Goal: Task Accomplishment & Management: Use online tool/utility

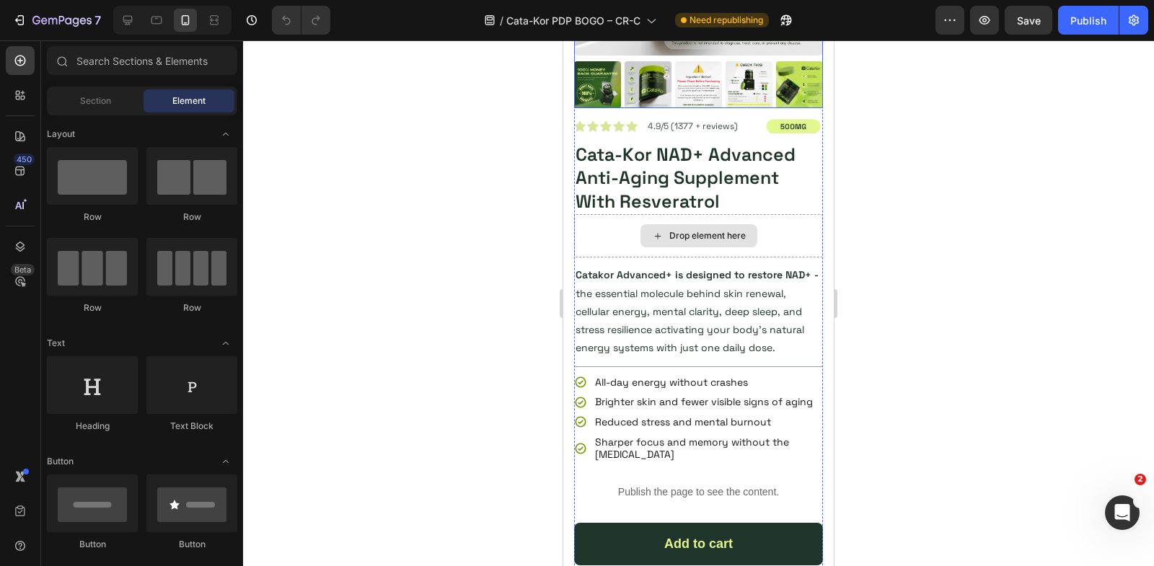
scroll to position [661, 0]
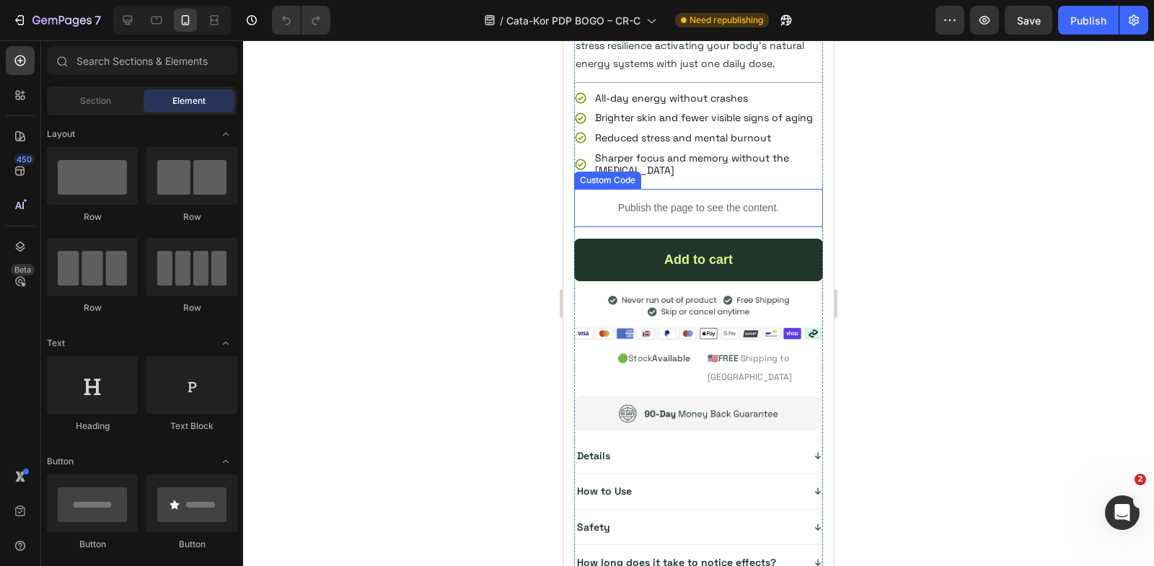
click at [661, 203] on p "Publish the page to see the content." at bounding box center [698, 208] width 249 height 15
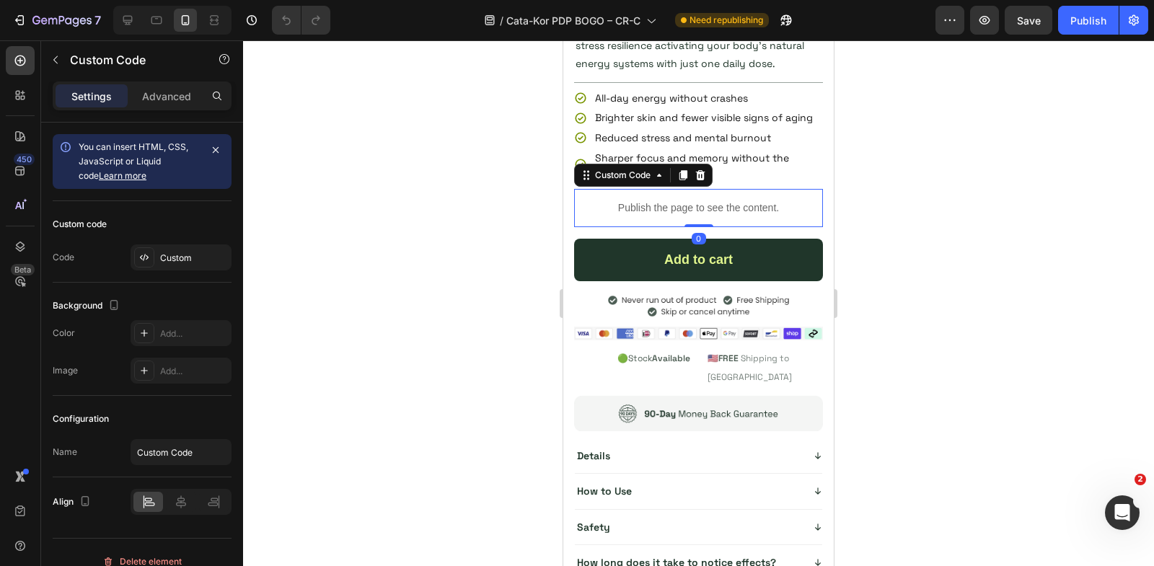
click at [661, 201] on p "Publish the page to see the content." at bounding box center [698, 208] width 249 height 15
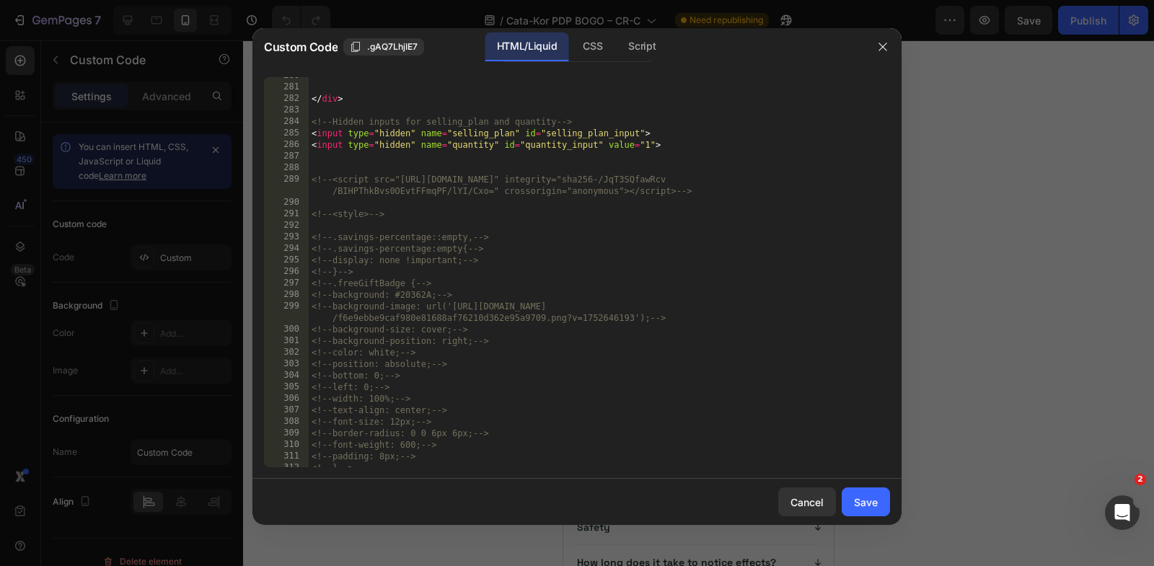
scroll to position [3492, 0]
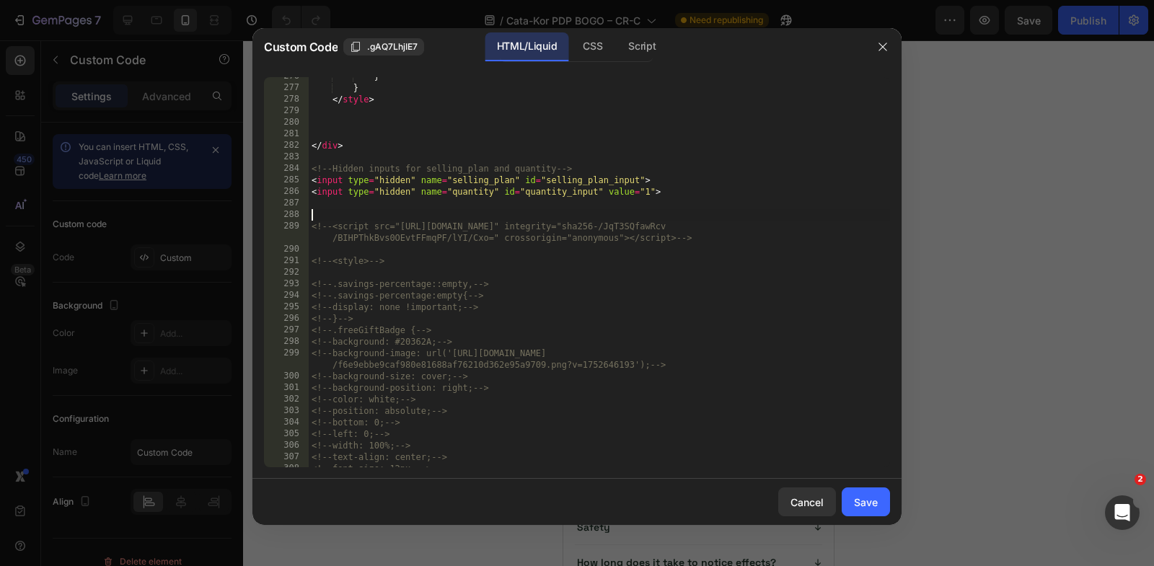
click at [371, 214] on div "} } </ style > </ div > <!-- Hidden inputs for selling_plan and quantity --> < …" at bounding box center [599, 278] width 581 height 414
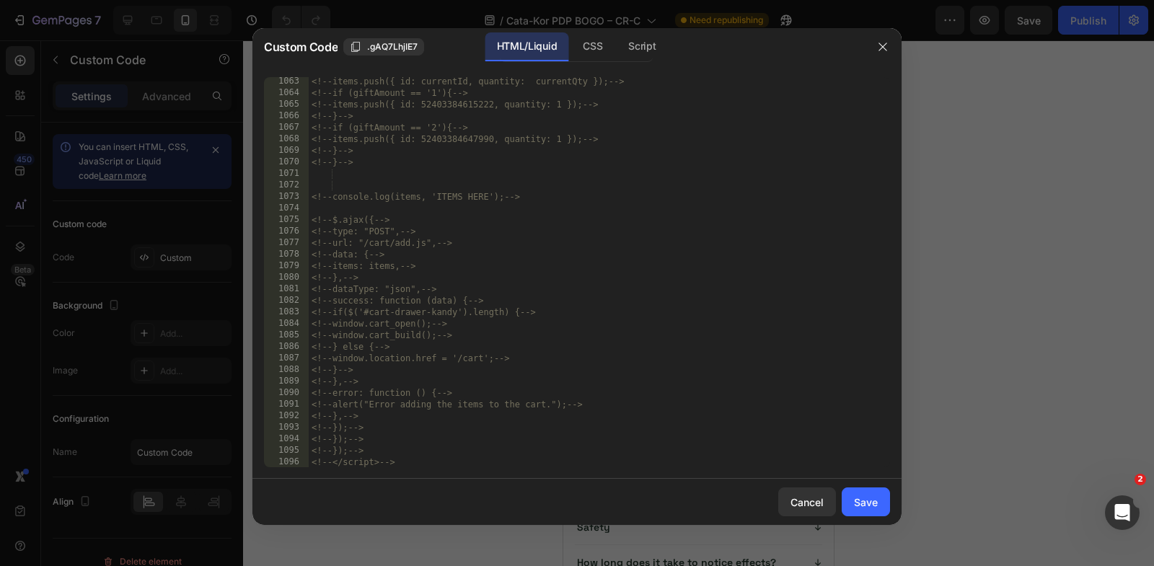
scroll to position [13078, 0]
click at [413, 459] on div "<!-- items.push({ id: currentId, quantity: currentQty }); --> <!-- if (giftAmou…" at bounding box center [599, 283] width 581 height 414
type textarea "<!-- });--> <!--</script>-->"
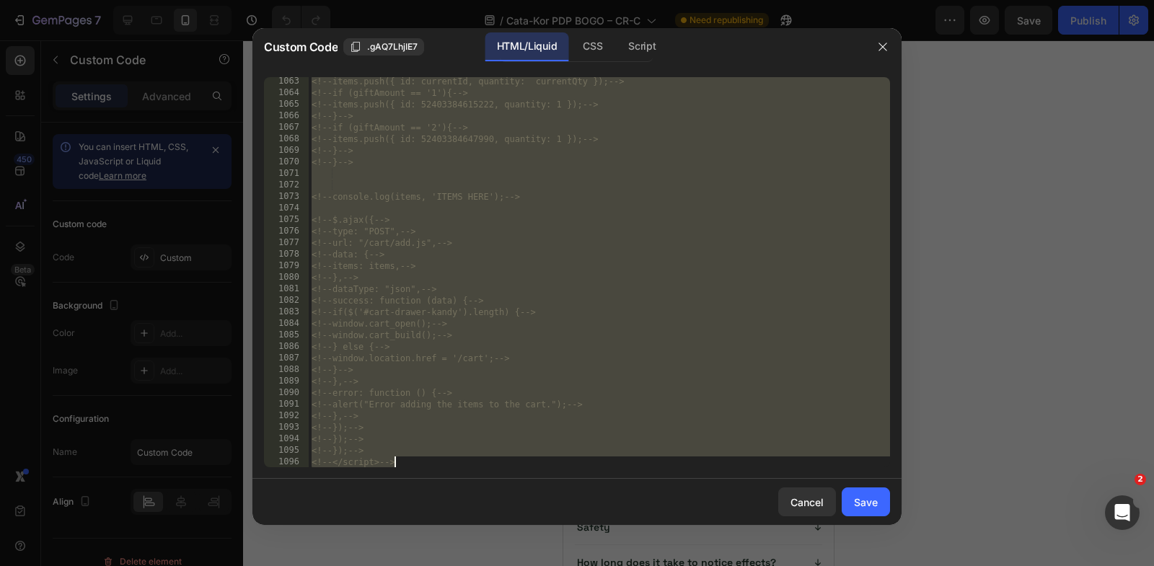
scroll to position [3210, 0]
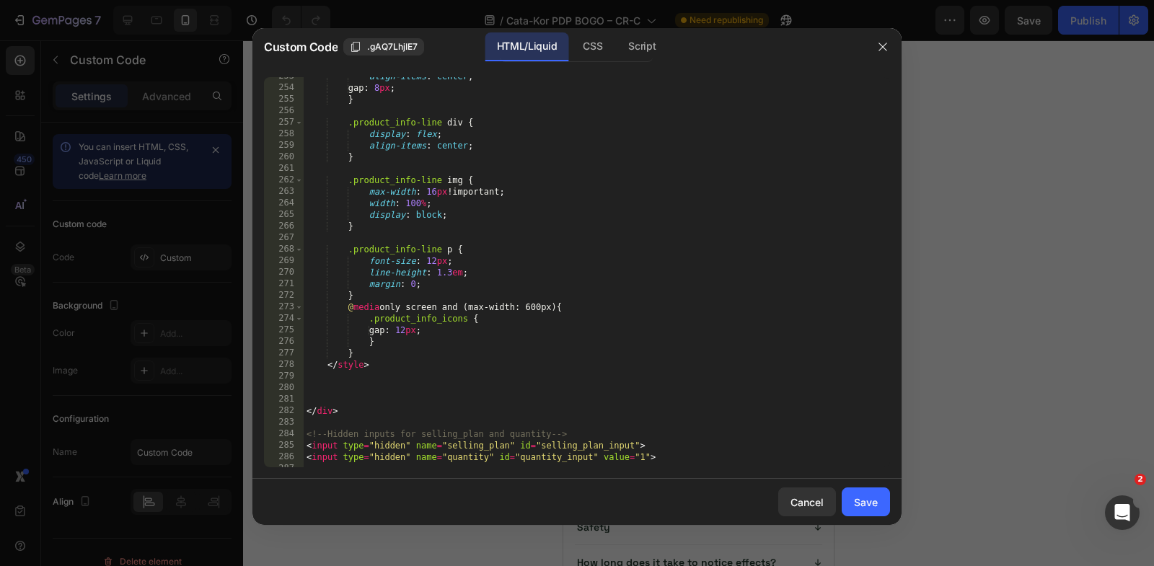
type textarea "<!-- });--> <!--</script>-->"
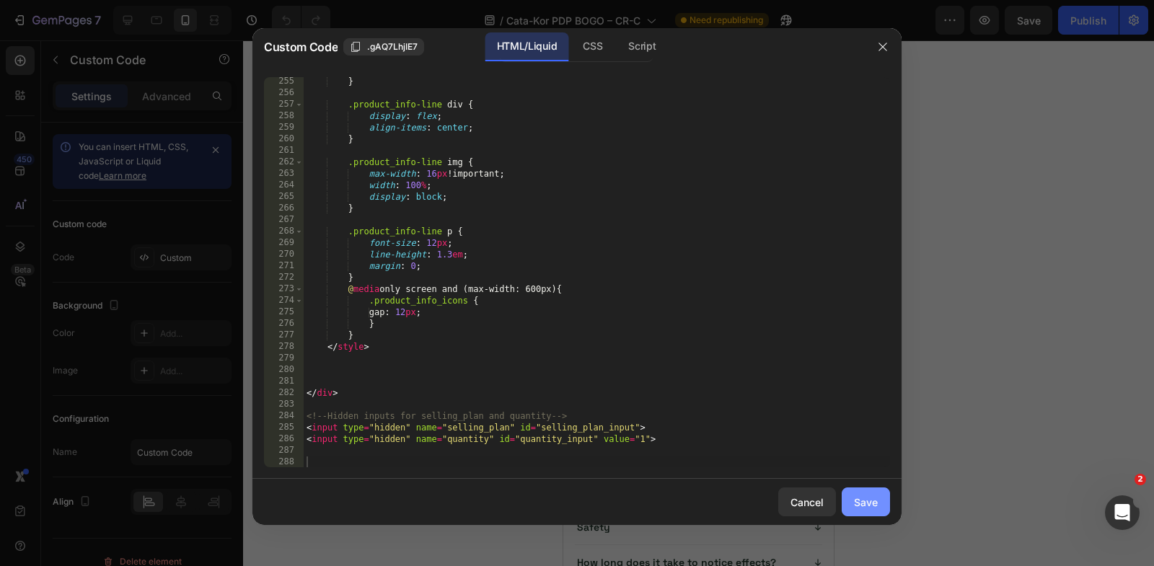
click at [873, 503] on div "Save" at bounding box center [866, 502] width 24 height 15
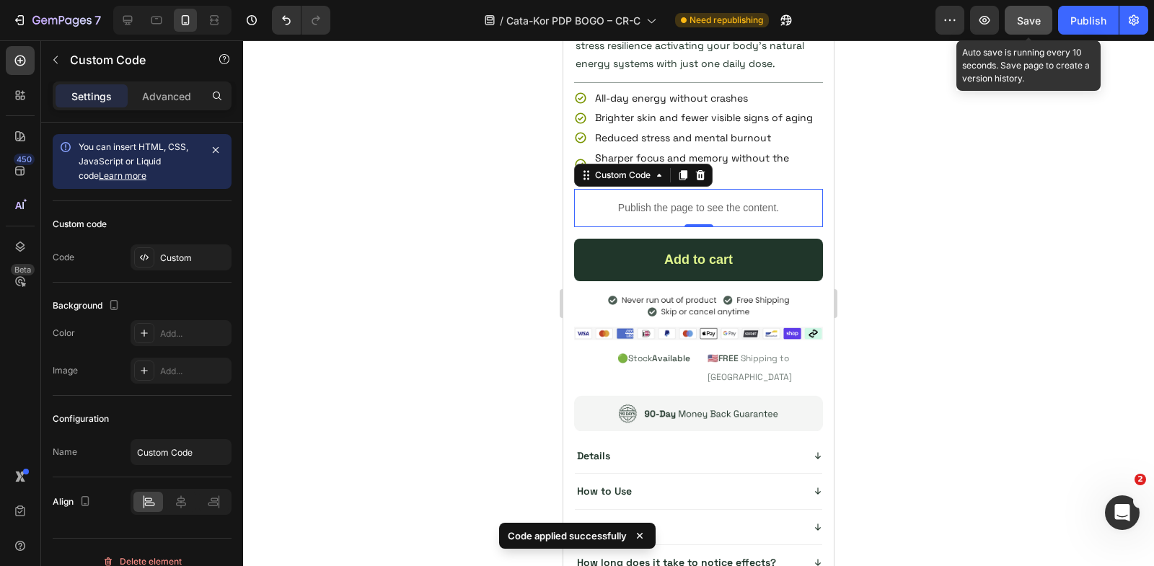
click at [1028, 22] on span "Save" at bounding box center [1029, 20] width 24 height 12
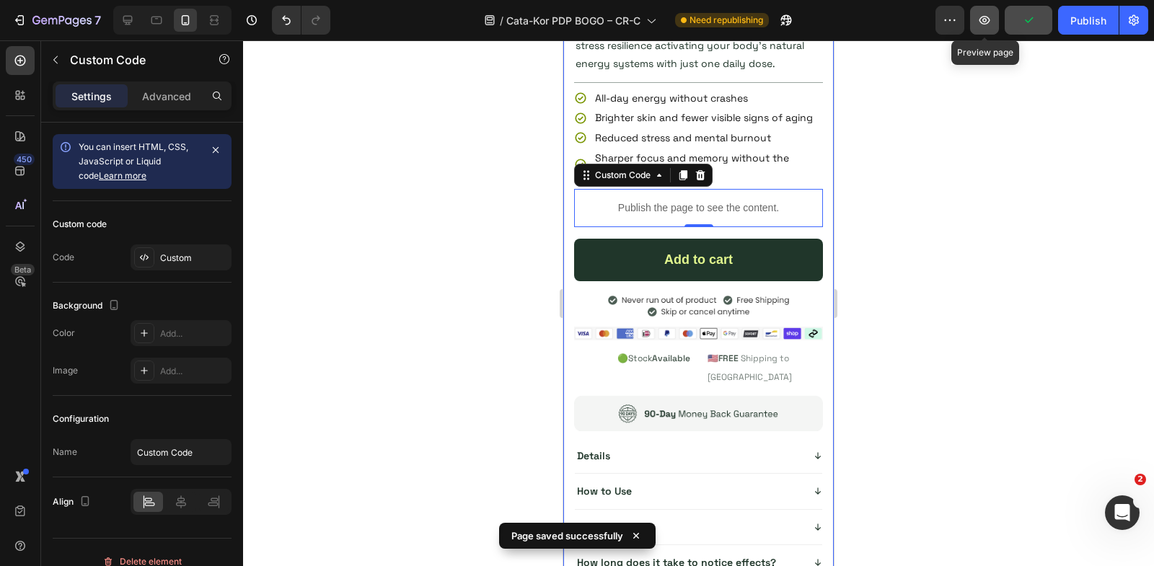
click at [990, 20] on icon "button" at bounding box center [985, 20] width 11 height 9
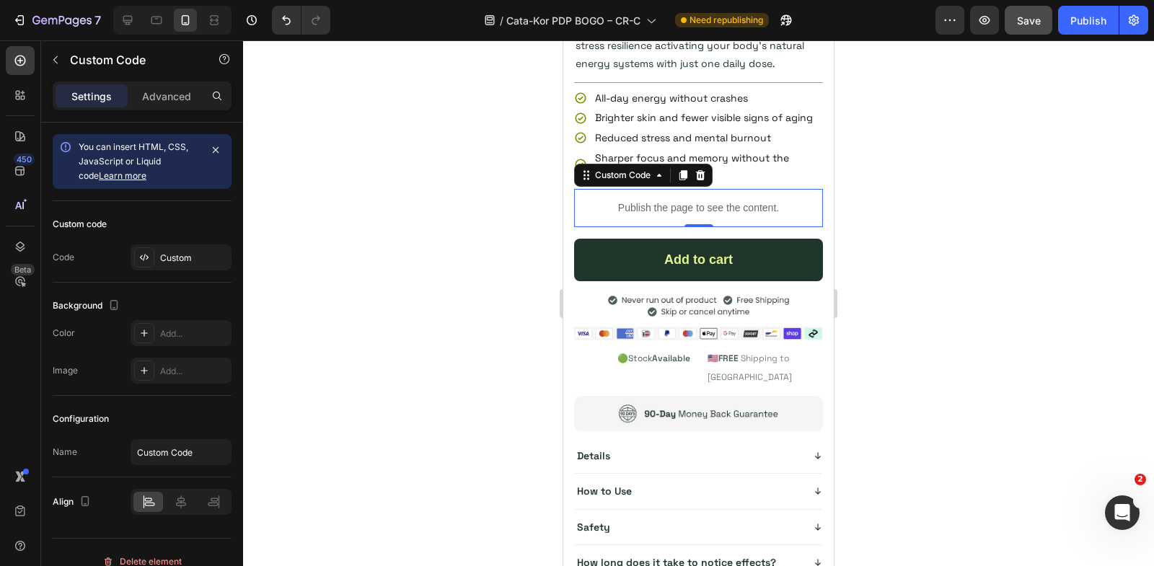
click at [701, 206] on p "Publish the page to see the content." at bounding box center [698, 208] width 249 height 15
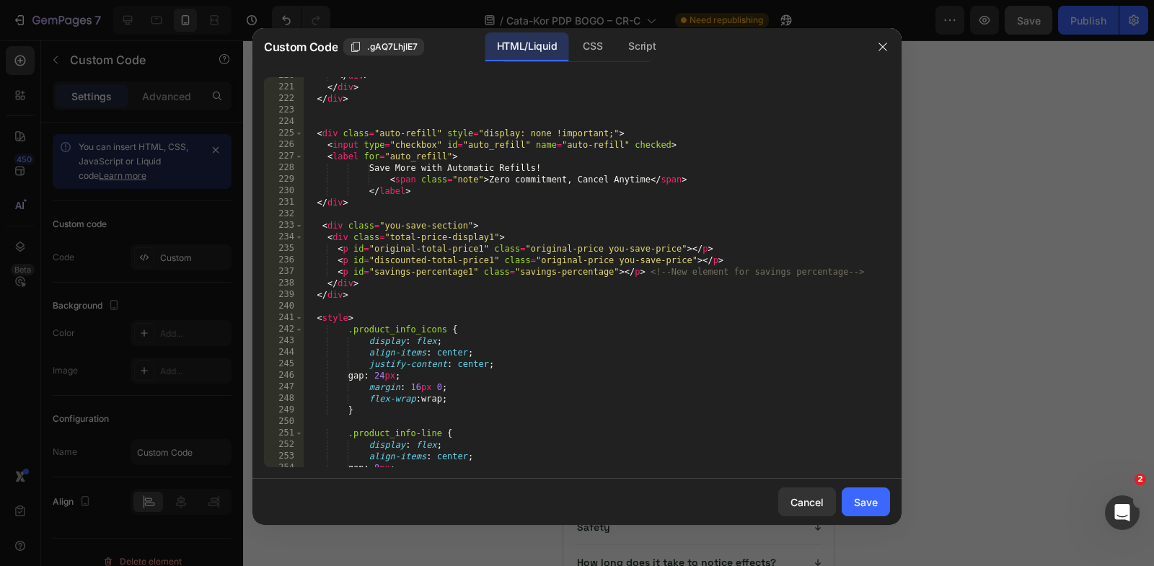
scroll to position [2755, 0]
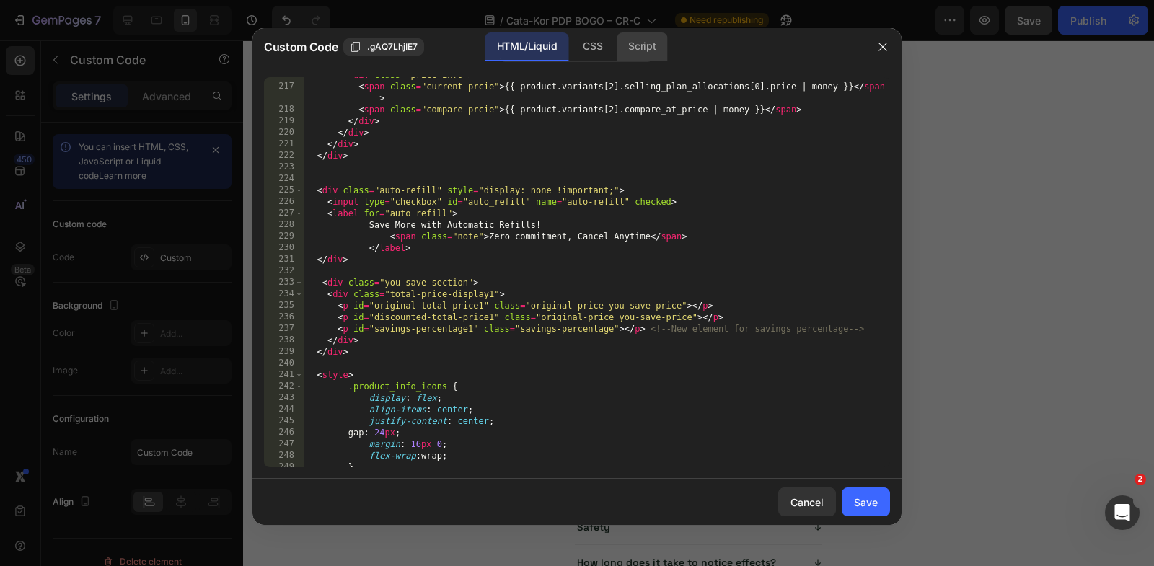
click at [648, 52] on div "Script" at bounding box center [642, 46] width 50 height 29
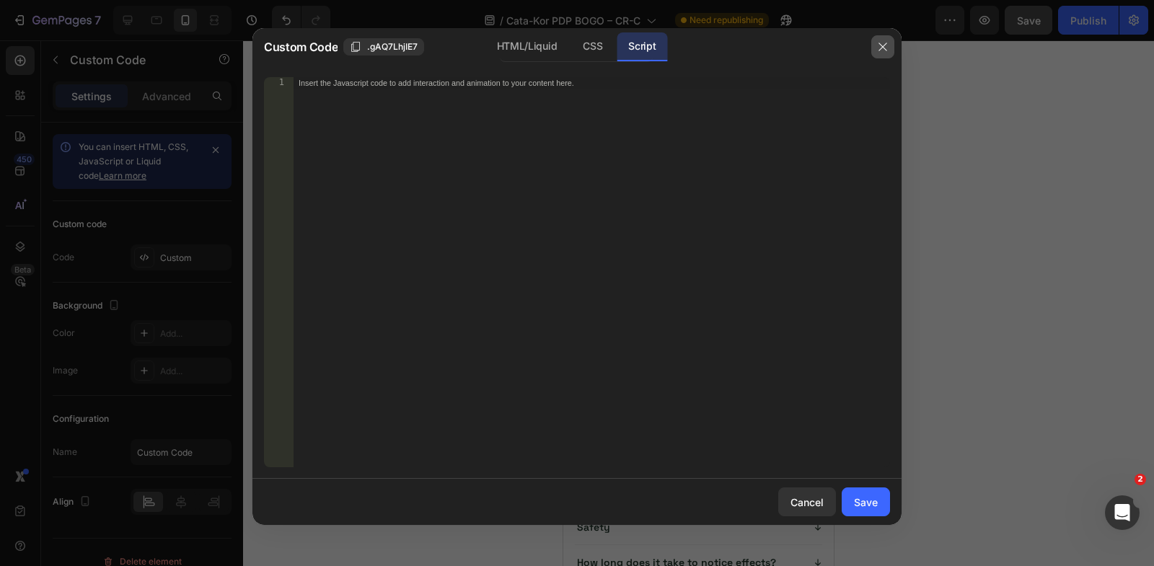
click at [884, 40] on button "button" at bounding box center [882, 46] width 23 height 23
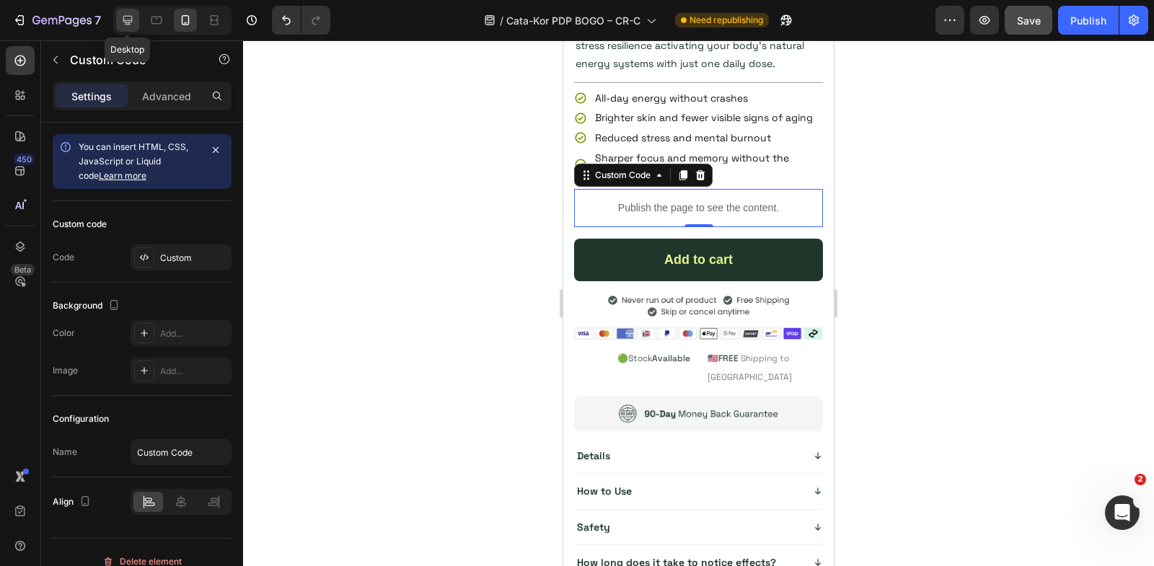
click at [126, 25] on icon at bounding box center [127, 20] width 14 height 14
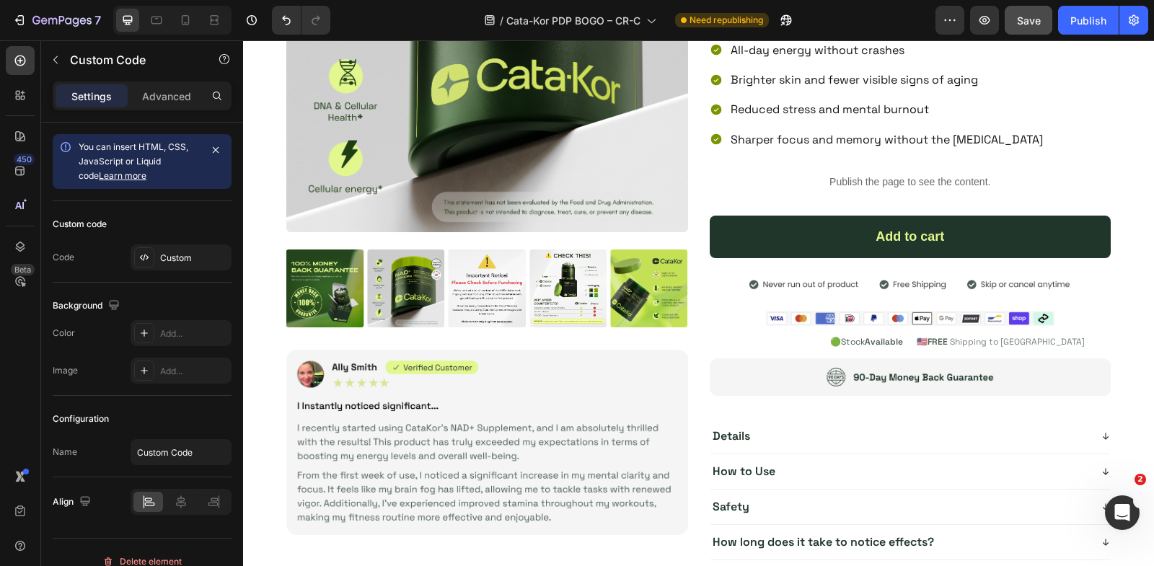
scroll to position [311, 0]
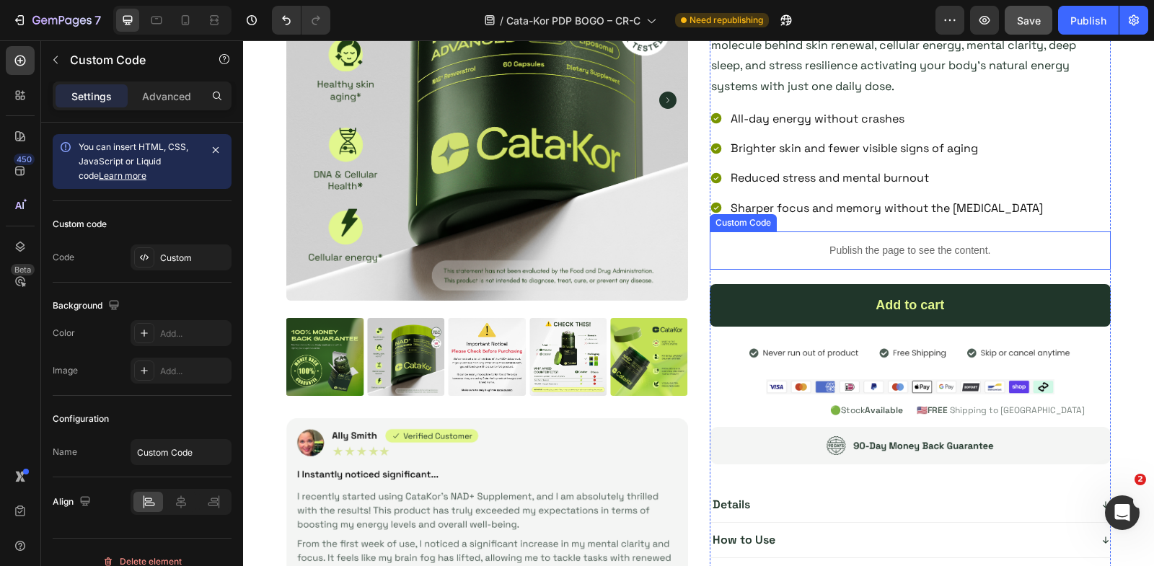
click at [866, 252] on p "Publish the page to see the content." at bounding box center [911, 250] width 402 height 15
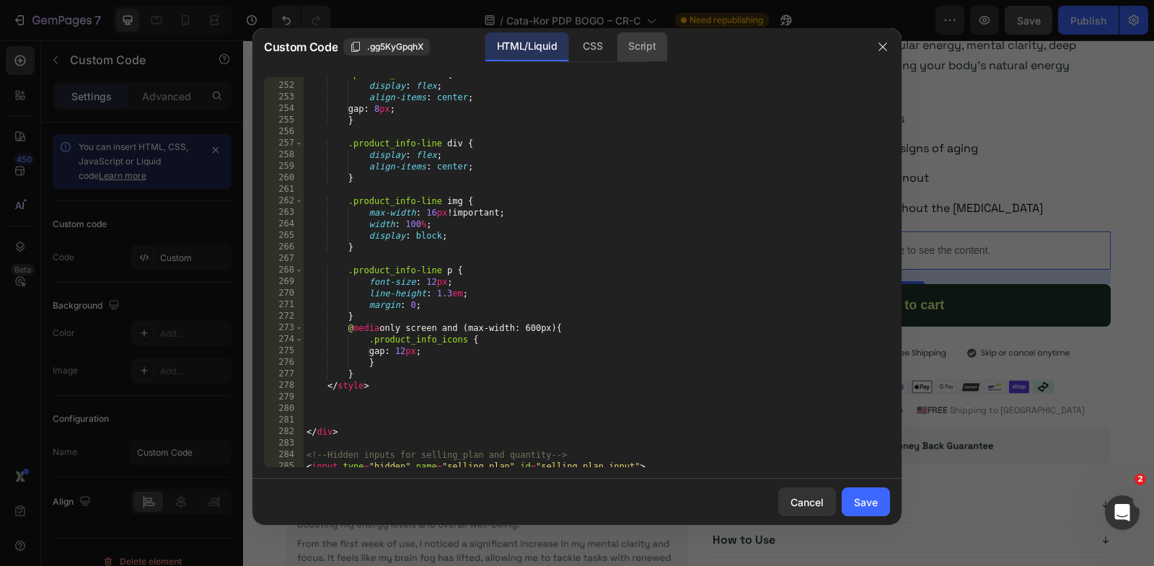
click at [652, 50] on div "Script" at bounding box center [642, 46] width 50 height 29
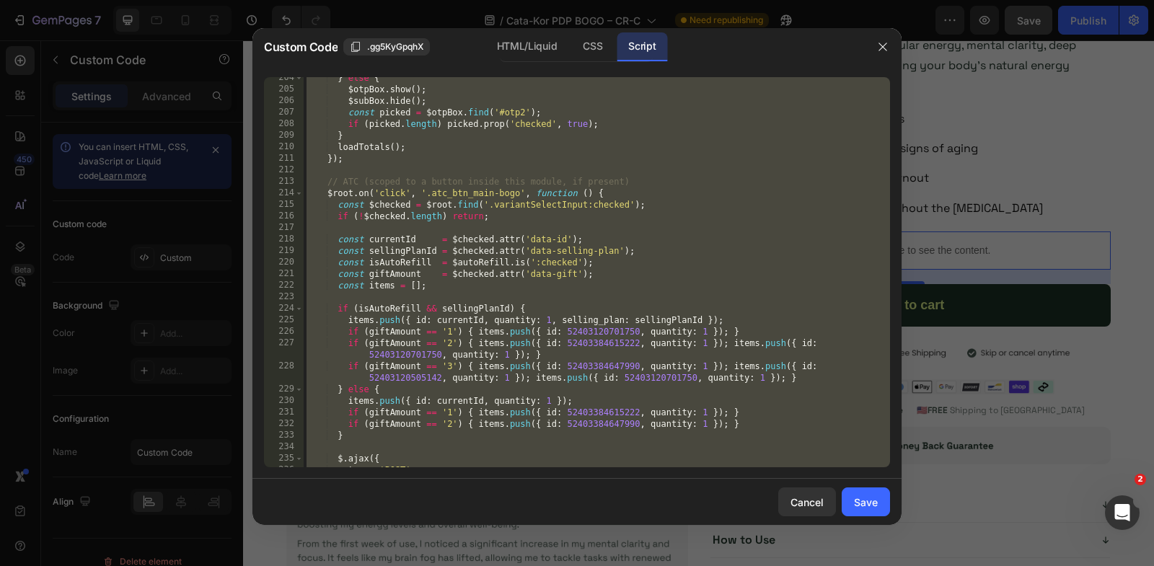
scroll to position [2359, 0]
type textarea "}); });"
click at [467, 229] on div "} else { $otpBox . show ( ) ; $subBox . hide ( ) ; const picked = $otpBox . fin…" at bounding box center [597, 279] width 586 height 414
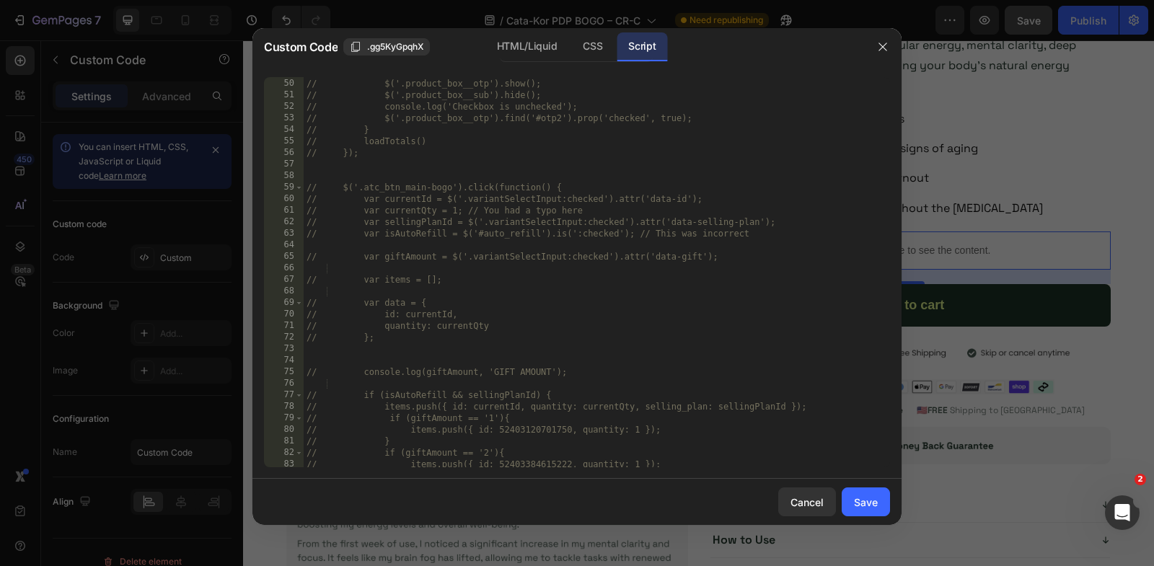
scroll to position [564, 0]
type textarea "// var data = {"
click at [888, 47] on icon "button" at bounding box center [883, 47] width 12 height 12
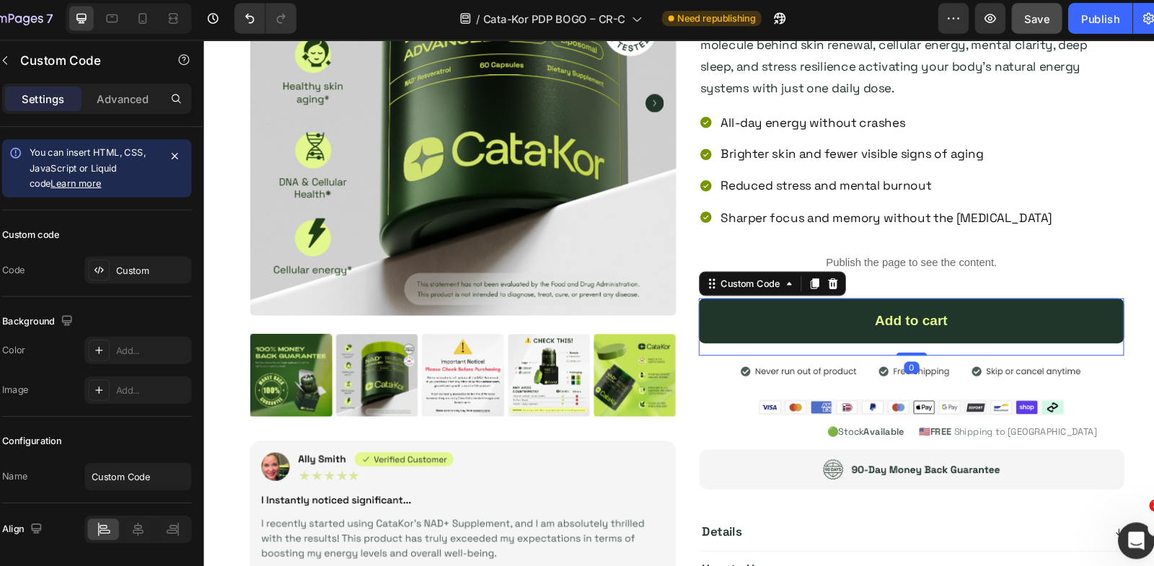
click at [764, 309] on div "Add to cart" at bounding box center [871, 304] width 402 height 43
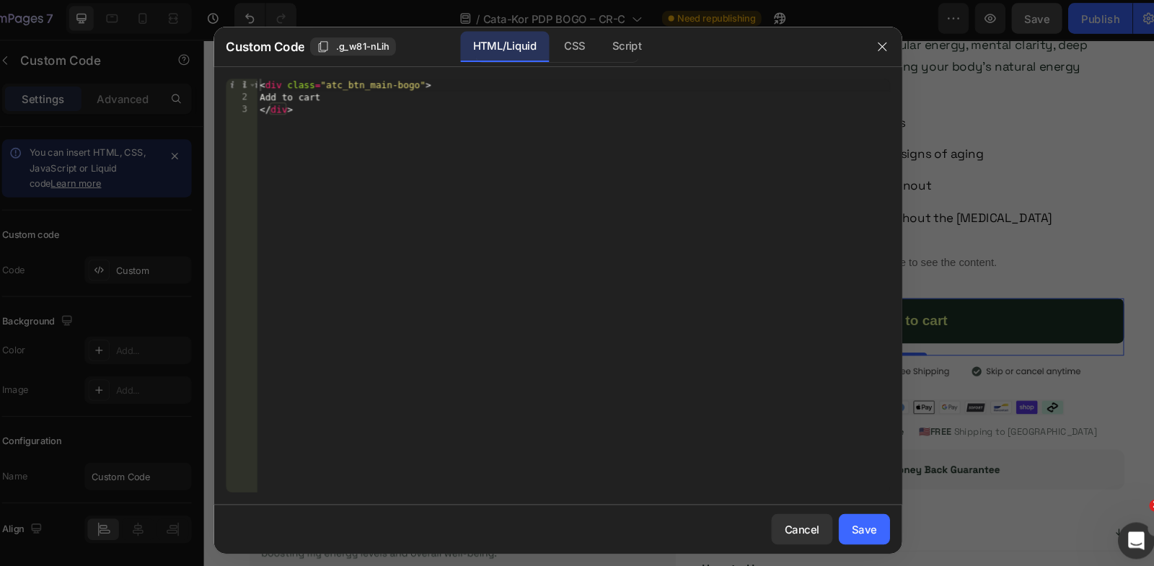
type textarea "<div class="atc_btn_main-bogo">"
drag, startPoint x: 447, startPoint y: 86, endPoint x: 356, endPoint y: 89, distance: 90.2
click at [356, 89] on div "< div class = "atc_btn_main-bogo" > Add to cart </ div >" at bounding box center [591, 284] width 597 height 414
click at [882, 45] on icon "button" at bounding box center [883, 47] width 12 height 12
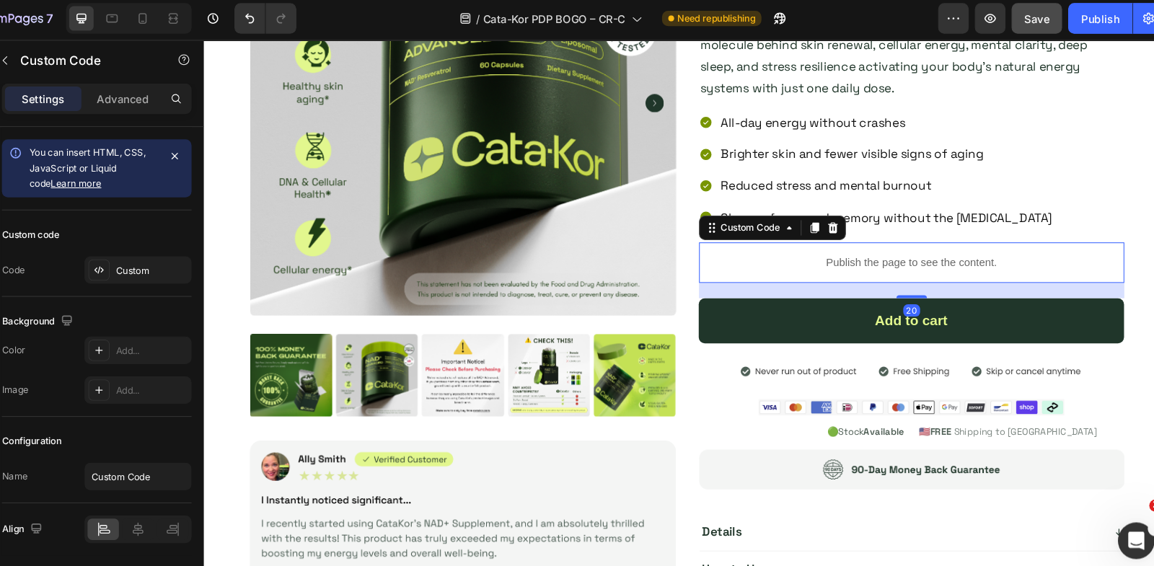
click at [795, 238] on div "Publish the page to see the content." at bounding box center [871, 250] width 402 height 38
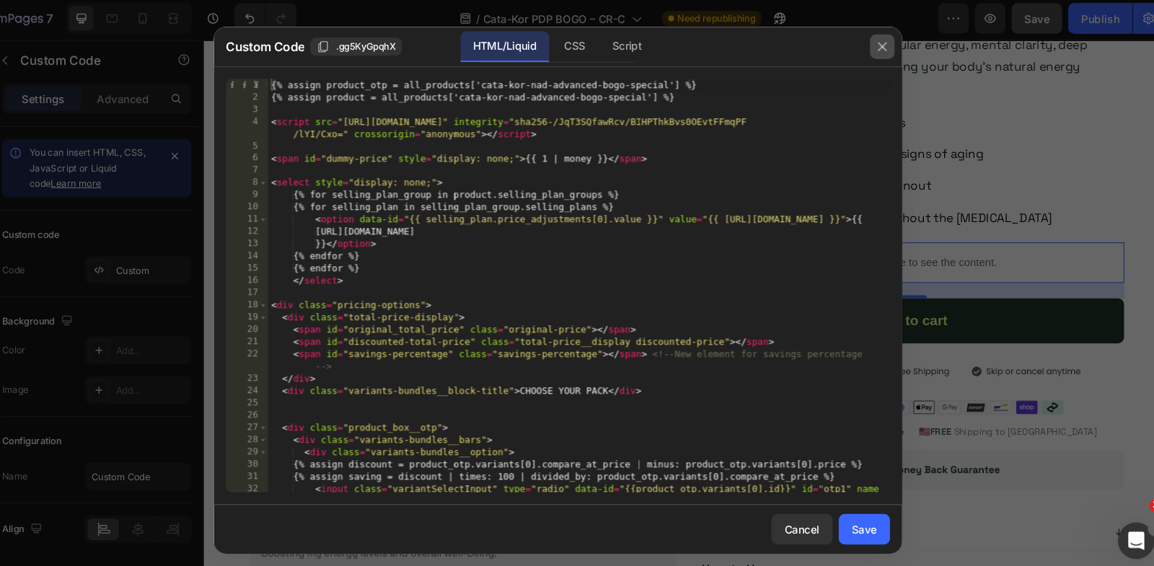
click at [881, 49] on icon "button" at bounding box center [883, 47] width 12 height 12
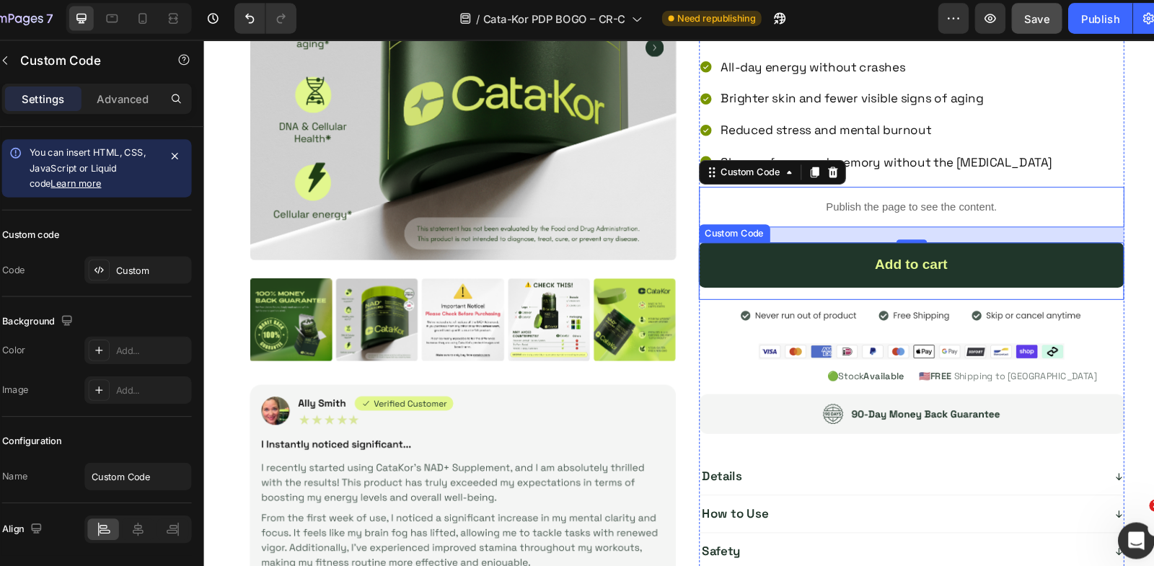
scroll to position [365, 0]
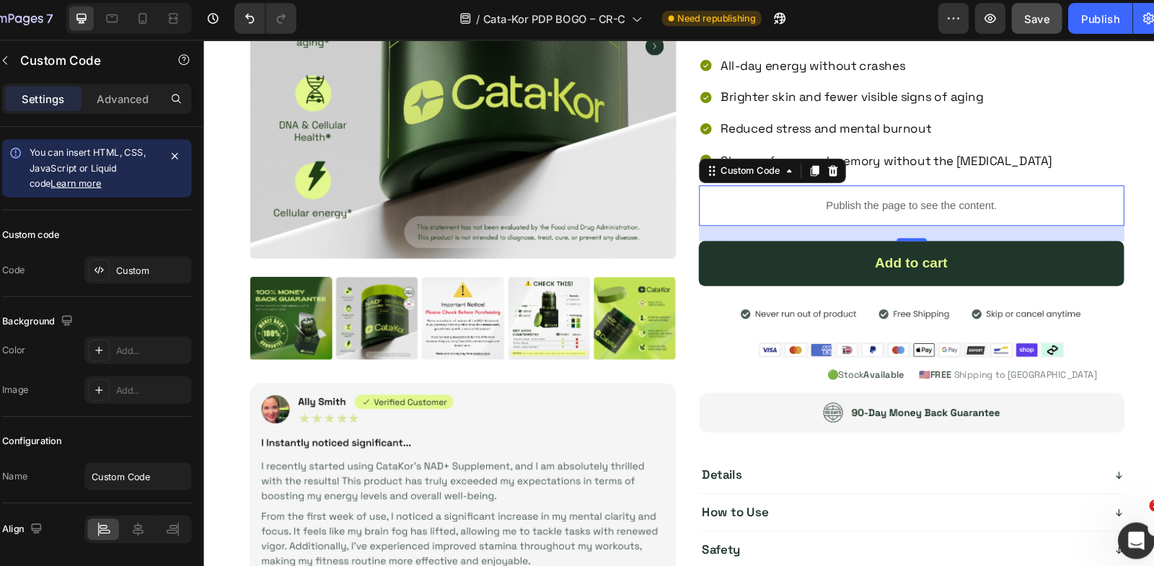
click at [716, 193] on p "Publish the page to see the content." at bounding box center [871, 195] width 402 height 15
click at [716, 194] on p "Publish the page to see the content." at bounding box center [871, 195] width 402 height 15
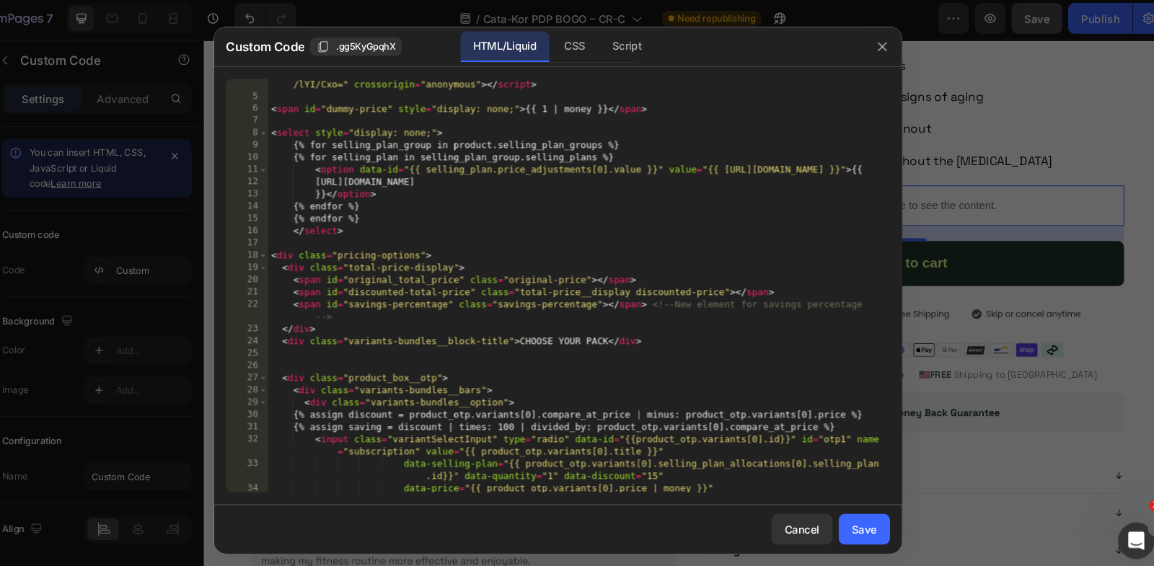
scroll to position [0, 0]
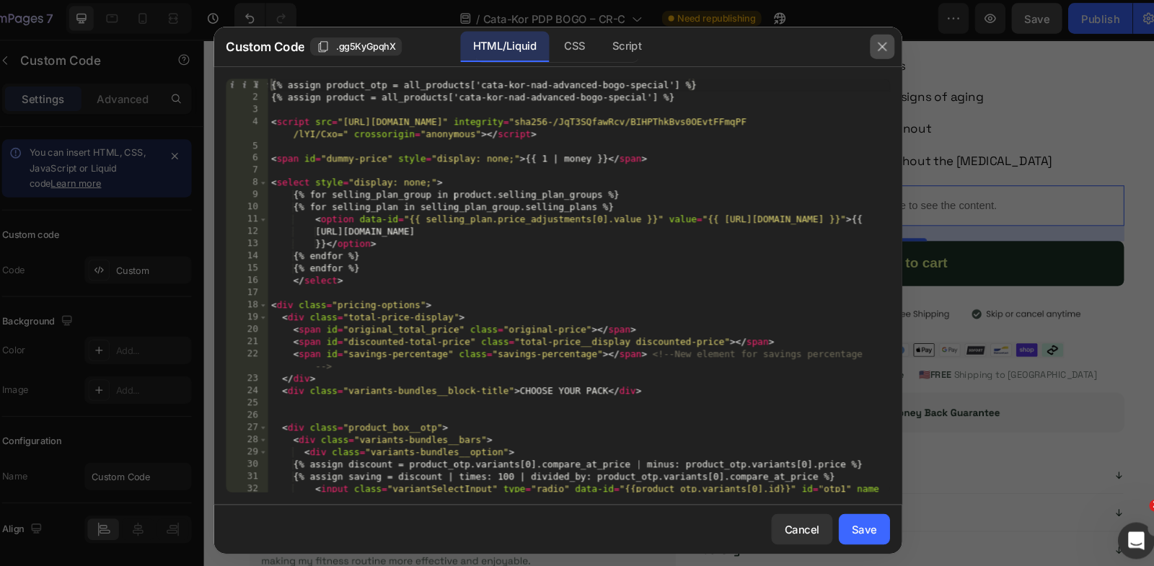
click at [879, 49] on icon "button" at bounding box center [883, 47] width 12 height 12
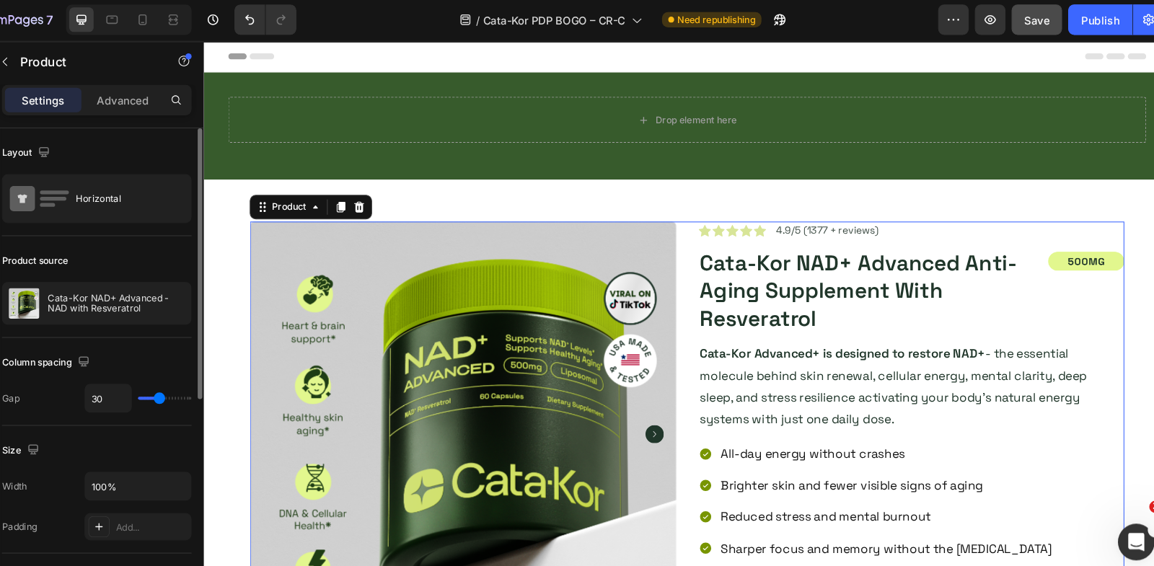
scroll to position [449, 0]
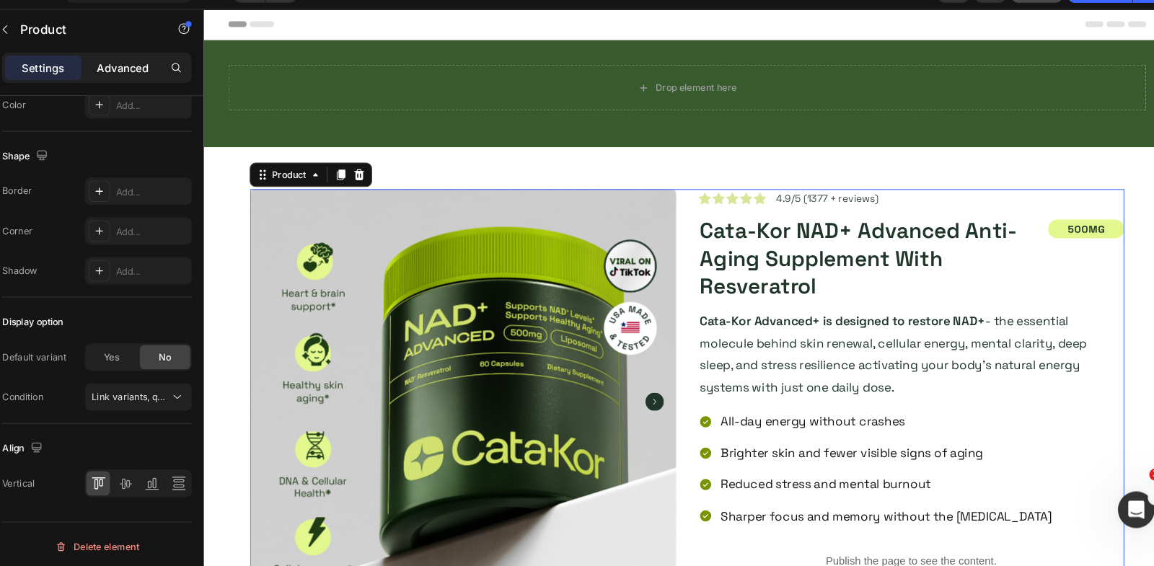
click at [167, 102] on p "Advanced" at bounding box center [166, 96] width 49 height 15
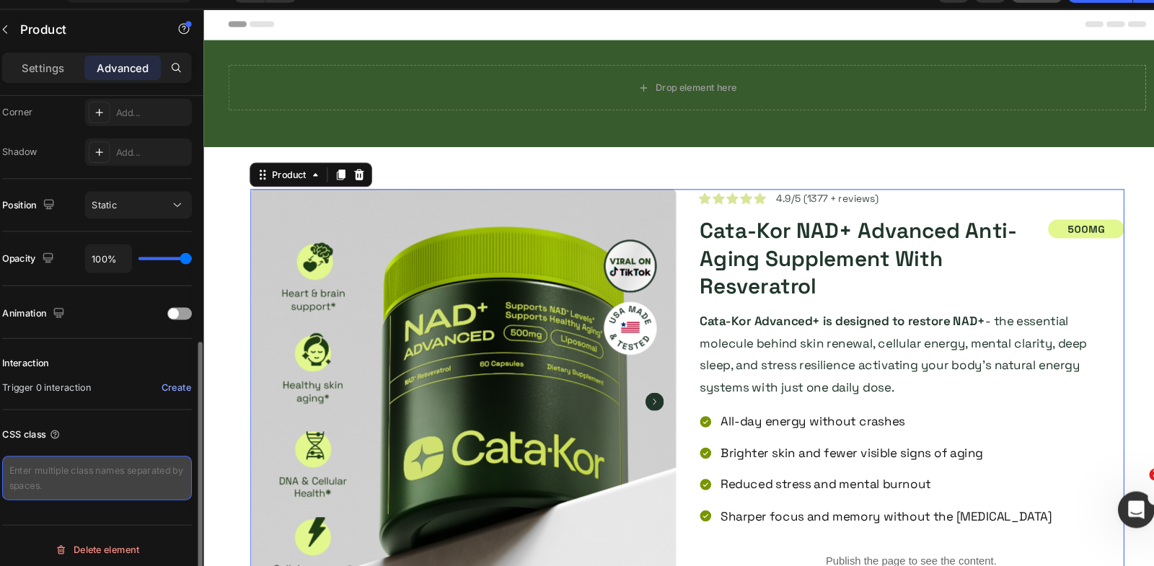
click at [144, 475] on textarea at bounding box center [142, 483] width 179 height 42
type textarea "productBox"
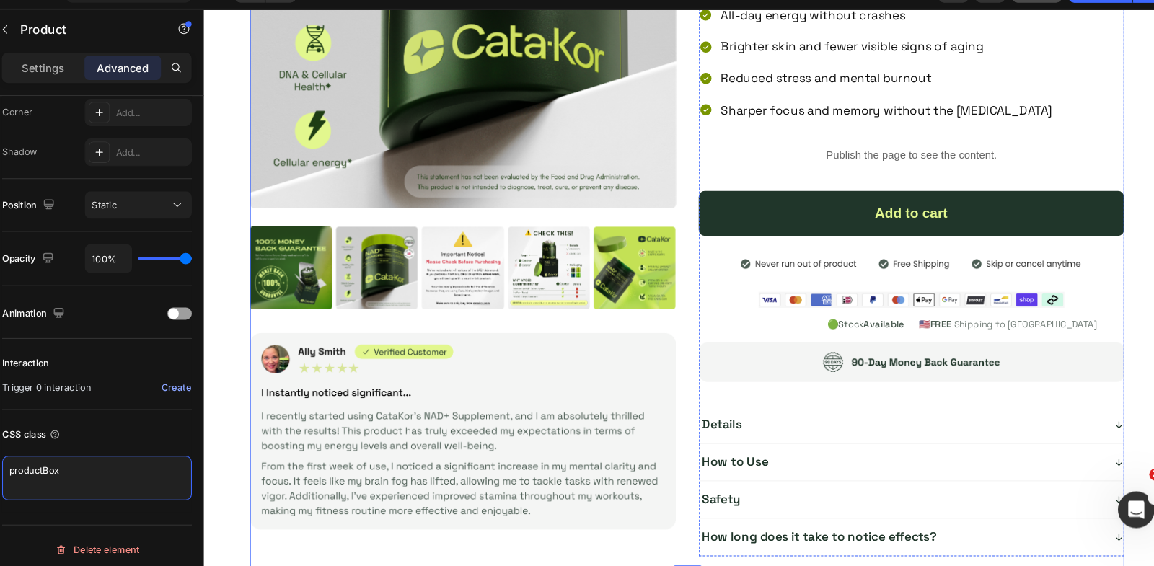
scroll to position [361, 0]
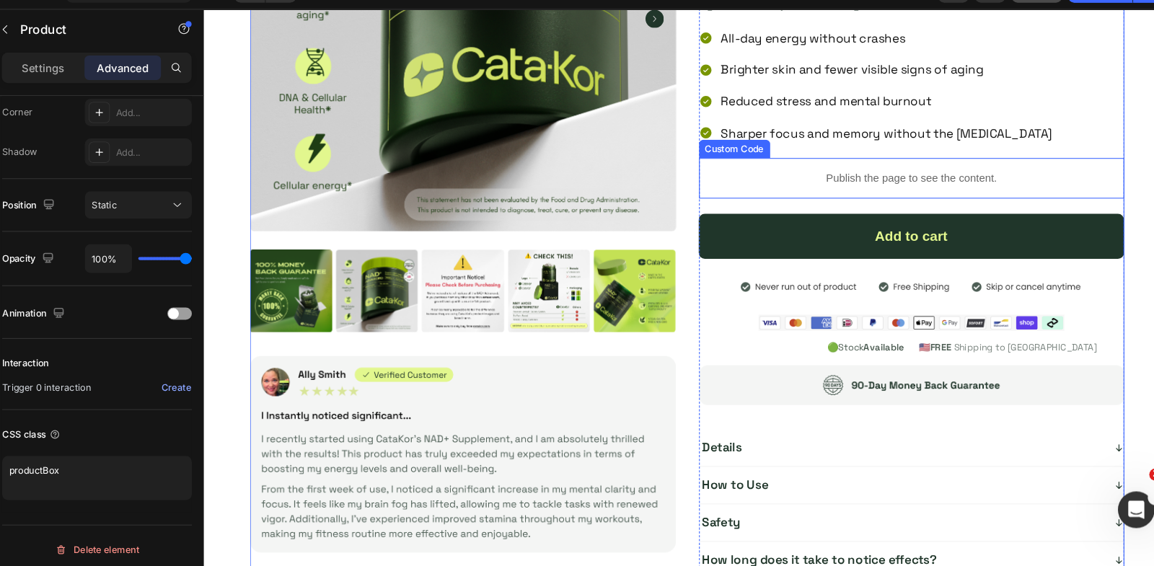
click at [731, 165] on p "Publish the page to see the content." at bounding box center [871, 168] width 402 height 15
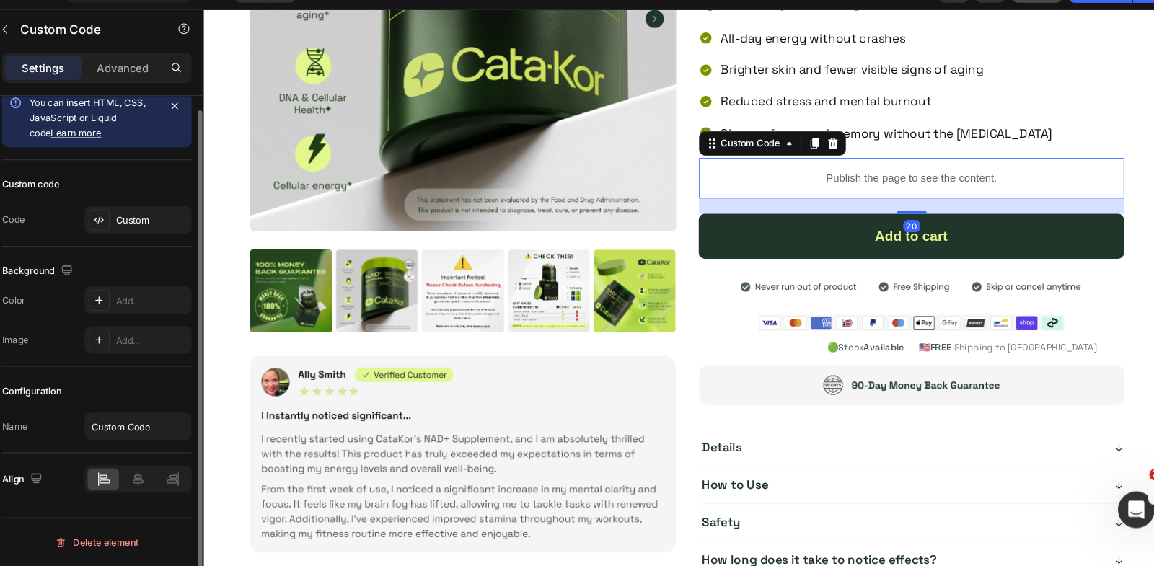
click at [731, 165] on p "Publish the page to see the content." at bounding box center [871, 168] width 402 height 15
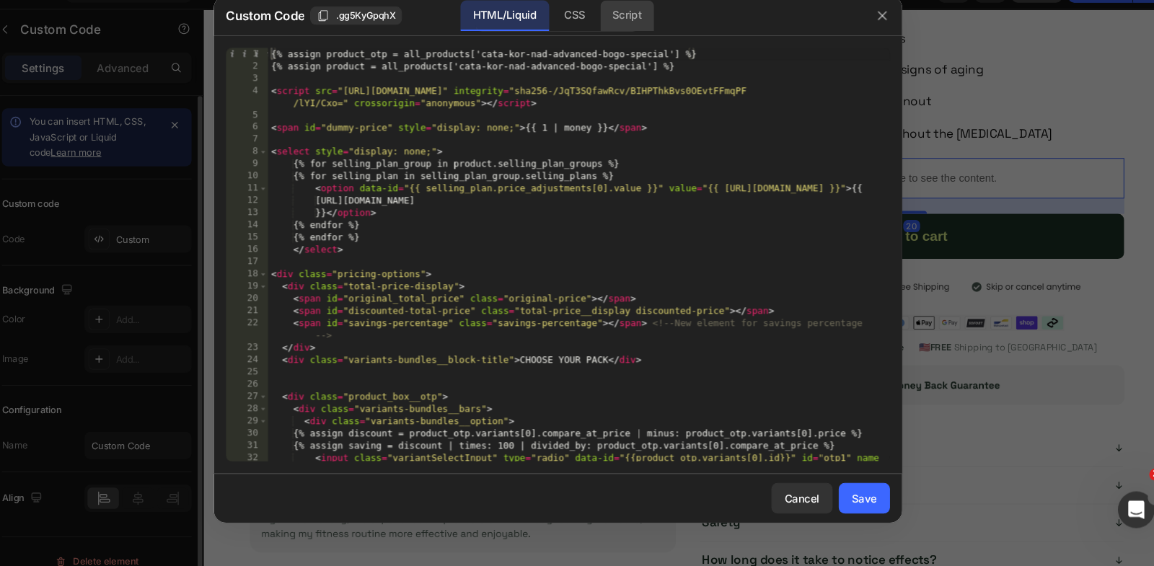
click at [643, 52] on div "Script" at bounding box center [642, 46] width 50 height 29
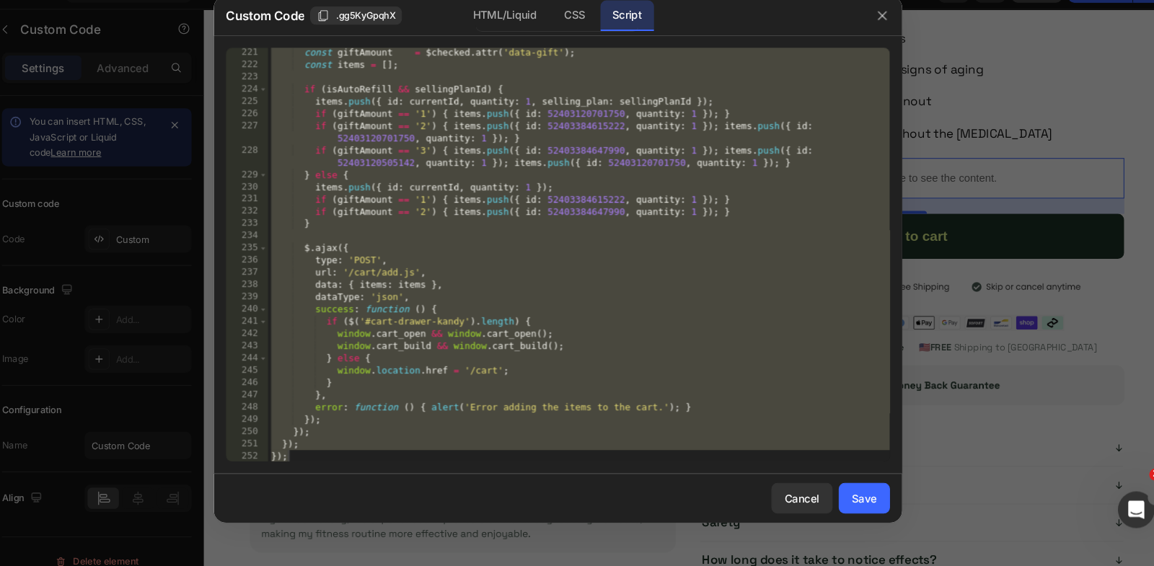
scroll to position [2551, 0]
click at [516, 266] on div "const giftAmount = $checked . attr ( 'data-gift' ) ; const items = [ ] ; if ( i…" at bounding box center [597, 283] width 586 height 414
type textarea "$.ajax({"
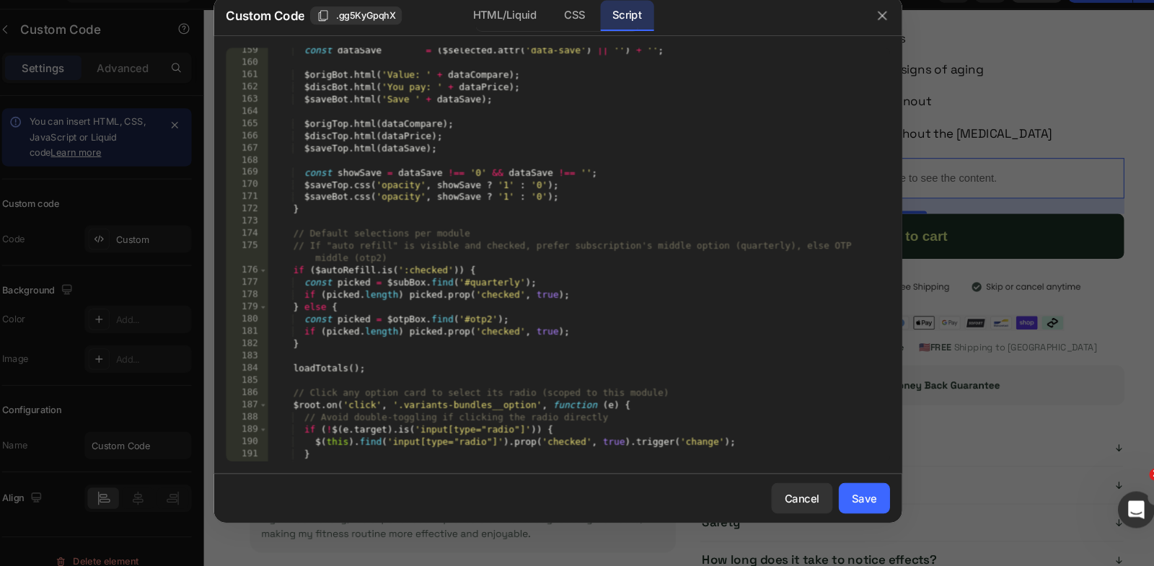
scroll to position [1880, 0]
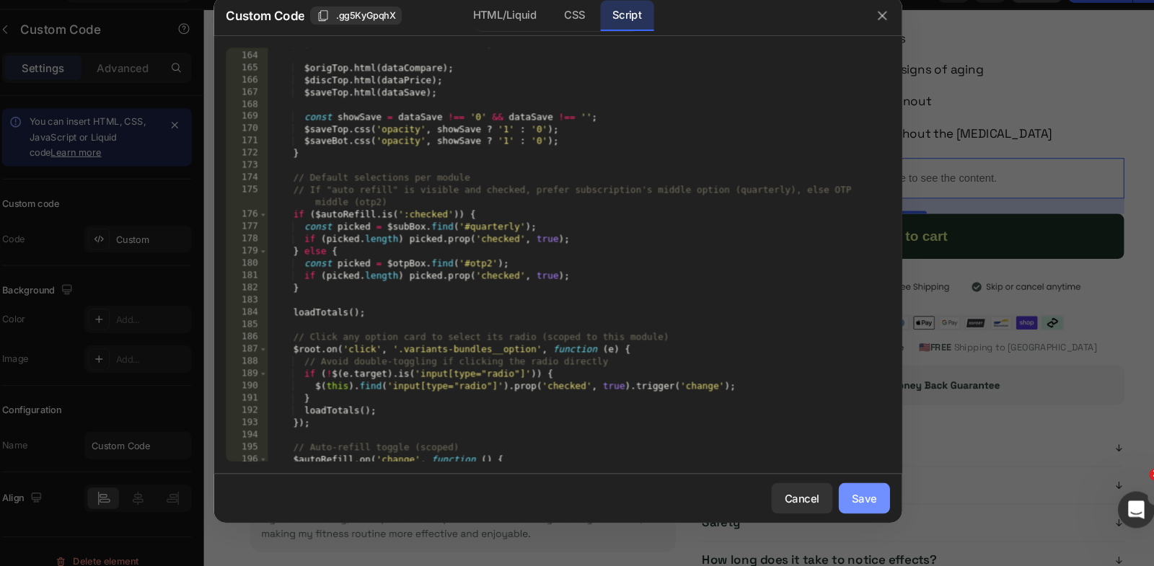
click at [858, 503] on div "Save" at bounding box center [866, 502] width 24 height 15
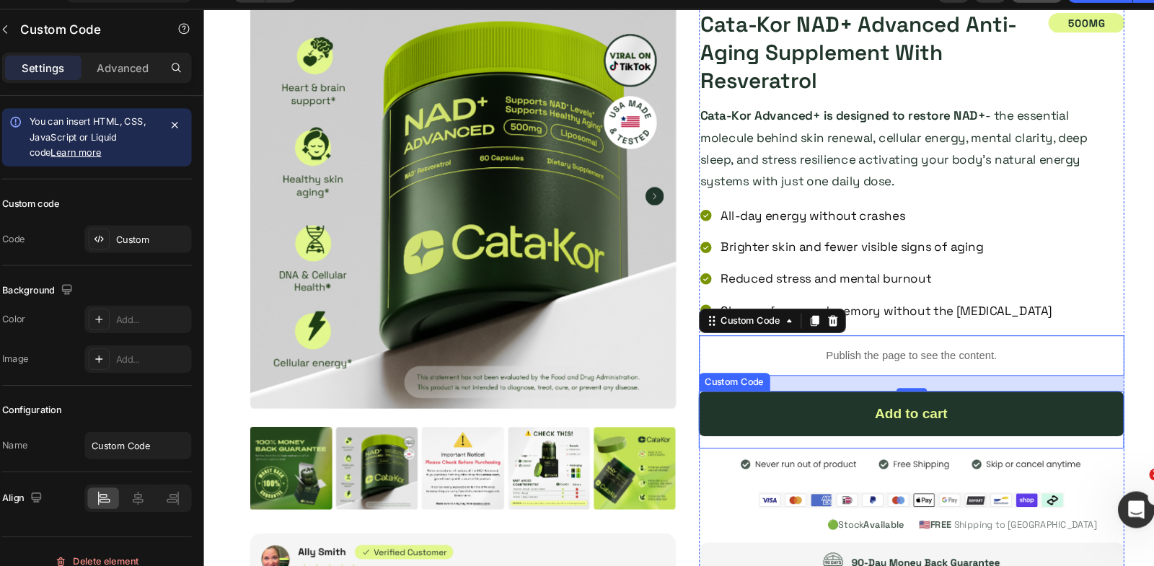
scroll to position [0, 0]
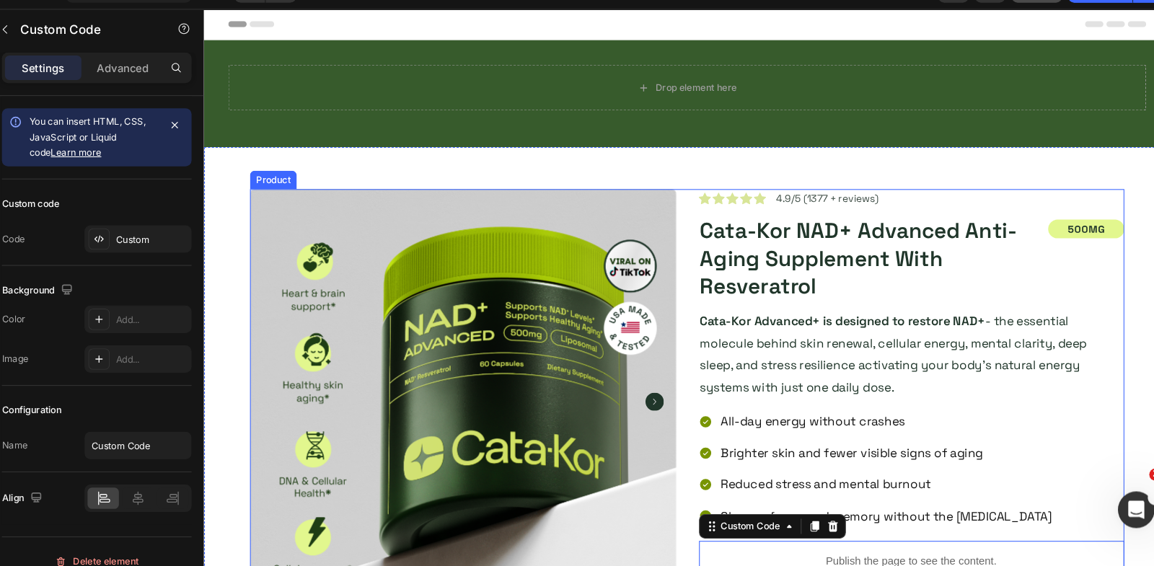
click at [659, 208] on div "Product Images Image Icon Icon Icon Icon Icon Icon List 4.9/5 (1377 + reviews) …" at bounding box center [659, 549] width 824 height 741
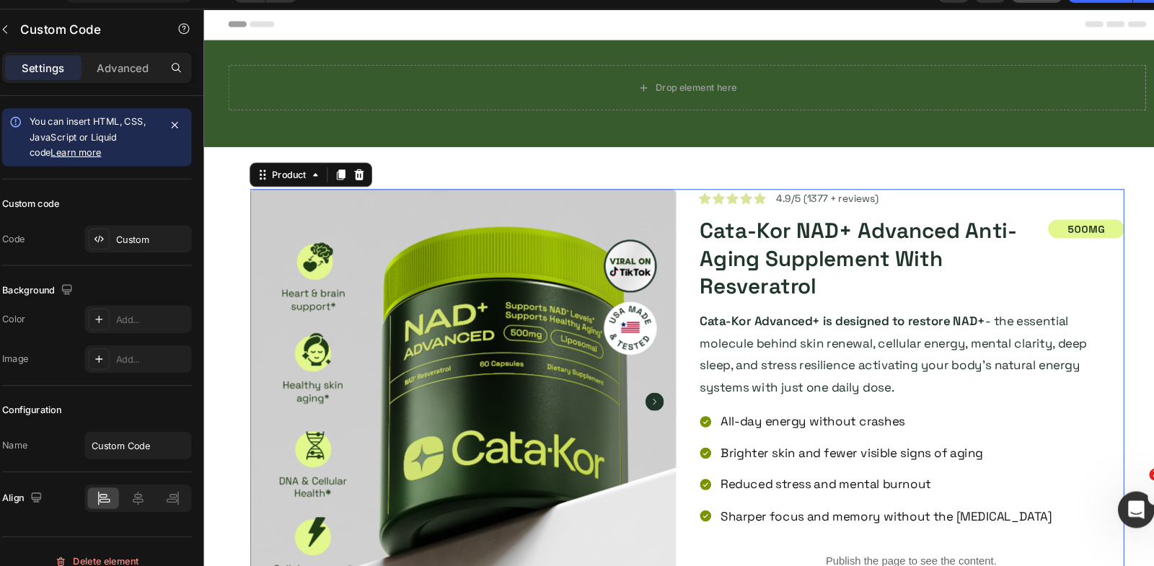
click at [659, 208] on div "Product Images Image Icon Icon Icon Icon Icon Icon List 4.9/5 (1377 + reviews) …" at bounding box center [659, 549] width 824 height 741
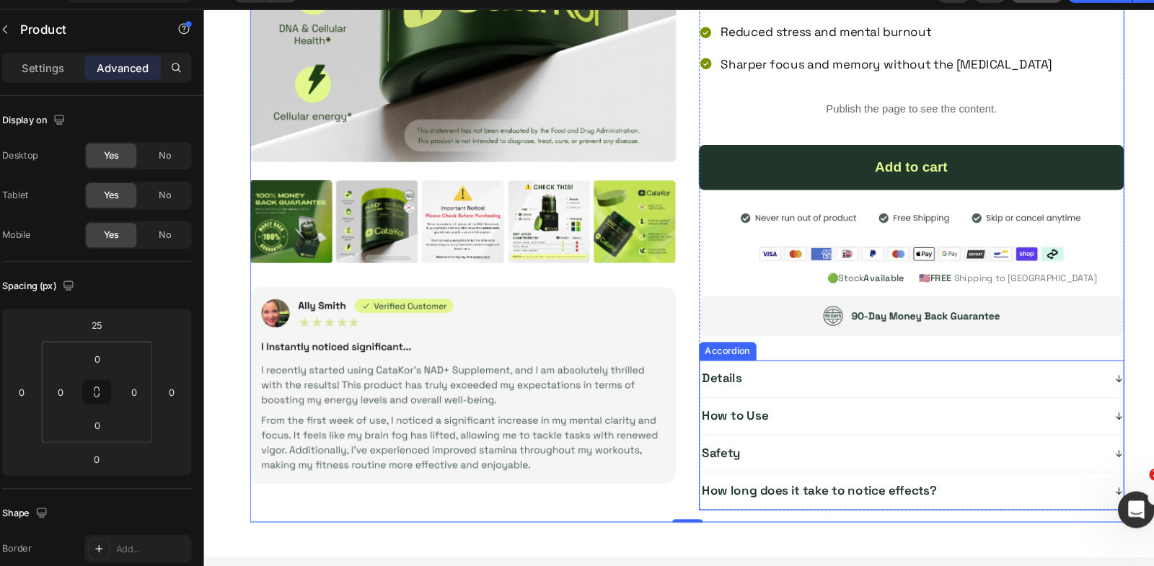
scroll to position [321, 0]
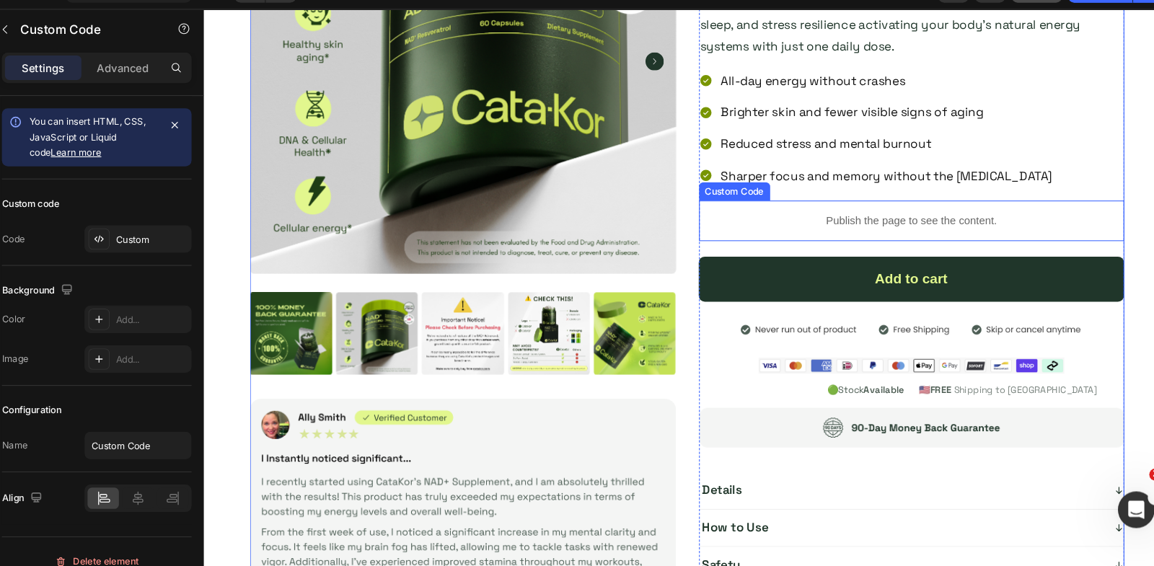
click at [789, 201] on p "Publish the page to see the content." at bounding box center [871, 208] width 402 height 15
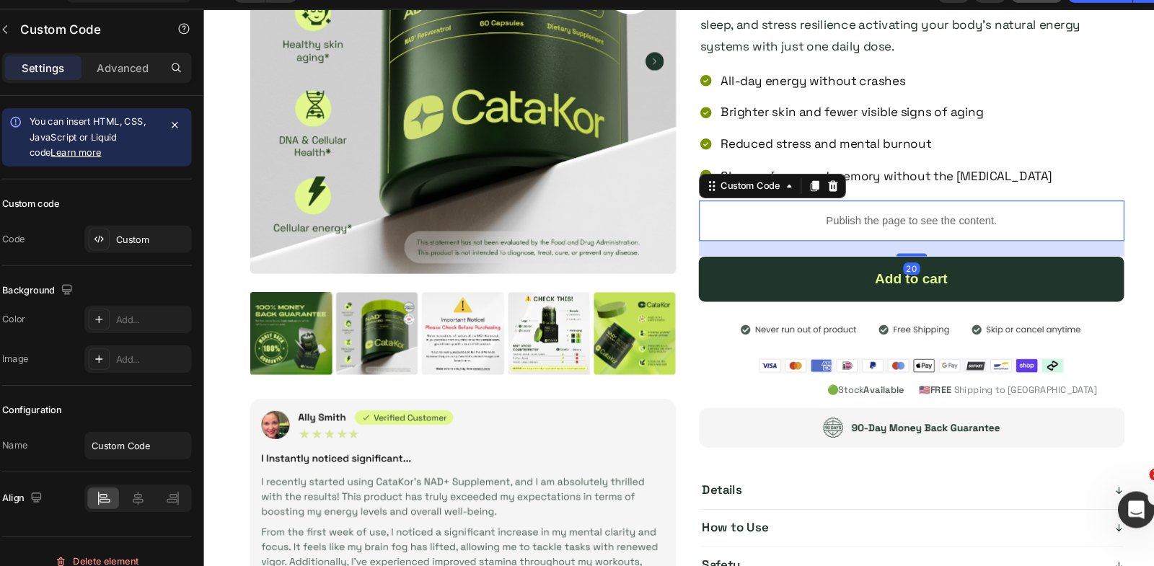
click at [789, 201] on p "Publish the page to see the content." at bounding box center [871, 208] width 402 height 15
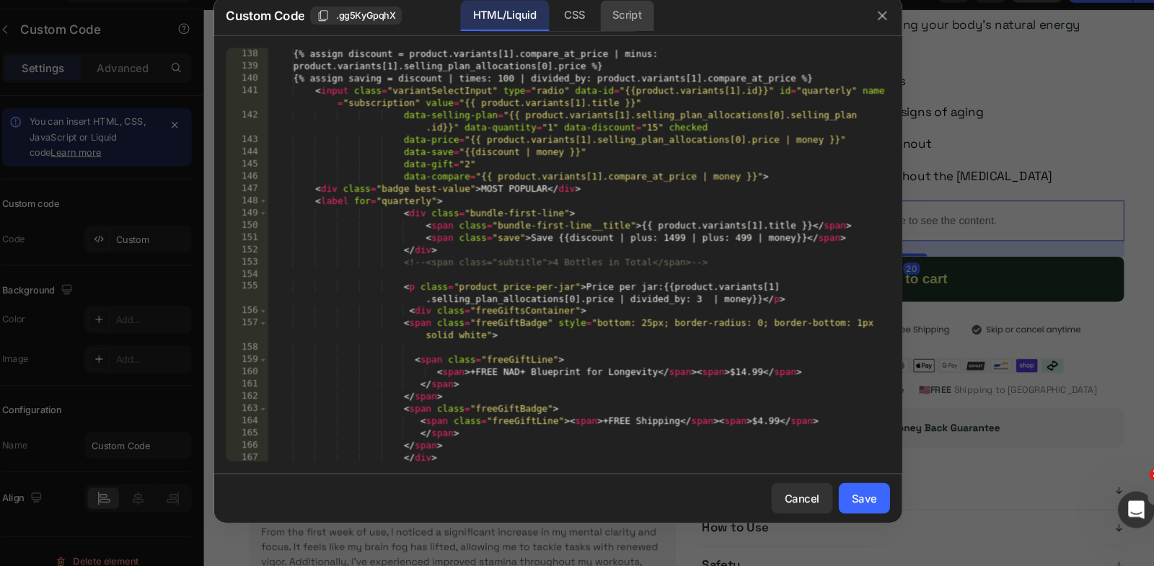
click at [643, 43] on div "Script" at bounding box center [642, 46] width 50 height 29
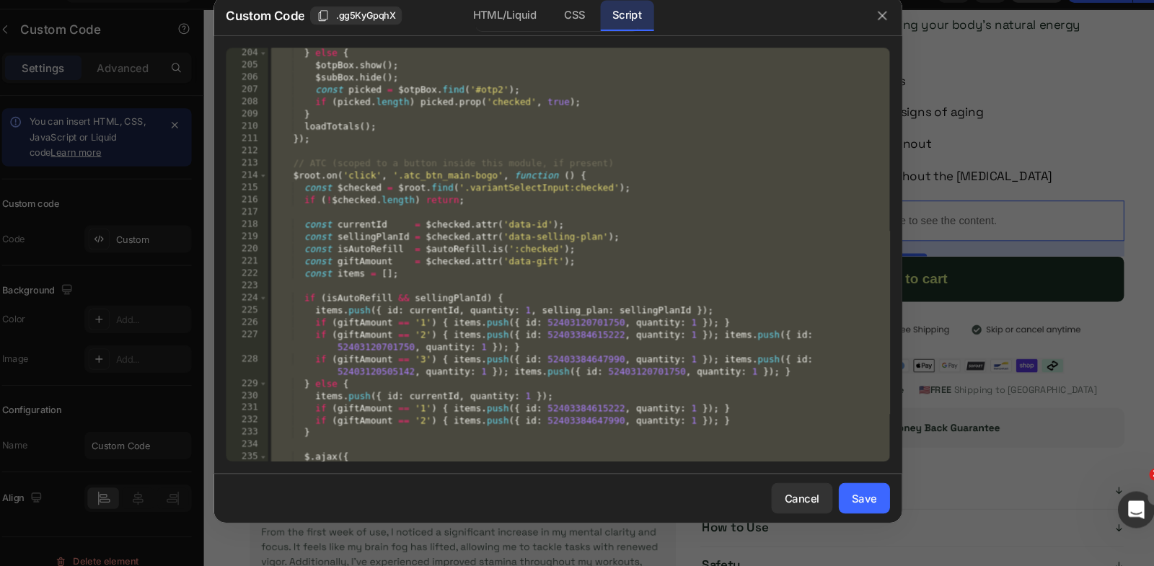
scroll to position [2340, 0]
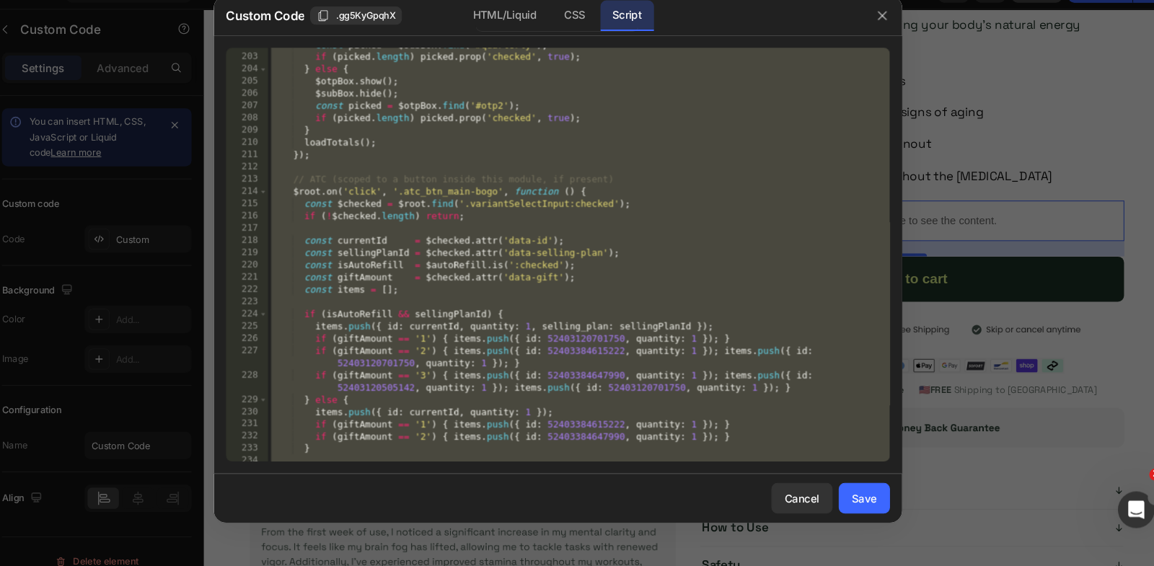
click at [431, 286] on div "const picked = $subBox . find ( '#quarterly' ) ; if ( picked . length ) picked …" at bounding box center [597, 276] width 586 height 414
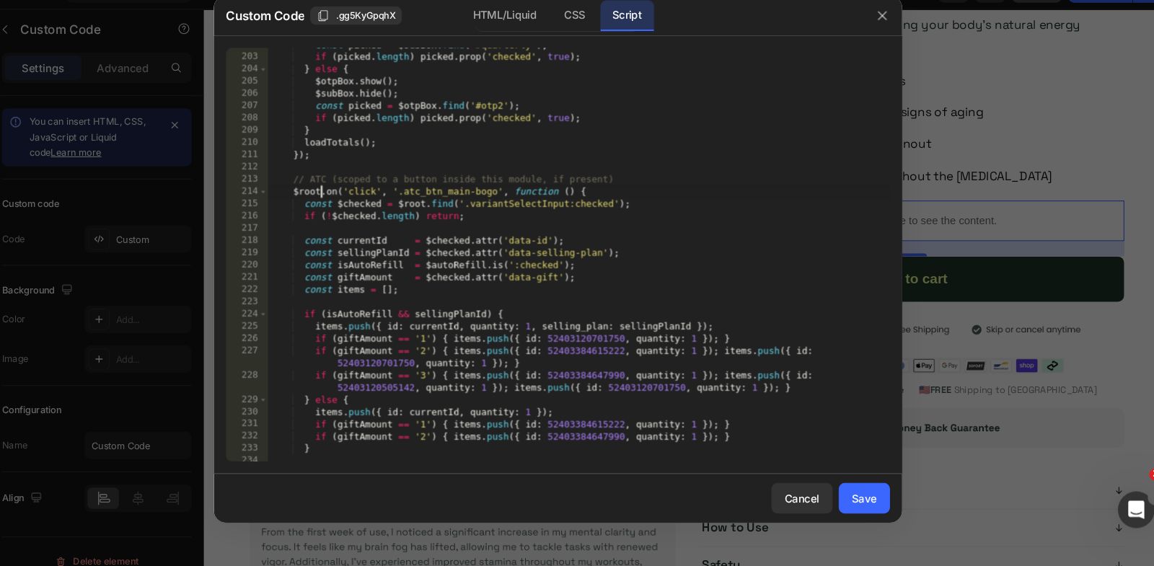
click at [353, 210] on div "const picked = $subBox . find ( '#quarterly' ) ; if ( picked . length ) picked …" at bounding box center [597, 276] width 586 height 414
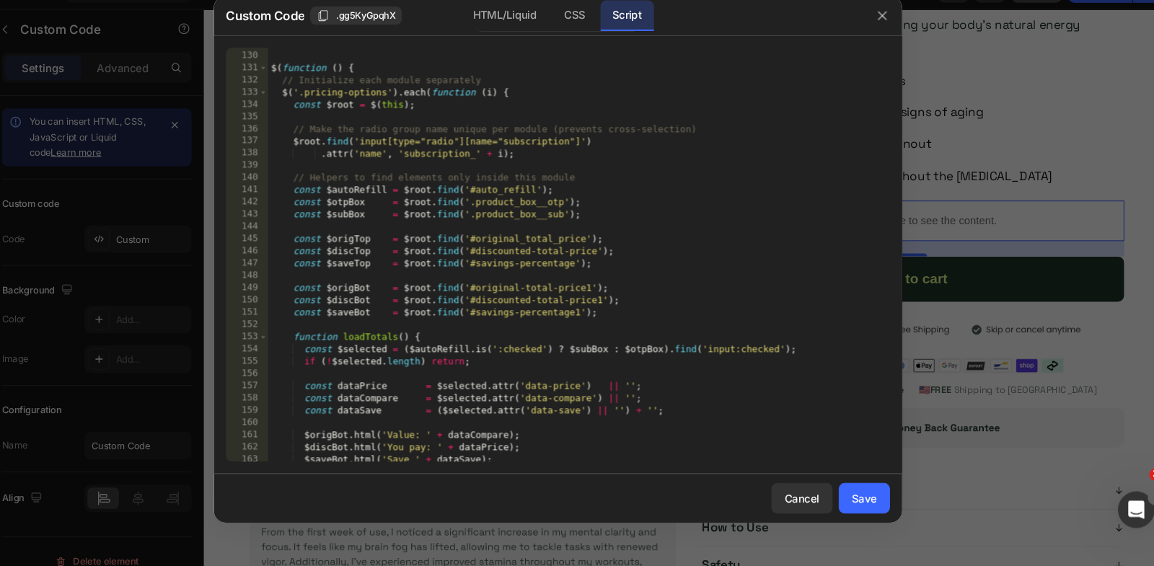
scroll to position [1487, 0]
click at [571, 50] on div "HTML/Liquid" at bounding box center [592, 46] width 43 height 29
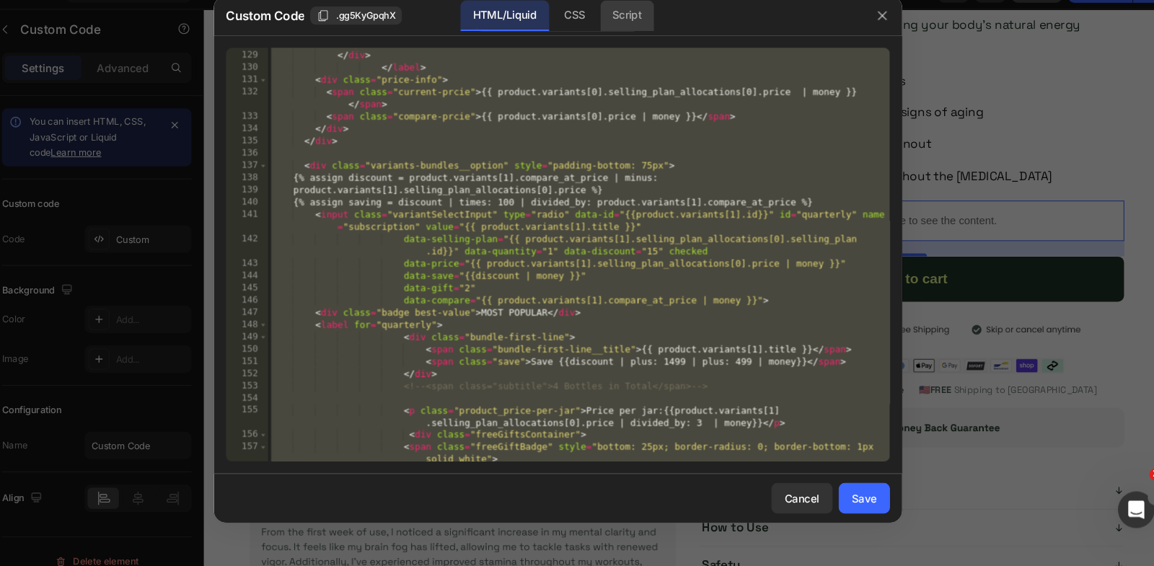
click at [625, 50] on div "Script" at bounding box center [642, 46] width 50 height 29
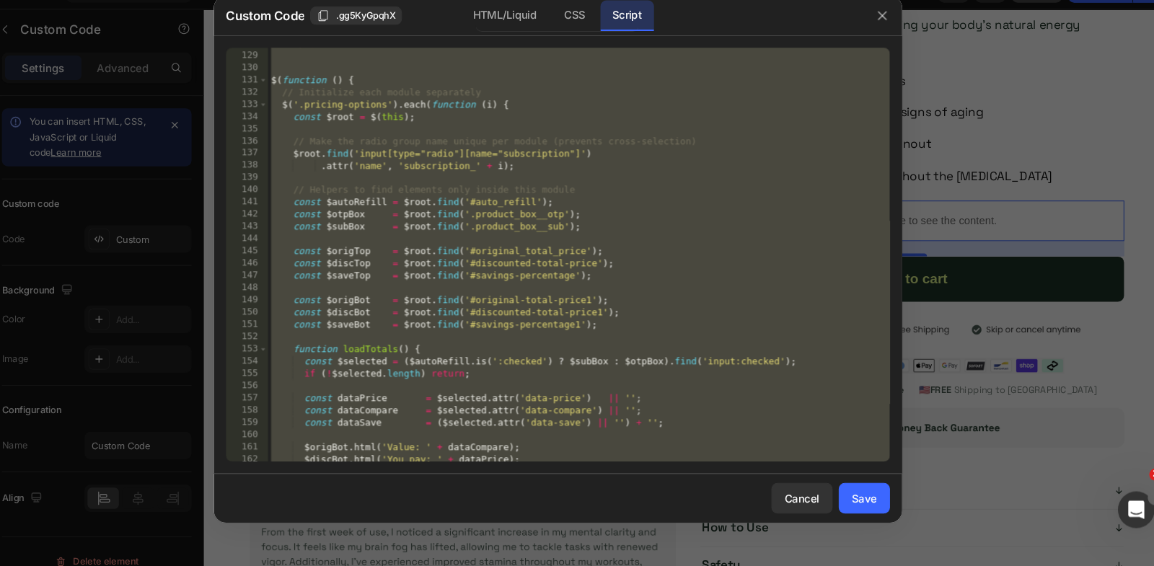
scroll to position [1476, 0]
type textarea "}); });"
click at [410, 149] on div "// }); $ ( function ( ) { // Initialize each module separately $ ( '.pricing-op…" at bounding box center [597, 274] width 586 height 414
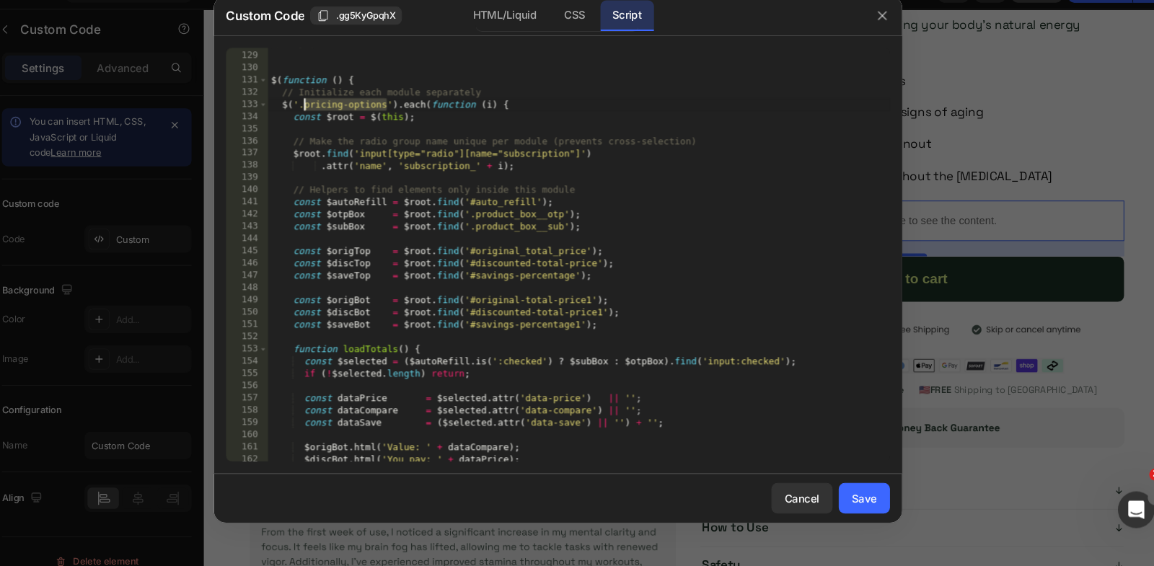
drag, startPoint x: 415, startPoint y: 130, endPoint x: 336, endPoint y: 130, distance: 79.3
click at [337, 130] on div "// }); $ ( function ( ) { // Initialize each module separately $ ( '.pricing-op…" at bounding box center [597, 274] width 586 height 414
paste textarea "oductBox"
type textarea "$('.productBox').each(function (i) {"
click at [868, 497] on div "Save" at bounding box center [866, 502] width 24 height 15
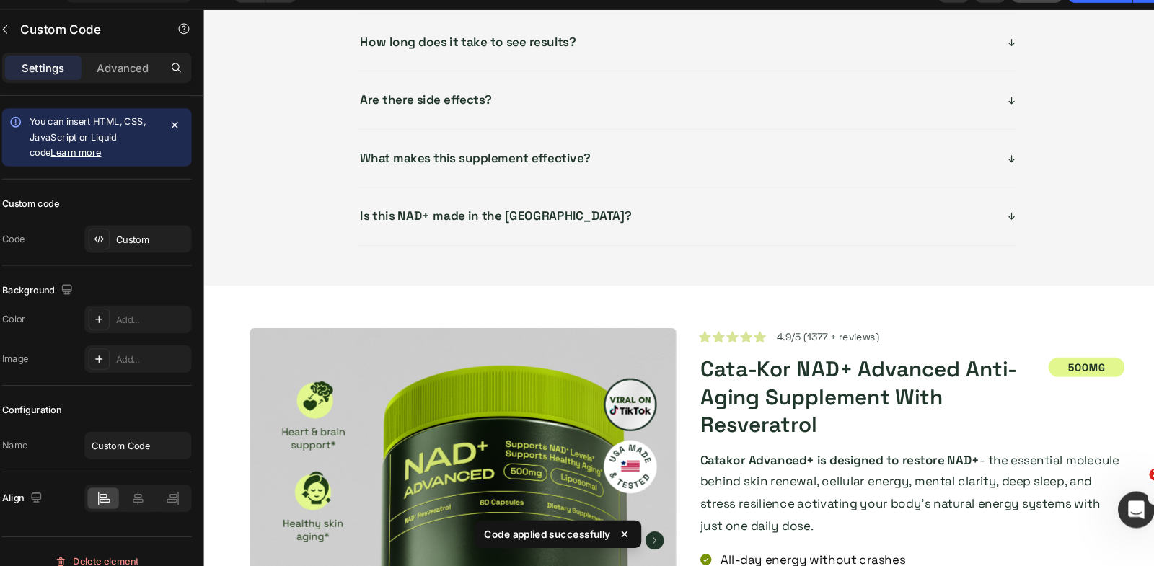
scroll to position [4474, 0]
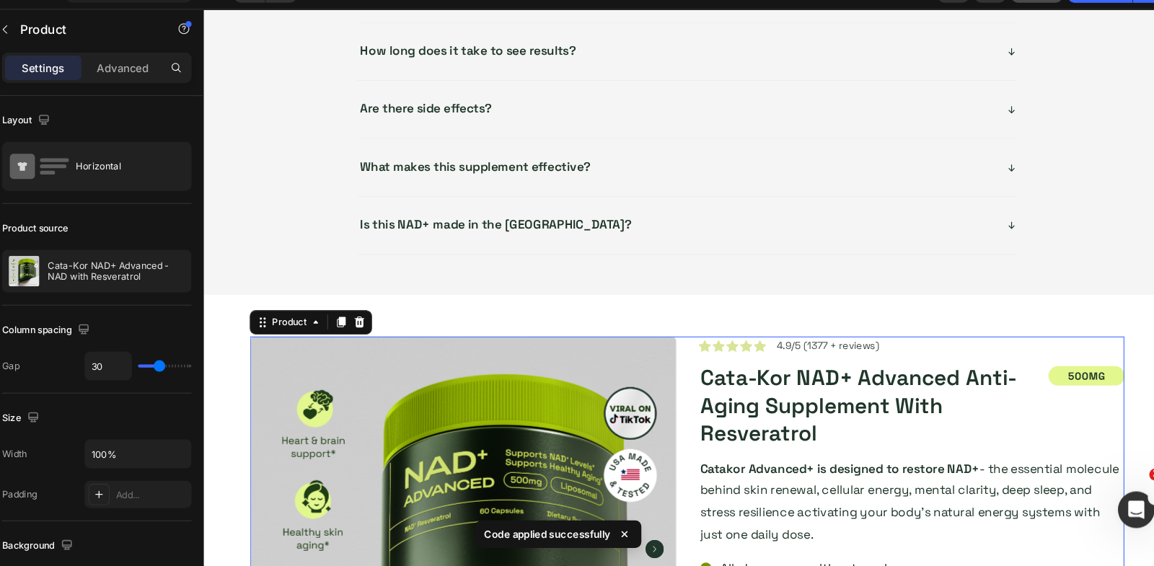
click at [159, 86] on div "Advanced" at bounding box center [167, 95] width 72 height 23
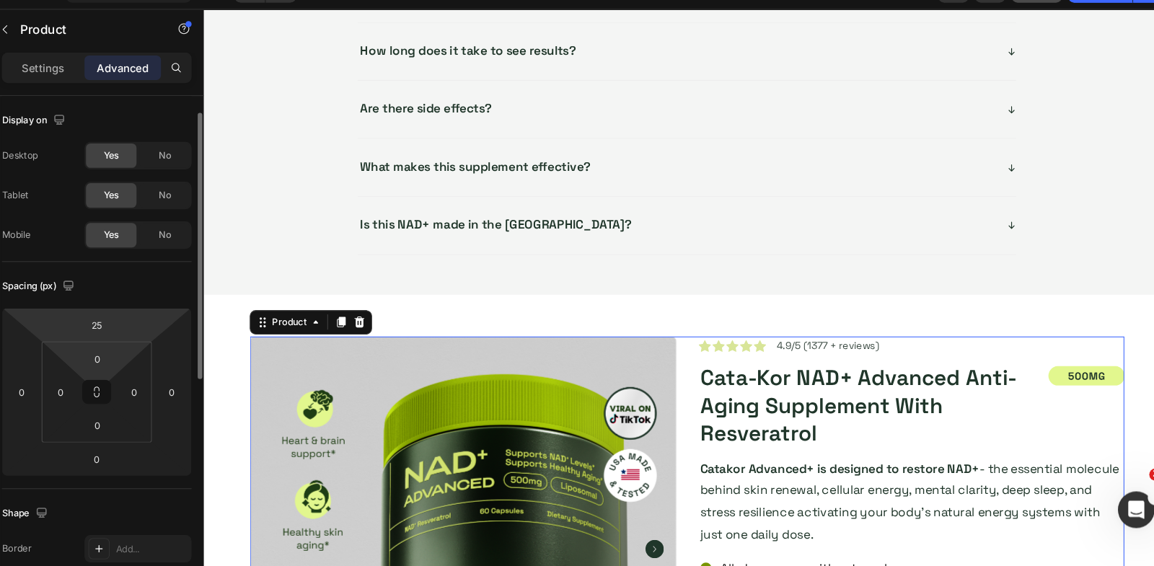
scroll to position [452, 0]
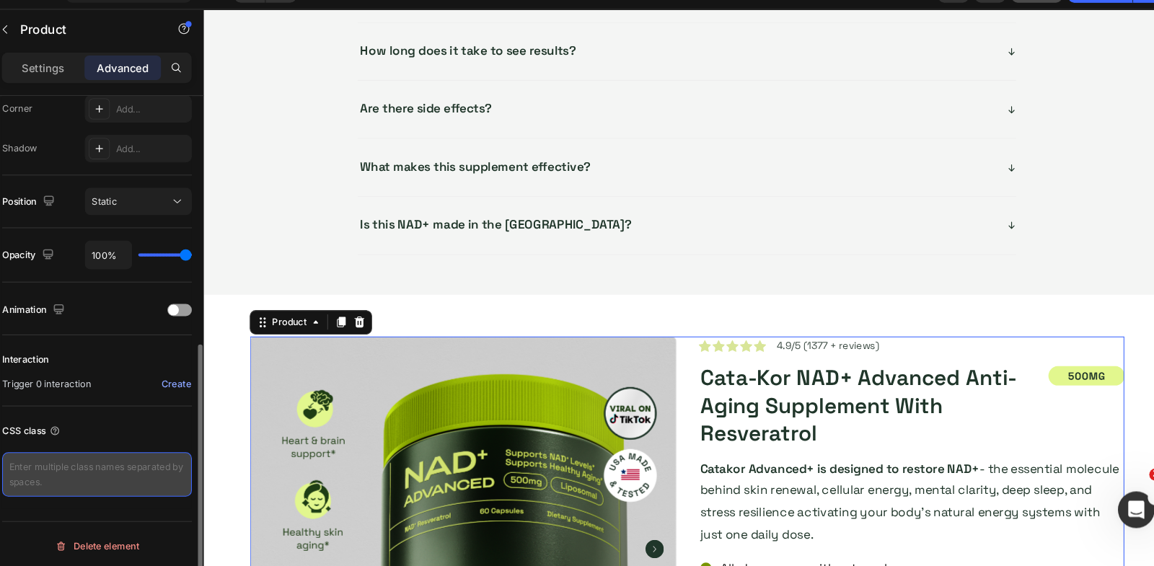
click at [140, 482] on textarea at bounding box center [142, 480] width 179 height 42
paste textarea "productBox"
type textarea "productBox"
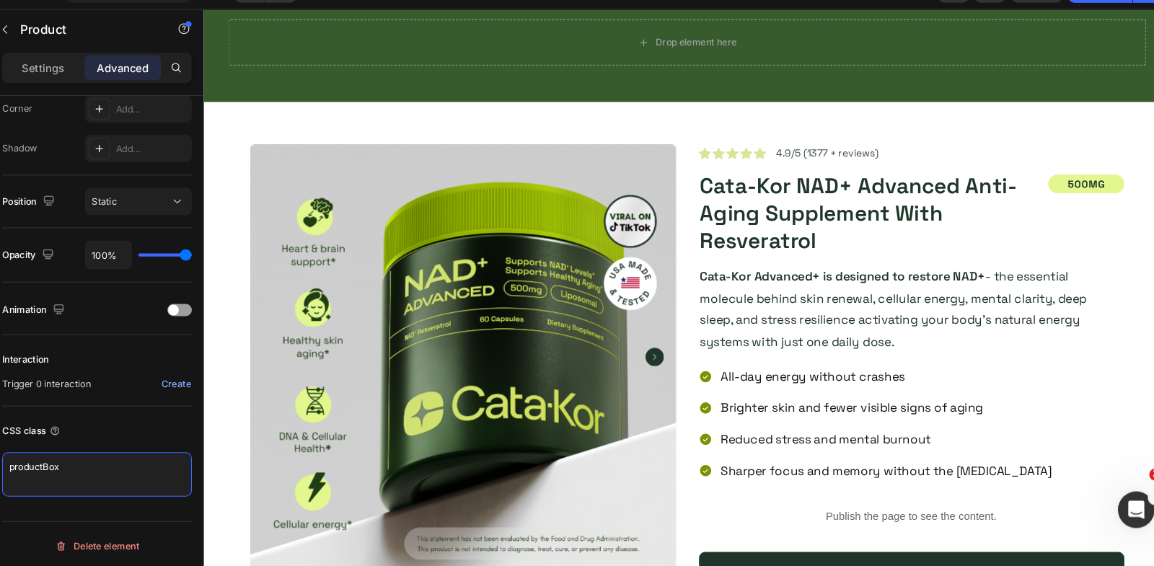
scroll to position [0, 0]
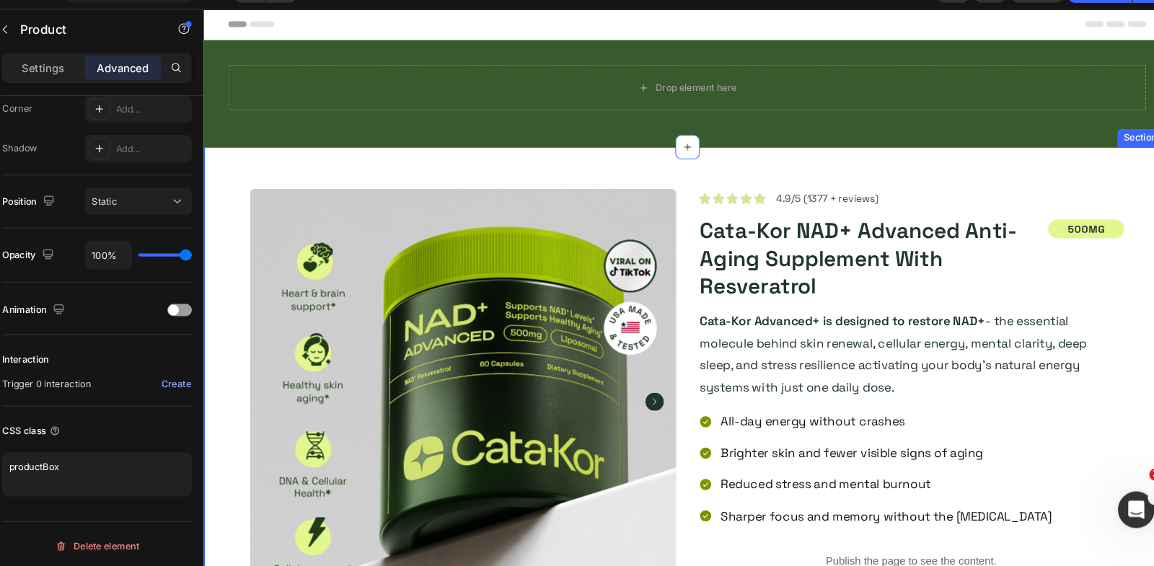
click at [221, 184] on div "Product Images Image Icon Icon Icon Icon Icon Icon List 4.9/5 (1377 + reviews) …" at bounding box center [658, 545] width 911 height 813
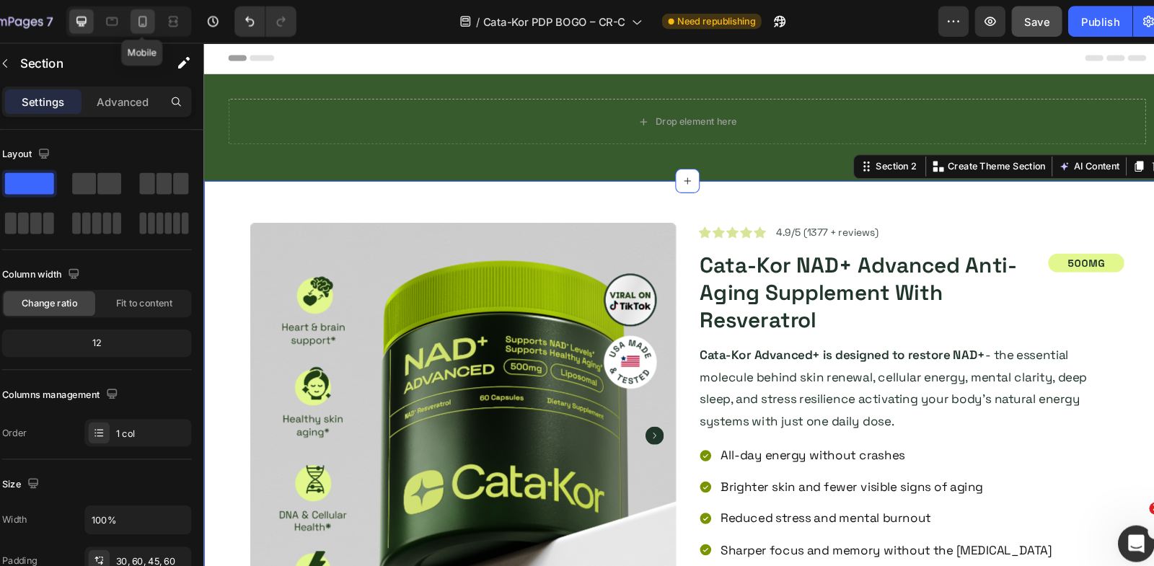
click at [186, 21] on icon at bounding box center [185, 20] width 14 height 14
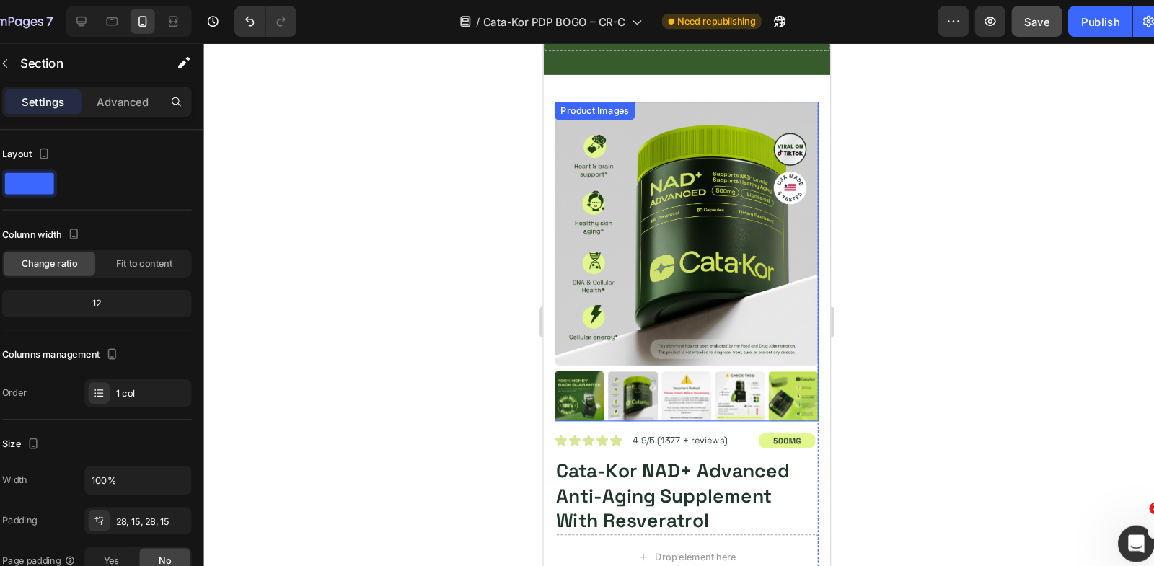
scroll to position [62, 0]
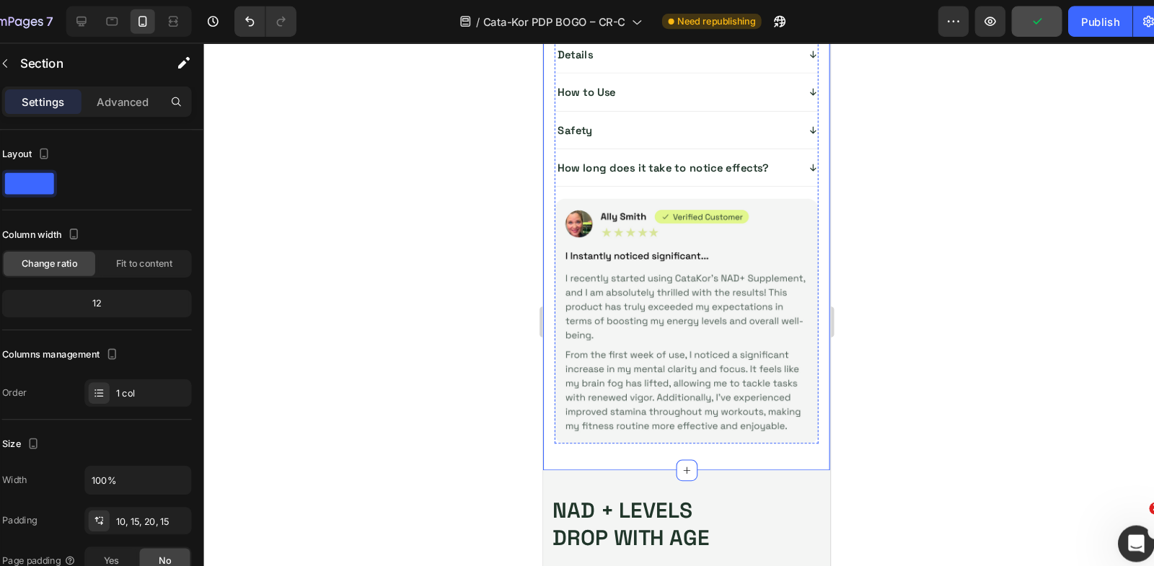
scroll to position [1130, 0]
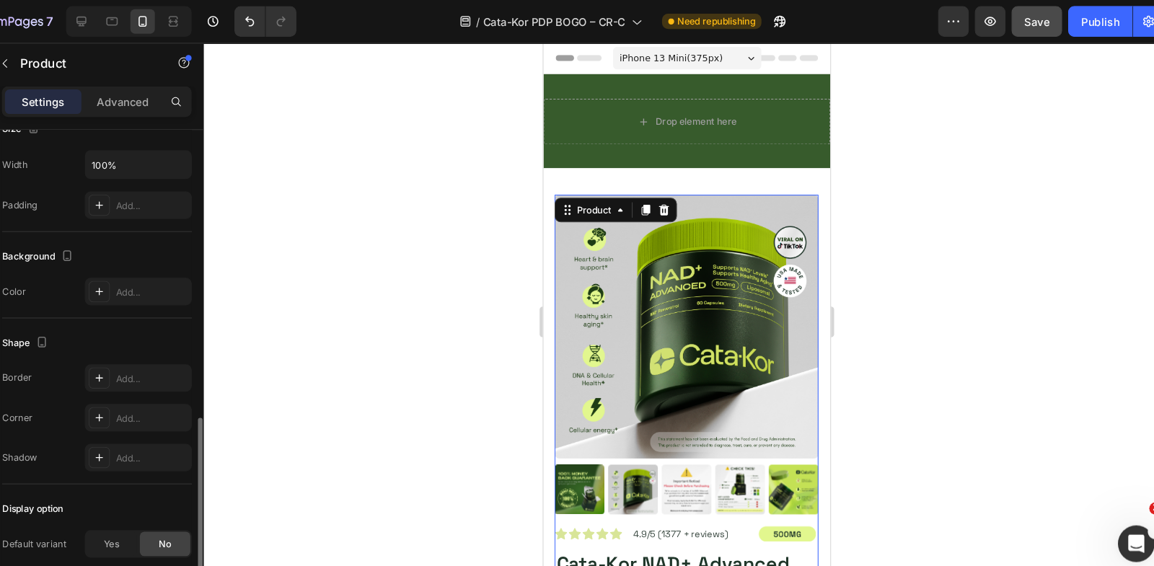
scroll to position [367, 0]
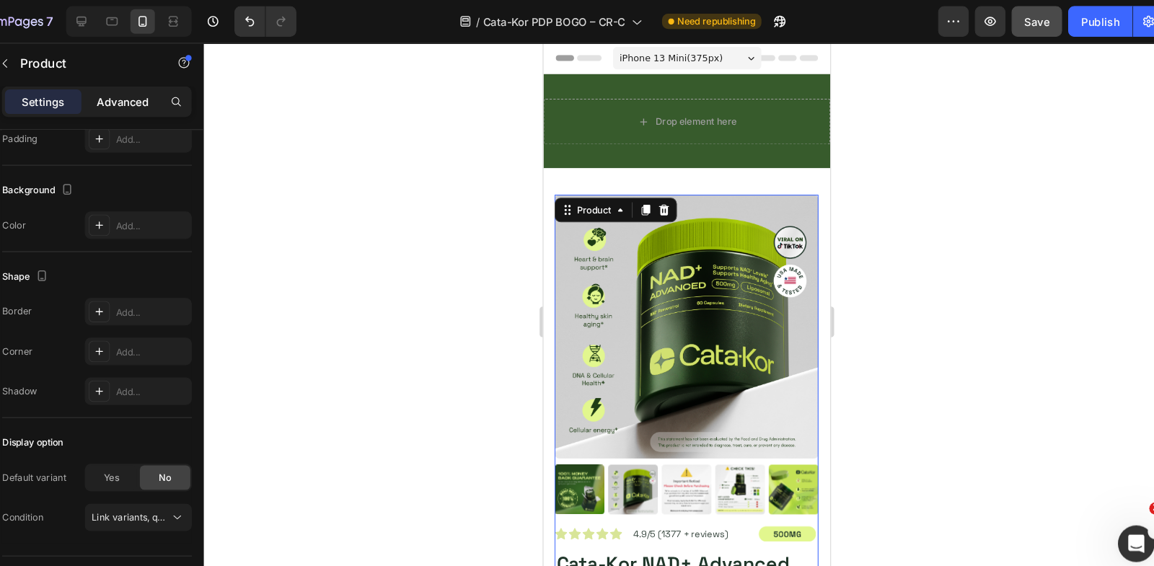
click at [157, 92] on p "Advanced" at bounding box center [166, 96] width 49 height 15
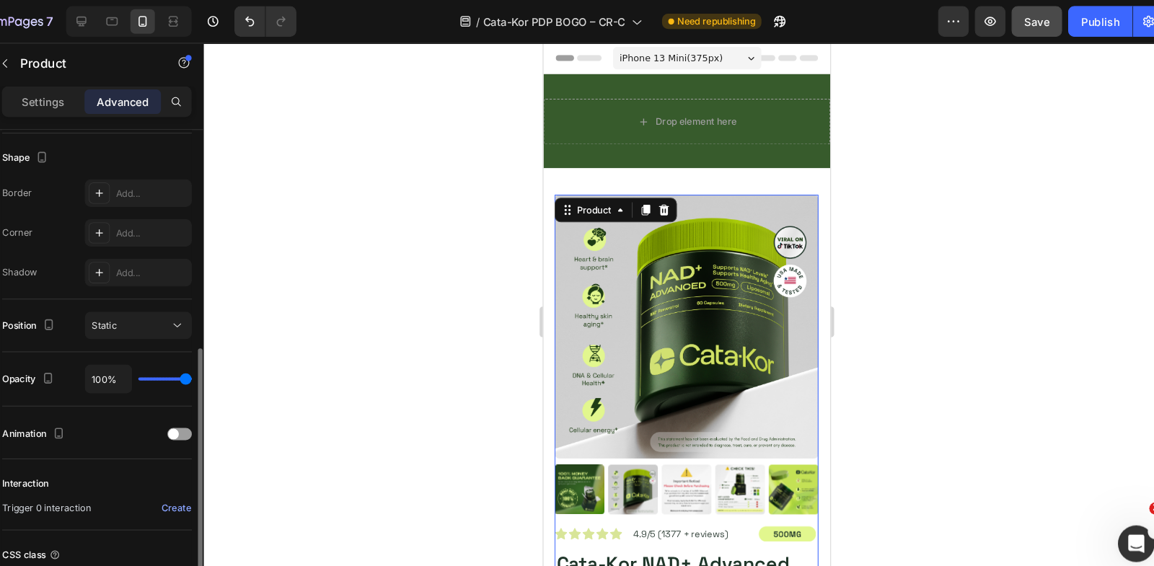
scroll to position [452, 0]
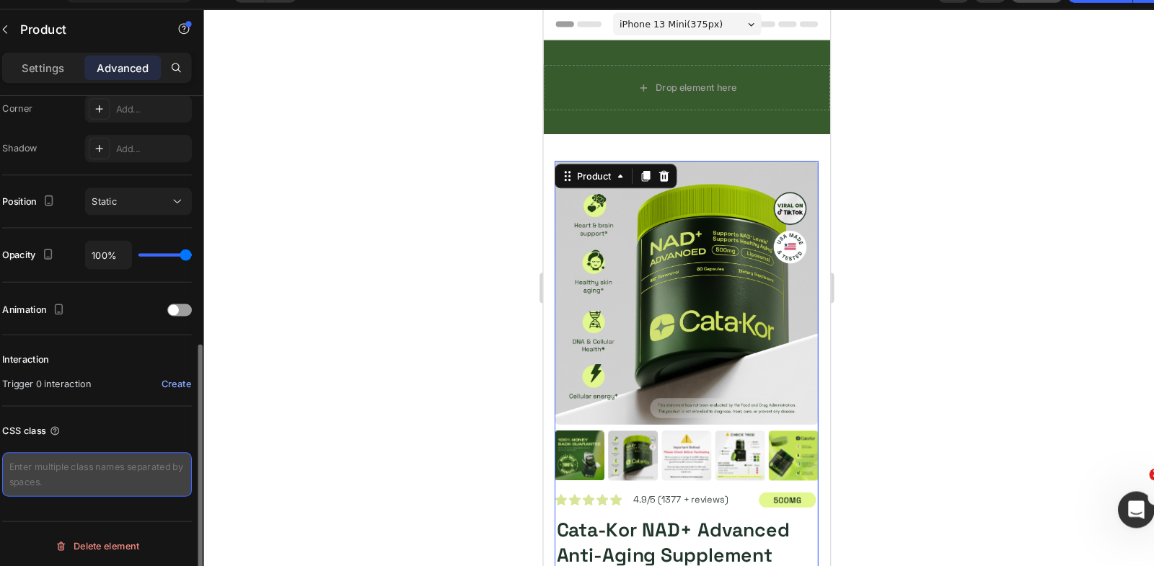
click at [141, 480] on textarea at bounding box center [142, 480] width 179 height 42
paste textarea "productBox"
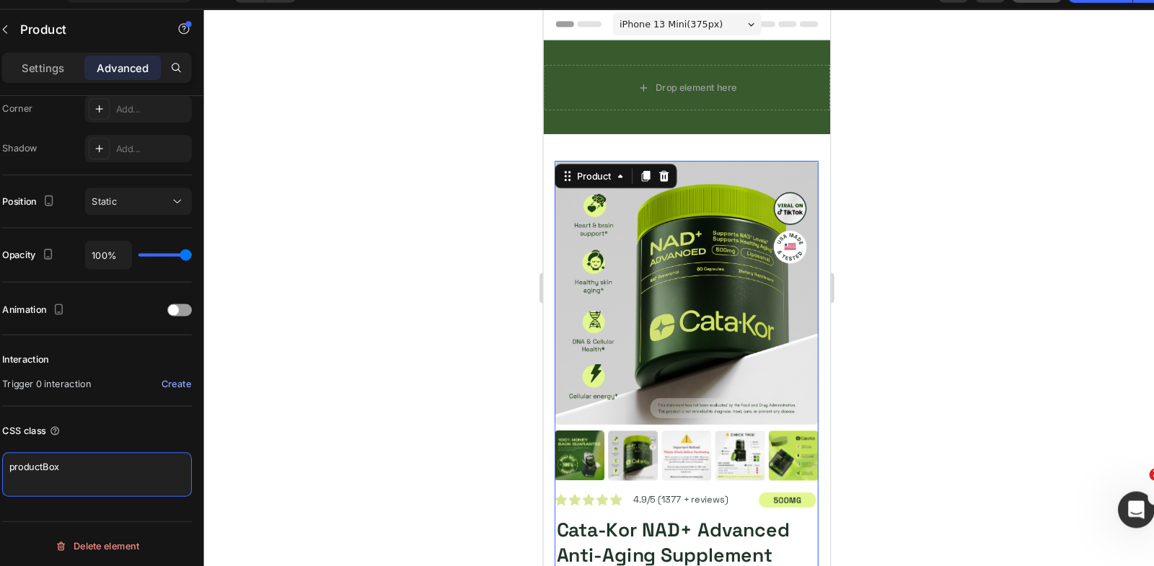
type textarea "productBox"
click at [371, 389] on div at bounding box center [698, 303] width 911 height 526
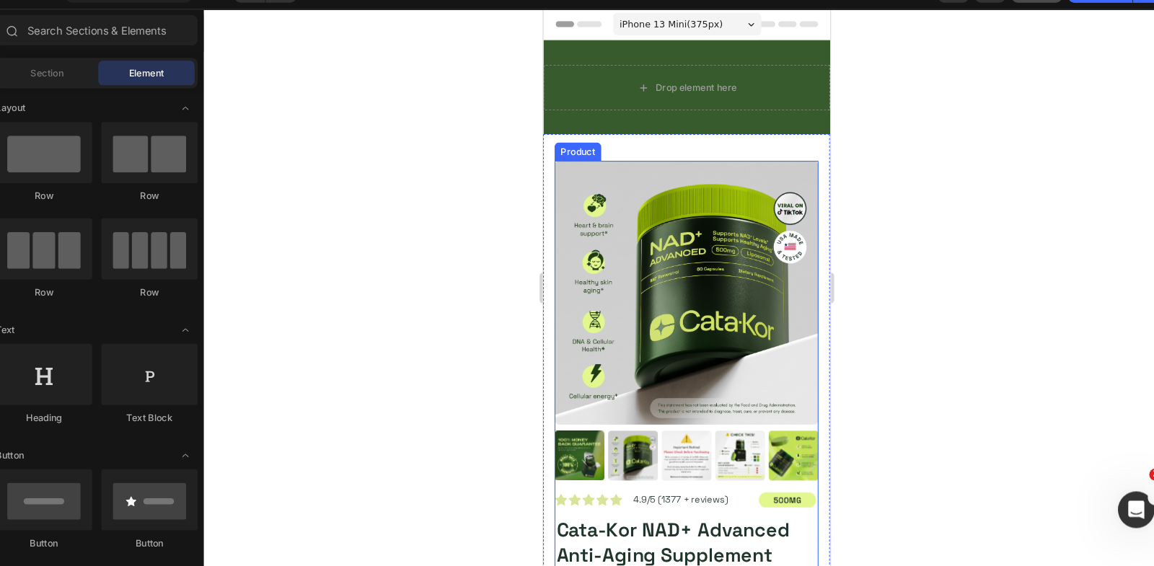
click at [575, 461] on div "Product Images" at bounding box center [678, 308] width 249 height 312
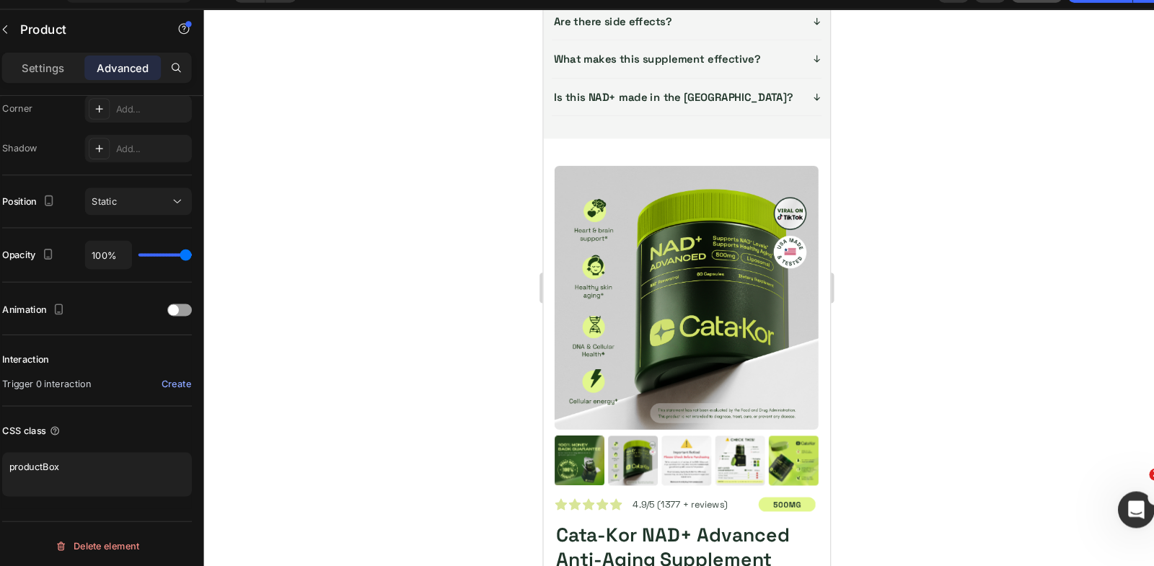
scroll to position [4761, 0]
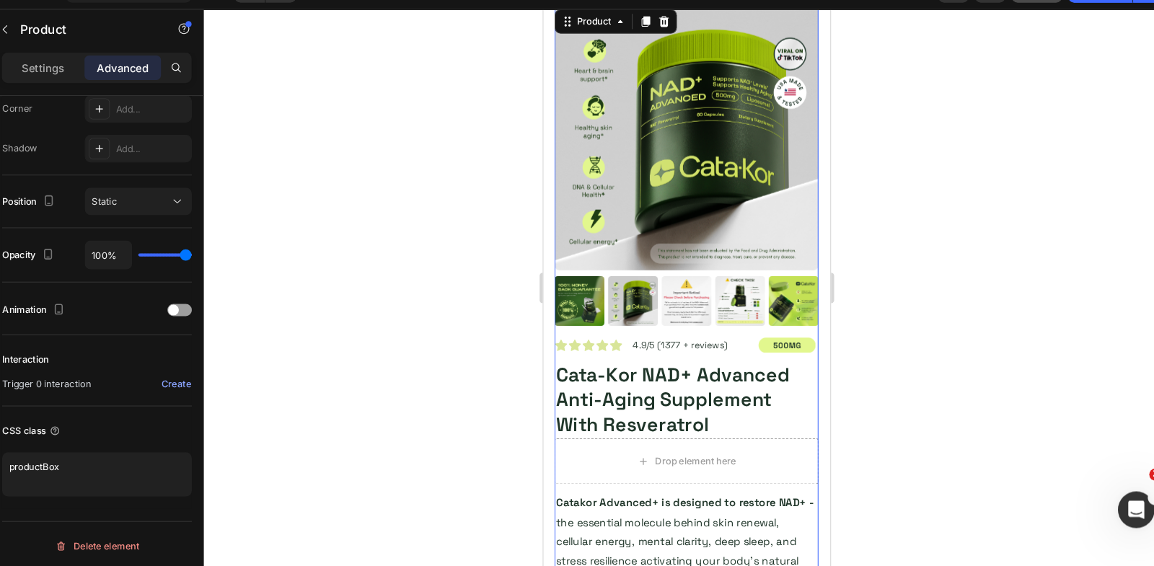
click at [611, 311] on div "Product Images" at bounding box center [678, 162] width 249 height 312
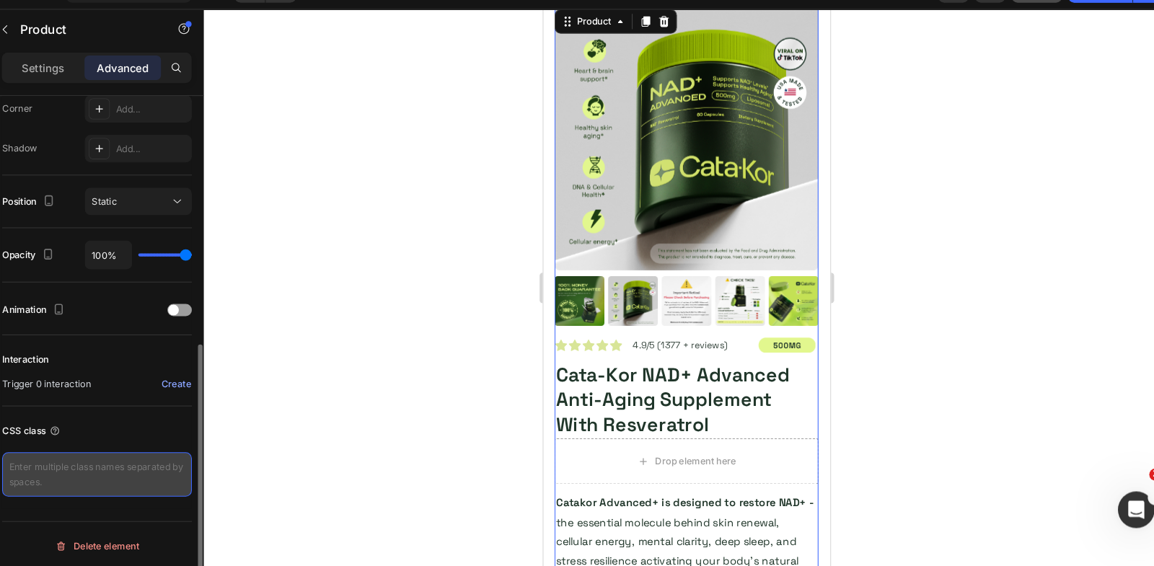
click at [140, 473] on textarea at bounding box center [142, 480] width 179 height 42
paste textarea "productBox"
type textarea "productBox"
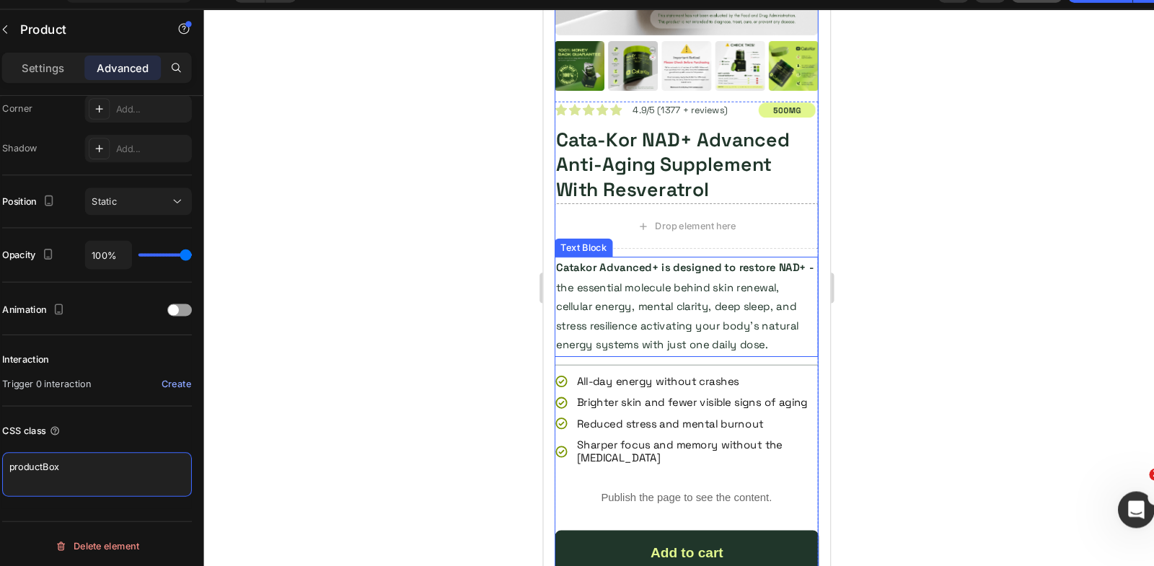
scroll to position [5150, 0]
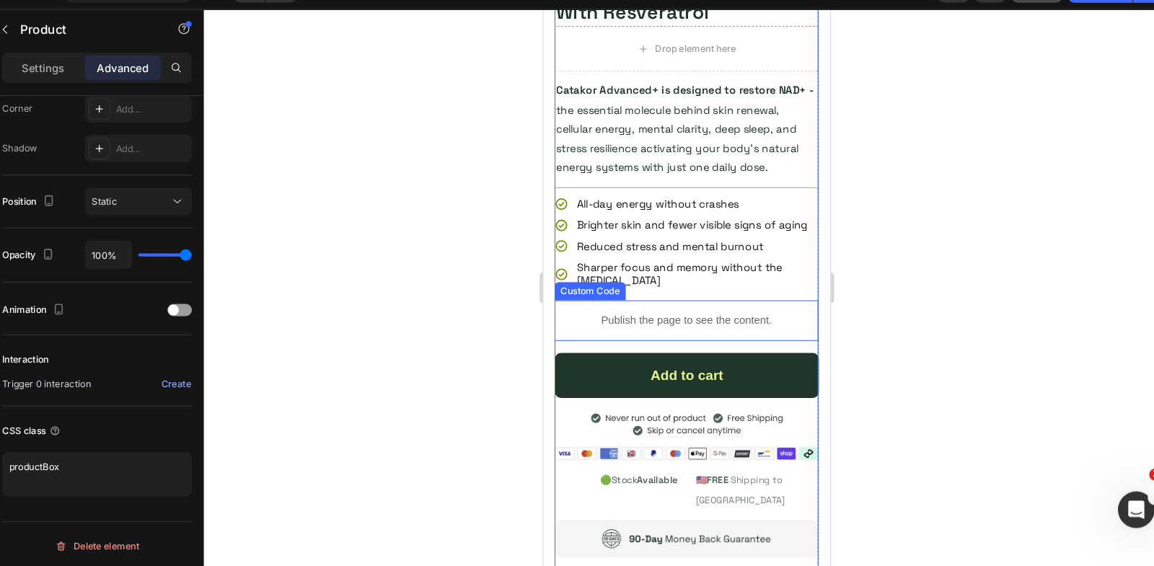
click at [626, 306] on p "Publish the page to see the content." at bounding box center [678, 302] width 249 height 15
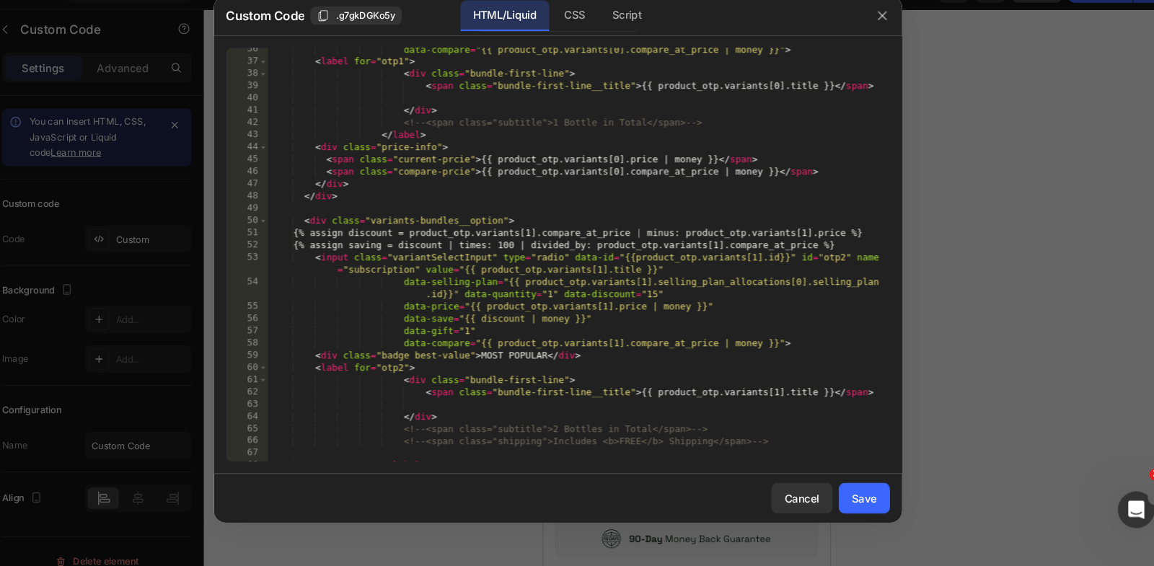
scroll to position [946, 0]
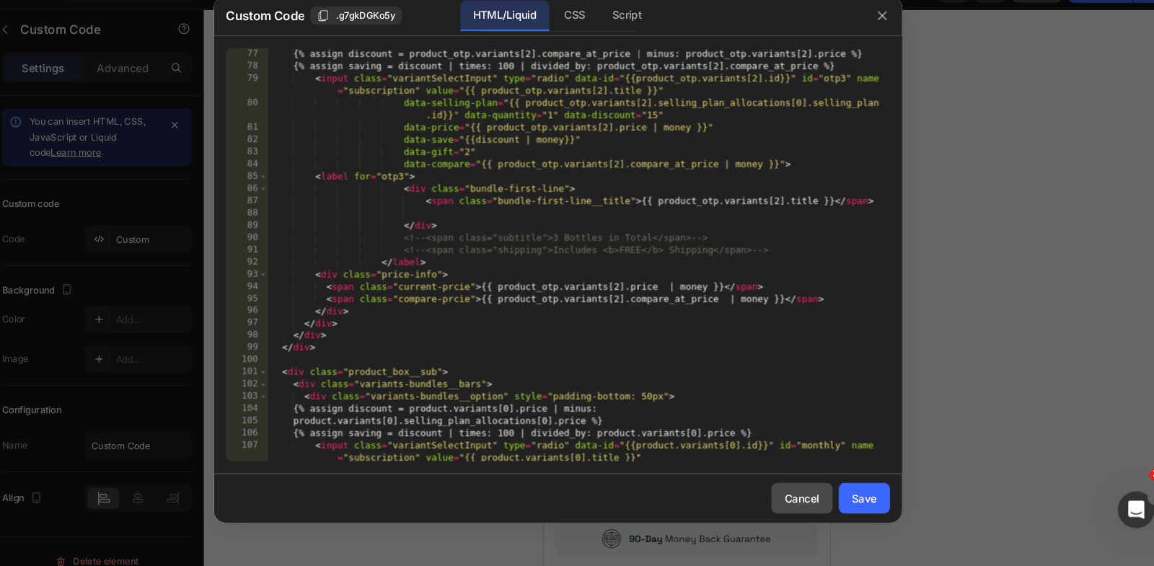
click at [814, 511] on button "Cancel" at bounding box center [807, 502] width 58 height 29
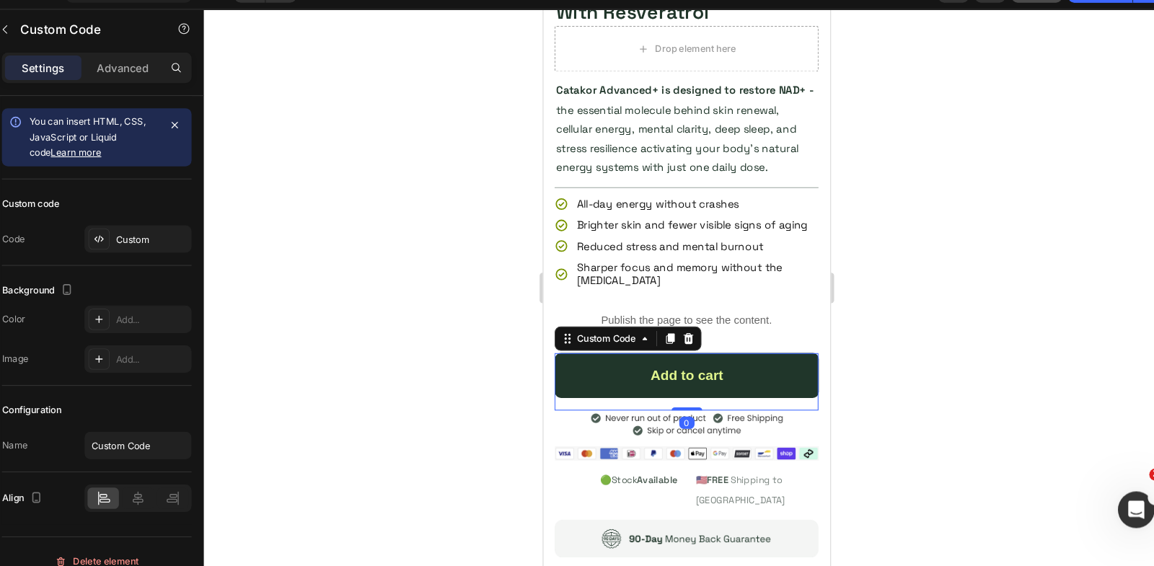
click at [672, 342] on div "Add to cart" at bounding box center [678, 354] width 249 height 43
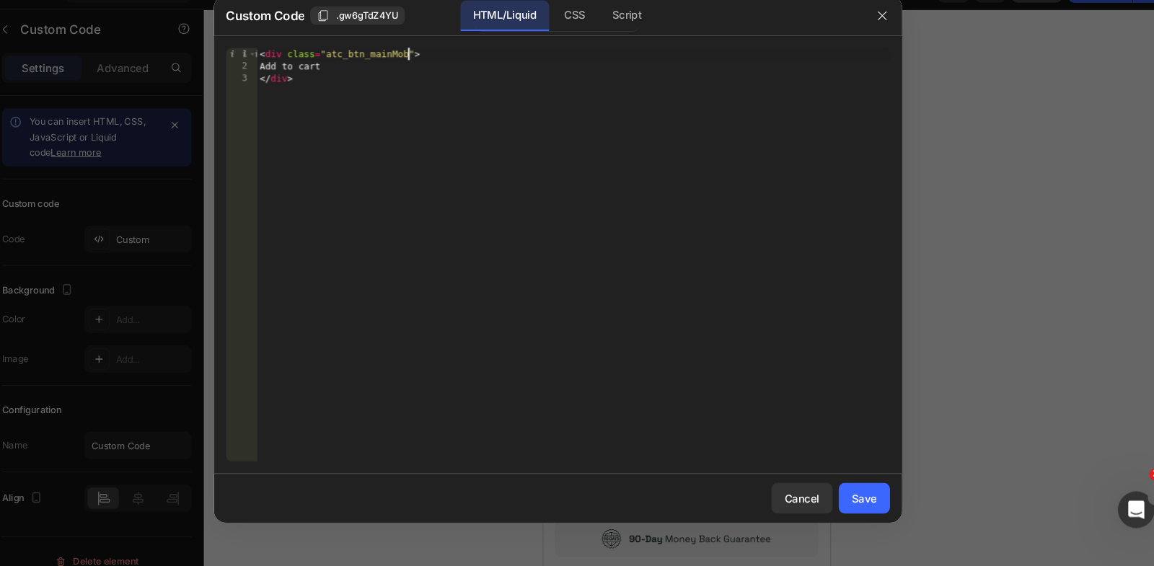
click at [436, 83] on div "< div class = "atc_btn_mainMob" > Add to cart </ div >" at bounding box center [591, 284] width 597 height 414
type textarea "<div class="atc_btn_main-bogo">"
click at [862, 492] on button "Save" at bounding box center [866, 502] width 48 height 29
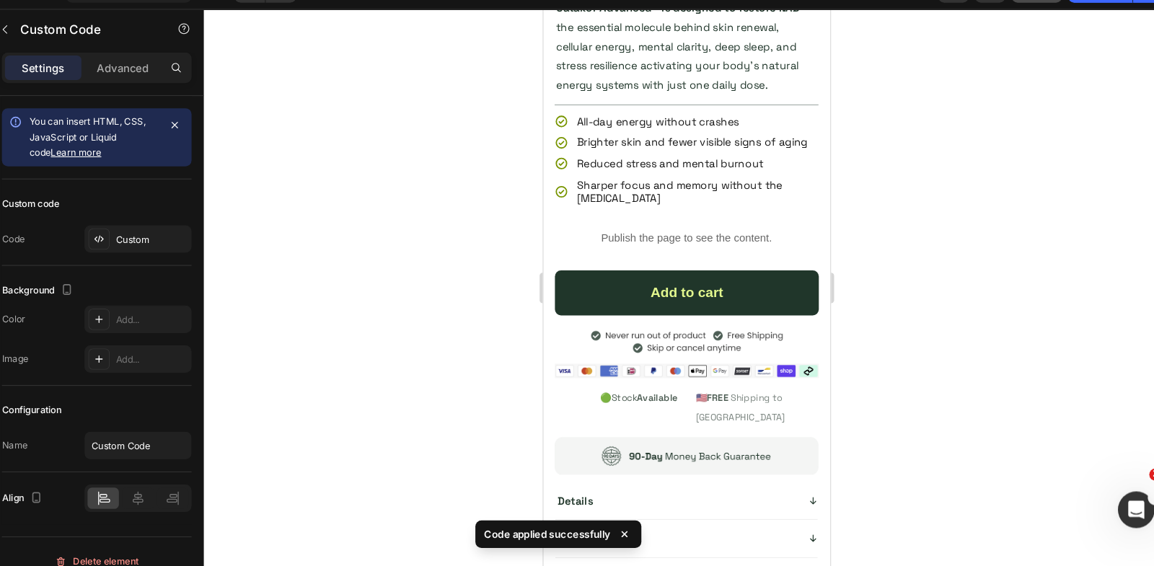
scroll to position [612, 0]
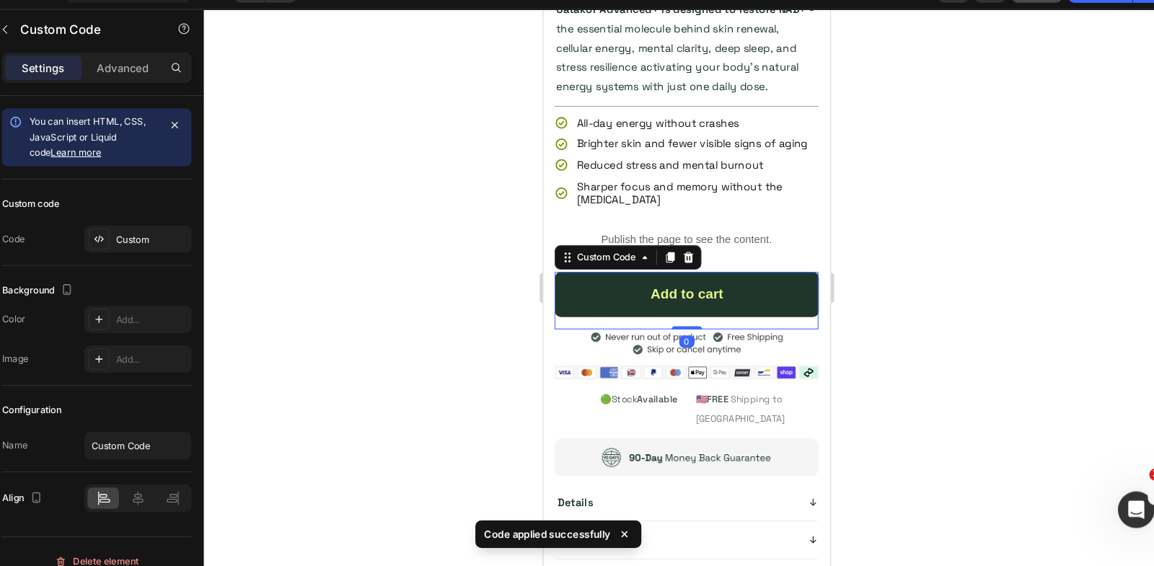
click at [676, 264] on div "Add to cart" at bounding box center [678, 278] width 249 height 43
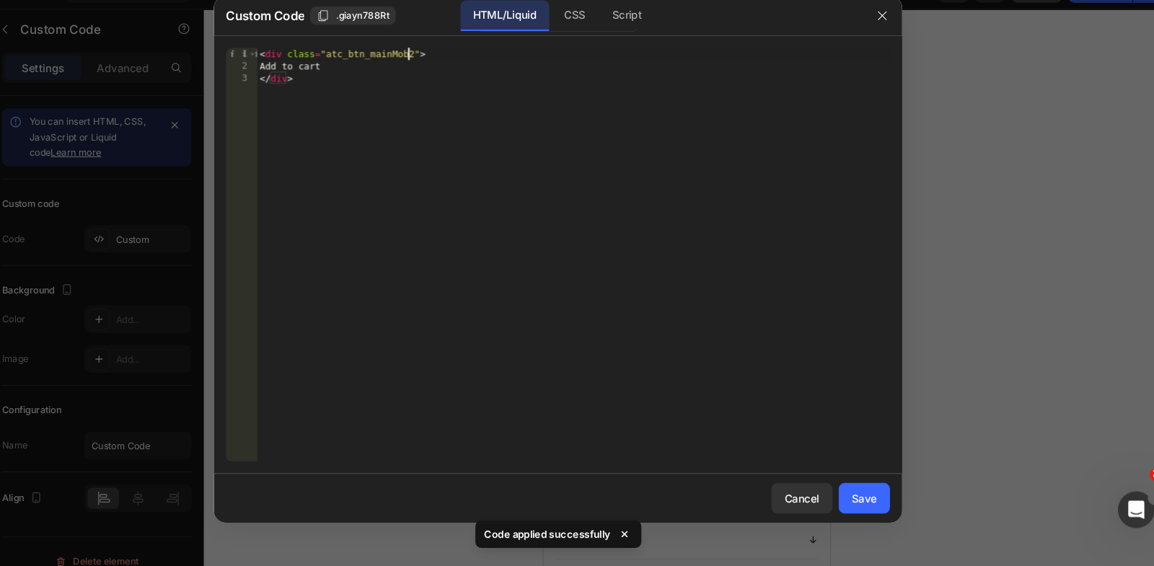
click at [439, 79] on div "< div class = "atc_btn_mainMob2" > Add to cart </ div >" at bounding box center [591, 284] width 597 height 414
type textarea "<div class="atc_btn_main-bogo">"
click at [864, 514] on button "Save" at bounding box center [866, 502] width 48 height 29
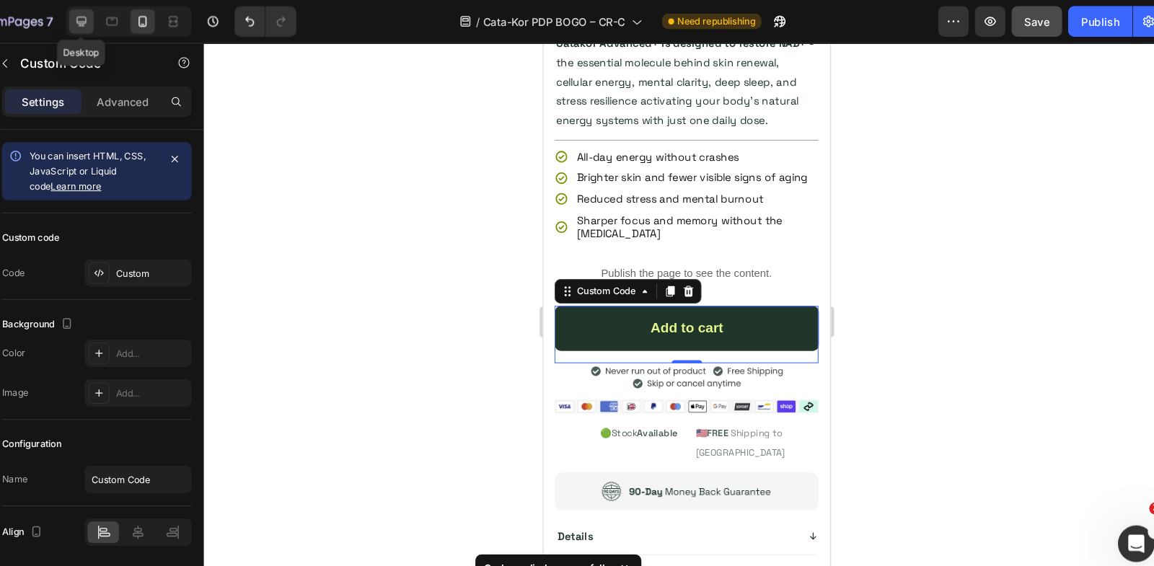
click at [129, 21] on icon at bounding box center [127, 20] width 14 height 14
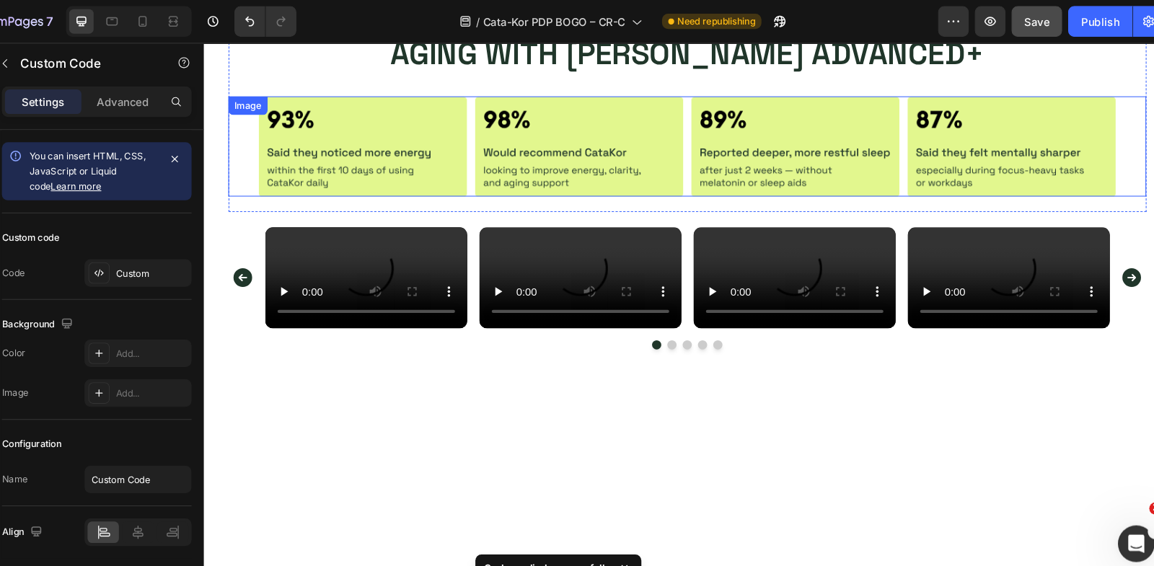
scroll to position [1433, 0]
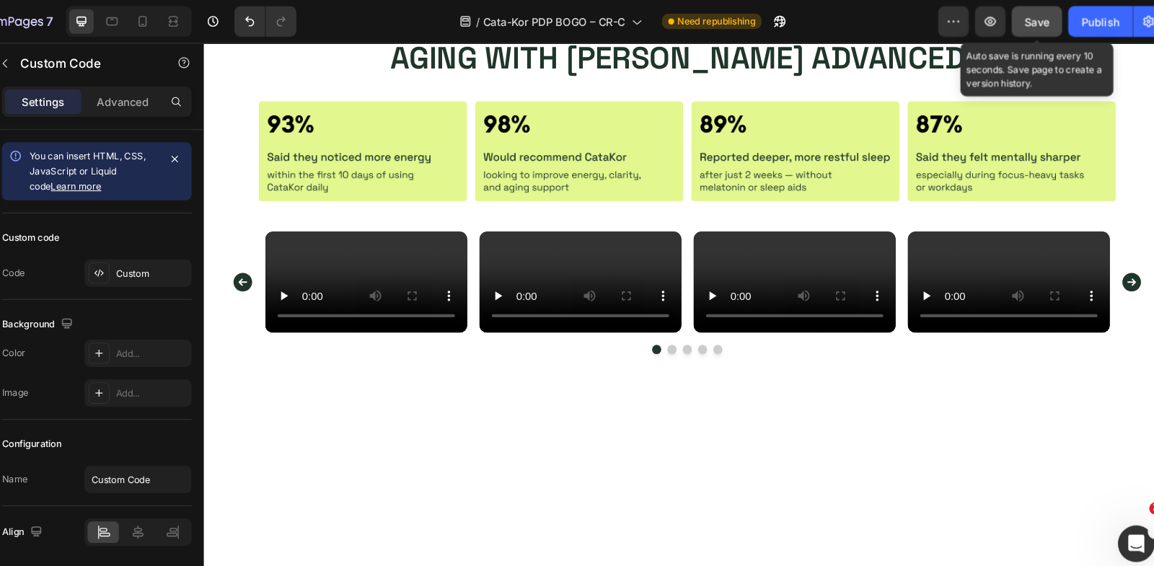
click at [1010, 25] on button "Save" at bounding box center [1029, 20] width 48 height 29
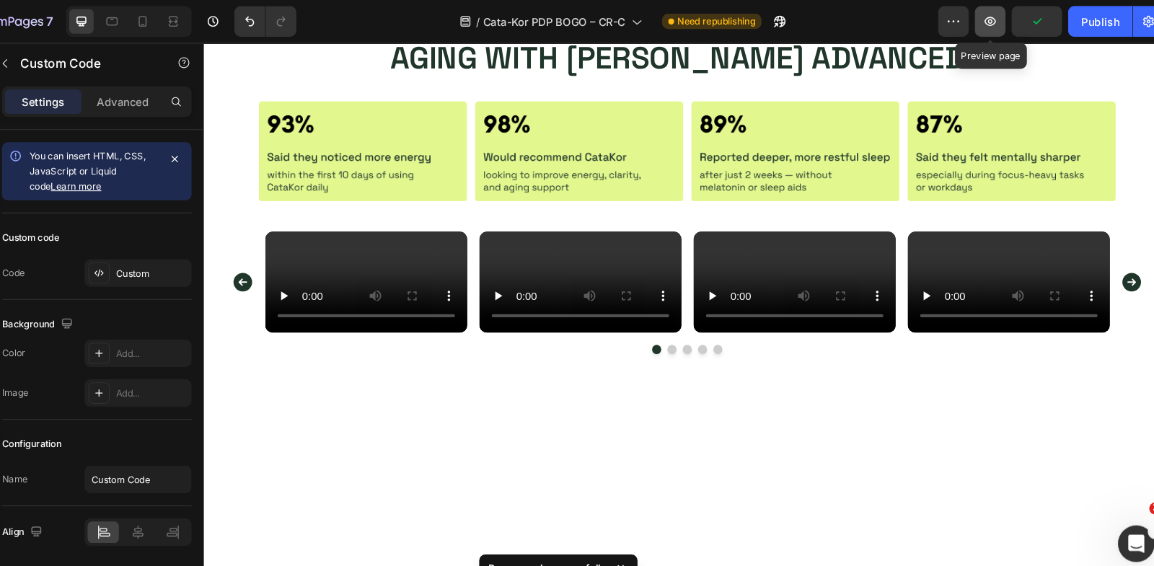
click at [988, 20] on icon "button" at bounding box center [984, 20] width 14 height 14
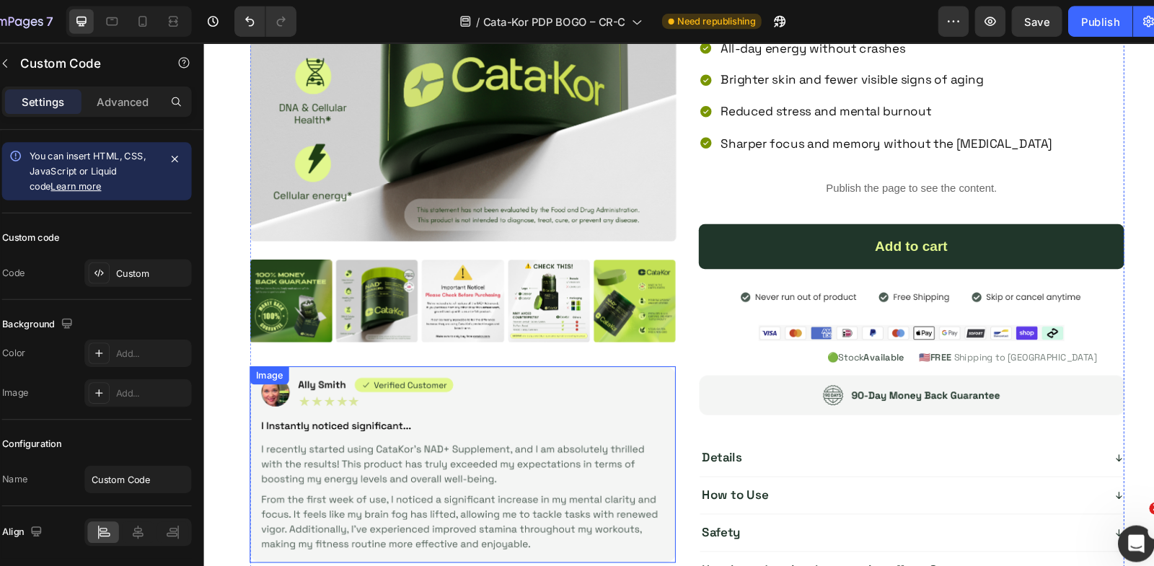
scroll to position [356, 0]
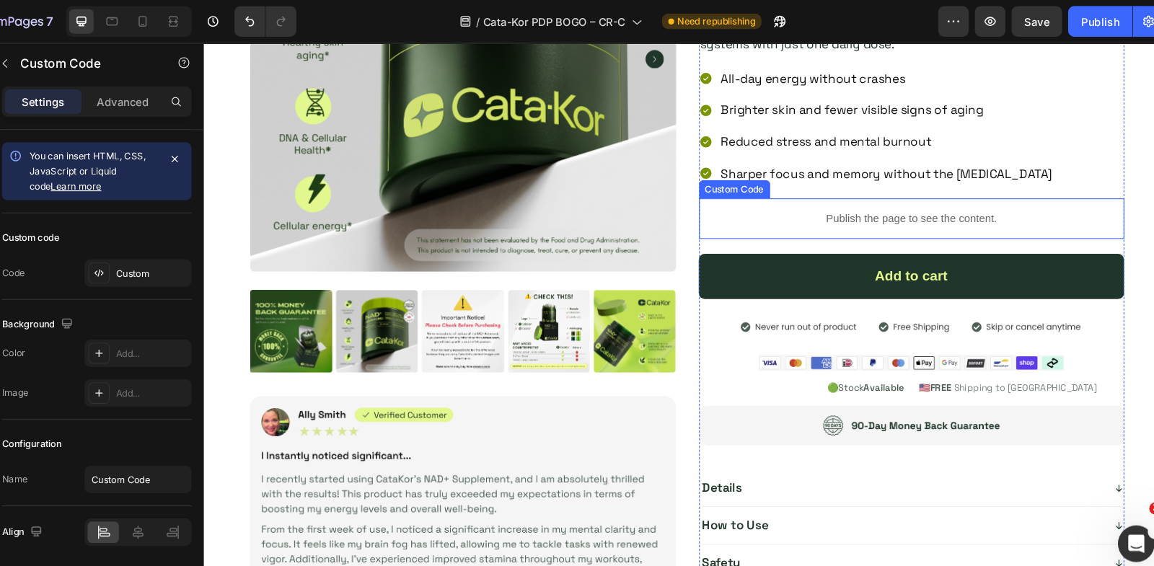
click at [786, 211] on p "Publish the page to see the content." at bounding box center [871, 208] width 402 height 15
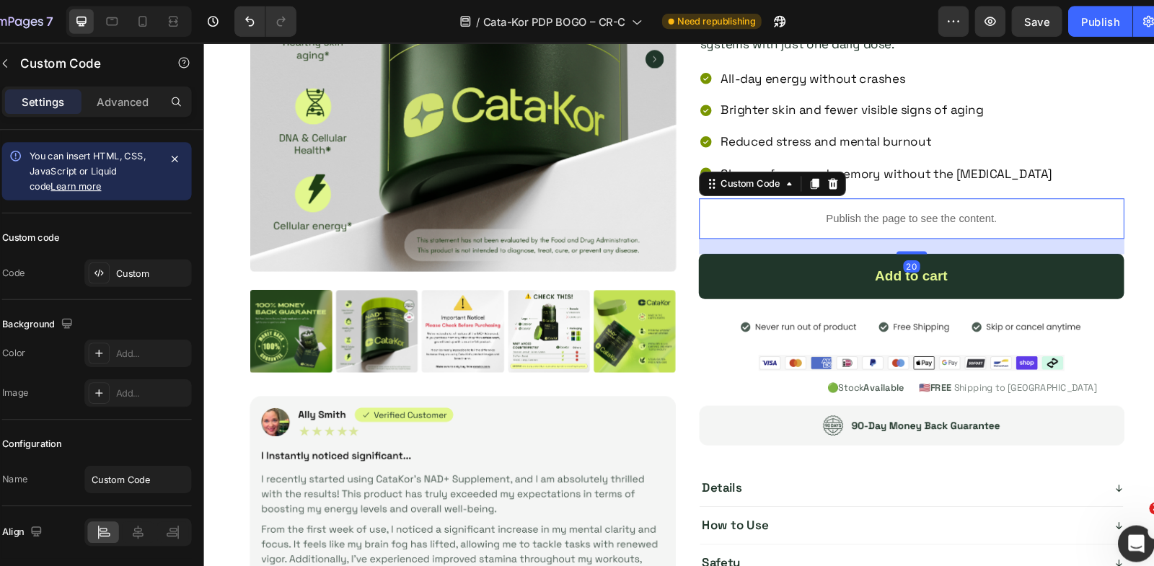
click at [786, 211] on p "Publish the page to see the content." at bounding box center [871, 208] width 402 height 15
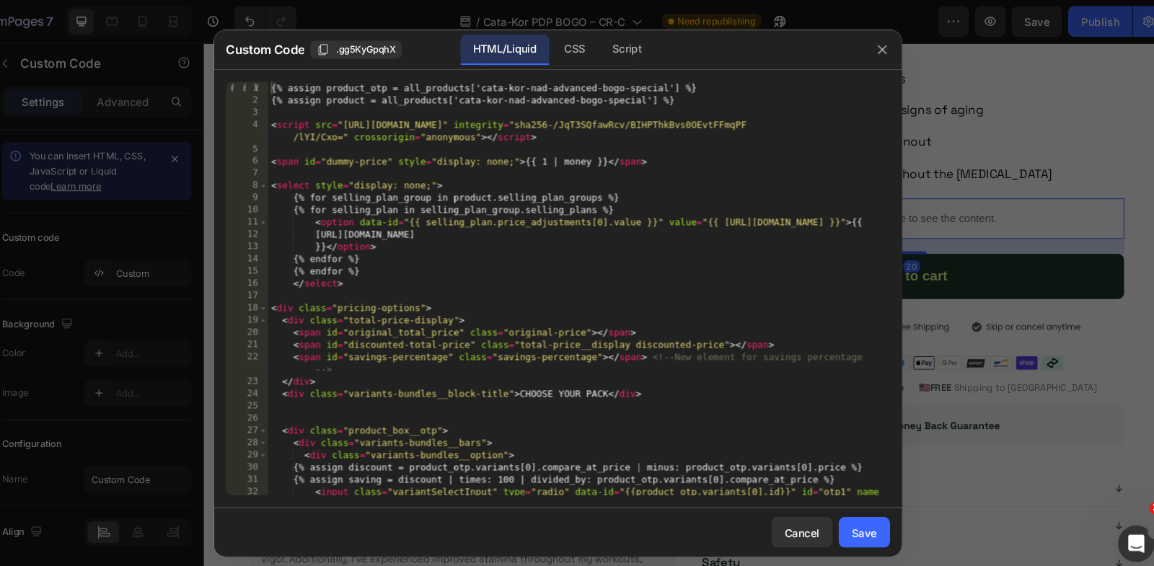
scroll to position [0, 0]
click at [523, 309] on div "{% assign product_otp = all_products['cata-kor-nad-advanced-bogo-special'] %} {…" at bounding box center [597, 290] width 586 height 426
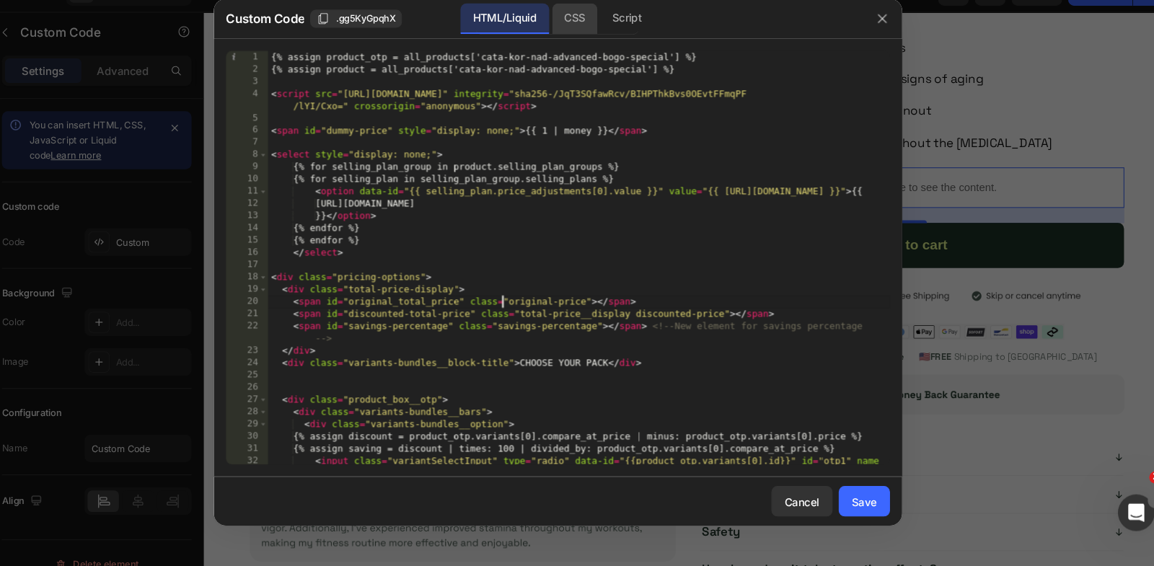
click at [617, 55] on div "CSS" at bounding box center [642, 46] width 50 height 29
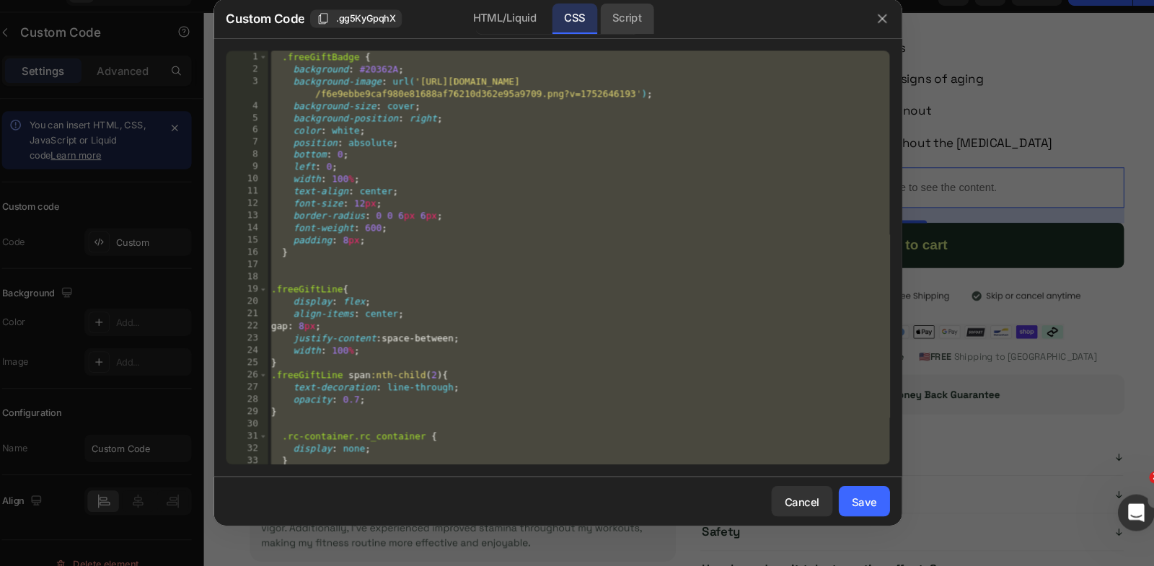
click at [657, 47] on div "Script" at bounding box center [642, 46] width 50 height 29
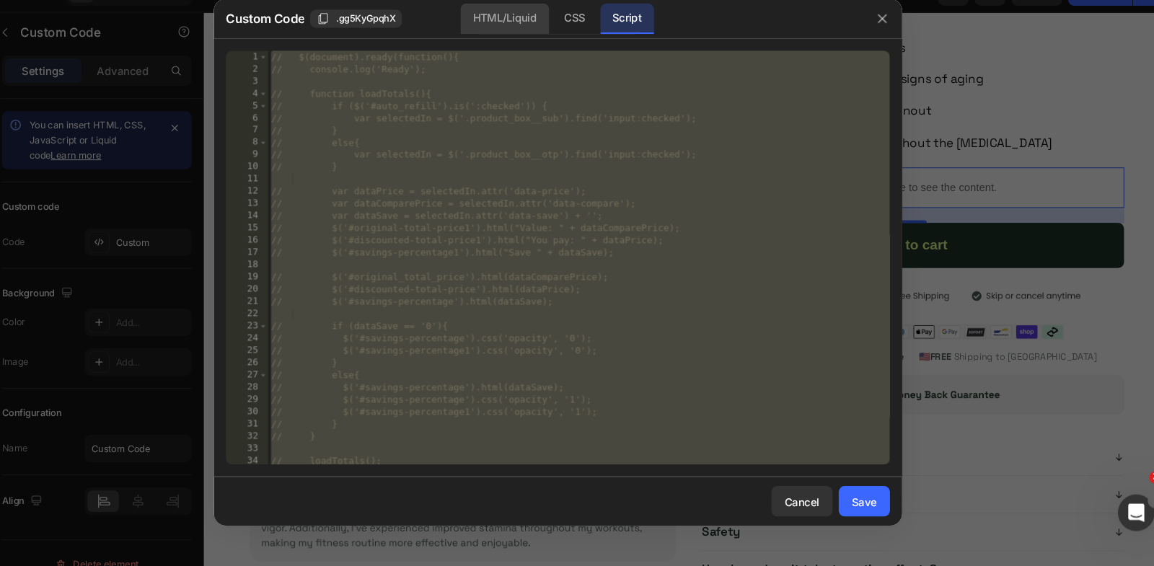
click at [571, 47] on div "HTML/Liquid" at bounding box center [592, 46] width 43 height 29
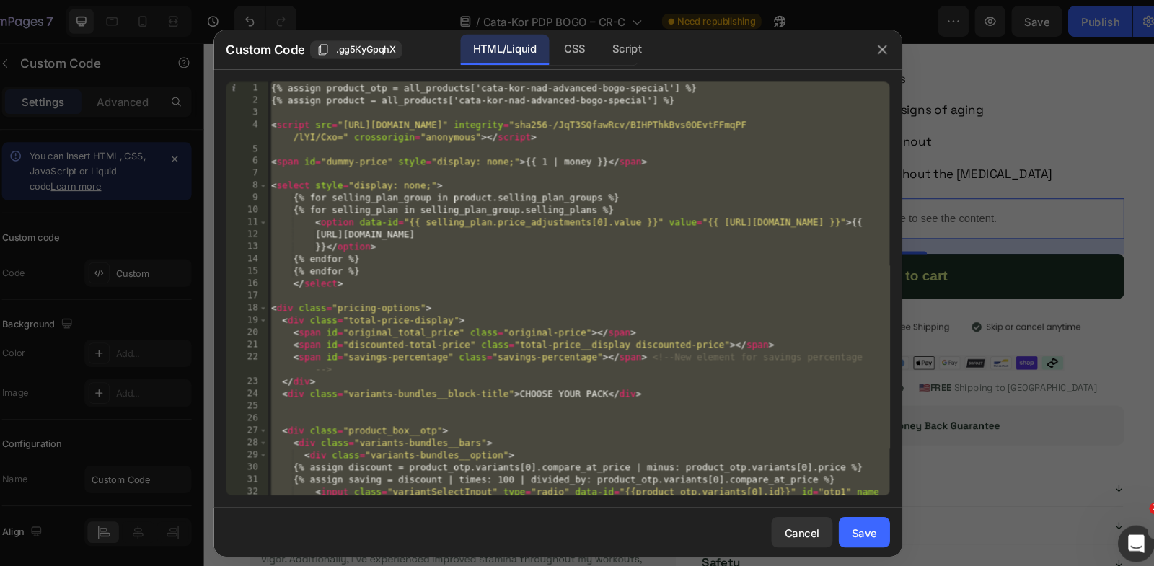
click at [685, 242] on div "{% assign product_otp = all_products['cata-kor-nad-advanced-bogo-special'] %} {…" at bounding box center [597, 290] width 586 height 426
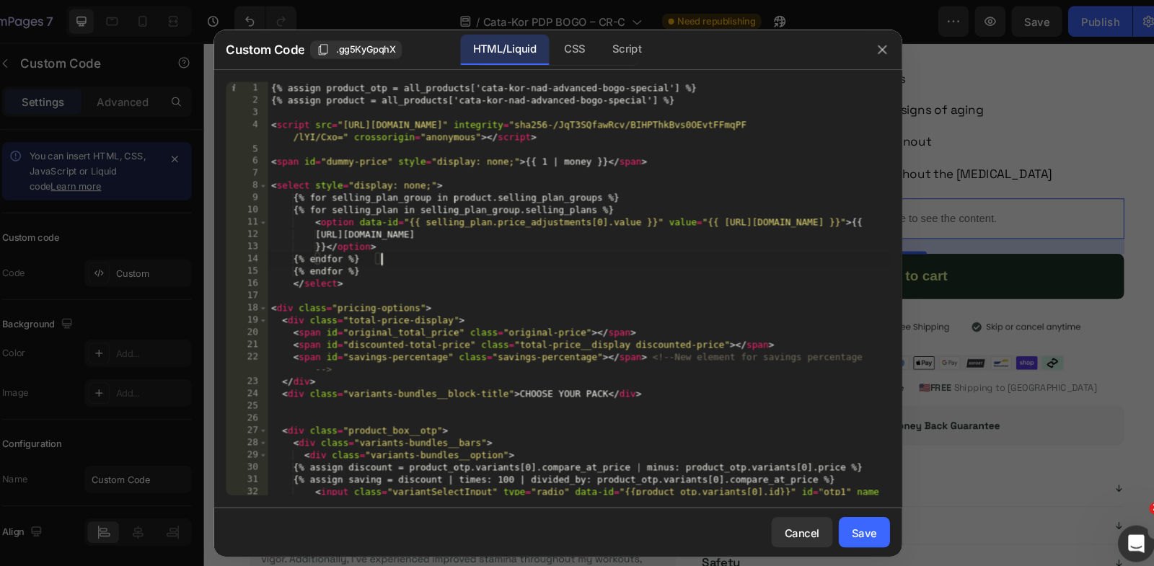
click at [457, 254] on div "{% assign product_otp = all_products['cata-kor-nad-advanced-bogo-special'] %} {…" at bounding box center [597, 290] width 586 height 426
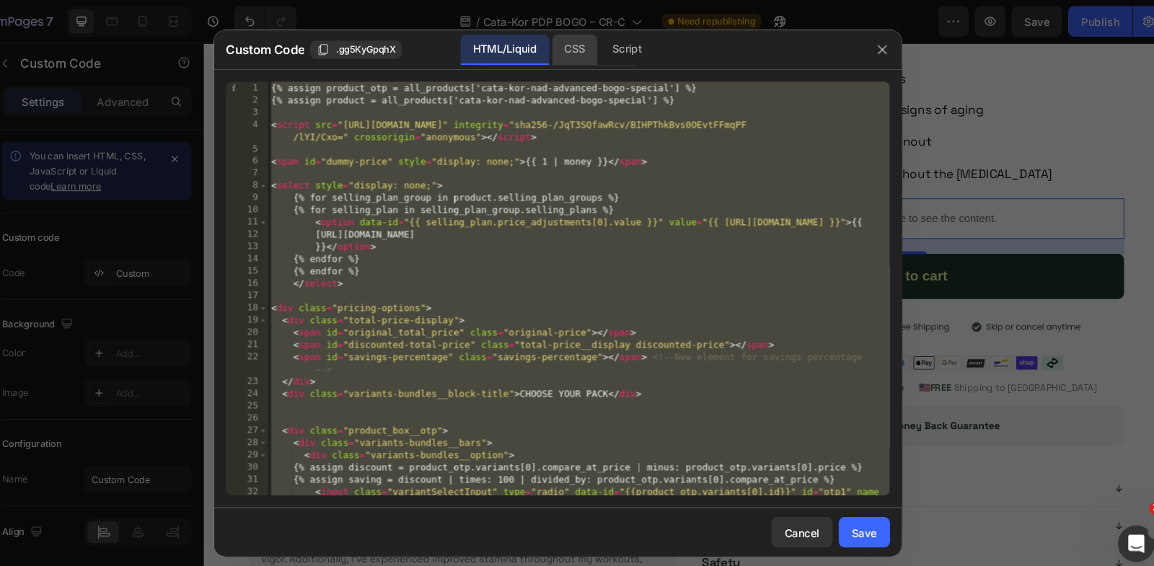
click at [617, 52] on div "CSS" at bounding box center [642, 46] width 50 height 29
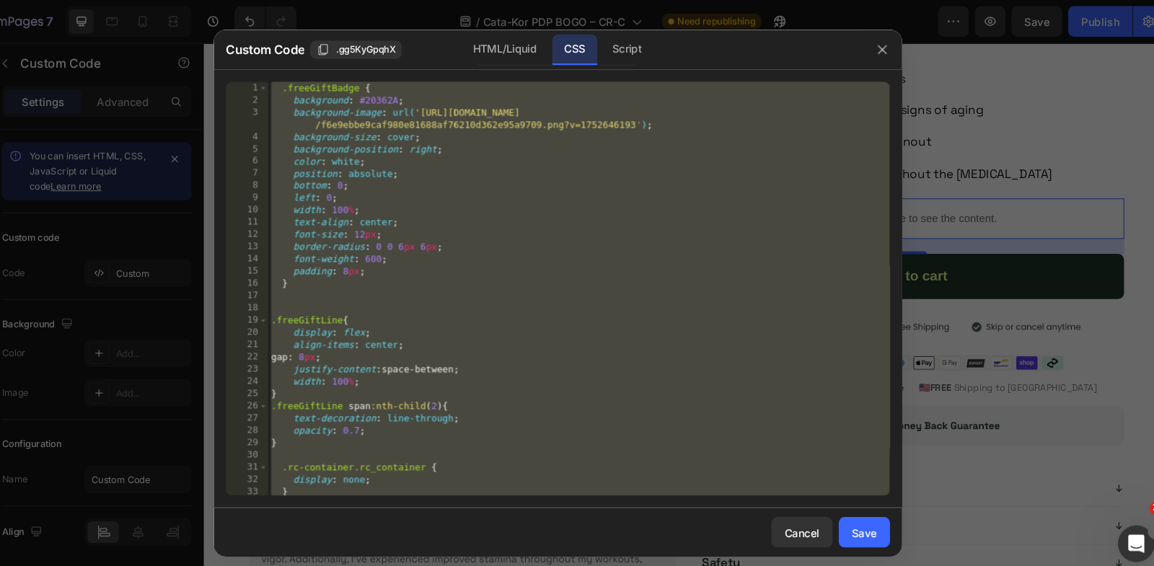
click at [630, 190] on div ".freeGiftBadge { background : #20362A ; background-image : url( 'https://cdn.sh…" at bounding box center [597, 284] width 586 height 414
click at [639, 38] on div "Script" at bounding box center [642, 46] width 50 height 29
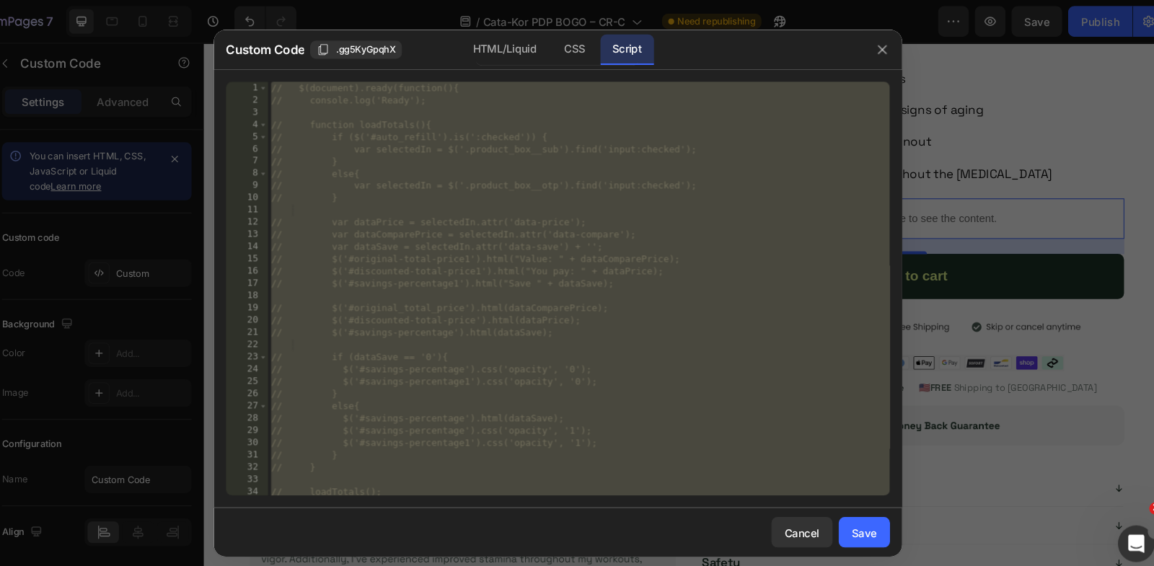
click at [732, 165] on div "// $(document).ready(function(){ // console.log('Ready'); // function loadTotal…" at bounding box center [597, 284] width 586 height 414
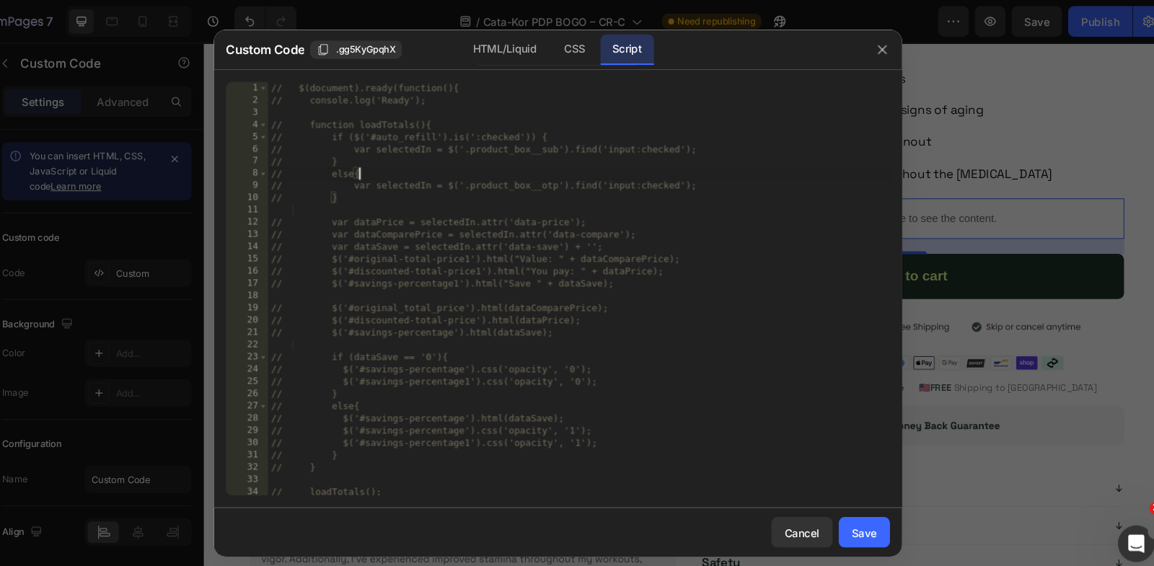
type textarea "}); });"
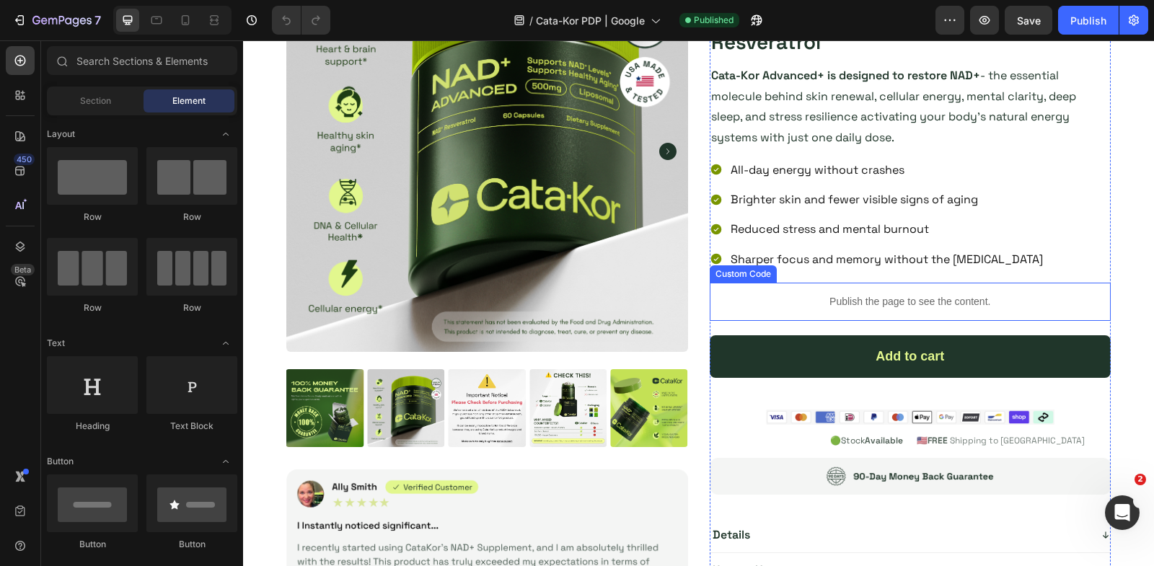
click at [803, 301] on p "Publish the page to see the content." at bounding box center [911, 301] width 402 height 15
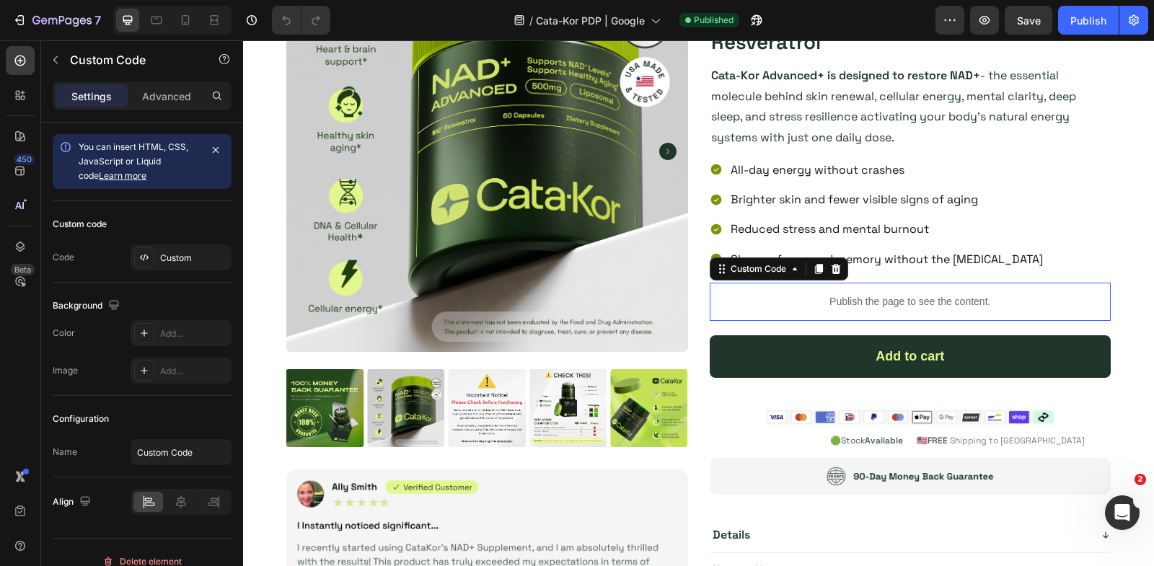
click at [803, 301] on p "Publish the page to see the content." at bounding box center [911, 301] width 402 height 15
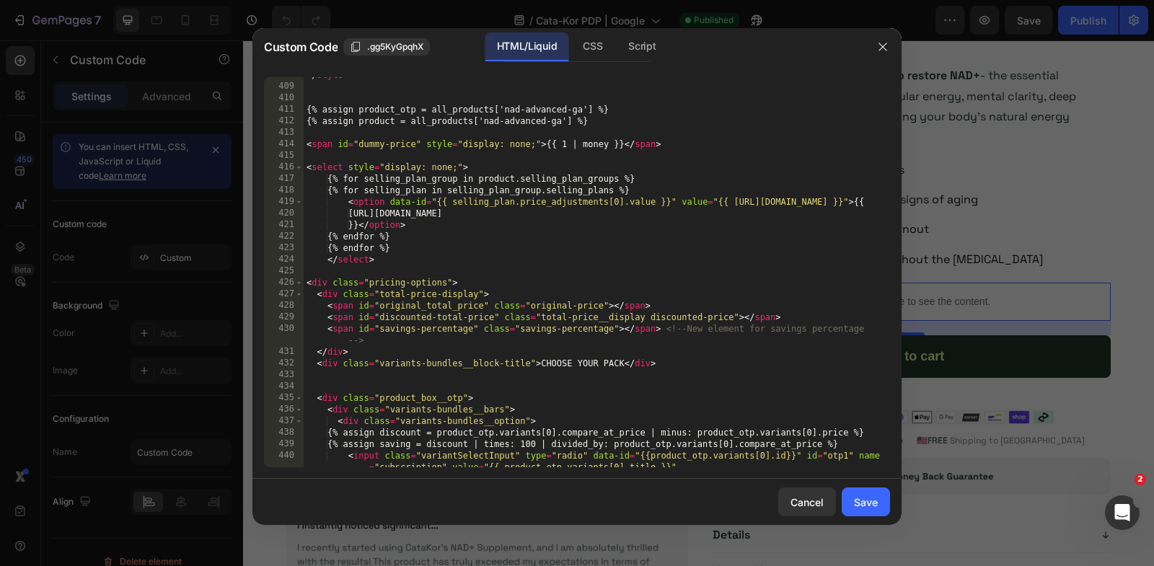
scroll to position [4575, 0]
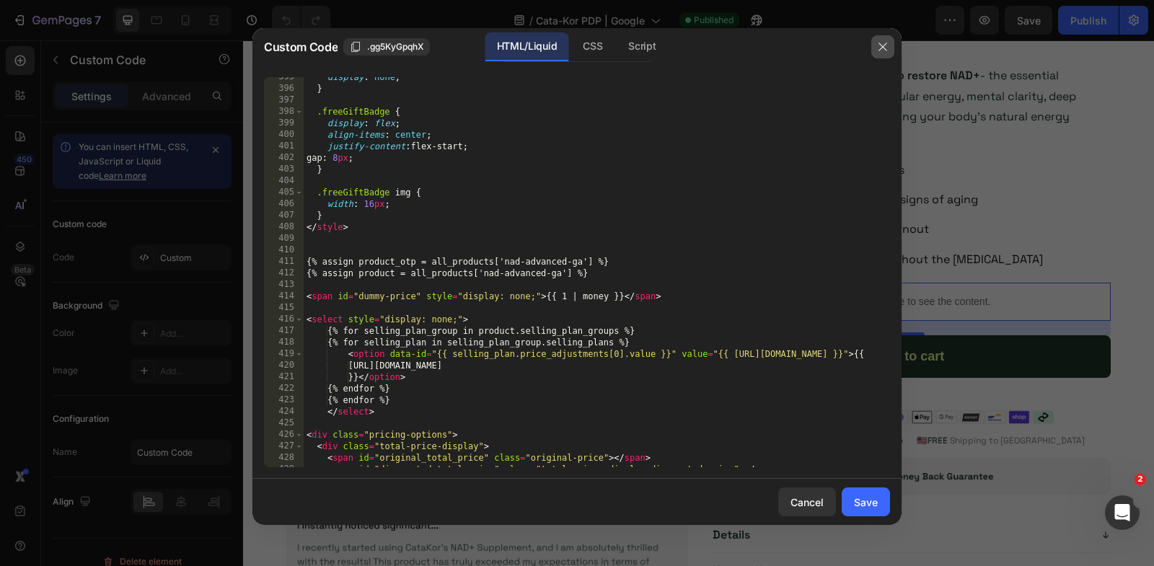
click at [892, 43] on button "button" at bounding box center [882, 46] width 23 height 23
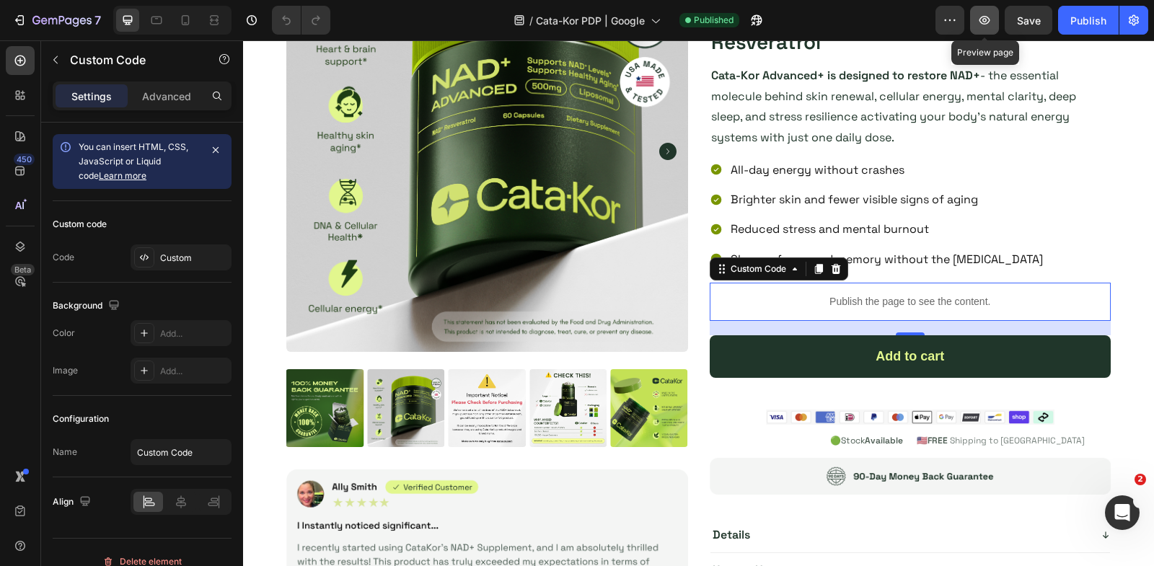
click at [990, 22] on icon "button" at bounding box center [985, 20] width 11 height 9
click at [847, 296] on p "Publish the page to see the content." at bounding box center [911, 301] width 402 height 15
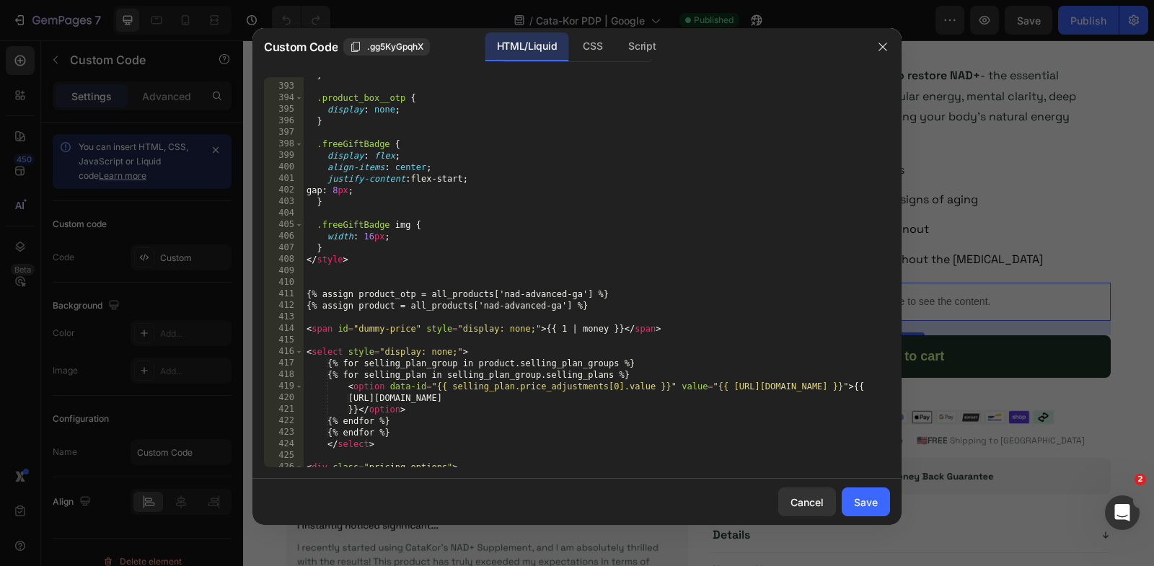
scroll to position [4602, 0]
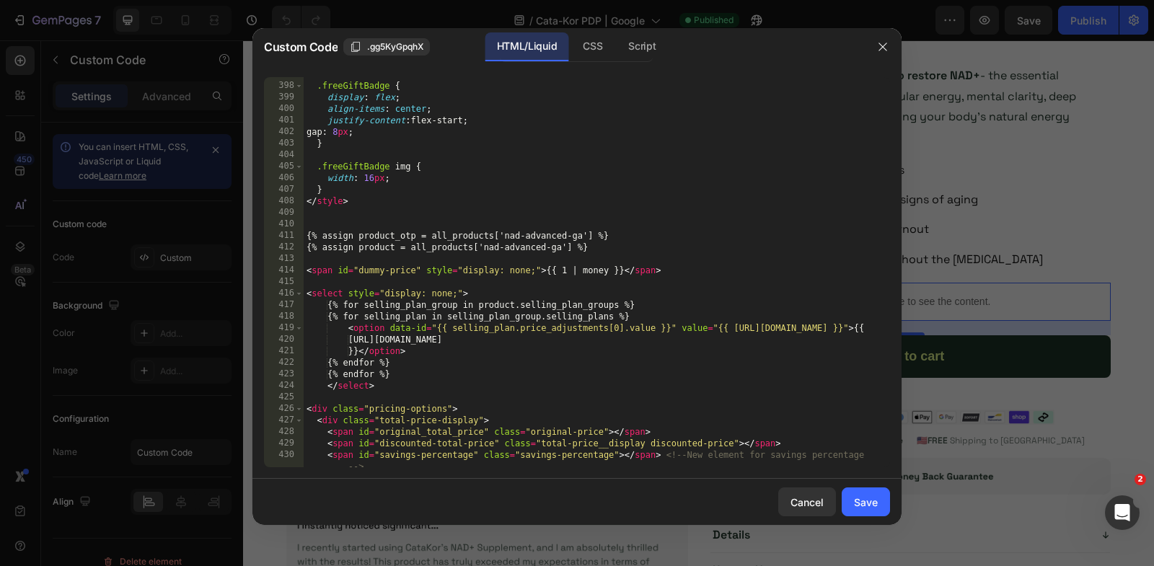
click at [304, 270] on div ".freeGiftBadge { display : flex ; align-items : center ; justify-content : flex…" at bounding box center [597, 282] width 586 height 426
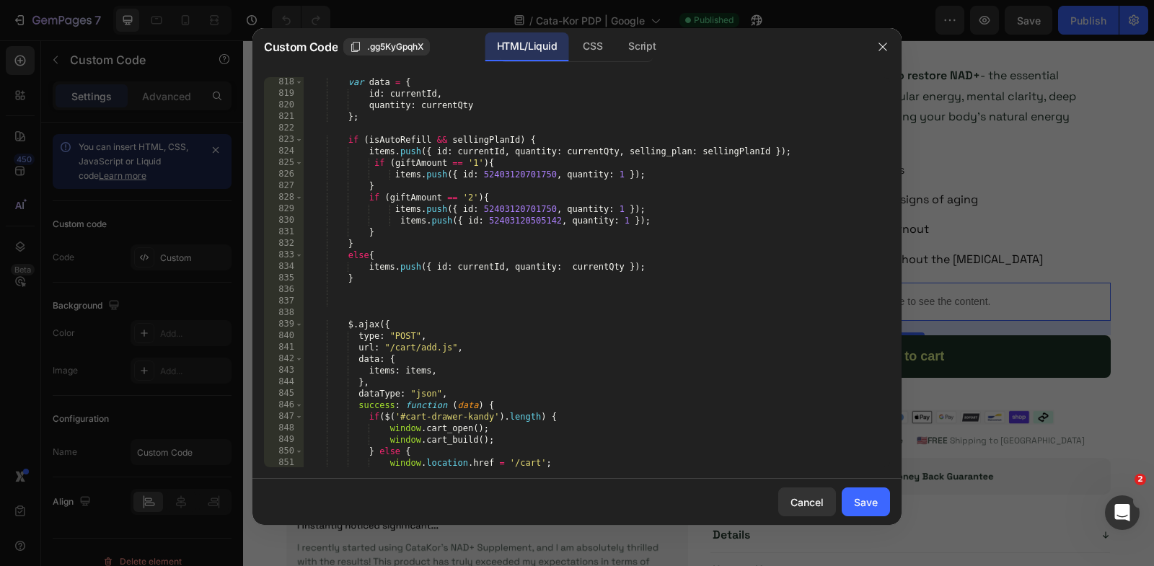
scroll to position [9927, 0]
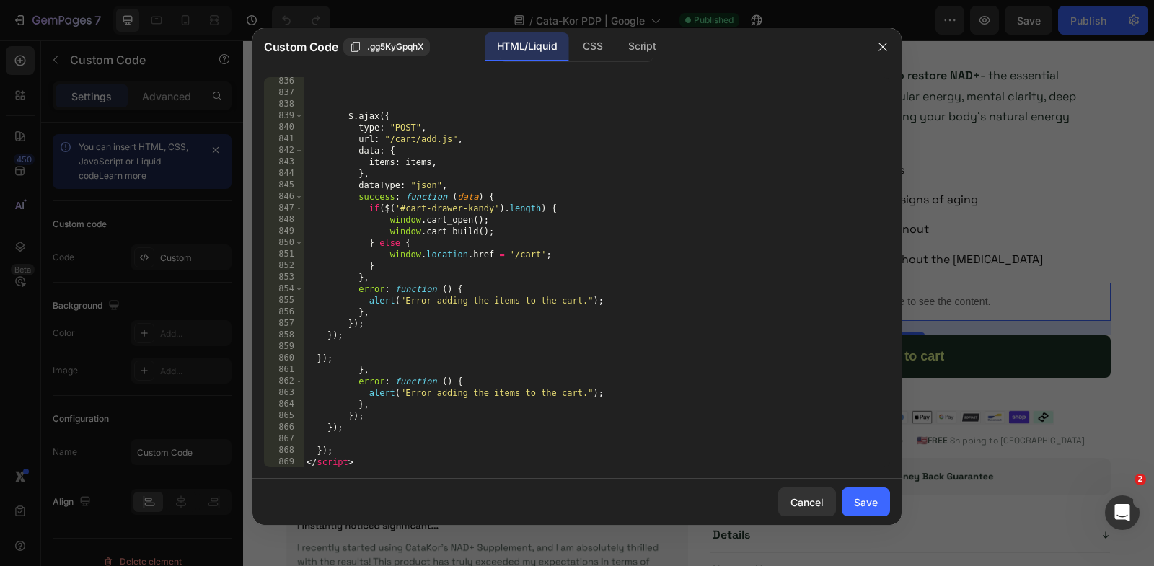
click at [399, 463] on div "$ . ajax ({ type : "POST" , url : "/cart/add.js" , data : { items : items , } ,…" at bounding box center [597, 283] width 586 height 414
type textarea "}); </script>"
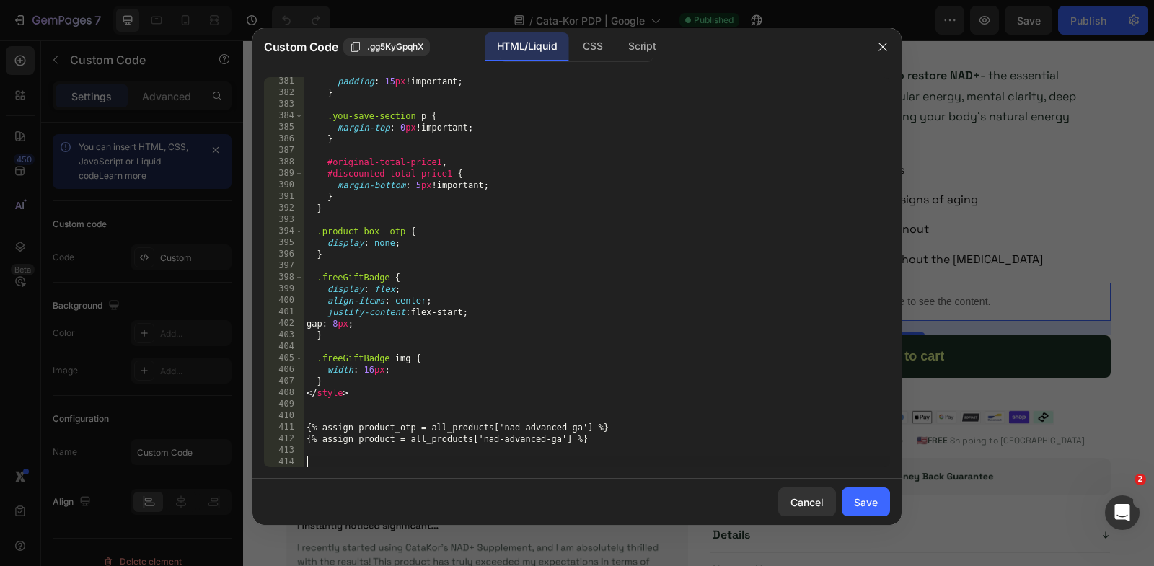
paste textarea "<input type="hidden" name="quantity" id="quantity_input" value="1">"
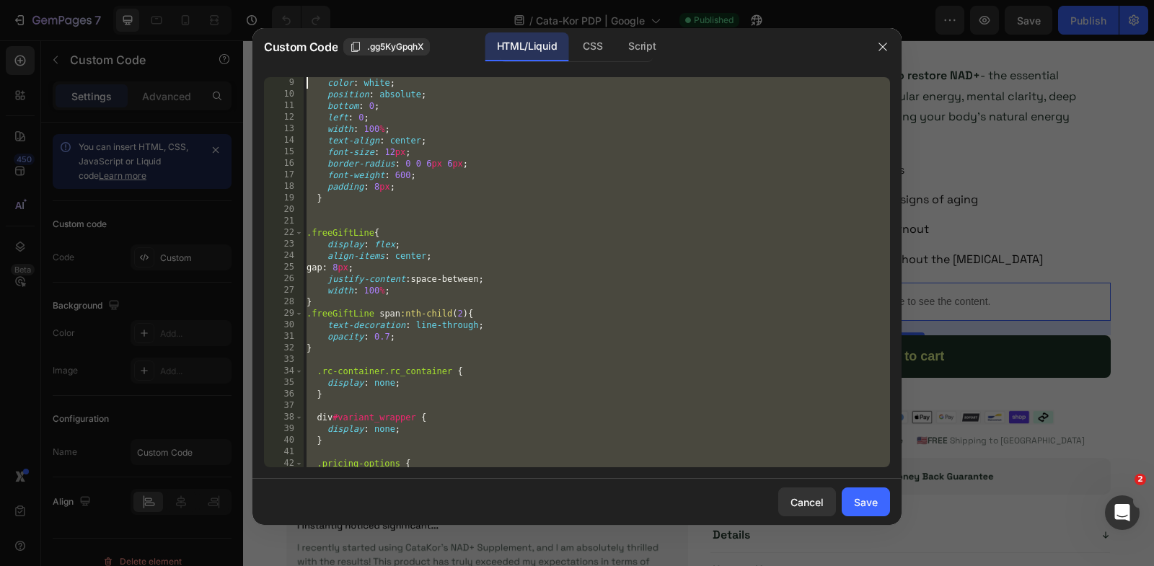
scroll to position [0, 0]
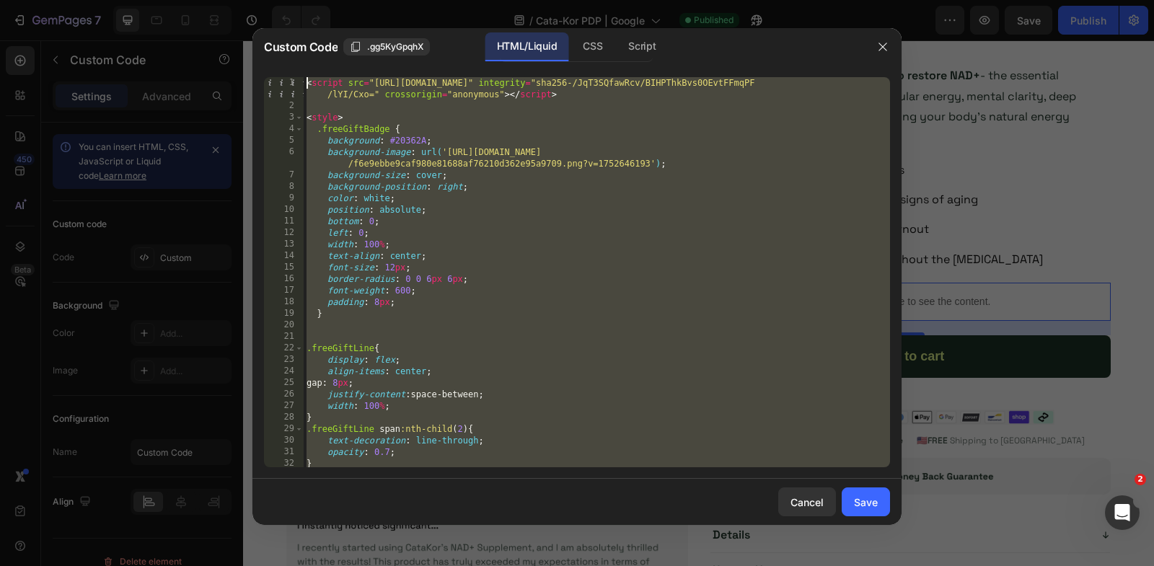
drag, startPoint x: 365, startPoint y: 438, endPoint x: 270, endPoint y: -22, distance: 469.8
click at [270, 0] on html "7 Version history / Cata-Kor PDP | Google Published Preview Save Publish 450 Be…" at bounding box center [577, 0] width 1154 height 0
type textarea "<script src="[URL][DOMAIN_NAME]" integrity="sha256-/JqT3SQfawRcv/BIHPThkBvs0OEv…"
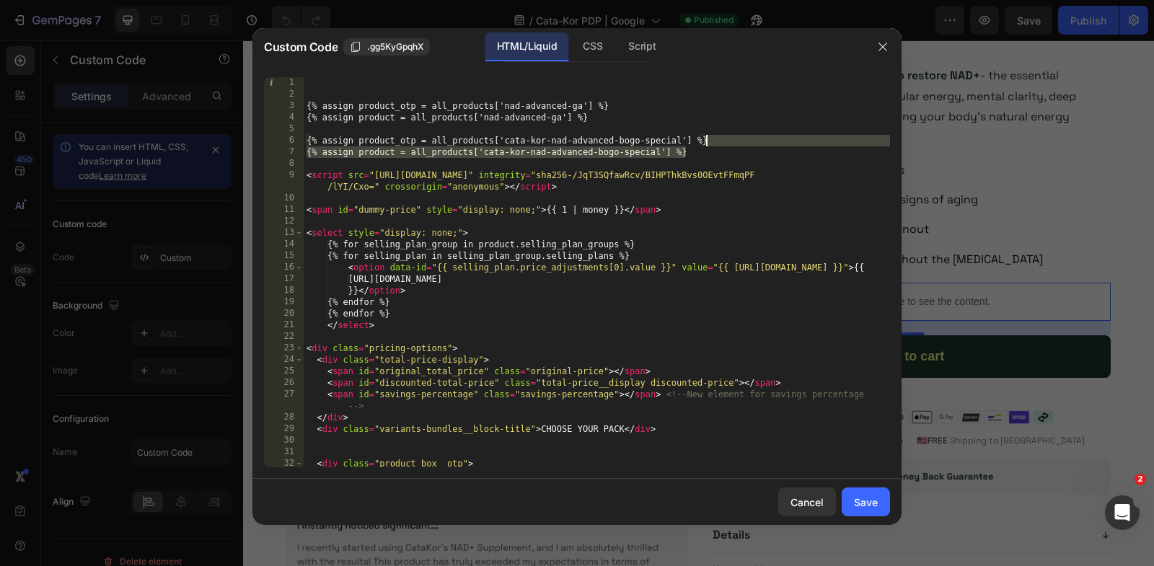
drag, startPoint x: 713, startPoint y: 154, endPoint x: 713, endPoint y: 137, distance: 16.6
click at [713, 137] on div "{% assign product_otp = all_products['nad-advanced-ga'] %} {% assign product = …" at bounding box center [597, 284] width 586 height 414
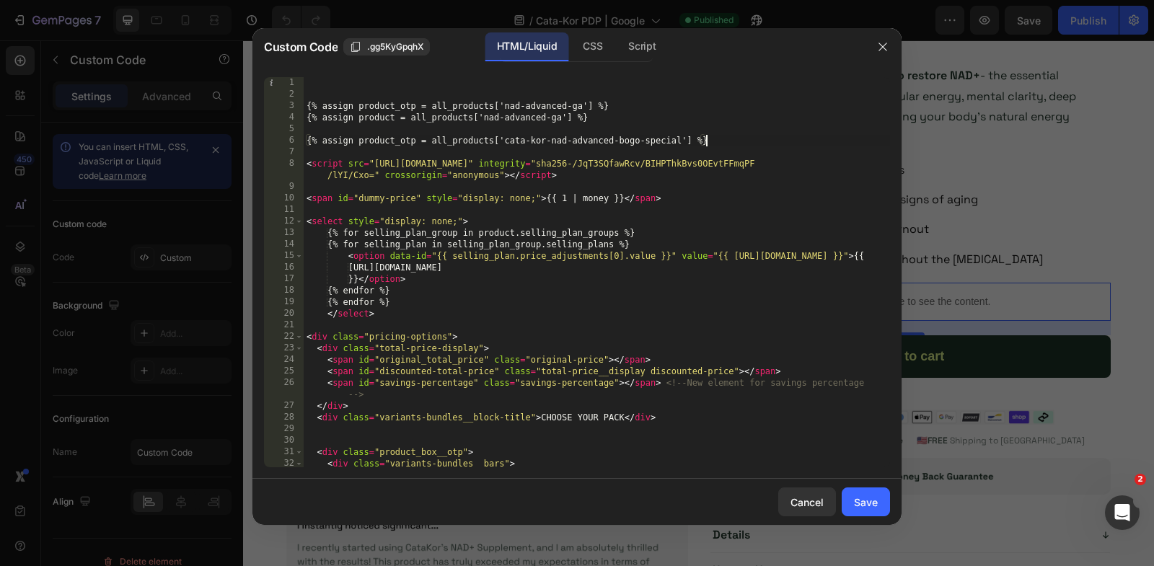
click at [662, 133] on div "{% assign product_otp = all_products['nad-advanced-ga'] %} {% assign product = …" at bounding box center [597, 284] width 586 height 414
type textarea "{% assign product_otp = all_products['cata-kor-nad-advanced-bogo-special'] %}"
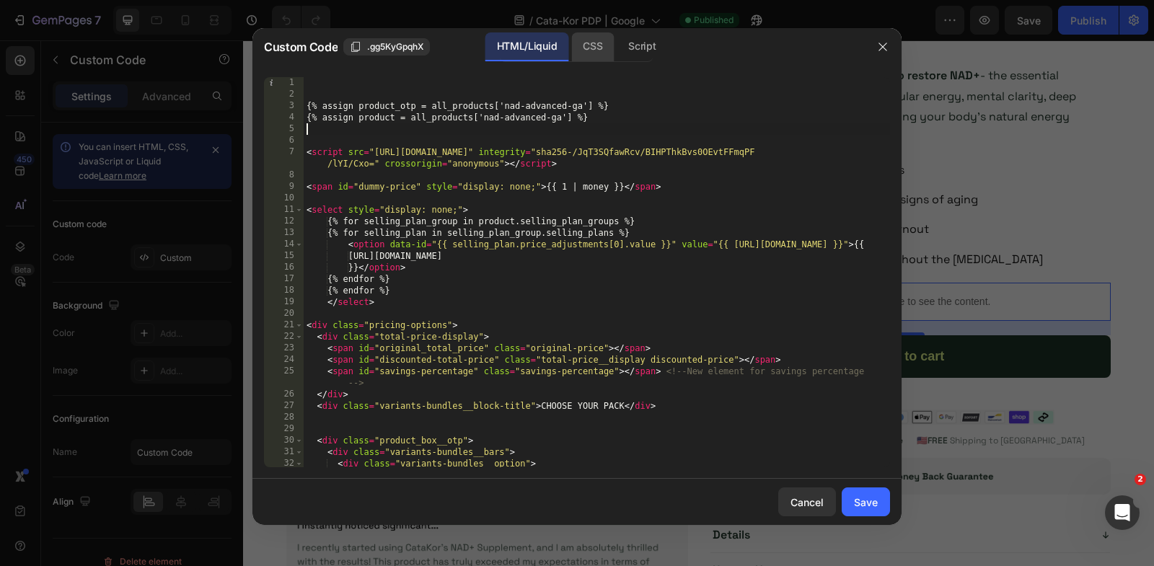
click at [617, 45] on div "CSS" at bounding box center [642, 46] width 50 height 29
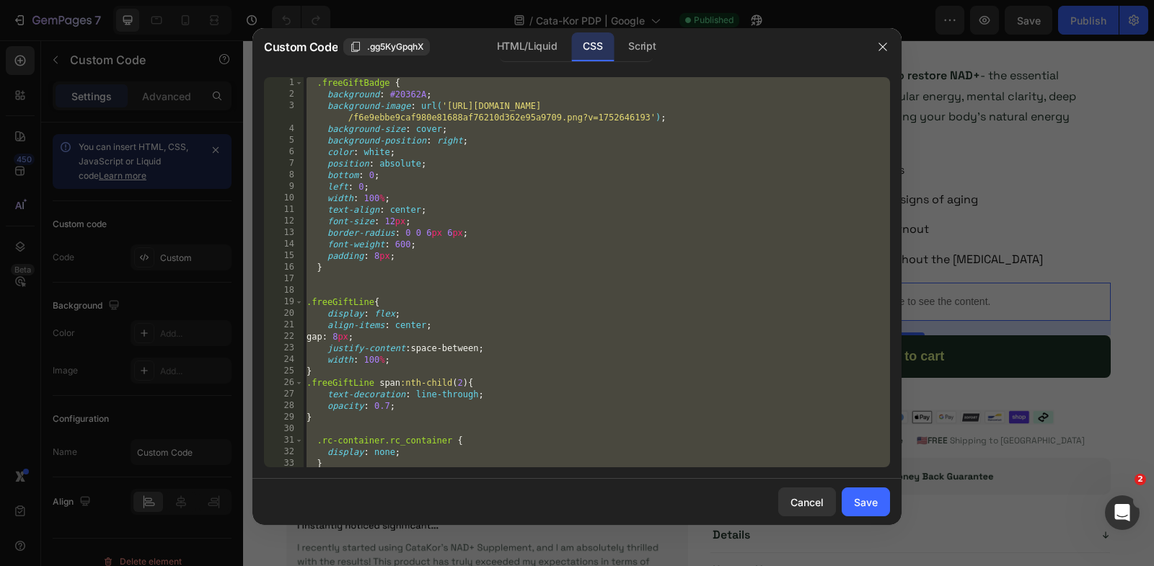
click at [611, 221] on div ".freeGiftBadge { background : #20362A ; background-image : url( '[URL][DOMAIN_N…" at bounding box center [597, 284] width 586 height 414
paste textarea
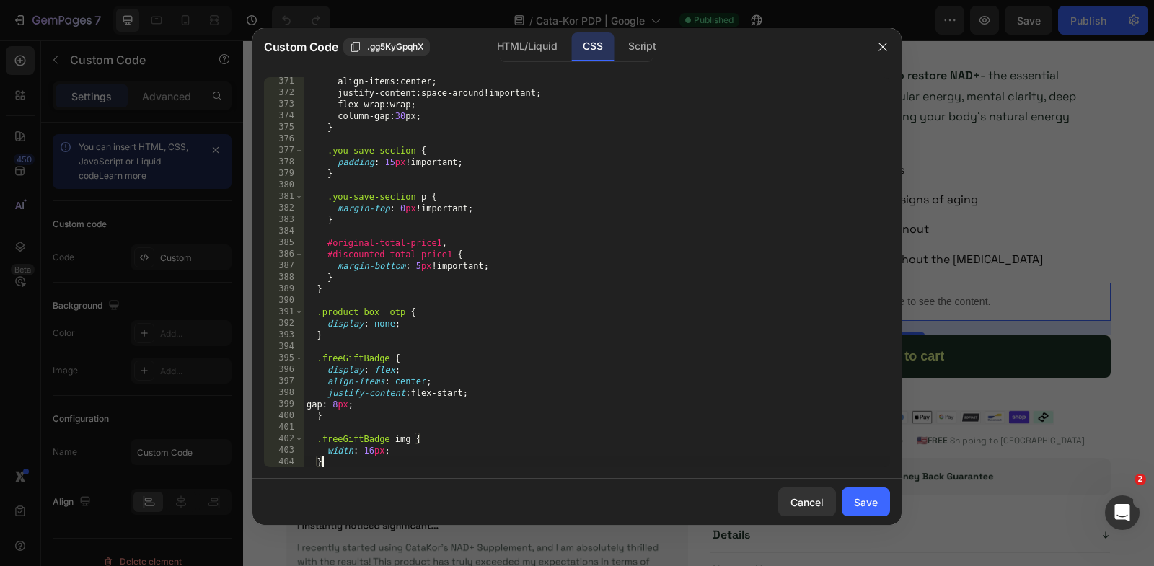
scroll to position [4283, 0]
click at [645, 63] on div "Custom Code .gg5KyGpqhX HTML/Liquid CSS Script" at bounding box center [558, 47] width 612 height 38
click at [645, 58] on div "Script" at bounding box center [642, 46] width 50 height 29
type textarea "});"
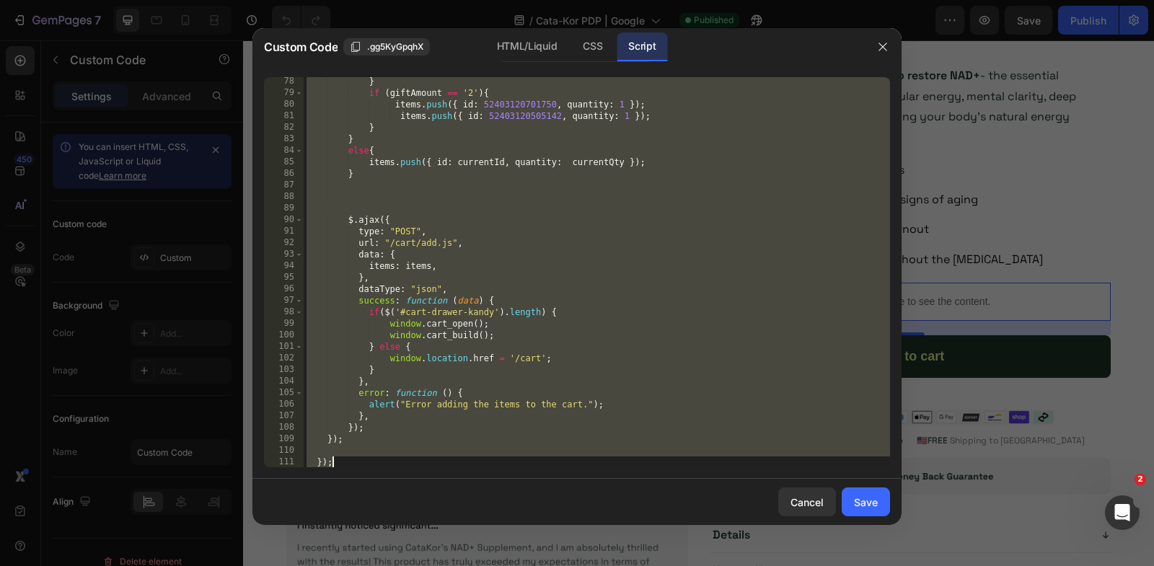
click at [651, 201] on div "} if ( giftAmount == '2' ) { items . push ({ id : 52403120701750 , quantity : 1…" at bounding box center [597, 283] width 586 height 414
paste textarea
type textarea "});"
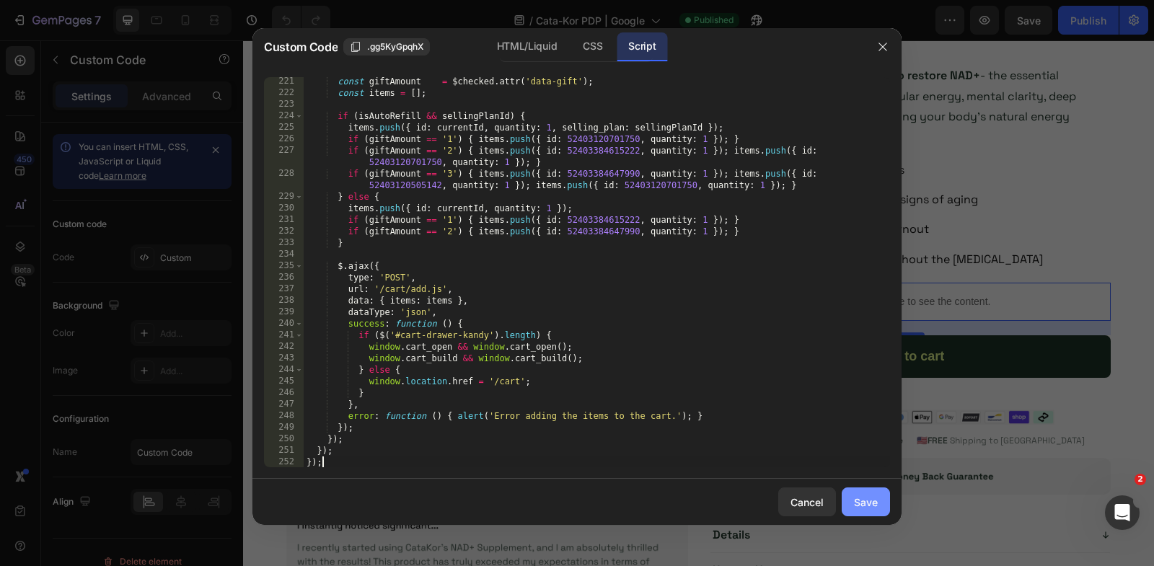
click at [874, 499] on div "Save" at bounding box center [866, 502] width 24 height 15
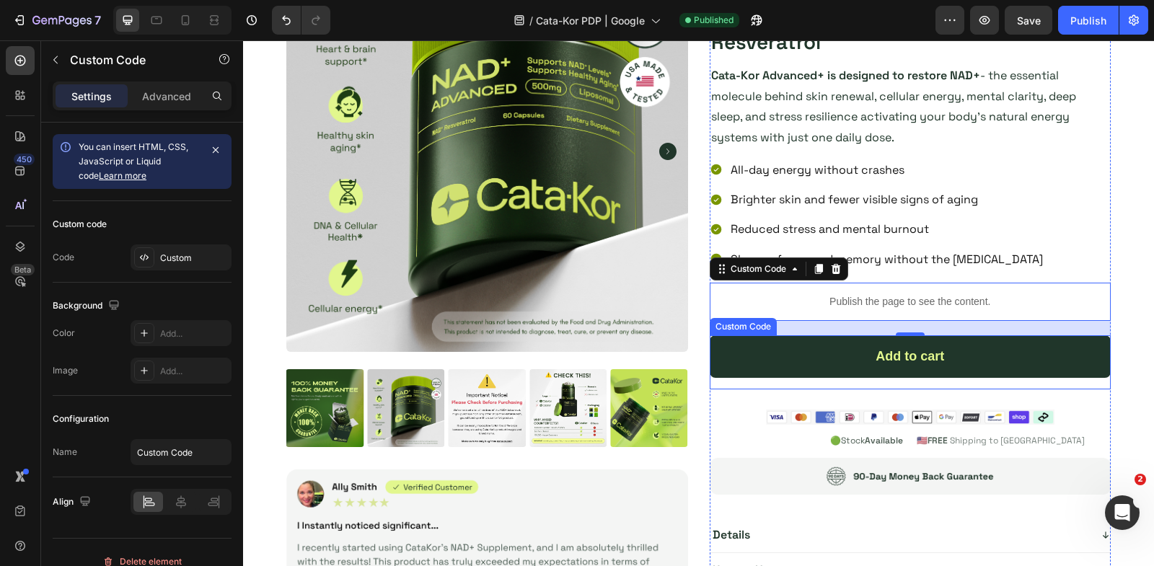
click at [853, 356] on div "Add to cart" at bounding box center [911, 356] width 402 height 43
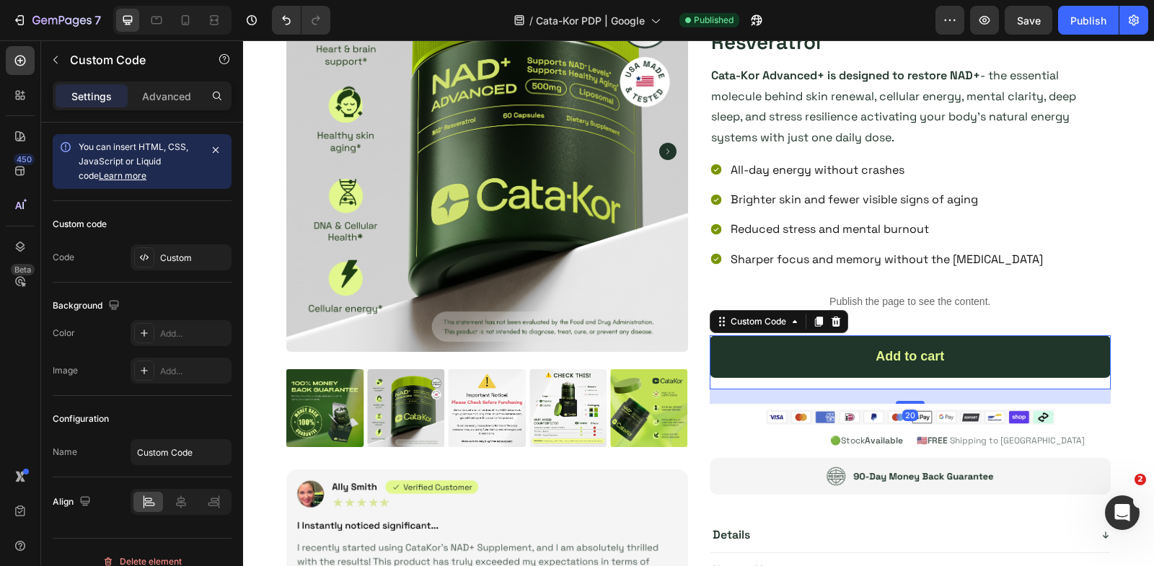
click at [853, 356] on div "Add to cart" at bounding box center [911, 356] width 402 height 43
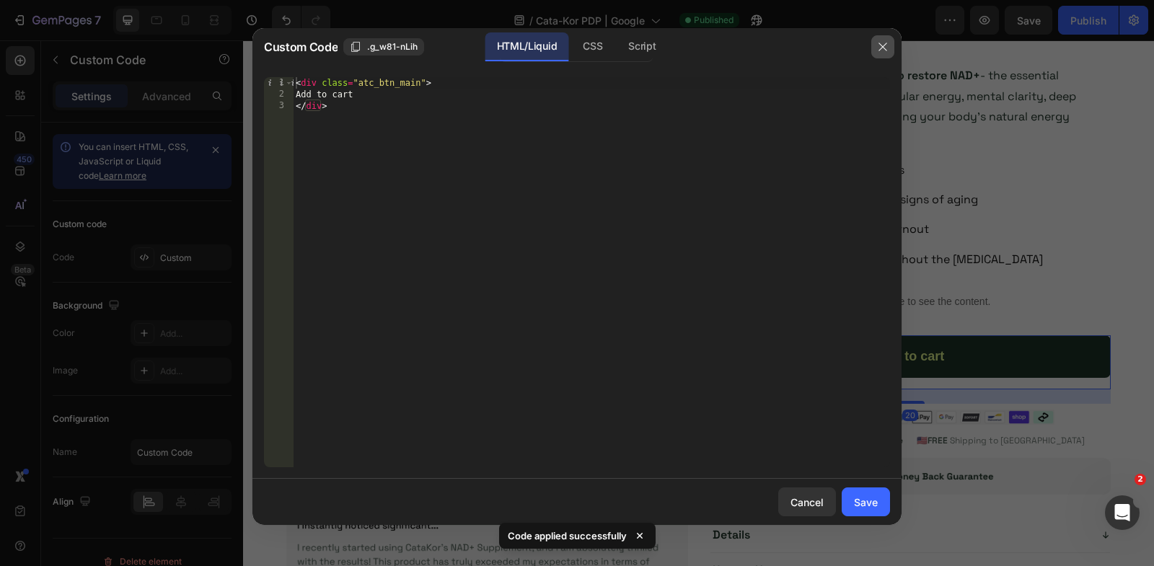
click at [889, 48] on button "button" at bounding box center [882, 46] width 23 height 23
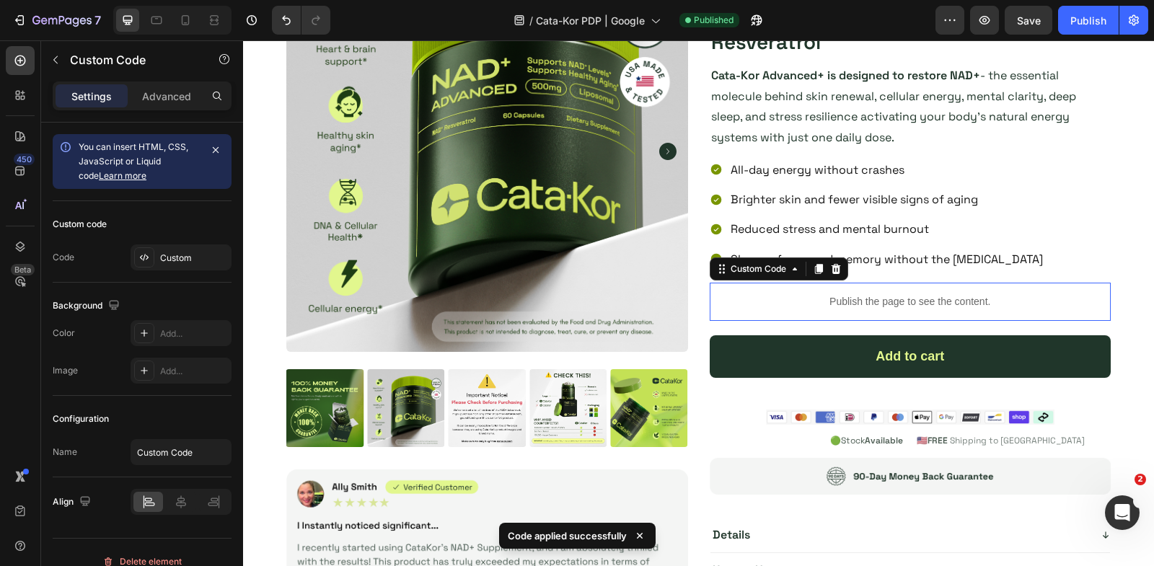
click at [848, 297] on p "Publish the page to see the content." at bounding box center [911, 301] width 402 height 15
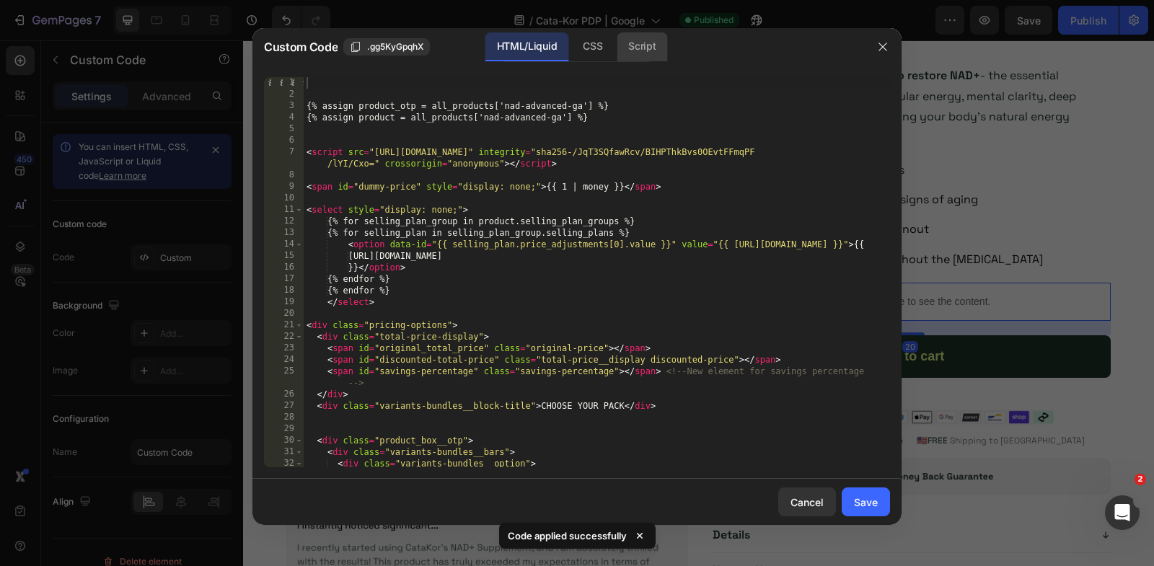
click at [633, 41] on div "Script" at bounding box center [642, 46] width 50 height 29
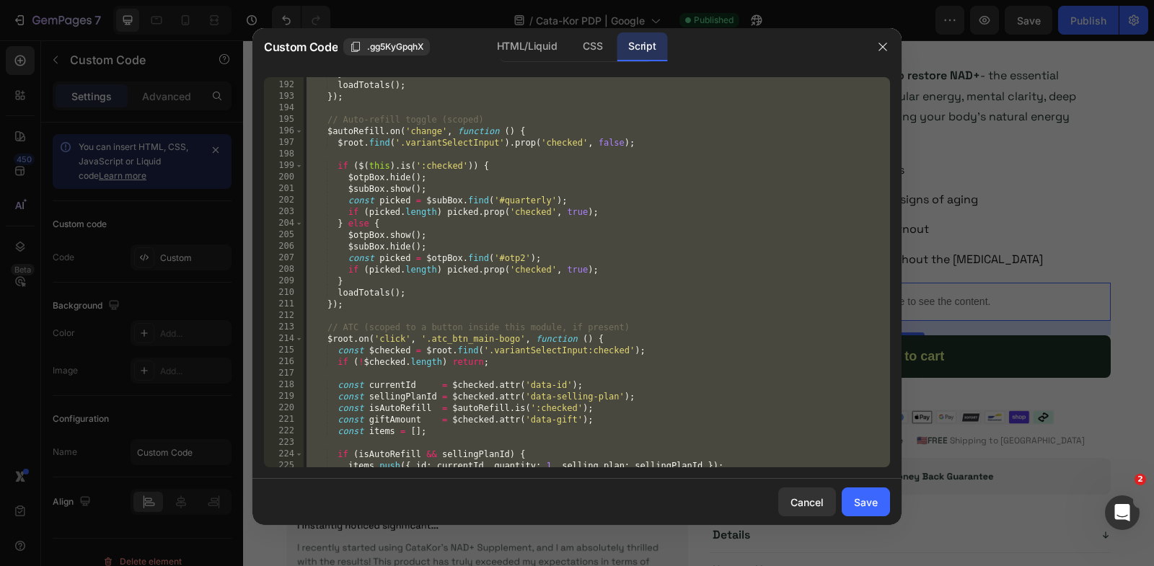
scroll to position [2128, 0]
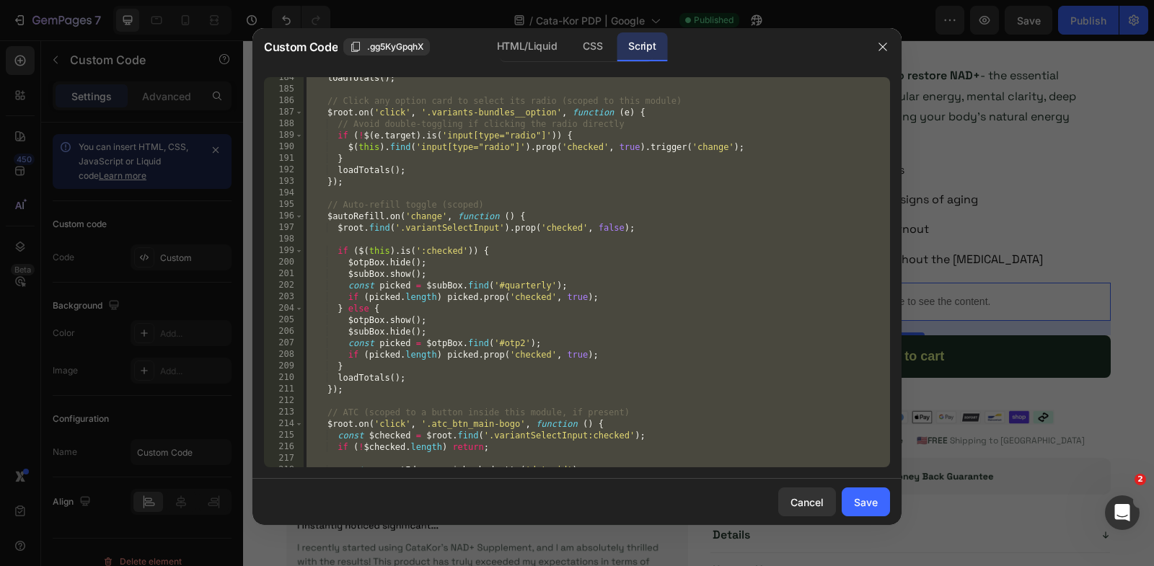
click at [576, 254] on div "loadTotals ( ) ; // Click any option card to select its radio (scoped to this m…" at bounding box center [597, 279] width 586 height 414
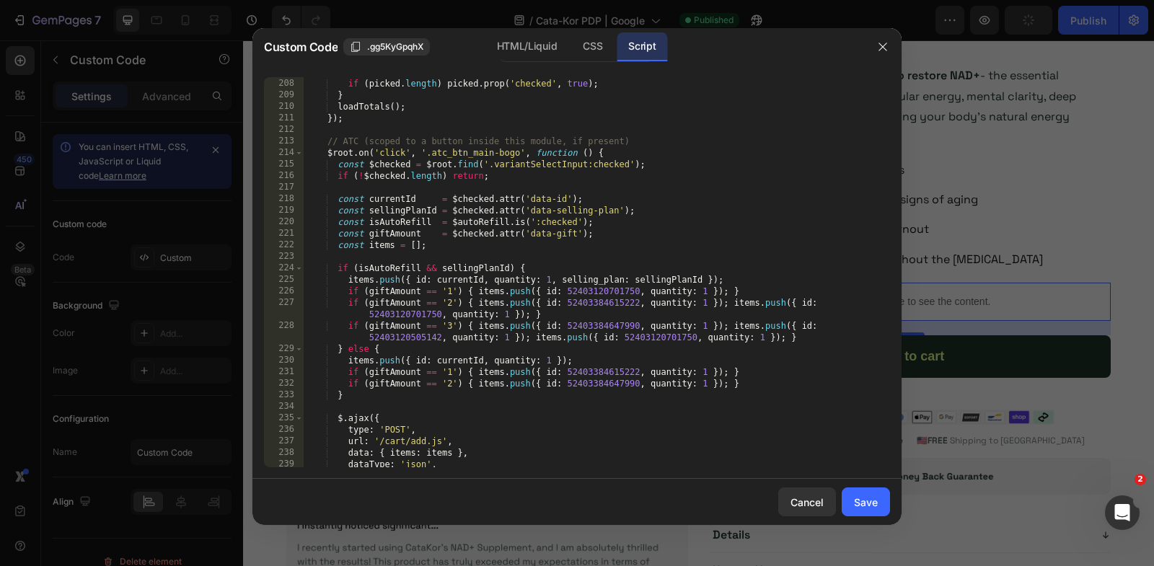
scroll to position [2377, 0]
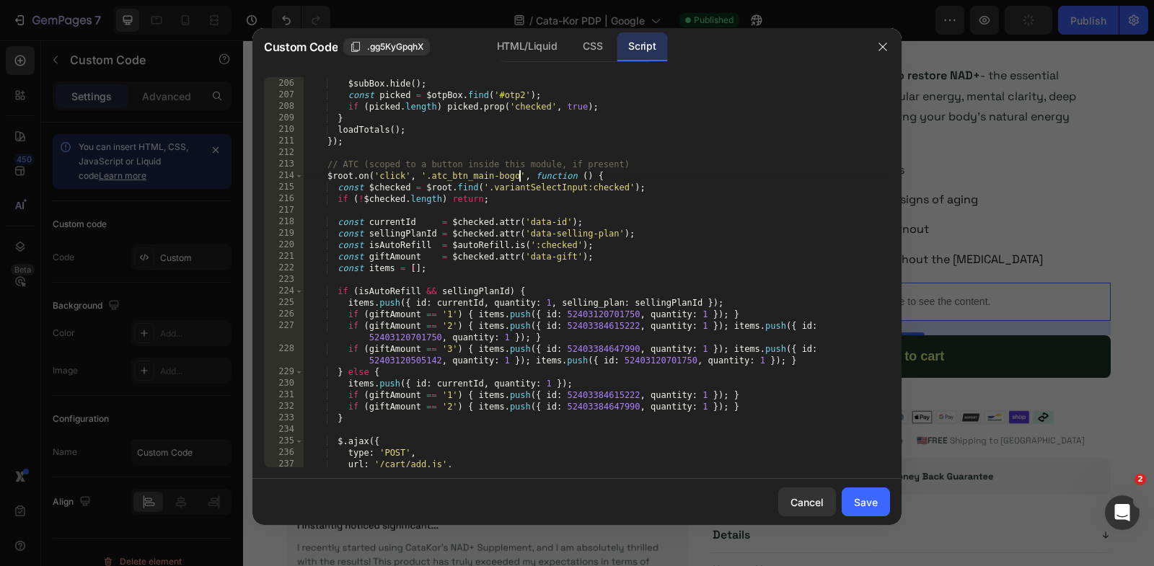
click at [519, 175] on div "$otpBox . show ( ) ; $subBox . hide ( ) ; const picked = $otpBox . find ( '#otp…" at bounding box center [597, 273] width 586 height 414
click at [343, 314] on div "$otpBox . show ( ) ; $subBox . hide ( ) ; const picked = $otpBox . find ( '#otp…" at bounding box center [597, 273] width 586 height 414
click at [348, 322] on div "$otpBox . show ( ) ; $subBox . hide ( ) ; const picked = $otpBox . find ( '#otp…" at bounding box center [597, 273] width 586 height 414
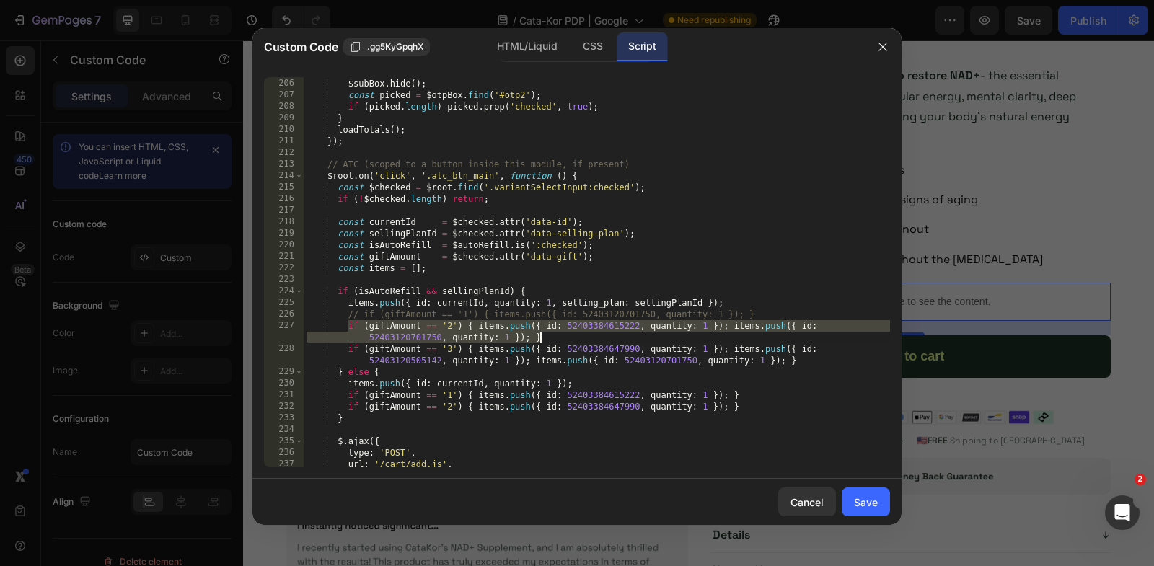
click at [550, 340] on div "$otpBox . show ( ) ; $subBox . hide ( ) ; const picked = $otpBox . find ( '#otp…" at bounding box center [597, 273] width 586 height 414
click at [346, 351] on div "$otpBox . show ( ) ; $subBox . hide ( ) ; const picked = $otpBox . find ( '#otp…" at bounding box center [597, 273] width 586 height 414
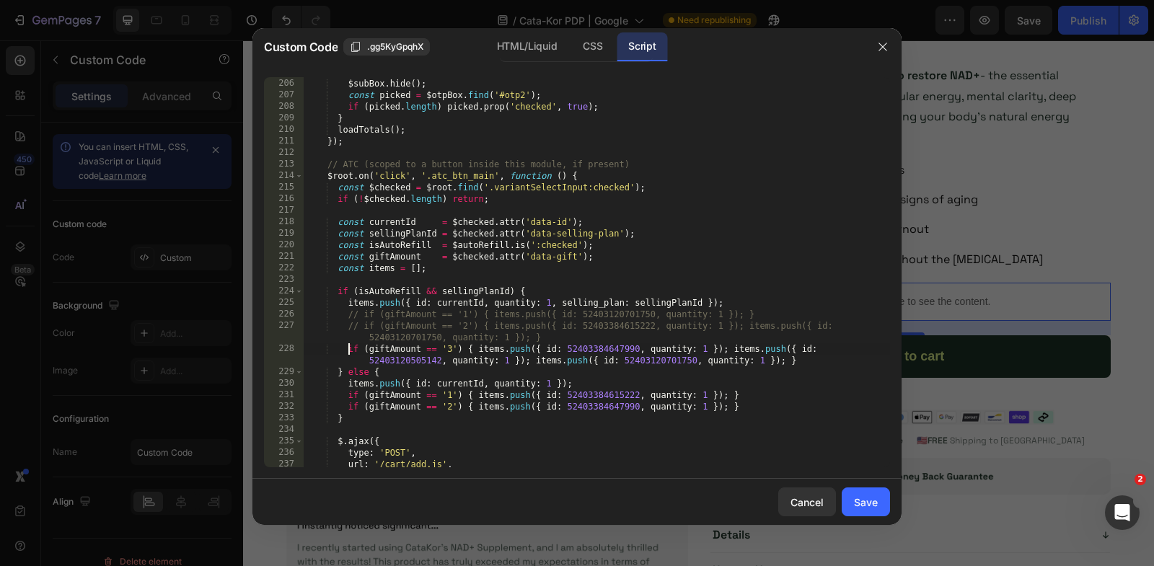
click at [824, 361] on div "$otpBox . show ( ) ; $subBox . hide ( ) ; const picked = $otpBox . find ( '#otp…" at bounding box center [597, 273] width 586 height 414
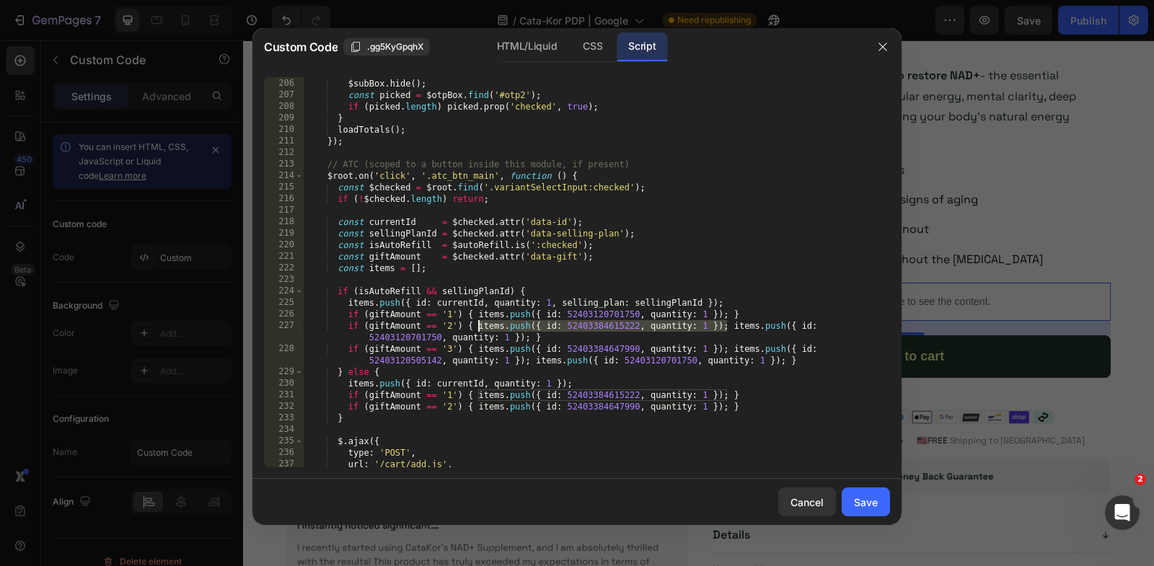
drag, startPoint x: 729, startPoint y: 326, endPoint x: 477, endPoint y: 324, distance: 251.8
click at [476, 324] on div "$otpBox . show ( ) ; $subBox . hide ( ) ; const picked = $otpBox . find ( '#otp…" at bounding box center [597, 273] width 586 height 414
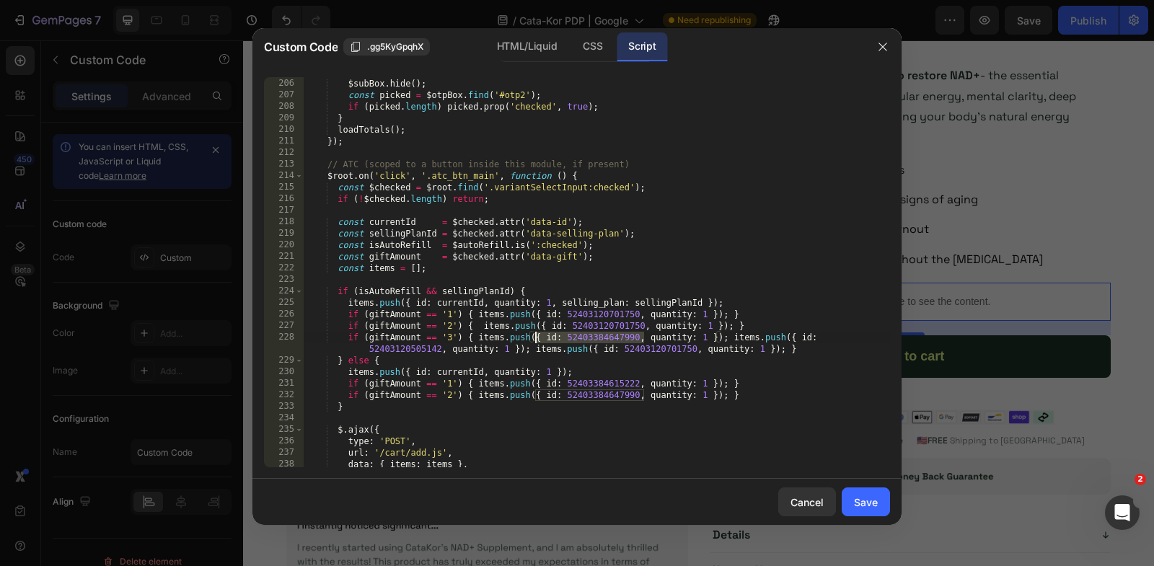
drag, startPoint x: 641, startPoint y: 337, endPoint x: 537, endPoint y: 337, distance: 104.6
click at [537, 337] on div "$otpBox . show ( ) ; $subBox . hide ( ) ; const picked = $otpBox . find ( '#otp…" at bounding box center [597, 273] width 586 height 414
click at [529, 348] on div "$otpBox . show ( ) ; $subBox . hide ( ) ; const picked = $otpBox . find ( '#otp…" at bounding box center [597, 273] width 586 height 414
click at [729, 334] on div "$otpBox . show ( ) ; $subBox . hide ( ) ; const picked = $otpBox . find ( '#otp…" at bounding box center [597, 273] width 586 height 414
drag, startPoint x: 729, startPoint y: 336, endPoint x: 475, endPoint y: 334, distance: 254.6
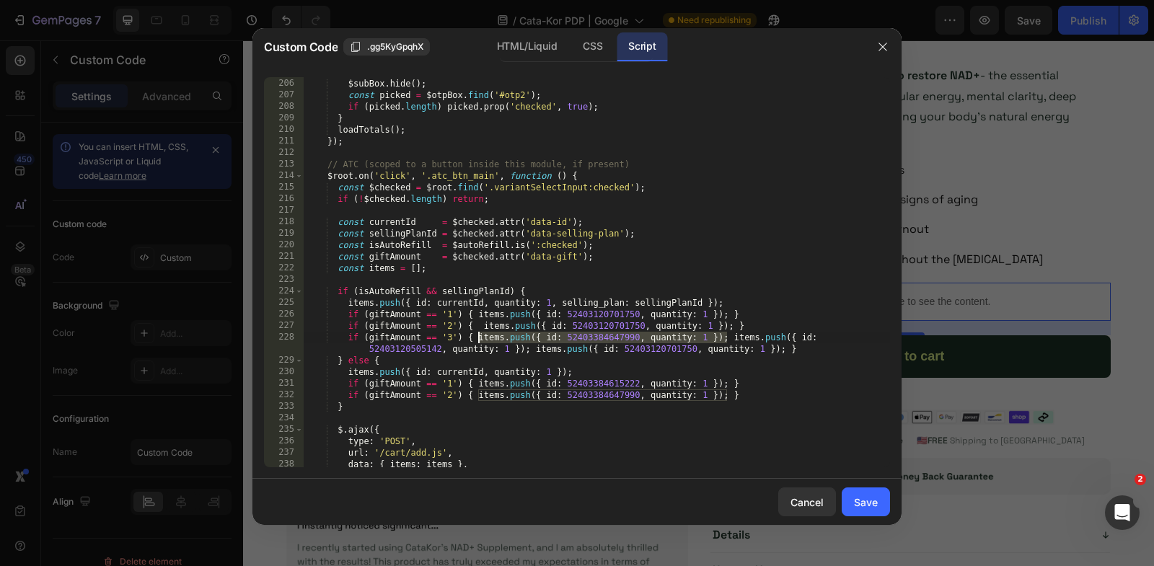
click at [475, 335] on div "$otpBox . show ( ) ; $subBox . hide ( ) ; const picked = $otpBox . find ( '#otp…" at bounding box center [597, 273] width 586 height 414
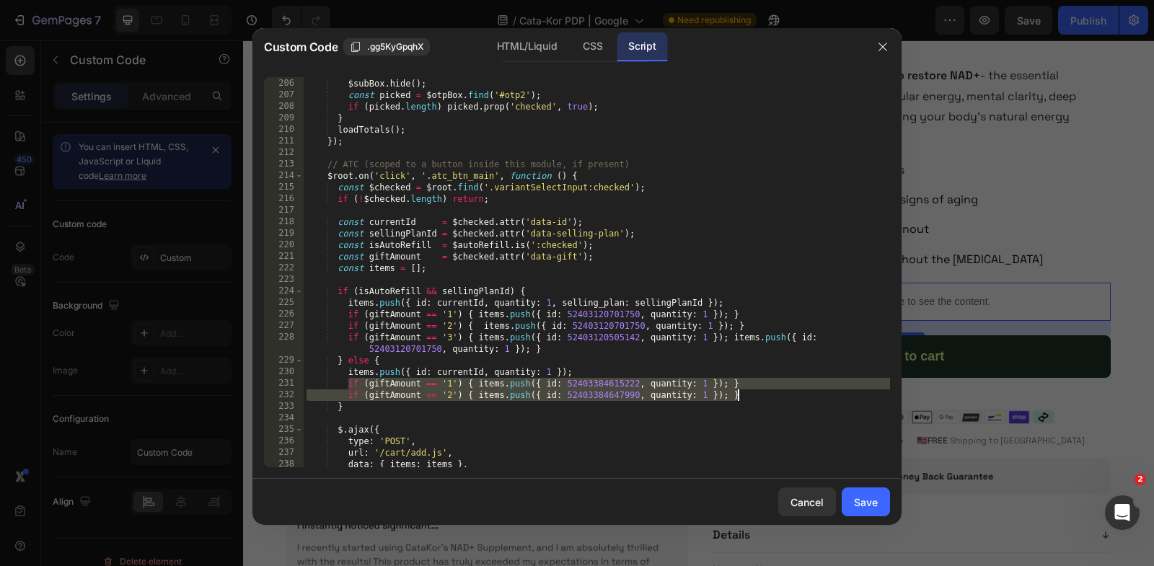
drag, startPoint x: 346, startPoint y: 383, endPoint x: 796, endPoint y: 389, distance: 450.9
click at [796, 389] on div "$otpBox . show ( ) ; $subBox . hide ( ) ; const picked = $otpBox . find ( '#otp…" at bounding box center [597, 273] width 586 height 414
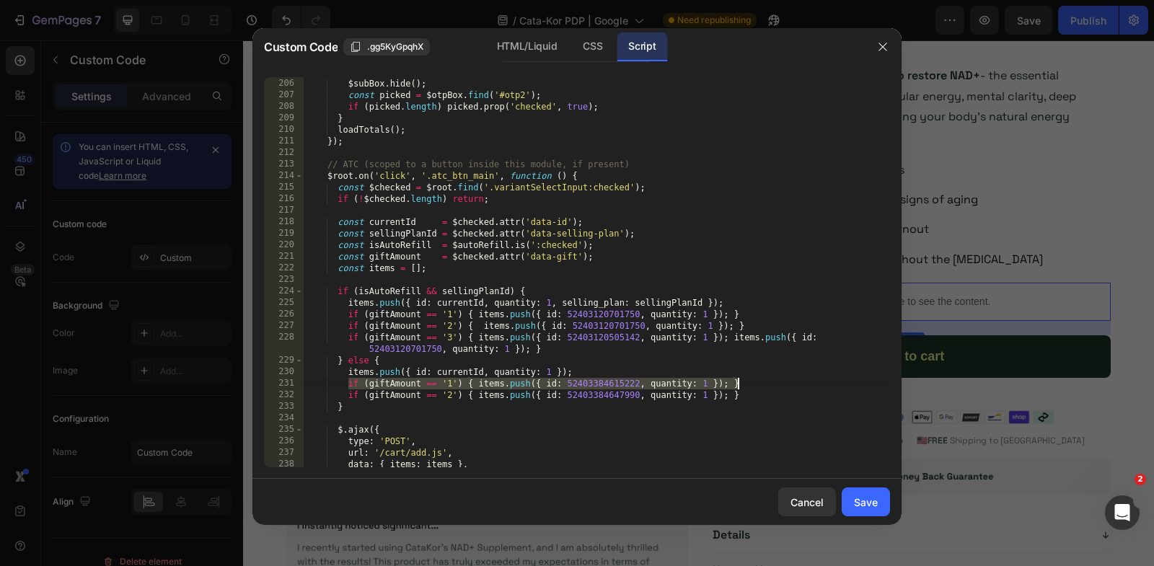
click at [771, 392] on div "$otpBox . show ( ) ; $subBox . hide ( ) ; const picked = $otpBox . find ( '#otp…" at bounding box center [597, 273] width 586 height 414
click at [345, 384] on div "$otpBox . show ( ) ; $subBox . hide ( ) ; const picked = $otpBox . find ( '#otp…" at bounding box center [597, 273] width 586 height 414
click at [345, 383] on div "$otpBox . show ( ) ; $subBox . hide ( ) ; const picked = $otpBox . find ( '#otp…" at bounding box center [597, 273] width 586 height 414
click at [778, 396] on div "$otpBox . show ( ) ; $subBox . hide ( ) ; const picked = $otpBox . find ( '#otp…" at bounding box center [597, 273] width 586 height 414
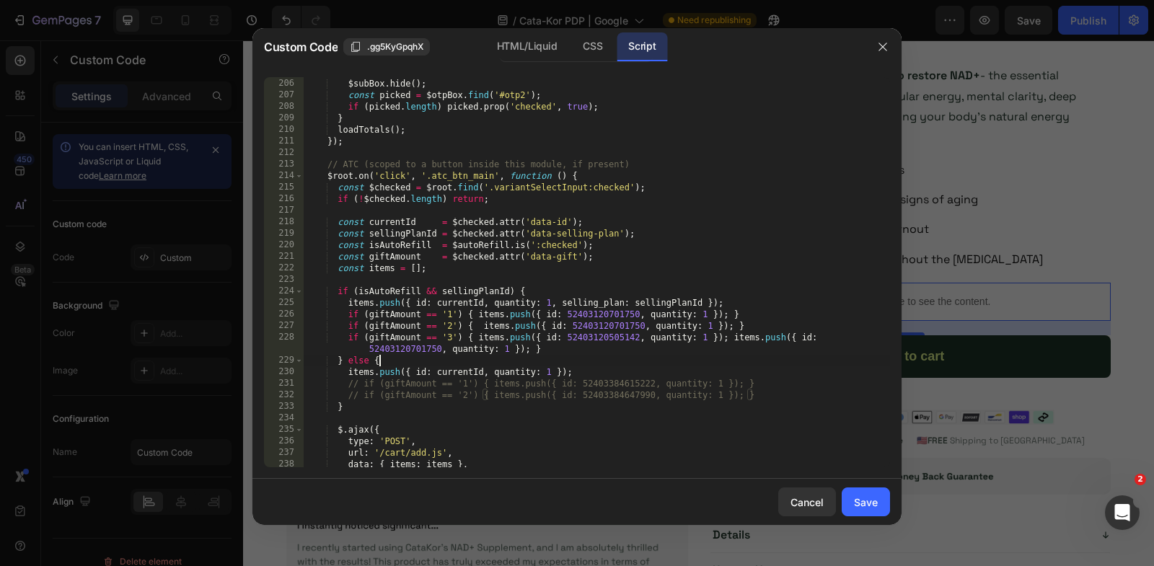
click at [743, 357] on div "$otpBox . show ( ) ; $subBox . hide ( ) ; const picked = $otpBox . find ( '#otp…" at bounding box center [597, 273] width 586 height 414
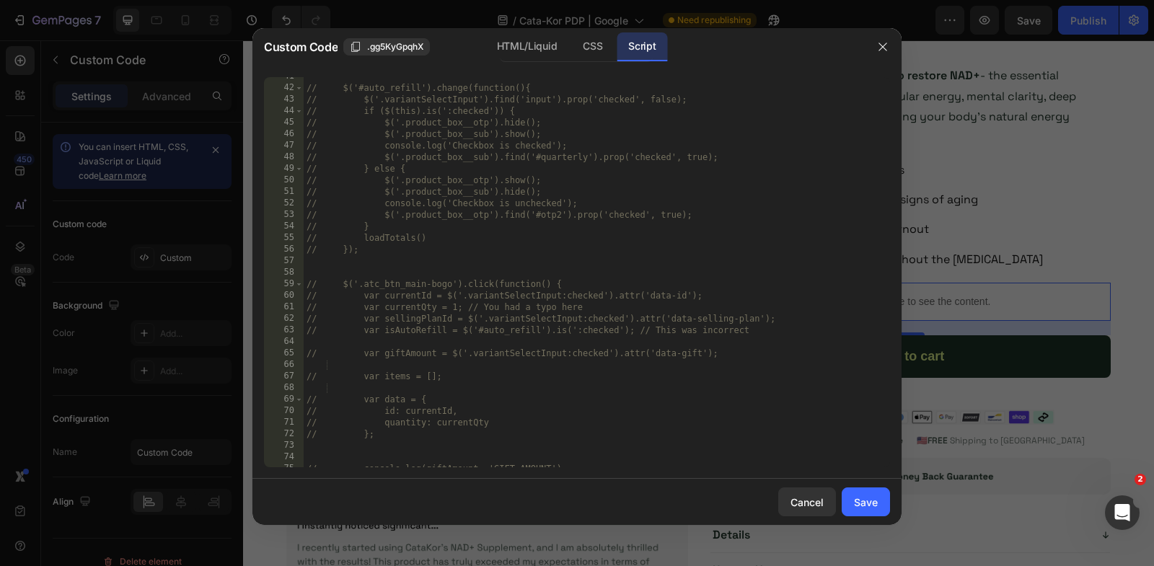
scroll to position [0, 0]
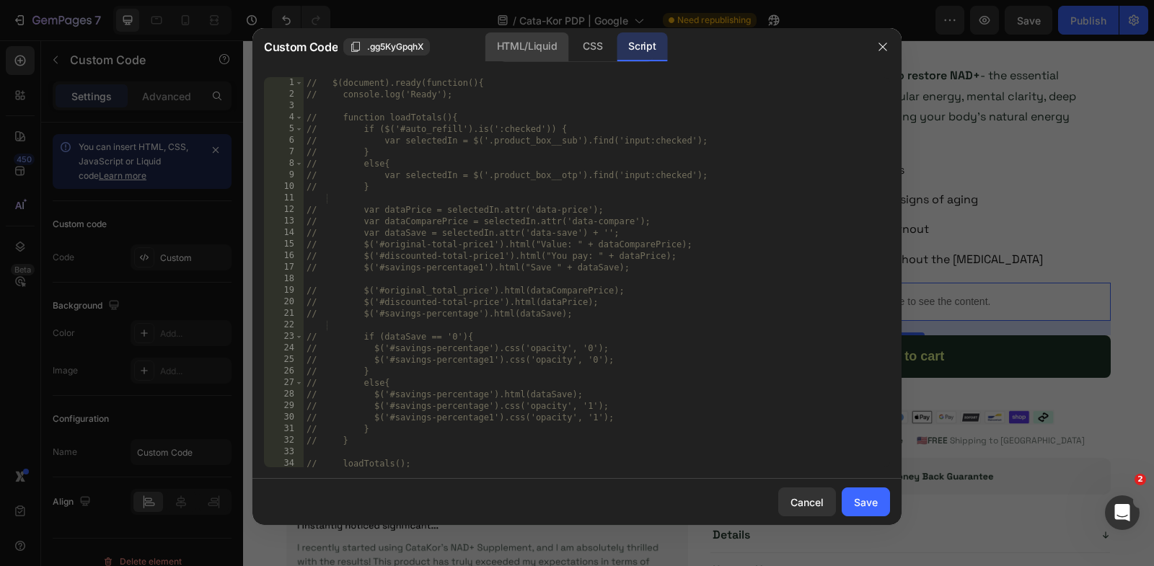
click at [571, 51] on div "HTML/Liquid" at bounding box center [592, 46] width 43 height 29
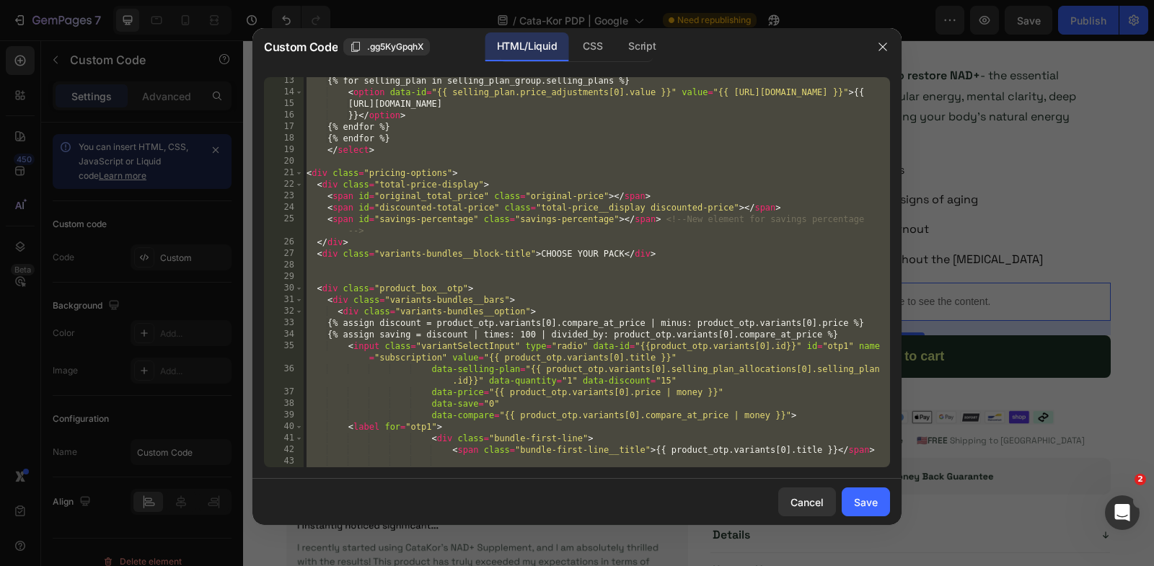
scroll to position [441, 0]
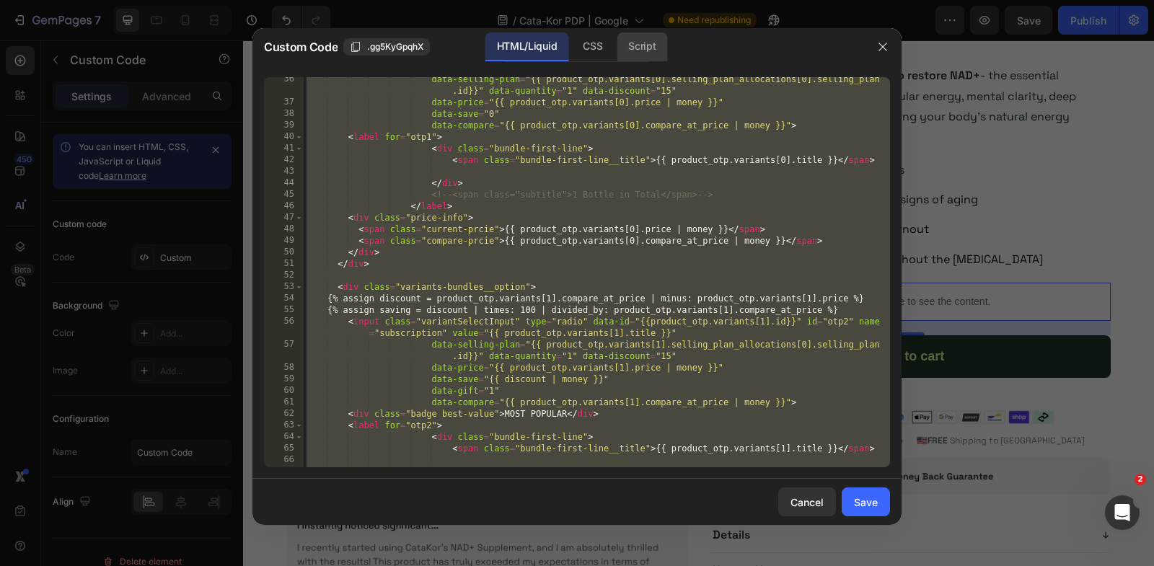
click at [635, 51] on div "Script" at bounding box center [642, 46] width 50 height 29
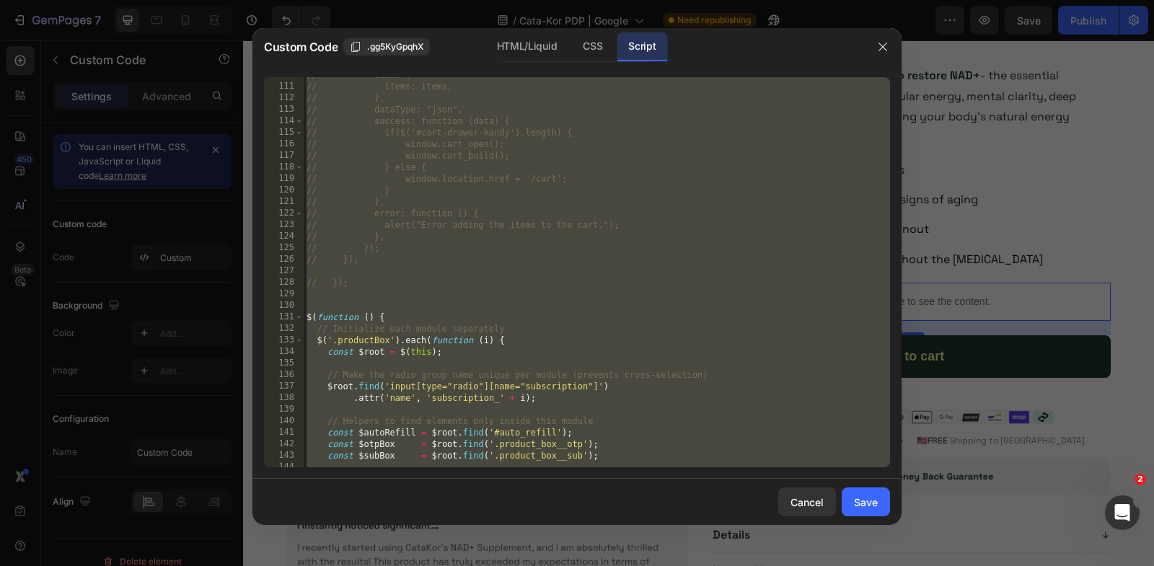
scroll to position [1289, 0]
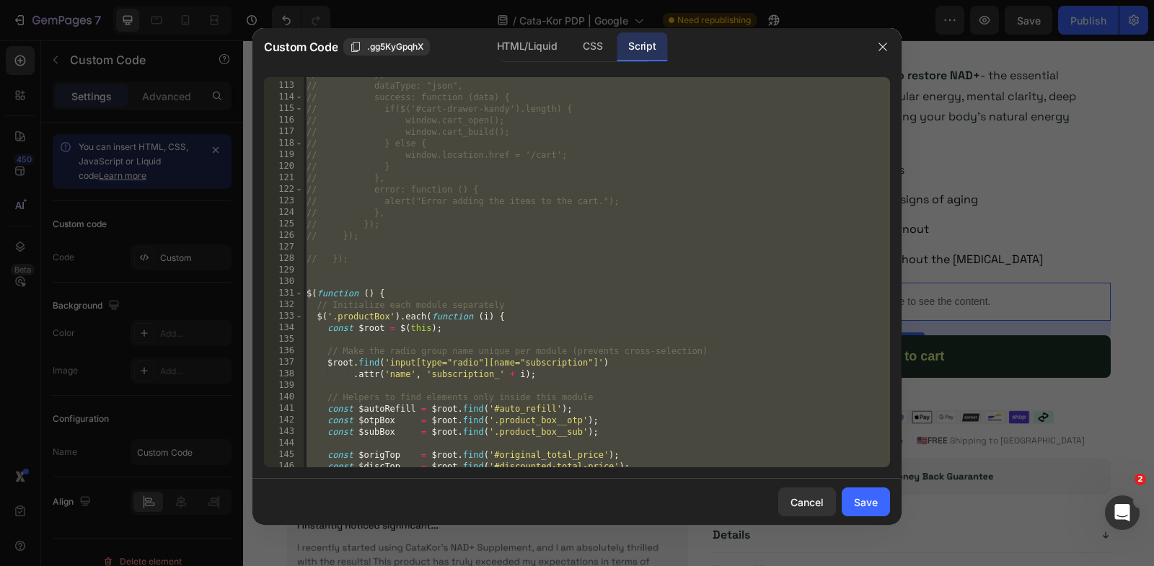
type textarea "}); });"
click at [385, 244] on div "// }, // dataType: "json", // success: function (data) { // if($('#cart-drawer-…" at bounding box center [597, 276] width 586 height 414
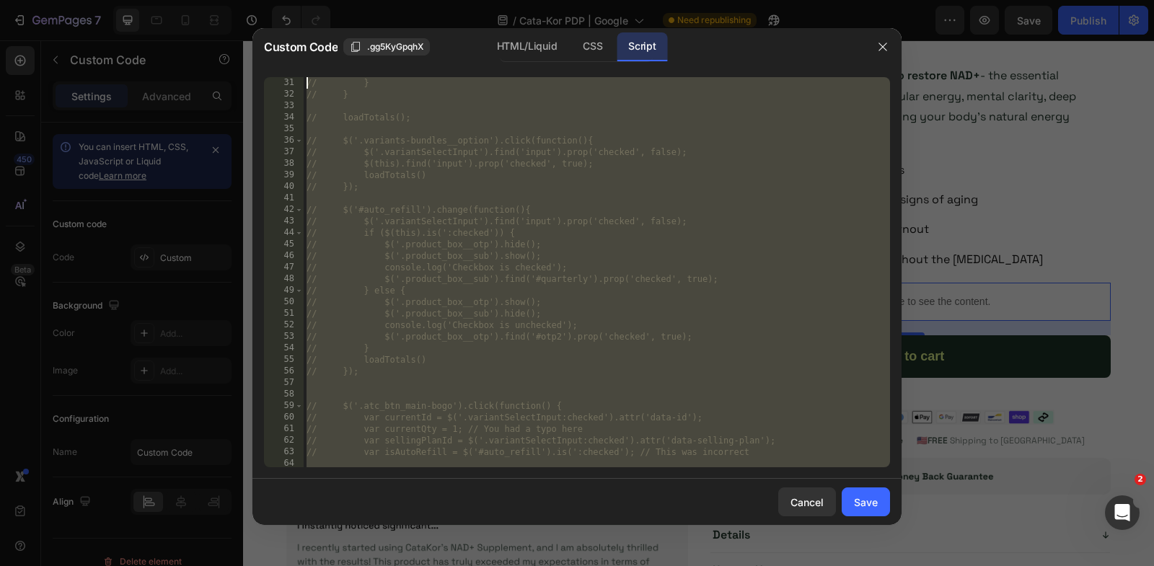
scroll to position [0, 0]
drag, startPoint x: 377, startPoint y: 268, endPoint x: 267, endPoint y: -16, distance: 304.6
click at [267, 0] on html "7 Version history / Cata-Kor PDP | Google Need republishing Preview Save Publis…" at bounding box center [577, 0] width 1154 height 0
type textarea "// $(document).ready(function(){ // console.log('Ready');"
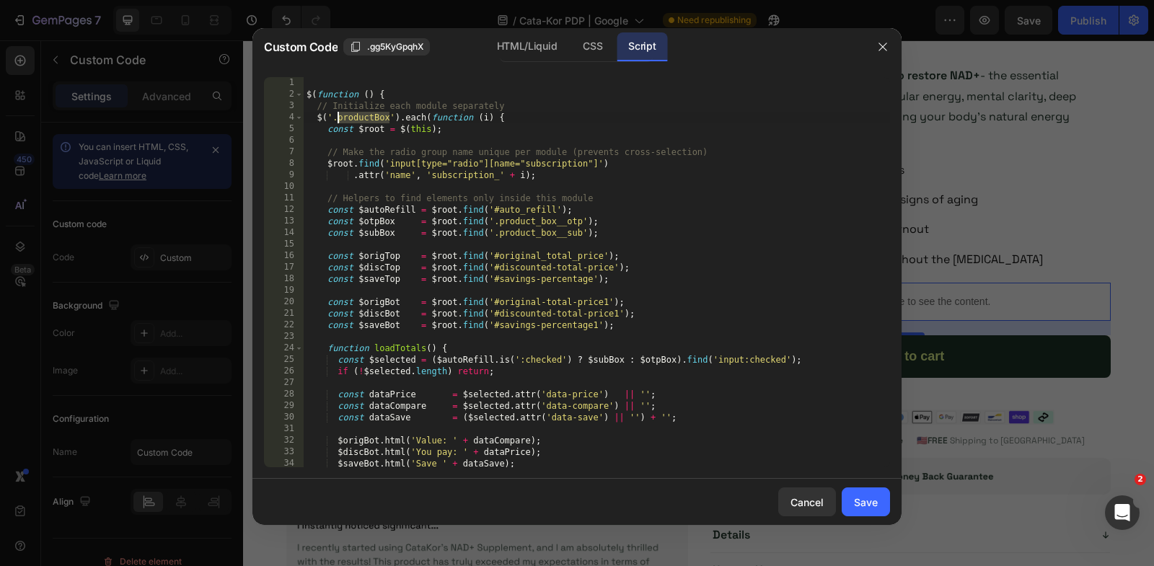
drag, startPoint x: 389, startPoint y: 113, endPoint x: 338, endPoint y: 118, distance: 51.4
click at [338, 118] on div "$ ( function ( ) { // Initialize each module separately $ ( '.productBox' ) . e…" at bounding box center [597, 284] width 586 height 414
type textarea "$('.productBox').each(function (i) {"
click at [864, 503] on div "Save" at bounding box center [866, 502] width 24 height 15
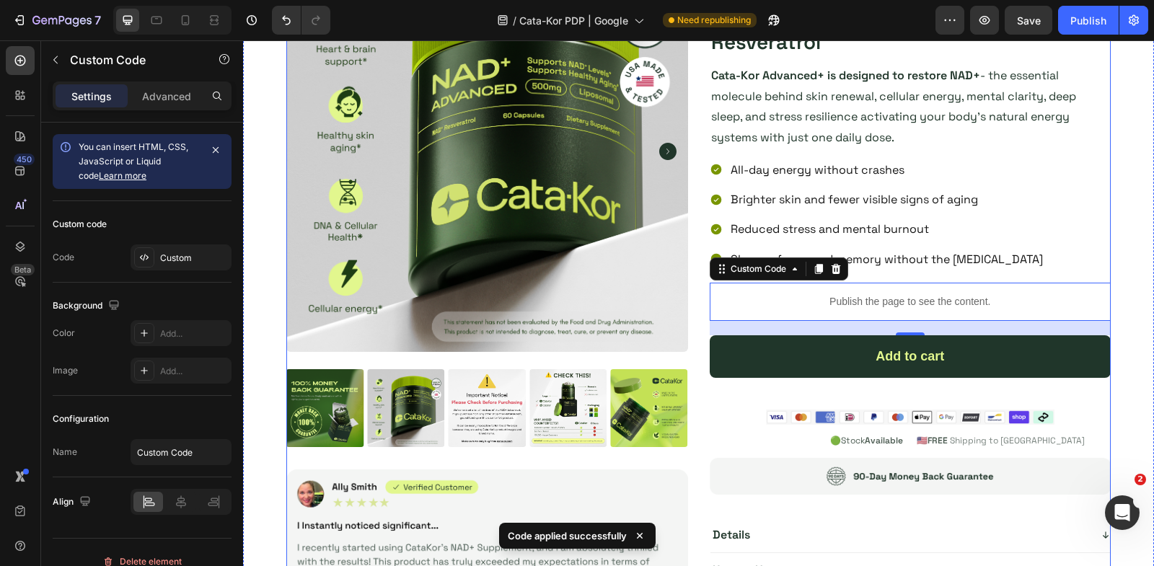
click at [702, 257] on div "Product Images Image Icon Icon Icon Icon Icon Icon List 4.9/5 (1377 + reviews) …" at bounding box center [698, 311] width 824 height 720
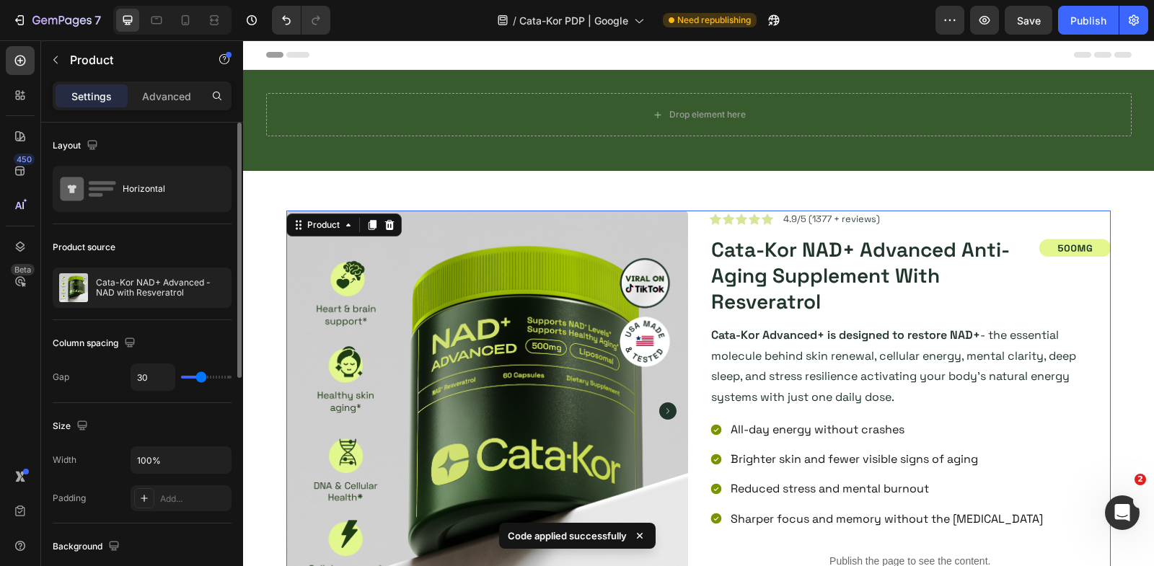
scroll to position [449, 0]
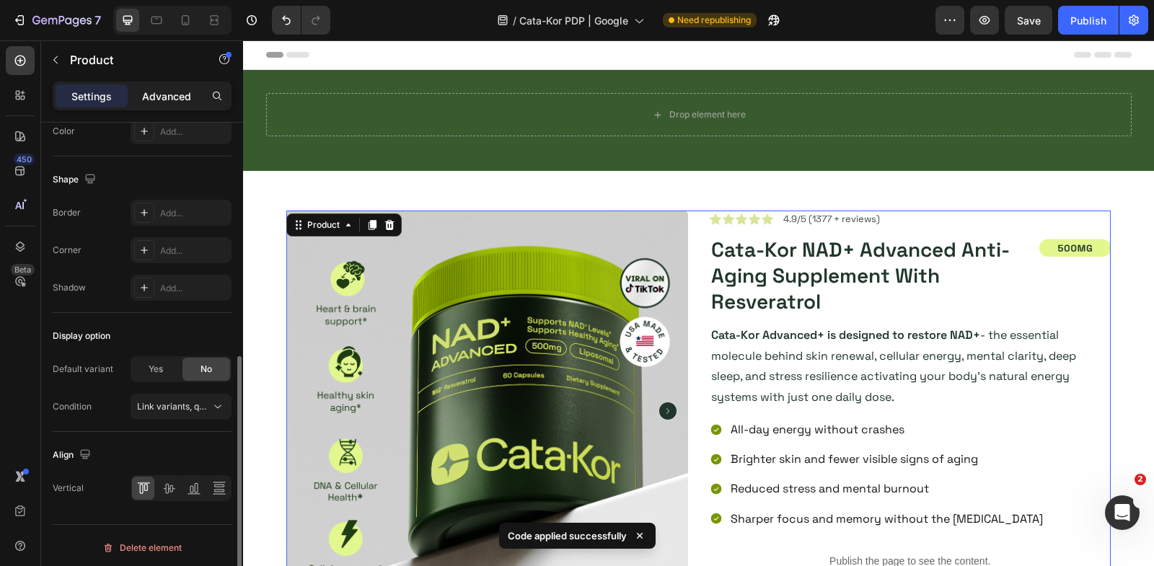
click at [157, 103] on div "Advanced" at bounding box center [167, 95] width 72 height 23
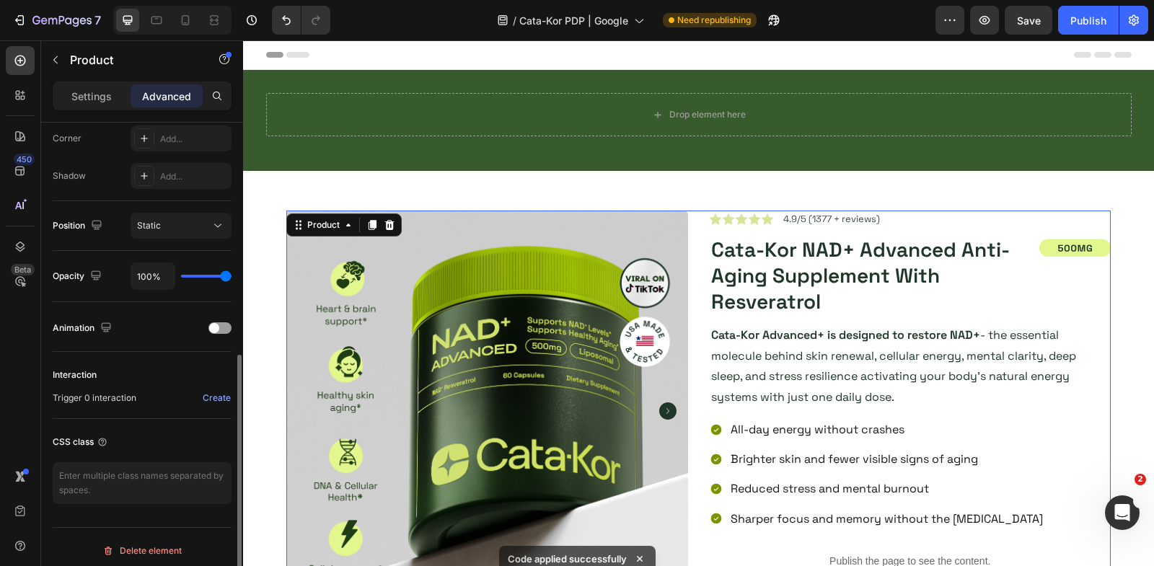
scroll to position [452, 0]
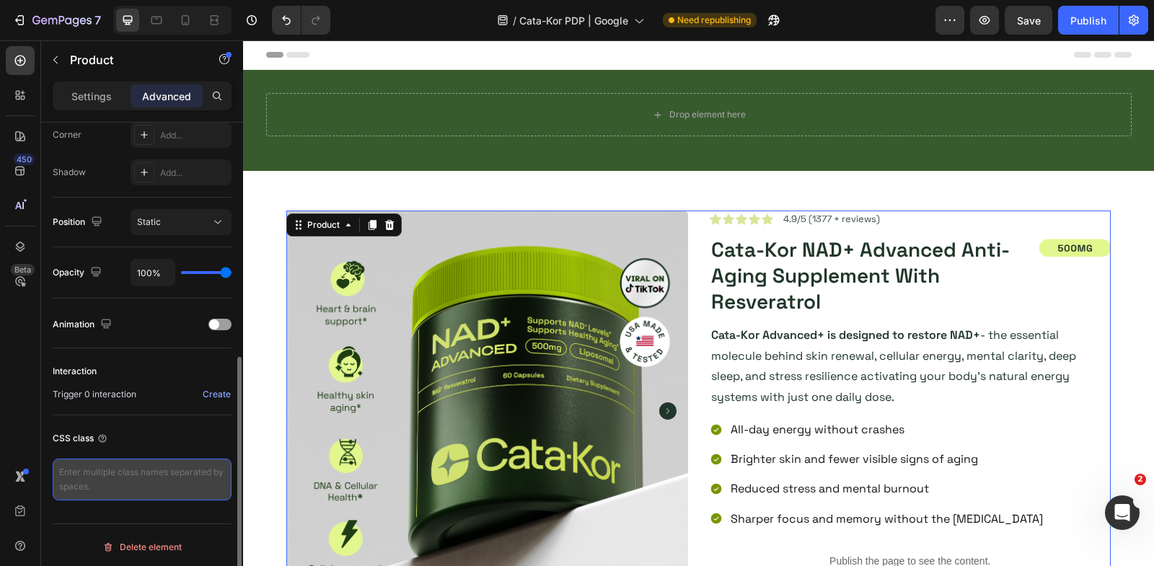
click at [145, 465] on textarea at bounding box center [142, 480] width 179 height 42
paste textarea "productBox"
type textarea "productBox"
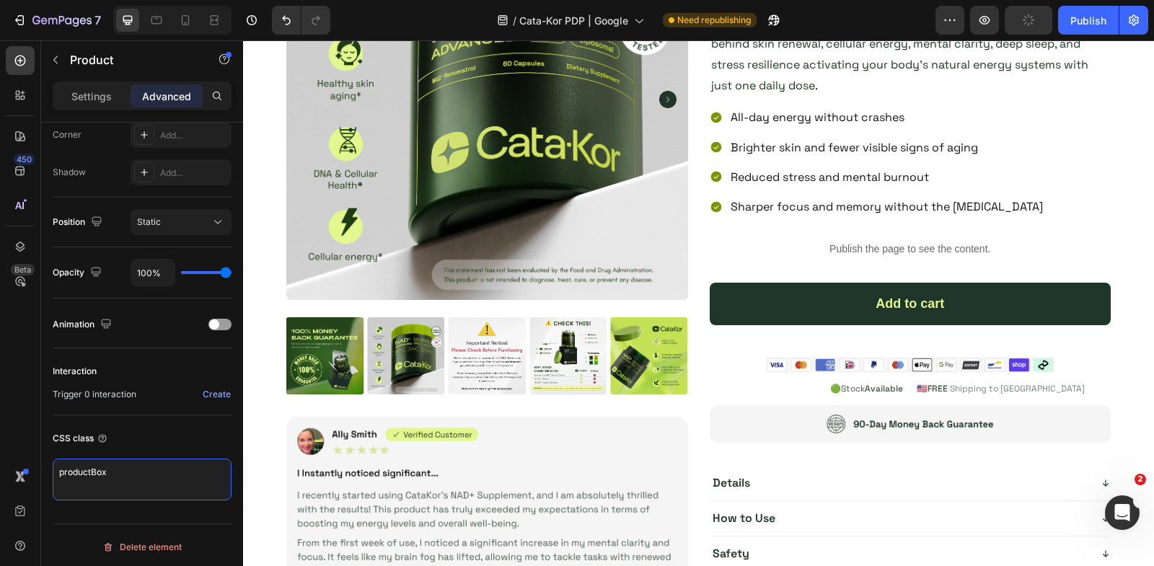
scroll to position [3359, 0]
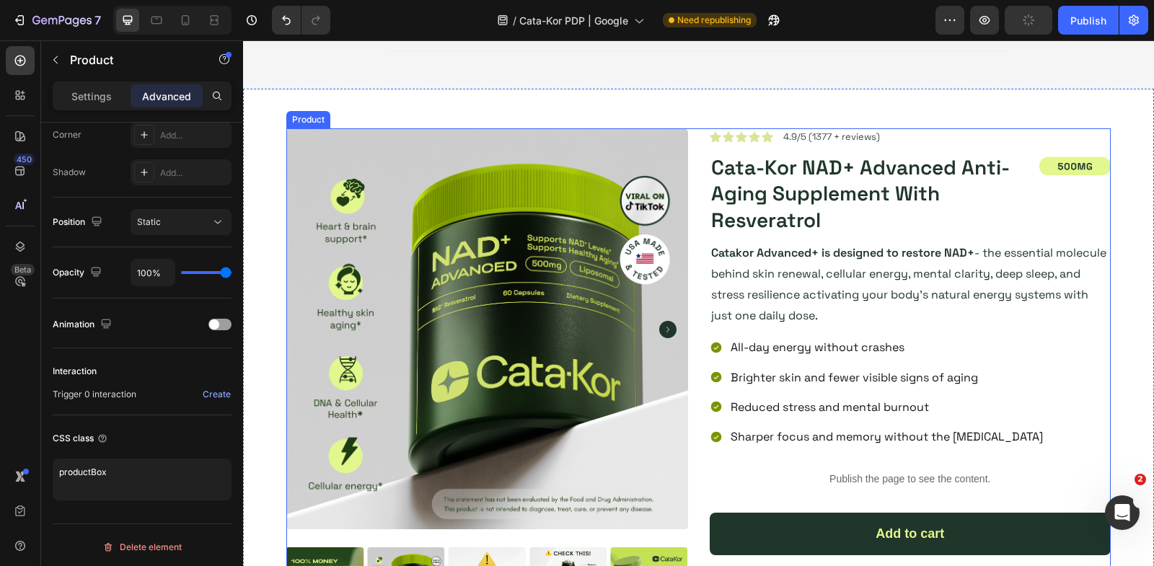
click at [698, 270] on div "Product Images Image Icon Icon Icon Icon Icon Icon List 4.9/5 (1377 + reviews) …" at bounding box center [698, 488] width 824 height 720
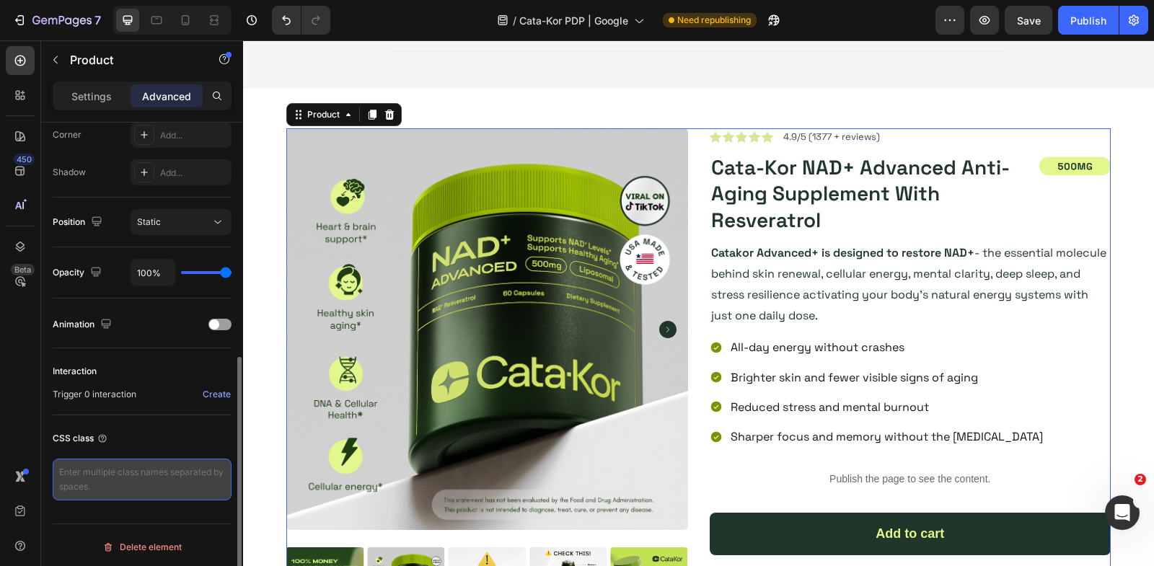
click at [135, 478] on textarea at bounding box center [142, 480] width 179 height 42
paste textarea "productBox"
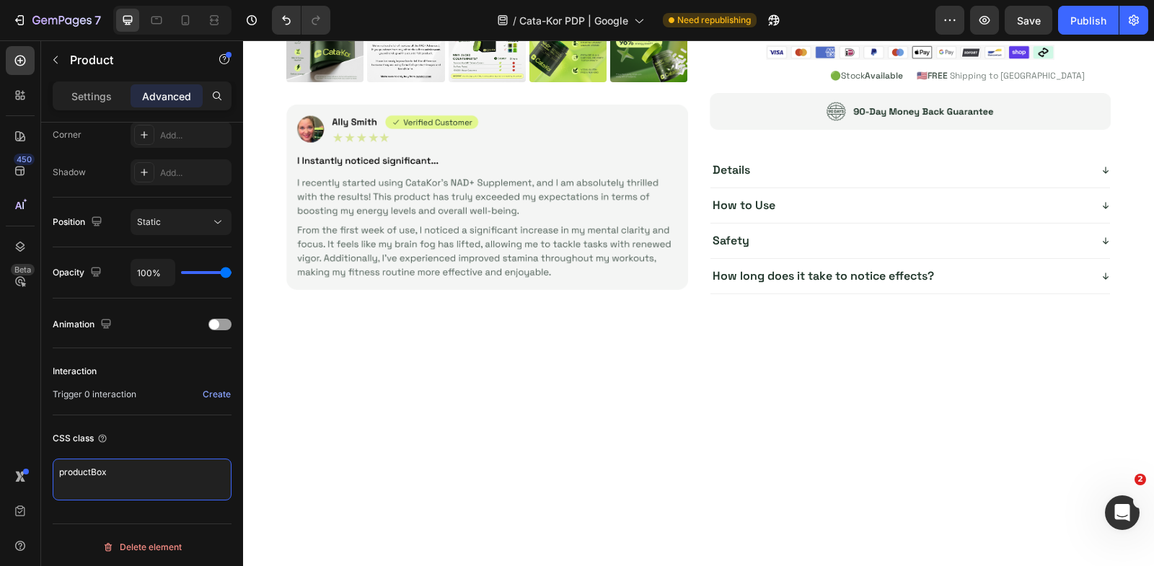
scroll to position [0, 0]
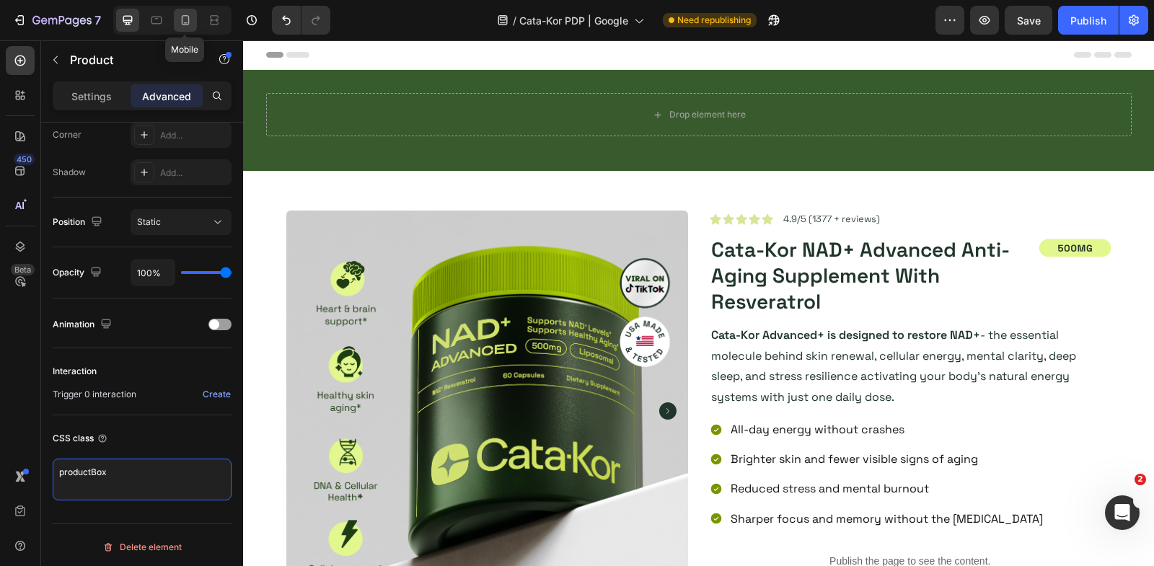
type textarea "productBox"
click at [185, 14] on icon at bounding box center [185, 20] width 14 height 14
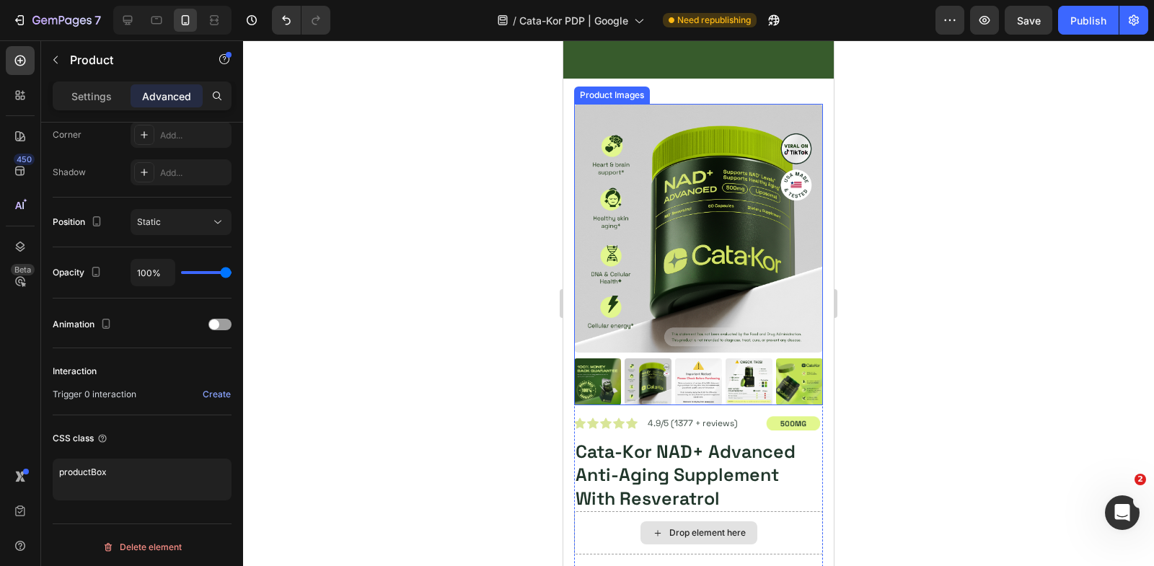
scroll to position [146, 0]
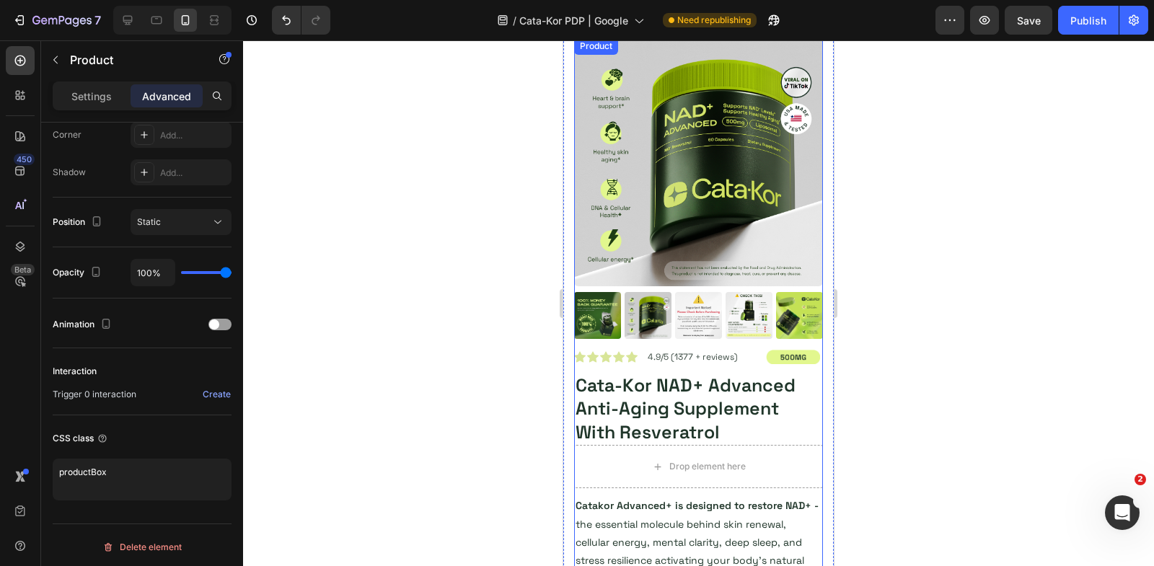
click at [629, 341] on div "Product Images" at bounding box center [698, 194] width 249 height 312
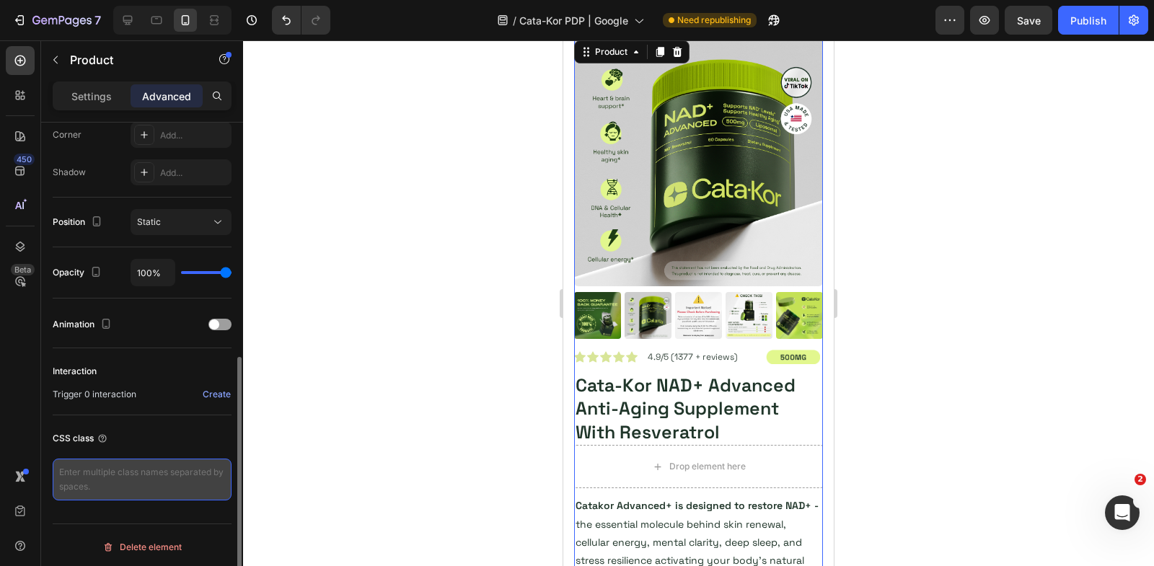
click at [159, 469] on textarea at bounding box center [142, 480] width 179 height 42
paste textarea "productBox"
type textarea "productBox"
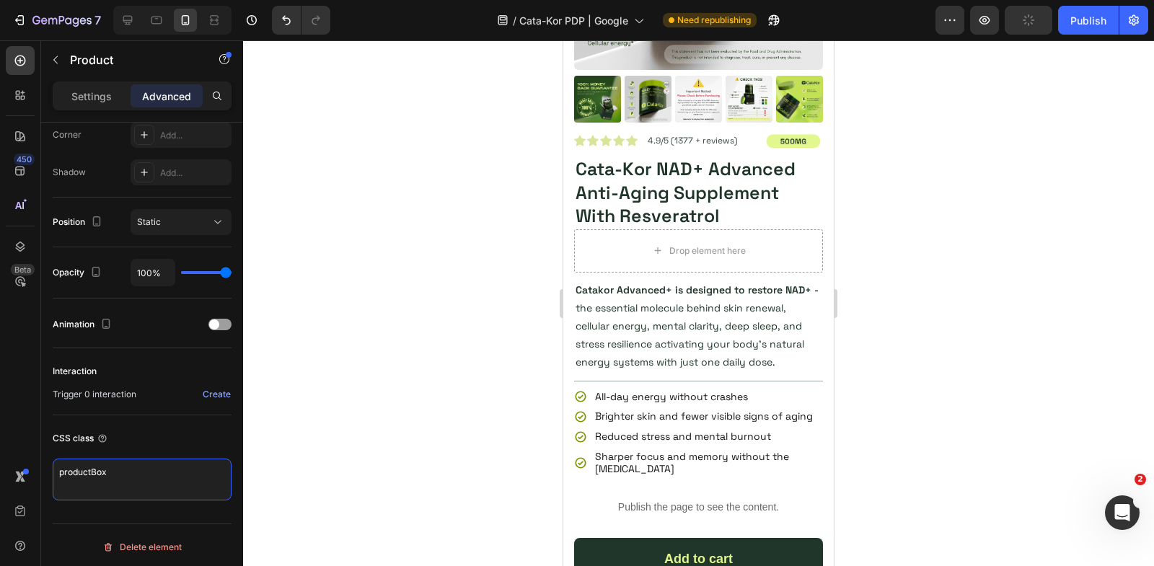
scroll to position [4599, 0]
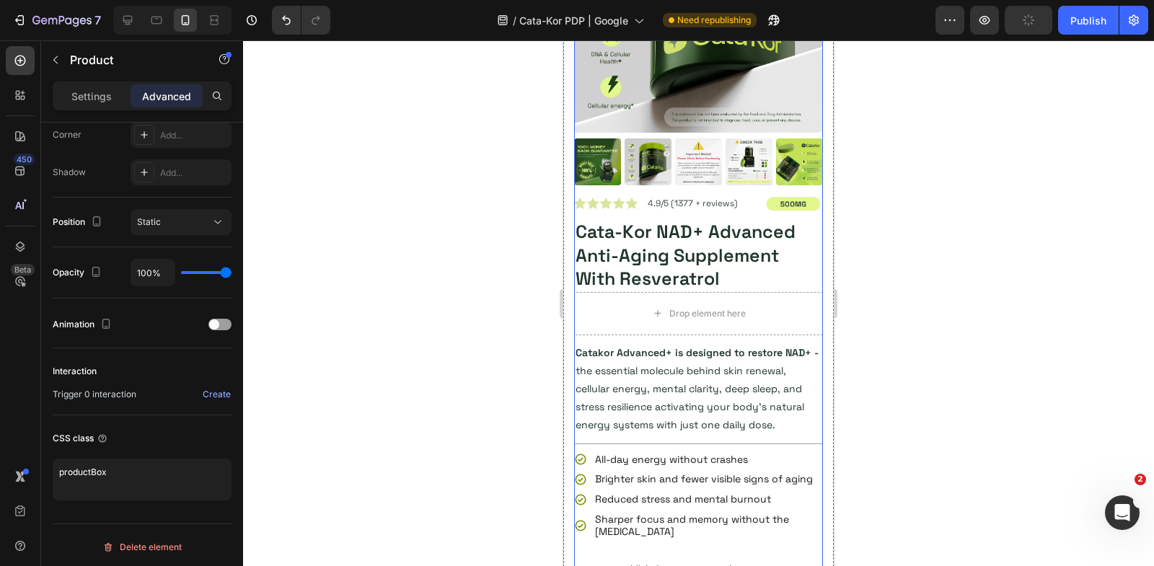
click at [651, 193] on div "Product Images" at bounding box center [698, 40] width 249 height 312
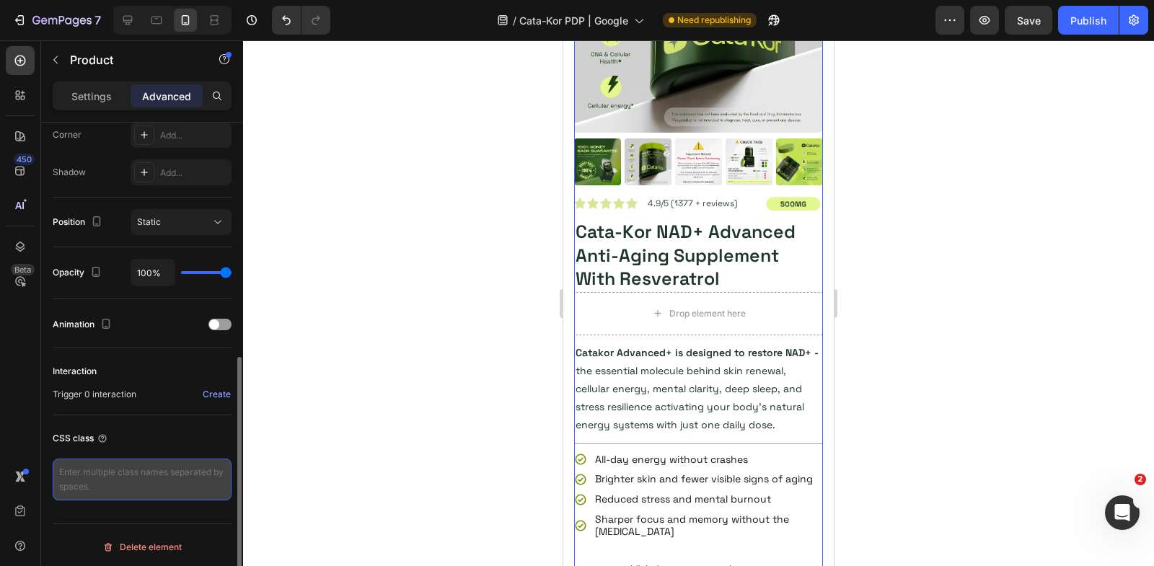
click at [181, 465] on textarea at bounding box center [142, 480] width 179 height 42
paste textarea "productBox"
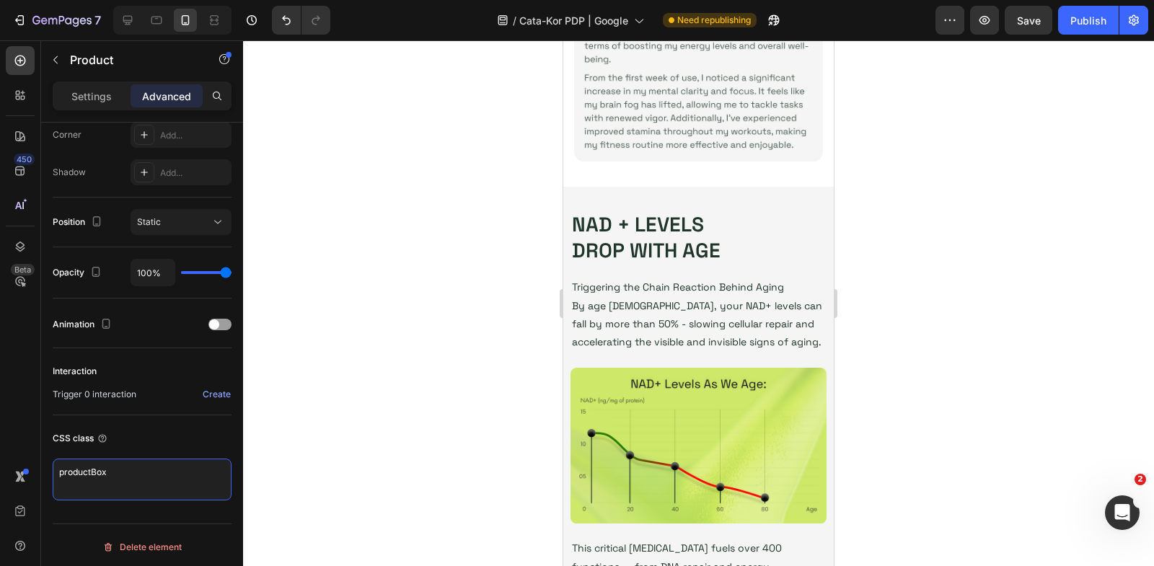
scroll to position [0, 0]
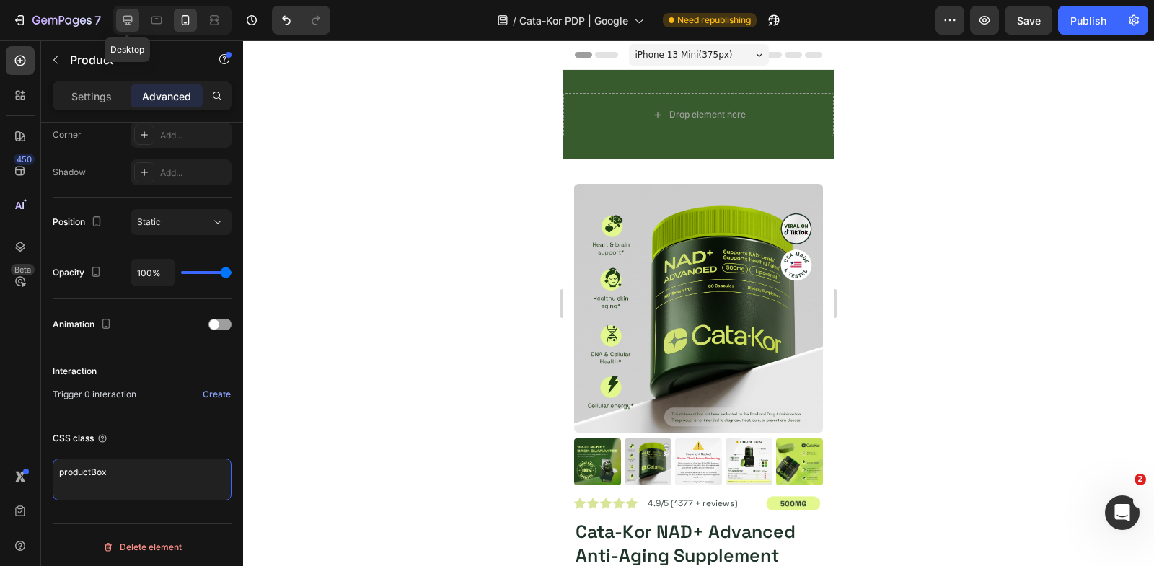
type textarea "productBox"
click at [124, 20] on icon at bounding box center [127, 20] width 9 height 9
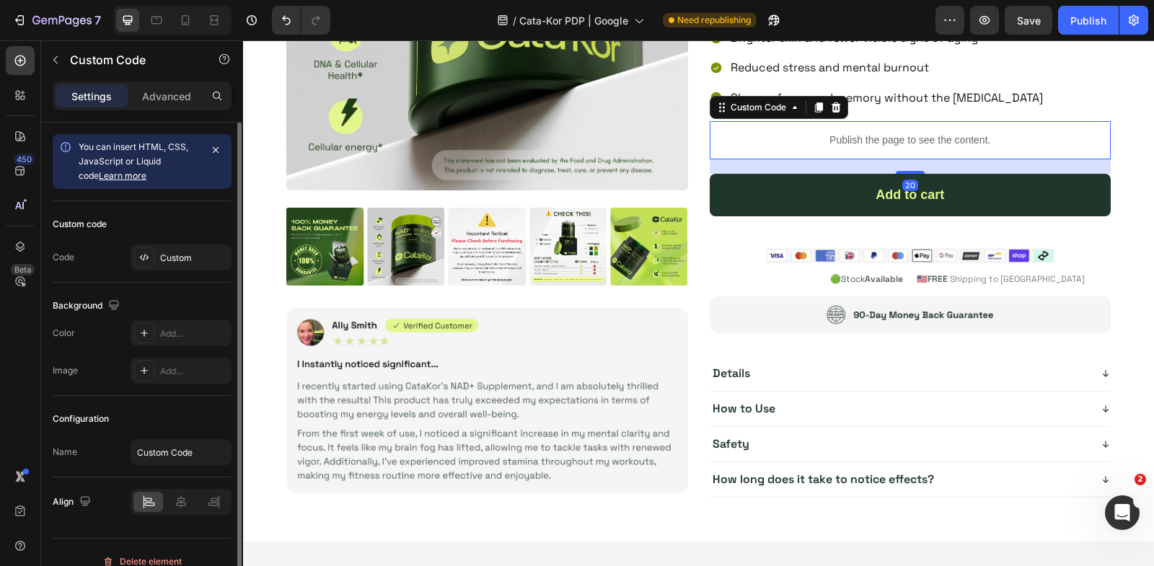
click at [786, 133] on p "Publish the page to see the content." at bounding box center [911, 140] width 402 height 15
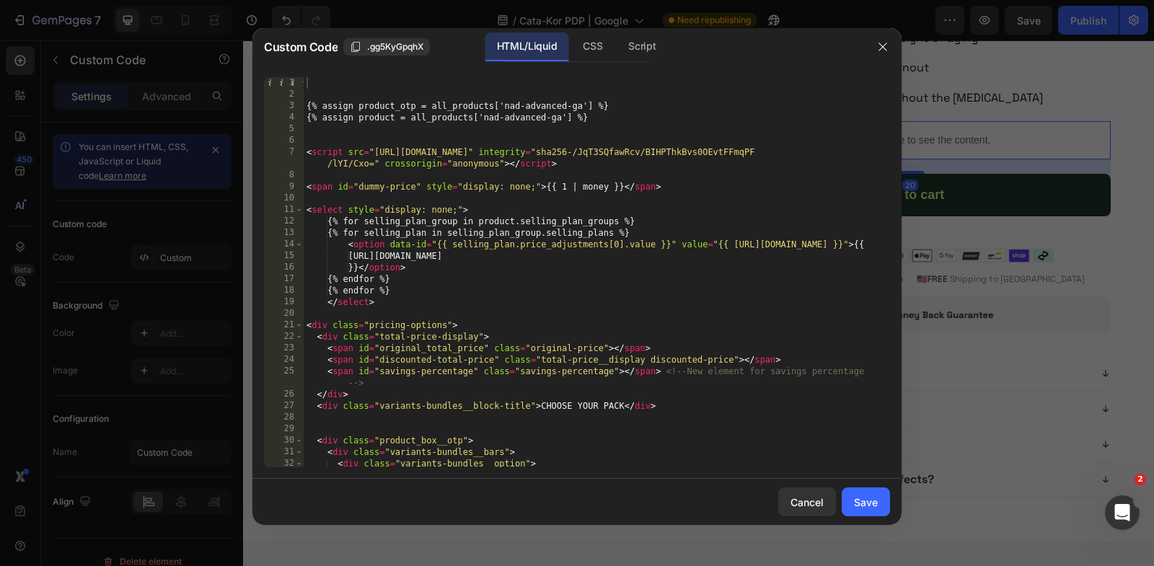
click at [531, 281] on div "{% assign product_otp = all_products['nad-advanced-ga'] %} {% assign product = …" at bounding box center [597, 284] width 586 height 414
type textarea "<input type="hidden" name="selling_plan" id="selling_plan_input"> <input type="…"
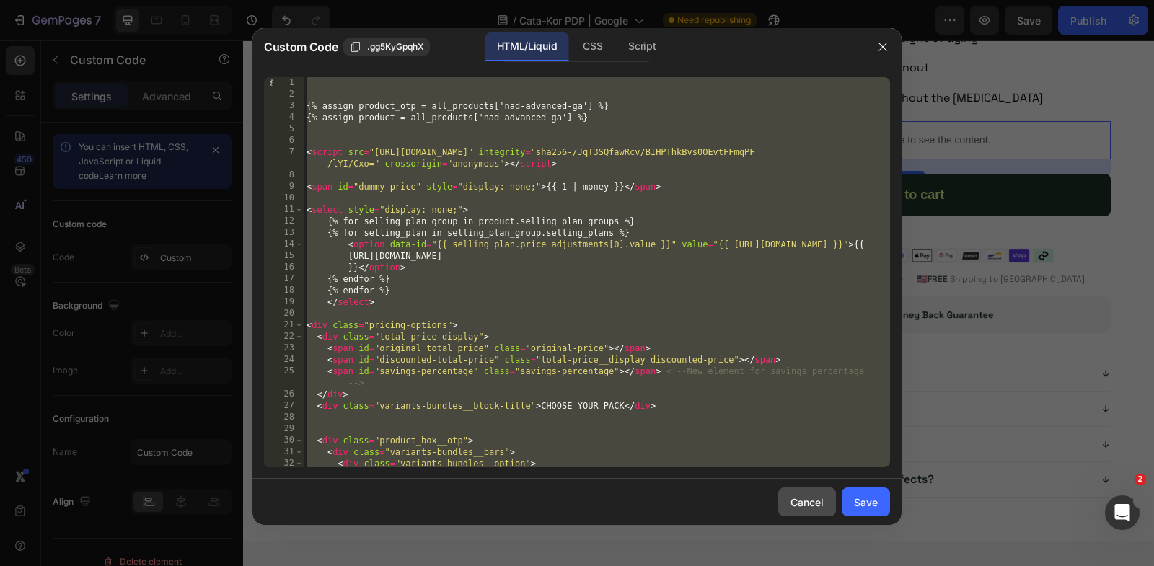
click at [814, 511] on button "Cancel" at bounding box center [807, 502] width 58 height 29
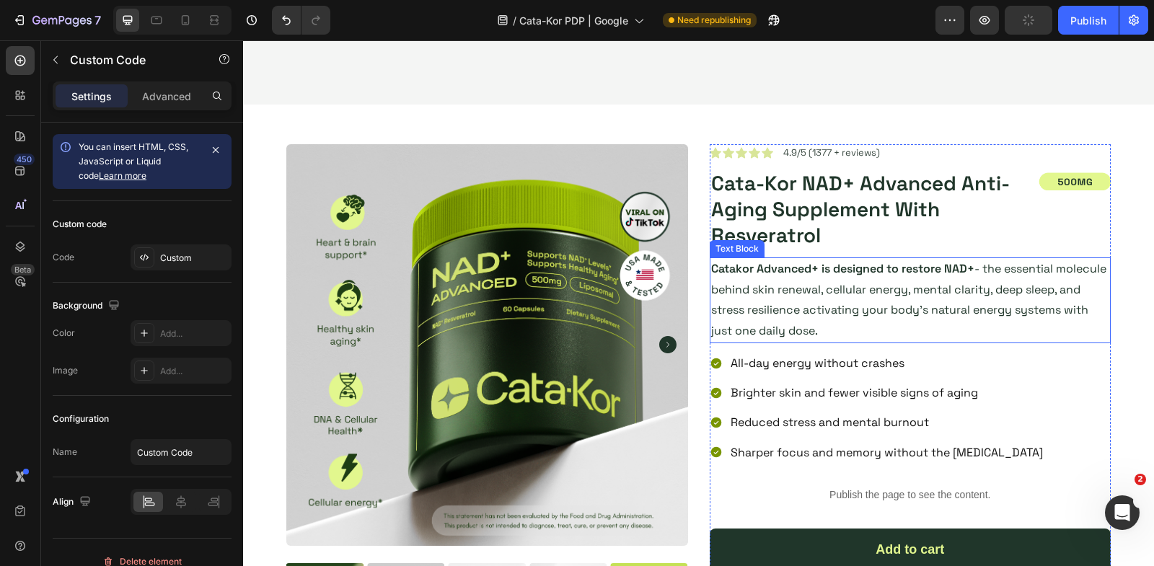
scroll to position [4730, 0]
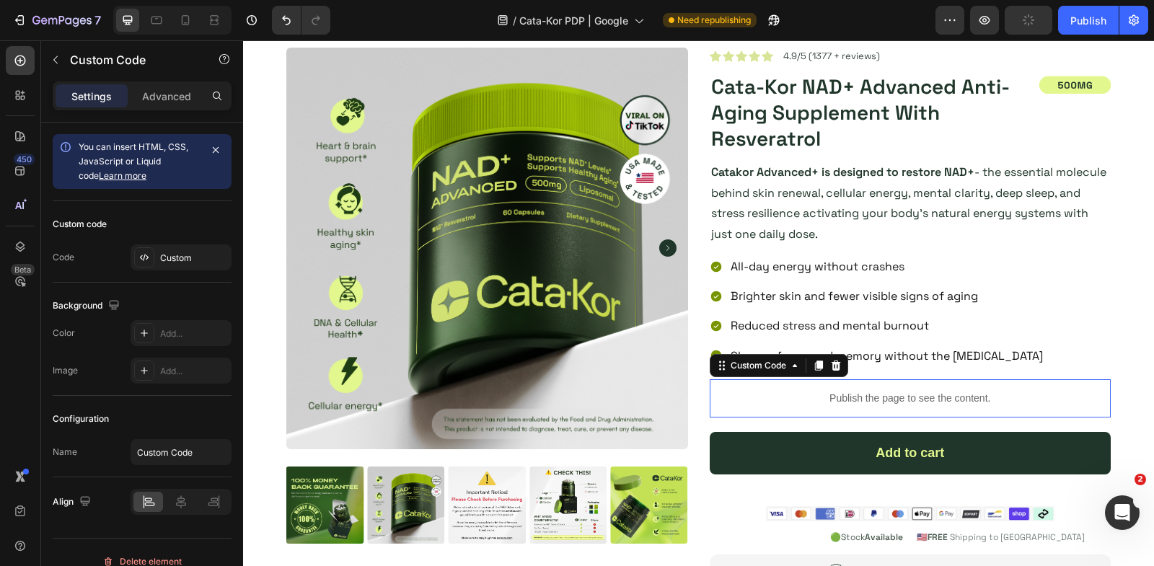
click at [789, 392] on p "Publish the page to see the content." at bounding box center [911, 398] width 402 height 15
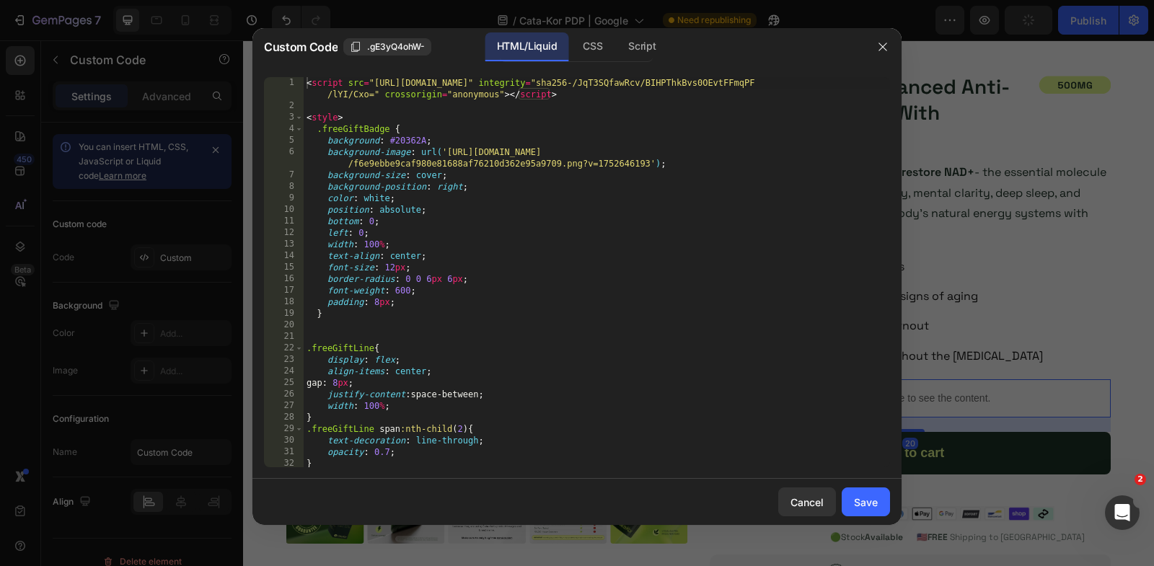
click at [586, 270] on div "< script src = "[URL][DOMAIN_NAME]" integrity = "sha256-/JqT3SQfawRcv/BIHPThkBv…" at bounding box center [597, 290] width 586 height 426
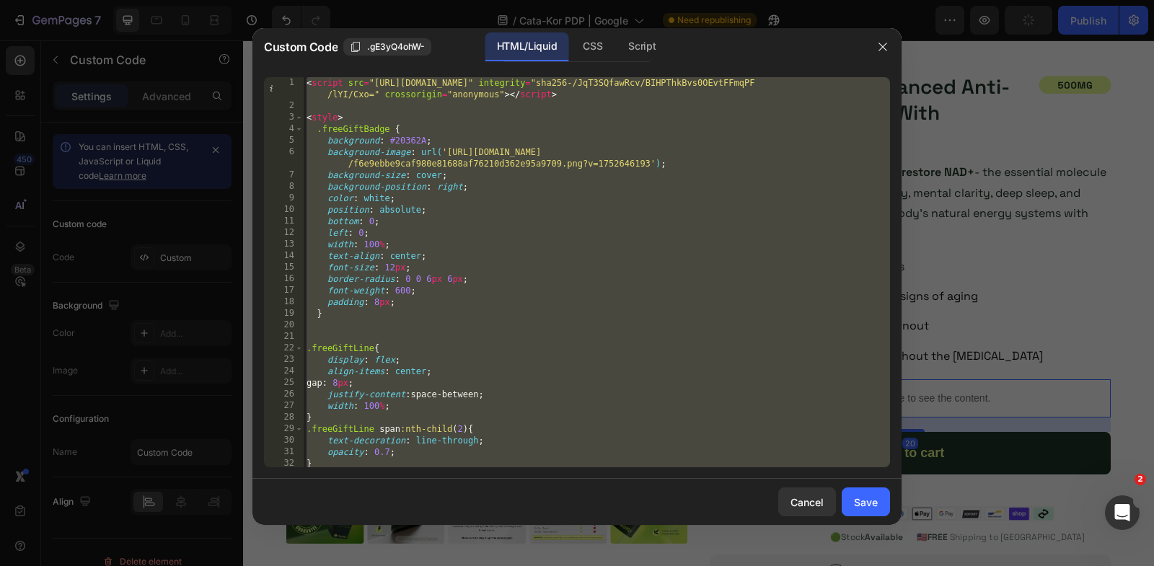
paste textarea "<input type="hidden" name="quantity" id="quantity_input" value="1""
type textarea "<input type="hidden" name="quantity" id="quantity_input" value="1">"
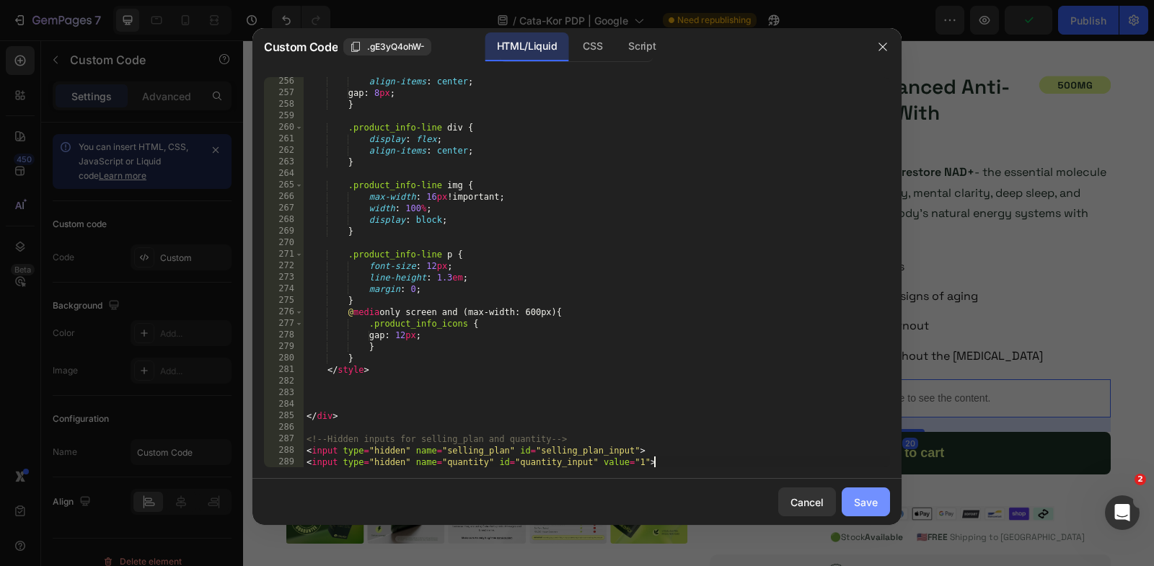
click at [853, 500] on button "Save" at bounding box center [866, 502] width 48 height 29
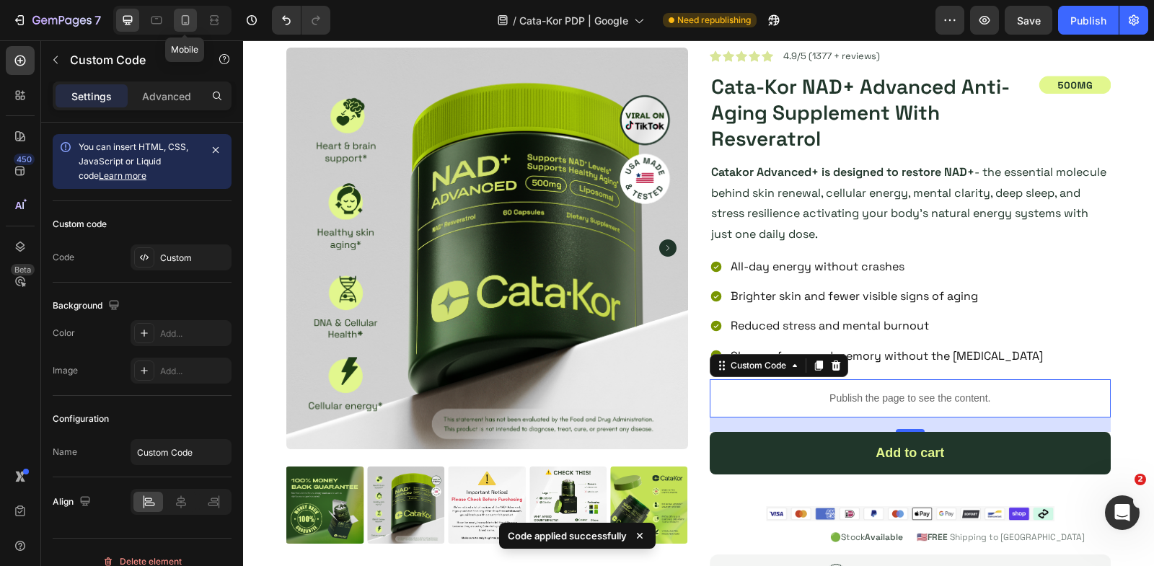
click at [188, 24] on icon at bounding box center [185, 20] width 14 height 14
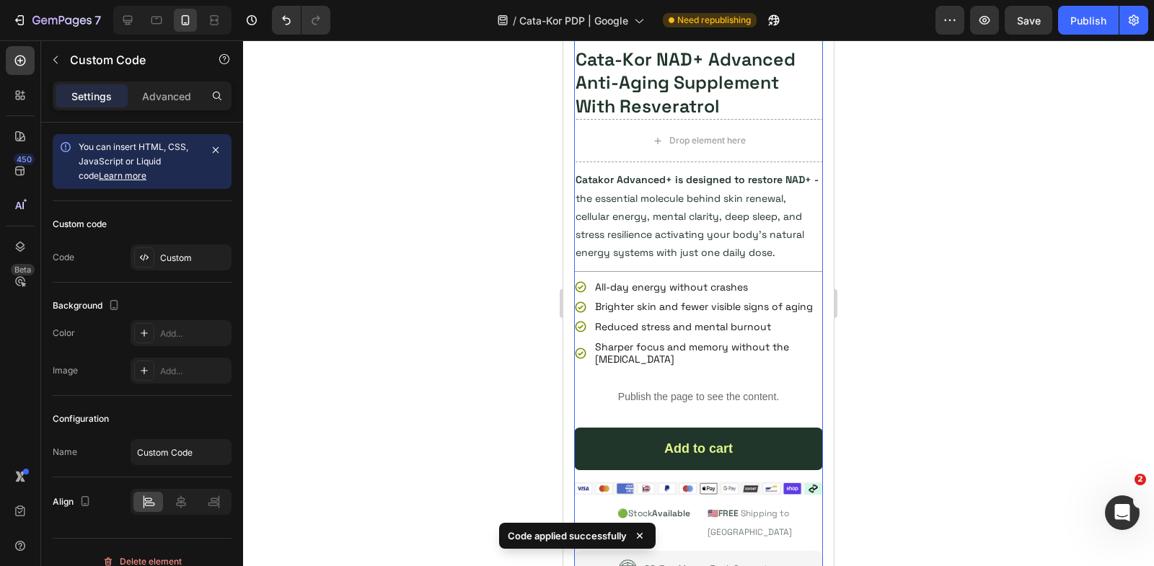
scroll to position [474, 0]
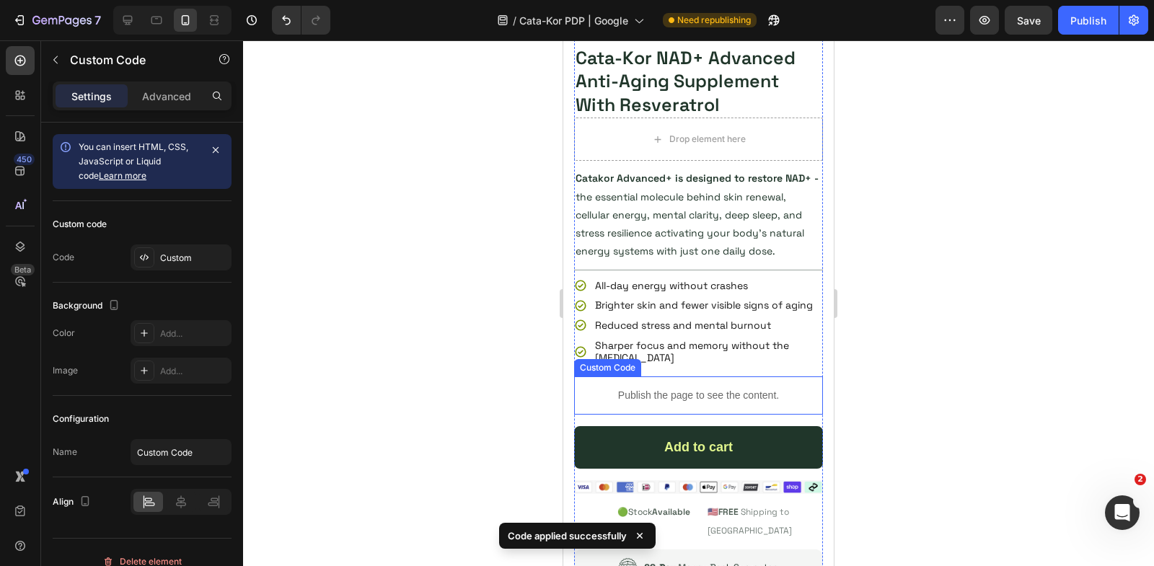
click at [708, 383] on div "Publish the page to see the content." at bounding box center [698, 396] width 249 height 38
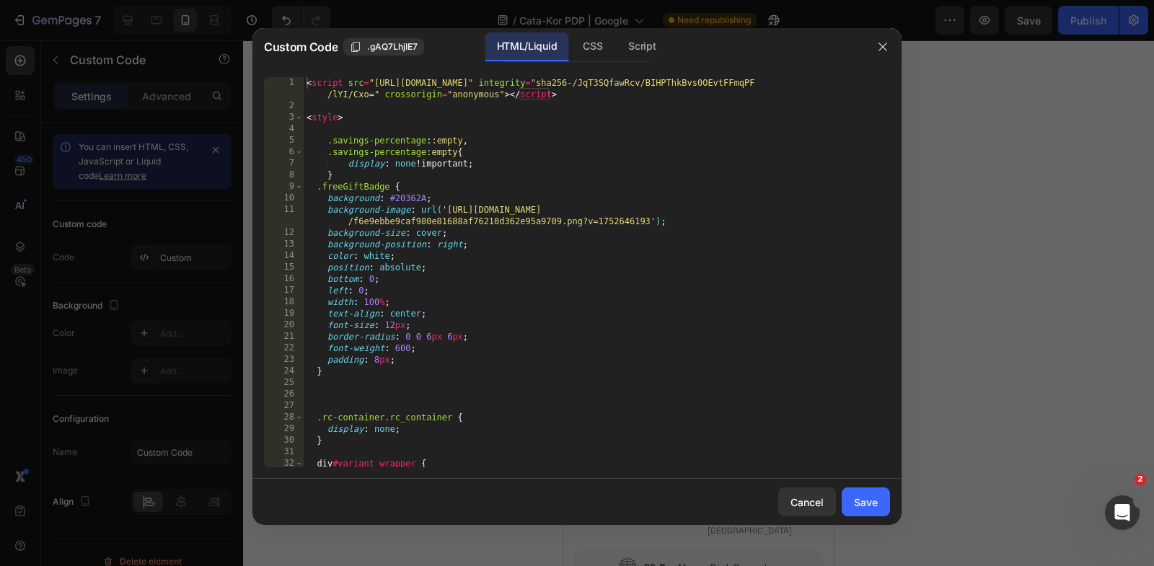
click at [436, 240] on div "< script src = "[URL][DOMAIN_NAME]" integrity = "sha256-/JqT3SQfawRcv/BIHPThkBv…" at bounding box center [597, 290] width 586 height 426
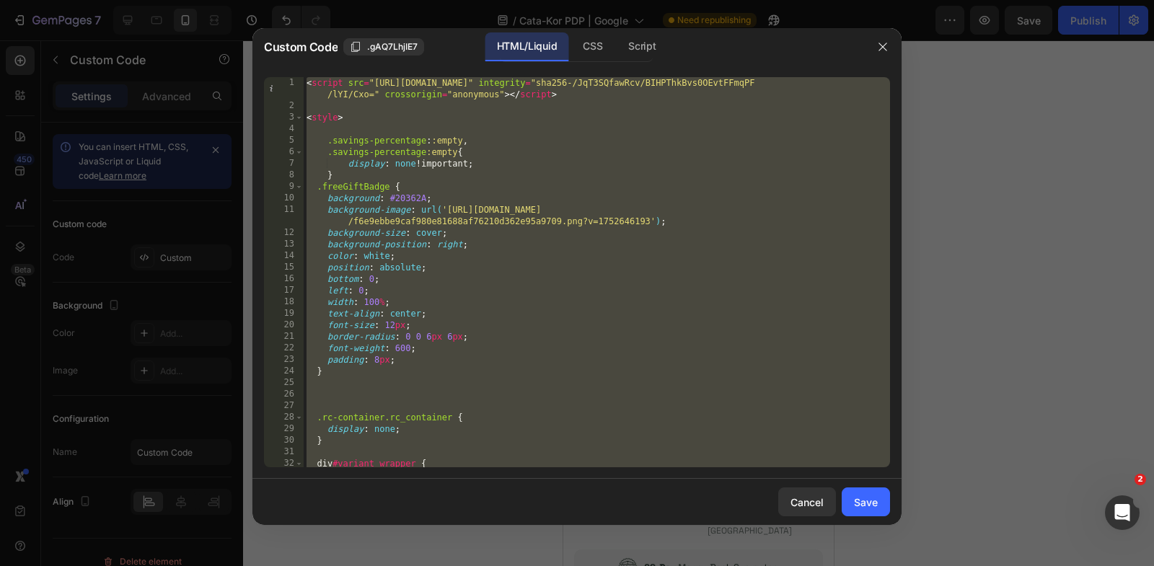
paste textarea "<input type="hidden" name="quantity" id="quantity_input" value="1""
type textarea "<input type="hidden" name="quantity" id="quantity_input" value="1">"
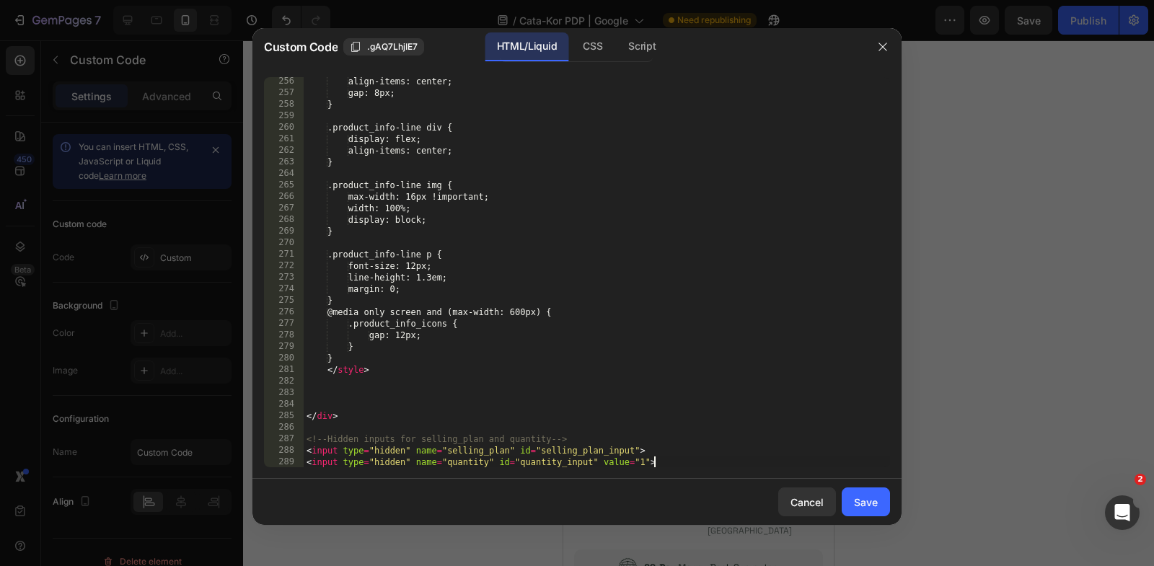
scroll to position [3221, 0]
click at [858, 502] on div "Save" at bounding box center [866, 502] width 24 height 15
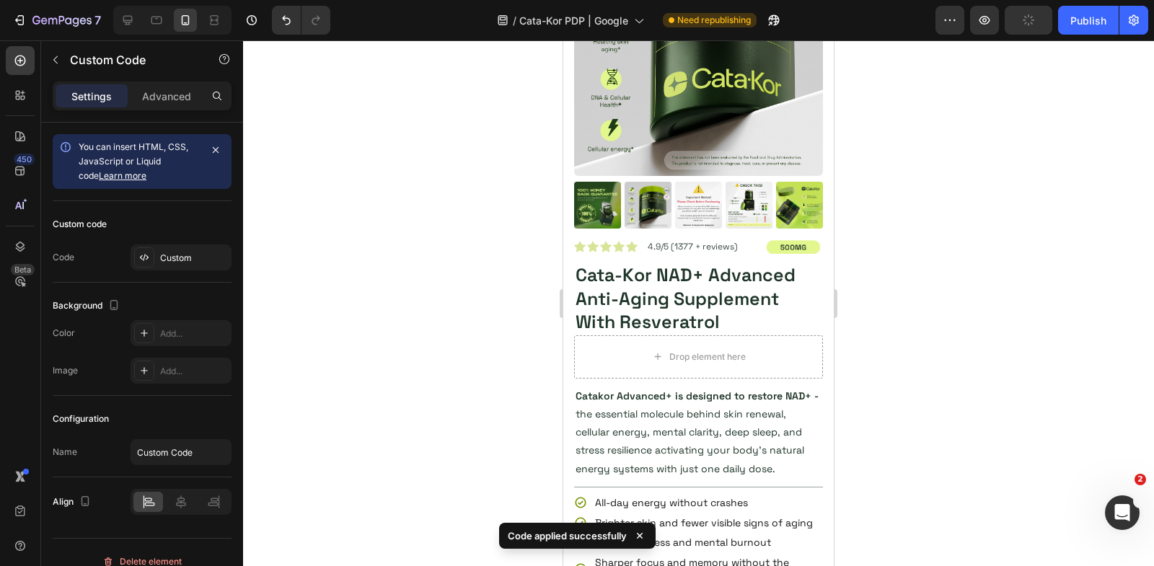
scroll to position [5714, 0]
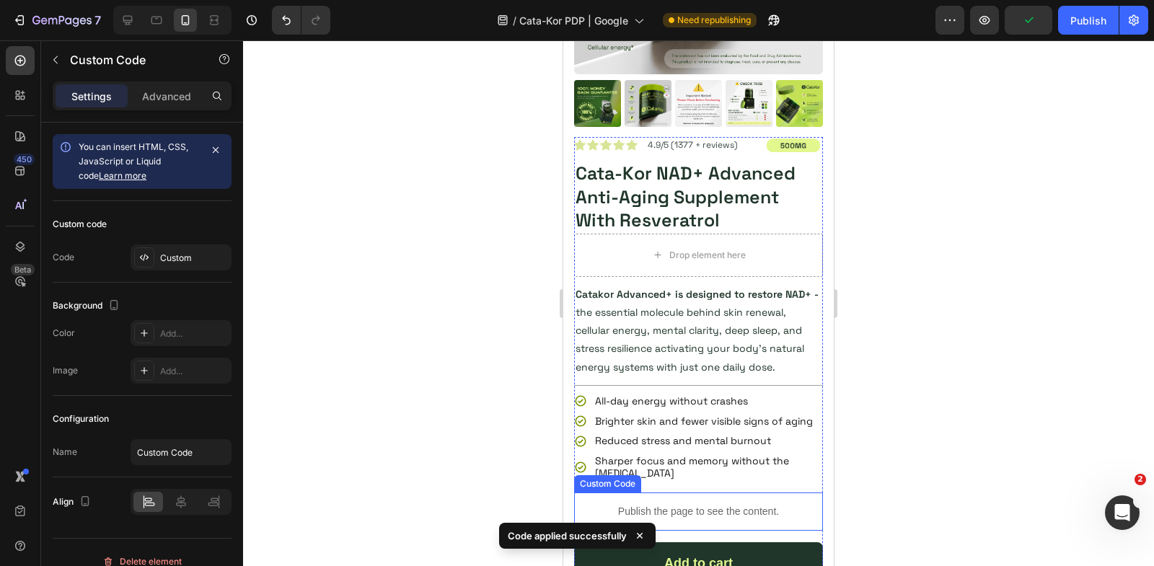
click at [656, 505] on p "Publish the page to see the content." at bounding box center [698, 511] width 249 height 15
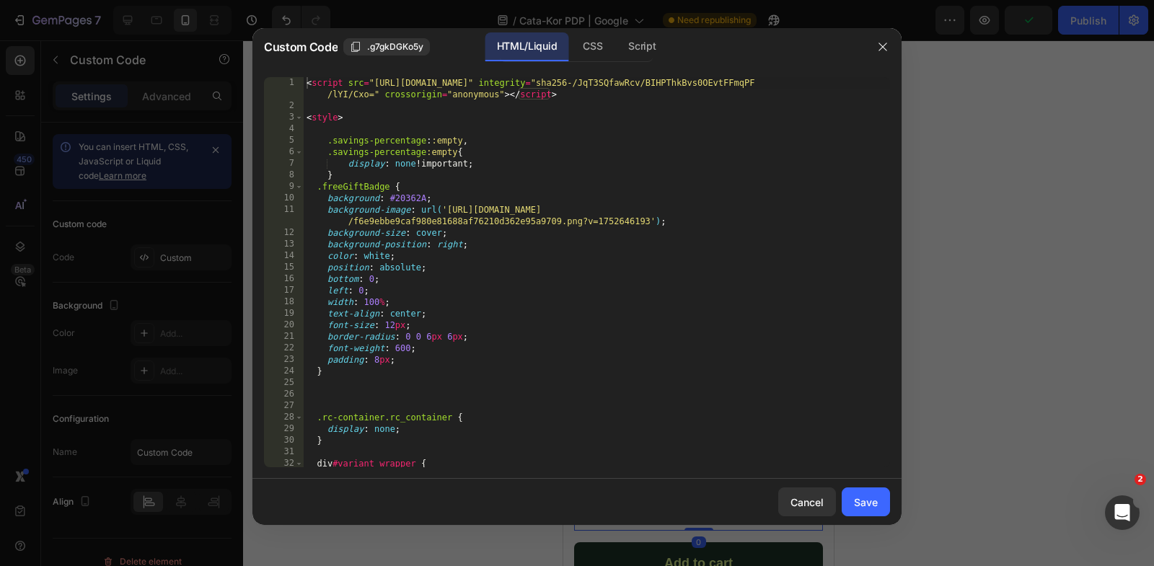
click at [566, 339] on div "< script src = "[URL][DOMAIN_NAME]" integrity = "sha256-/JqT3SQfawRcv/BIHPThkBv…" at bounding box center [597, 290] width 586 height 426
paste textarea "<input type="hidden" name="quantity" id="quantity_input" value="1""
type textarea "<input type="hidden" name="quantity" id="quantity_input" value="1">"
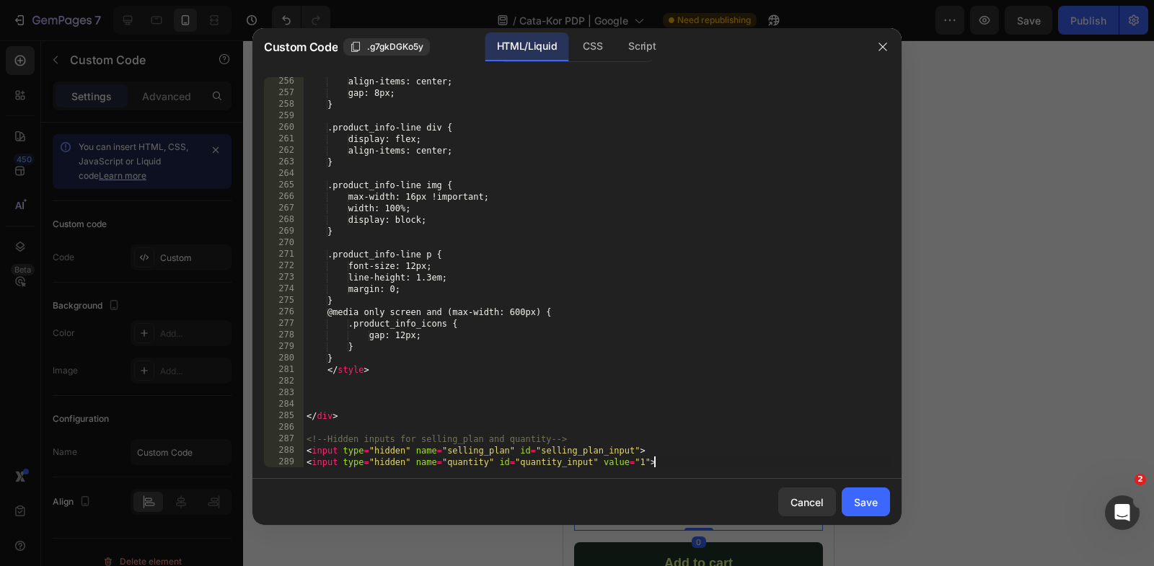
scroll to position [3221, 0]
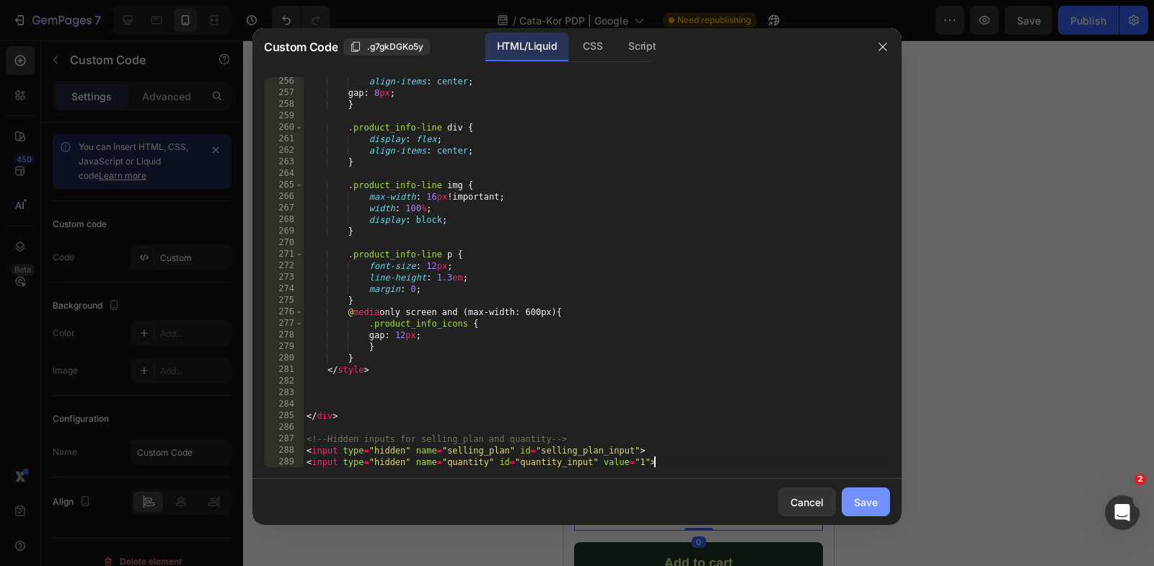
click at [851, 502] on button "Save" at bounding box center [866, 502] width 48 height 29
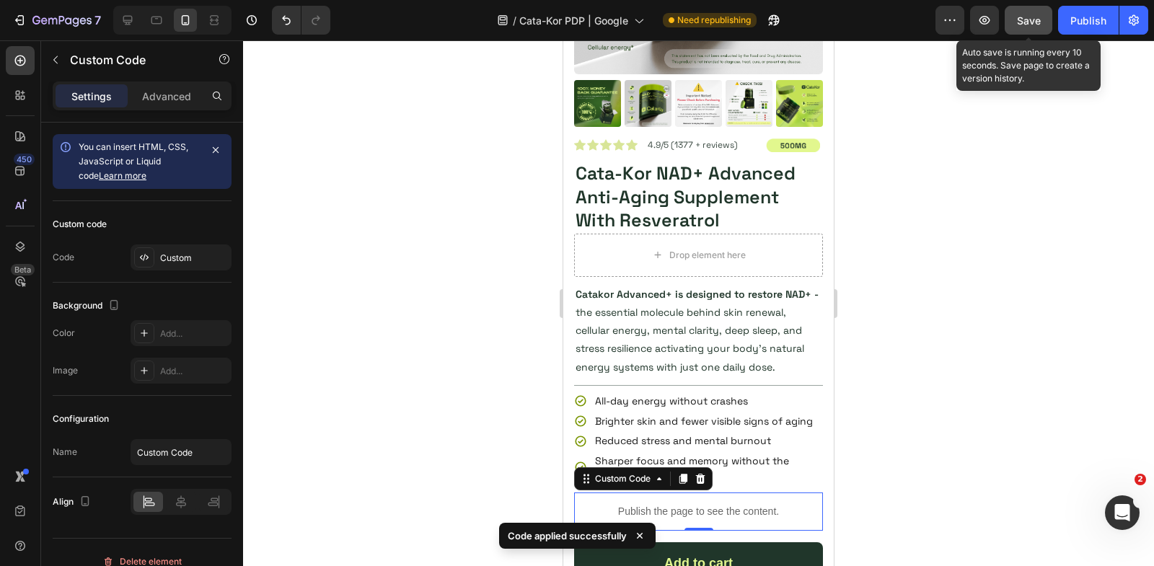
click at [1019, 27] on div "Save" at bounding box center [1029, 20] width 24 height 15
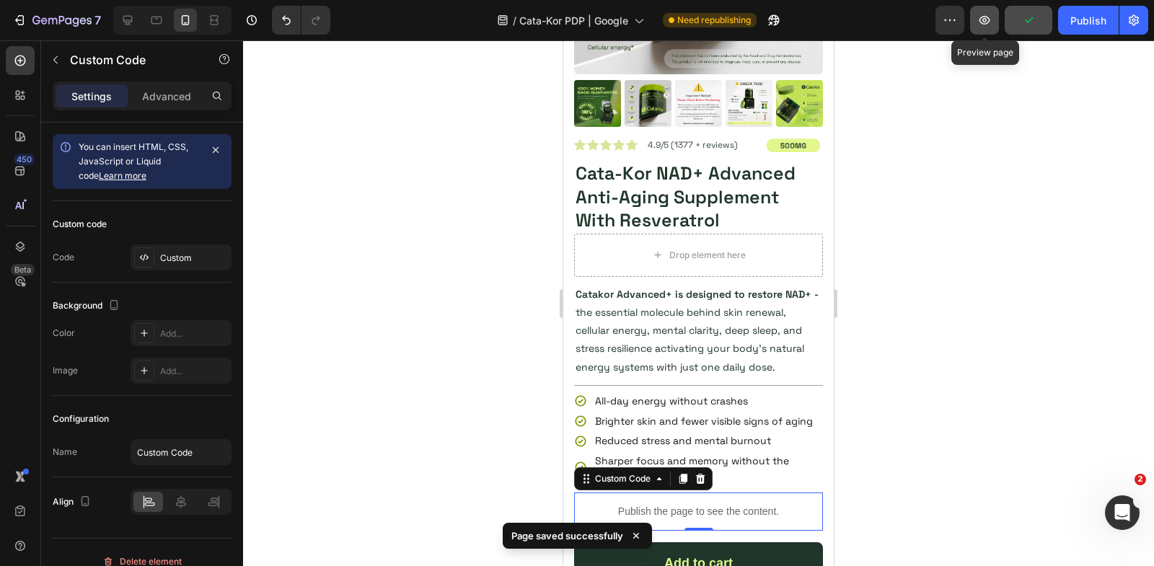
click at [978, 30] on button "button" at bounding box center [984, 20] width 29 height 29
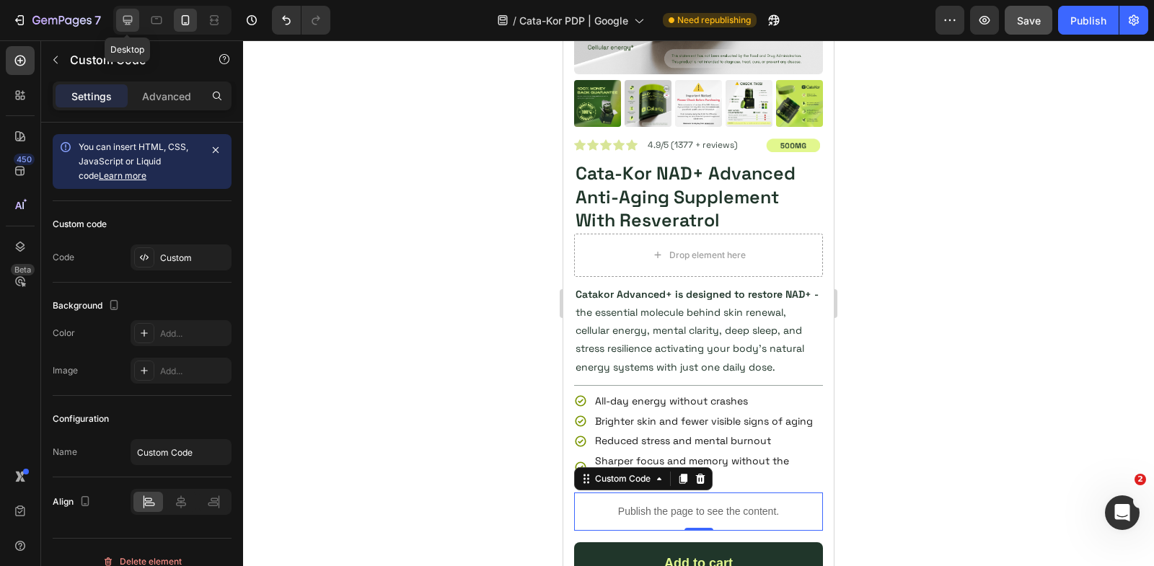
click at [126, 17] on icon at bounding box center [127, 20] width 14 height 14
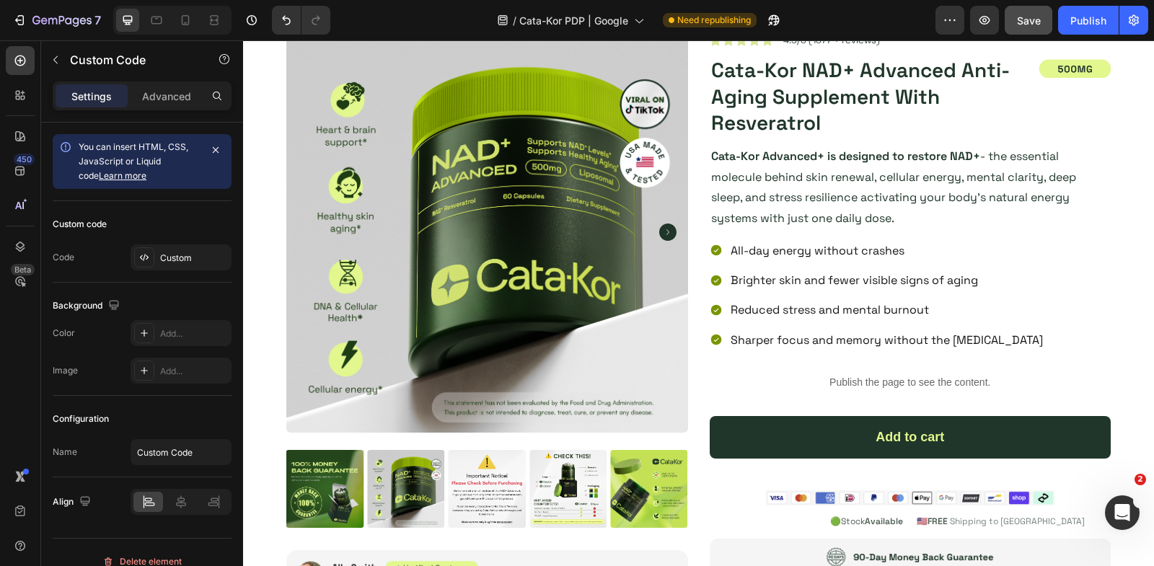
scroll to position [421, 0]
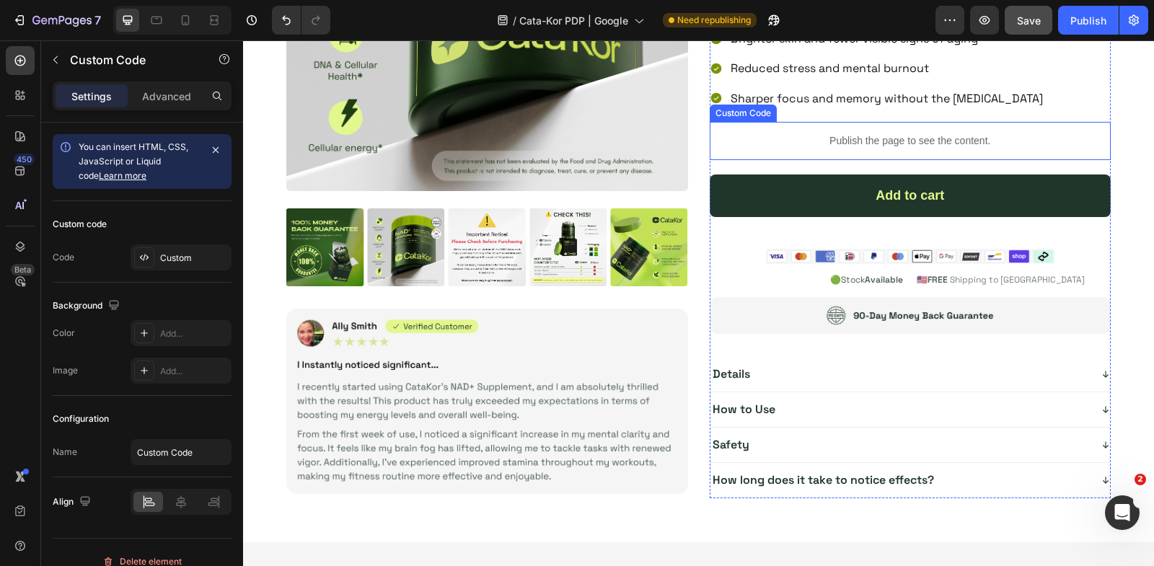
click at [827, 133] on p "Publish the page to see the content." at bounding box center [911, 140] width 402 height 15
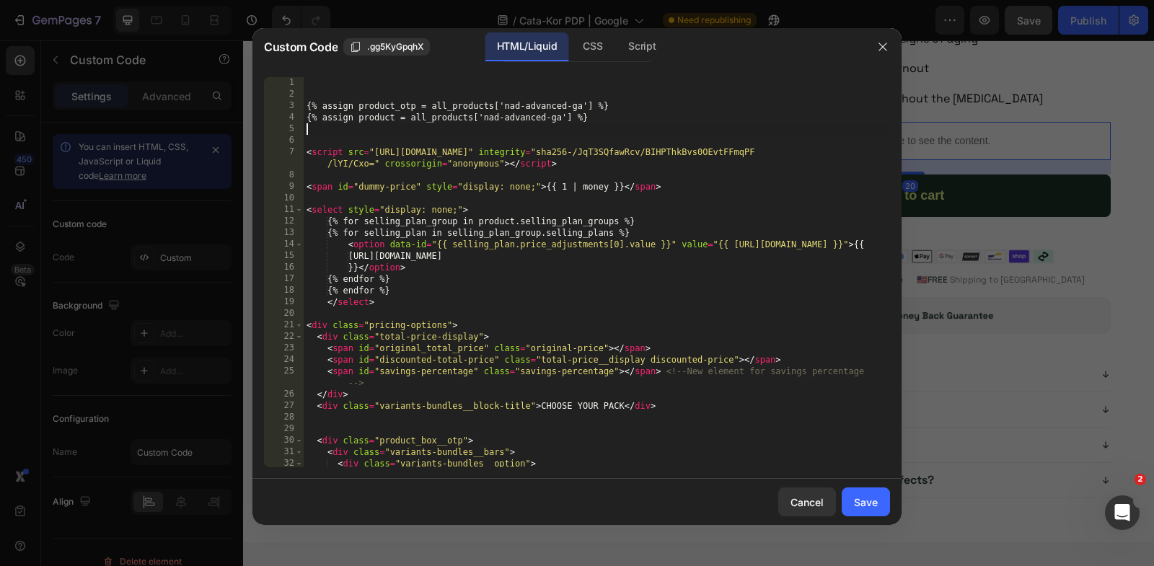
click at [709, 245] on div "{% assign product_otp = all_products['nad-advanced-ga'] %} {% assign product = …" at bounding box center [597, 284] width 586 height 414
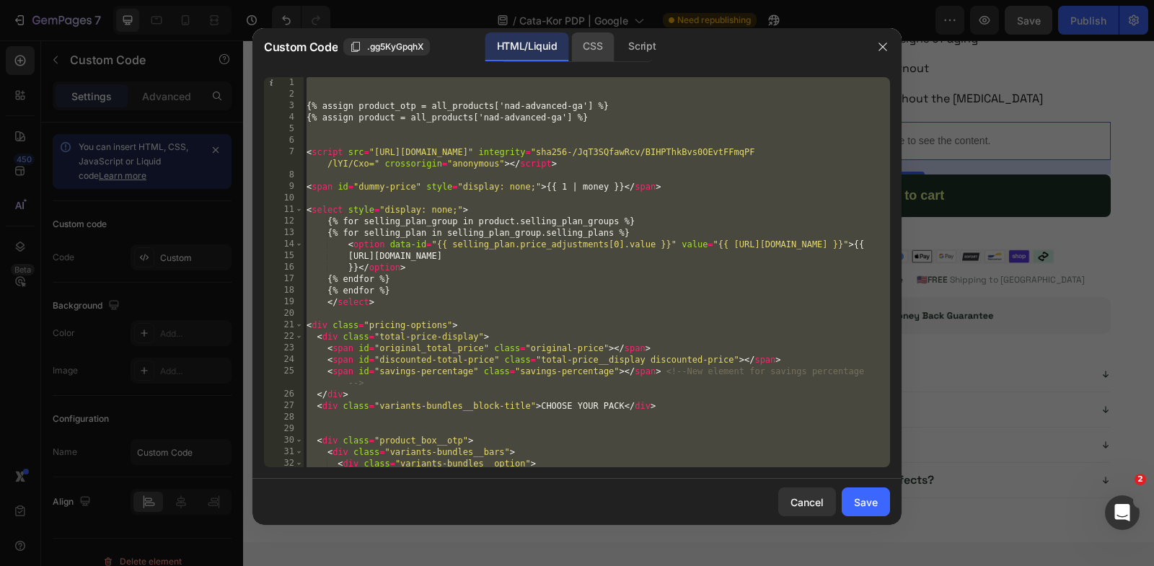
click at [617, 57] on div "CSS" at bounding box center [642, 46] width 50 height 29
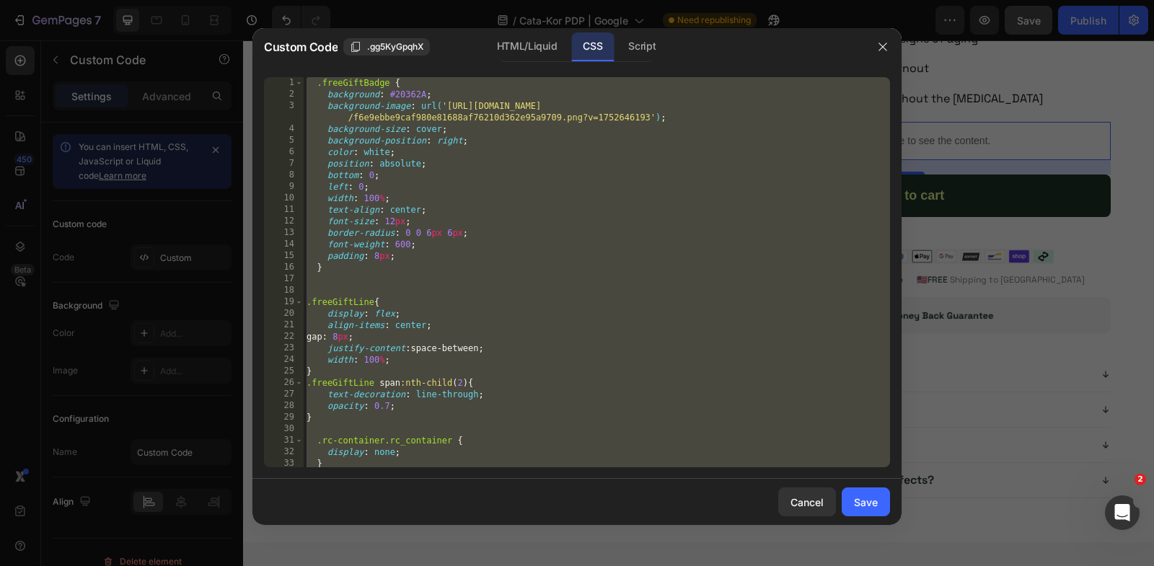
click at [617, 219] on div ".freeGiftBadge { background : #20362A ; background-image : url( 'https://cdn.sh…" at bounding box center [597, 284] width 586 height 414
click at [648, 45] on div "Script" at bounding box center [642, 46] width 50 height 29
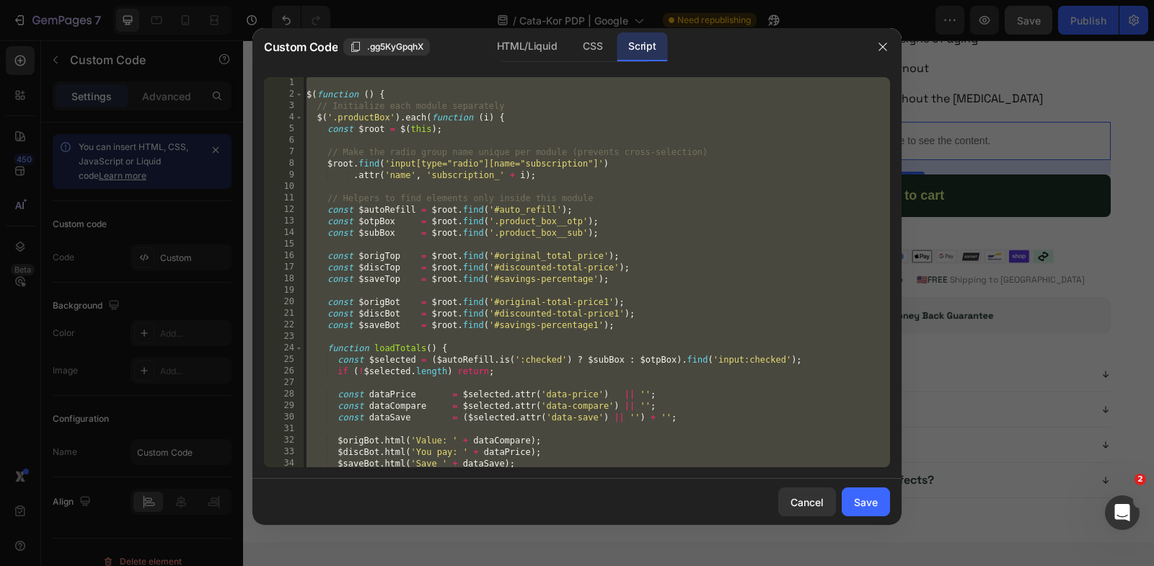
click at [674, 225] on div "$ ( function ( ) { // Initialize each module separately $ ( '.productBox' ) . e…" at bounding box center [597, 284] width 586 height 414
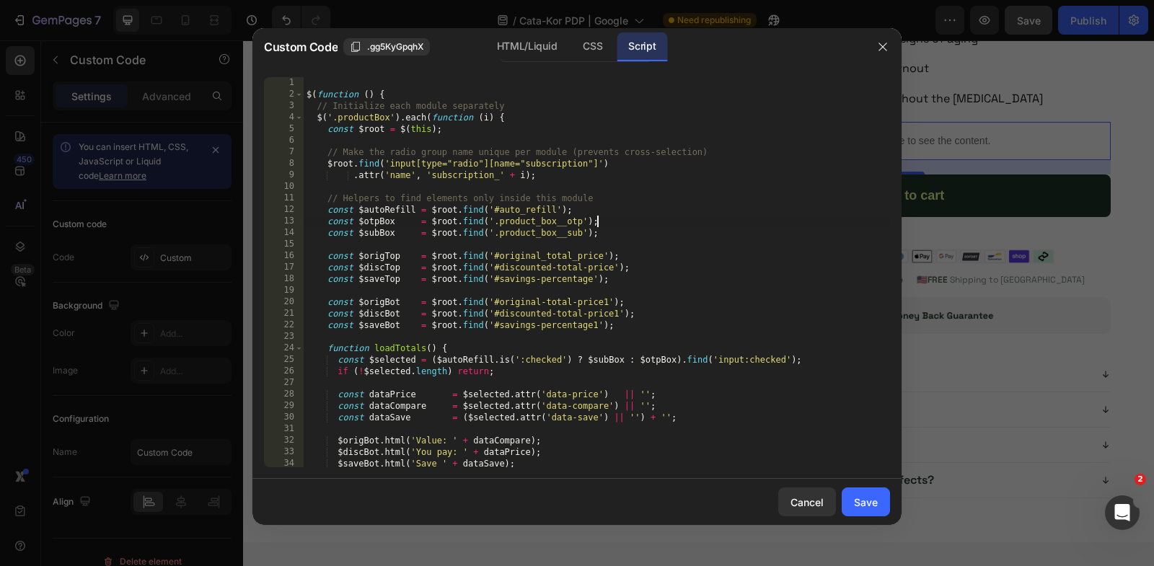
type textarea "}); });"
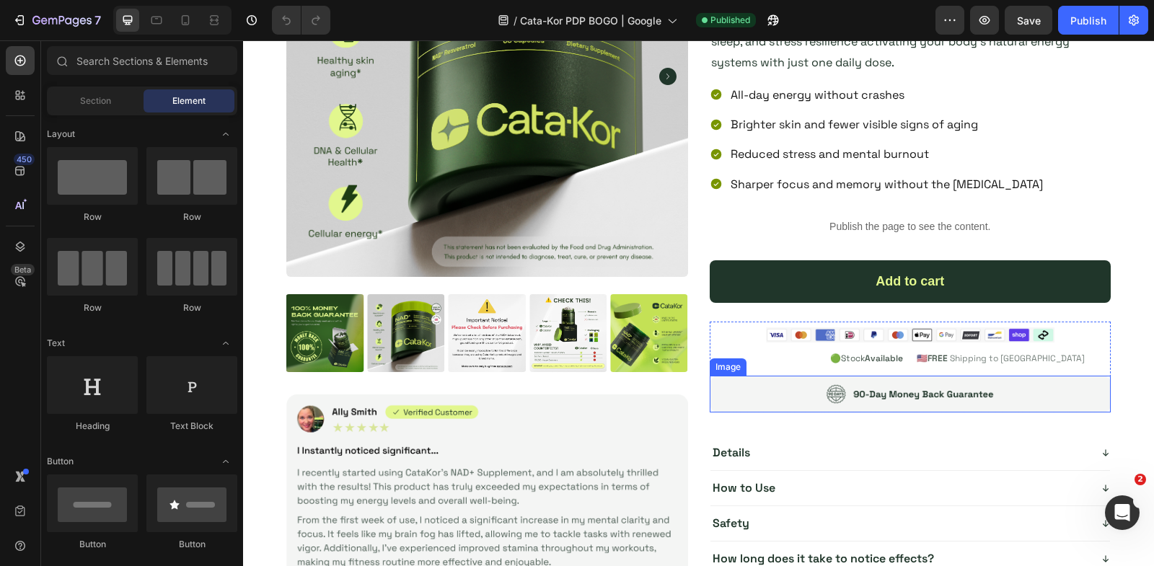
scroll to position [229, 0]
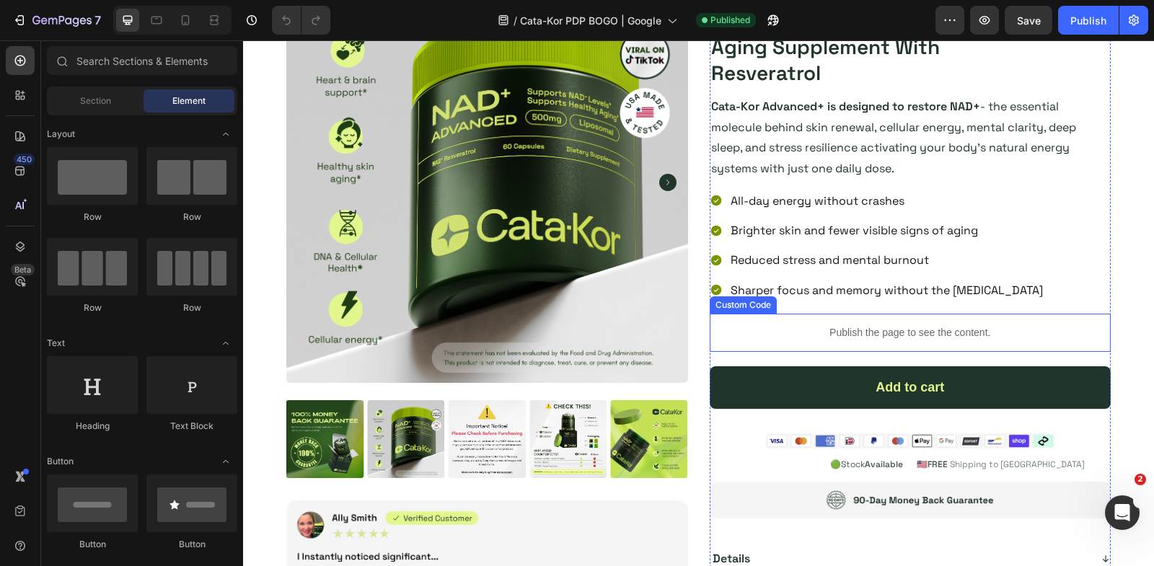
click at [806, 331] on p "Publish the page to see the content." at bounding box center [911, 332] width 402 height 15
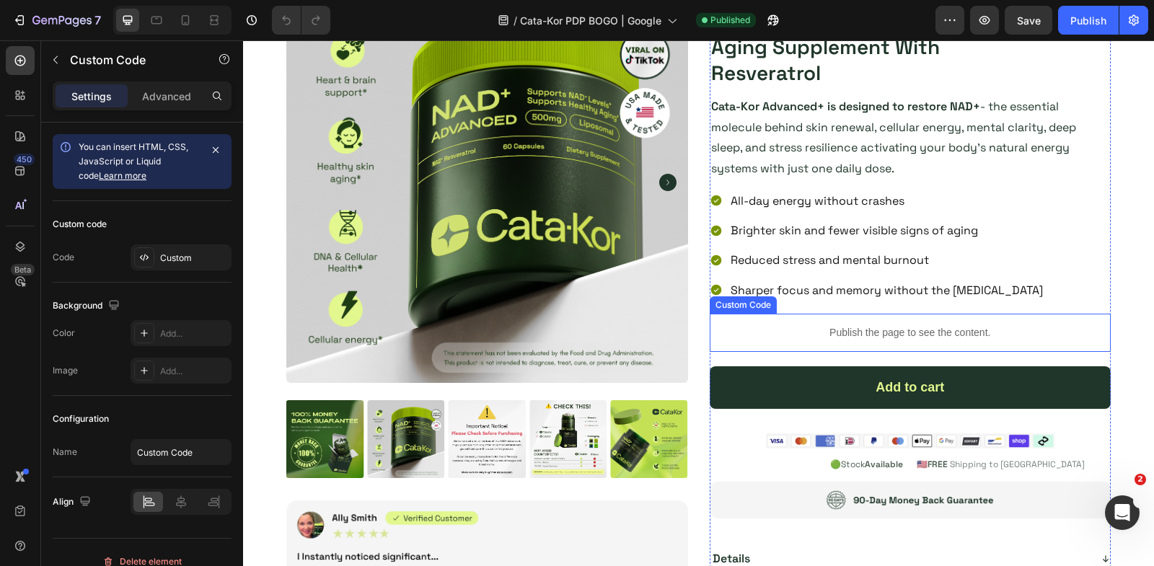
click at [806, 331] on p "Publish the page to see the content." at bounding box center [911, 332] width 402 height 15
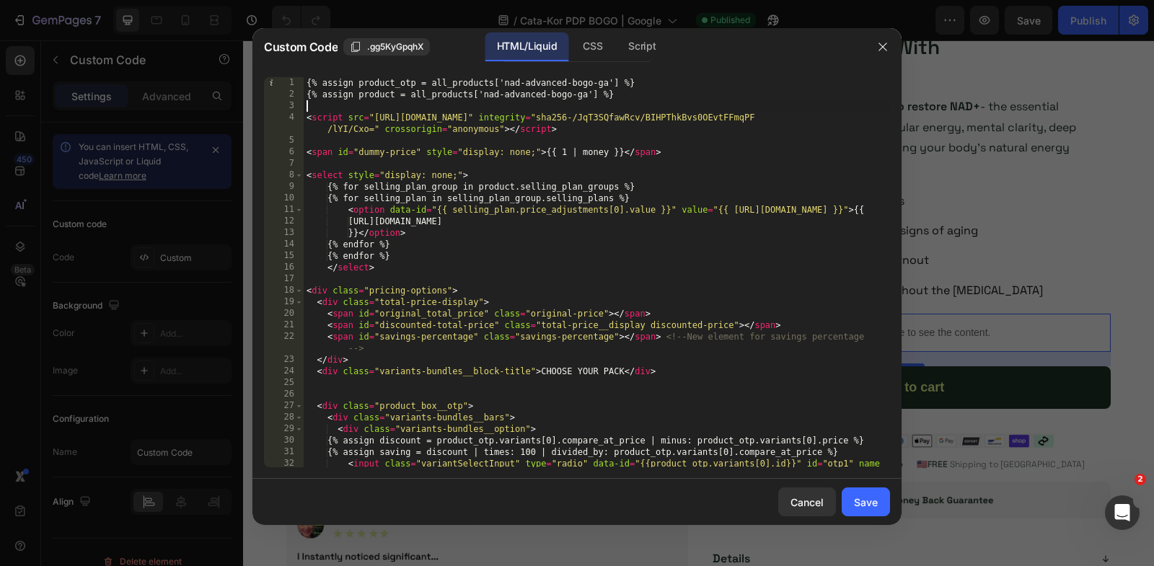
click at [312, 105] on div "{% assign product_otp = all_products['nad-advanced-bogo-ga'] %} {% assign produ…" at bounding box center [597, 290] width 586 height 426
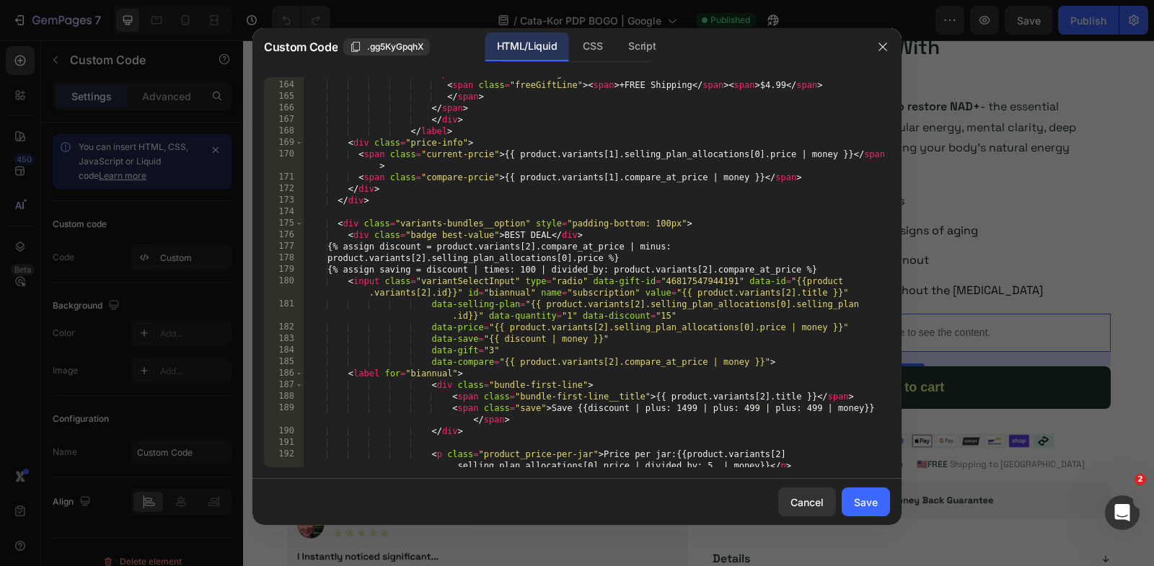
scroll to position [2702, 0]
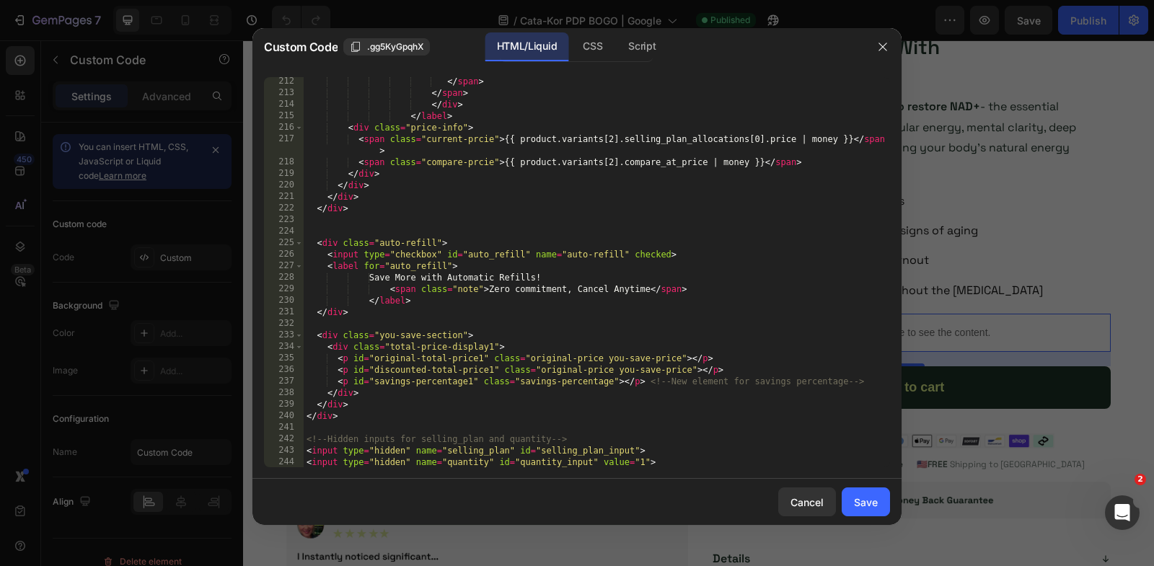
click at [656, 462] on div "</ span > </ span > </ div > </ label > < div class = "price-info" > < span cla…" at bounding box center [597, 283] width 586 height 414
type textarea "<input type="hidden" name="selling_plan" id="selling_plan_input"> <input type="…"
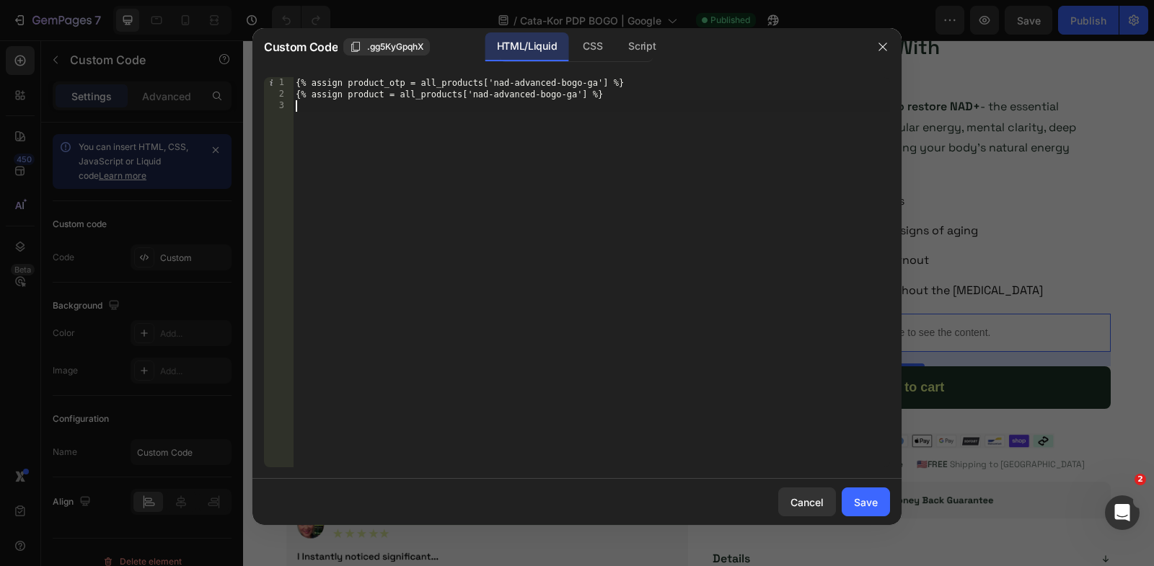
paste textarea "<input type="hidden" name="quantity" id="quantity_input" value="1">"
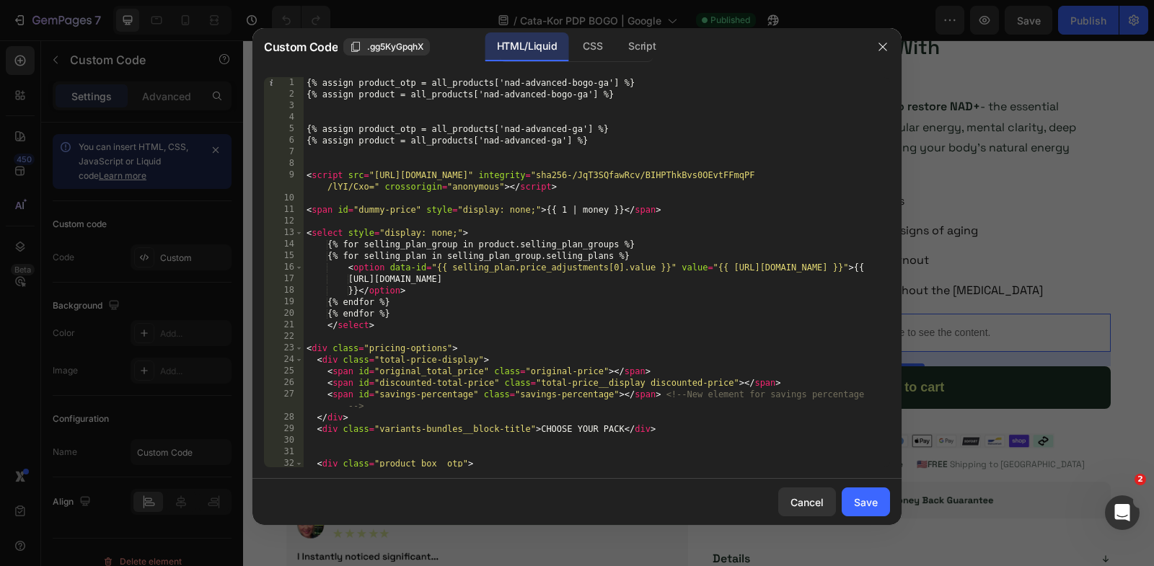
scroll to position [0, 0]
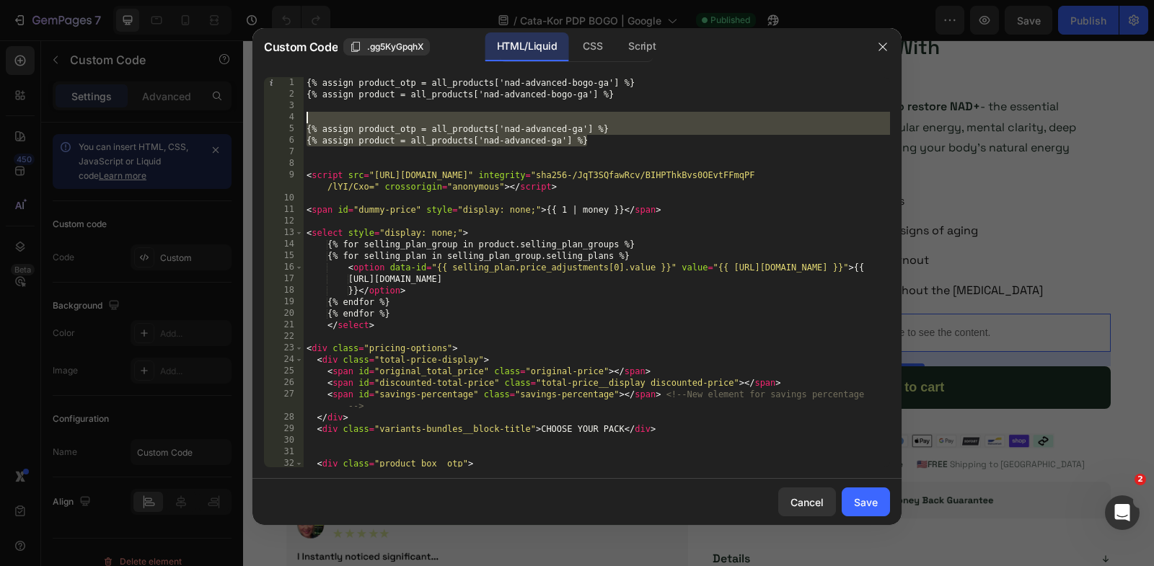
drag, startPoint x: 600, startPoint y: 146, endPoint x: 277, endPoint y: 113, distance: 324.8
click at [277, 113] on div "<input type="hidden" name="quantity" id="quantity_input" value="1"> 1 2 3 4 5 6…" at bounding box center [577, 272] width 626 height 390
type textarea "{% assign product_otp = all_products['nad-advanced-ga'] %}"
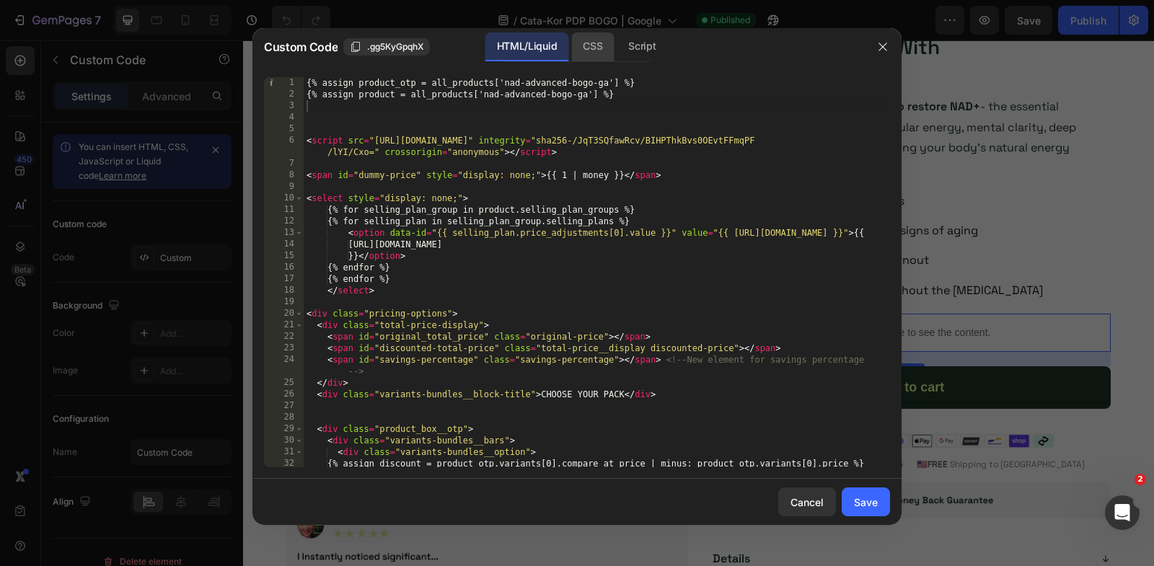
click at [617, 50] on div "CSS" at bounding box center [642, 46] width 50 height 29
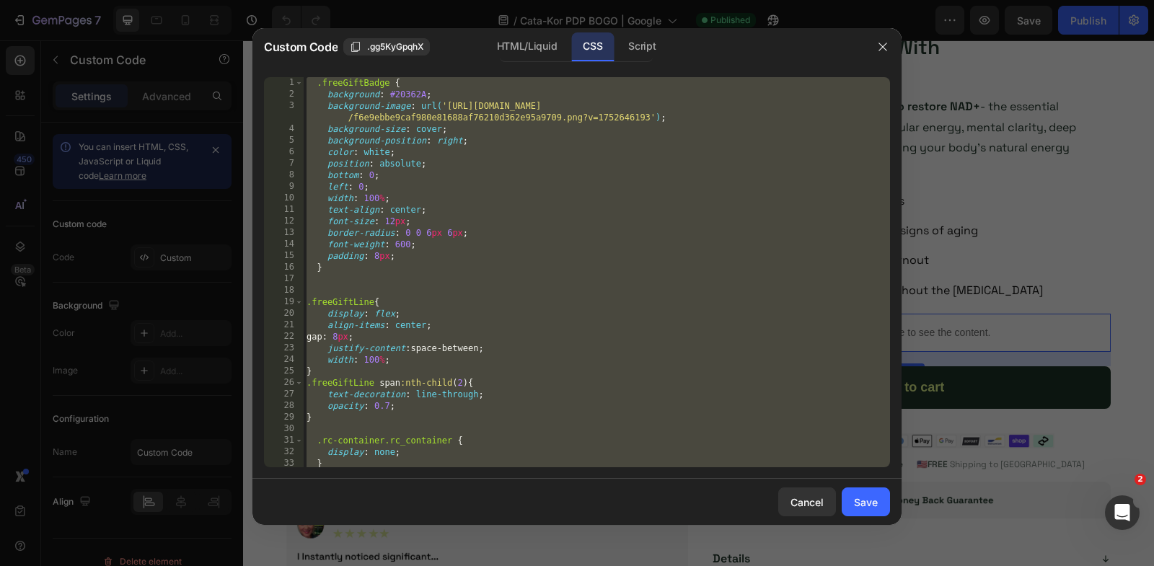
click at [601, 261] on div ".freeGiftBadge { background : #20362A ; background-image : url( '[URL][DOMAIN_N…" at bounding box center [597, 284] width 586 height 414
paste textarea
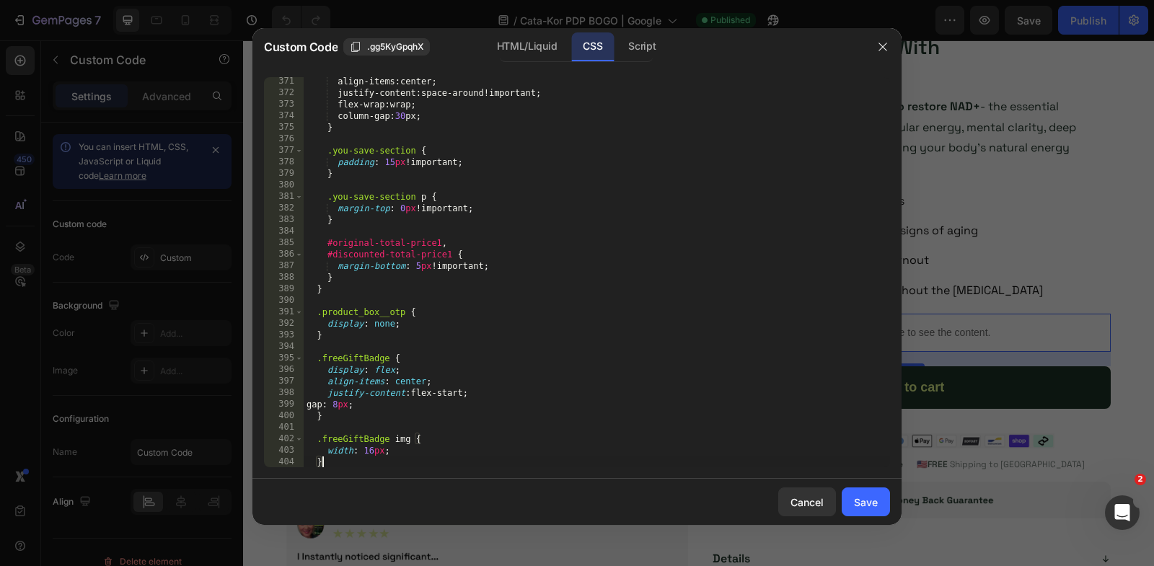
scroll to position [4283, 0]
click at [627, 45] on div "Script" at bounding box center [642, 46] width 50 height 29
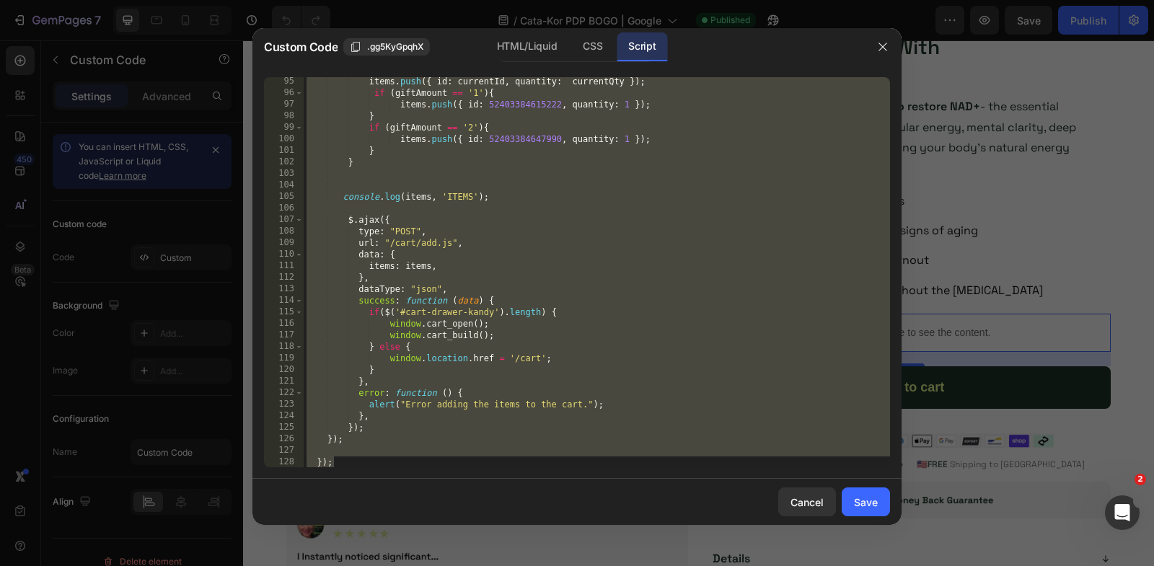
click at [687, 199] on div "items . push ({ id : currentId , quantity : currentQty }) ; if ( giftAmount == …" at bounding box center [597, 283] width 586 height 414
paste textarea
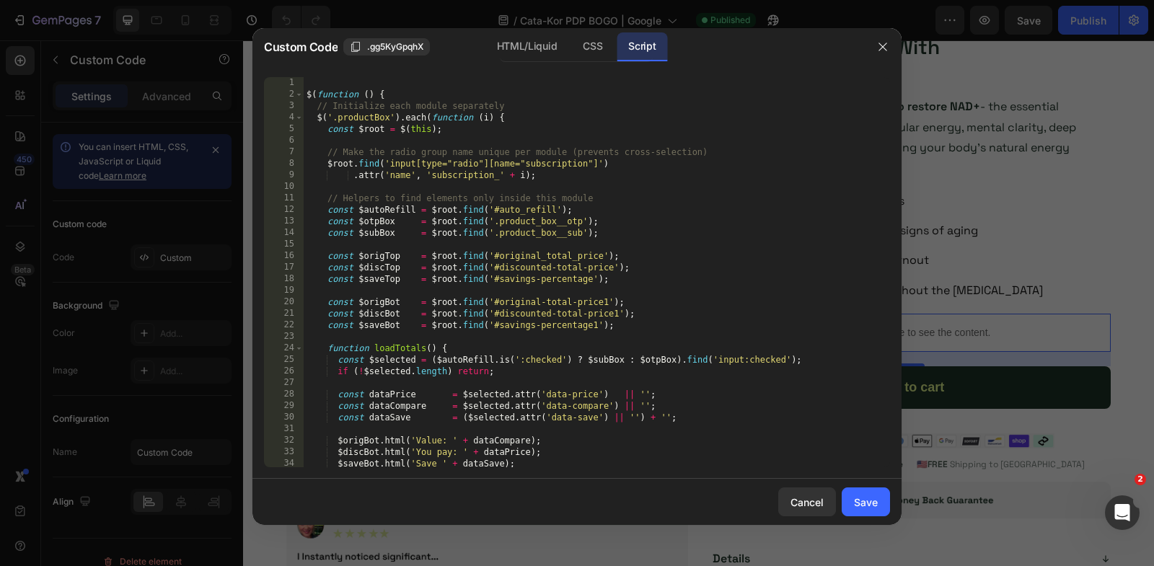
scroll to position [0, 0]
drag, startPoint x: 390, startPoint y: 118, endPoint x: 338, endPoint y: 120, distance: 52.7
click at [338, 120] on div "$ ( function ( ) { // Initialize each module separately $ ( '.productBox' ) . e…" at bounding box center [597, 284] width 586 height 414
type textarea "$('.productBox').each(function (i) {"
click at [866, 498] on div "Save" at bounding box center [866, 502] width 24 height 15
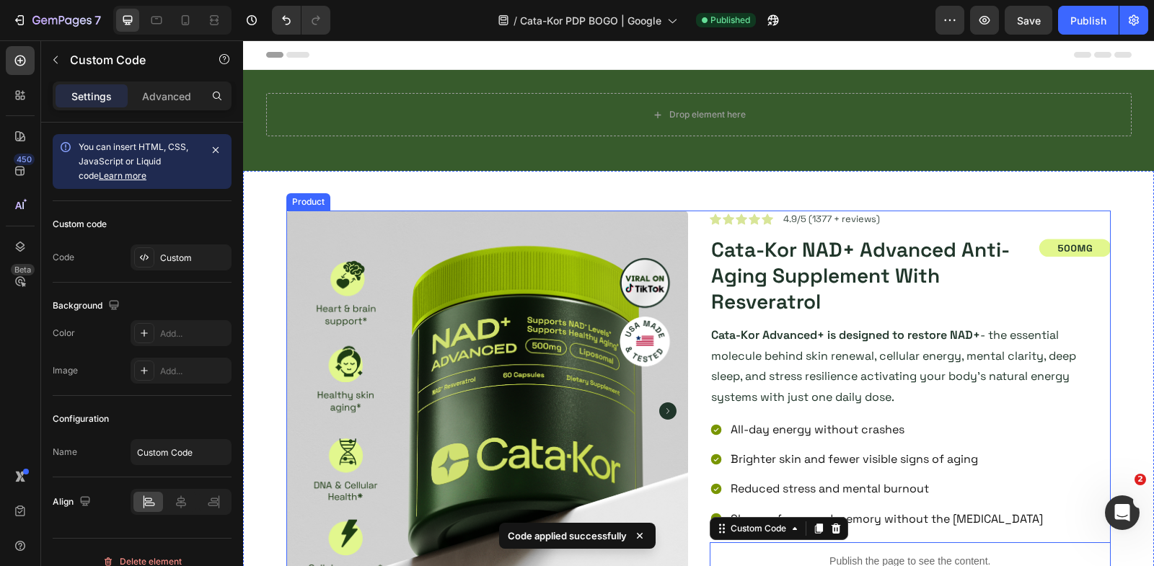
click at [696, 242] on div "Product Images Image Icon Icon Icon Icon Icon Icon List 4.9/5 (1377 + reviews) …" at bounding box center [698, 567] width 824 height 713
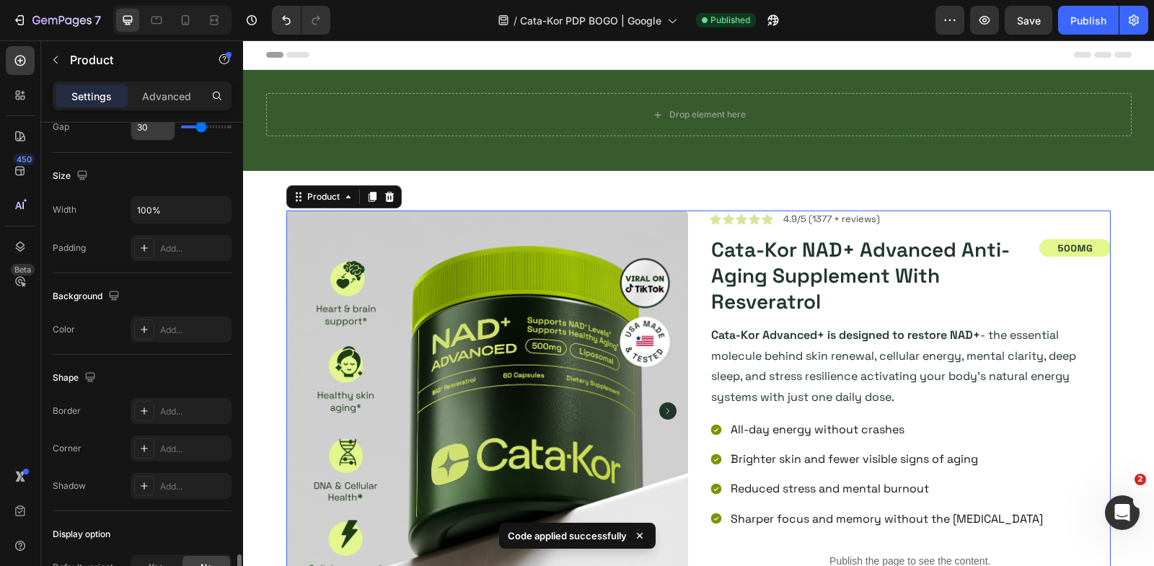
scroll to position [449, 0]
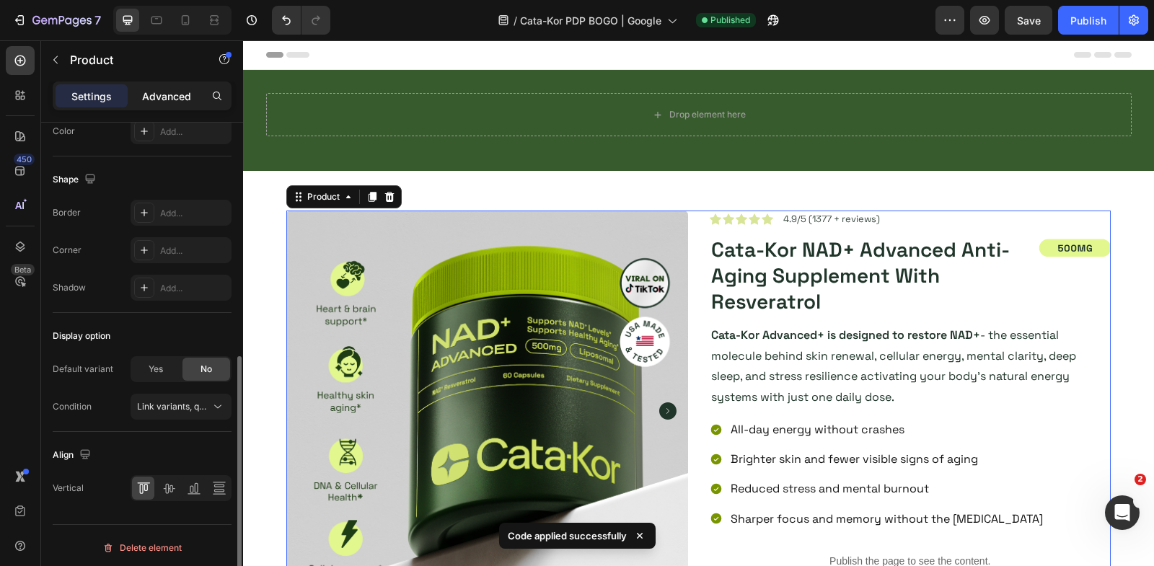
click at [170, 102] on p "Advanced" at bounding box center [166, 96] width 49 height 15
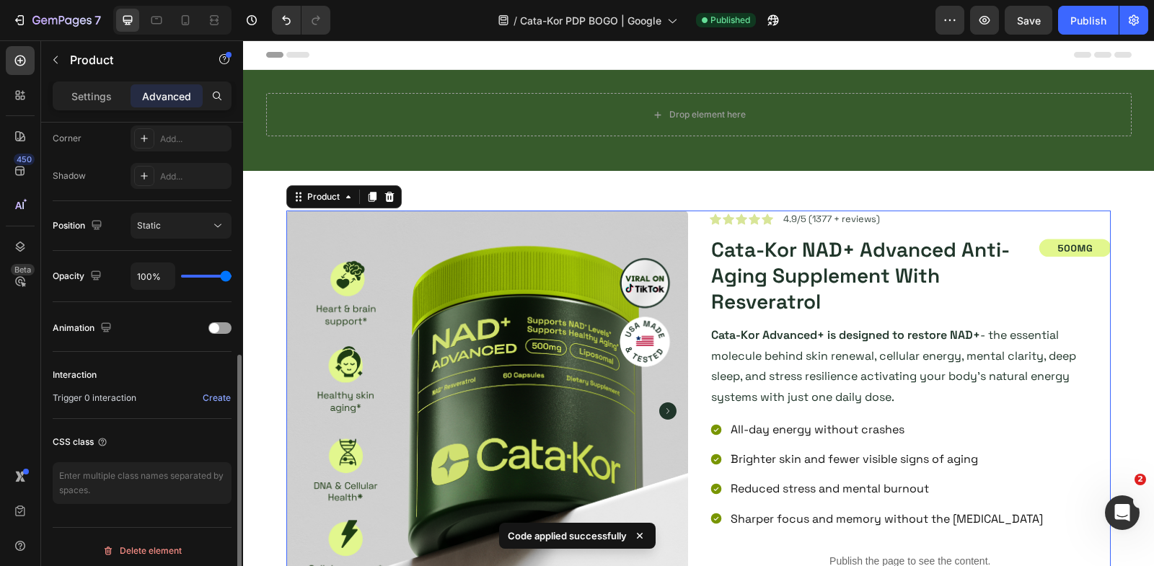
scroll to position [452, 0]
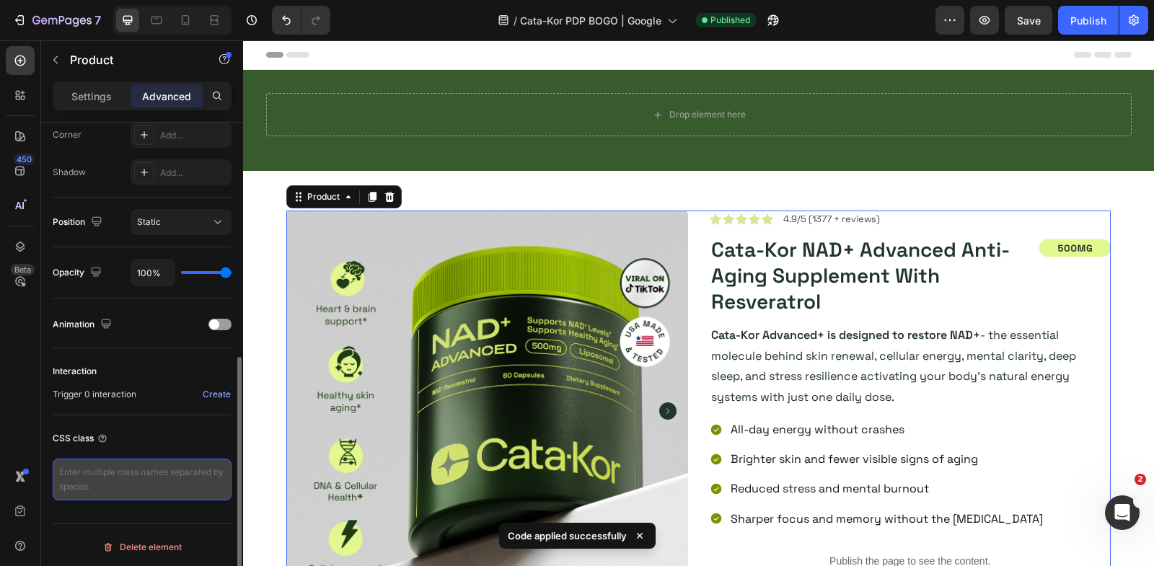
click at [153, 462] on textarea at bounding box center [142, 480] width 179 height 42
paste textarea "productBox"
type textarea "productBox"
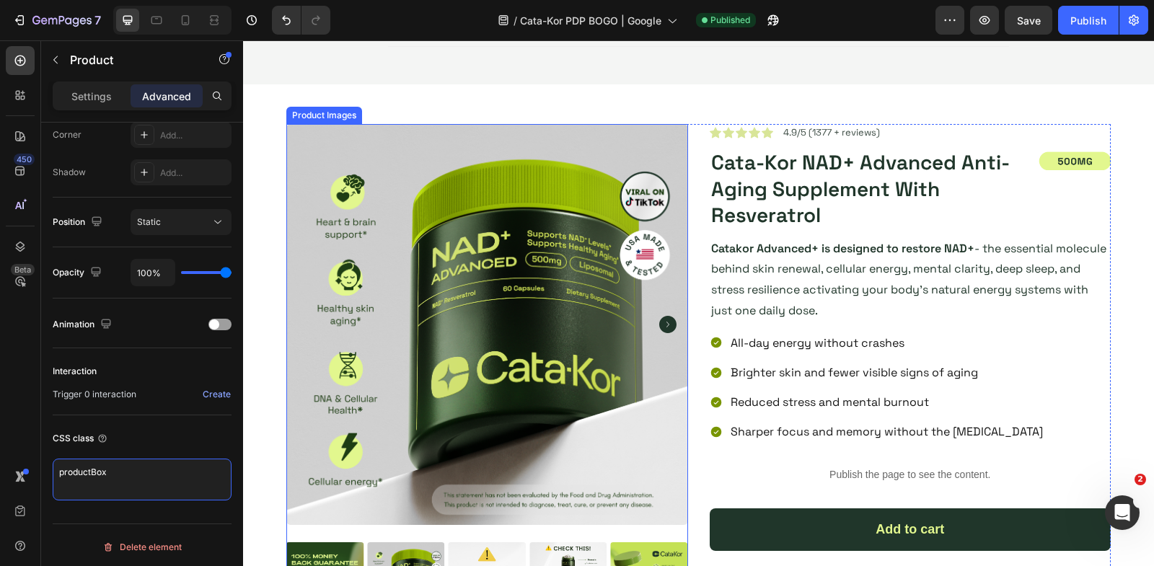
scroll to position [4309, 0]
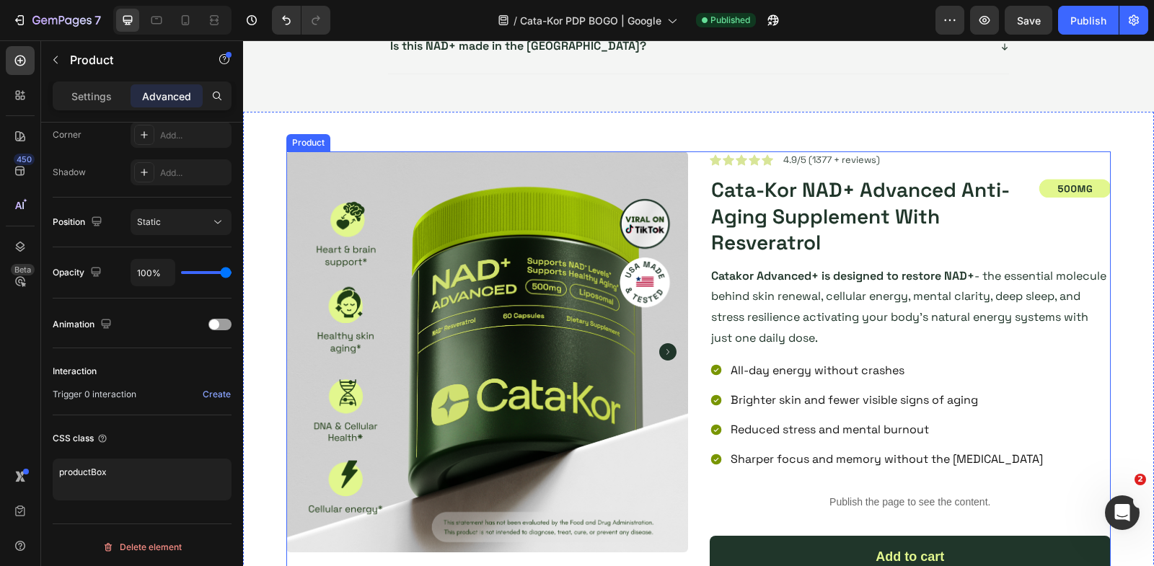
click at [706, 232] on div "Product Images Image Icon Icon Icon Icon Icon Icon List 4.9/5 (1377 + reviews) …" at bounding box center [698, 511] width 824 height 720
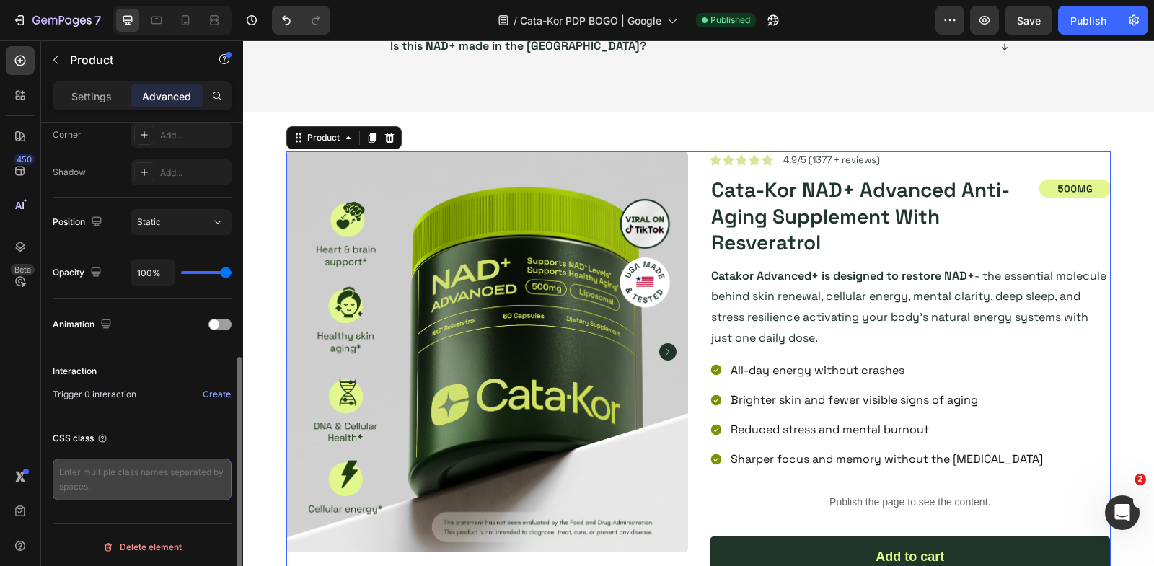
click at [158, 482] on textarea at bounding box center [142, 480] width 179 height 42
paste textarea "productBox"
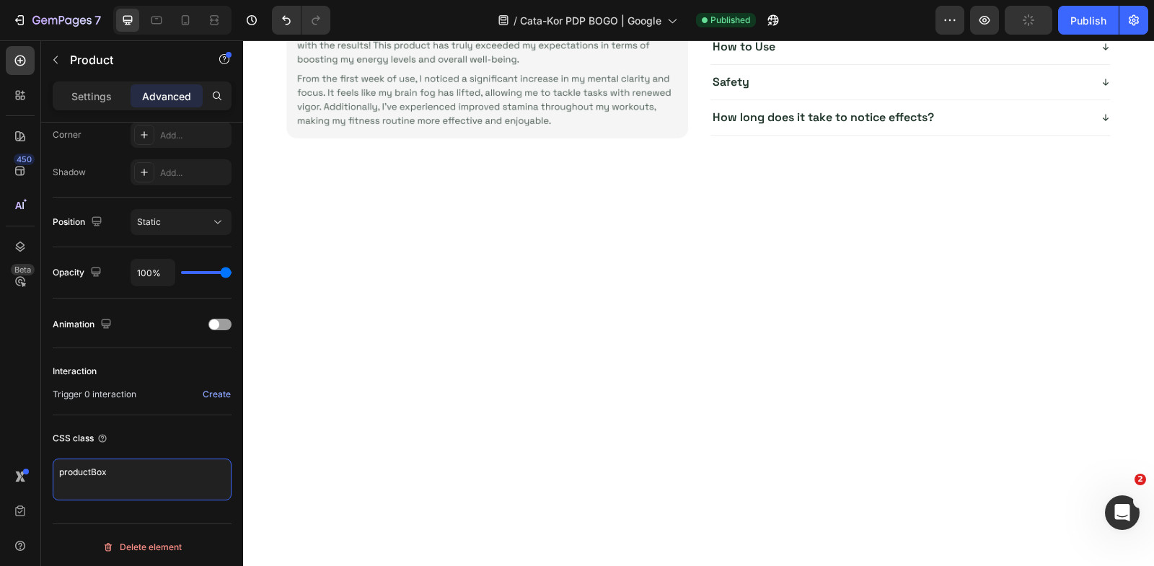
scroll to position [0, 0]
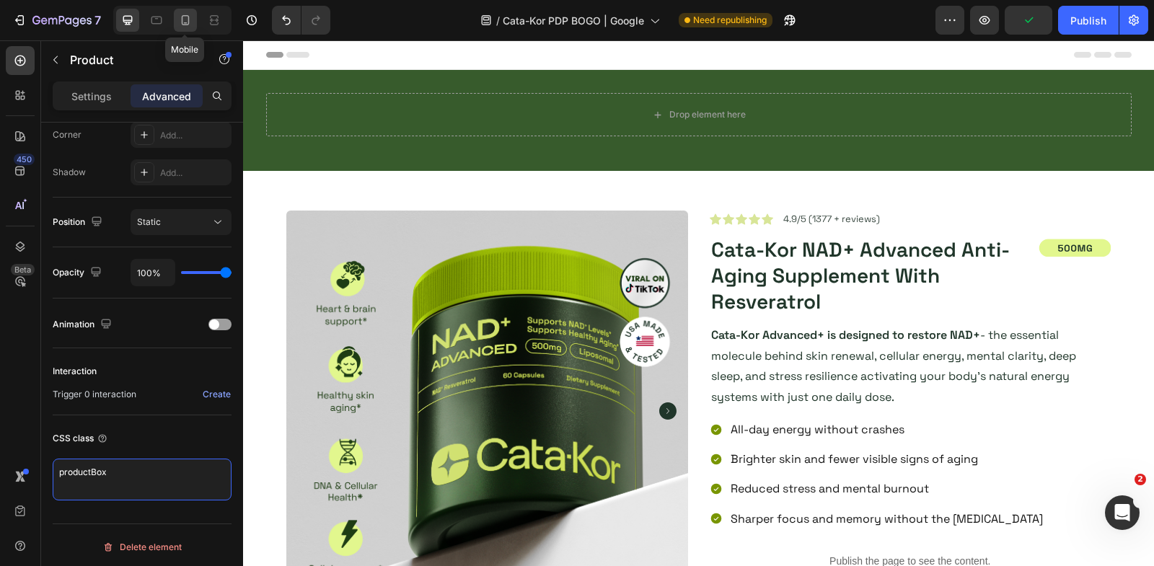
type textarea "productBox"
click at [180, 18] on icon at bounding box center [185, 20] width 14 height 14
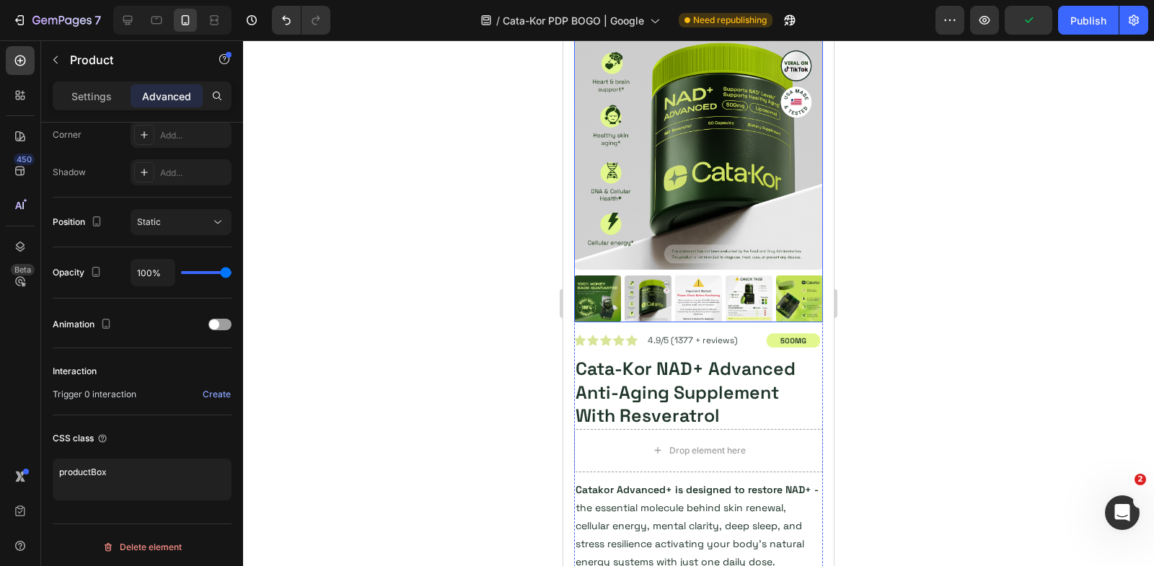
scroll to position [182, 0]
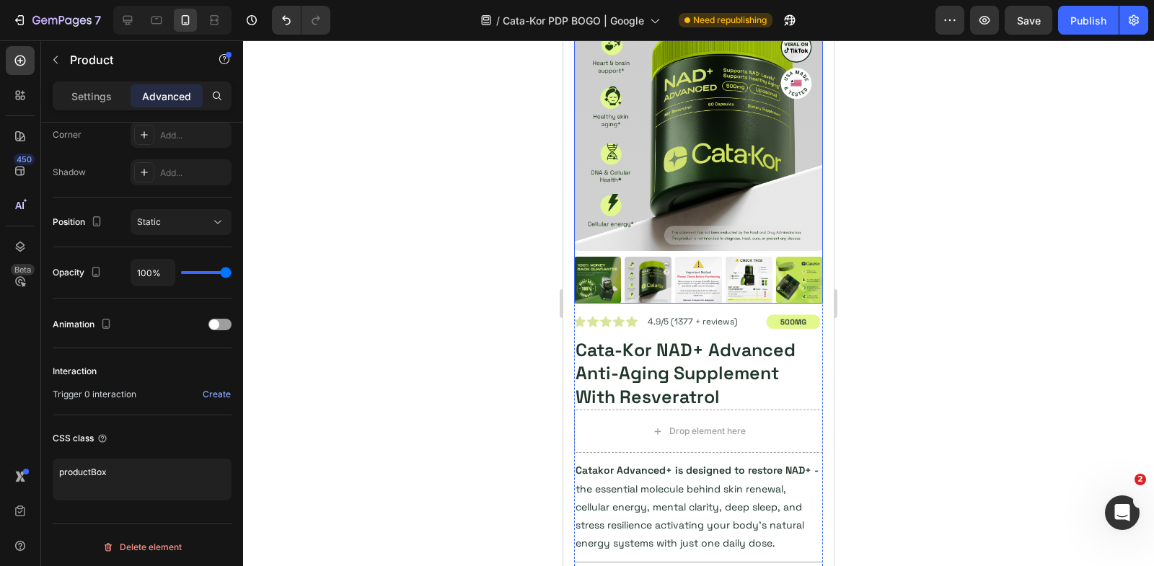
click at [624, 252] on div at bounding box center [698, 153] width 249 height 302
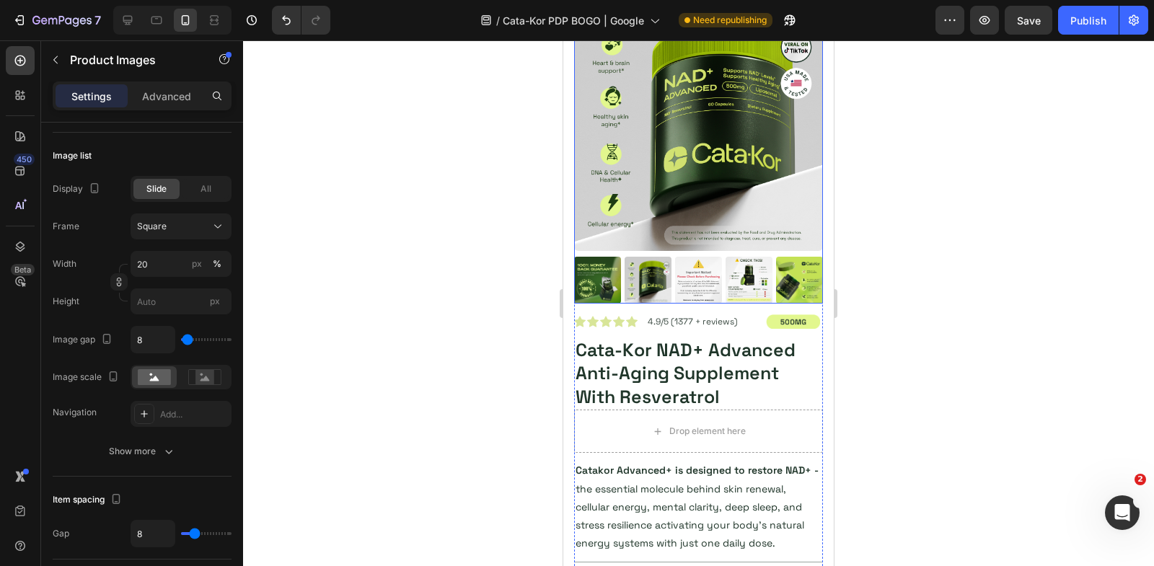
scroll to position [0, 0]
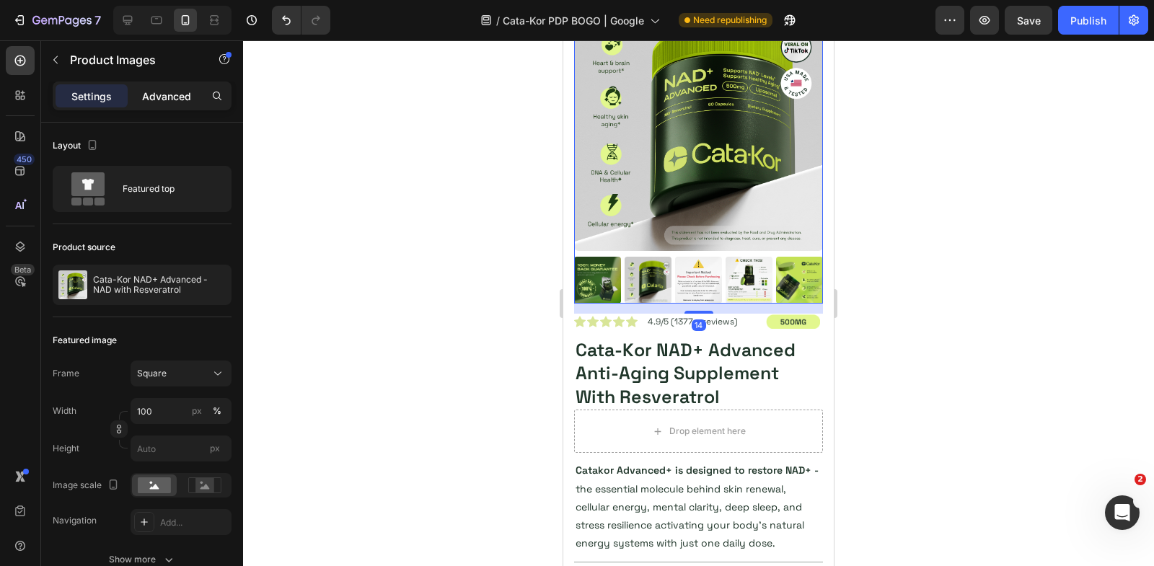
click at [152, 91] on p "Advanced" at bounding box center [166, 96] width 49 height 15
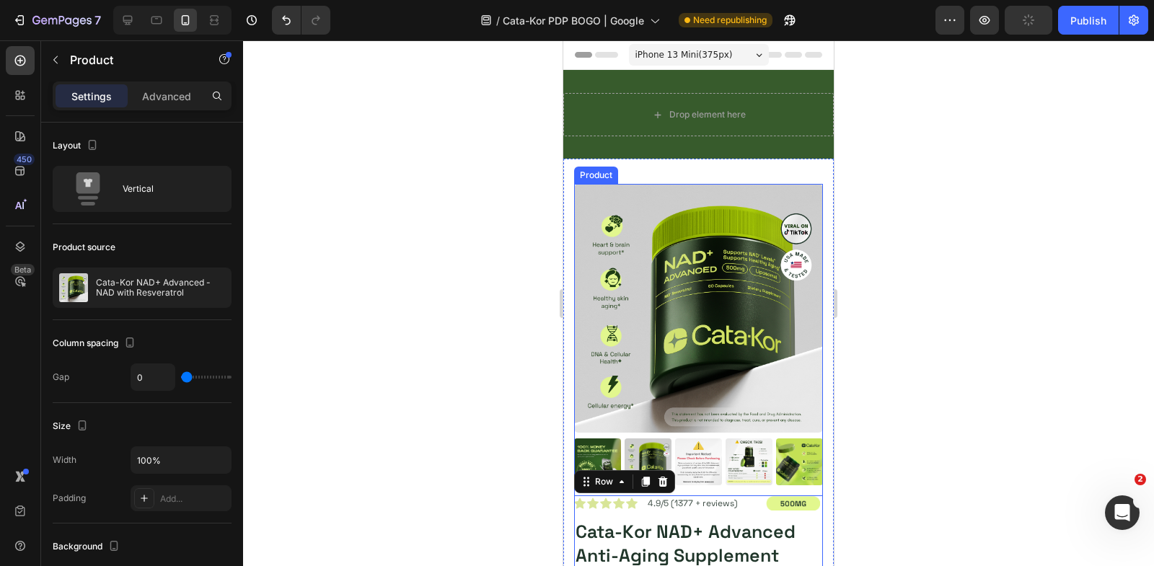
click at [712, 491] on div "Product Images" at bounding box center [698, 340] width 249 height 312
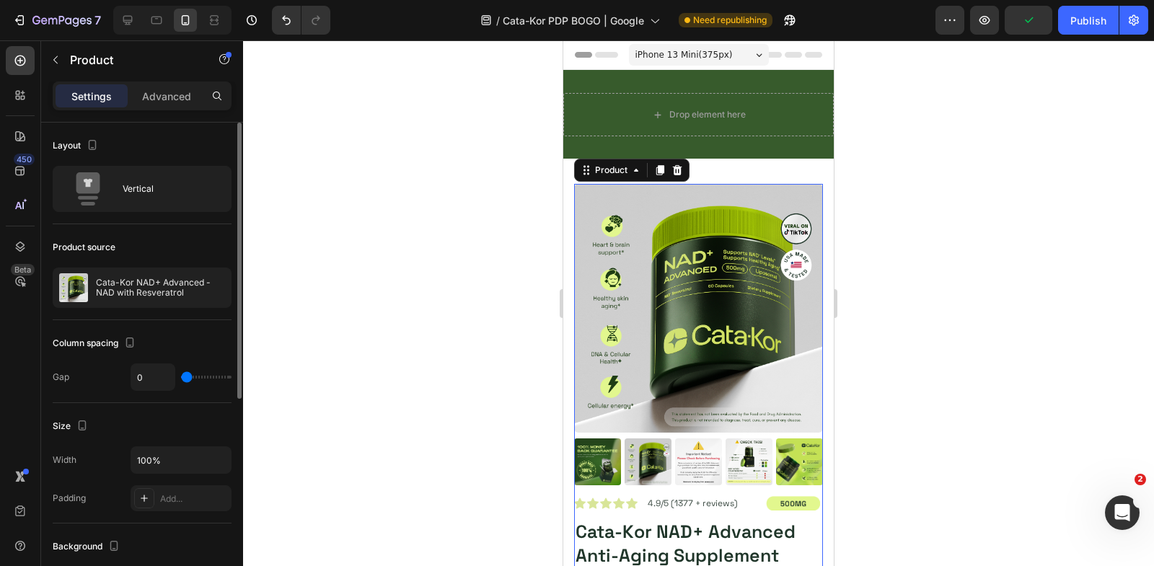
drag, startPoint x: 146, startPoint y: 105, endPoint x: 146, endPoint y: 288, distance: 182.5
click at [146, 105] on div "Advanced" at bounding box center [167, 95] width 72 height 23
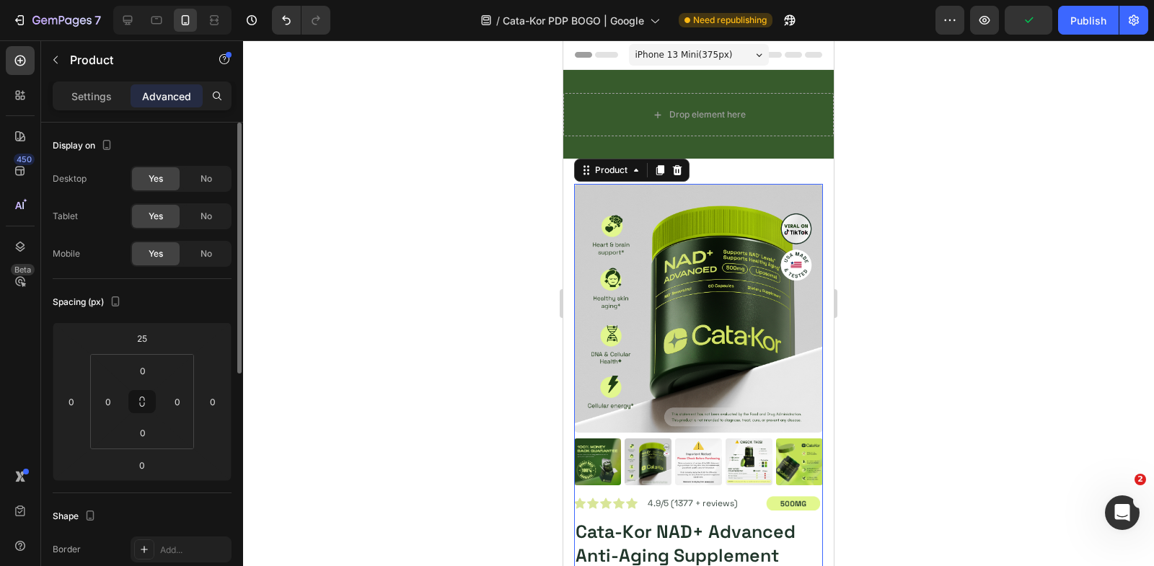
scroll to position [452, 0]
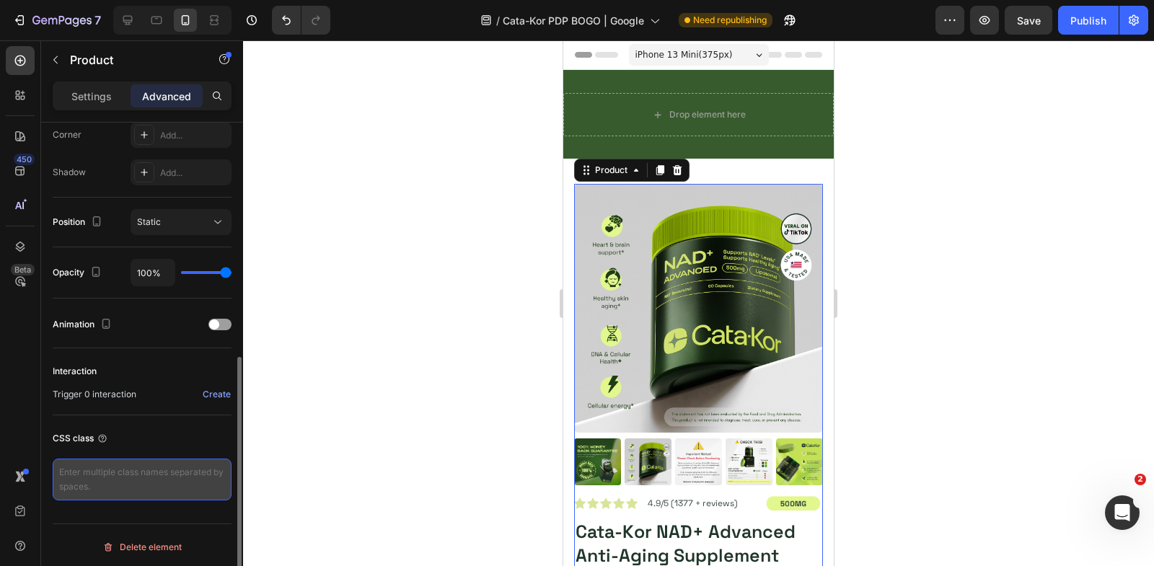
click at [136, 491] on textarea at bounding box center [142, 480] width 179 height 42
paste textarea "productBox"
type textarea "productBox"
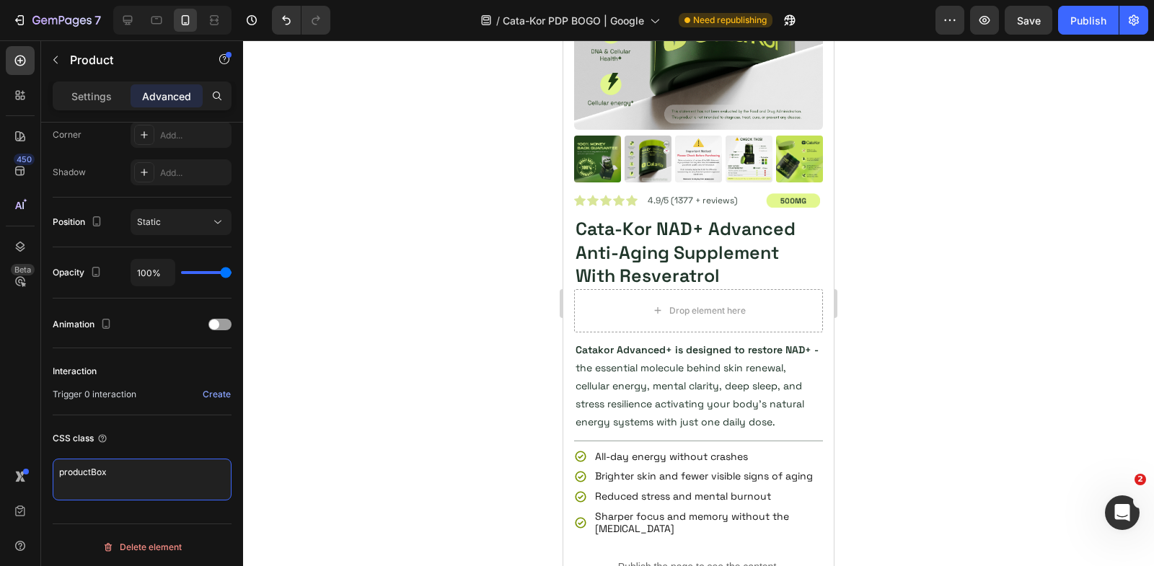
scroll to position [4221, 0]
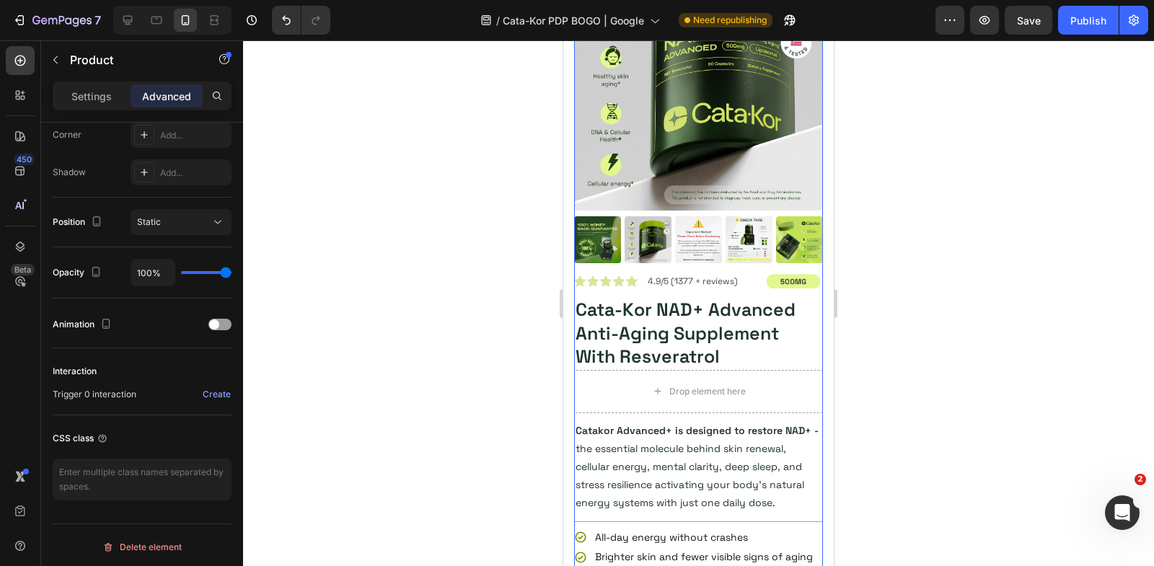
click at [678, 265] on div "Product Images" at bounding box center [698, 118] width 249 height 312
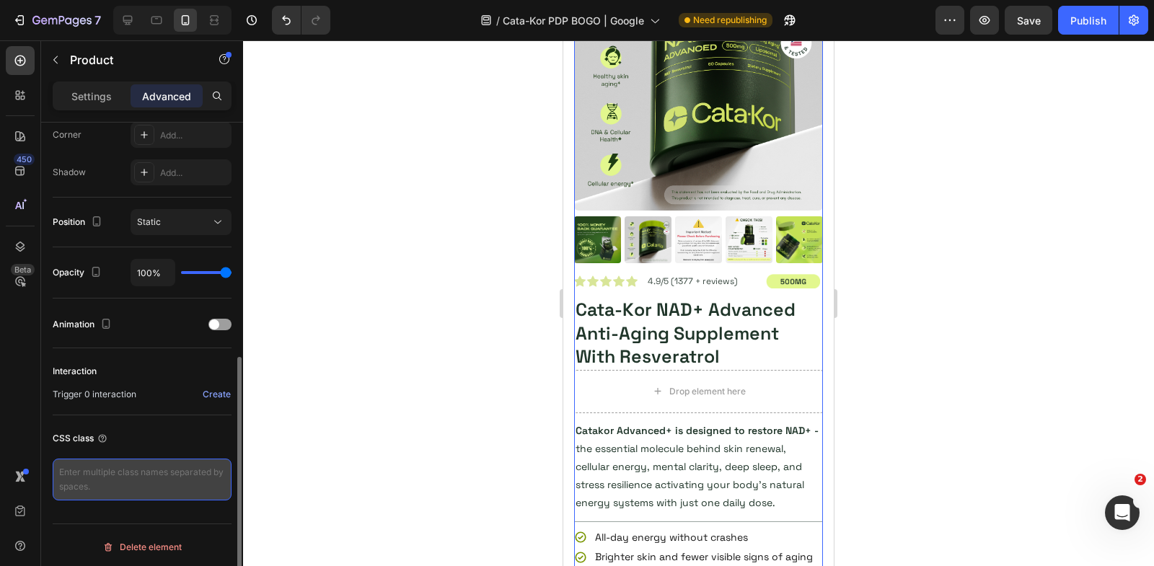
click at [198, 470] on textarea at bounding box center [142, 480] width 179 height 42
paste textarea "productBox"
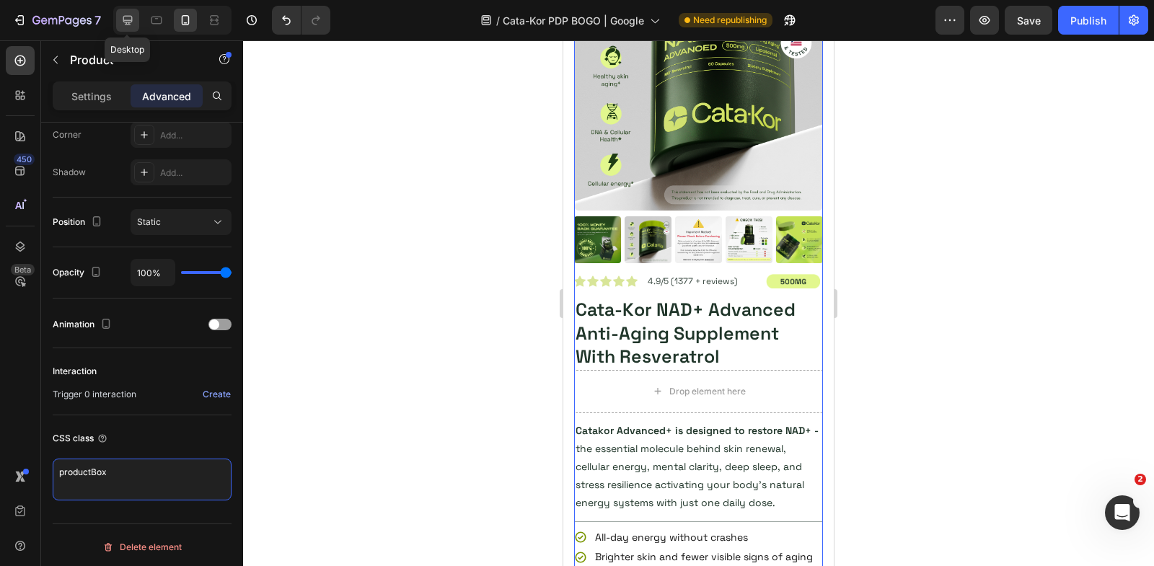
type textarea "productBox"
click at [121, 22] on icon at bounding box center [127, 20] width 14 height 14
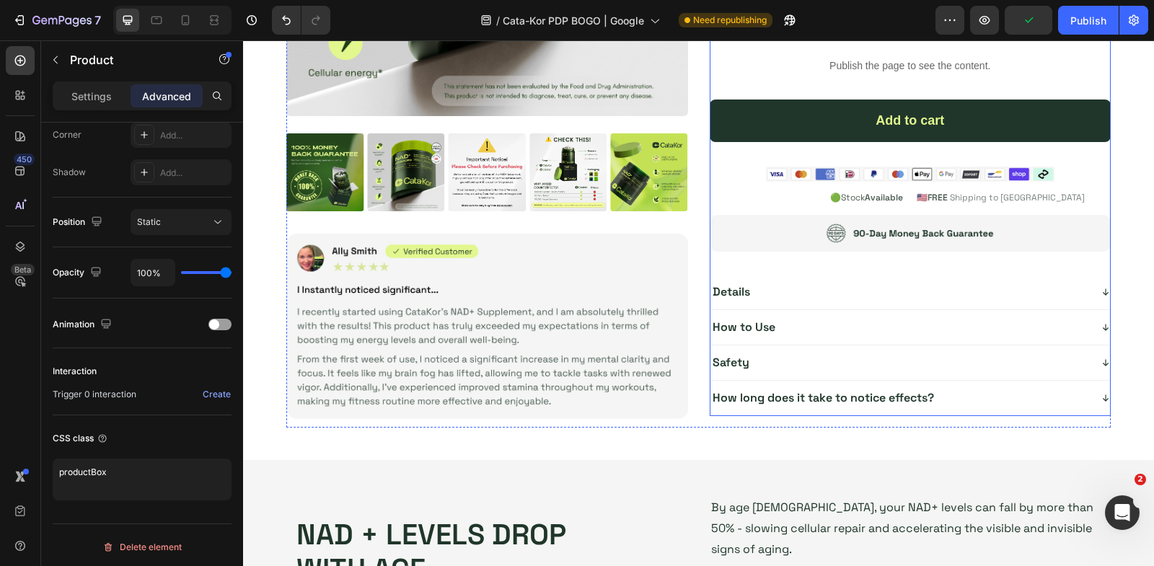
scroll to position [333, 0]
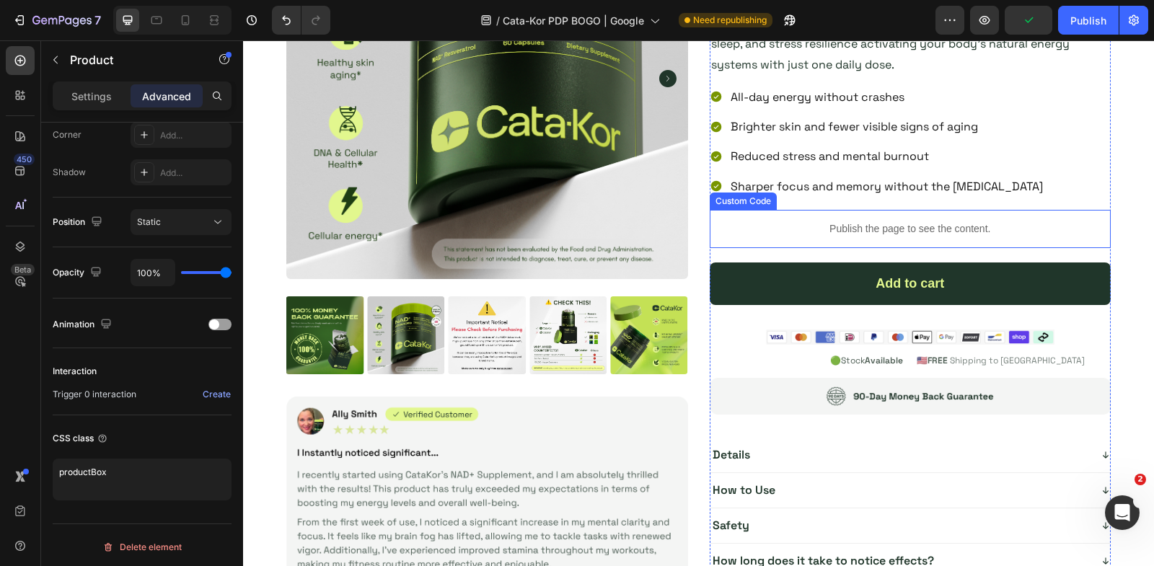
click at [822, 221] on p "Publish the page to see the content." at bounding box center [911, 228] width 402 height 15
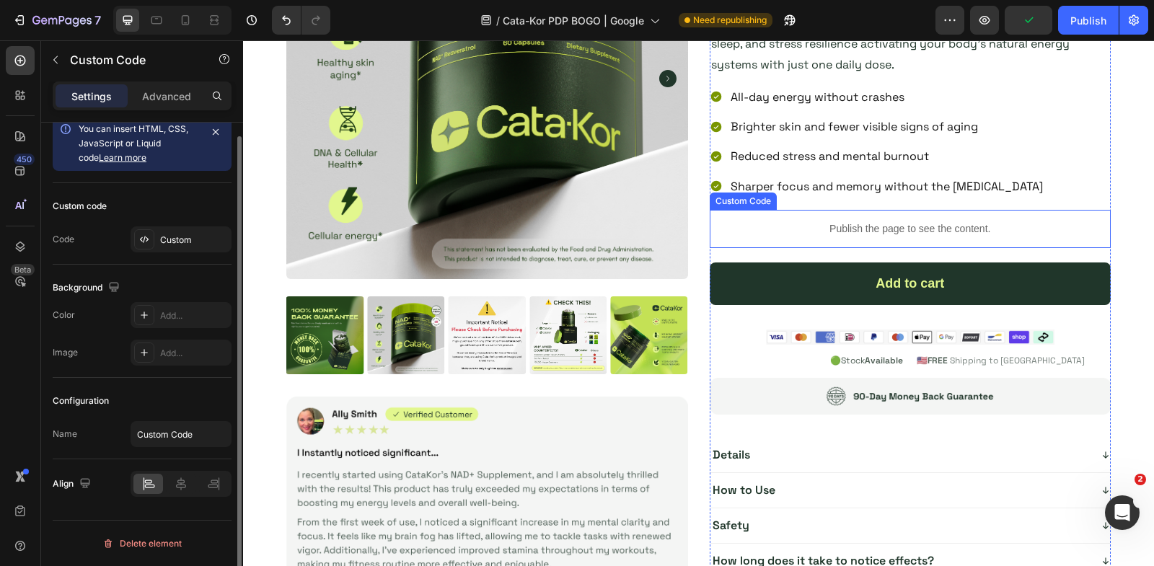
scroll to position [0, 0]
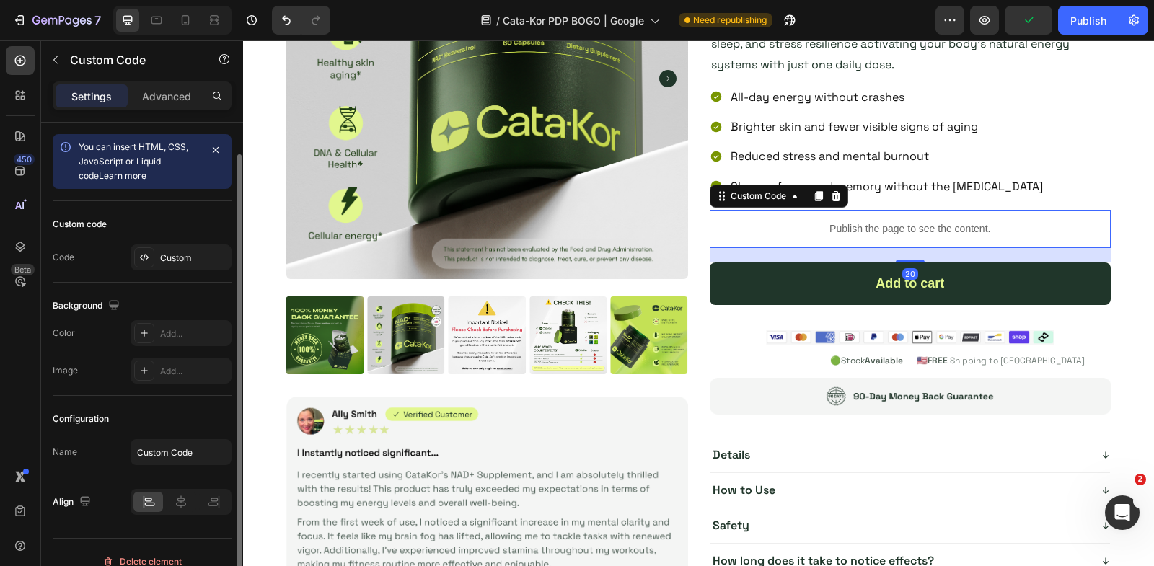
click at [822, 221] on p "Publish the page to see the content." at bounding box center [911, 228] width 402 height 15
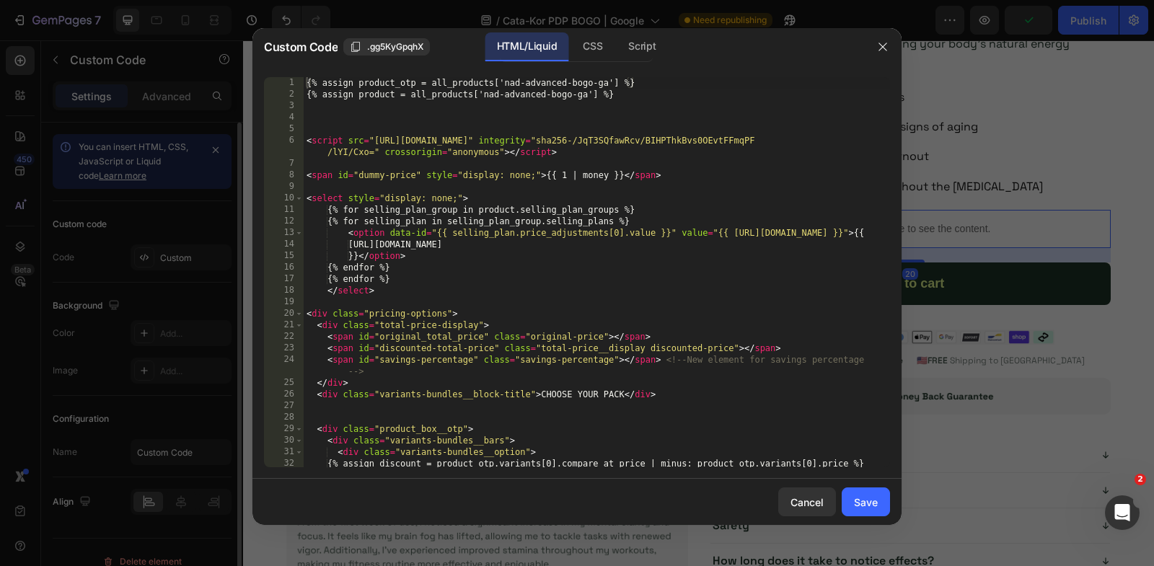
click at [593, 255] on div "{% assign product_otp = all_products['nad-advanced-bogo-ga'] %} {% assign produ…" at bounding box center [597, 284] width 586 height 414
type textarea "<input type="hidden" name="selling_plan" id="selling_plan_input"> <input type="…"
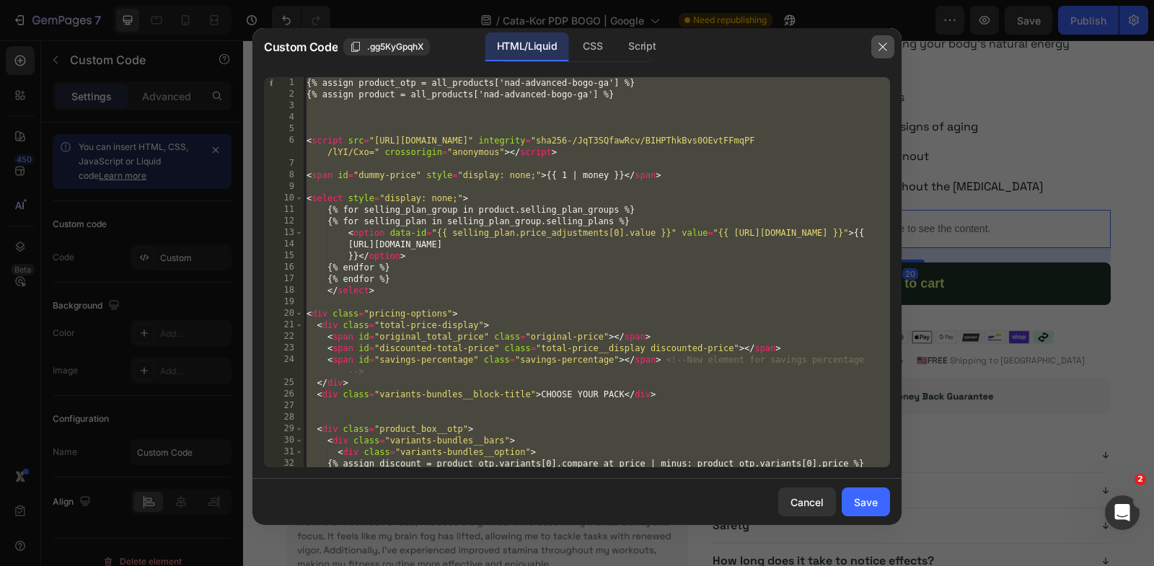
click at [891, 40] on button "button" at bounding box center [882, 46] width 23 height 23
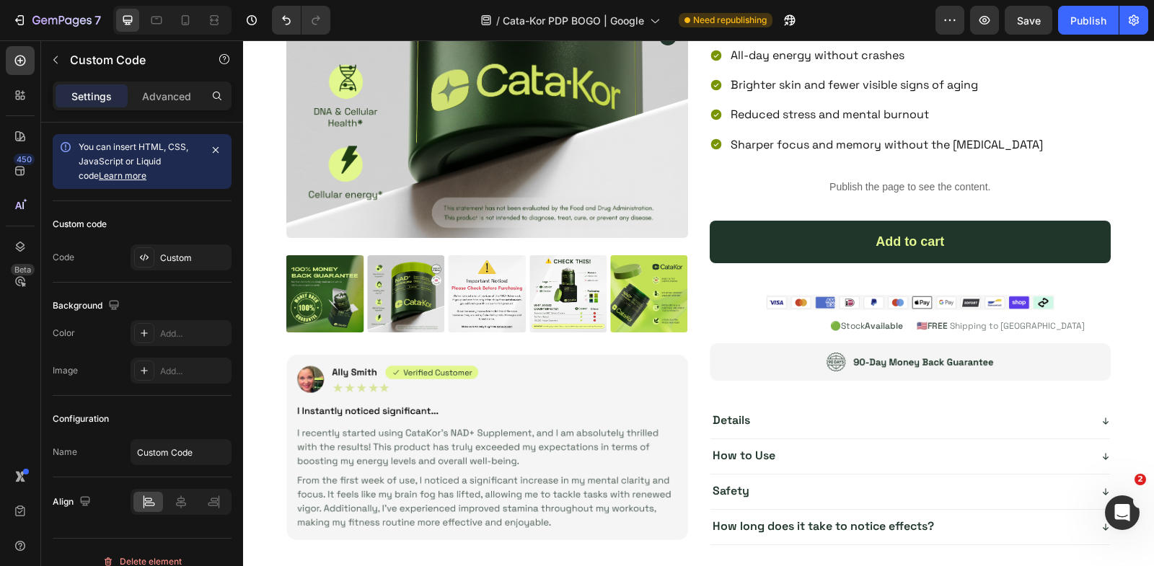
scroll to position [4911, 0]
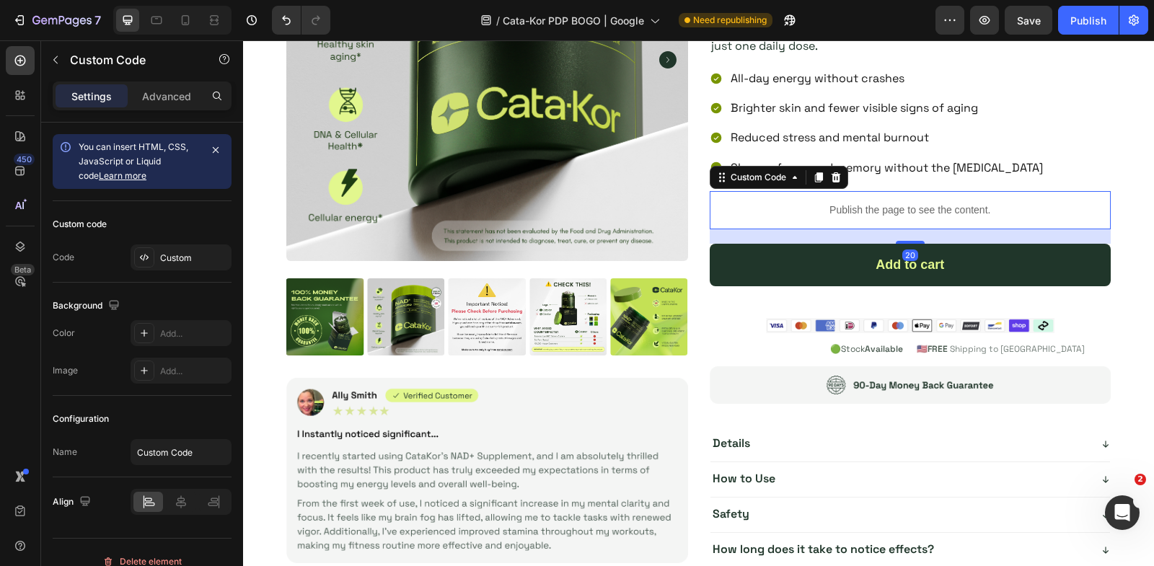
click at [827, 208] on p "Publish the page to see the content." at bounding box center [911, 210] width 402 height 15
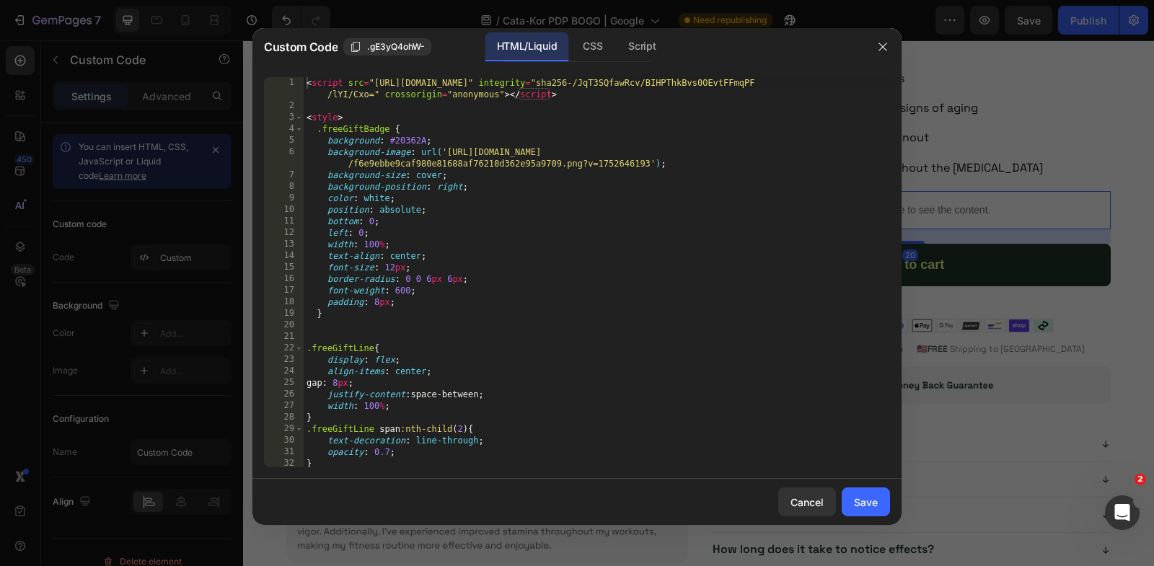
click at [584, 224] on div "< script src = "https://code.jquery.com/jquery-3.7.1.min.js" integrity = "sha25…" at bounding box center [597, 290] width 586 height 426
paste textarea "<input type="hidden" name="quantity" id="quantity_input" value="1""
type textarea "<input type="hidden" name="quantity" id="quantity_input" value="1">"
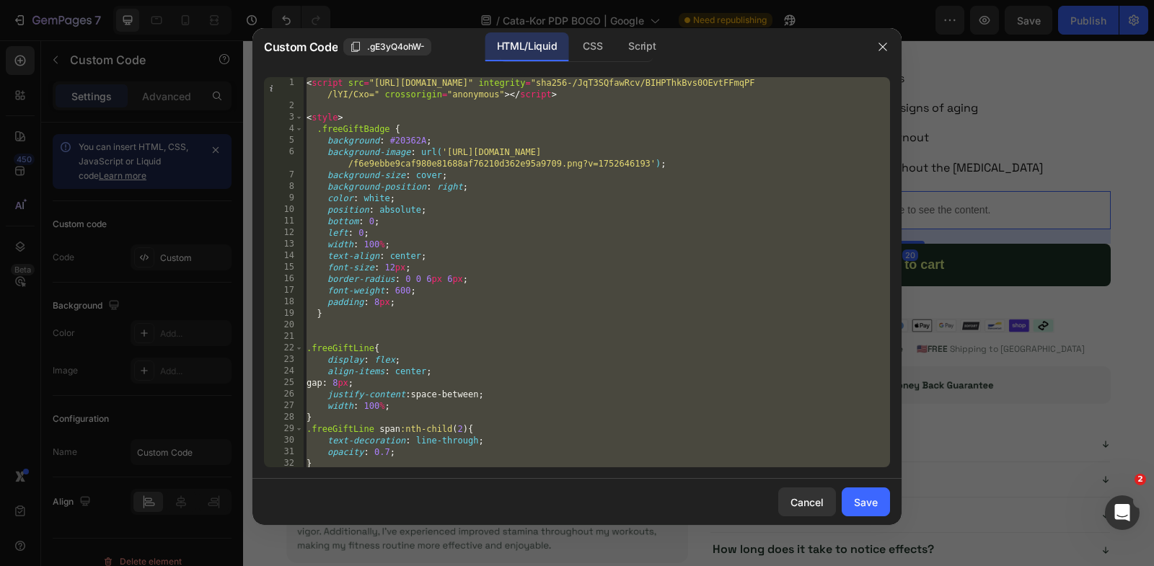
scroll to position [3210, 0]
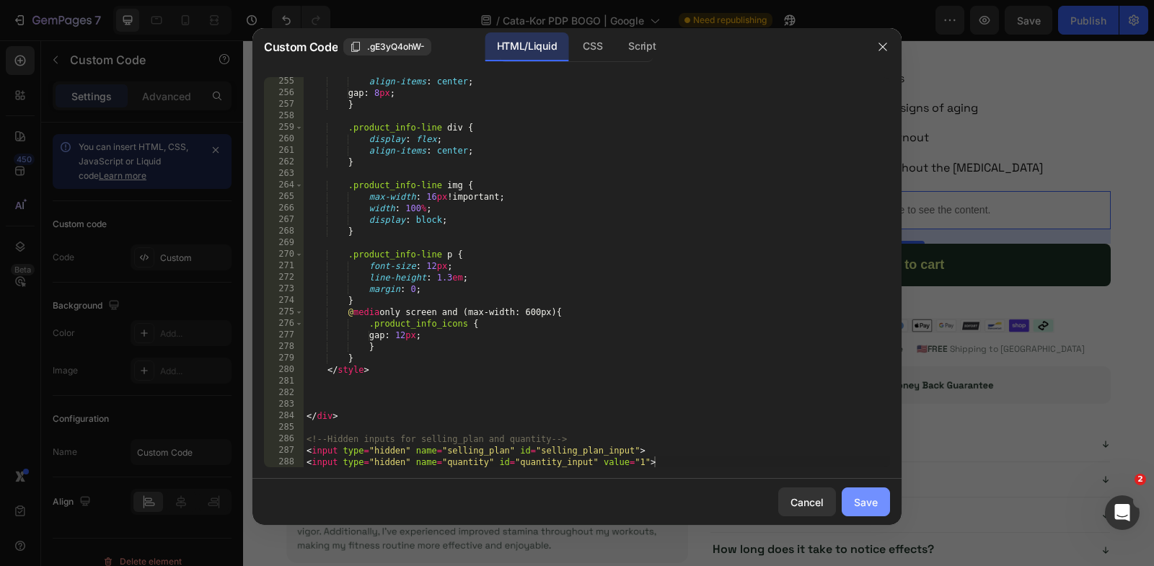
click at [871, 503] on div "Save" at bounding box center [866, 502] width 24 height 15
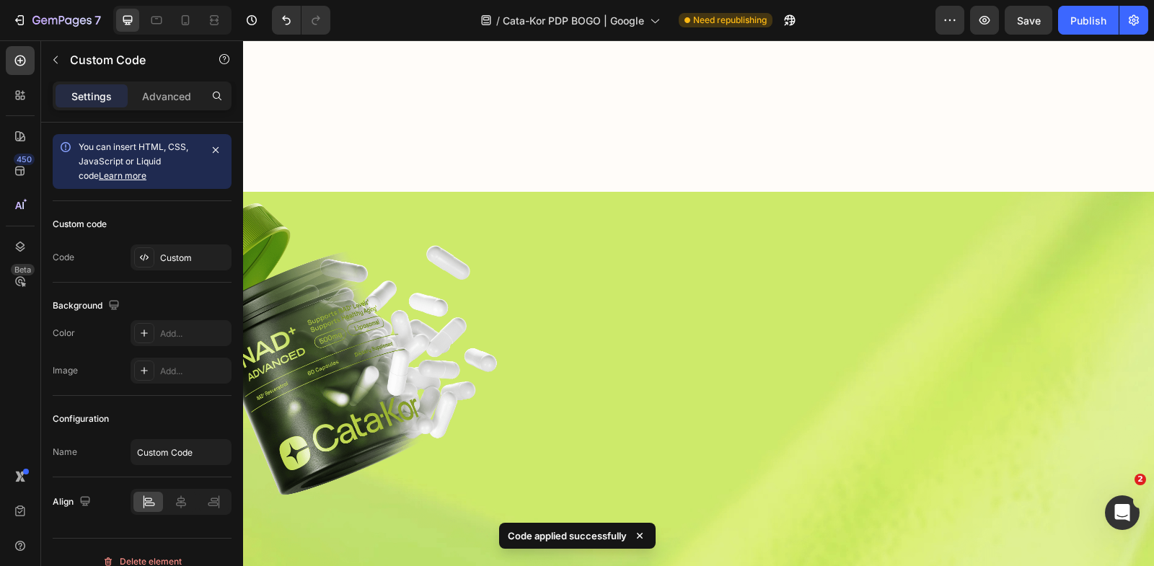
scroll to position [3087, 0]
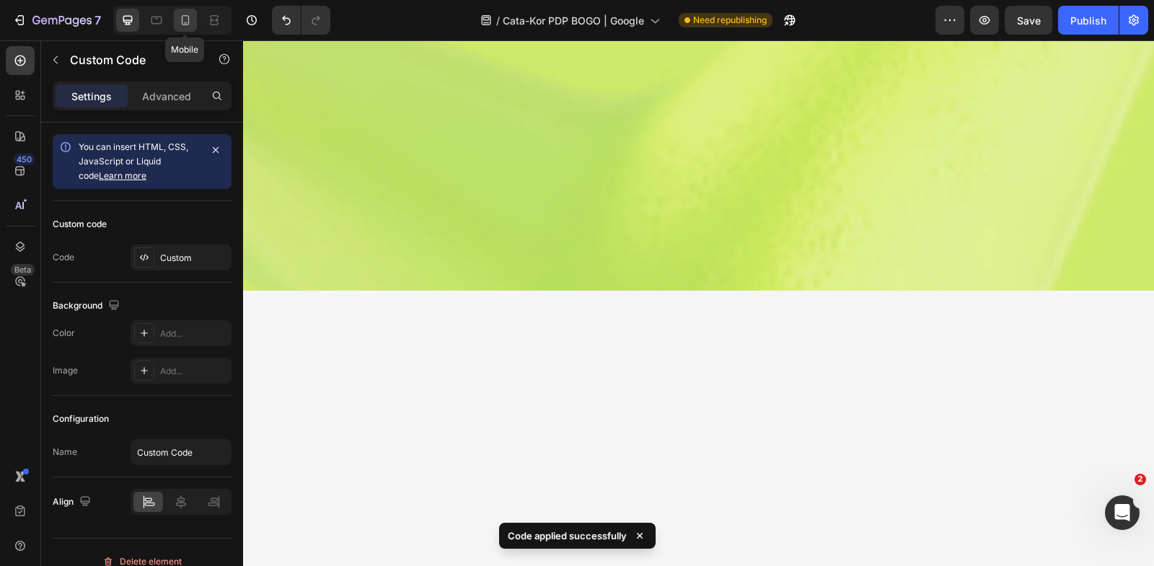
click at [184, 19] on icon at bounding box center [185, 20] width 14 height 14
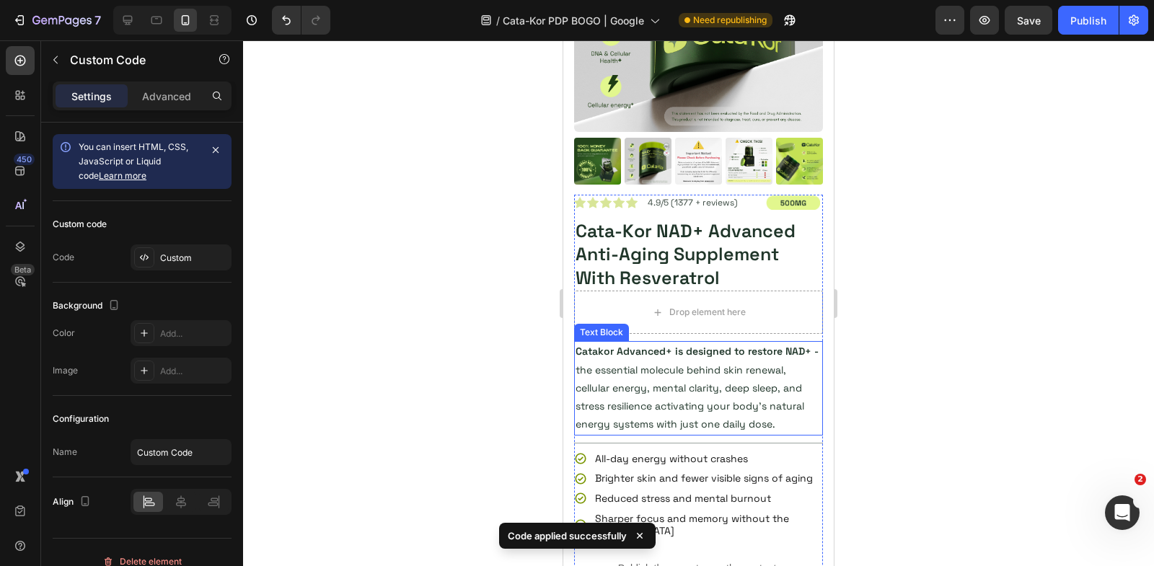
scroll to position [641, 0]
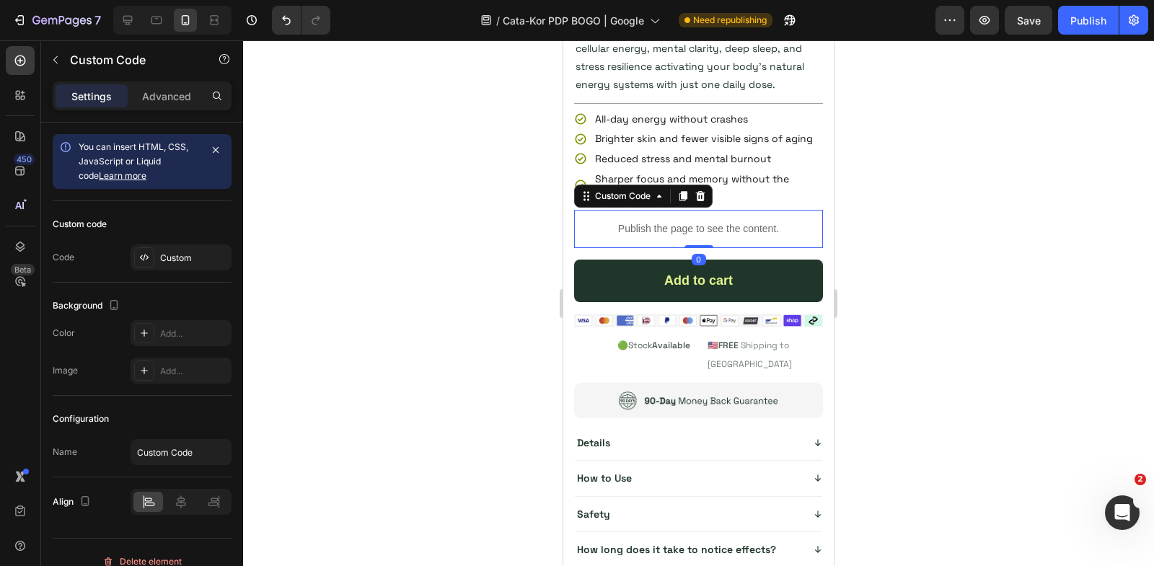
click at [660, 227] on p "Publish the page to see the content." at bounding box center [698, 228] width 249 height 15
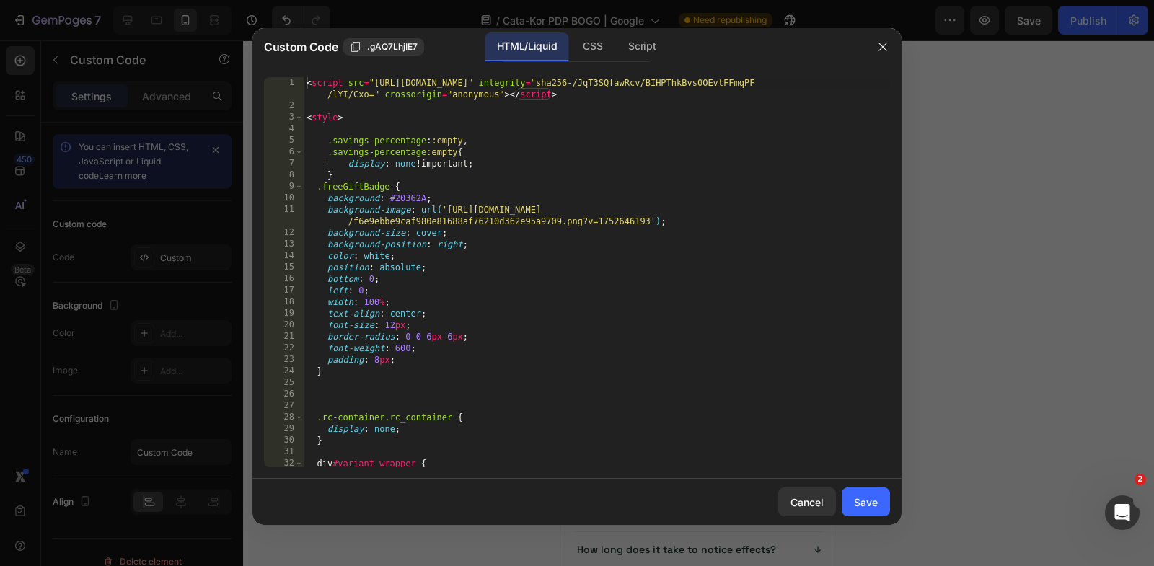
click at [620, 225] on div "< script src = "[URL][DOMAIN_NAME]" integrity = "sha256-/JqT3SQfawRcv/BIHPThkBv…" at bounding box center [597, 290] width 586 height 426
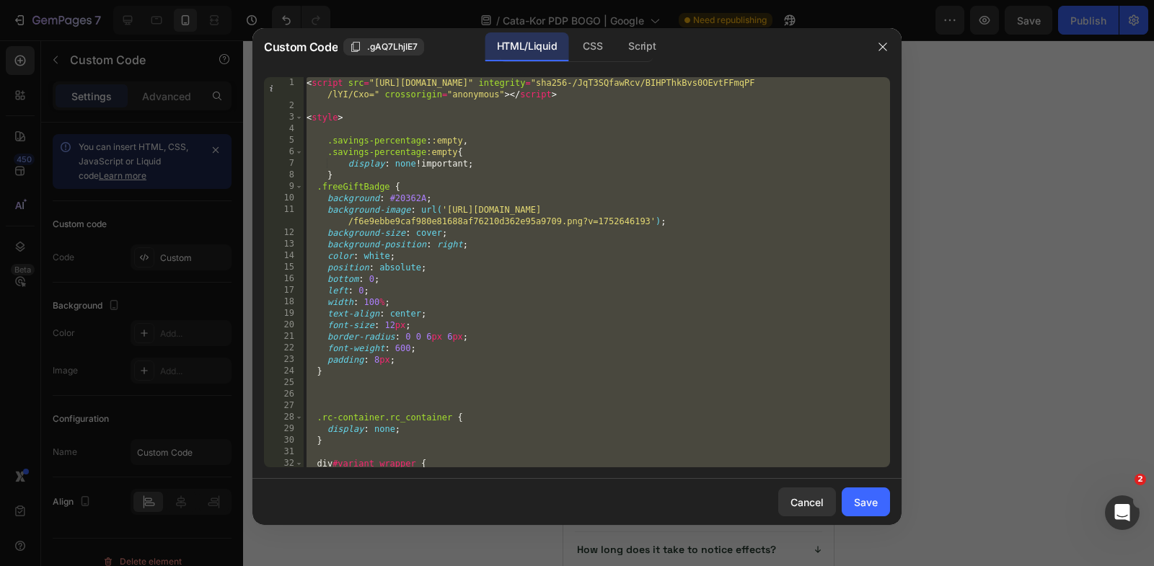
paste textarea "<input type="hidden" name="quantity" id="quantity_input" value="1""
type textarea "<input type="hidden" name="quantity" id="quantity_input" value="1">"
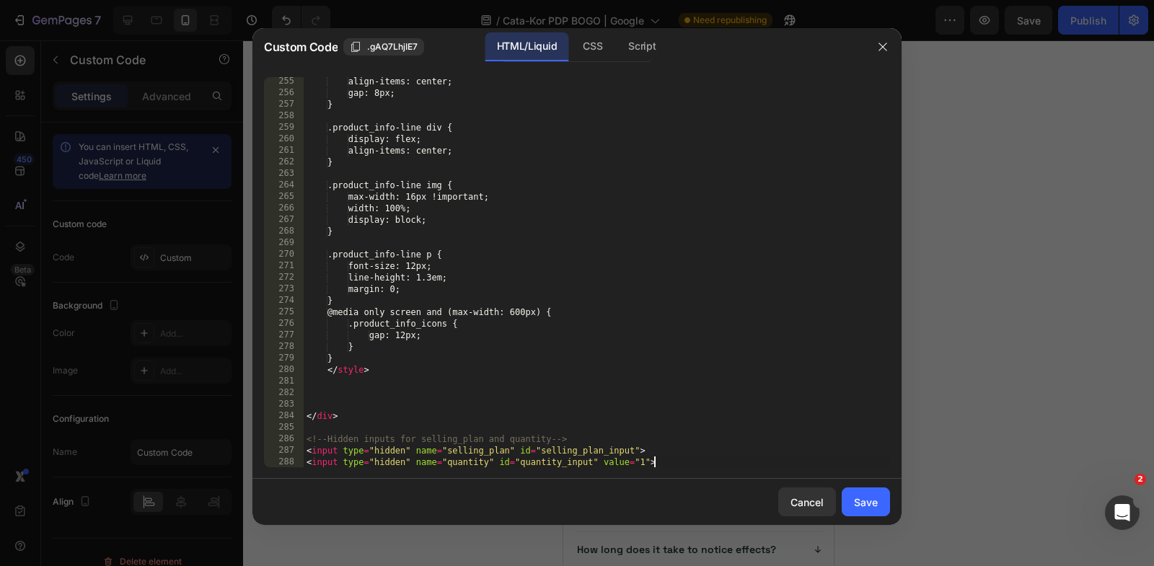
scroll to position [3210, 0]
click at [861, 491] on button "Save" at bounding box center [866, 502] width 48 height 29
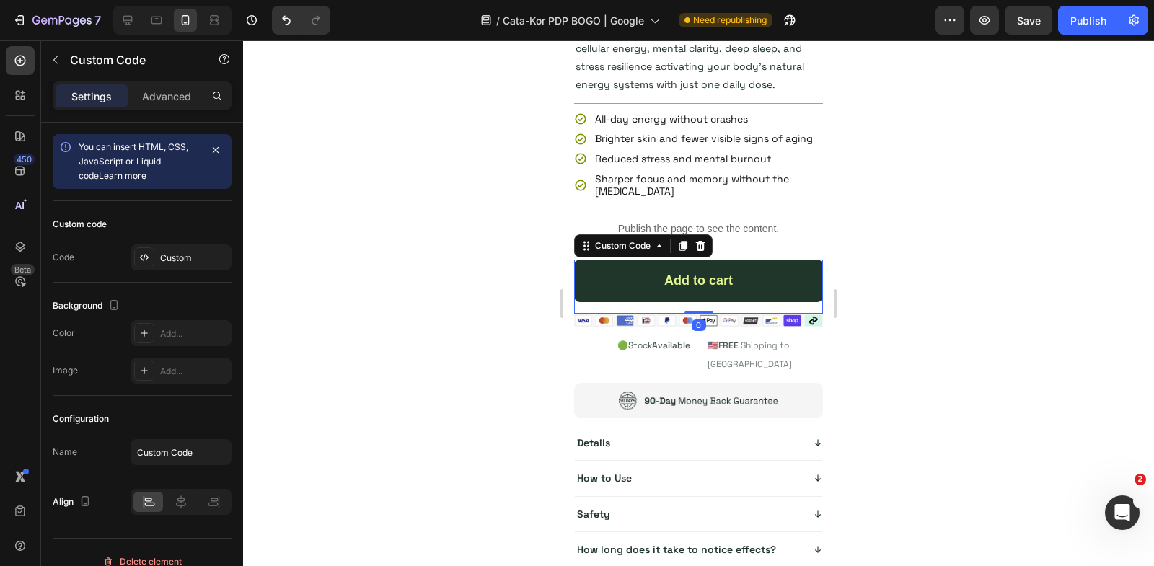
click at [703, 262] on div "Add to cart" at bounding box center [698, 281] width 249 height 43
click at [703, 263] on div "Add to cart" at bounding box center [698, 281] width 249 height 43
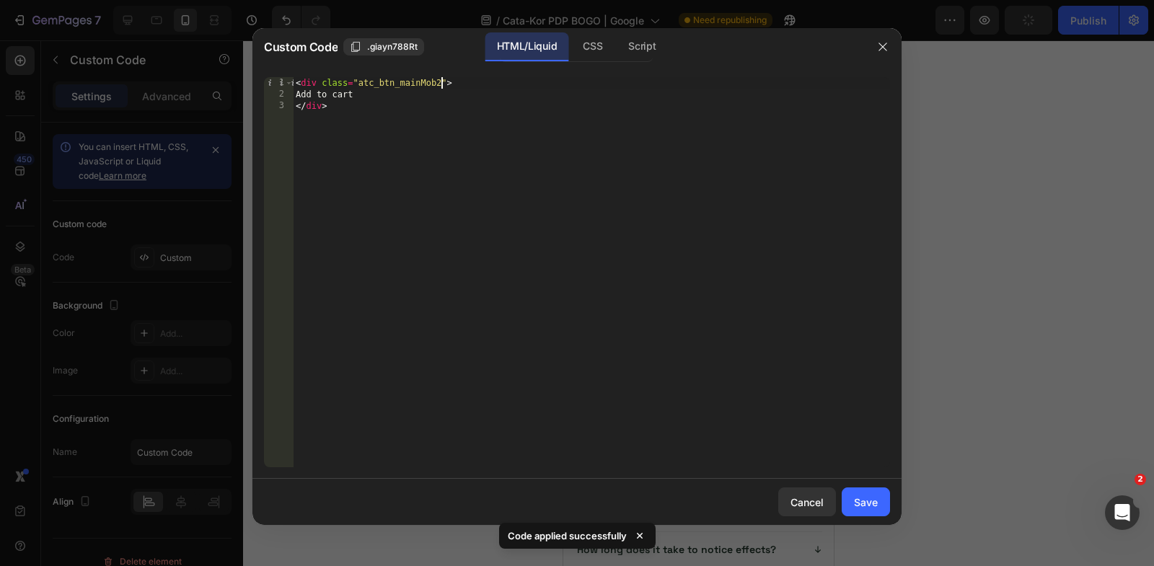
click at [442, 85] on div "< div class = "atc_btn_mainMob2" > Add to cart </ div >" at bounding box center [591, 284] width 597 height 414
type textarea "<div class="atc_btn_main">"
click at [869, 491] on button "Save" at bounding box center [866, 502] width 48 height 29
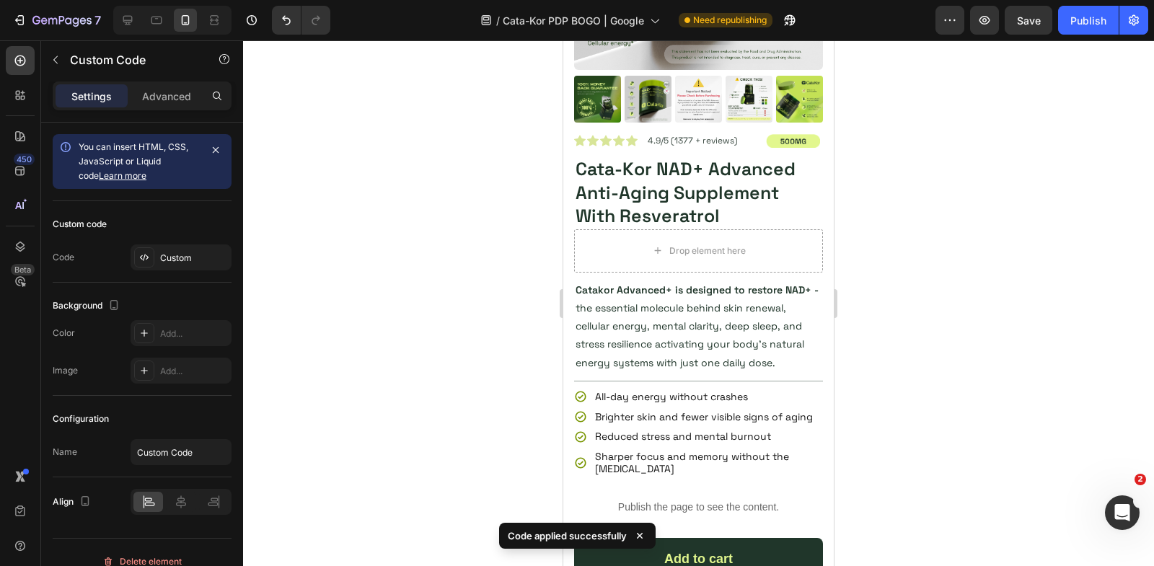
scroll to position [5905, 0]
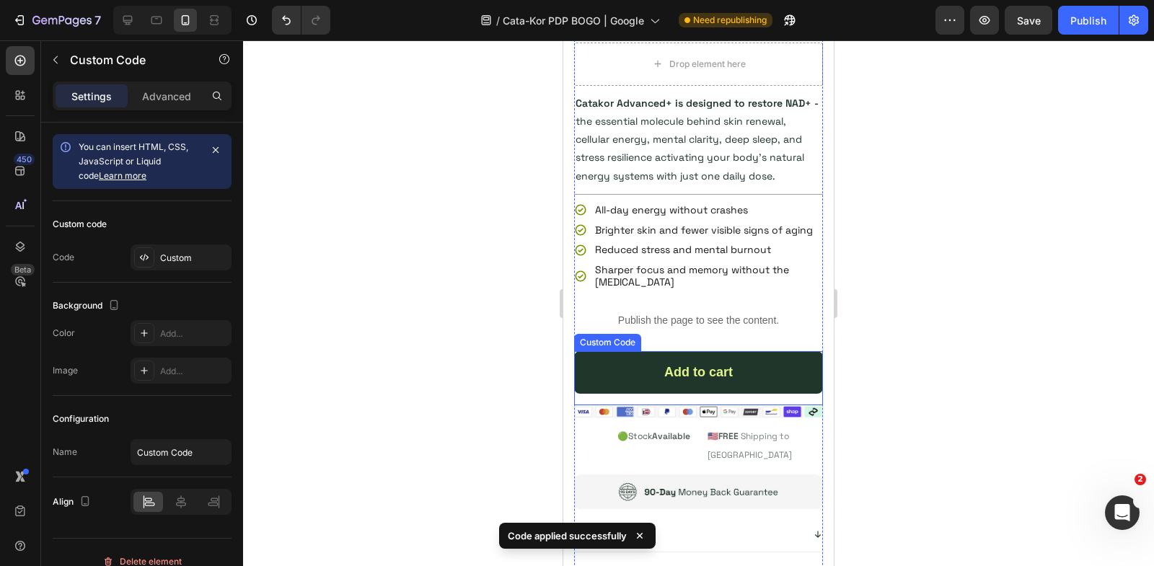
click at [729, 360] on div "Add to cart" at bounding box center [698, 372] width 249 height 43
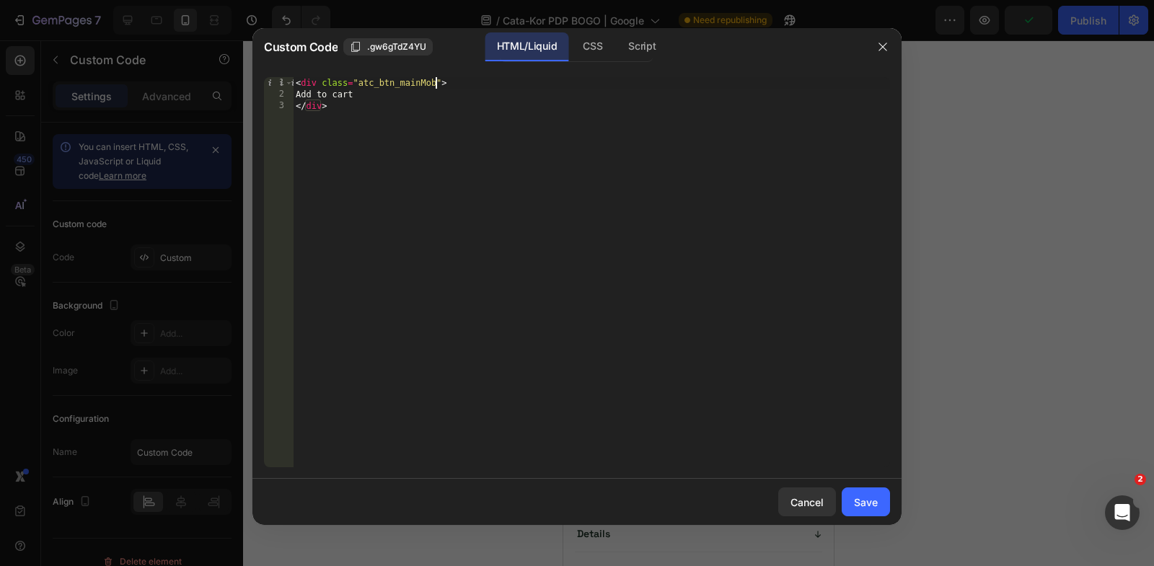
click at [435, 84] on div "< div class = "atc_btn_mainMob" > Add to cart </ div >" at bounding box center [591, 284] width 597 height 414
type textarea "<div class="atc_btn_main">"
click at [851, 497] on button "Save" at bounding box center [866, 502] width 48 height 29
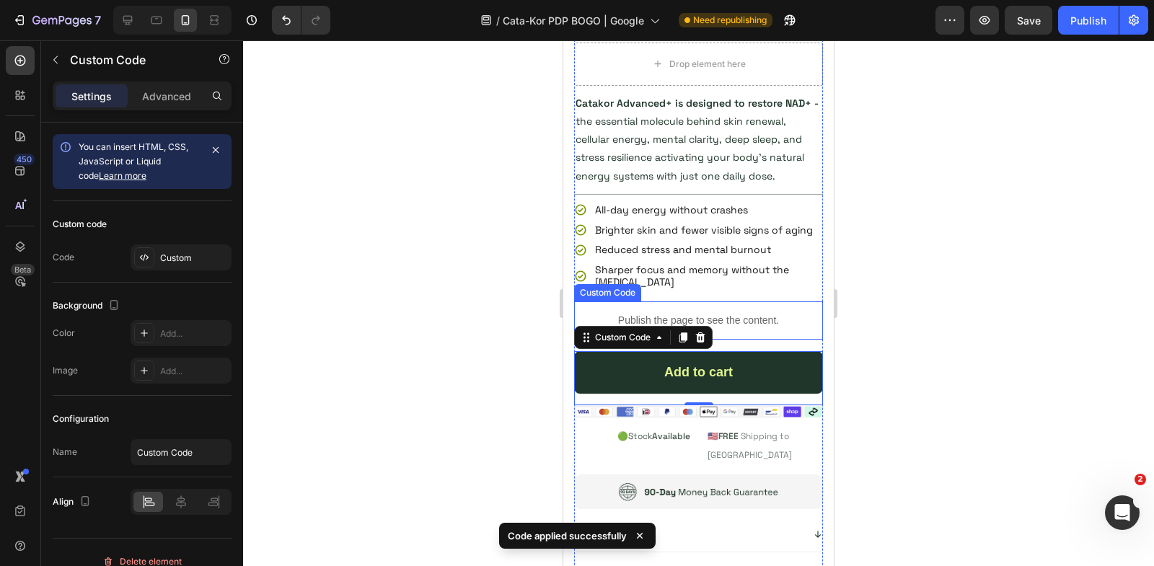
click at [712, 302] on div "Publish the page to see the content." at bounding box center [698, 321] width 249 height 38
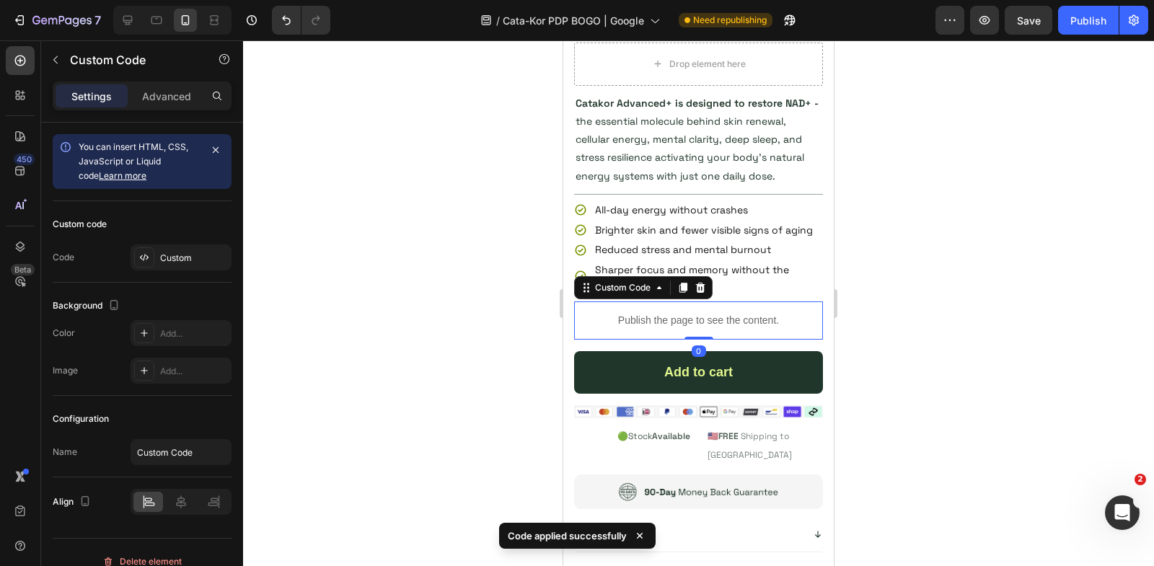
click at [712, 302] on div "Publish the page to see the content." at bounding box center [698, 321] width 249 height 38
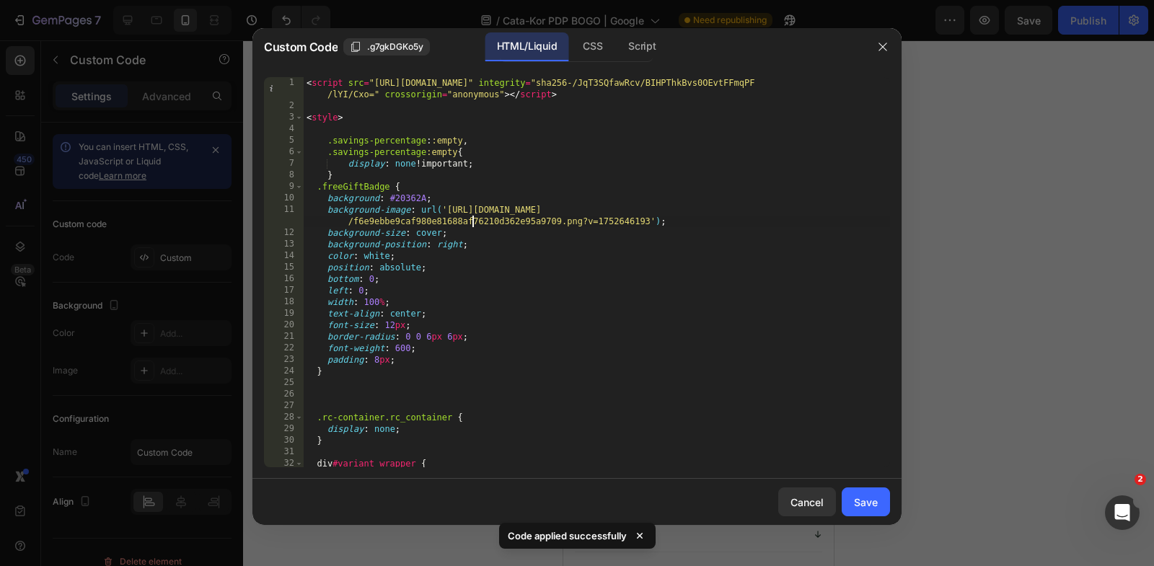
click at [472, 227] on div "< script src = "[URL][DOMAIN_NAME]" integrity = "sha256-/JqT3SQfawRcv/BIHPThkBv…" at bounding box center [597, 290] width 586 height 426
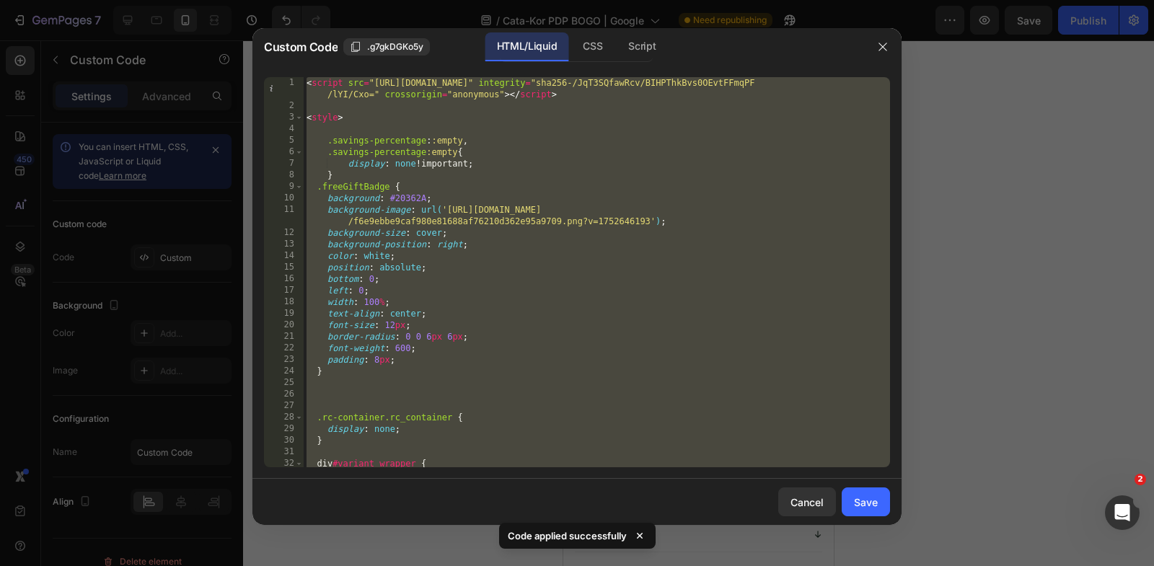
paste textarea "<input type="hidden" name="quantity" id="quantity_input" value="1""
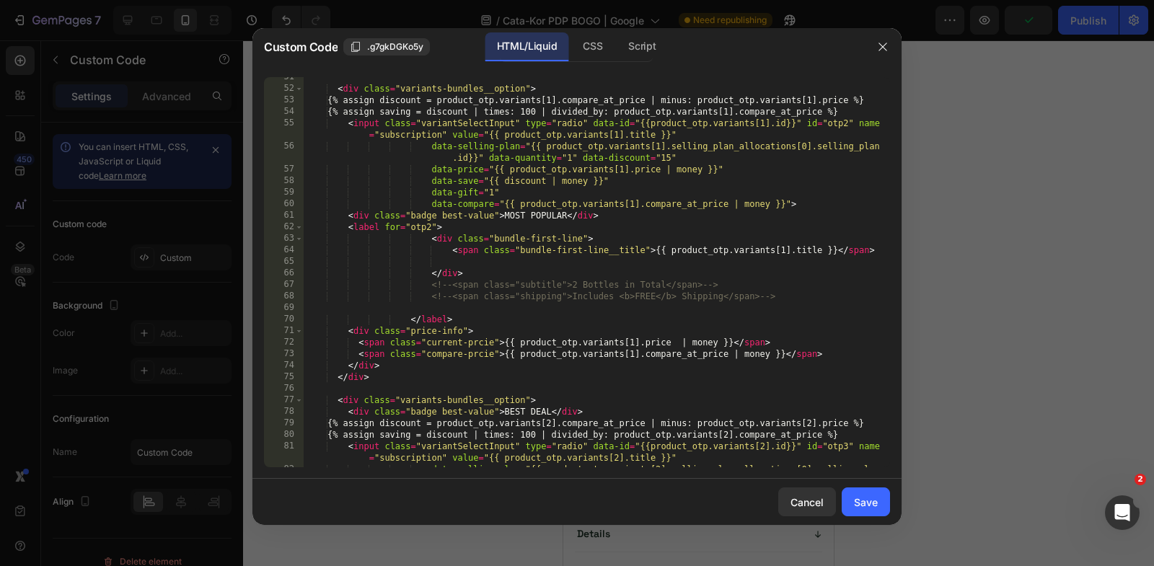
scroll to position [0, 0]
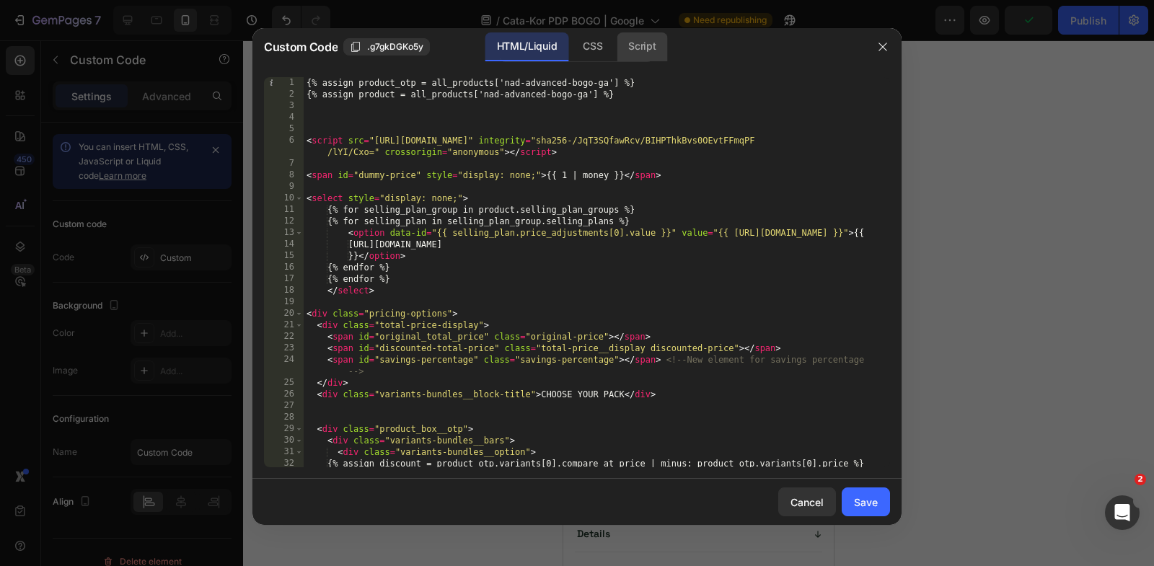
click at [633, 50] on div "Script" at bounding box center [642, 46] width 50 height 29
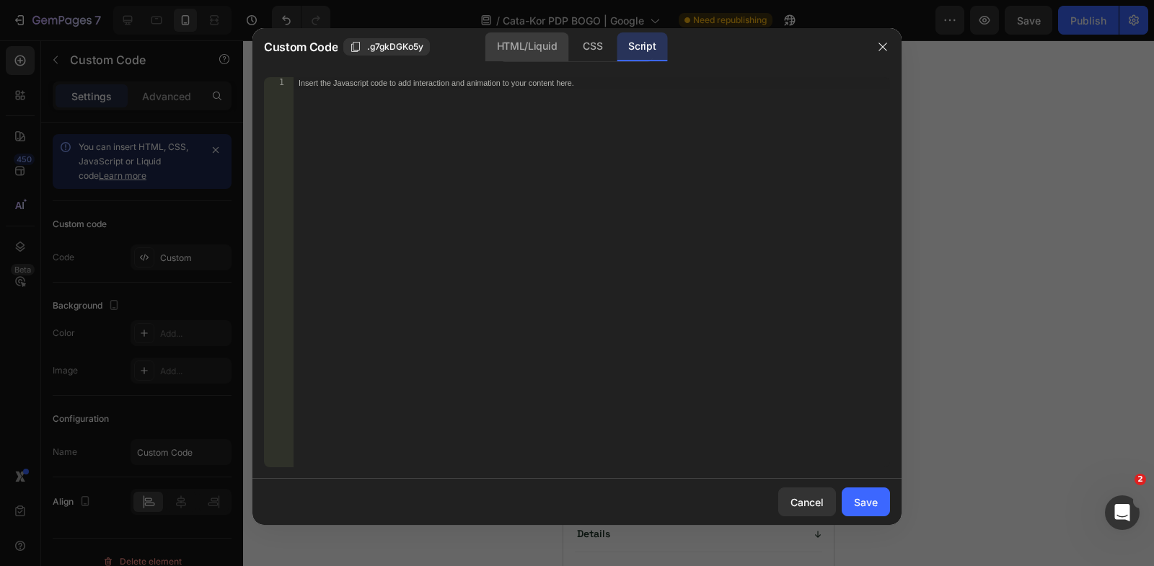
click at [571, 43] on div "HTML/Liquid" at bounding box center [592, 46] width 43 height 29
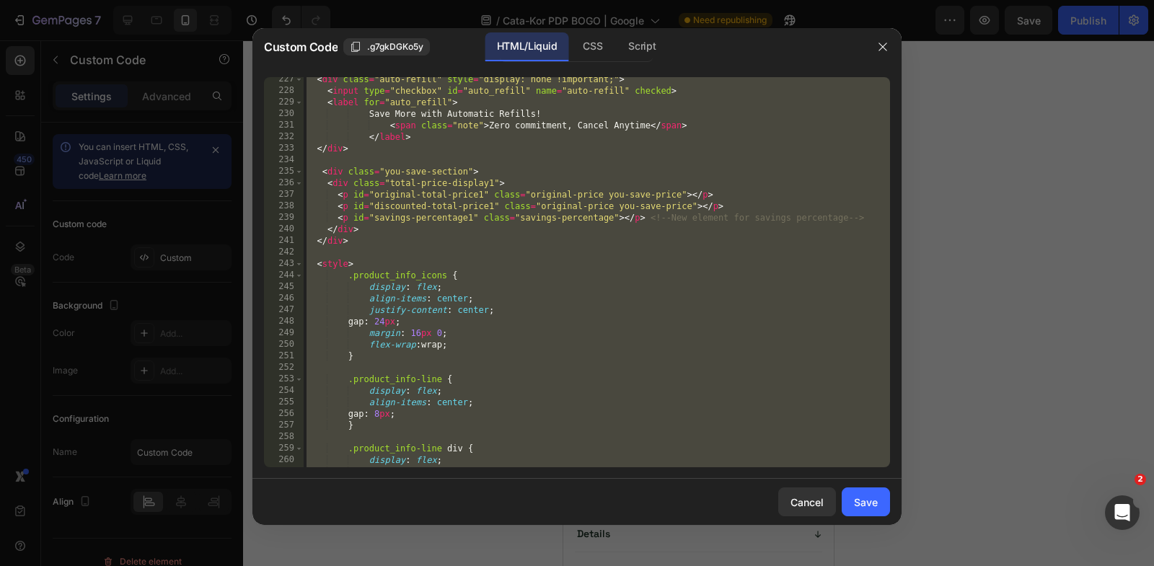
scroll to position [3210, 0]
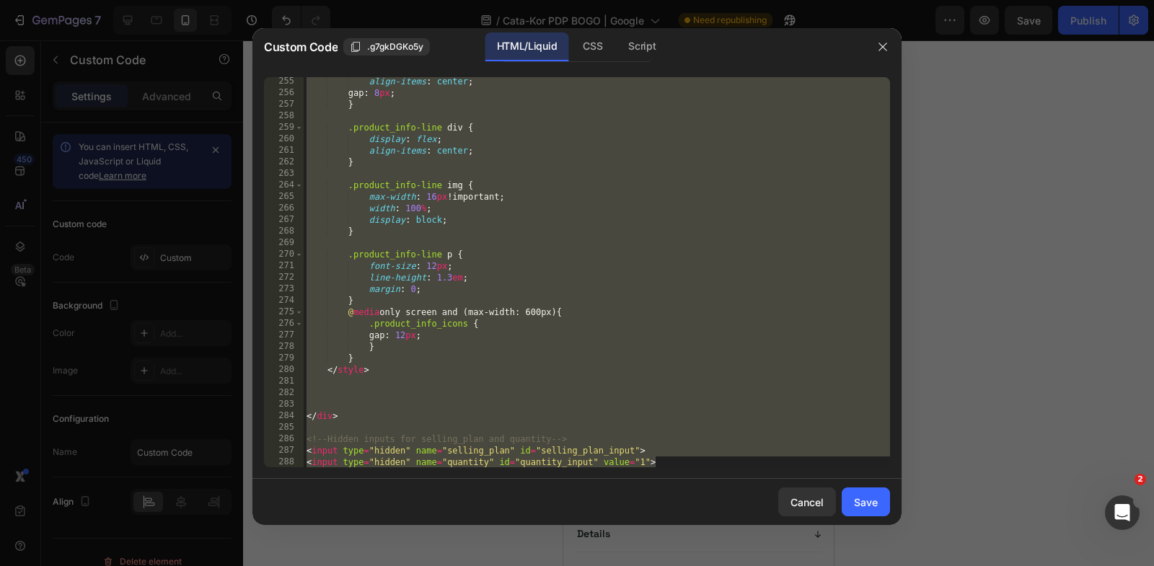
click at [651, 348] on div "align-items : center ; gap : 8 px ; } .product_info-line div { display : flex ;…" at bounding box center [597, 283] width 586 height 414
paste textarea
type textarea "<input type="hidden" name="quantity" id="quantity_input" value="1">"
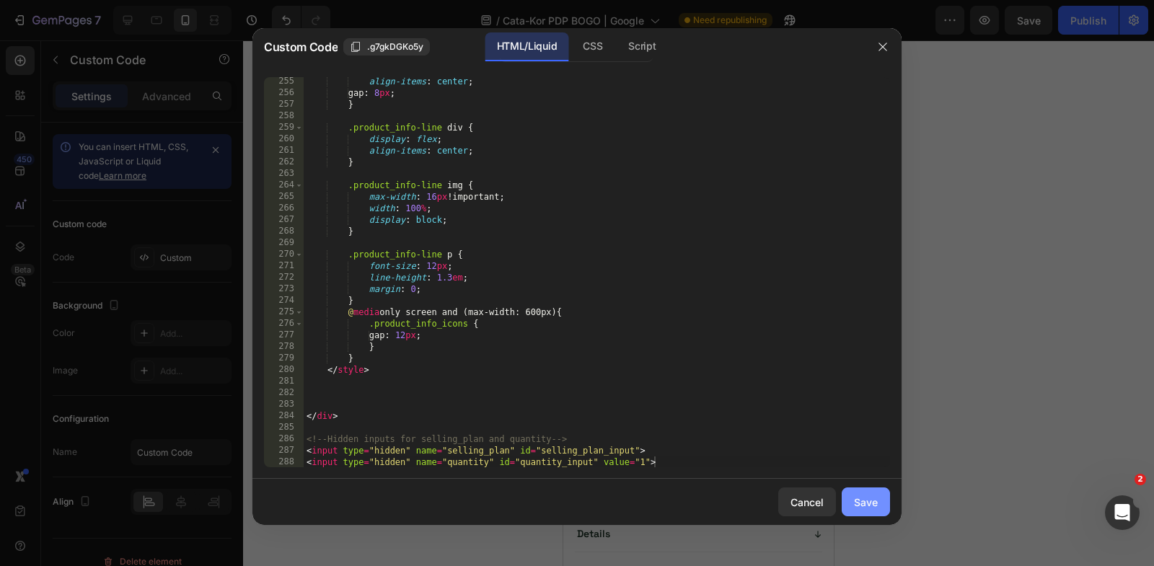
click at [865, 503] on div "Save" at bounding box center [866, 502] width 24 height 15
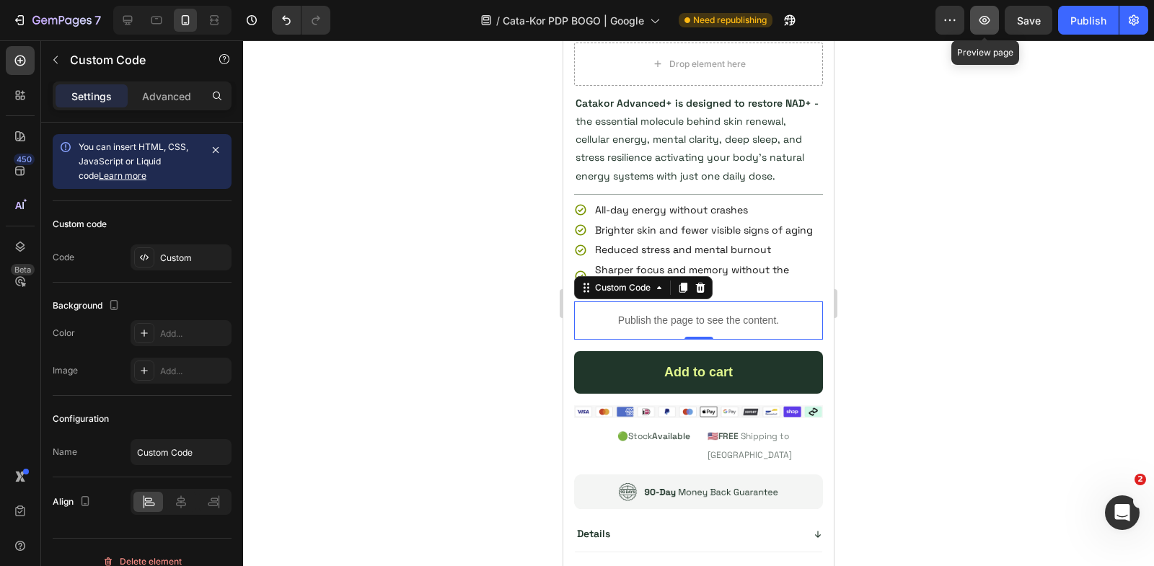
click at [980, 29] on button "button" at bounding box center [984, 20] width 29 height 29
click at [118, 16] on div at bounding box center [127, 20] width 23 height 23
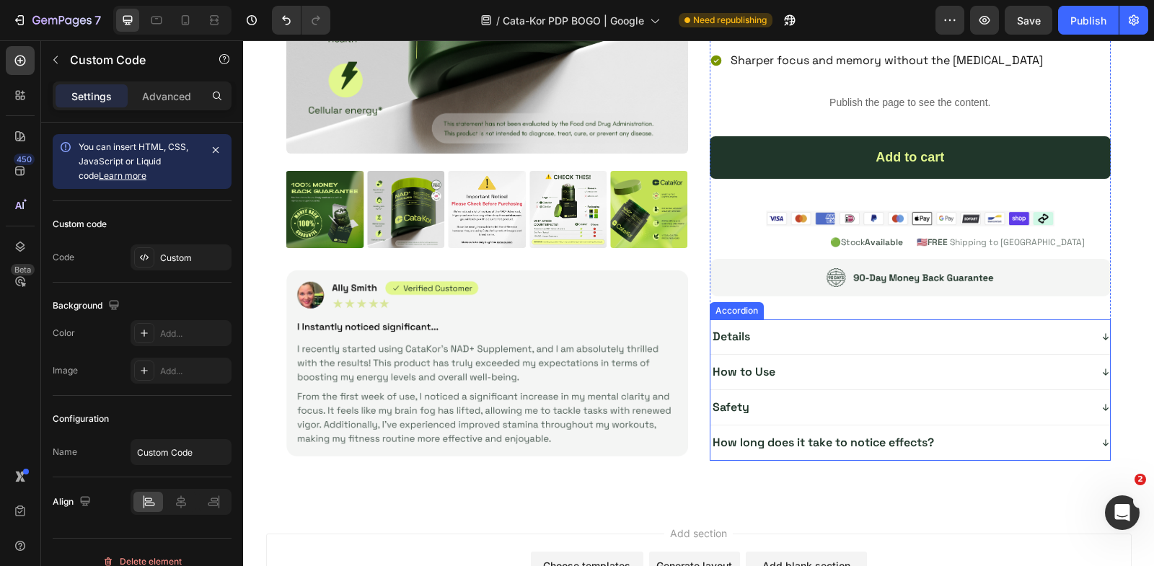
scroll to position [5157, 0]
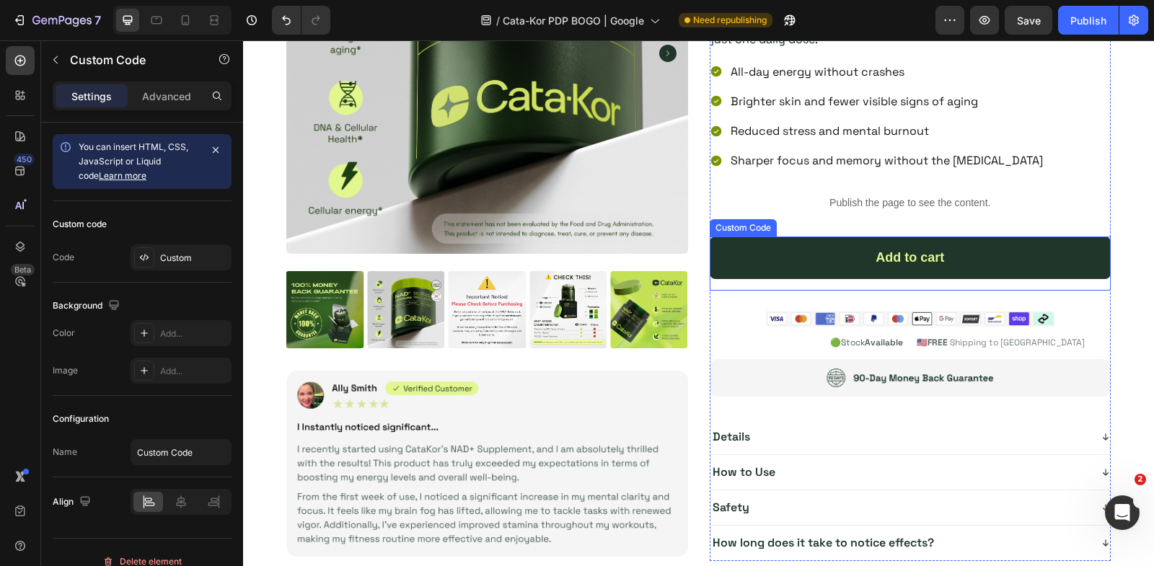
click at [791, 263] on div "Add to cart" at bounding box center [911, 258] width 402 height 43
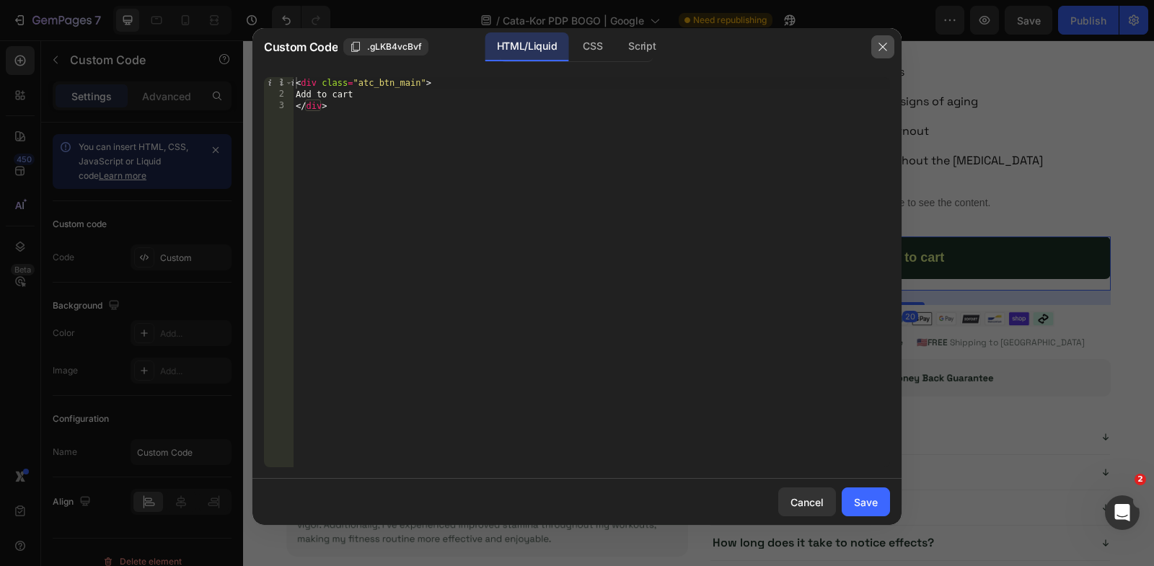
click at [883, 52] on icon "button" at bounding box center [883, 47] width 12 height 12
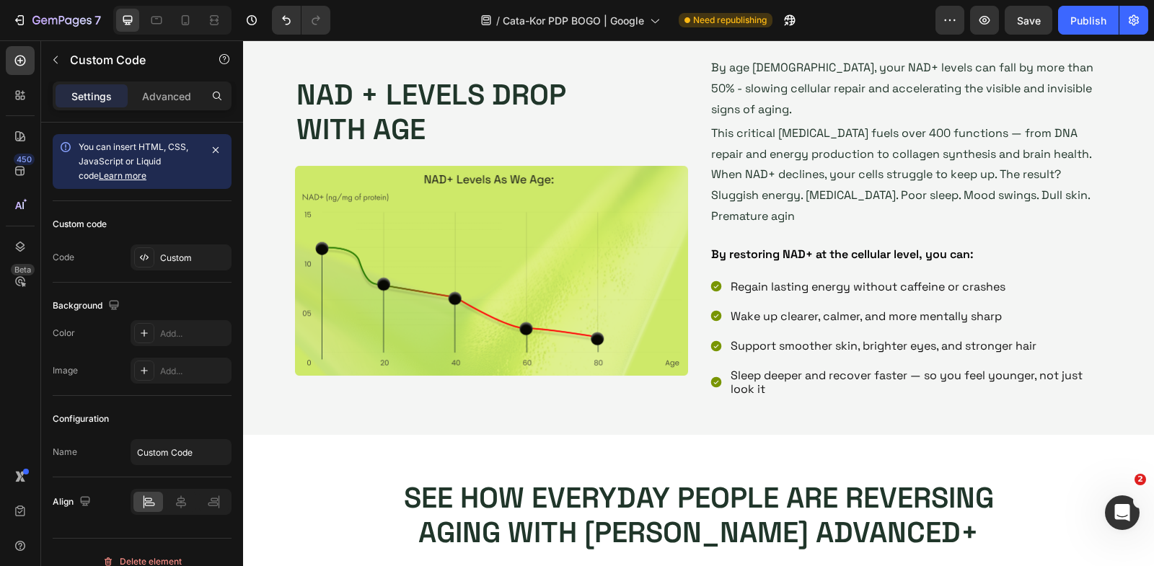
scroll to position [240, 0]
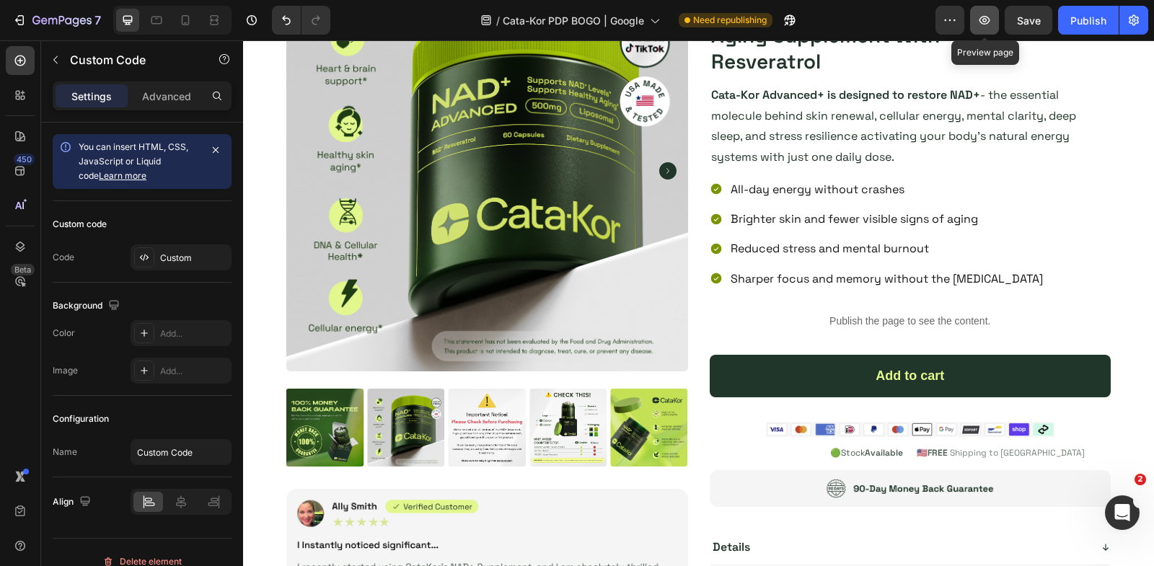
click at [977, 25] on button "button" at bounding box center [984, 20] width 29 height 29
click at [849, 314] on p "Publish the page to see the content." at bounding box center [911, 321] width 402 height 15
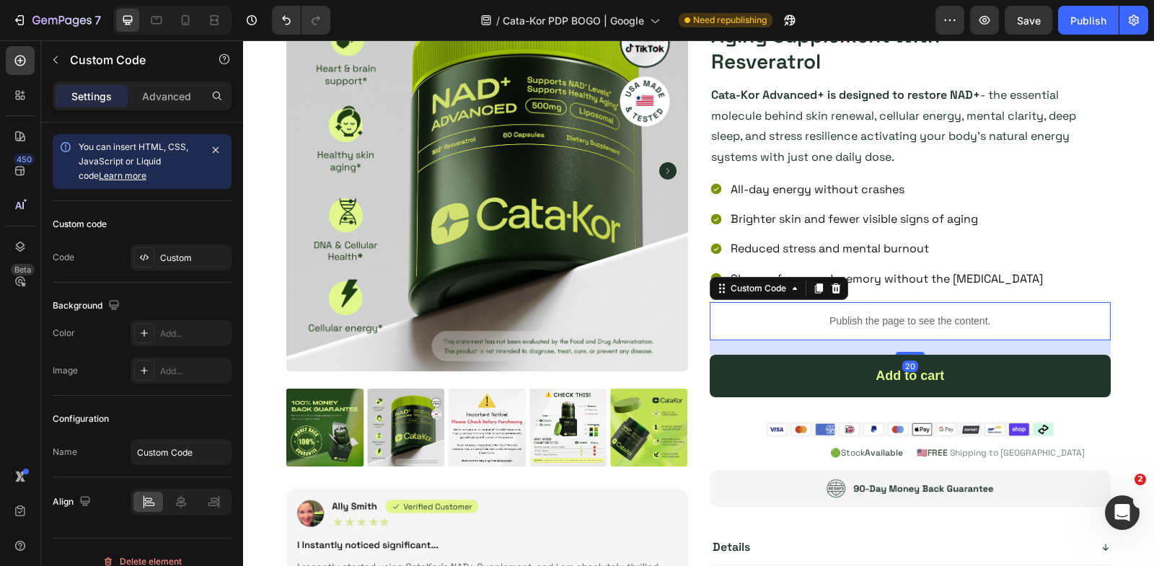
click at [849, 314] on p "Publish the page to see the content." at bounding box center [911, 321] width 402 height 15
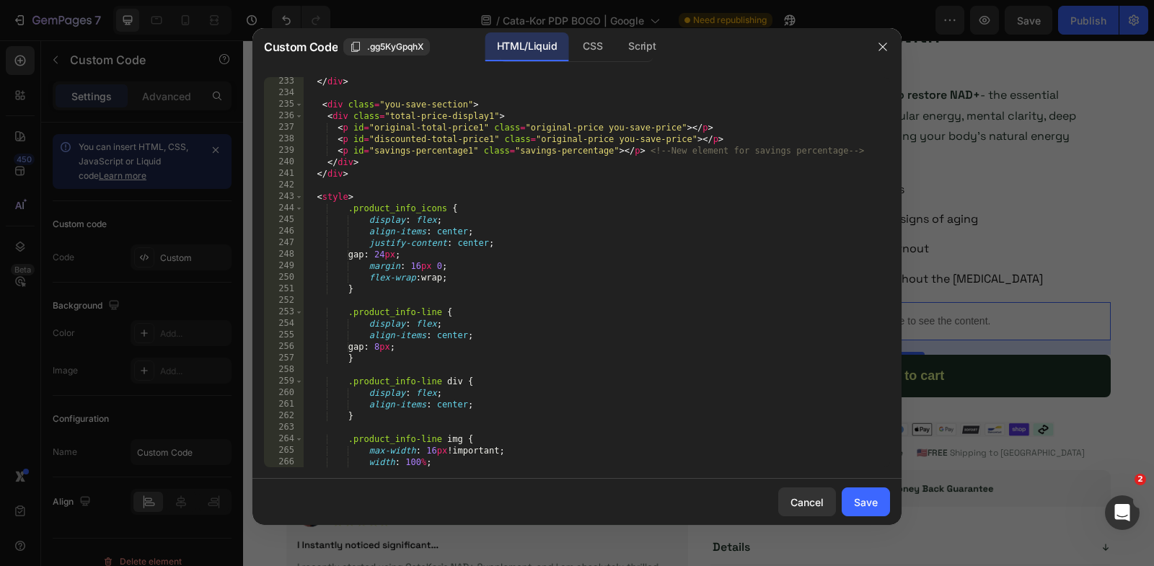
scroll to position [3210, 0]
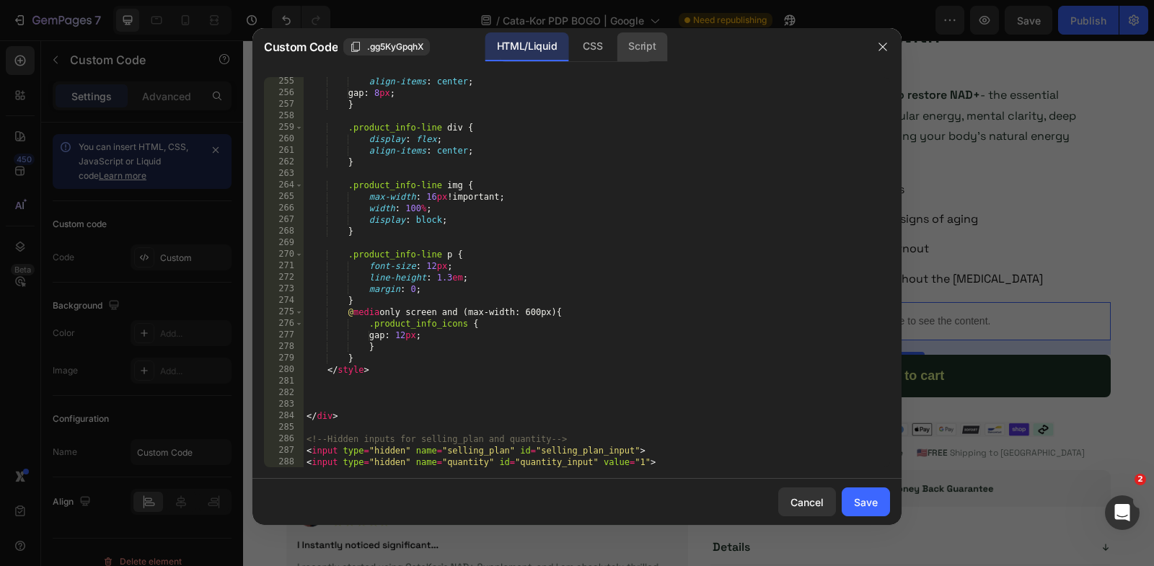
click at [643, 51] on div "Script" at bounding box center [642, 46] width 50 height 29
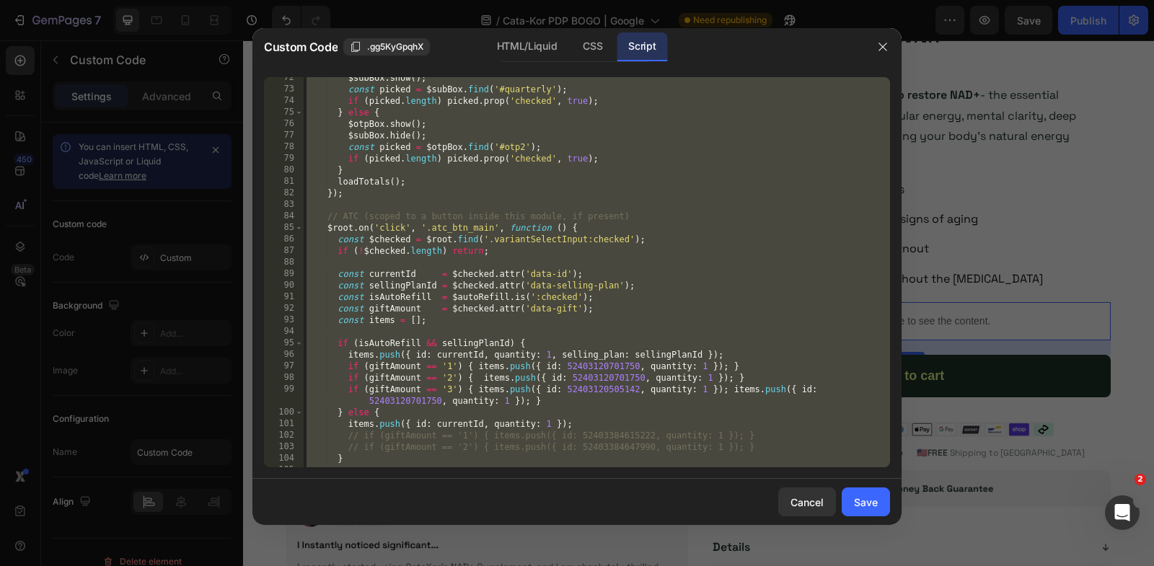
scroll to position [1051, 0]
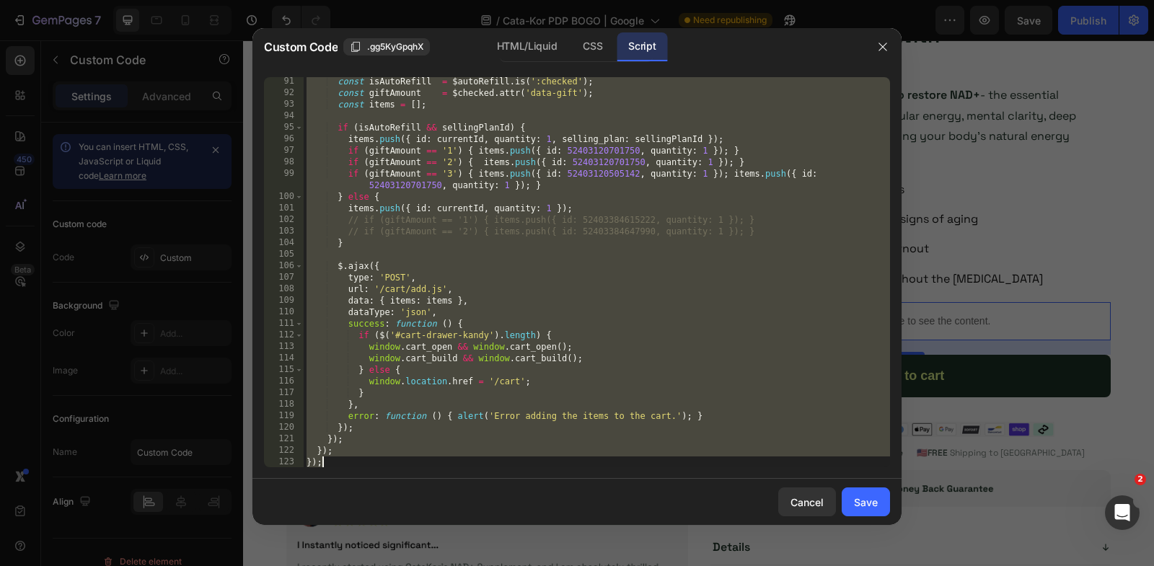
click at [503, 323] on div "const isAutoRefill = $autoRefill . is ( ':checked' ) ; const giftAmount = $chec…" at bounding box center [597, 283] width 586 height 414
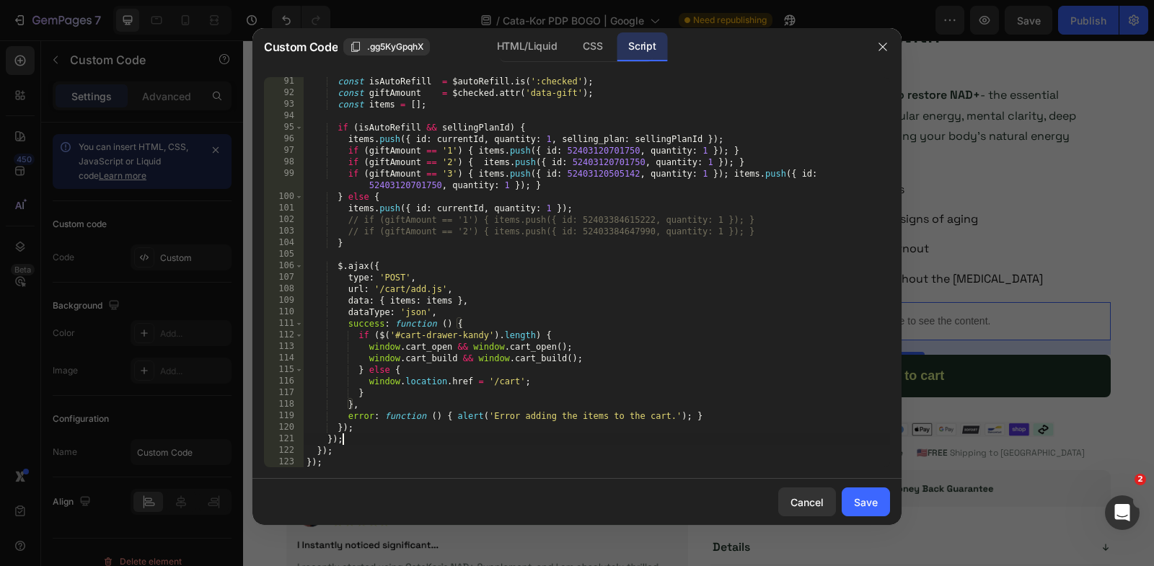
click at [351, 441] on div "const isAutoRefill = $autoRefill . is ( ':checked' ) ; const giftAmount = $chec…" at bounding box center [597, 283] width 586 height 414
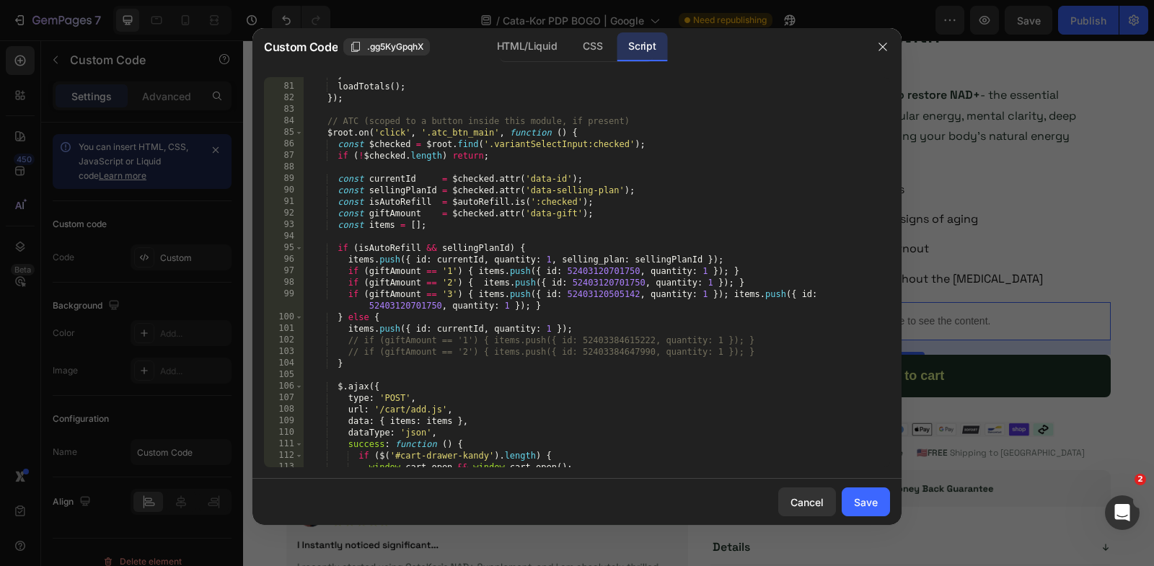
scroll to position [931, 0]
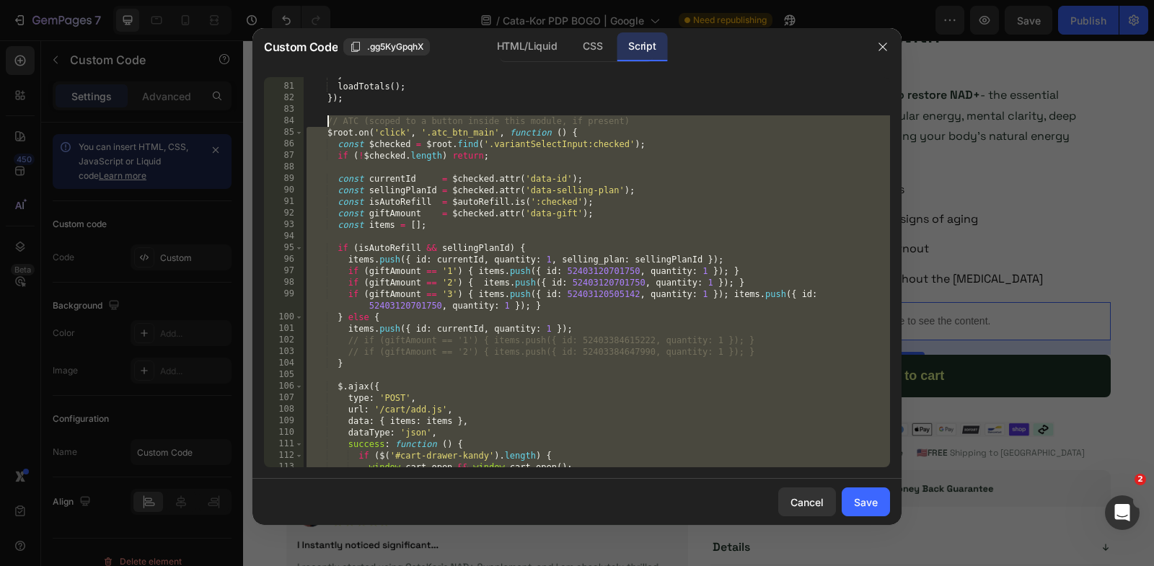
click at [327, 120] on div "} loadTotals ( ) ; }) ; // ATC (scoped to a button inside this module, if prese…" at bounding box center [597, 276] width 586 height 414
type textarea "// ATC (scoped to a button inside this module, if present) $root.on('click', '.…"
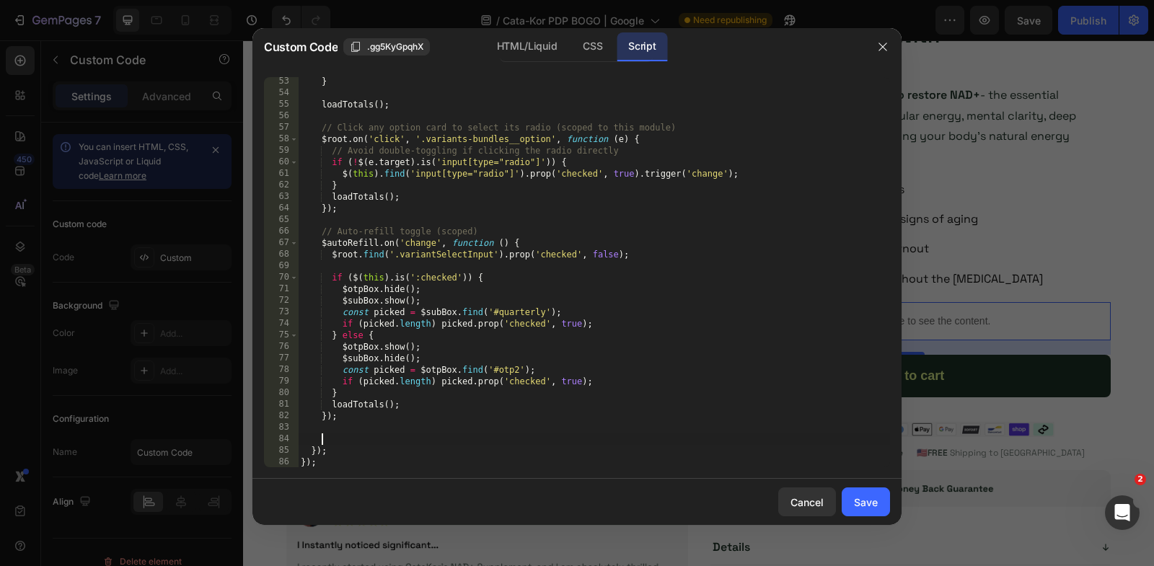
paste textarea "});"
type textarea "});"
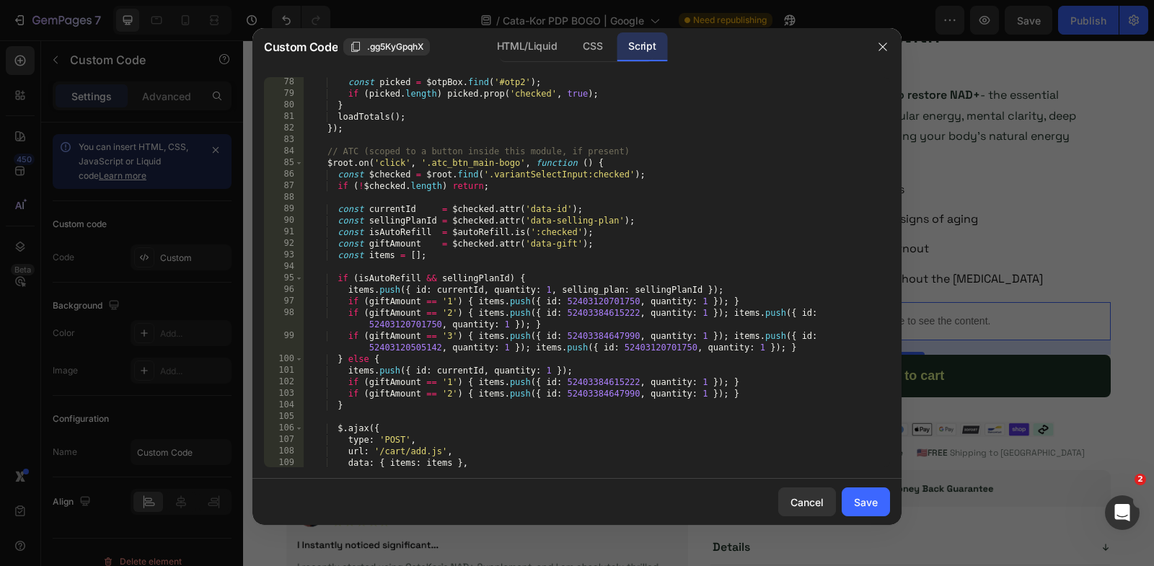
scroll to position [900, 0]
click at [857, 497] on div "Save" at bounding box center [866, 502] width 24 height 15
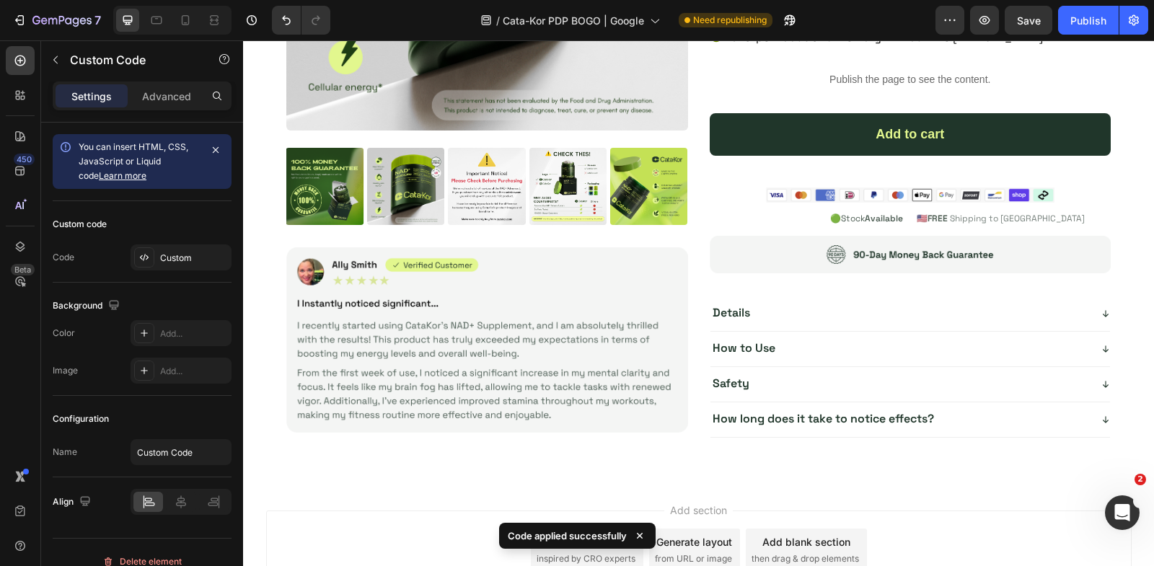
scroll to position [3067, 0]
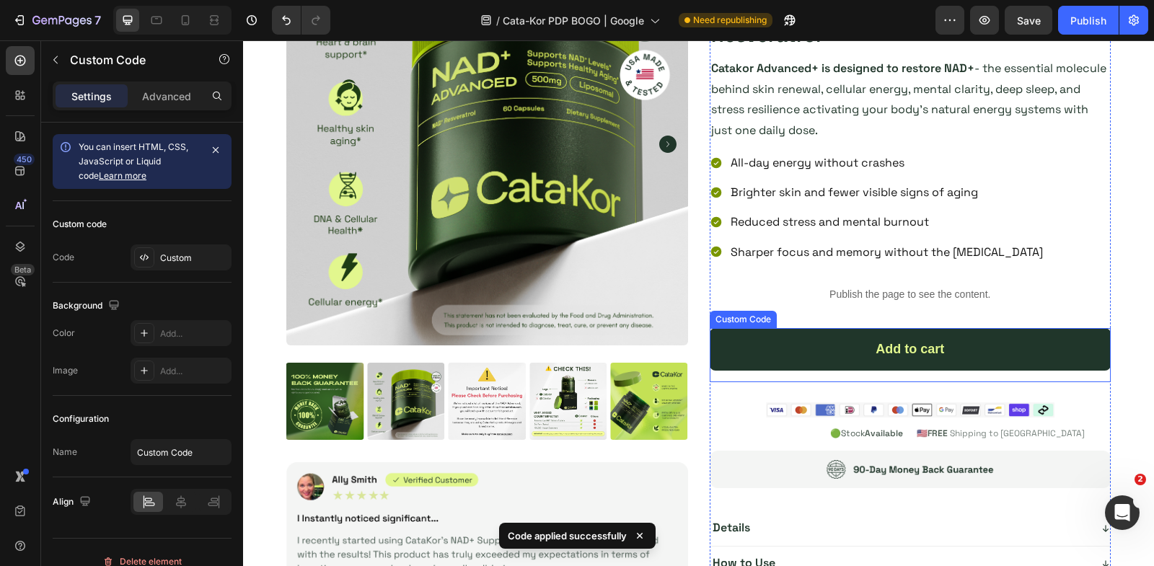
click at [806, 357] on div "Add to cart" at bounding box center [911, 349] width 402 height 43
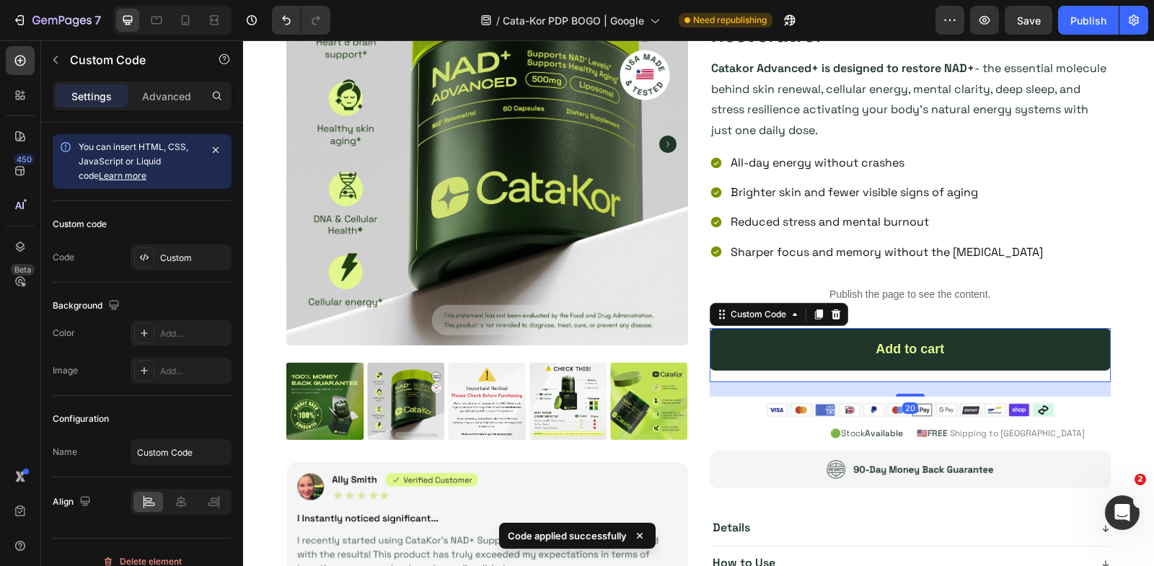
click at [806, 357] on div "Add to cart" at bounding box center [911, 349] width 402 height 43
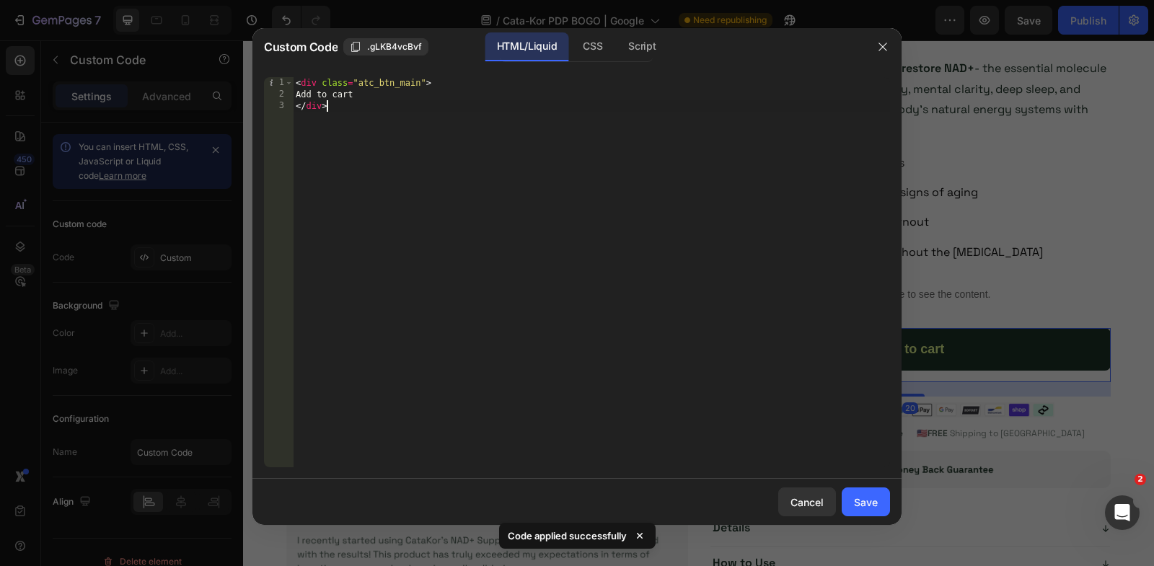
click at [419, 83] on div "< div class = "atc_btn_main" > Add to cart </ div >" at bounding box center [591, 284] width 597 height 414
type textarea "<div class="atc_btn_main-bogo">"
click at [871, 511] on button "Save" at bounding box center [866, 502] width 48 height 29
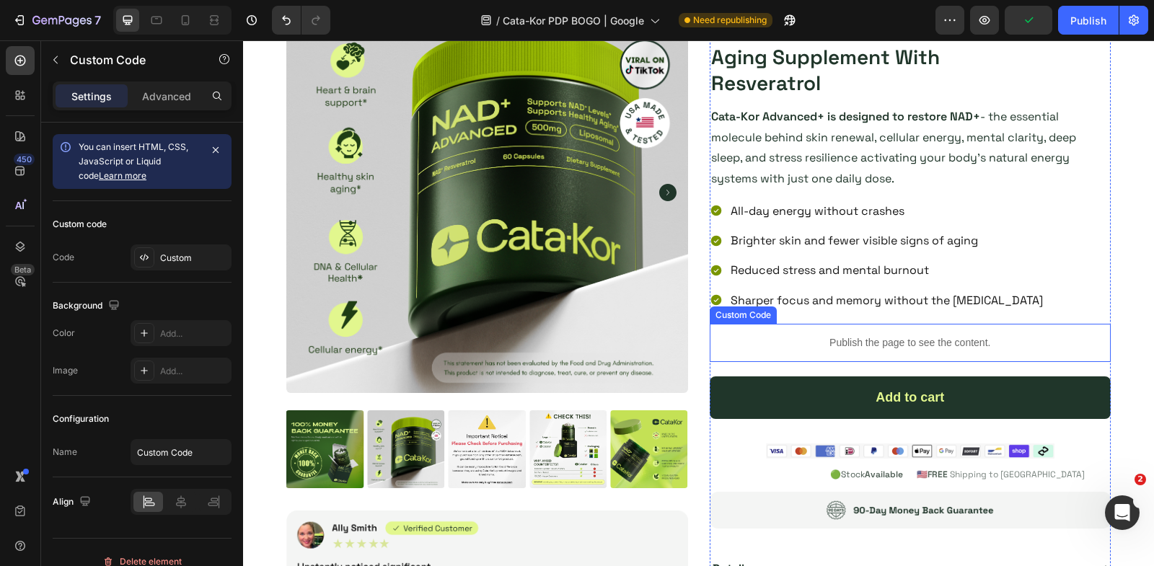
scroll to position [214, 0]
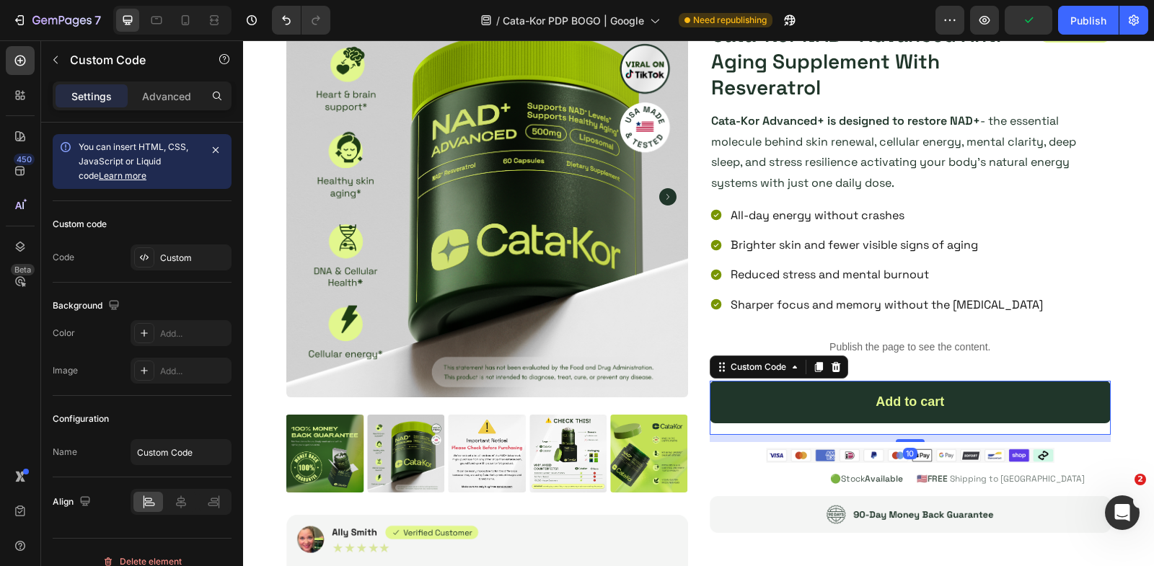
click at [936, 392] on div "Add to cart" at bounding box center [911, 402] width 402 height 43
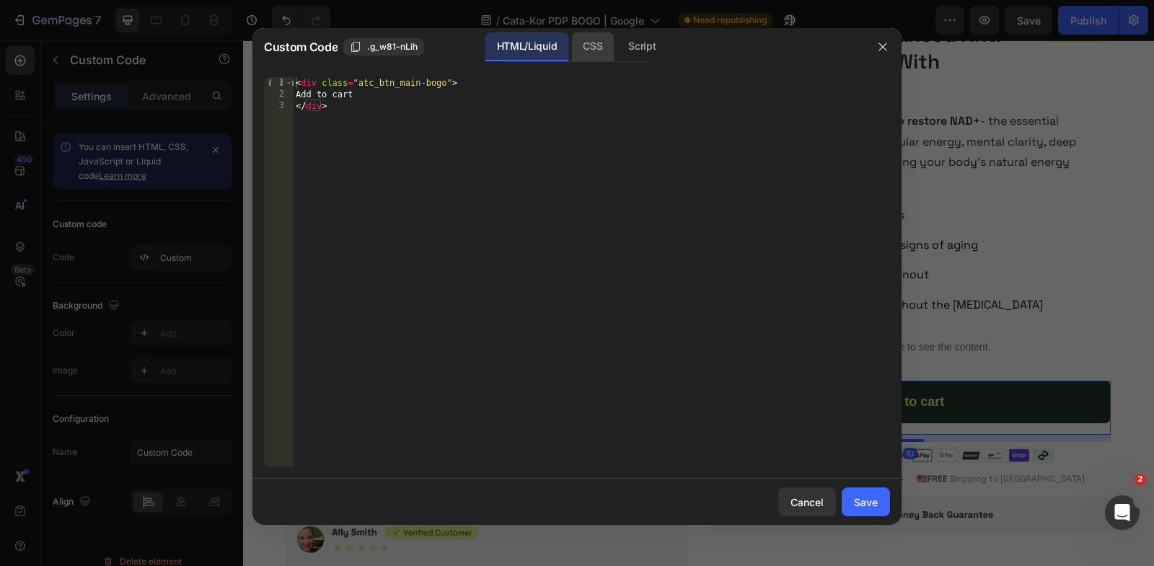
click at [617, 46] on div "CSS" at bounding box center [642, 46] width 50 height 29
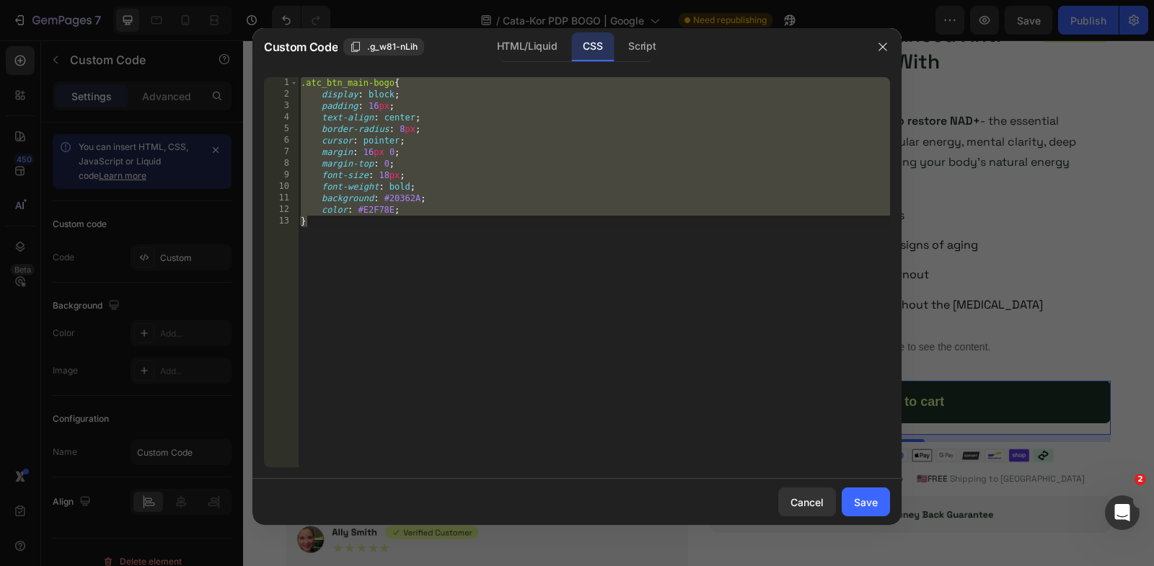
click at [558, 207] on div ".atc_btn_main-bogo { display : block ; padding : 16 px ; text-align : center ; …" at bounding box center [594, 284] width 592 height 414
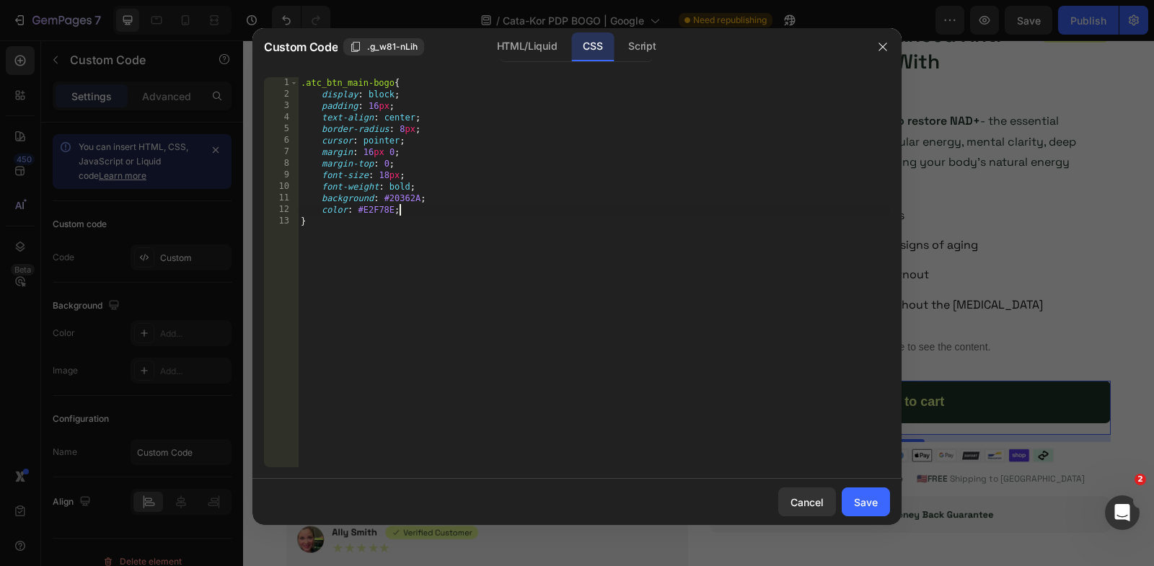
type textarea "color: #E2F78E; }"
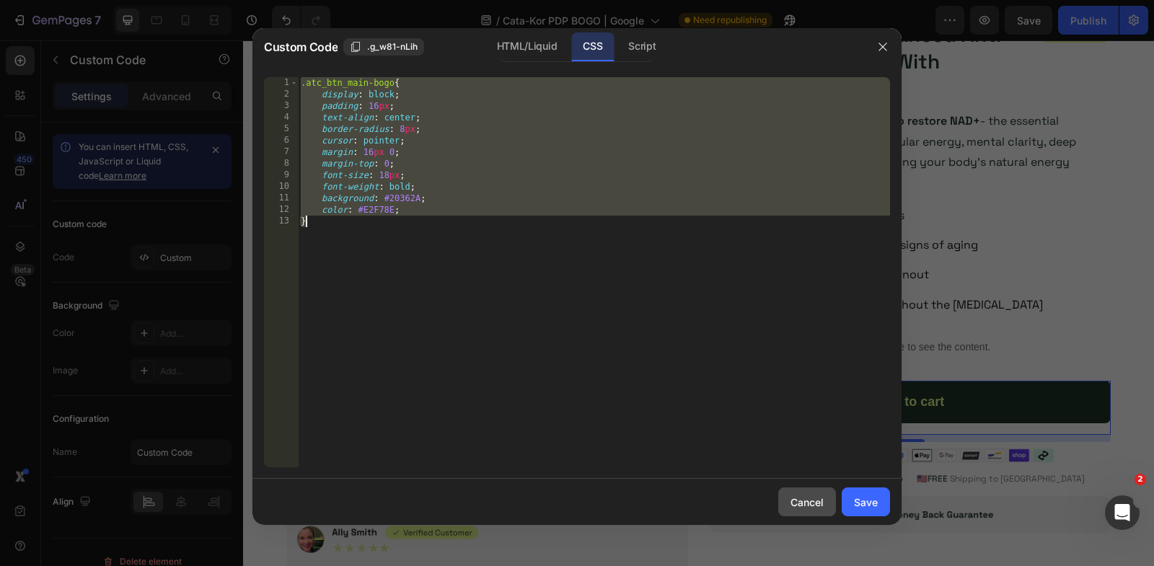
click at [800, 501] on div "Cancel" at bounding box center [807, 502] width 33 height 15
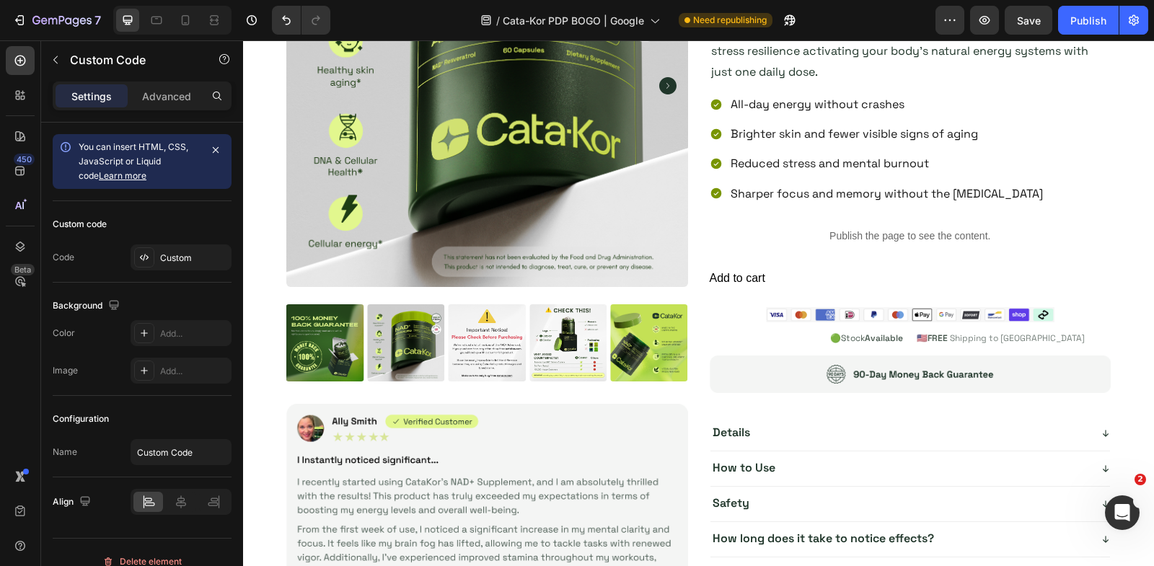
scroll to position [4870, 0]
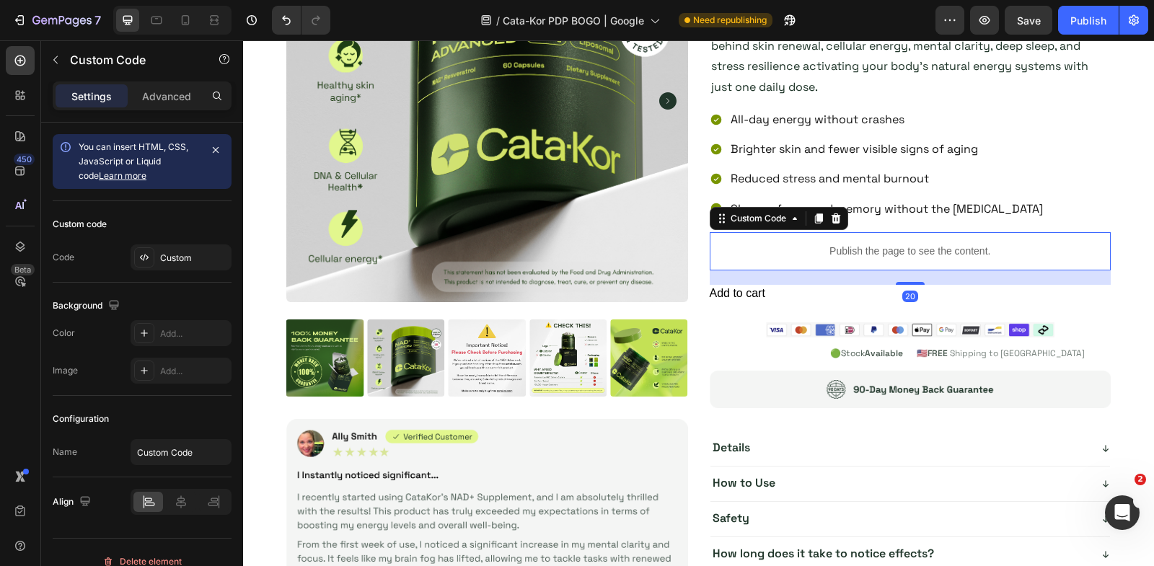
click at [910, 250] on p "Publish the page to see the content." at bounding box center [911, 251] width 402 height 15
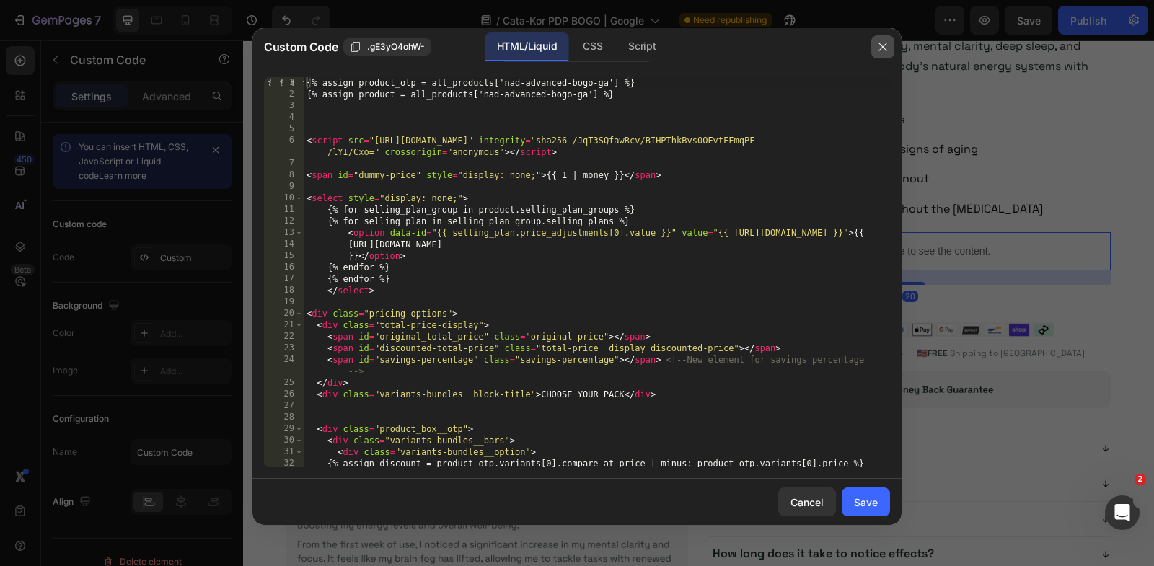
click at [887, 50] on icon "button" at bounding box center [883, 47] width 8 height 8
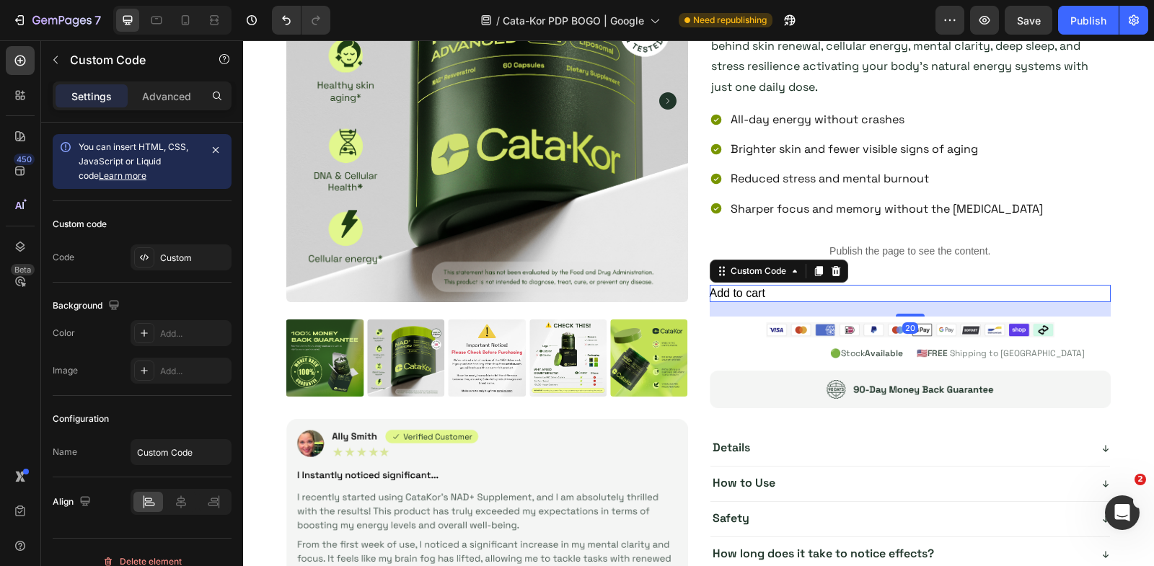
click at [775, 285] on div "Add to cart" at bounding box center [911, 293] width 402 height 17
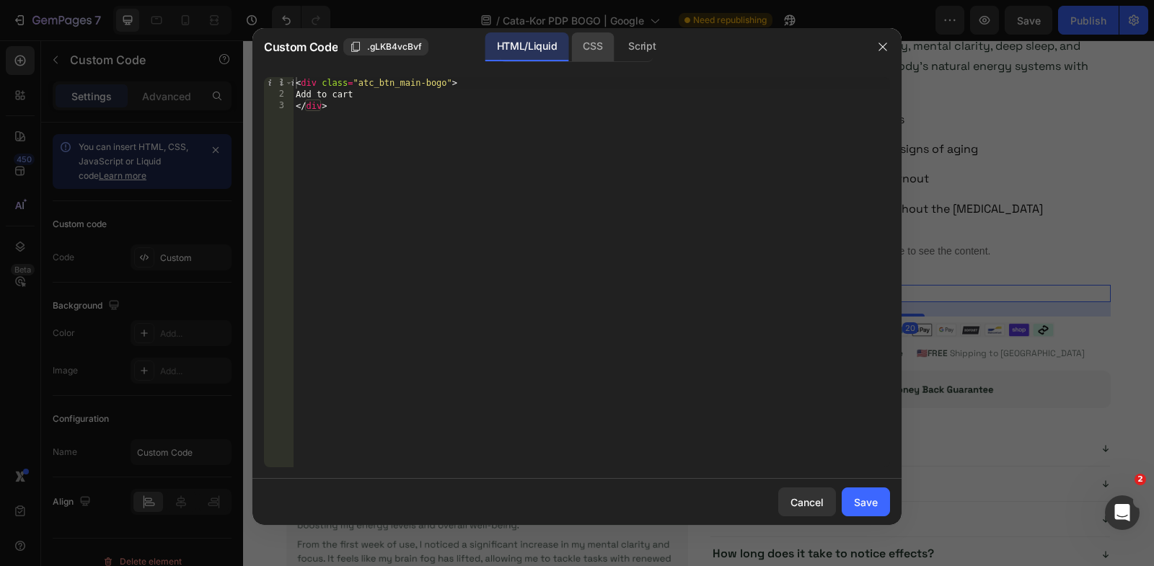
click at [578, 32] on div "Custom Code .gLKB4vcBvf HTML/Liquid CSS Script" at bounding box center [558, 47] width 612 height 38
click at [589, 79] on div "< div class = "atc_btn_main-bogo" > Add to cart </ div >" at bounding box center [591, 284] width 597 height 414
click at [617, 47] on div "CSS" at bounding box center [642, 46] width 50 height 29
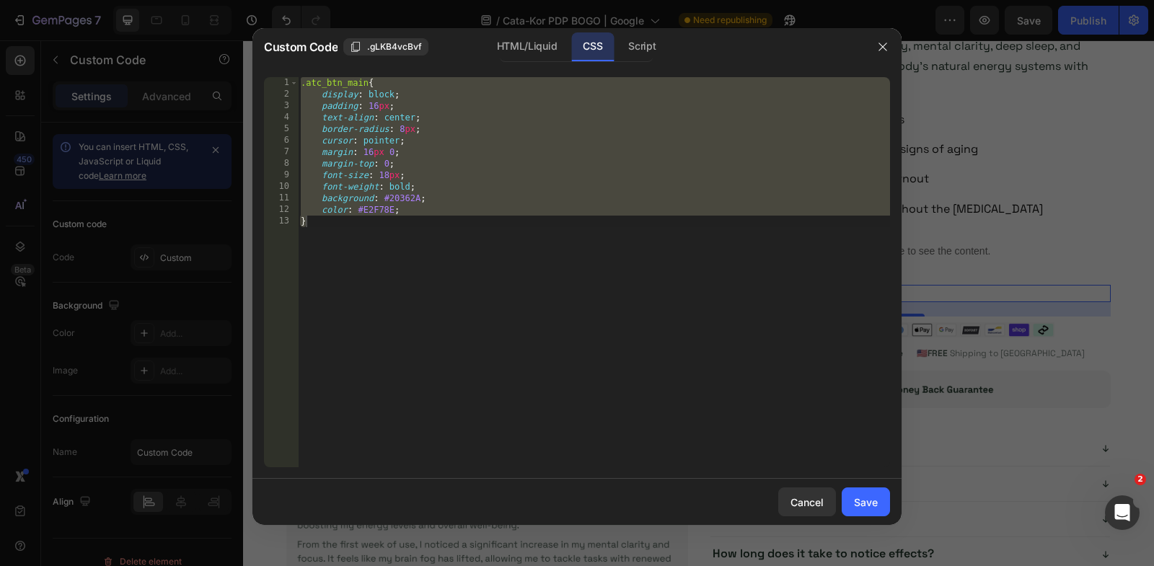
click at [589, 253] on div ".atc_btn_main { display : block ; padding : 16 px ; text-align : center ; borde…" at bounding box center [594, 284] width 592 height 414
paste textarea
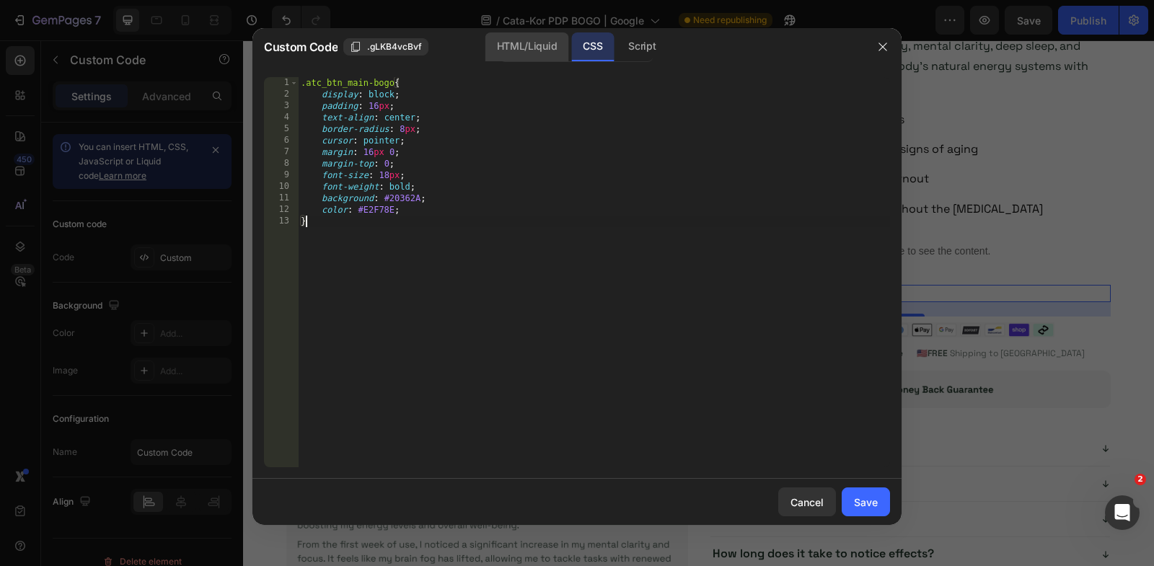
click at [526, 41] on div "HTML/Liquid" at bounding box center [526, 46] width 83 height 29
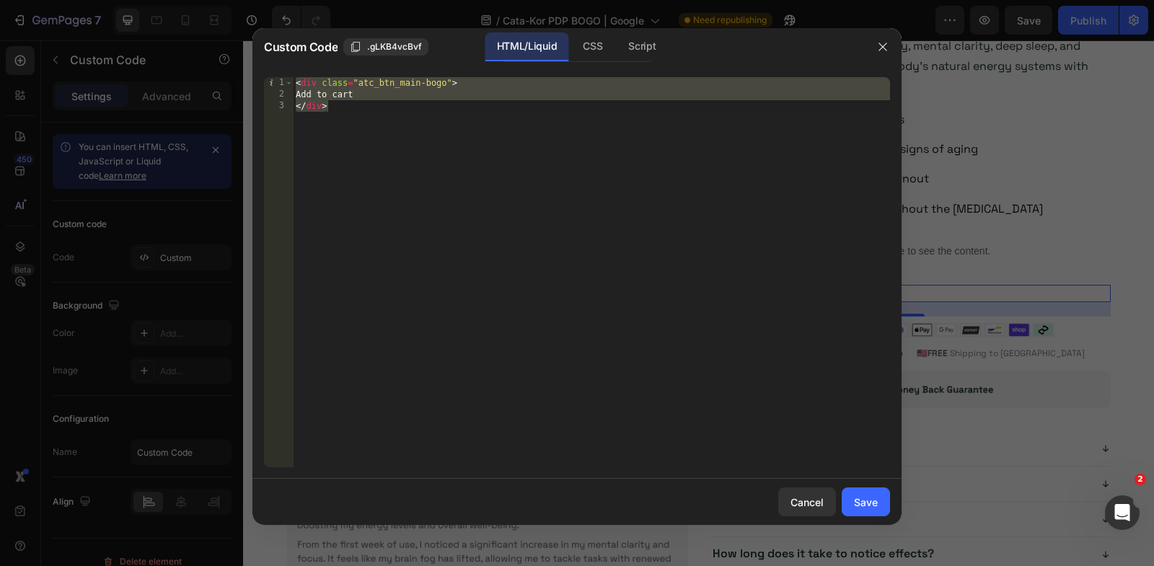
click at [446, 83] on div "< div class = "atc_btn_main-bogo" > Add to cart </ div >" at bounding box center [591, 284] width 597 height 414
type textarea "<div class="atc_btn_main-bogo">"
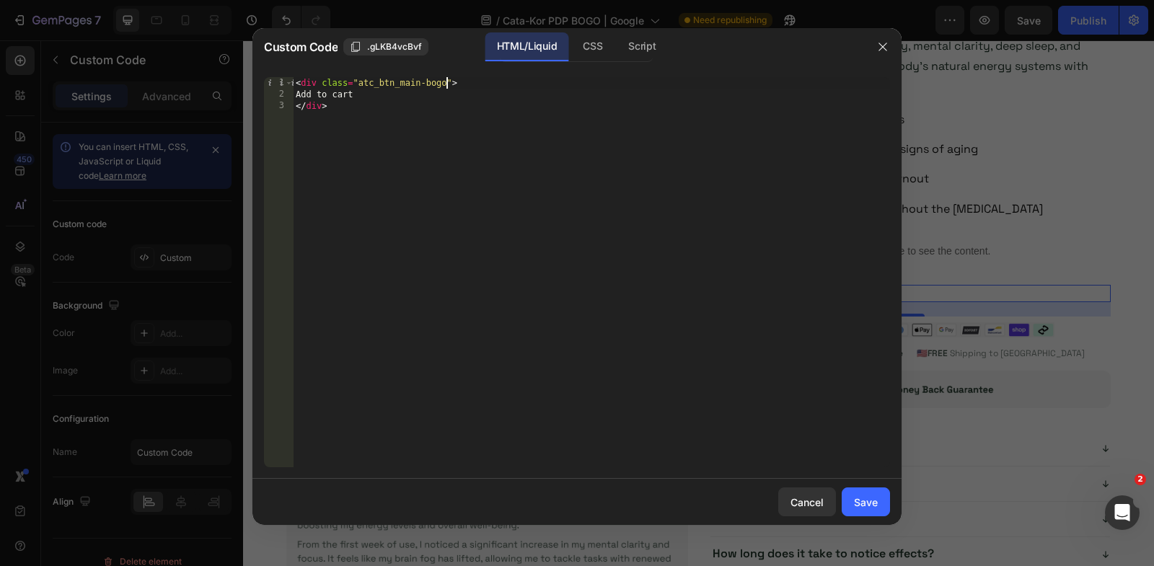
click at [422, 83] on div "< div class = "atc_btn_main-bogo" > Add to cart </ div >" at bounding box center [591, 284] width 597 height 414
click at [870, 498] on div "Save" at bounding box center [866, 502] width 24 height 15
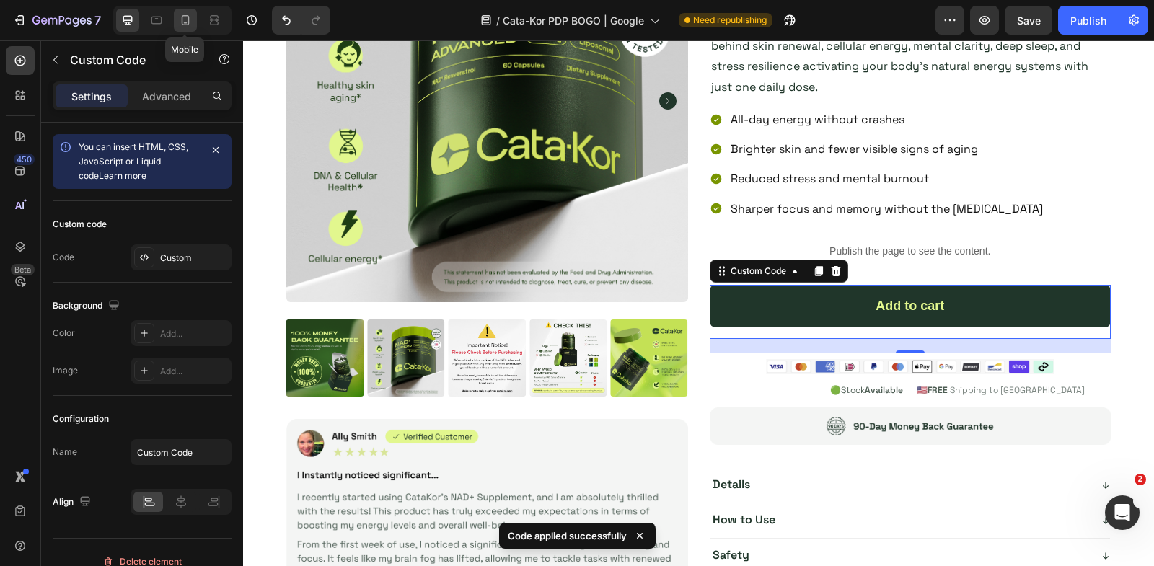
click at [191, 23] on icon at bounding box center [185, 20] width 14 height 14
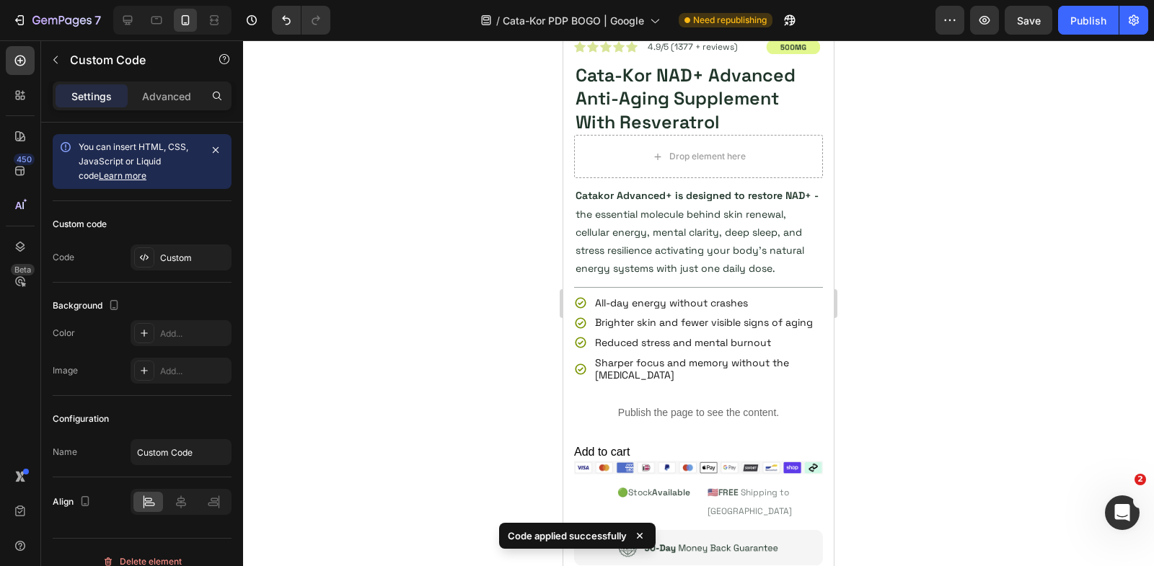
scroll to position [646, 0]
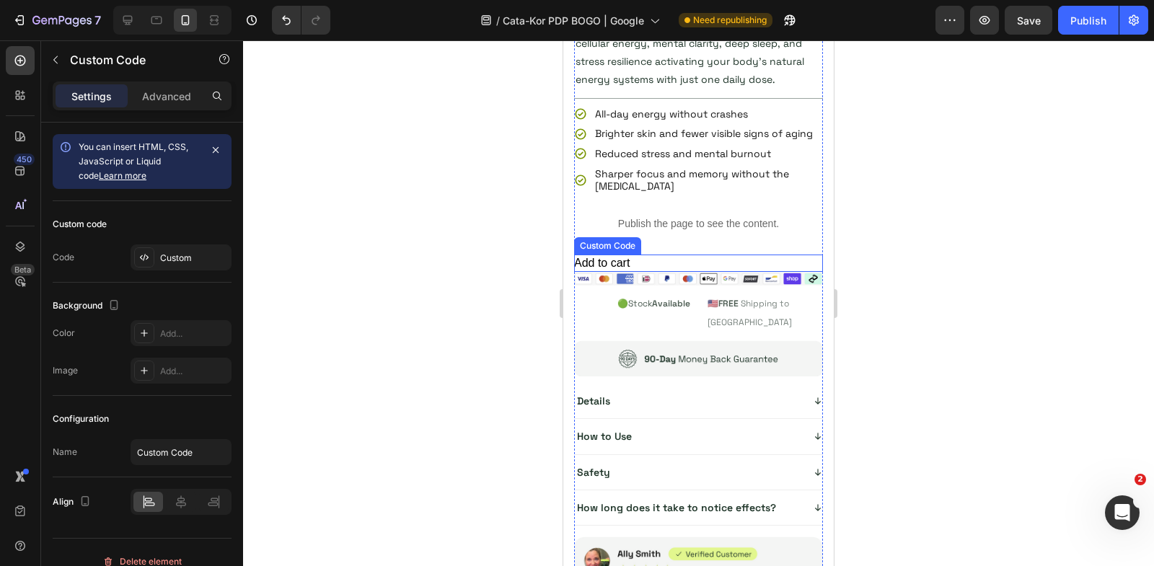
click at [669, 262] on div "Add to cart" at bounding box center [698, 263] width 249 height 17
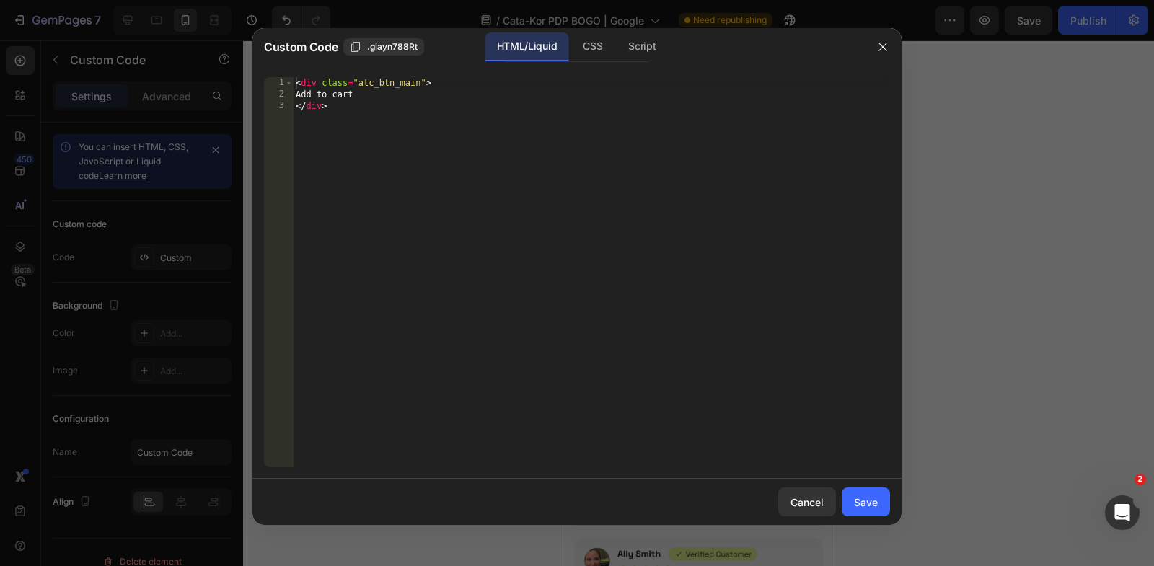
click at [669, 262] on div "< div class = "atc_btn_main" > Add to cart </ div >" at bounding box center [591, 284] width 597 height 414
click at [419, 79] on div "< div class = "atc_btn_main" > Add to cart </ div >" at bounding box center [591, 284] width 597 height 414
click at [617, 53] on div "CSS" at bounding box center [642, 46] width 50 height 29
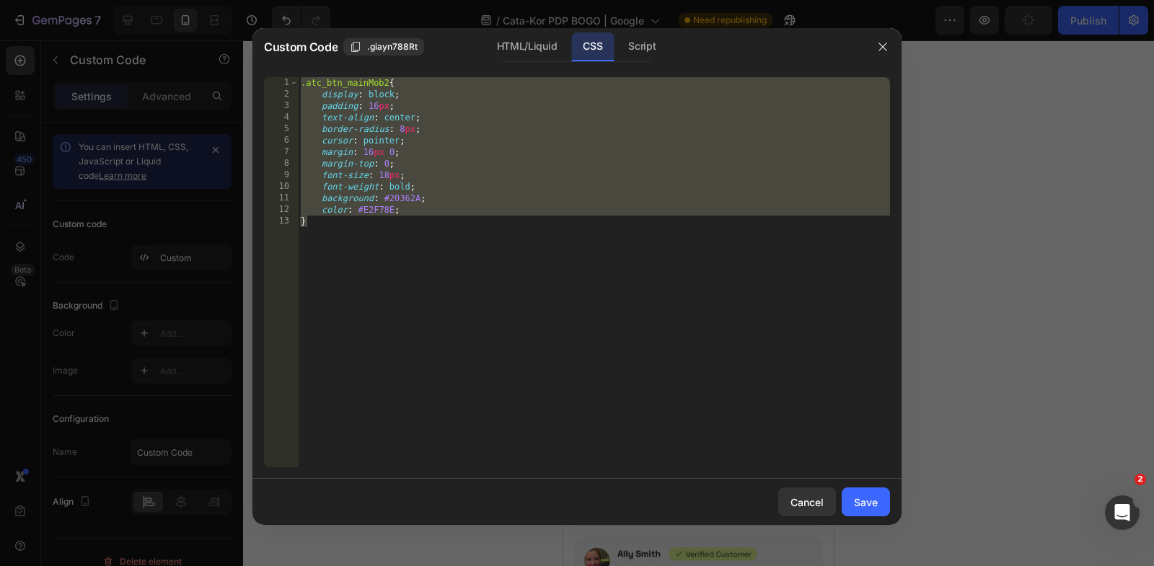
click at [387, 82] on div ".atc_btn_mainMob2 { display : block ; padding : 16 px ; text-align : center ; b…" at bounding box center [594, 284] width 592 height 414
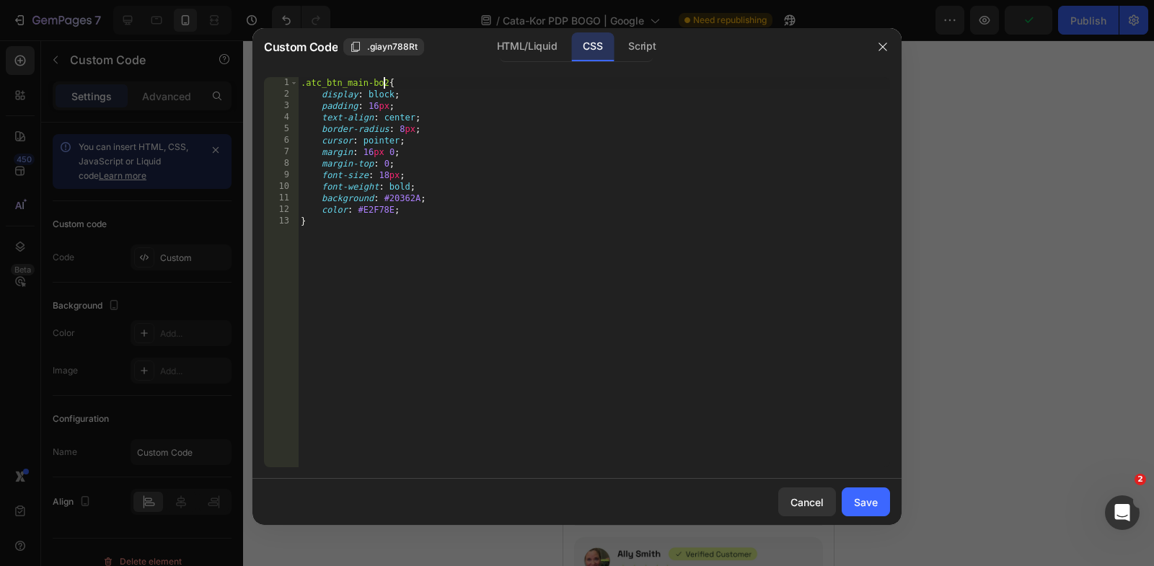
scroll to position [0, 7]
type textarea ".atc_btn_main-bogo{"
click at [857, 498] on div "Save" at bounding box center [866, 502] width 24 height 15
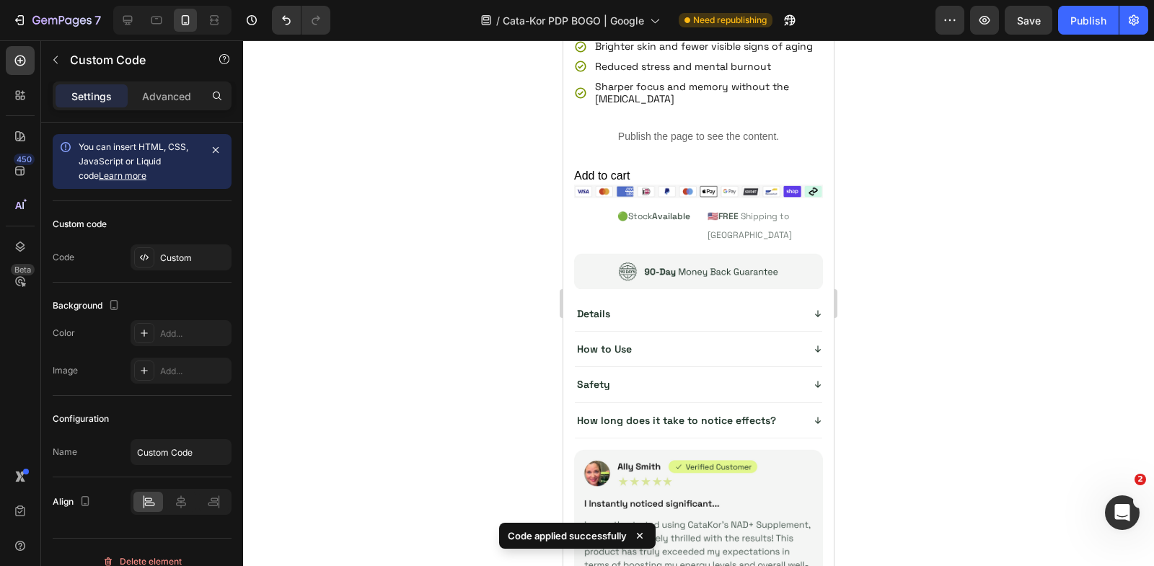
scroll to position [5141, 0]
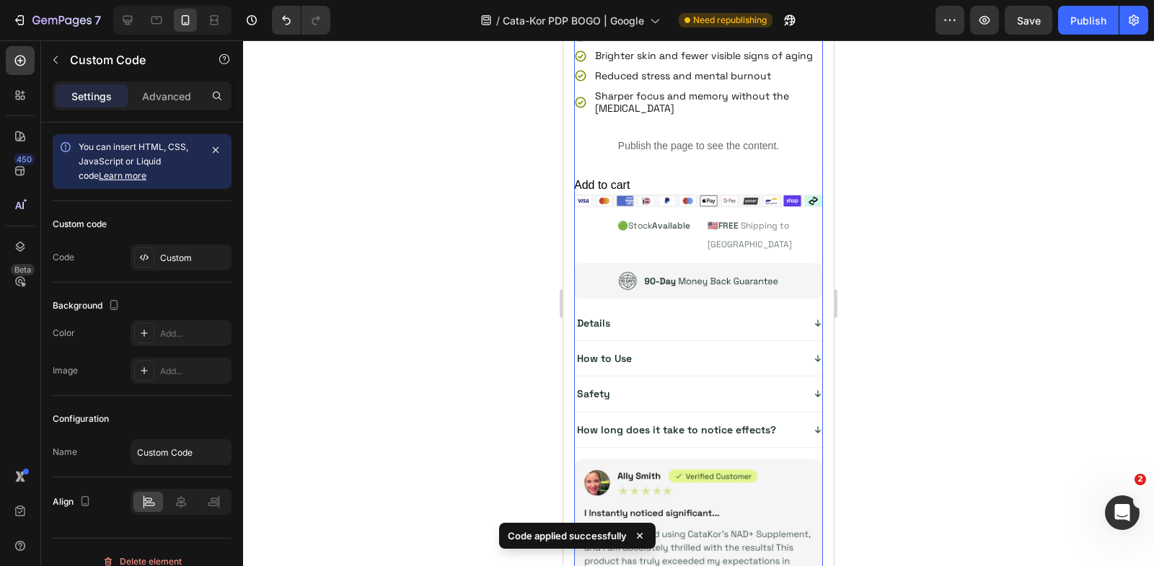
click at [642, 177] on div "Add to cart" at bounding box center [698, 185] width 249 height 17
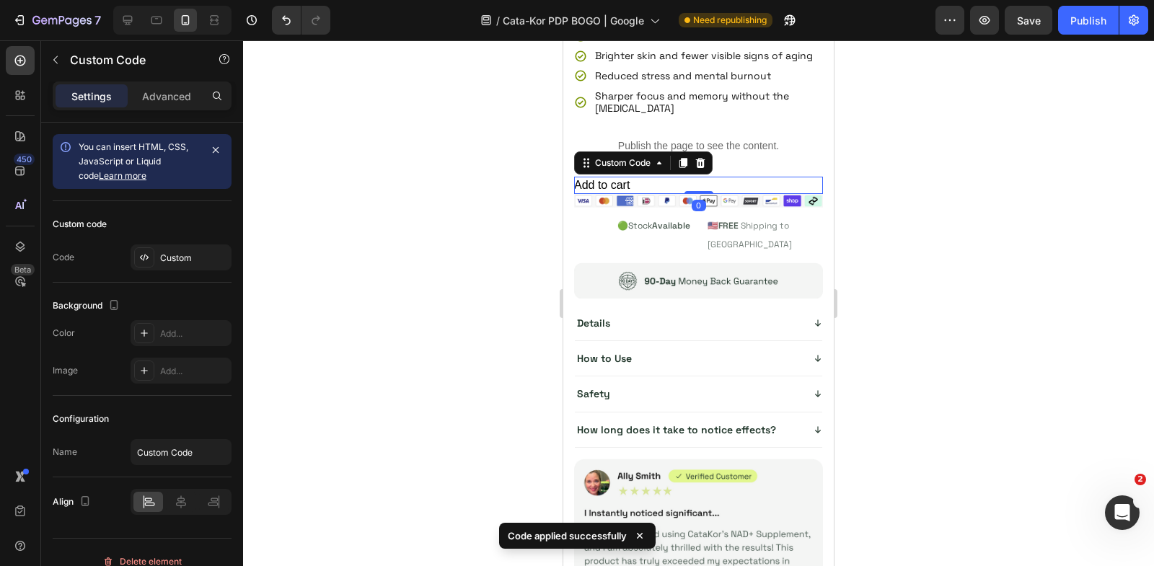
click at [642, 177] on div "Add to cart" at bounding box center [698, 185] width 249 height 17
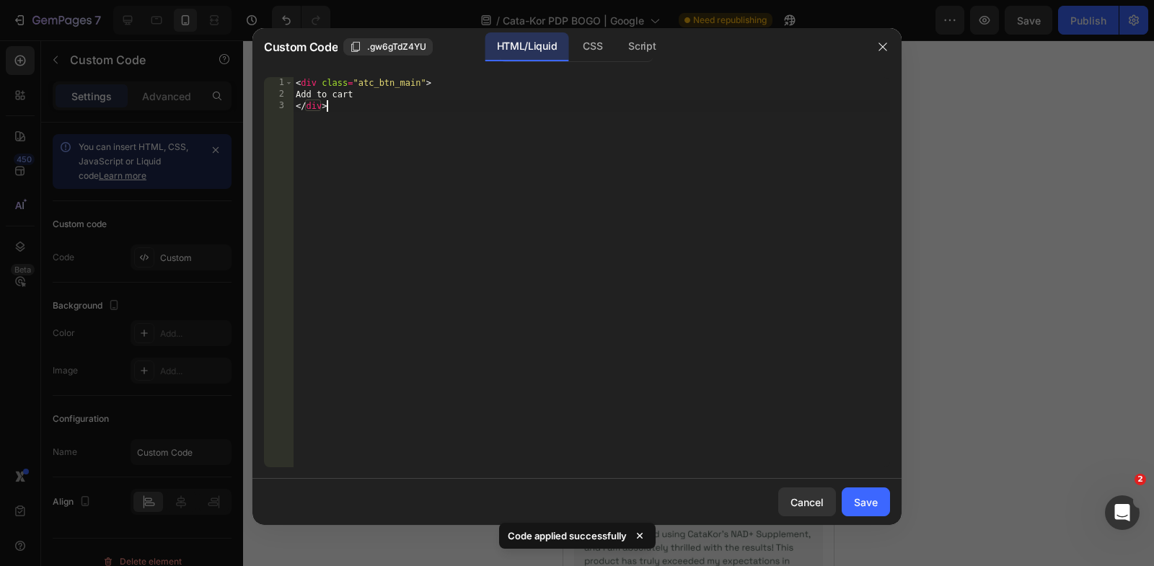
click at [642, 177] on div "< div class = "atc_btn_main" > Add to cart </ div >" at bounding box center [591, 284] width 597 height 414
click at [422, 83] on div "< div class = "atc_btn_main" > Add to cart </ div >" at bounding box center [591, 284] width 597 height 414
click at [617, 54] on div "CSS" at bounding box center [642, 46] width 50 height 29
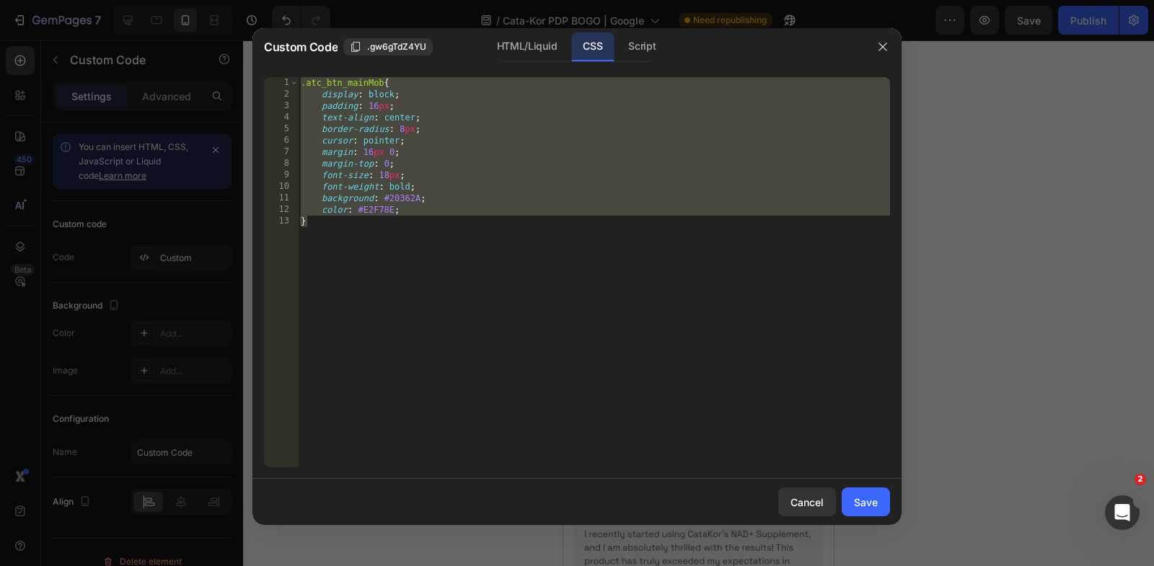
click at [384, 84] on div ".atc_btn_mainMob { display : block ; padding : 16 px ; text-align : center ; bo…" at bounding box center [594, 284] width 592 height 414
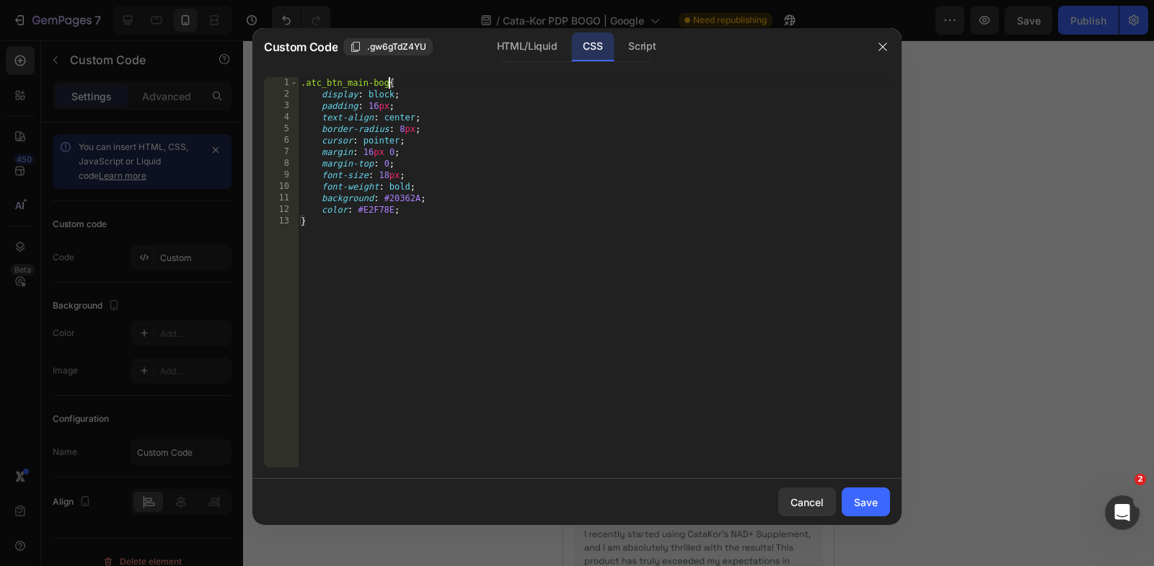
scroll to position [0, 7]
type textarea ".atc_btn_main-bogo{"
click at [864, 512] on button "Save" at bounding box center [866, 502] width 48 height 29
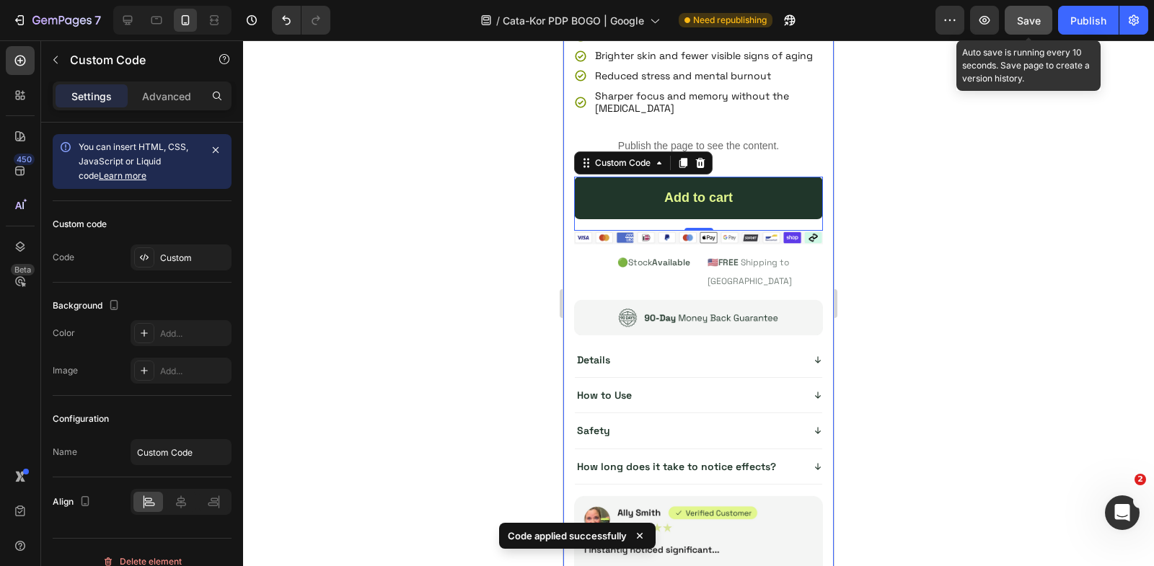
click at [1013, 29] on button "Save" at bounding box center [1029, 20] width 48 height 29
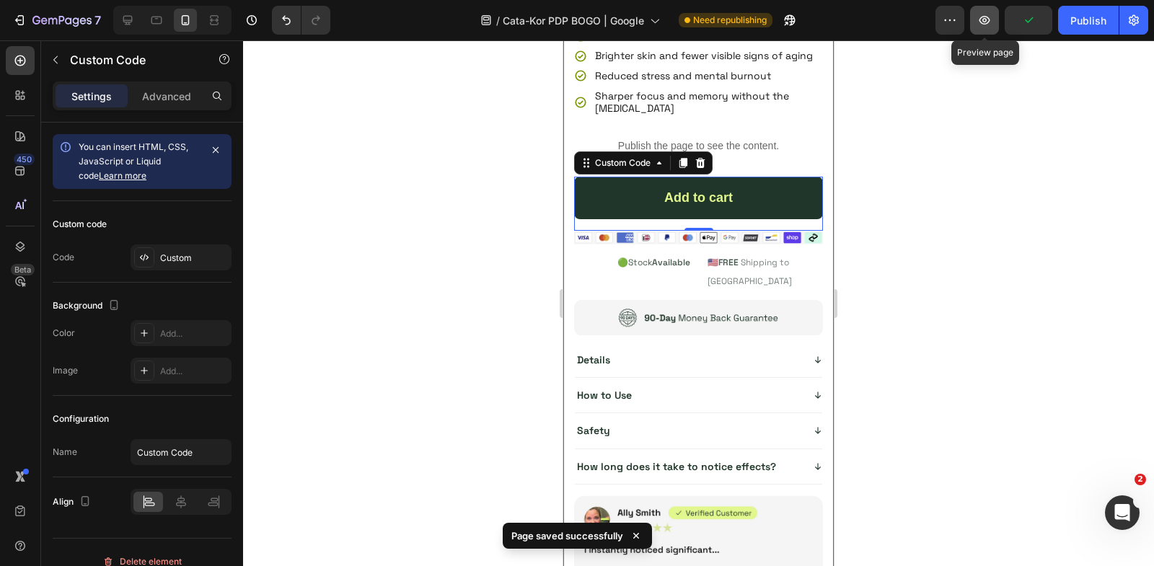
click at [988, 26] on icon "button" at bounding box center [984, 20] width 14 height 14
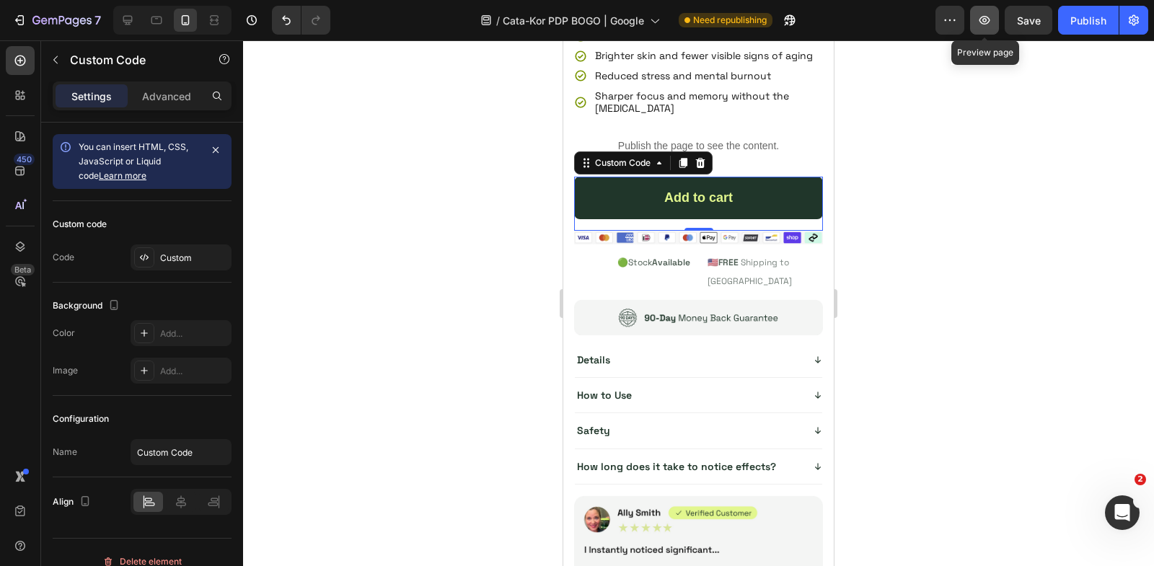
click at [987, 27] on icon "button" at bounding box center [984, 20] width 14 height 14
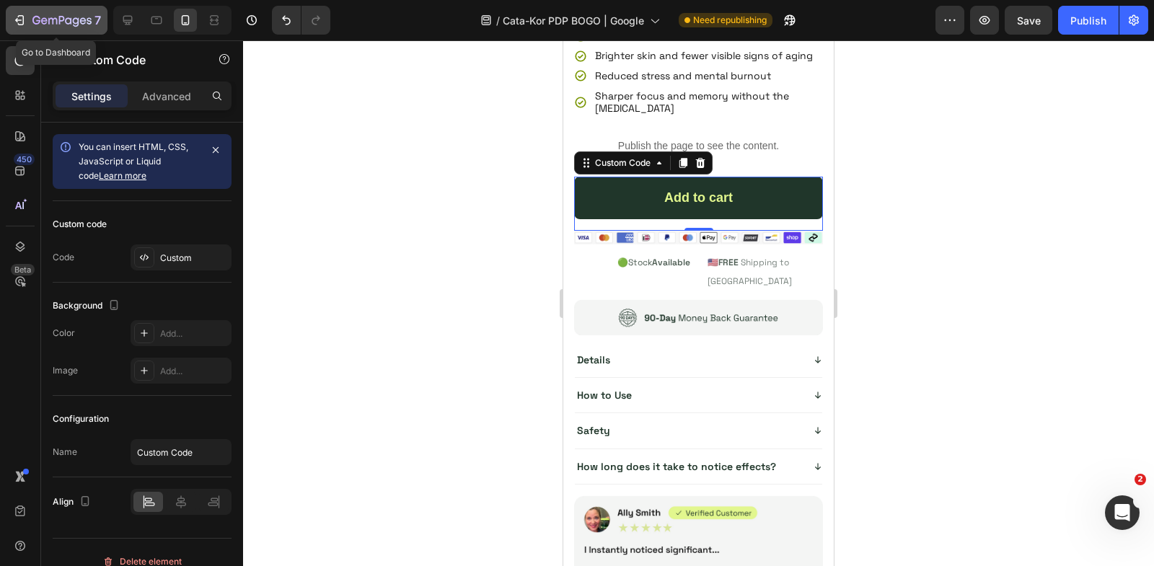
click at [15, 23] on icon "button" at bounding box center [19, 20] width 14 height 14
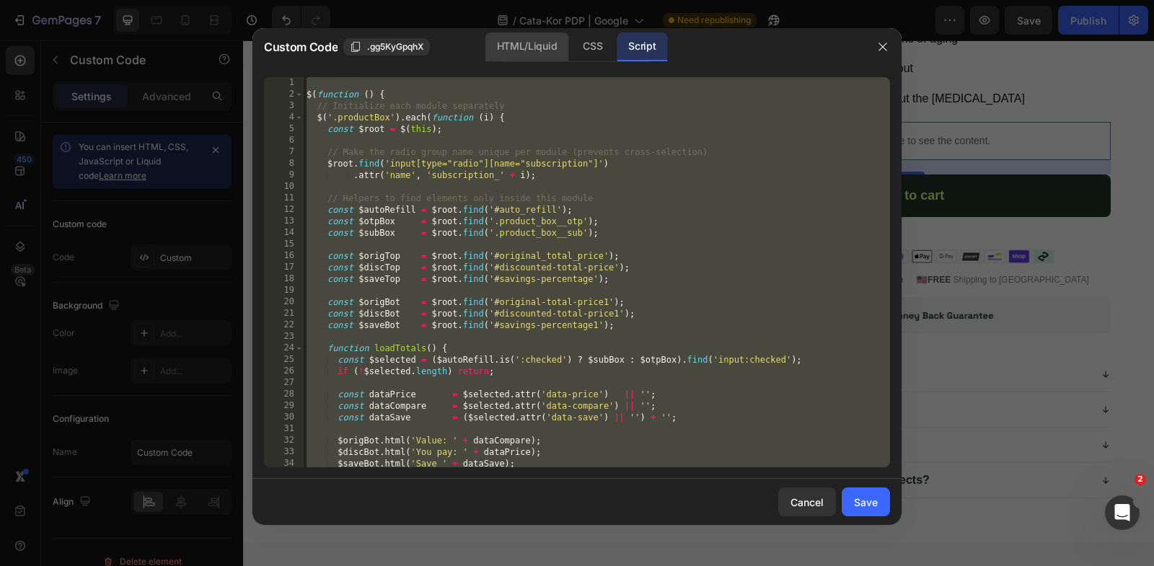
click at [571, 43] on div "HTML/Liquid" at bounding box center [592, 46] width 43 height 29
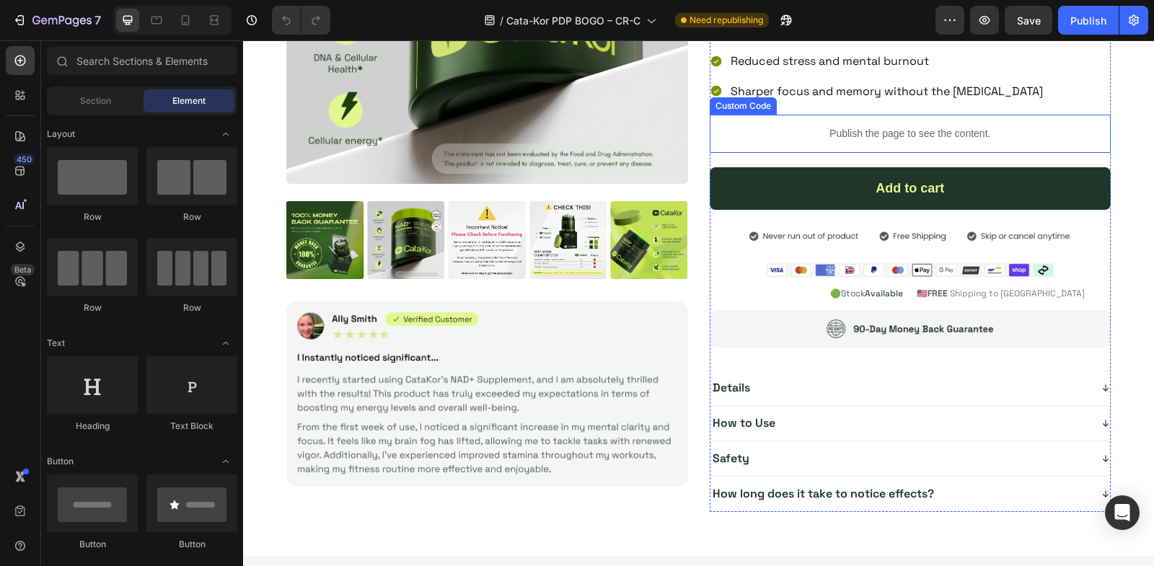
click at [850, 133] on p "Publish the page to see the content." at bounding box center [911, 133] width 402 height 15
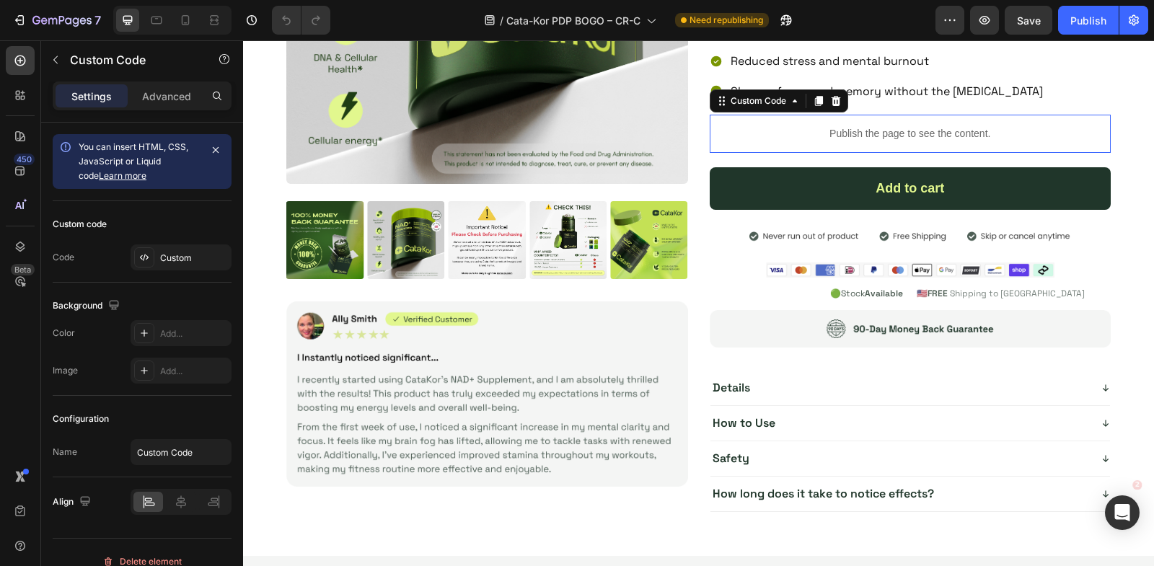
click at [850, 133] on p "Publish the page to see the content." at bounding box center [911, 133] width 402 height 15
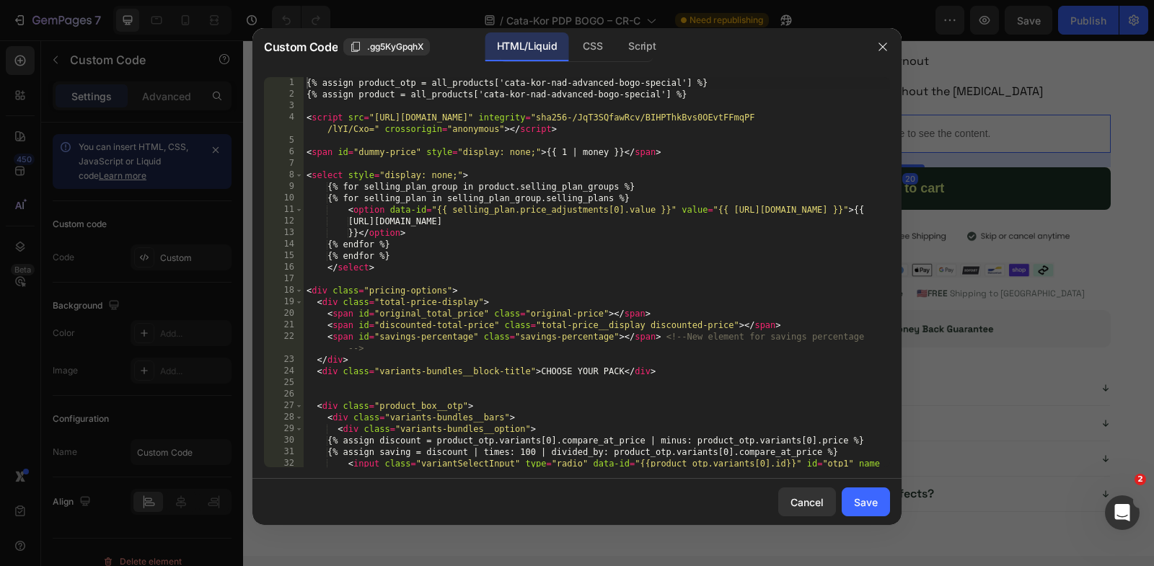
click at [850, 133] on div "{% assign product_otp = all_products['cata-kor-nad-advanced-bogo-special'] %} {…" at bounding box center [597, 290] width 586 height 426
click at [655, 50] on div "Script" at bounding box center [642, 46] width 50 height 29
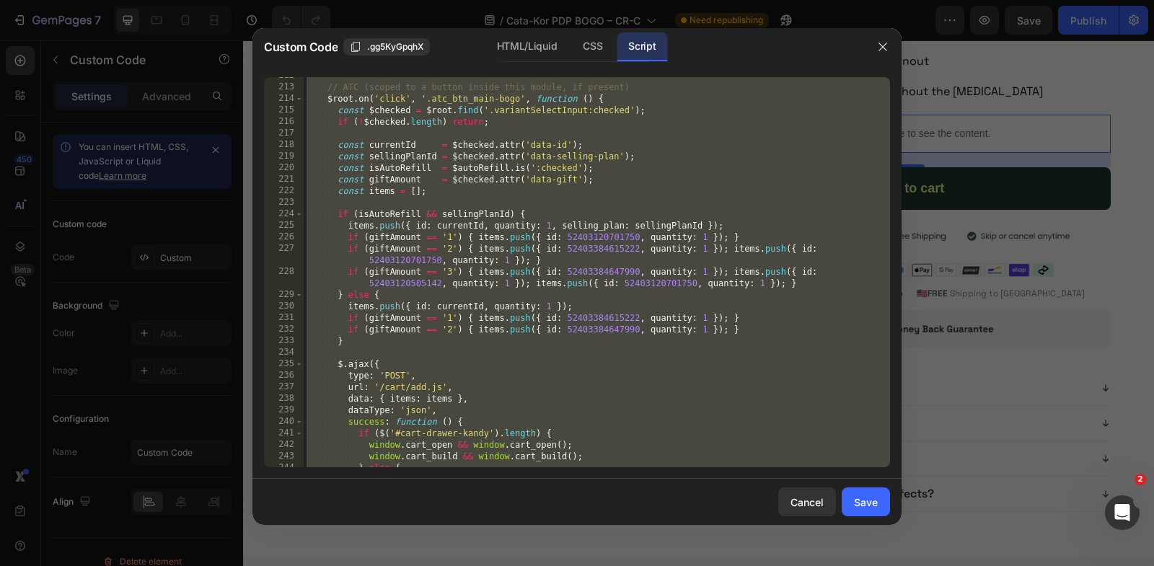
scroll to position [2551, 0]
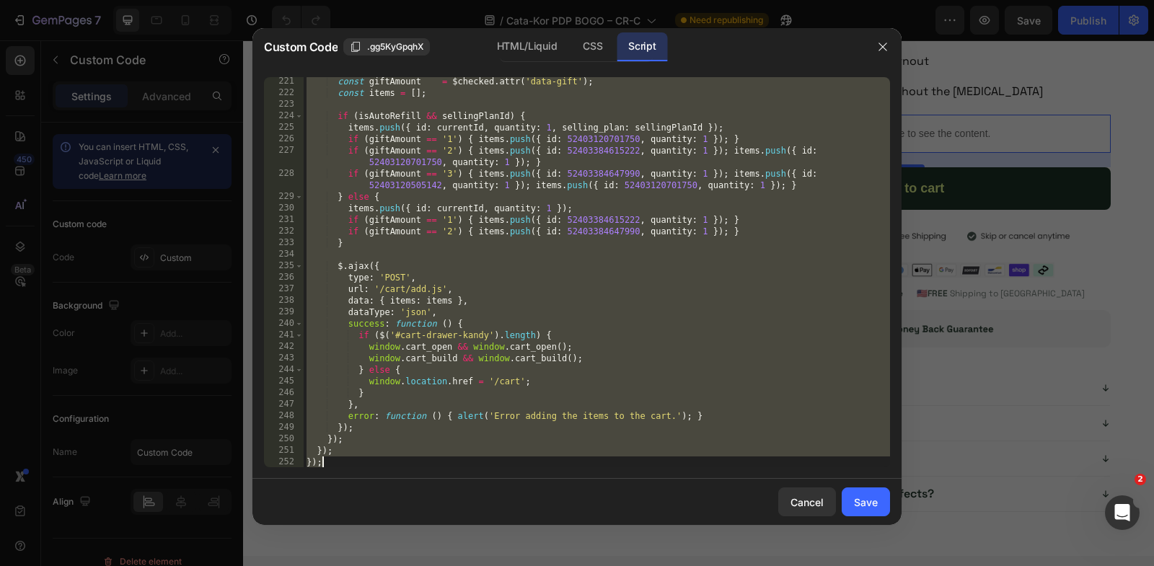
click at [384, 449] on div "const giftAmount = $checked . attr ( 'data-gift' ) ; const items = [ ] ; if ( i…" at bounding box center [597, 283] width 586 height 414
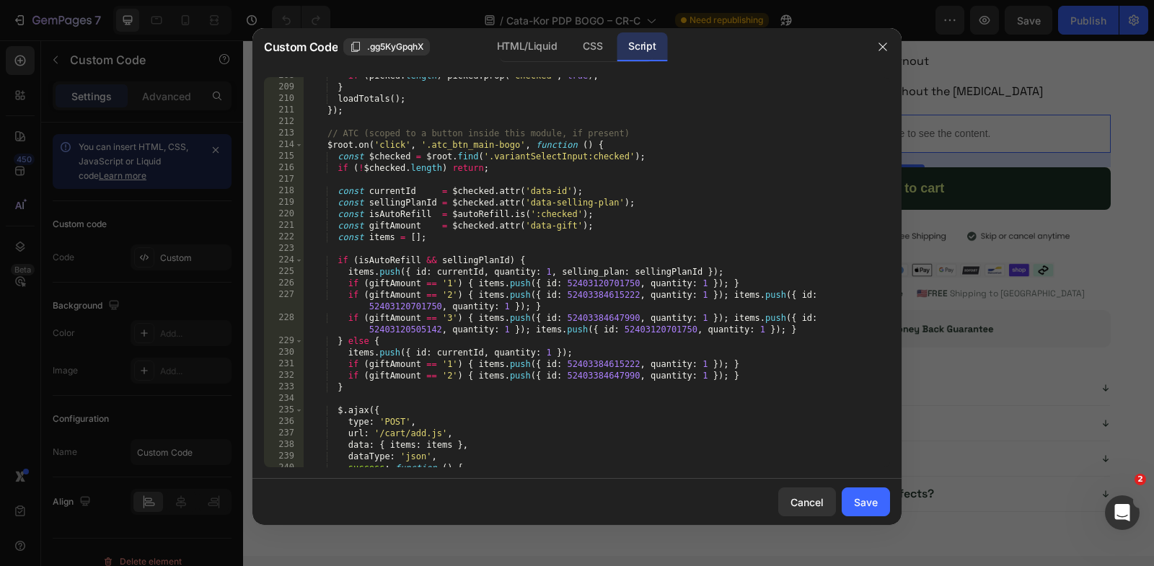
scroll to position [2390, 0]
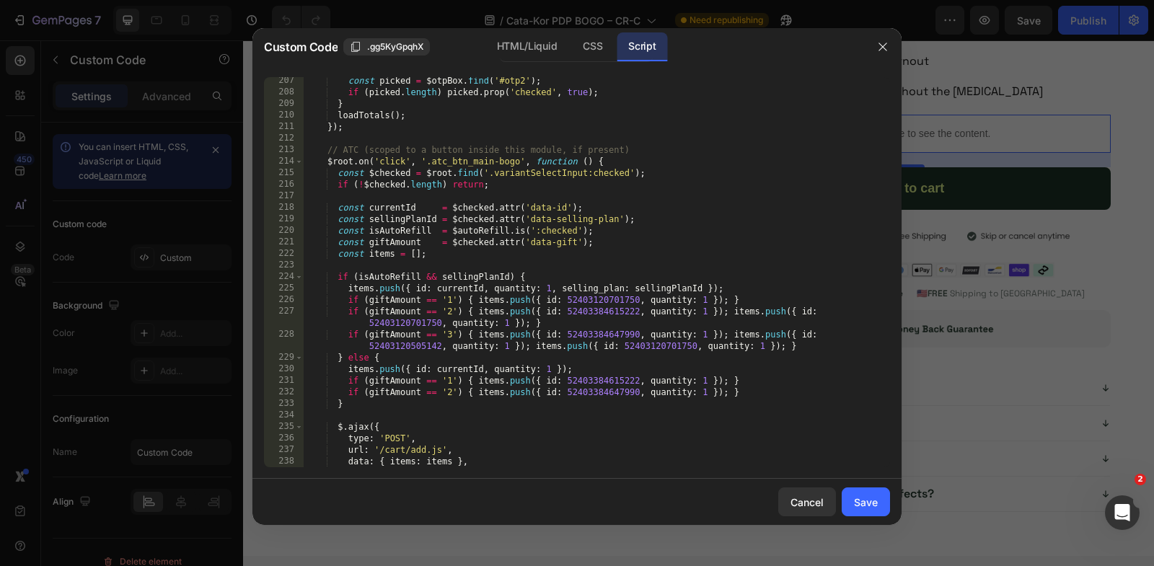
click at [327, 149] on div "const picked = $otpBox . find ( '#otp2' ) ; if ( picked . length ) picked . pro…" at bounding box center [597, 282] width 586 height 414
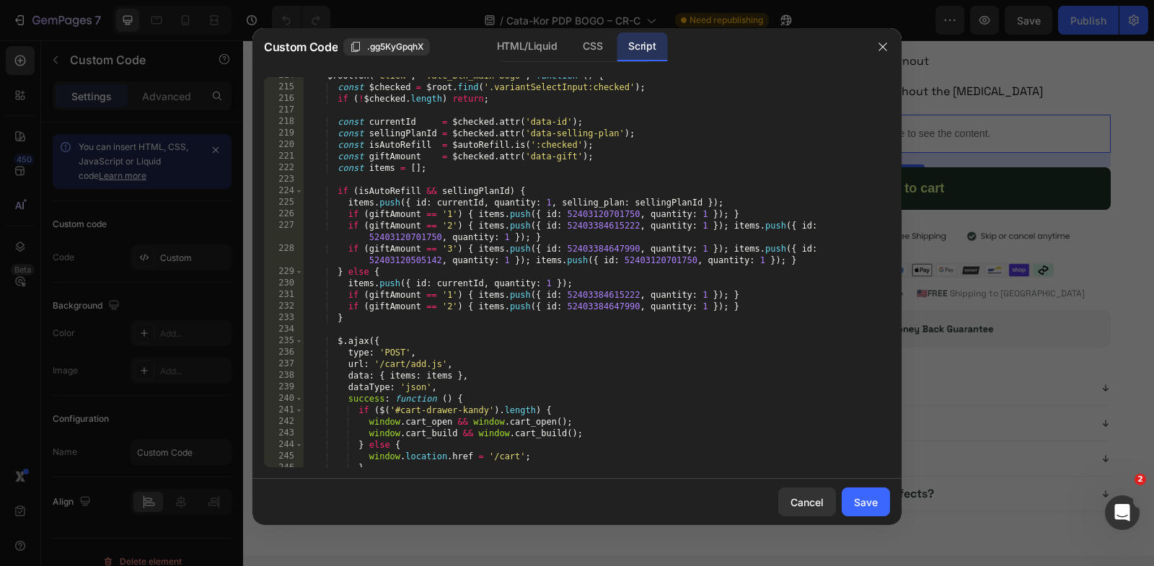
scroll to position [2551, 0]
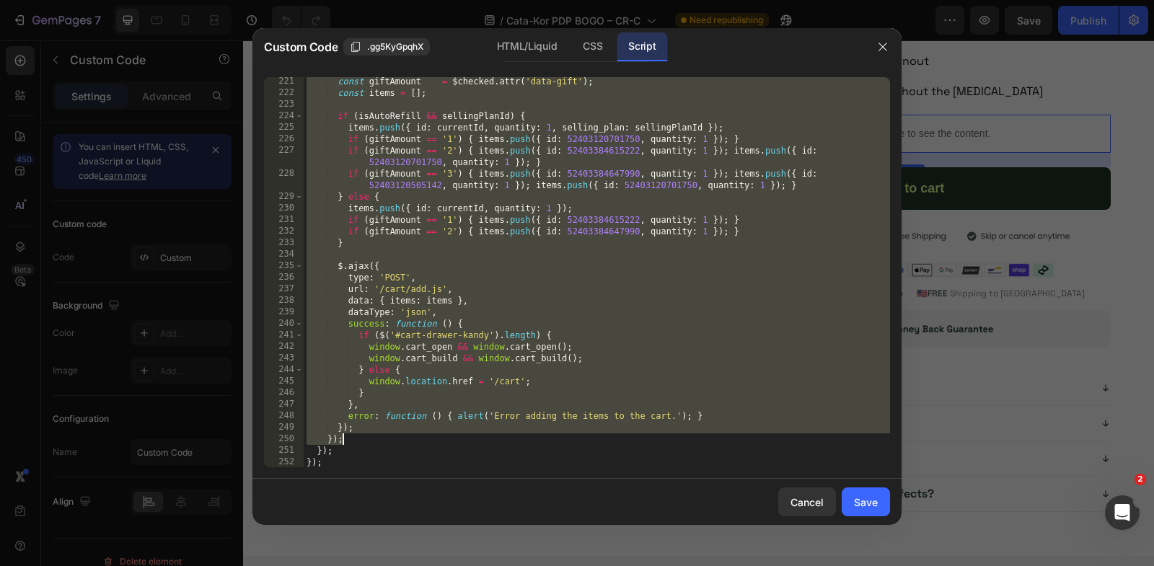
click at [361, 436] on div "const giftAmount = $checked . attr ( 'data-gift' ) ; const items = [ ] ; if ( i…" at bounding box center [597, 283] width 586 height 414
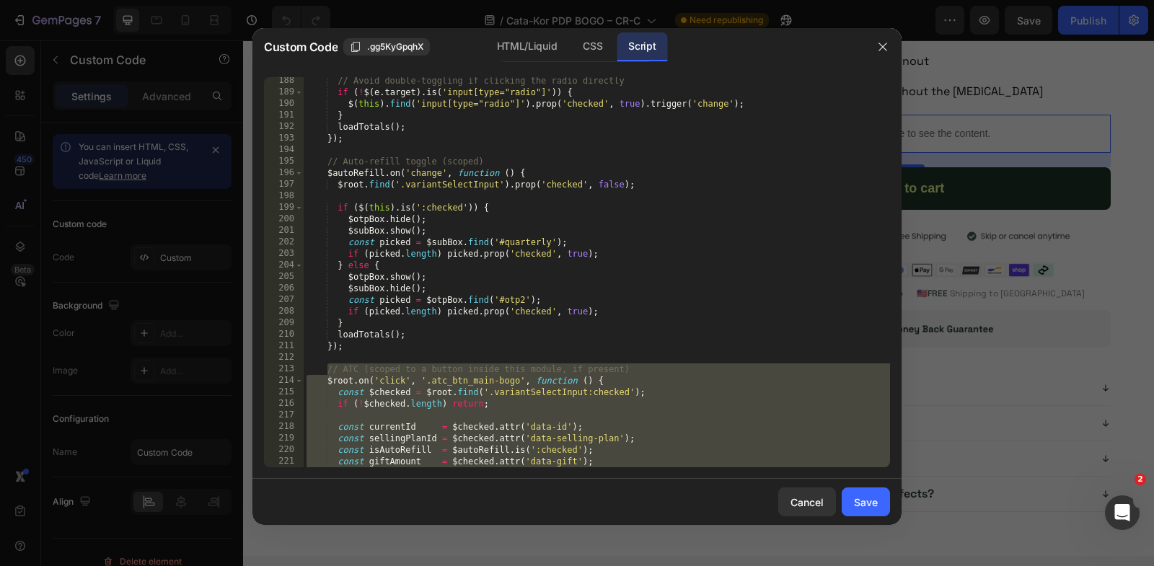
scroll to position [2020, 0]
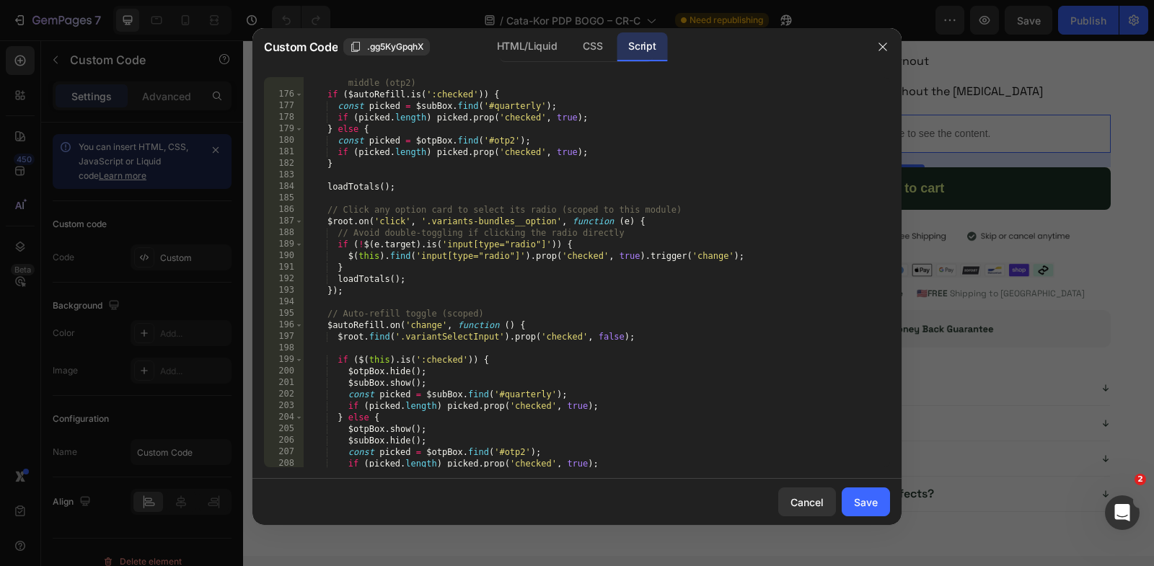
click at [613, 250] on div "// If "auto refill" is visible and checked, prefer subscription's middle option…" at bounding box center [597, 279] width 586 height 426
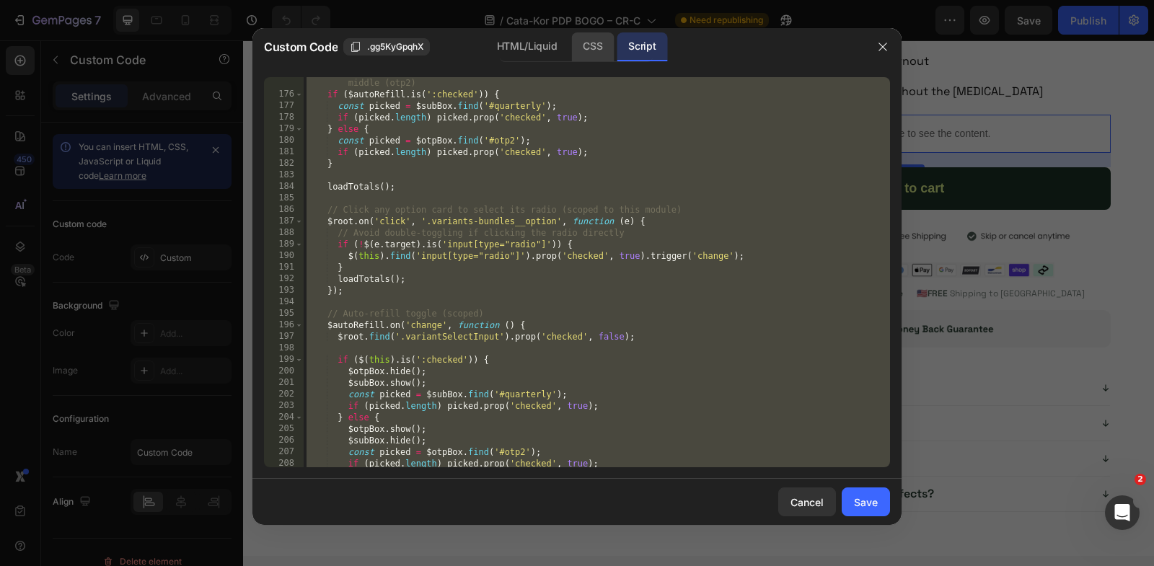
click at [577, 47] on div "CSS" at bounding box center [592, 46] width 43 height 29
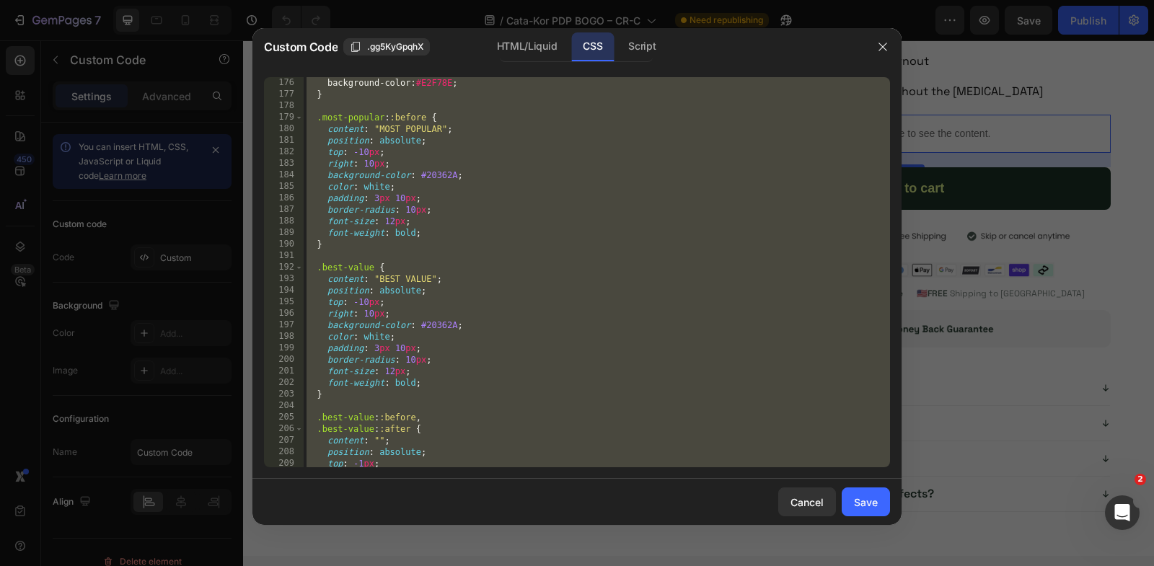
scroll to position [2031, 0]
click at [577, 165] on div "border-width : 2 px ; background-color : #E2F78E ; } .most-popular : :before { …" at bounding box center [597, 273] width 586 height 414
click at [522, 51] on div "HTML/Liquid" at bounding box center [526, 46] width 83 height 29
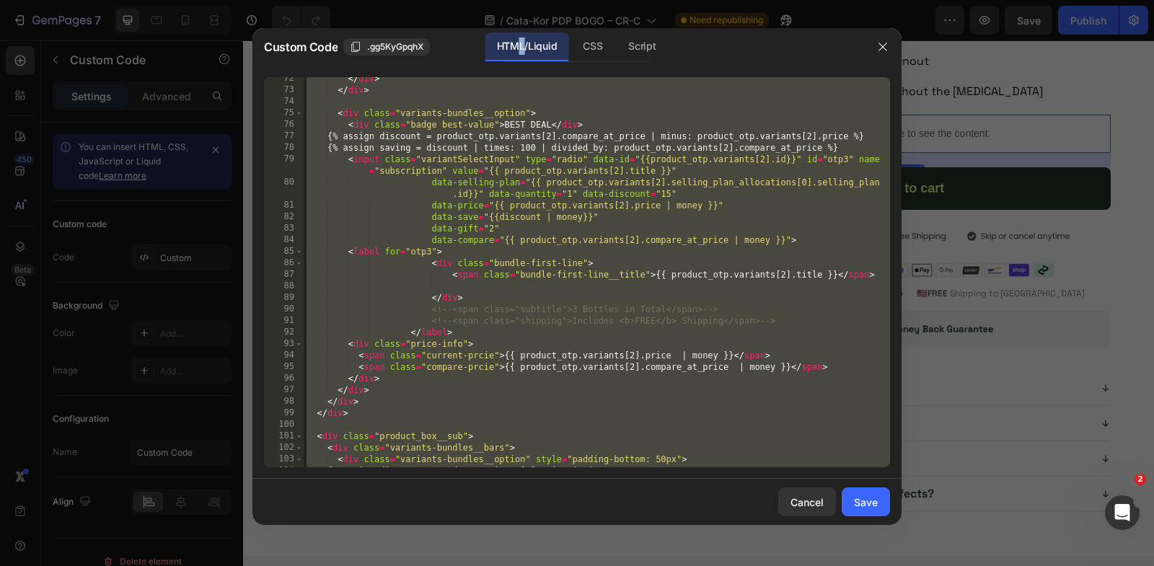
scroll to position [0, 0]
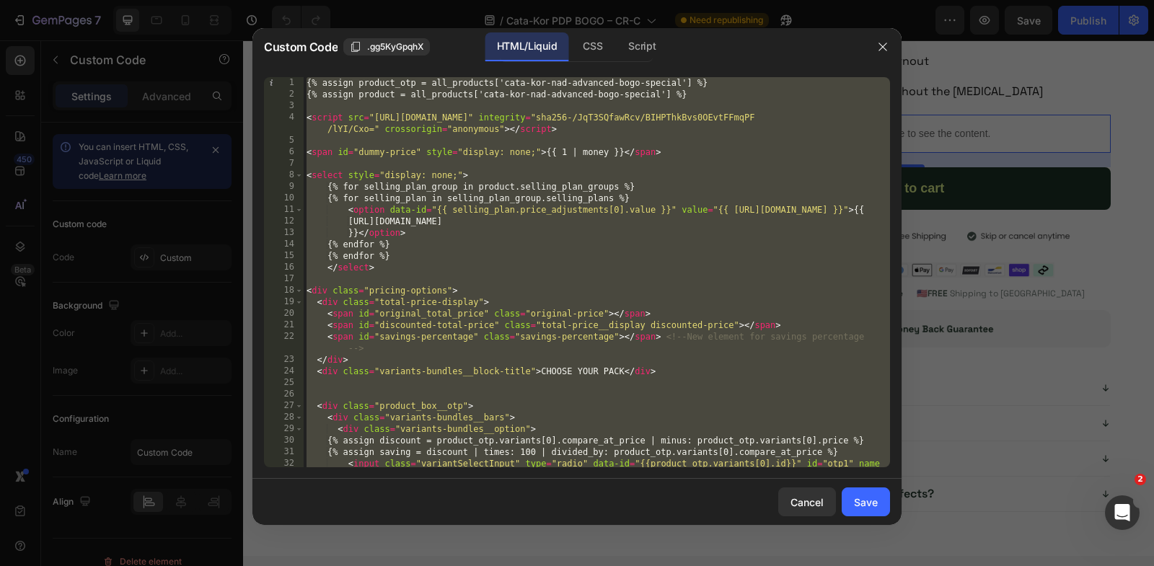
click at [550, 263] on div "{% assign product_otp = all_products['cata-kor-nad-advanced-bogo-special'] %} {…" at bounding box center [597, 290] width 586 height 426
type textarea "</select>"
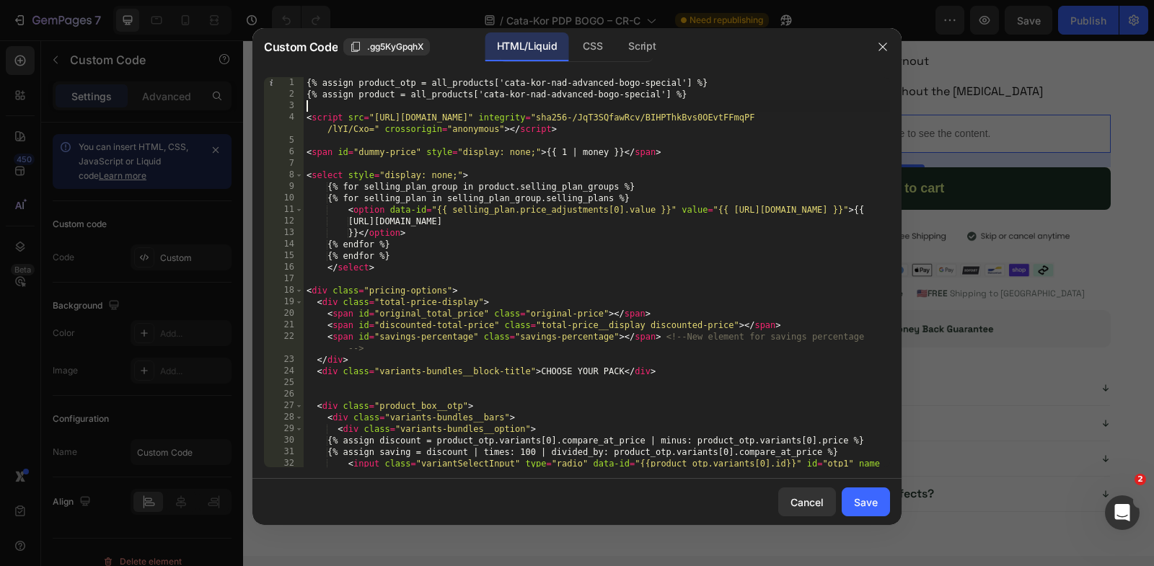
click at [372, 105] on div "{% assign product_otp = all_products['cata-kor-nad-advanced-bogo-special'] %} {…" at bounding box center [597, 290] width 586 height 426
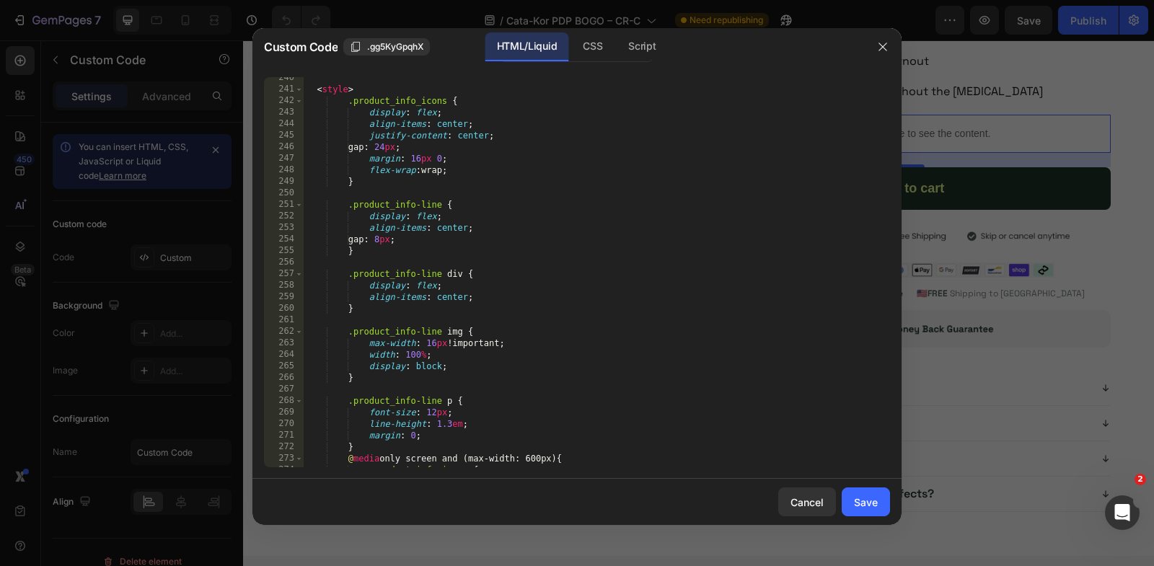
scroll to position [3186, 0]
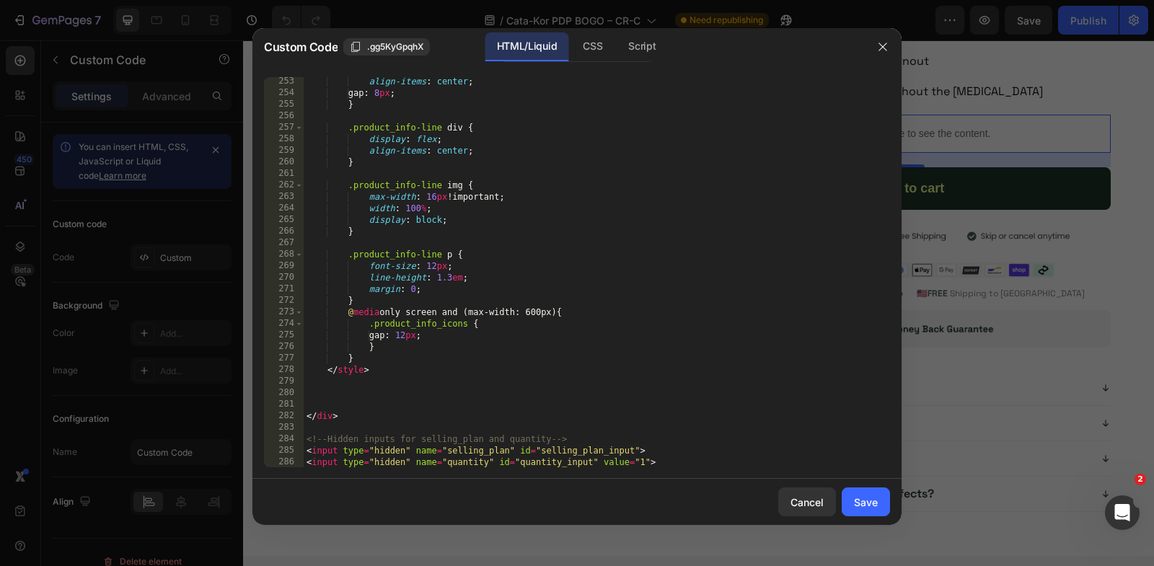
click at [711, 470] on div "253 254 255 256 257 258 259 260 261 262 263 264 265 266 267 268 269 270 271 272…" at bounding box center [576, 272] width 649 height 413
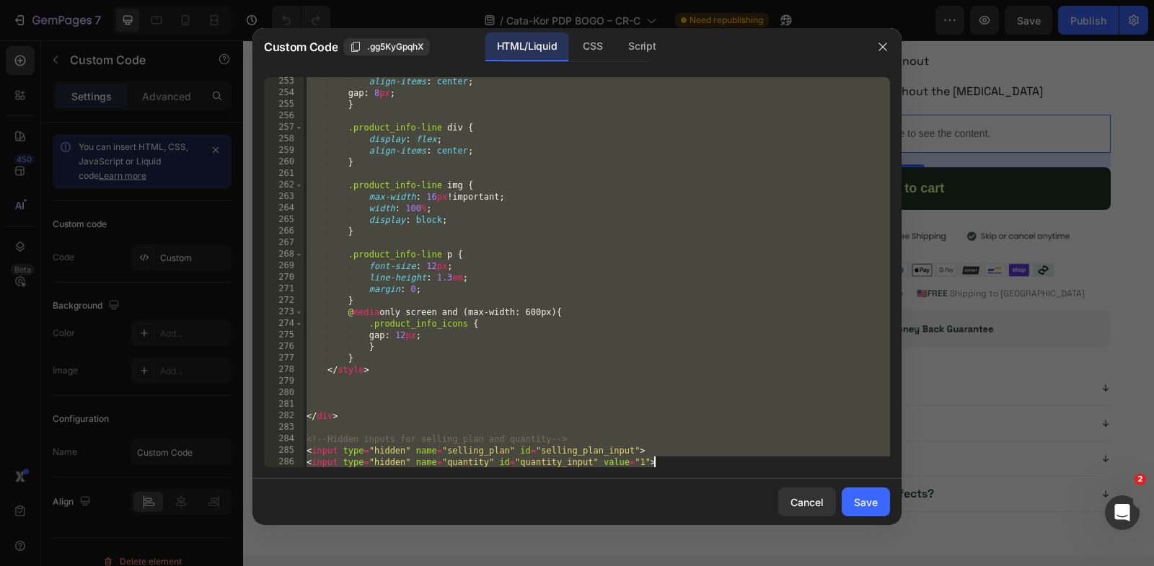
click at [708, 460] on div "align-items : center ; gap : 8 px ; } .product_info-line div { display : flex ;…" at bounding box center [597, 283] width 586 height 414
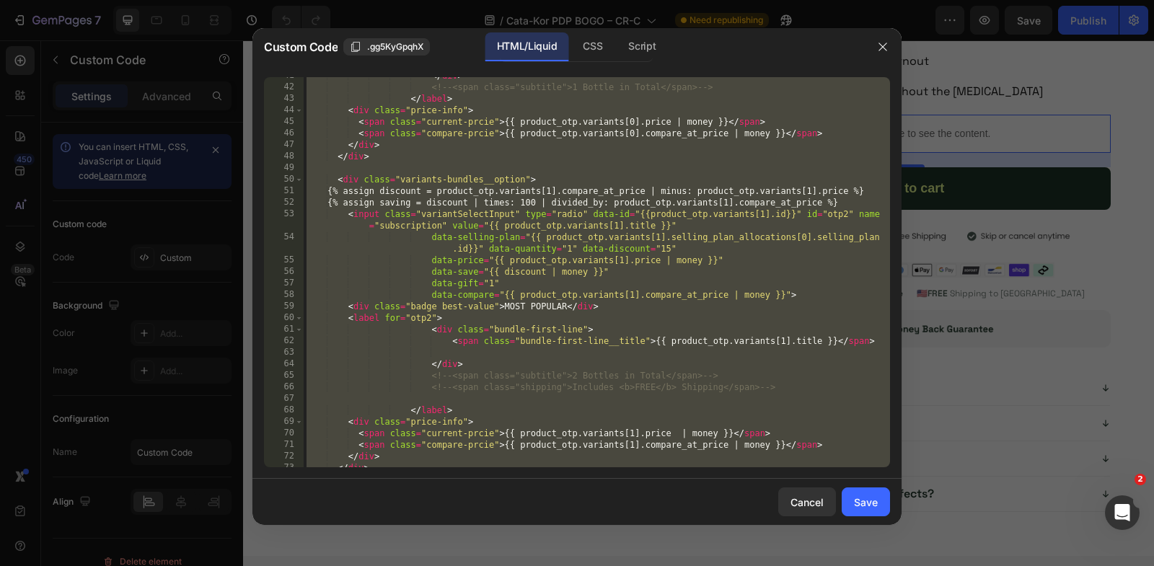
scroll to position [0, 0]
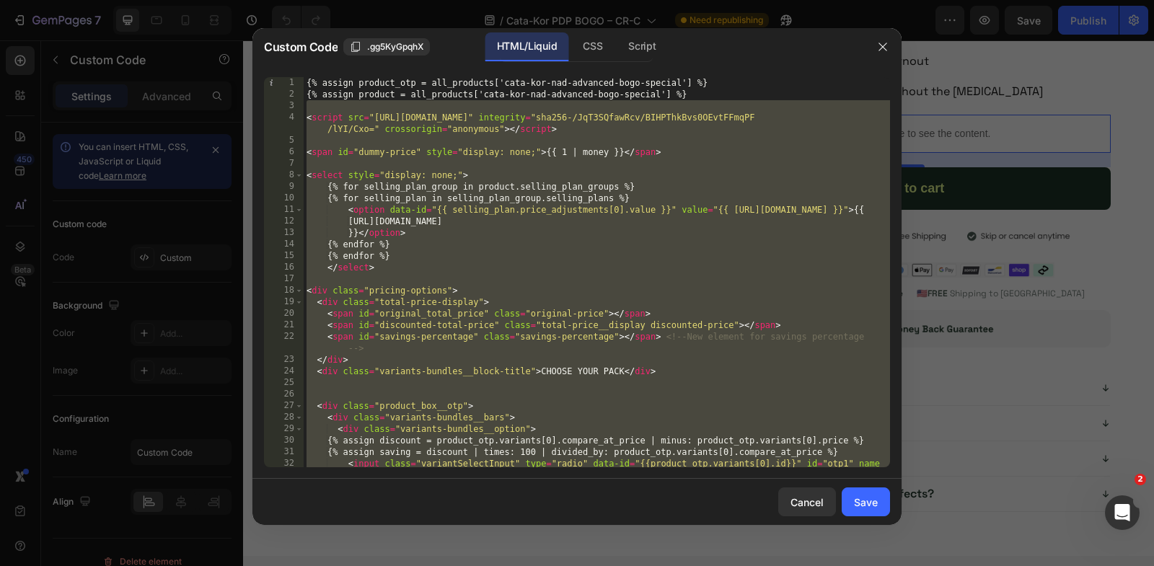
click at [652, 243] on div "{% assign product_otp = all_products['cata-kor-nad-advanced-bogo-special'] %} {…" at bounding box center [597, 290] width 586 height 426
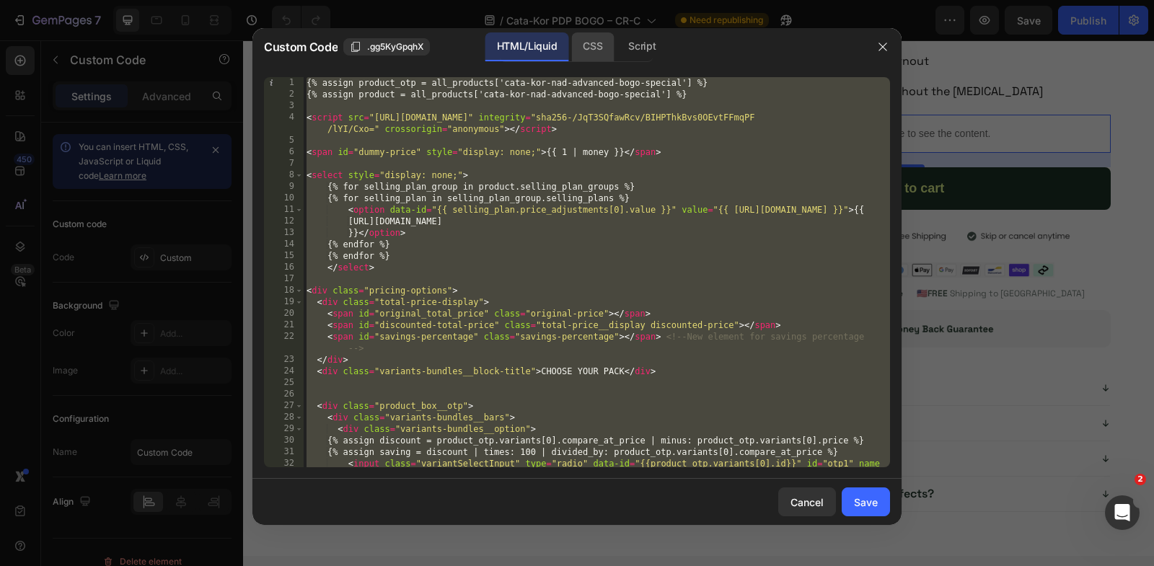
click at [617, 45] on div "CSS" at bounding box center [642, 46] width 50 height 29
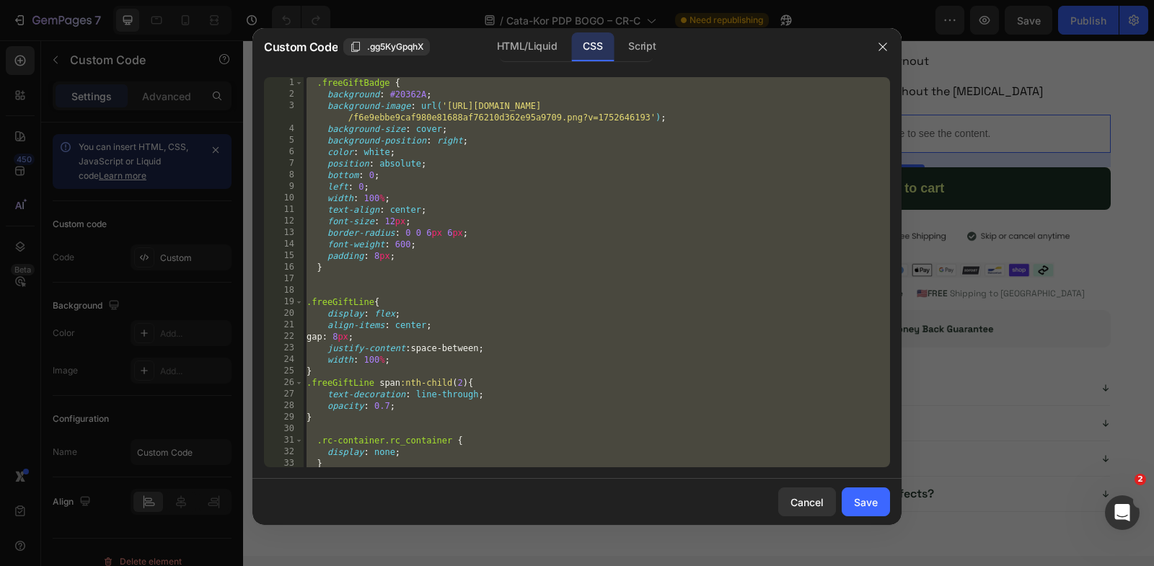
click at [597, 214] on div ".freeGiftBadge { background : #20362A ; background-image : url( '[URL][DOMAIN_N…" at bounding box center [597, 284] width 586 height 414
click at [640, 47] on div "Script" at bounding box center [642, 46] width 50 height 29
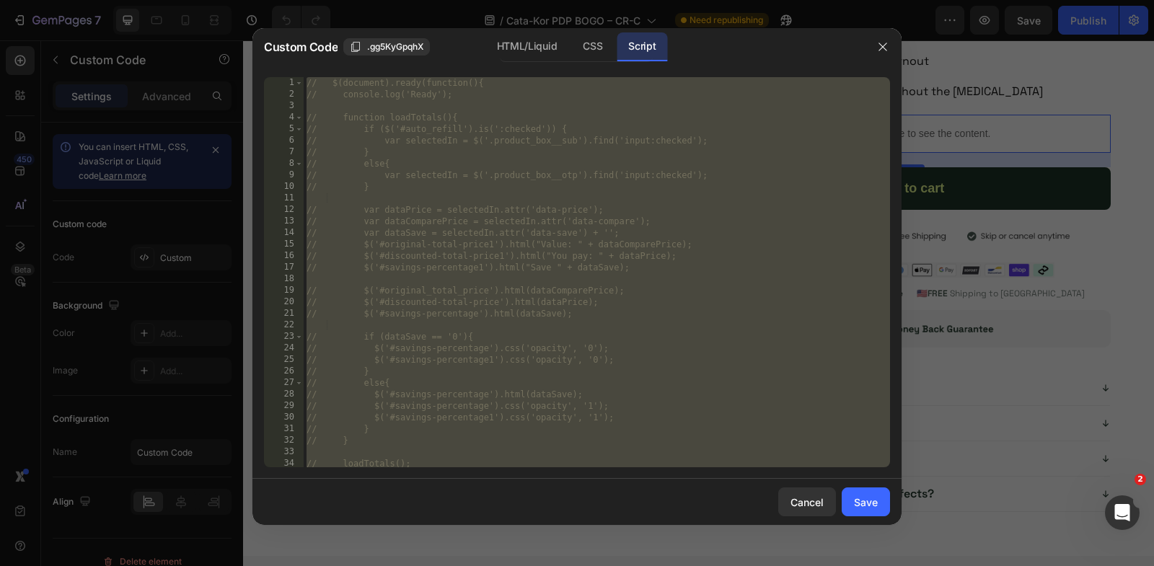
click at [669, 224] on div "// $(document).ready(function(){ // console.log('Ready'); // function loadTotal…" at bounding box center [597, 284] width 586 height 414
type textarea "}); });"
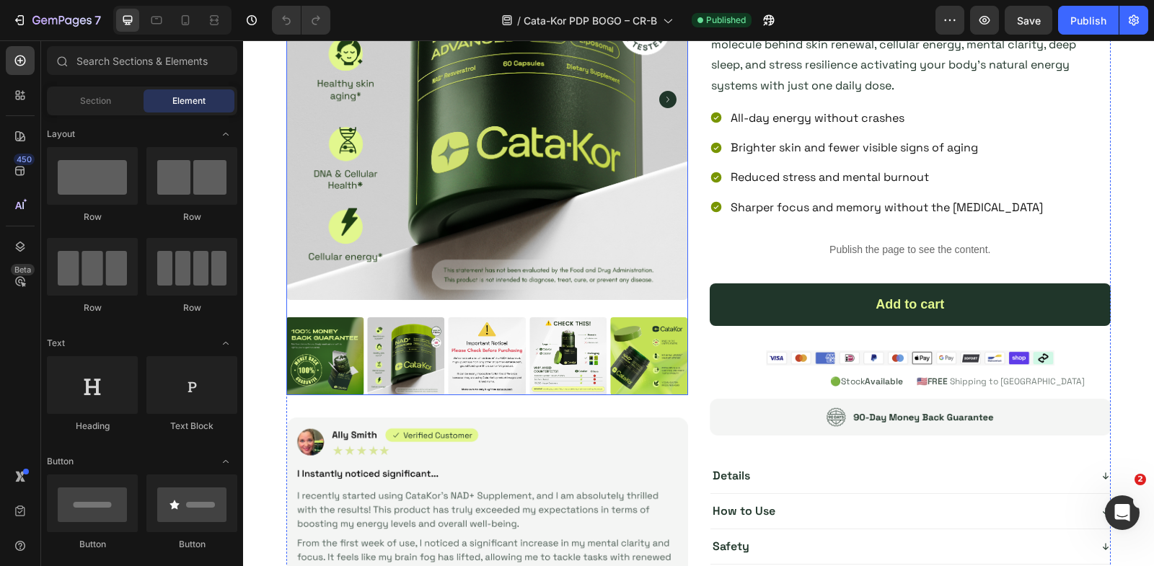
scroll to position [275, 0]
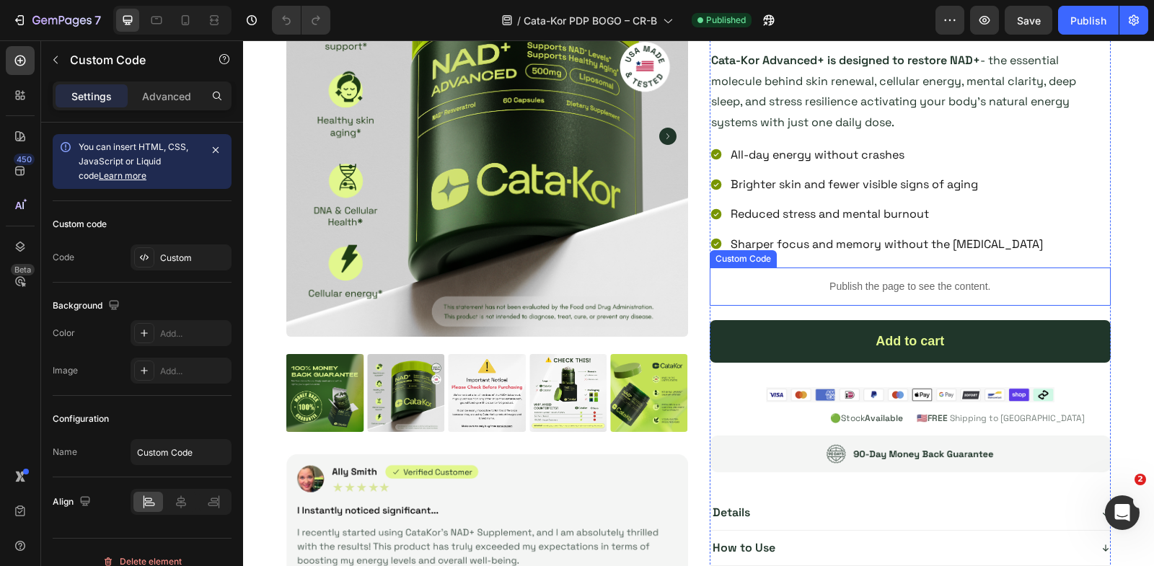
click at [881, 286] on p "Publish the page to see the content." at bounding box center [911, 286] width 402 height 15
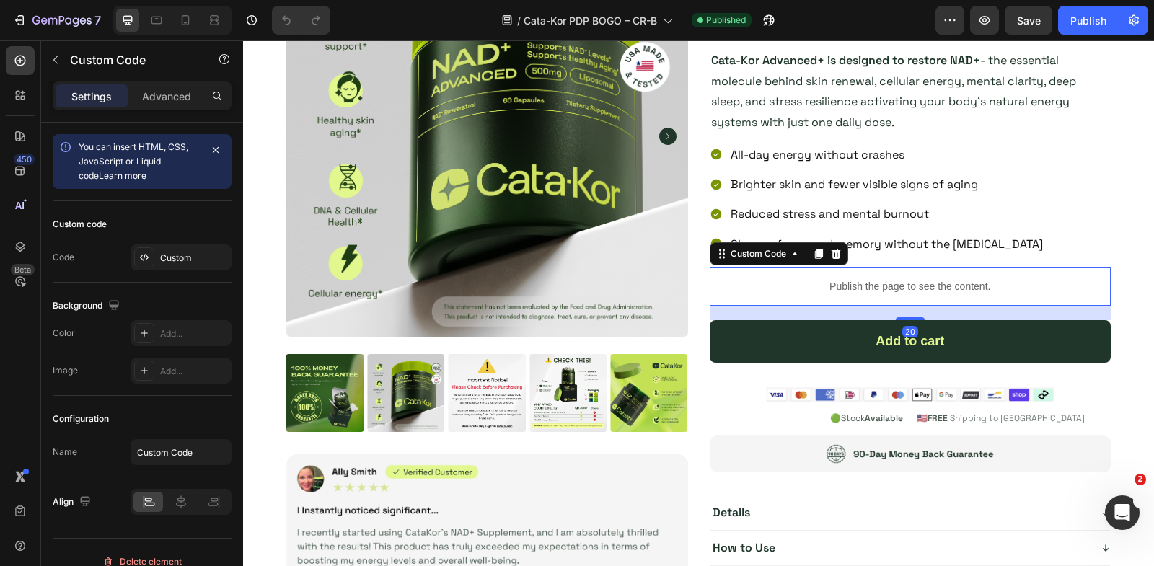
click at [881, 286] on p "Publish the page to see the content." at bounding box center [911, 286] width 402 height 15
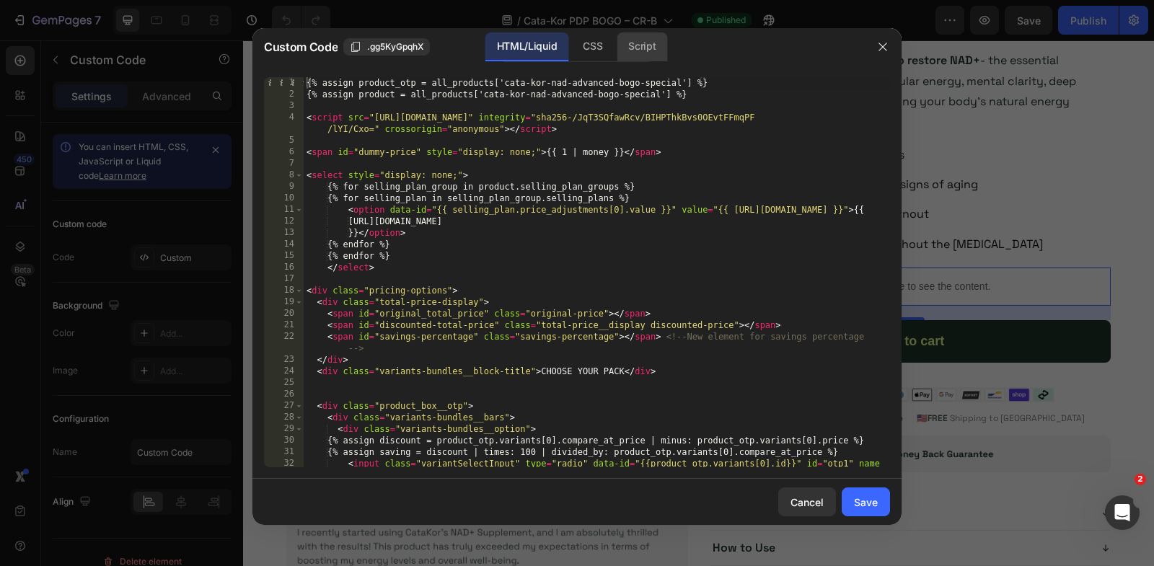
click at [655, 40] on div "Script" at bounding box center [642, 46] width 50 height 29
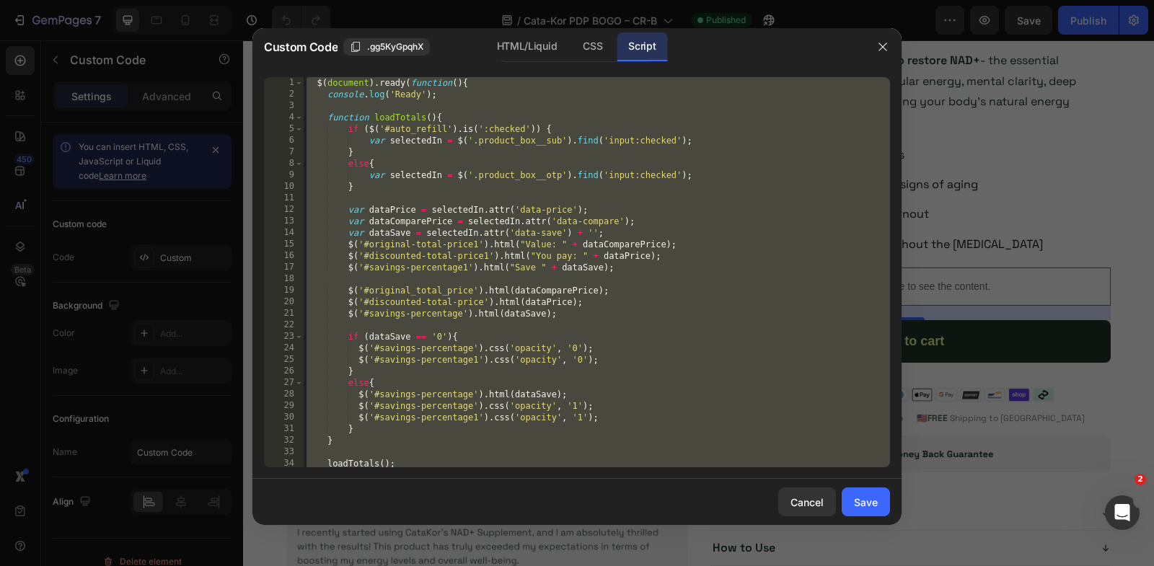
click at [665, 209] on div "$ ( document ) . ready ( function ( ) { console . log ( 'Ready' ) ; function lo…" at bounding box center [597, 284] width 586 height 414
paste textarea
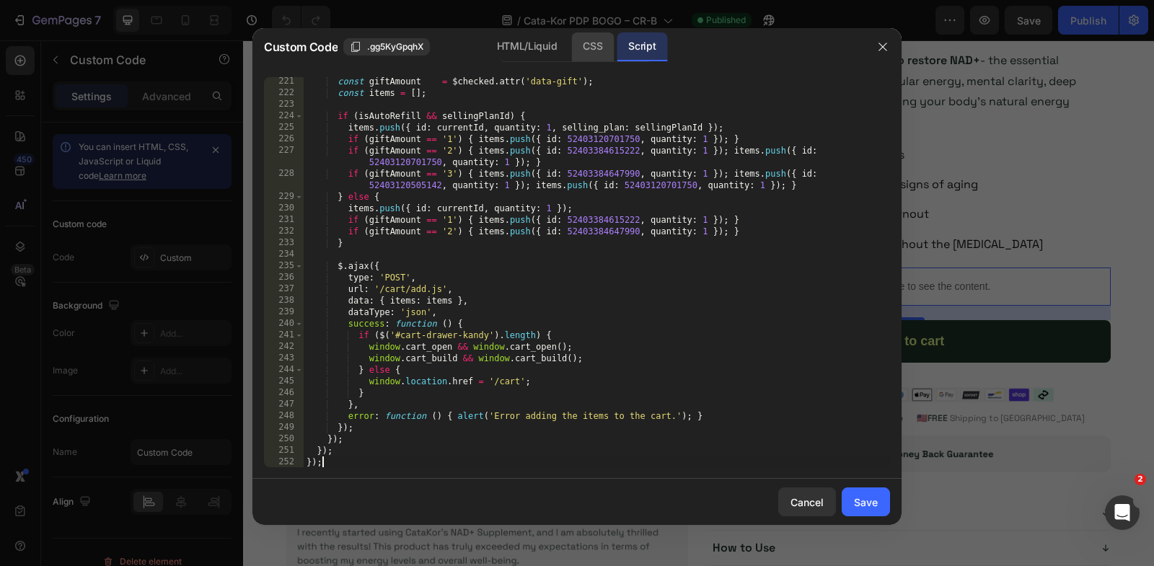
click at [580, 50] on div "CSS" at bounding box center [592, 46] width 43 height 29
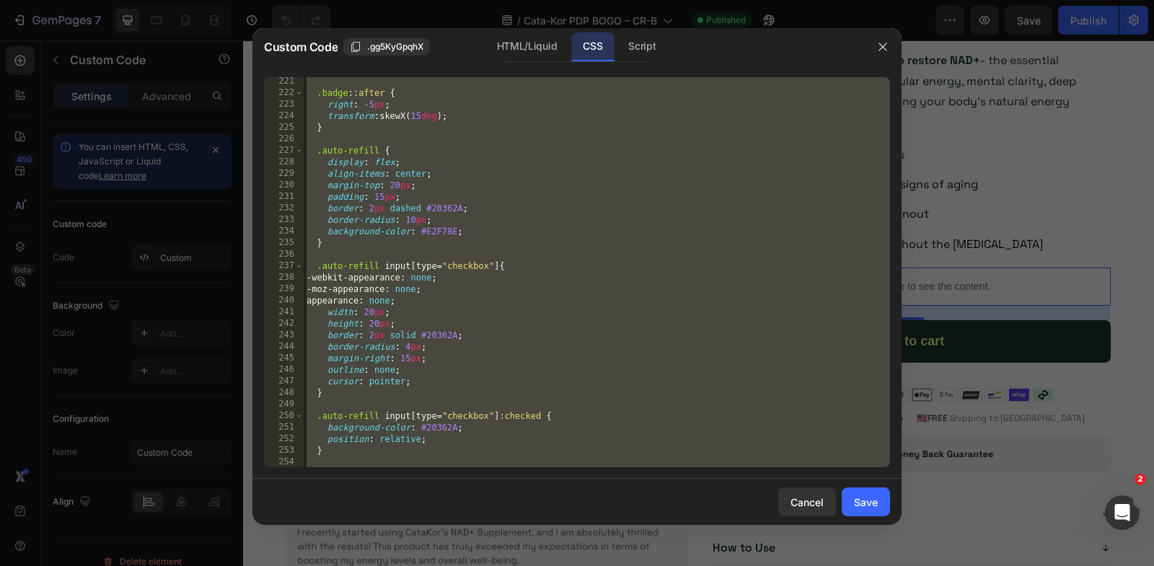
click at [586, 122] on div ".badge : :after { right : -5 px ; transform : skewX( 15 deg ) ; } .auto-refill …" at bounding box center [597, 283] width 586 height 414
paste textarea
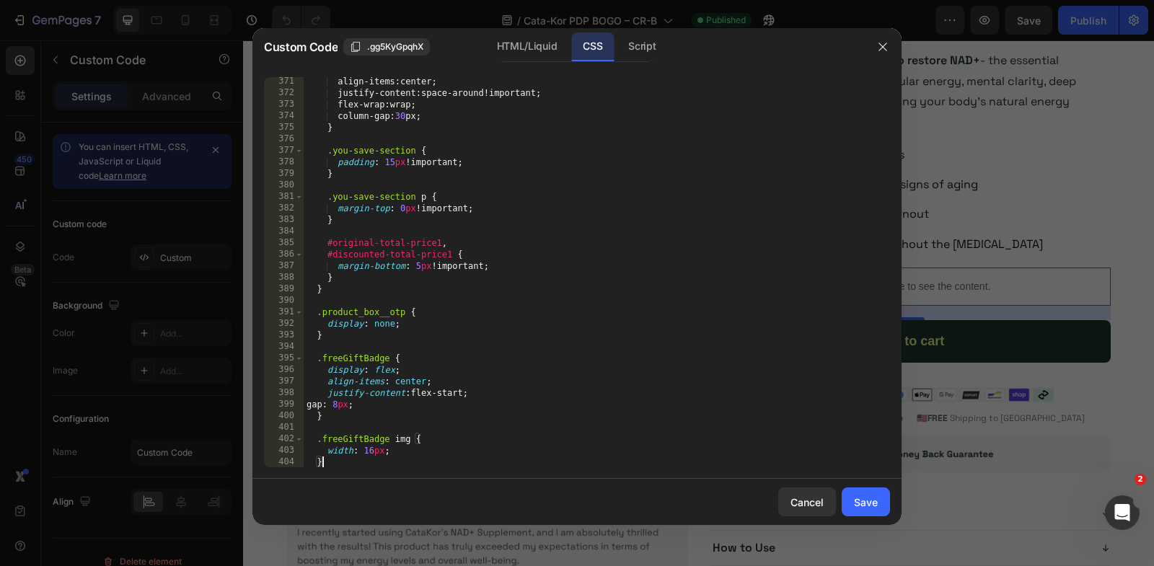
scroll to position [4283, 0]
click at [522, 54] on div "HTML/Liquid" at bounding box center [526, 46] width 83 height 29
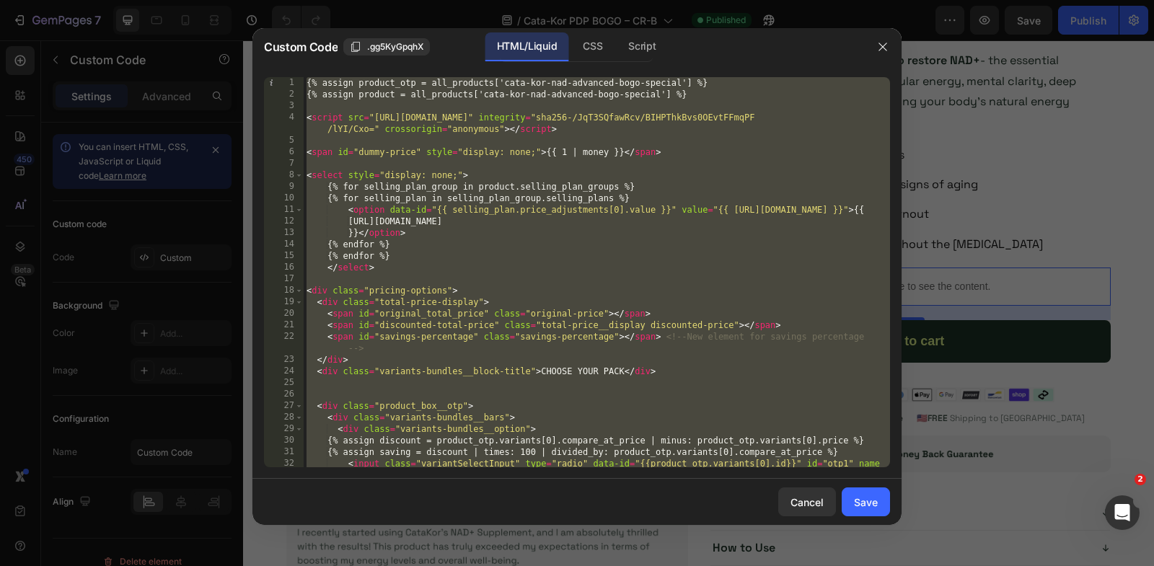
scroll to position [0, 0]
type textarea "<input type="hidden" name="selling_plan" id="selling_plan_input"> <input type="…"
click at [316, 102] on div "{% assign product_otp = all_products['cata-kor-nad-advanced-bogo-special'] %} {…" at bounding box center [597, 290] width 586 height 426
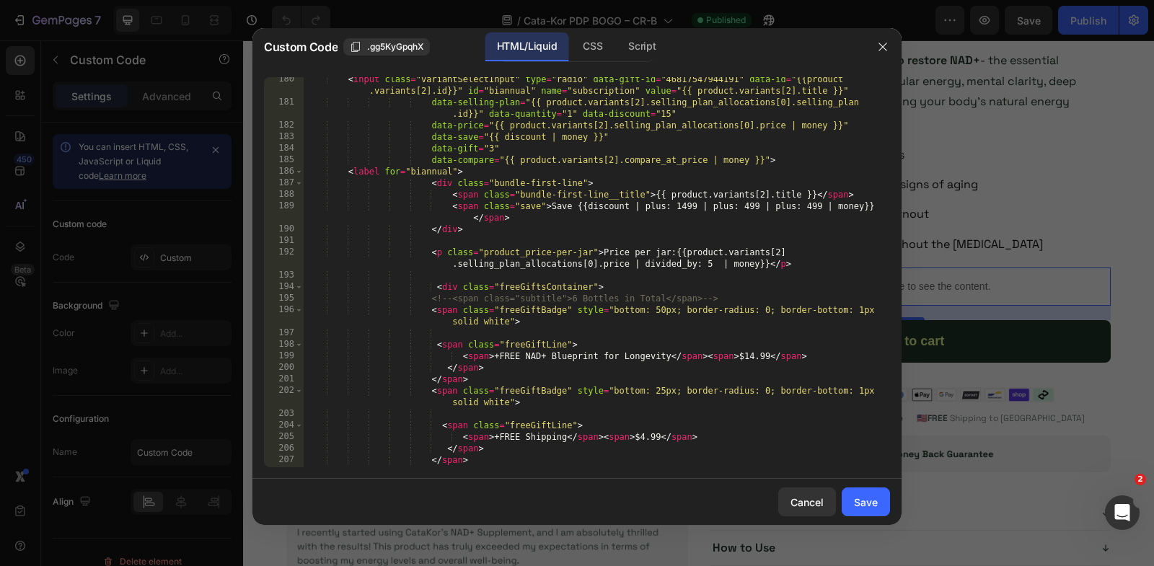
scroll to position [2702, 0]
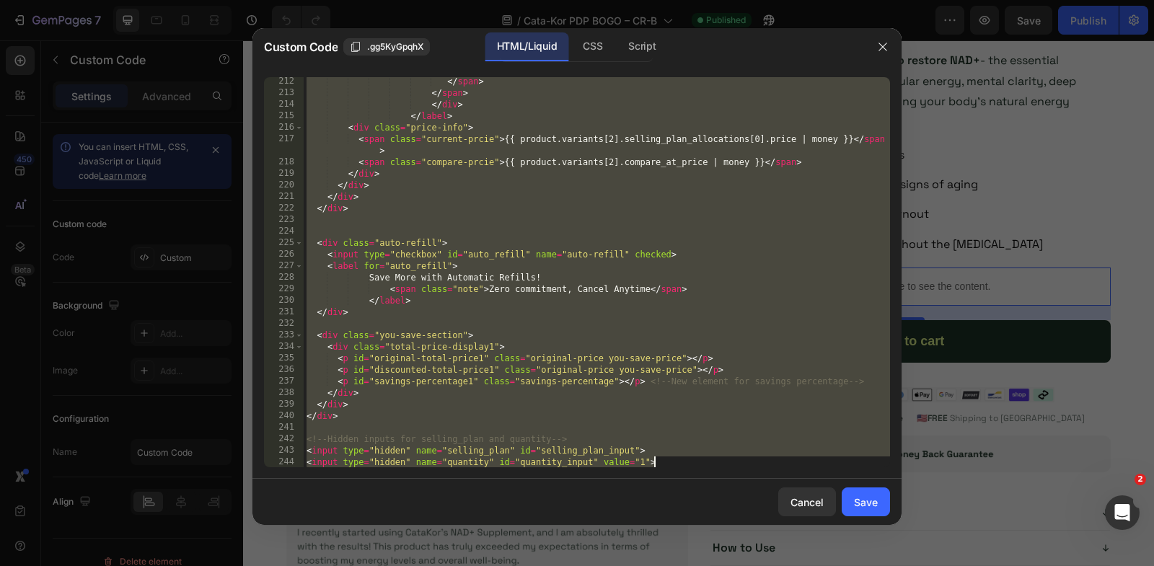
click at [679, 462] on div "</ span > </ span > </ div > </ label > < div class = "price-info" > < span cla…" at bounding box center [597, 283] width 586 height 414
type textarea "<input type="hidden" name="selling_plan" id="selling_plan_input"> <input type="…"
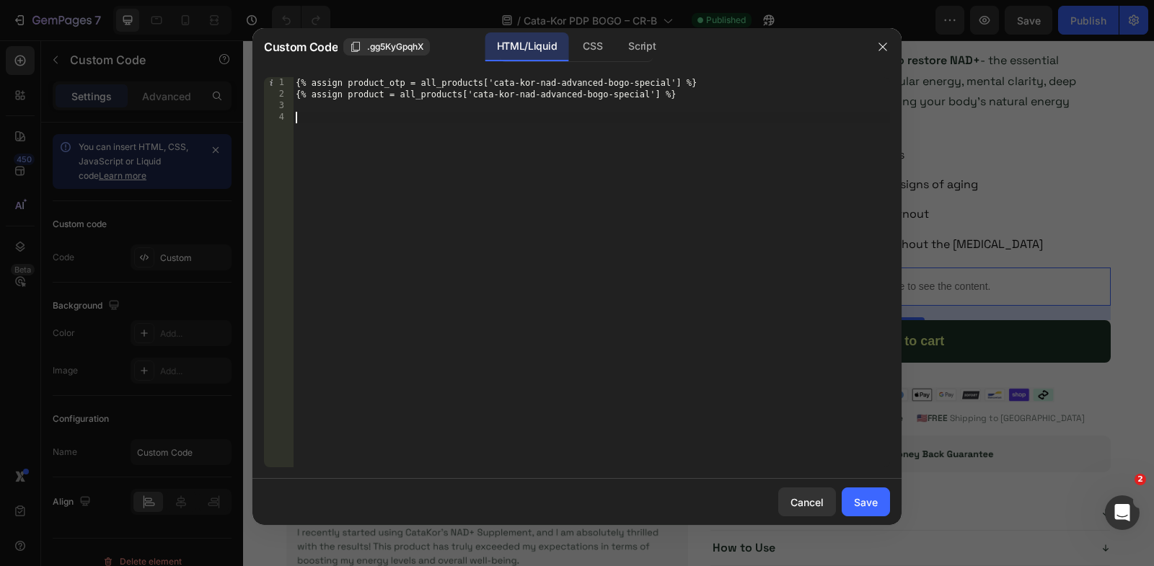
paste textarea "<input type="hidden" name="quantity" id="quantity_input" value="1">"
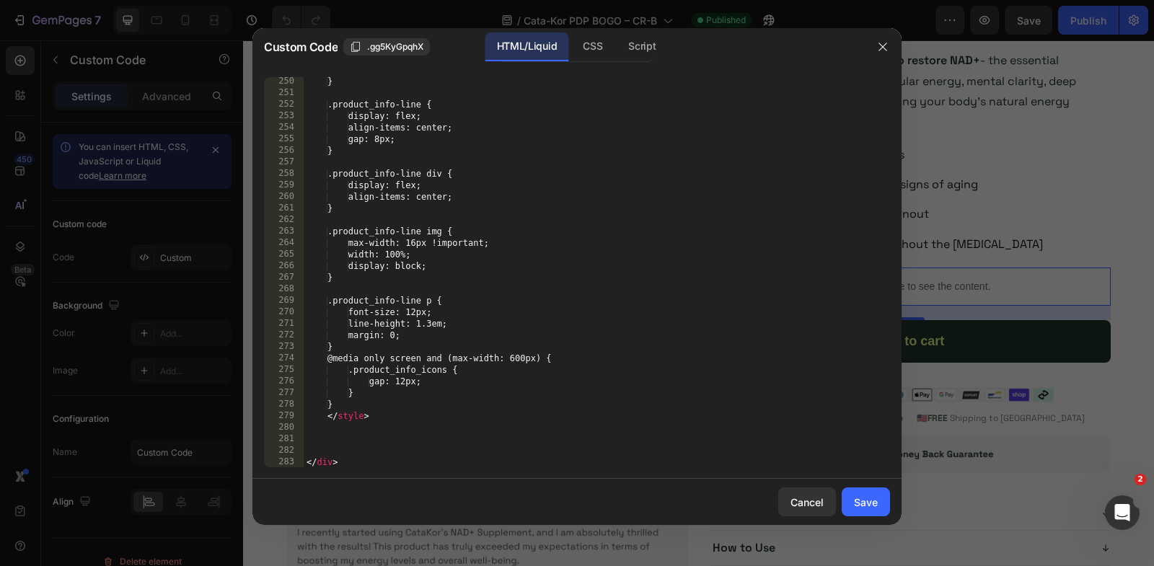
scroll to position [3152, 0]
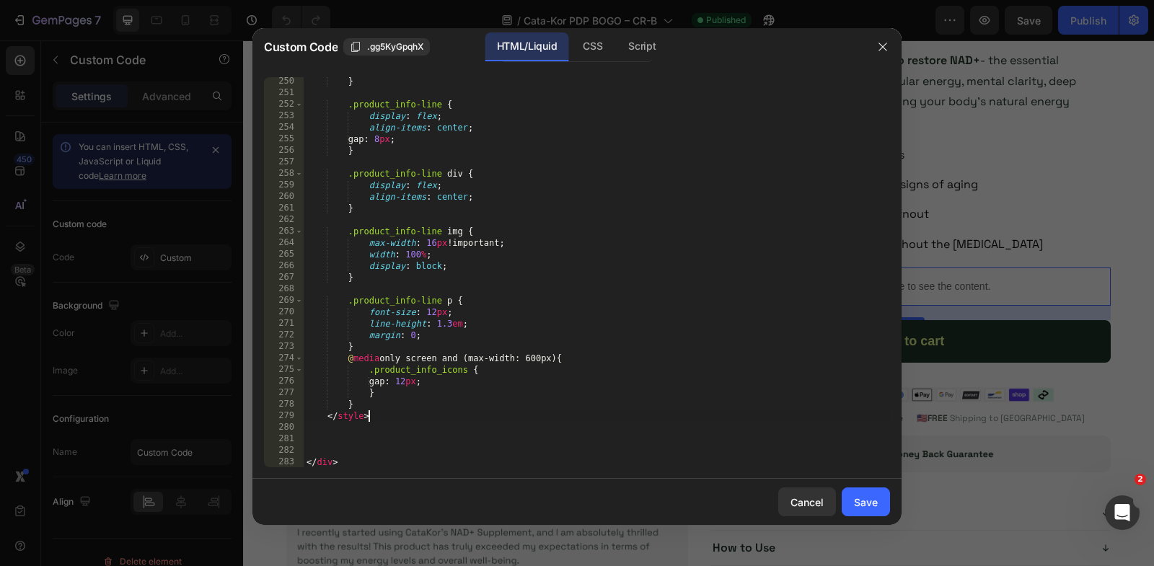
click at [829, 415] on div "} .product_info-line { display : flex ; align-items : center ; gap : 8 px ; } .…" at bounding box center [597, 283] width 586 height 414
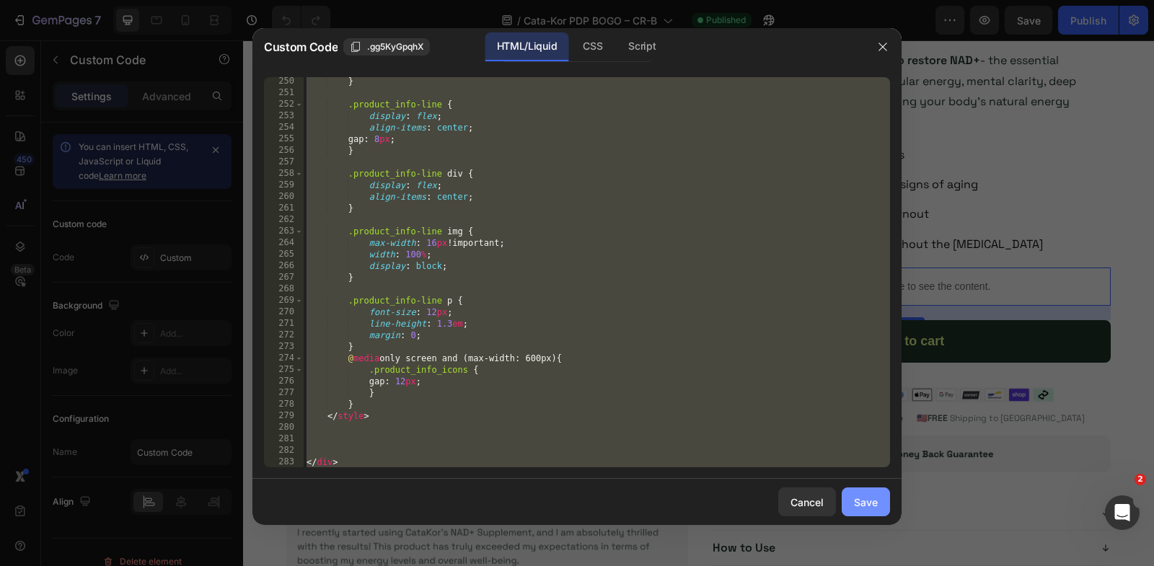
type textarea "<input type="hidden" name="selling_plan" id="selling_plan_input"> <input type="…"
click at [877, 508] on div "Save" at bounding box center [866, 502] width 24 height 15
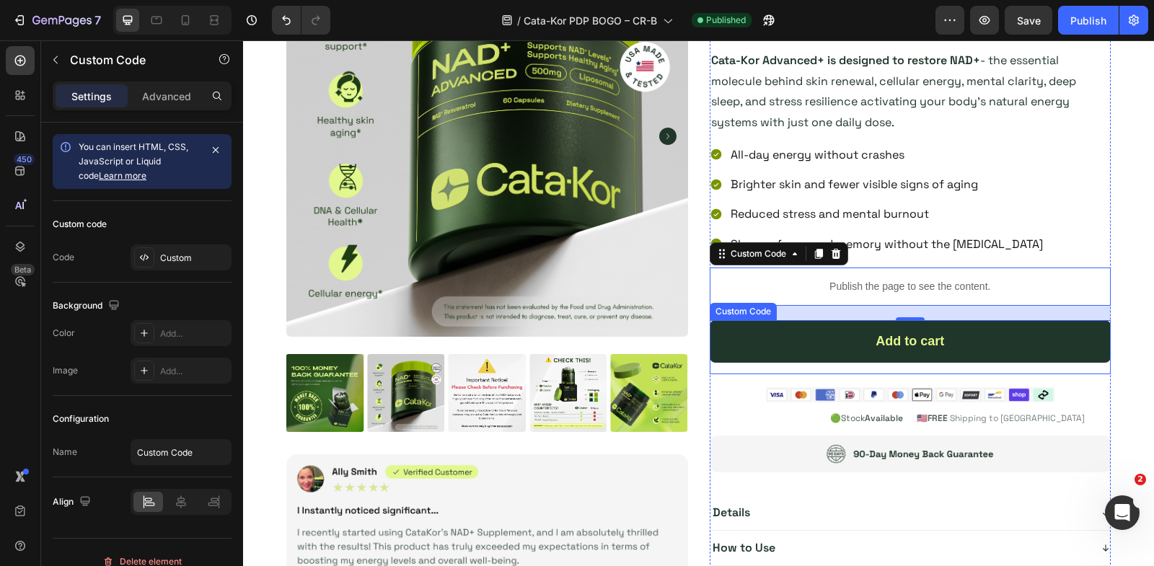
click at [894, 327] on div "Add to cart" at bounding box center [911, 341] width 402 height 43
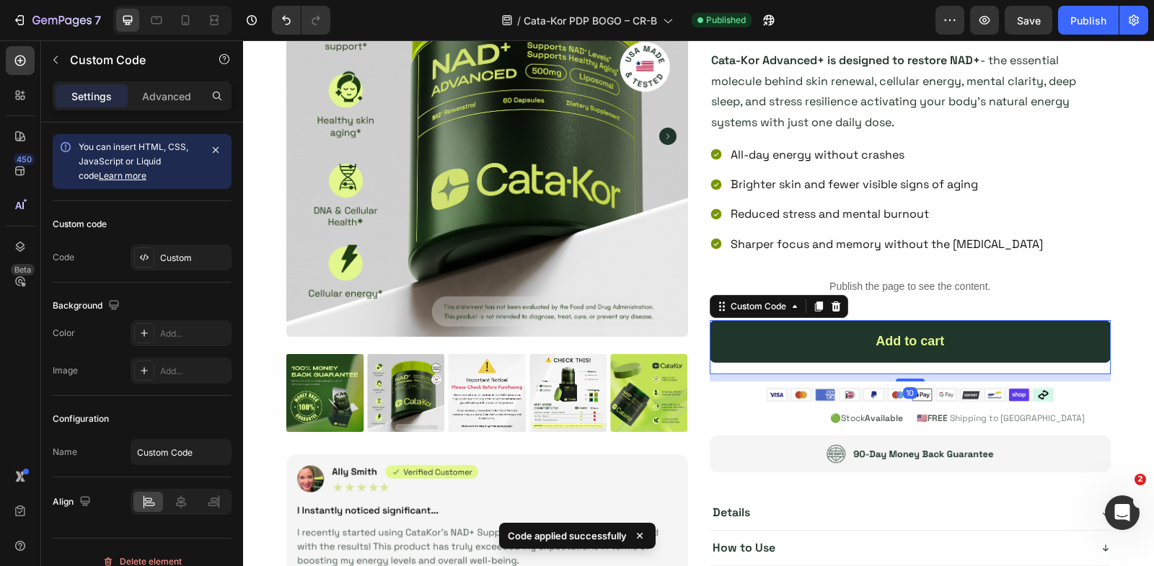
click at [894, 327] on div "Add to cart" at bounding box center [911, 341] width 402 height 43
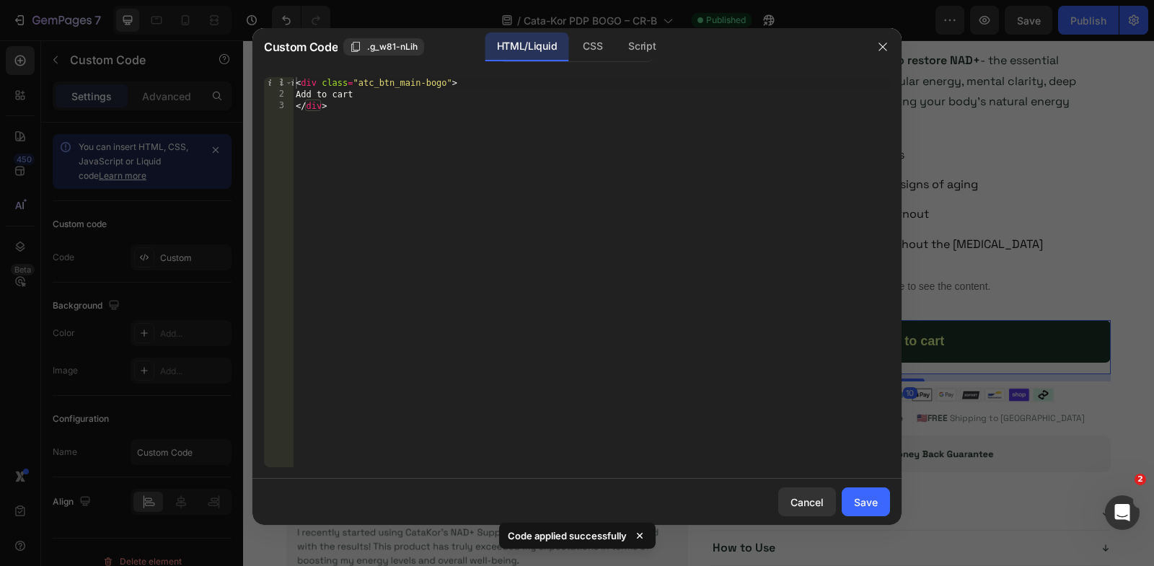
click at [803, 488] on div "Cancel Save" at bounding box center [576, 502] width 649 height 46
click at [803, 495] on div "Cancel" at bounding box center [807, 502] width 33 height 15
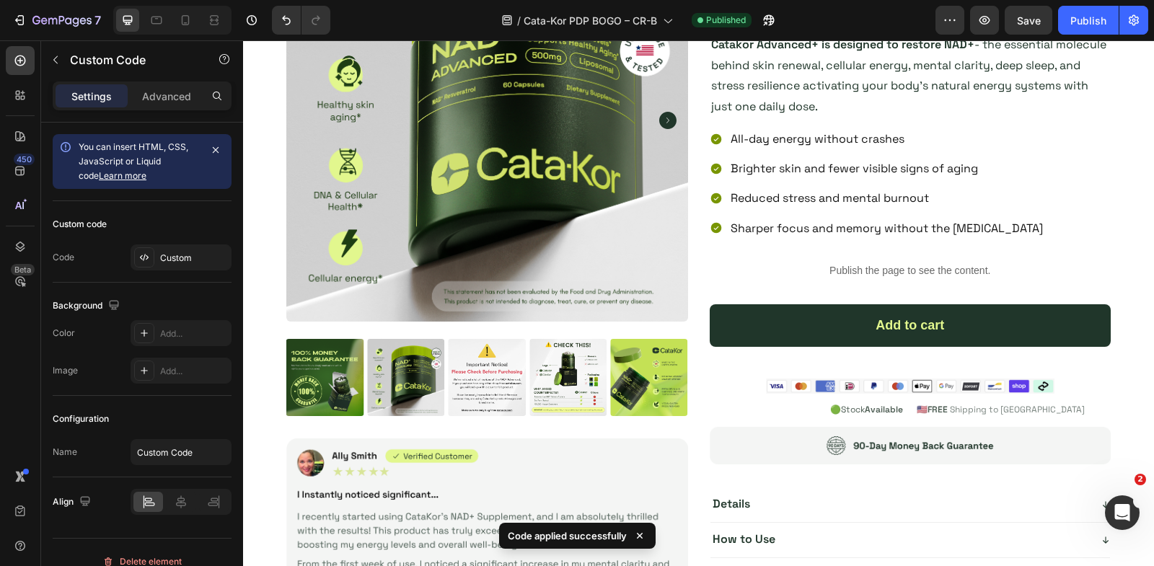
scroll to position [3421, 0]
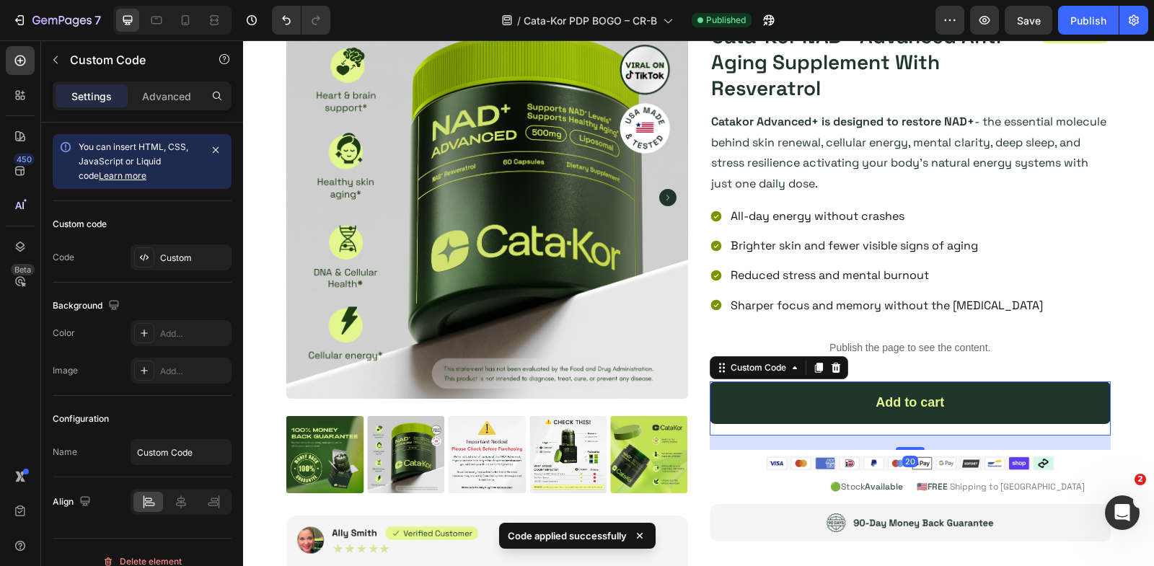
click at [796, 405] on div "Add to cart" at bounding box center [911, 403] width 402 height 43
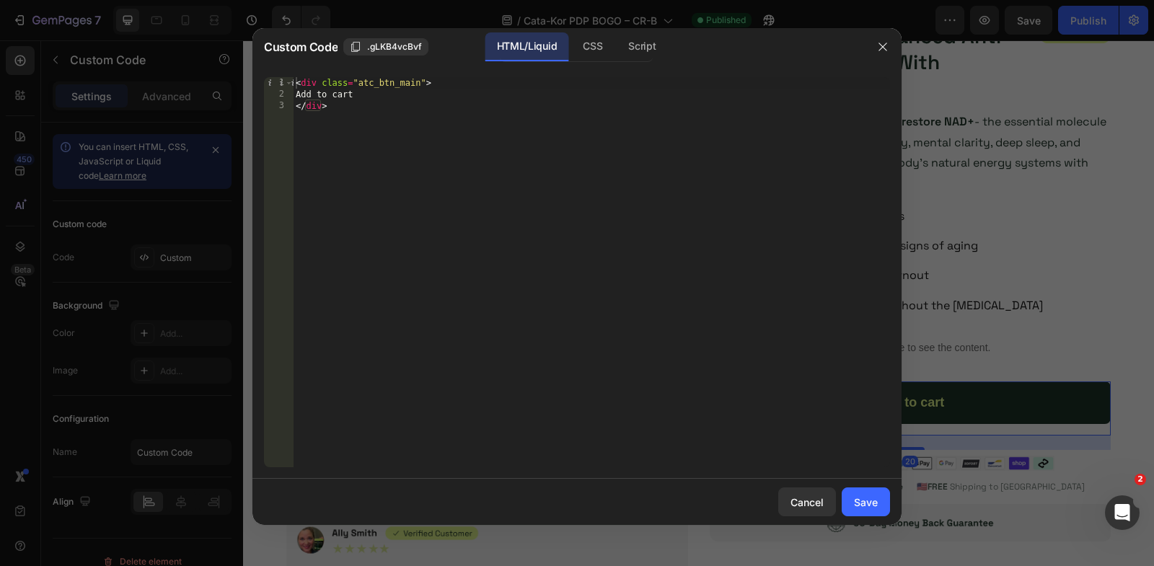
click at [1030, 104] on div at bounding box center [577, 283] width 1154 height 566
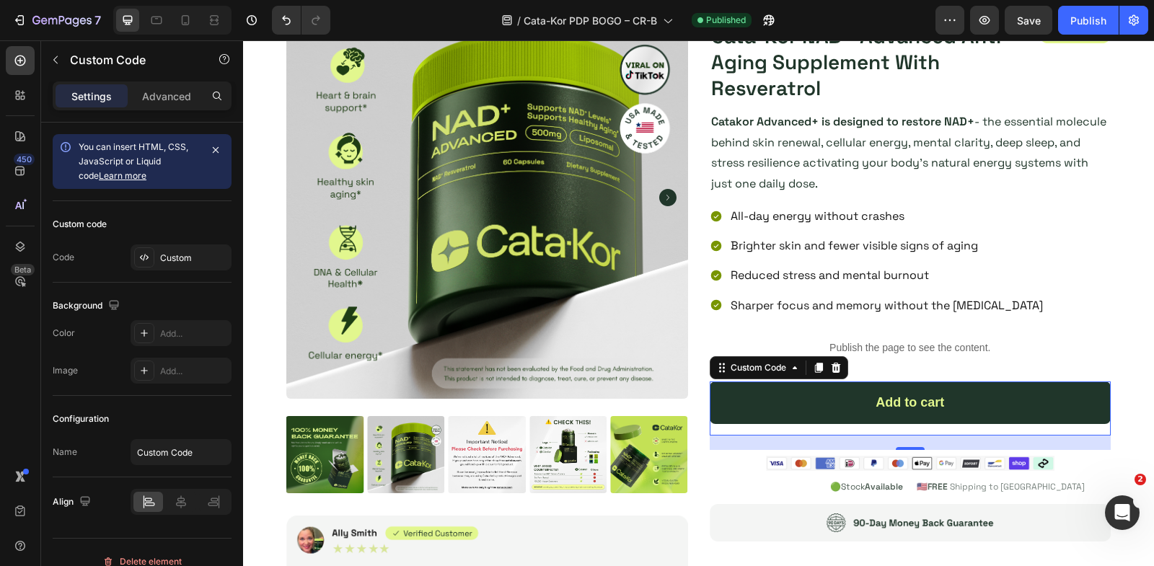
click at [864, 411] on div "Add to cart" at bounding box center [911, 403] width 402 height 43
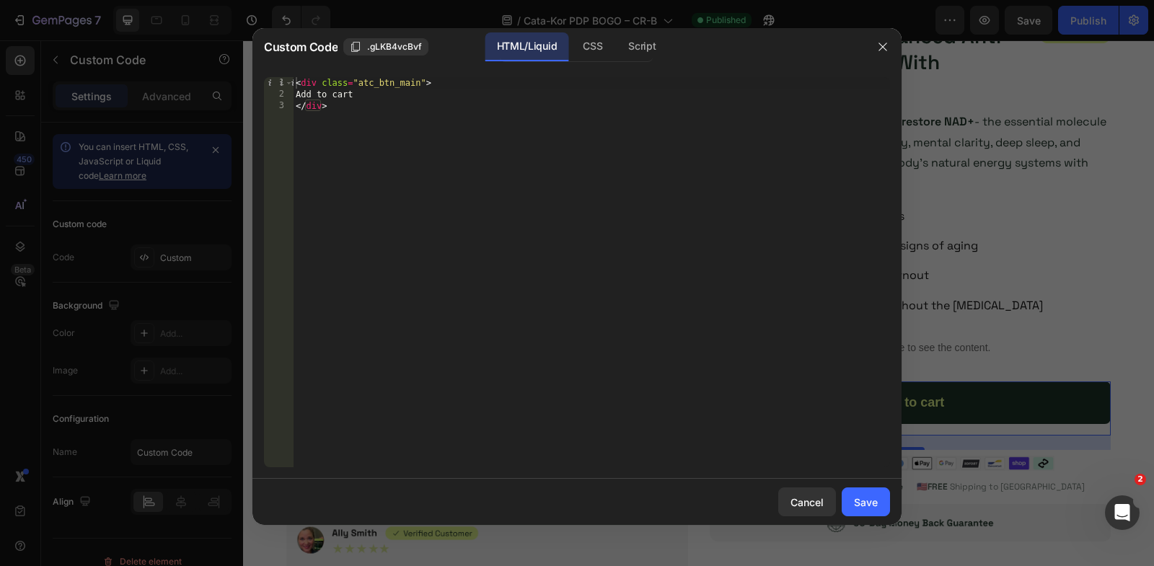
click at [422, 87] on div "< div class = "atc_btn_main" > Add to cart </ div >" at bounding box center [591, 284] width 597 height 414
click at [617, 43] on div "CSS" at bounding box center [642, 46] width 50 height 29
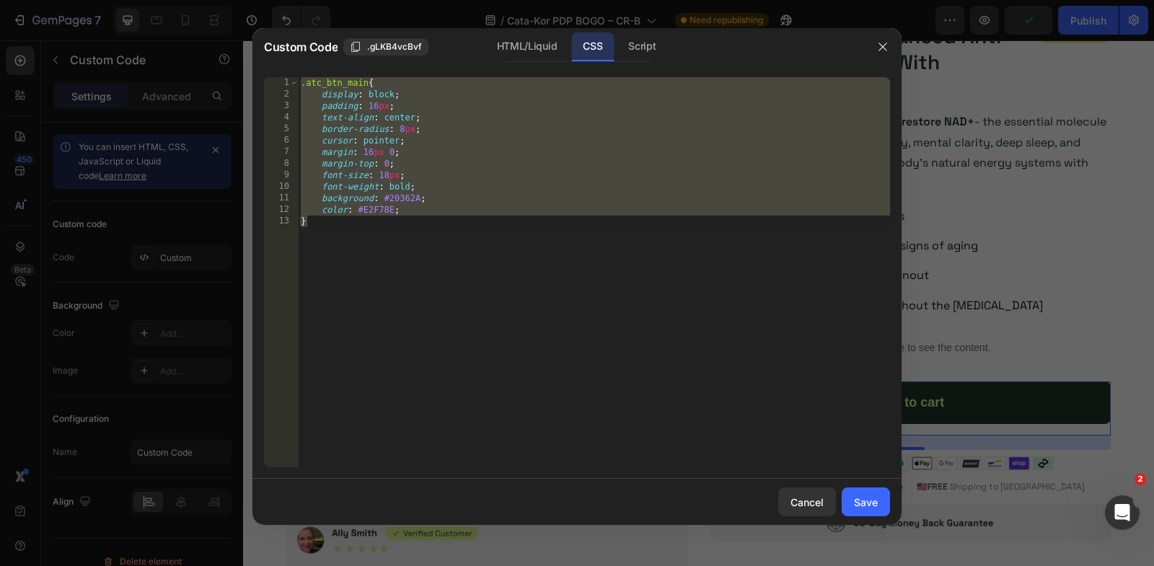
click at [369, 86] on div ".atc_btn_main { display : block ; padding : 16 px ; text-align : center ; borde…" at bounding box center [594, 284] width 592 height 414
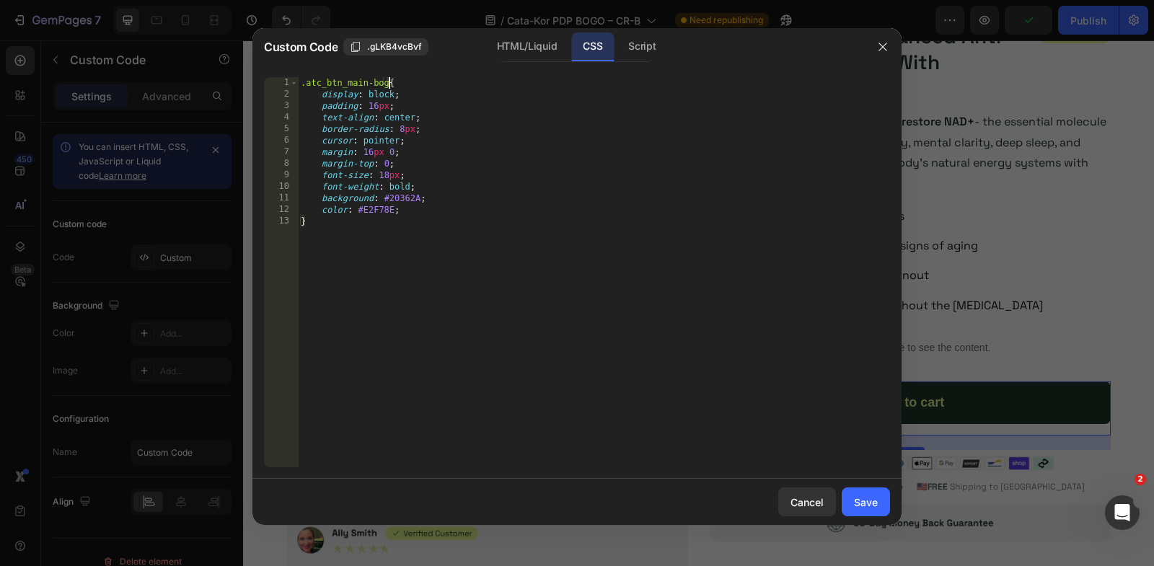
scroll to position [0, 7]
type textarea ".atc_btn_main-bogo{"
click at [850, 501] on button "Save" at bounding box center [866, 502] width 48 height 29
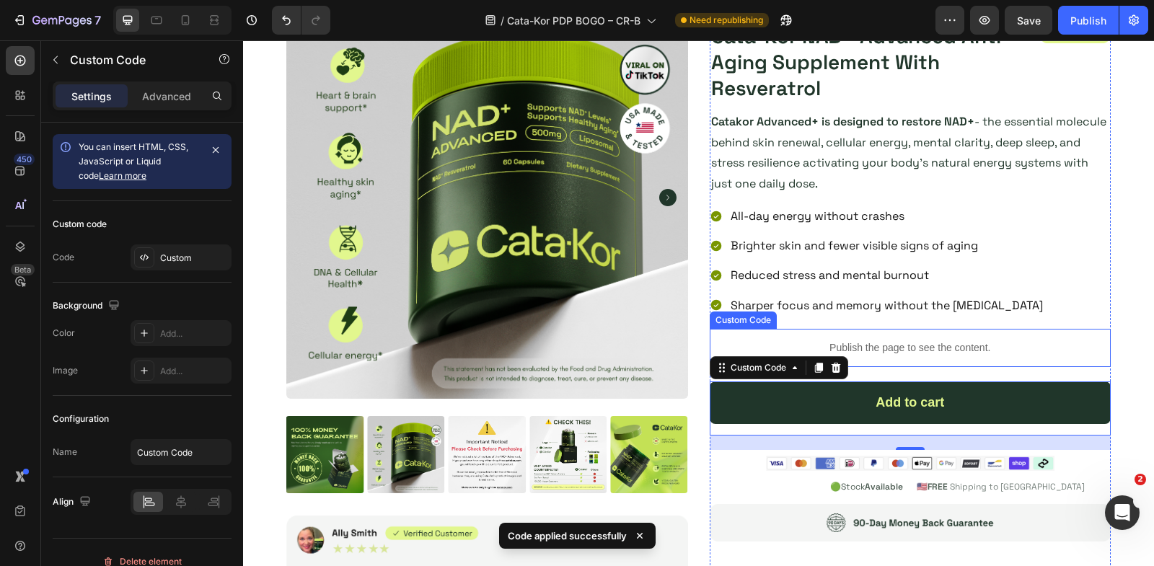
click at [840, 340] on p "Publish the page to see the content." at bounding box center [911, 347] width 402 height 15
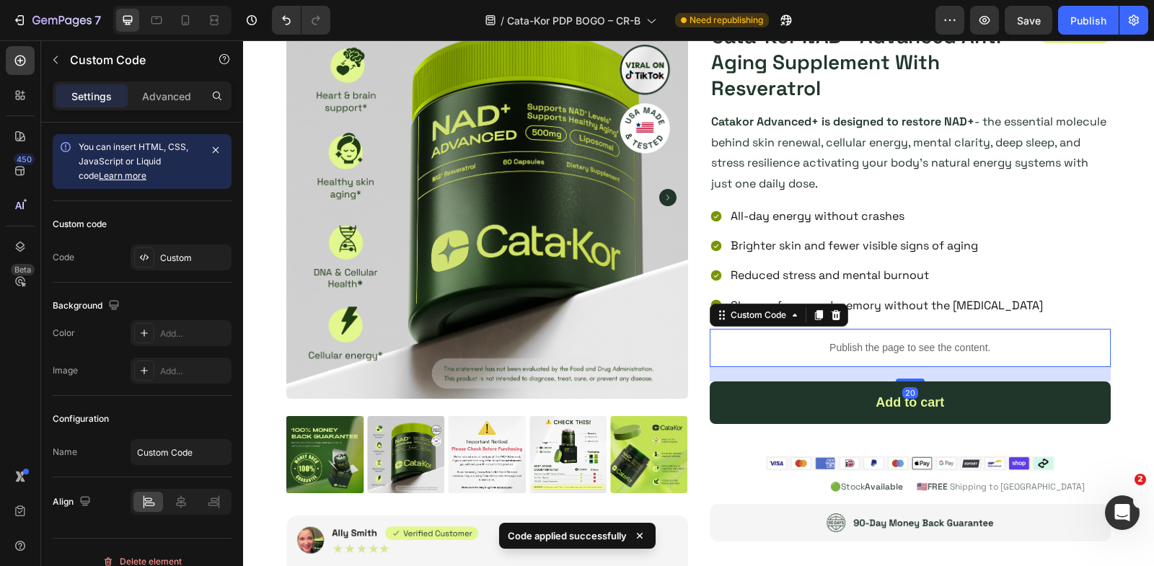
click at [840, 340] on p "Publish the page to see the content." at bounding box center [911, 347] width 402 height 15
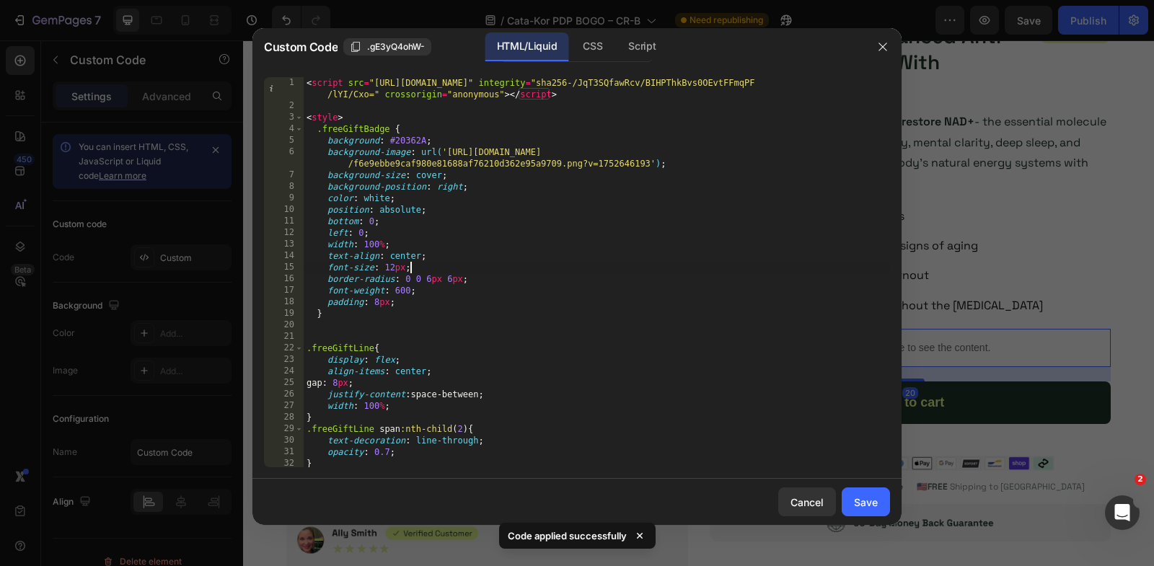
click at [696, 273] on div "< script src = "[URL][DOMAIN_NAME]" integrity = "sha256-/JqT3SQfawRcv/BIHPThkBv…" at bounding box center [597, 290] width 586 height 426
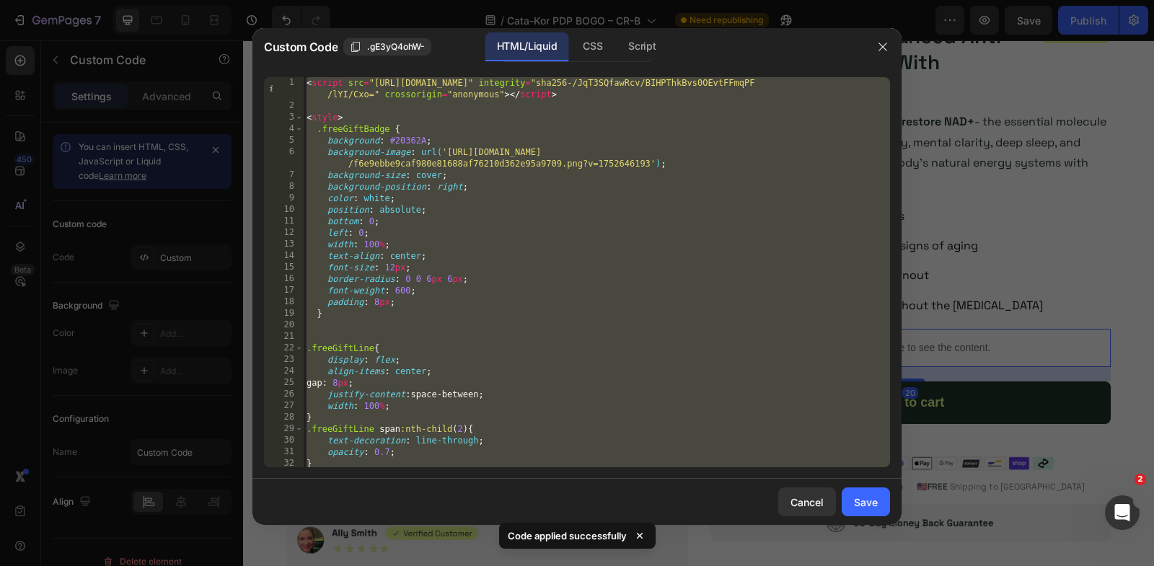
paste textarea "<input type="hidden" name="quantity" id="quantity_input" value="1""
type textarea "<input type="hidden" name="quantity" id="quantity_input" value="1">"
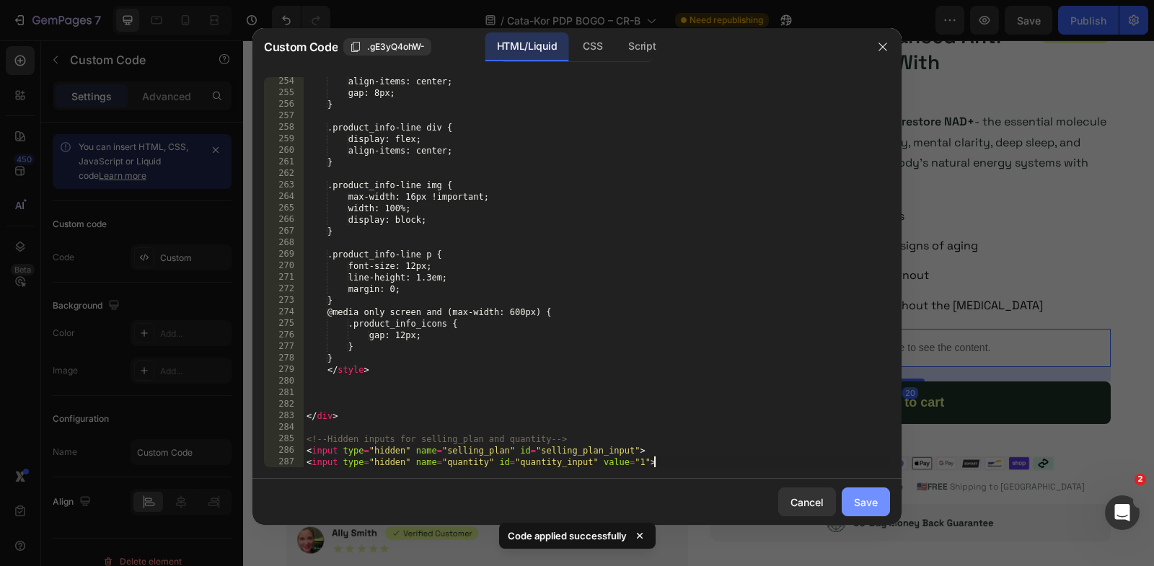
click at [879, 503] on button "Save" at bounding box center [866, 502] width 48 height 29
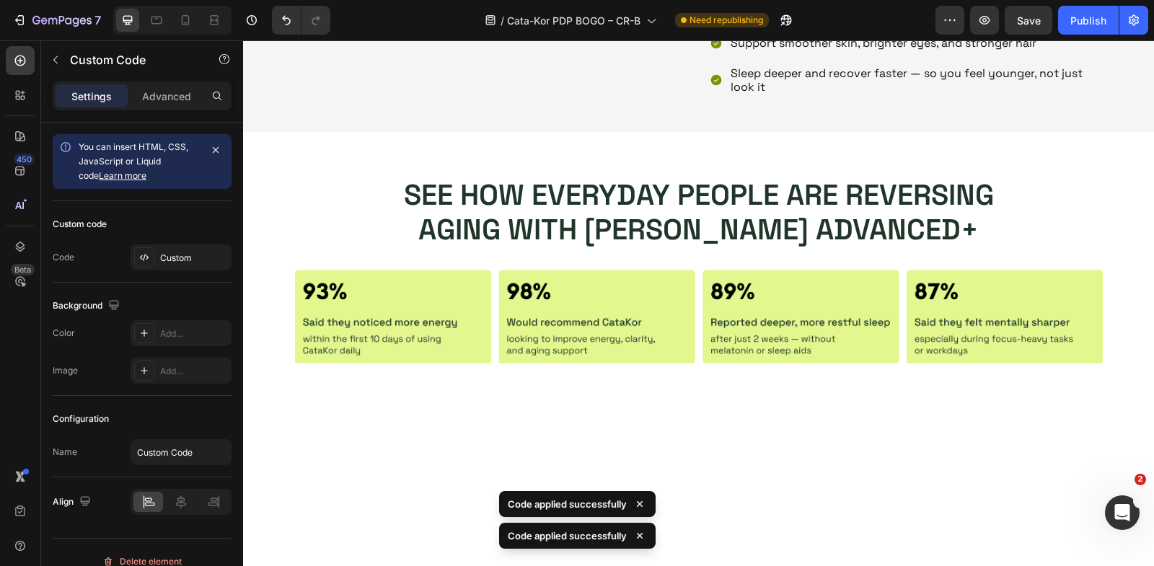
scroll to position [0, 0]
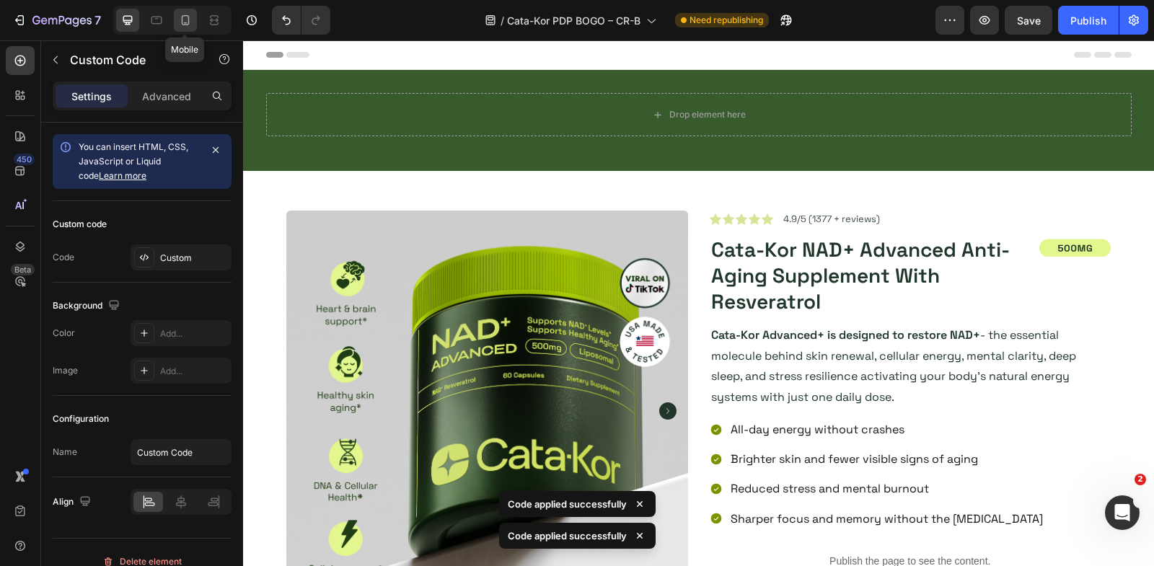
click at [183, 19] on icon at bounding box center [185, 20] width 14 height 14
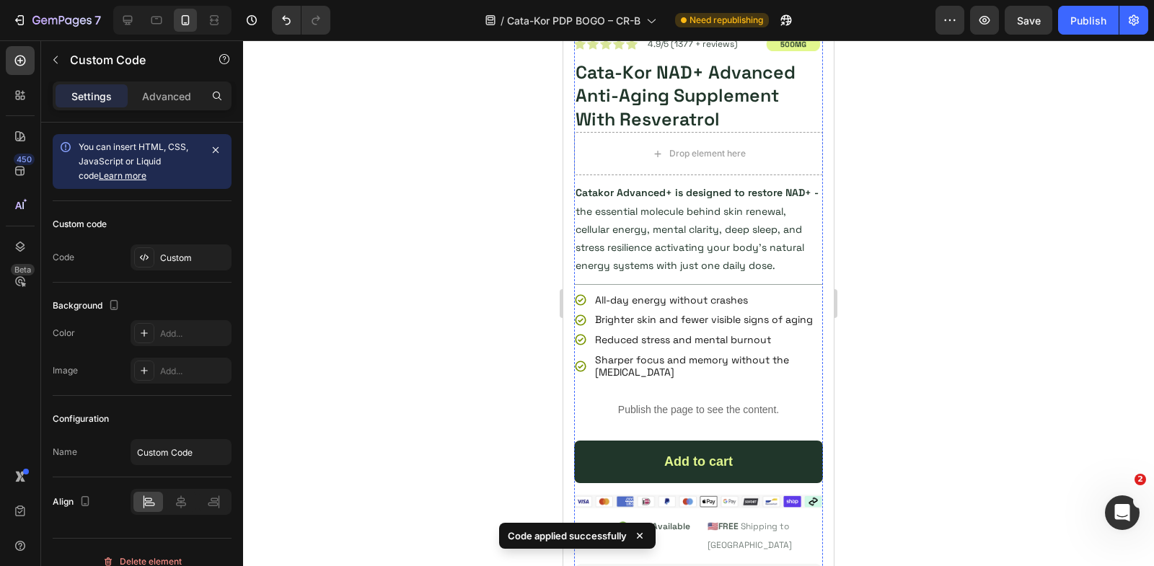
scroll to position [541, 0]
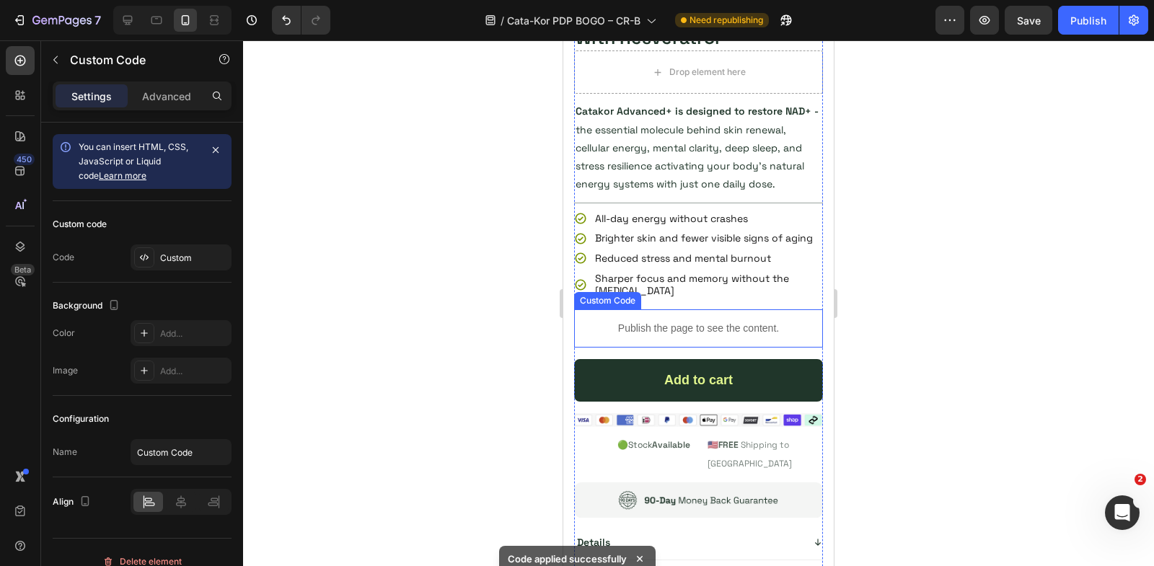
click at [667, 322] on p "Publish the page to see the content." at bounding box center [698, 328] width 249 height 15
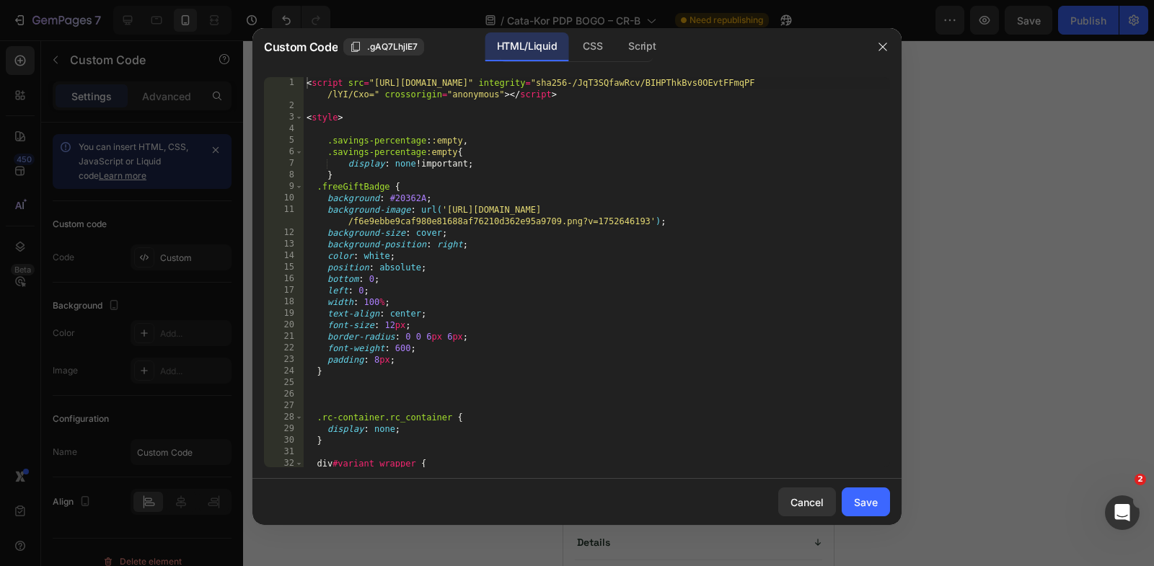
click at [667, 322] on div "< script src = "[URL][DOMAIN_NAME]" integrity = "sha256-/JqT3SQfawRcv/BIHPThkBv…" at bounding box center [597, 290] width 586 height 426
click at [625, 281] on div "< script src = "[URL][DOMAIN_NAME]" integrity = "sha256-/JqT3SQfawRcv/BIHPThkBv…" at bounding box center [597, 290] width 586 height 426
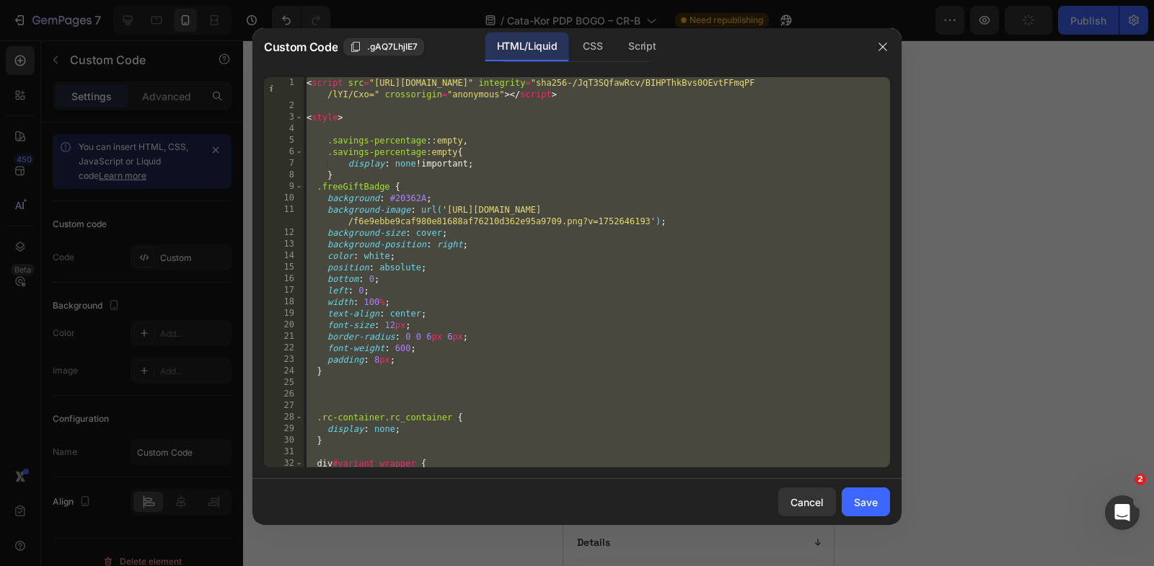
paste textarea "<input type="hidden" name="quantity" id="quantity_input" value="1""
type textarea "<input type="hidden" name="quantity" id="quantity_input" value="1">"
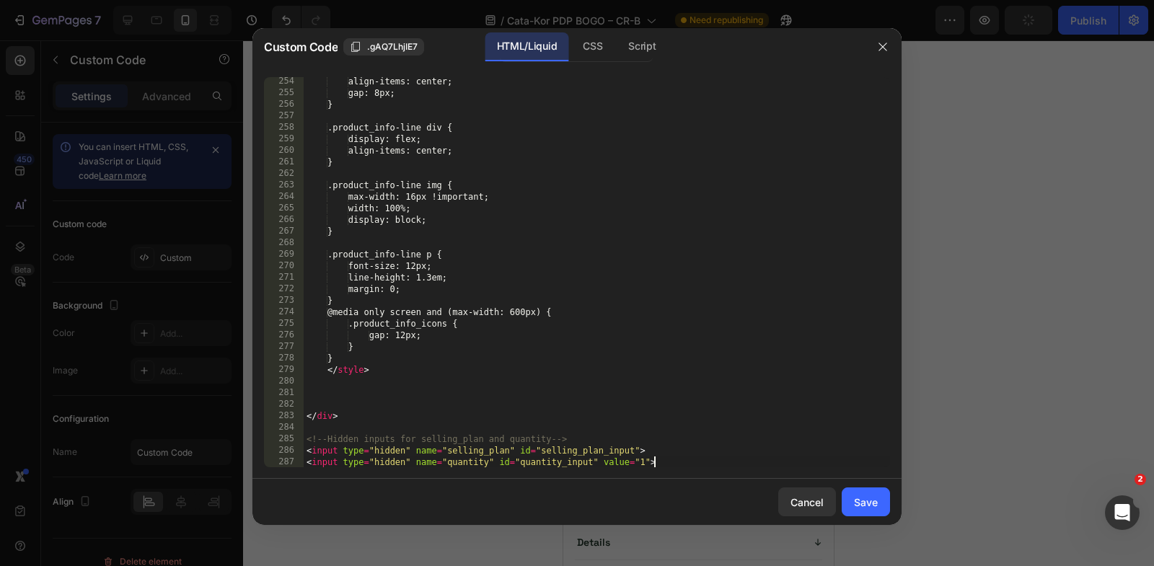
scroll to position [3198, 0]
click at [874, 500] on div "Save" at bounding box center [866, 502] width 24 height 15
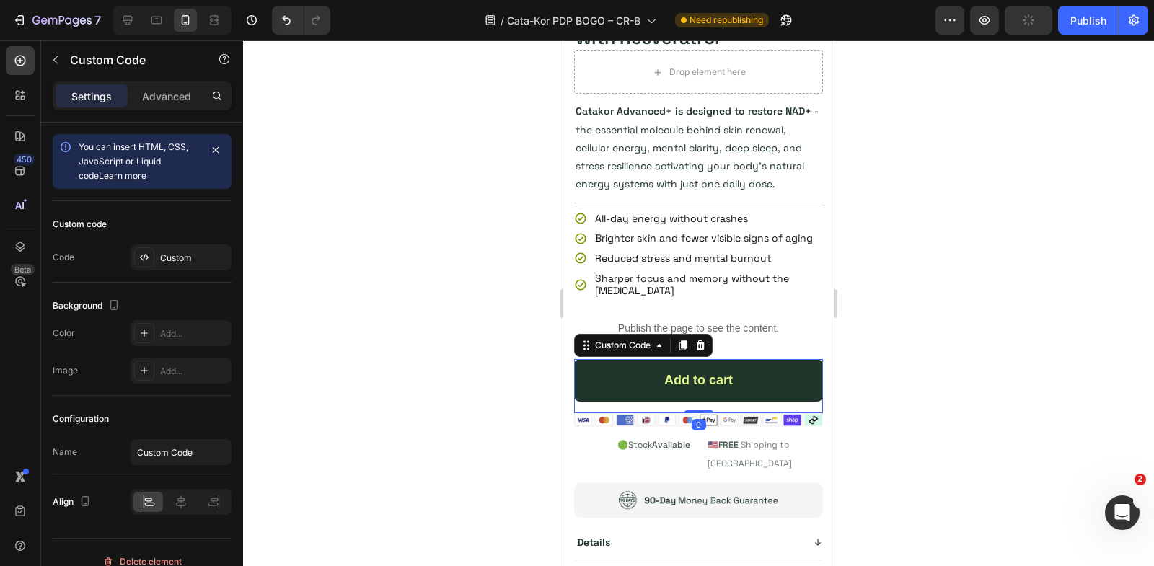
click at [710, 377] on div "Add to cart" at bounding box center [698, 380] width 249 height 43
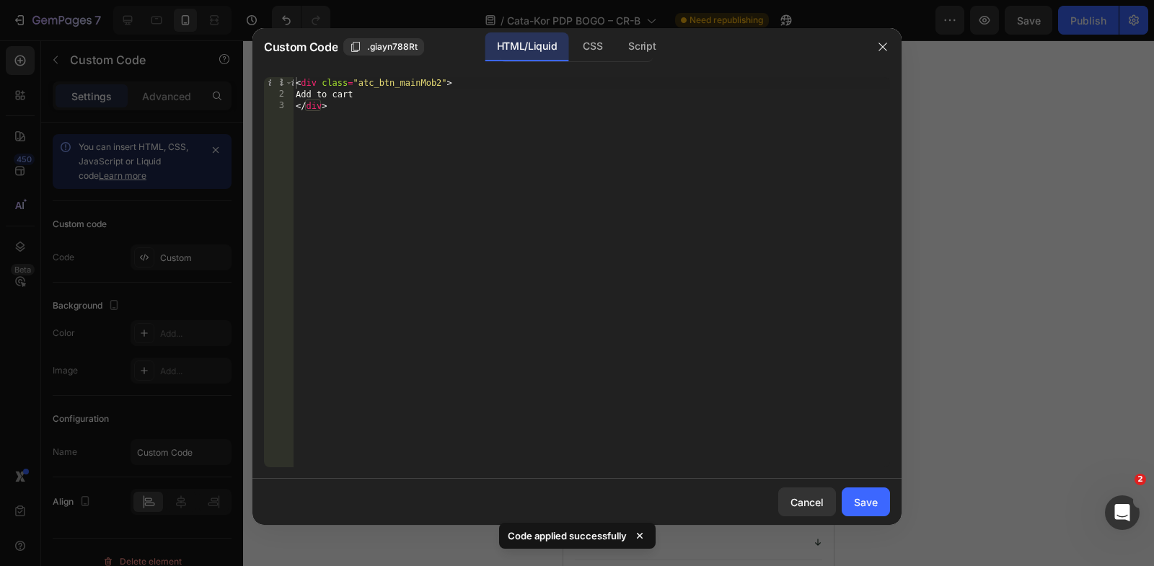
click at [439, 84] on div "< div class = "atc_btn_mainMob2" > Add to cart </ div >" at bounding box center [591, 284] width 597 height 414
click at [617, 51] on div "CSS" at bounding box center [642, 46] width 50 height 29
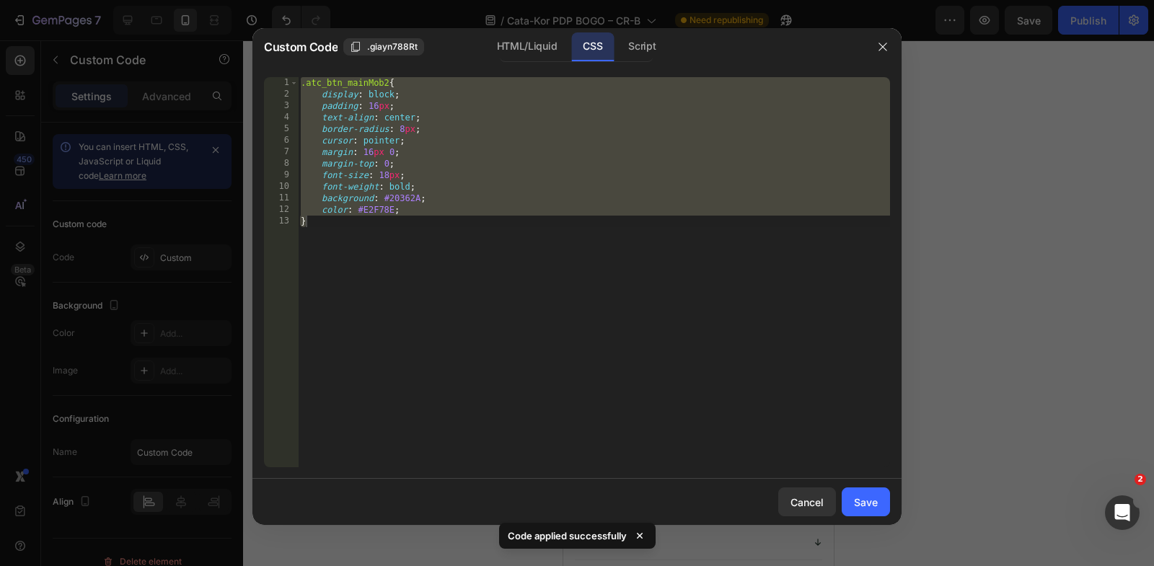
click at [389, 83] on div ".atc_btn_mainMob2 { display : block ; padding : 16 px ; text-align : center ; b…" at bounding box center [594, 284] width 592 height 414
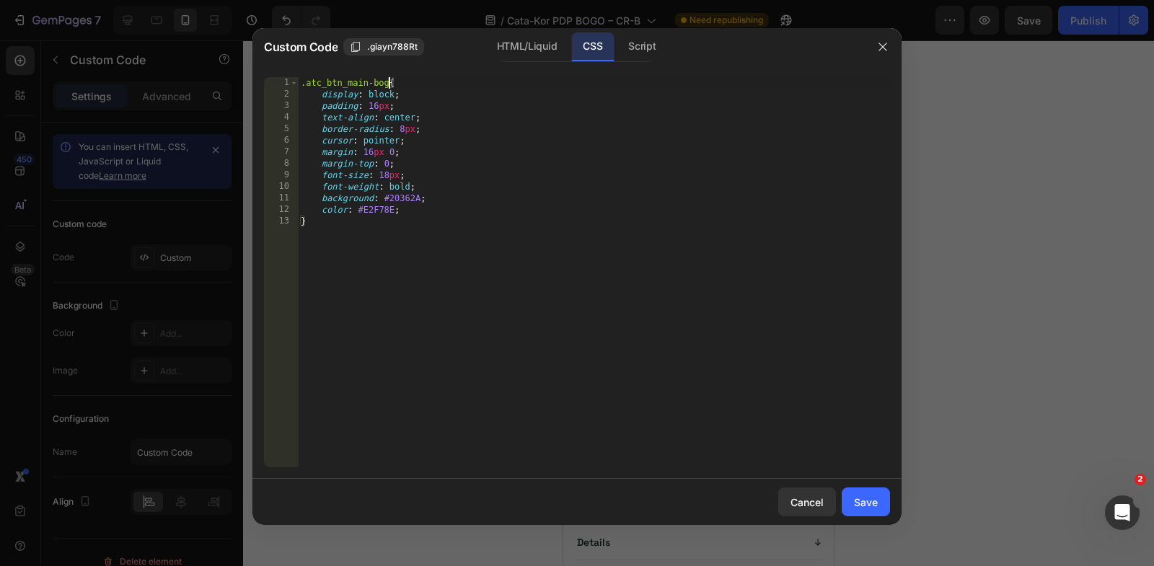
scroll to position [0, 7]
type textarea ".atc_btn_main-bogo{"
click at [858, 498] on div "Save" at bounding box center [866, 502] width 24 height 15
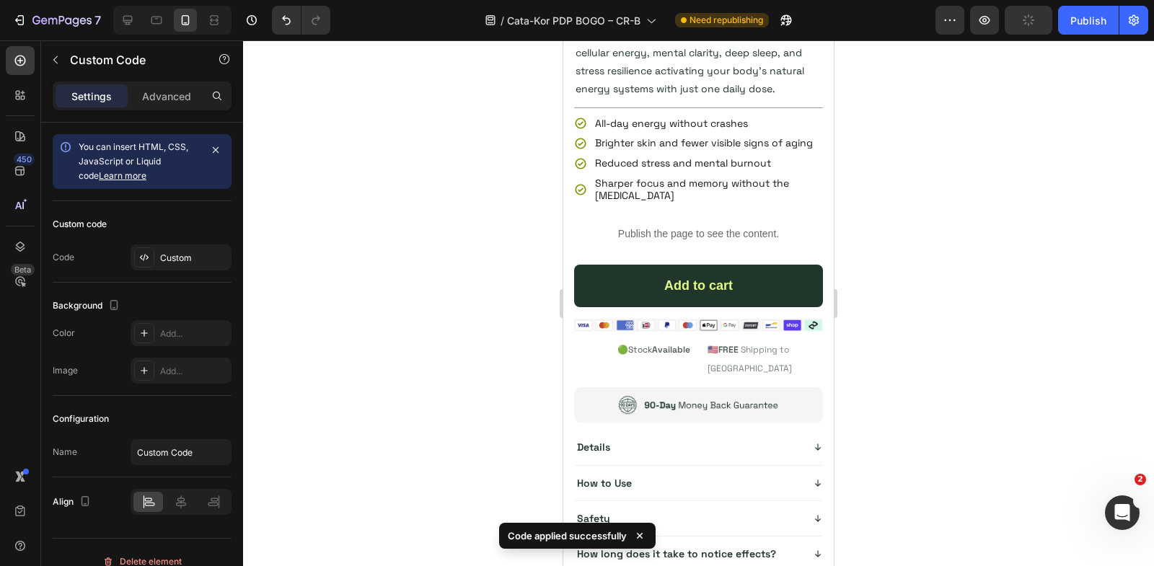
scroll to position [4576, 0]
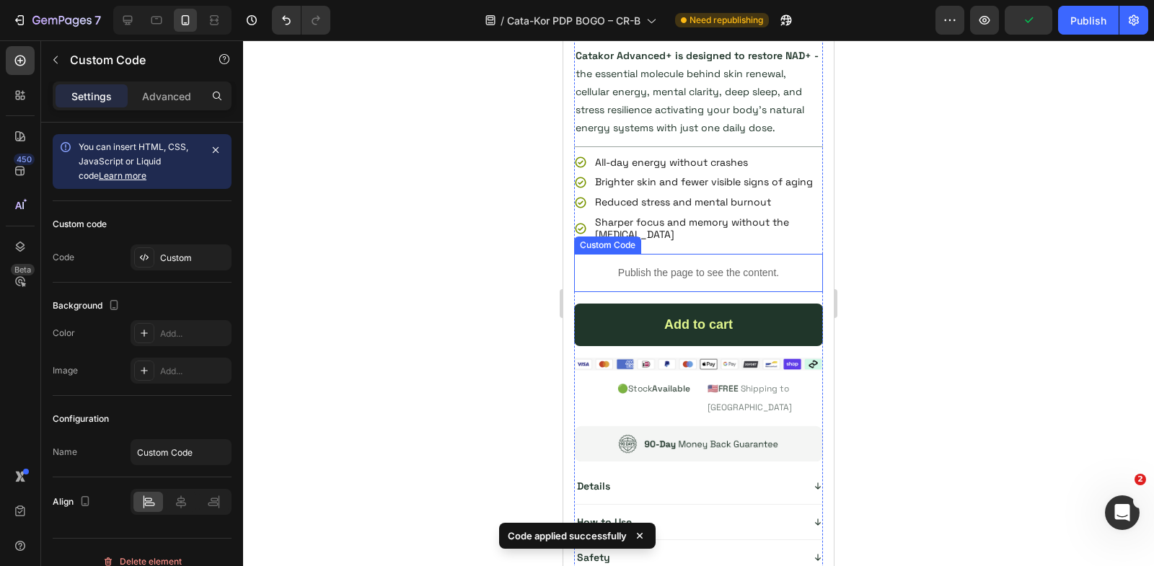
click at [675, 268] on p "Publish the page to see the content." at bounding box center [698, 272] width 249 height 15
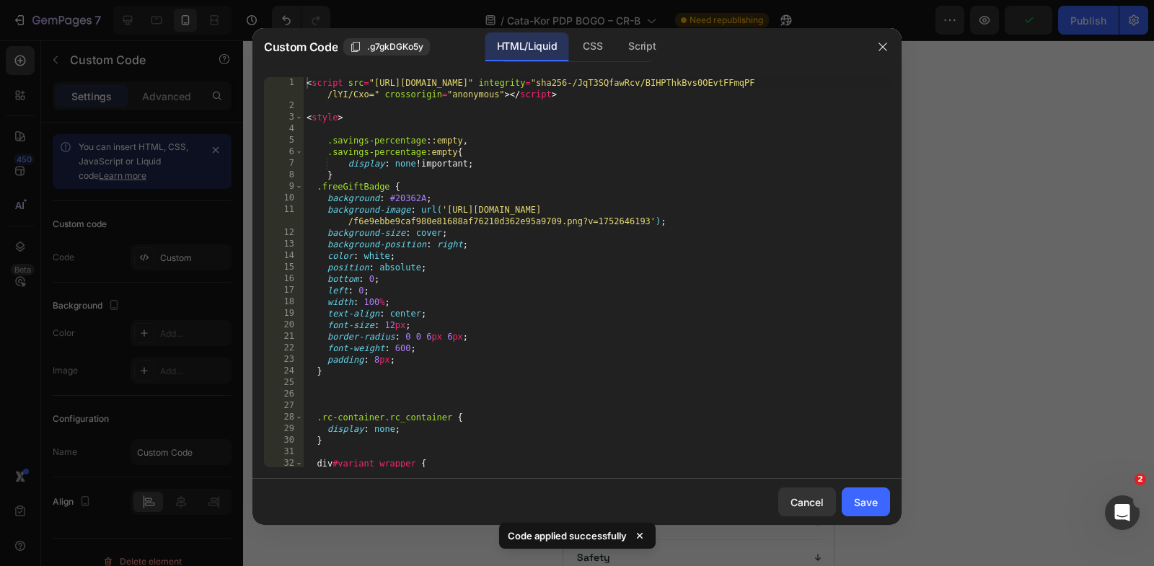
click at [675, 268] on div "< script src = "[URL][DOMAIN_NAME]" integrity = "sha256-/JqT3SQfawRcv/BIHPThkBv…" at bounding box center [597, 290] width 586 height 426
click at [667, 267] on div "< script src = "[URL][DOMAIN_NAME]" integrity = "sha256-/JqT3SQfawRcv/BIHPThkBv…" at bounding box center [597, 290] width 586 height 426
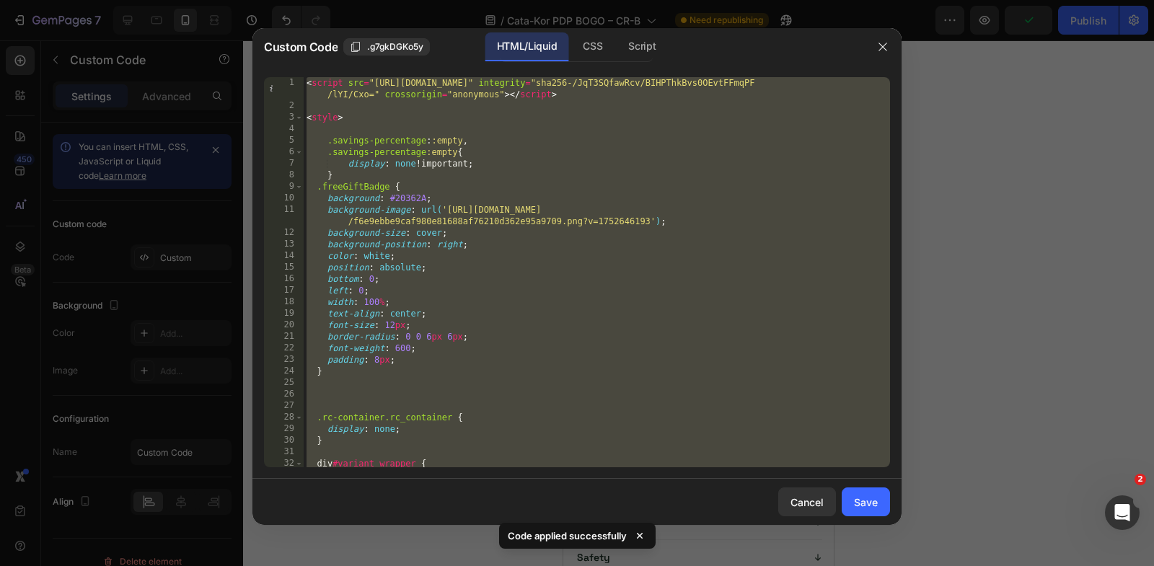
paste textarea "<input type="hidden" name="quantity" id="quantity_input" value="1""
type textarea "<input type="hidden" name="quantity" id="quantity_input" value="1">"
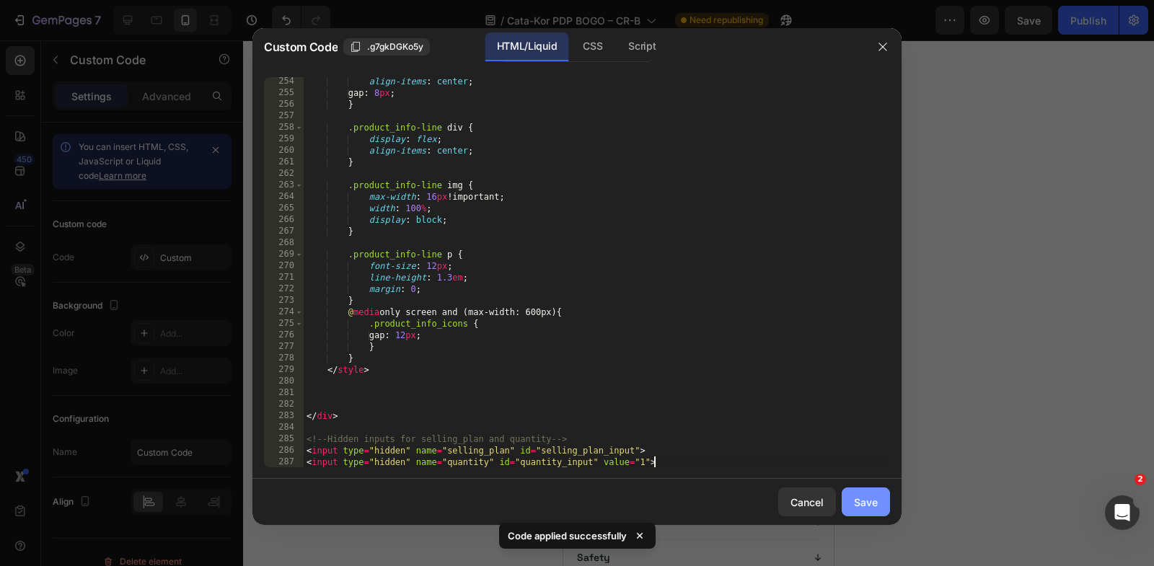
click at [865, 507] on div "Save" at bounding box center [866, 502] width 24 height 15
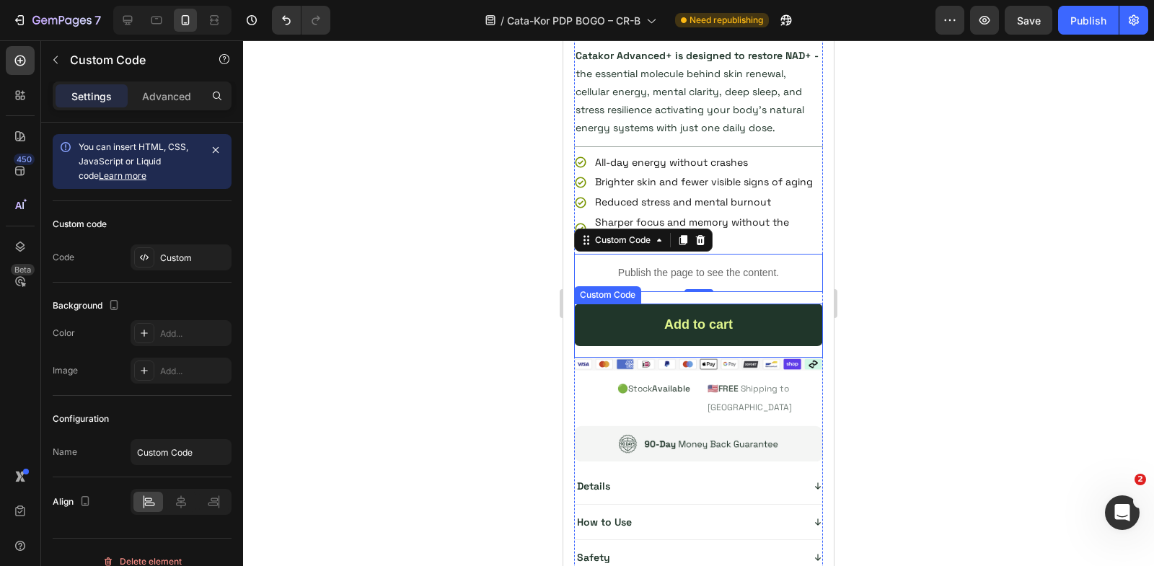
click at [721, 325] on div "Add to cart" at bounding box center [698, 325] width 249 height 43
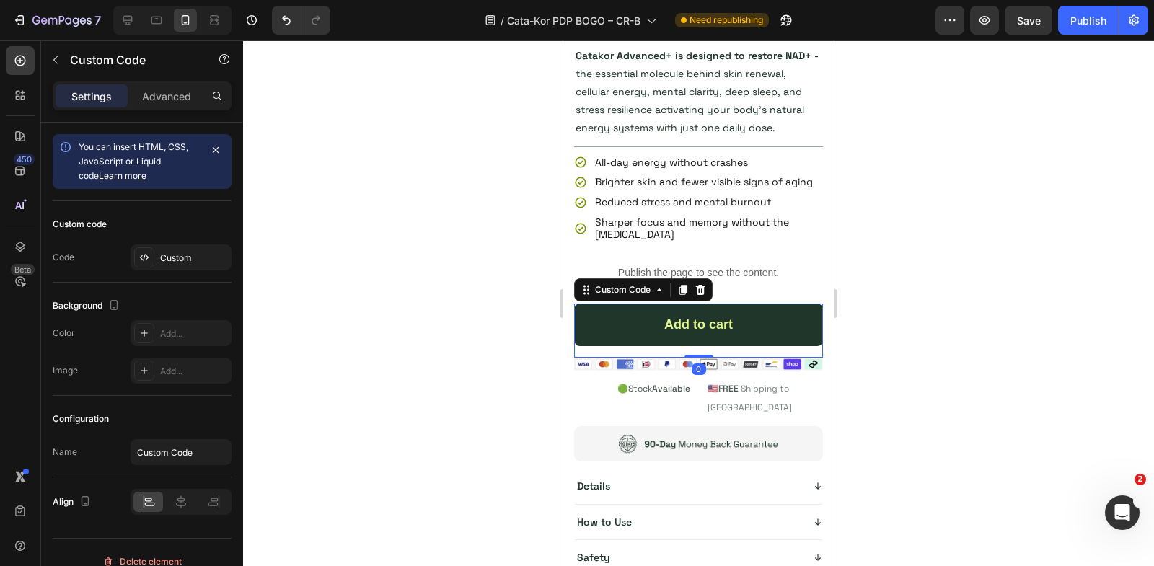
click at [721, 325] on div "Add to cart" at bounding box center [698, 325] width 249 height 43
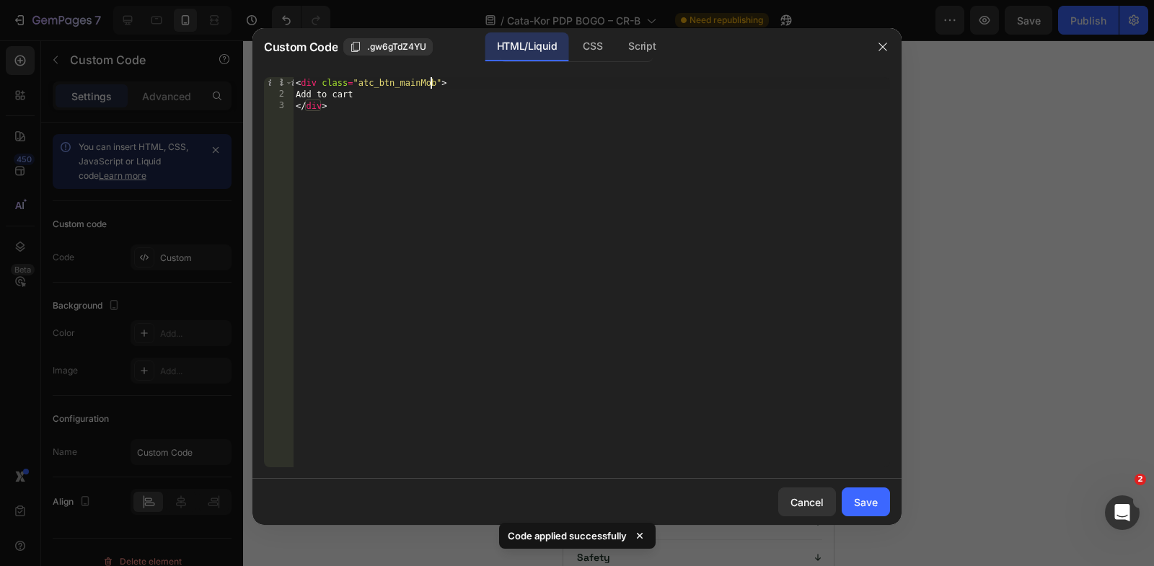
click at [433, 80] on div "< div class = "atc_btn_mainMob" > Add to cart </ div >" at bounding box center [591, 284] width 597 height 414
click at [617, 50] on div "CSS" at bounding box center [642, 46] width 50 height 29
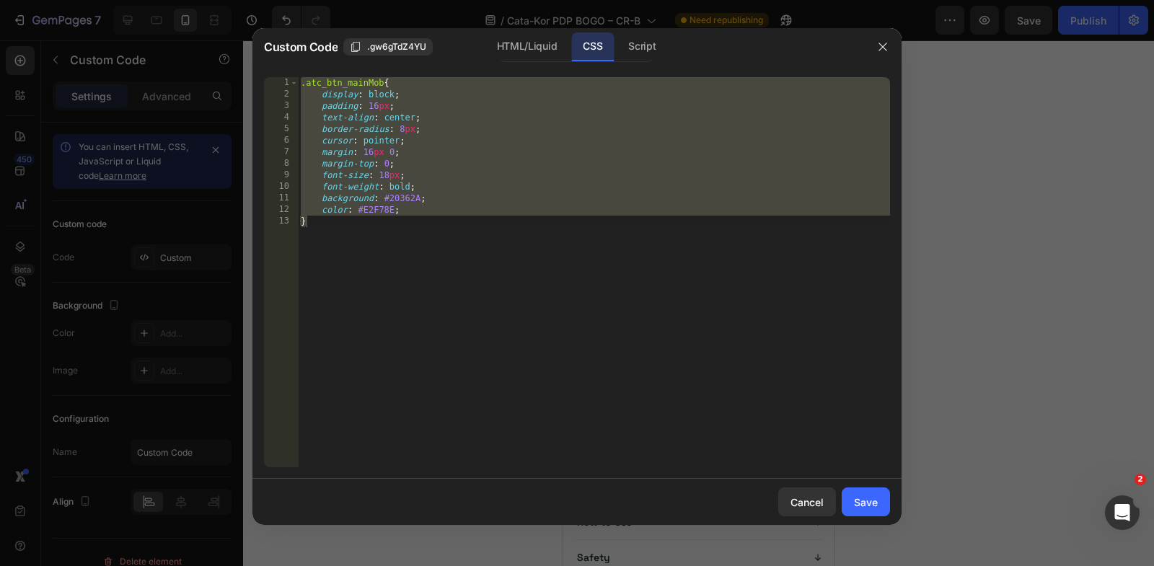
click at [384, 79] on div ".atc_btn_mainMob { display : block ; padding : 16 px ; text-align : center ; bo…" at bounding box center [594, 284] width 592 height 414
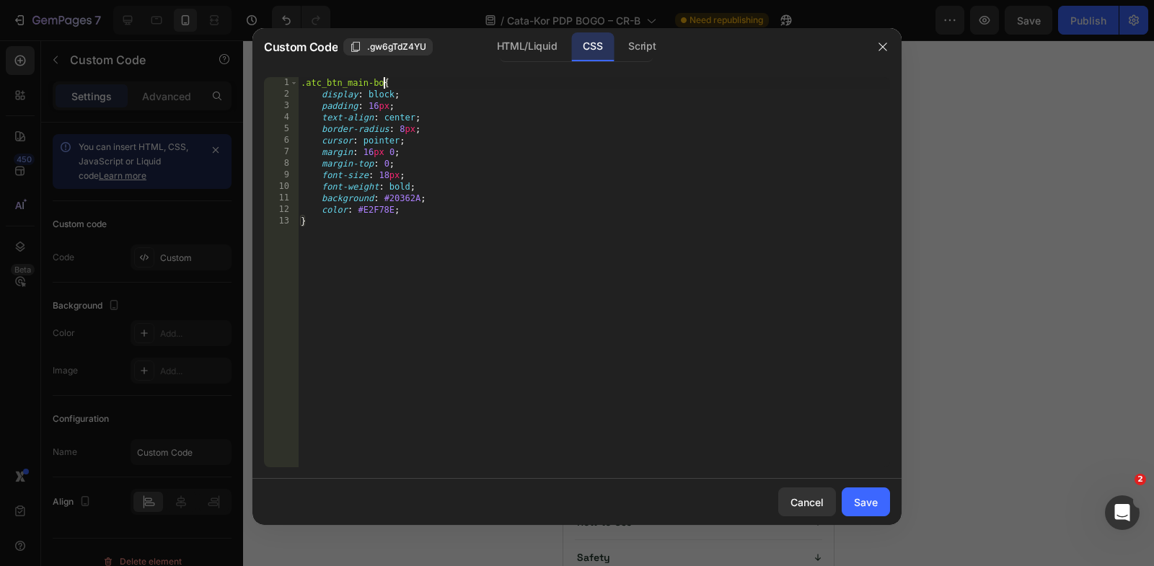
scroll to position [0, 7]
type textarea ".atc_btn_main-bogo{"
click at [875, 514] on button "Save" at bounding box center [866, 502] width 48 height 29
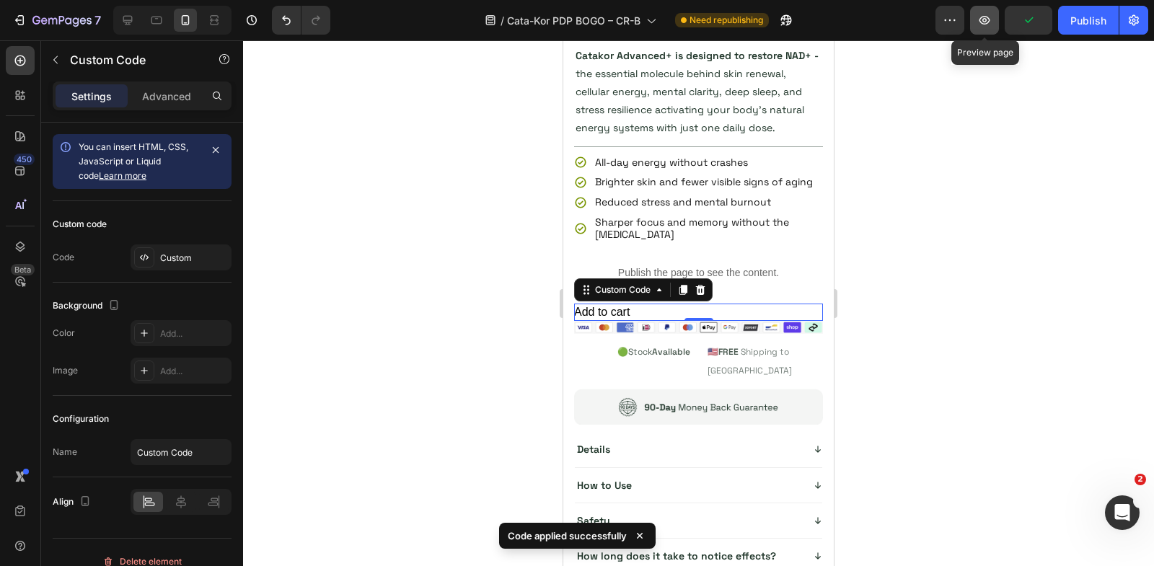
click at [987, 24] on icon "button" at bounding box center [985, 20] width 11 height 9
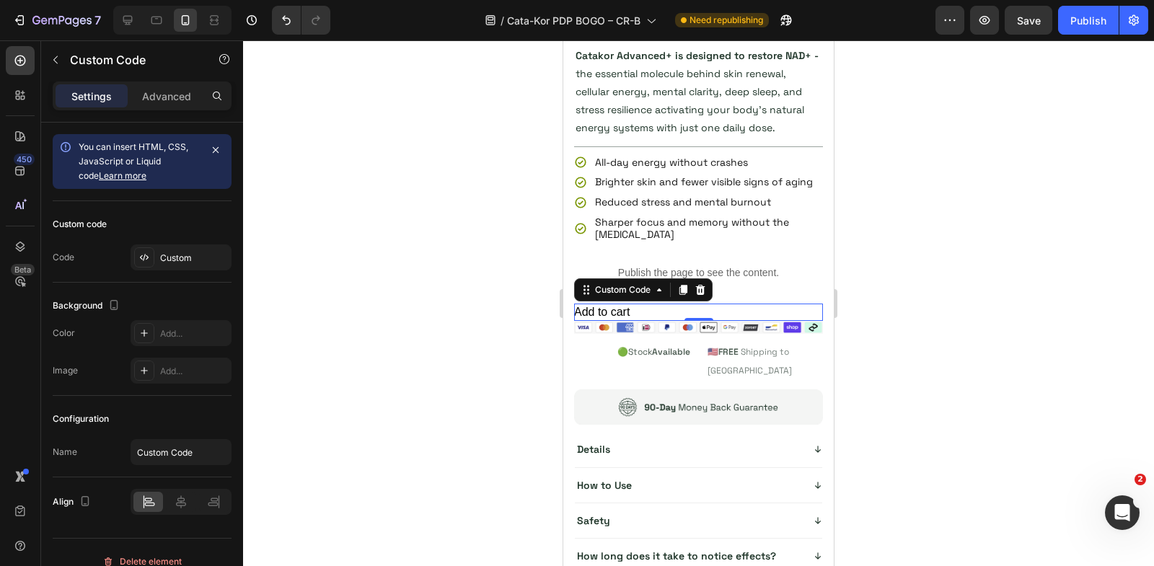
click at [679, 304] on div "Add to cart" at bounding box center [698, 312] width 249 height 17
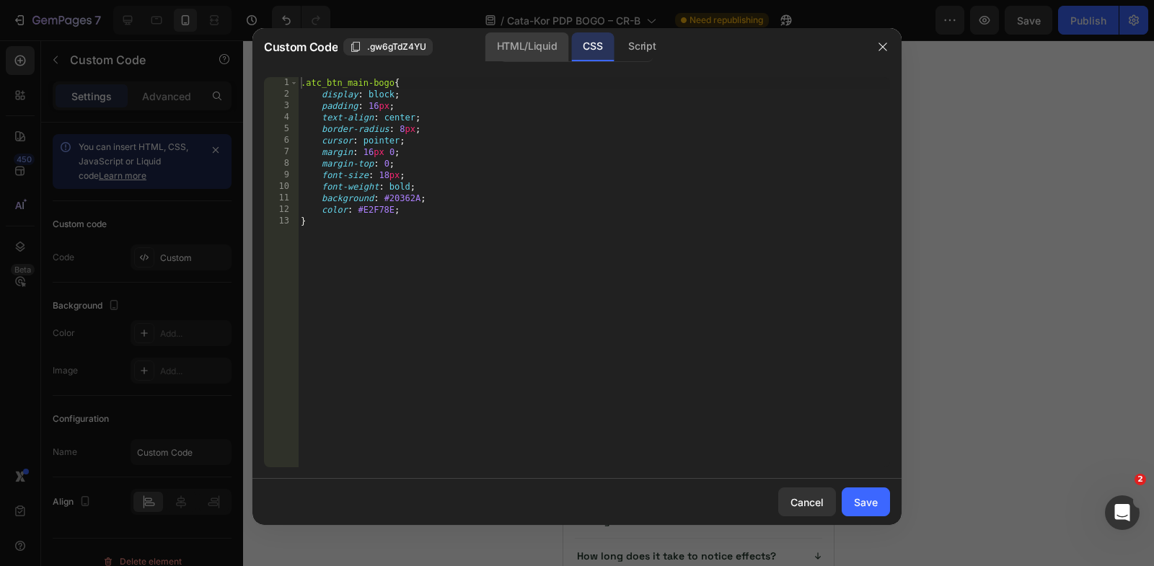
click at [527, 50] on div "HTML/Liquid" at bounding box center [526, 46] width 83 height 29
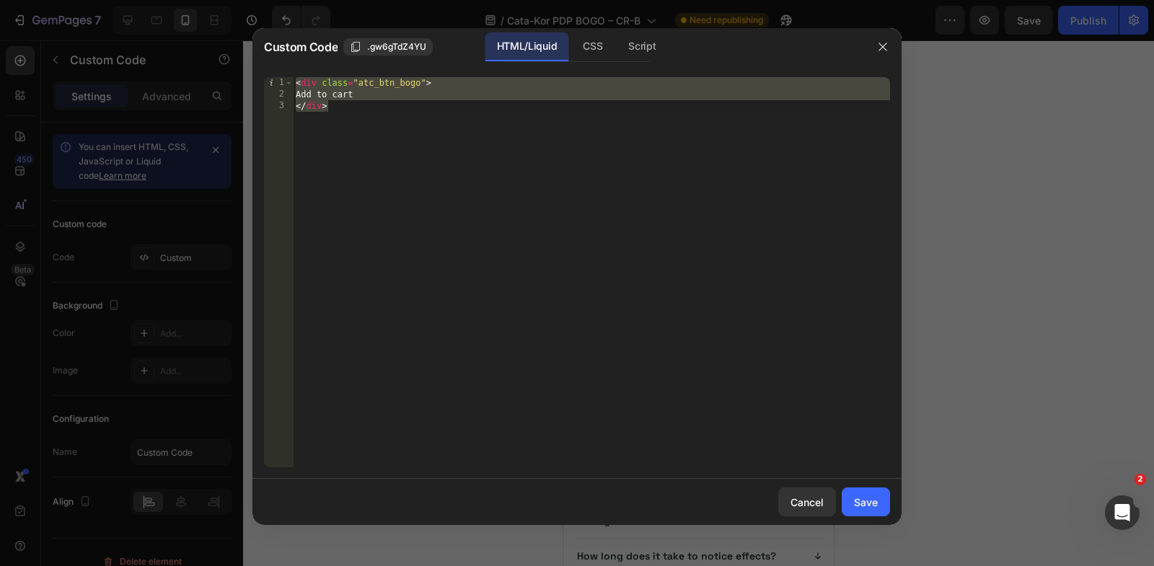
click at [400, 86] on div "< div class = "atc_btn_bogo" > Add to cart </ div >" at bounding box center [591, 284] width 597 height 414
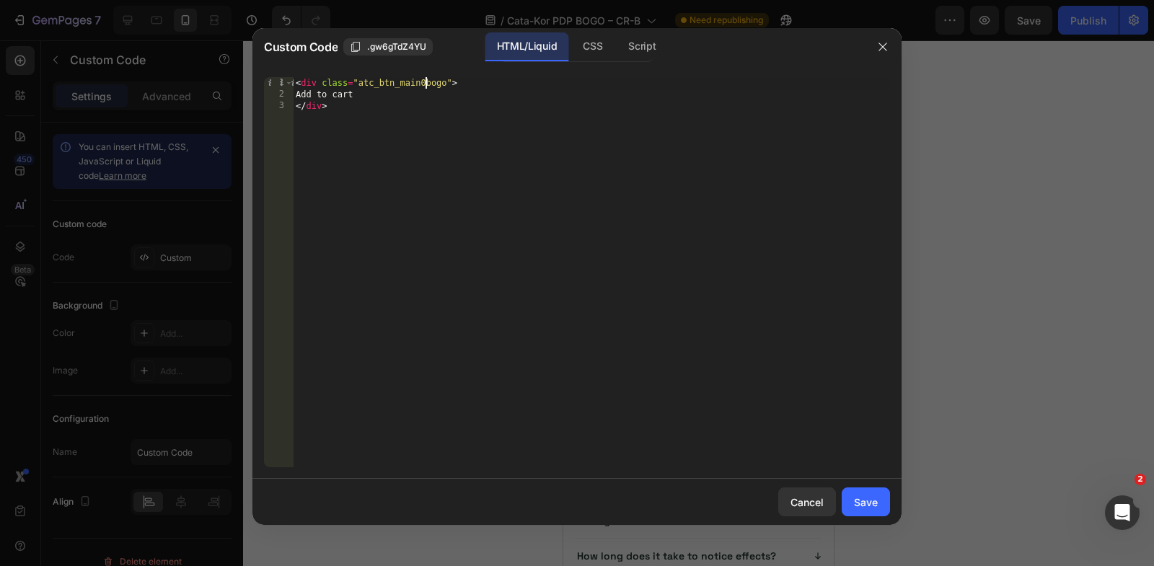
scroll to position [0, 11]
click at [617, 42] on div "CSS" at bounding box center [642, 46] width 50 height 29
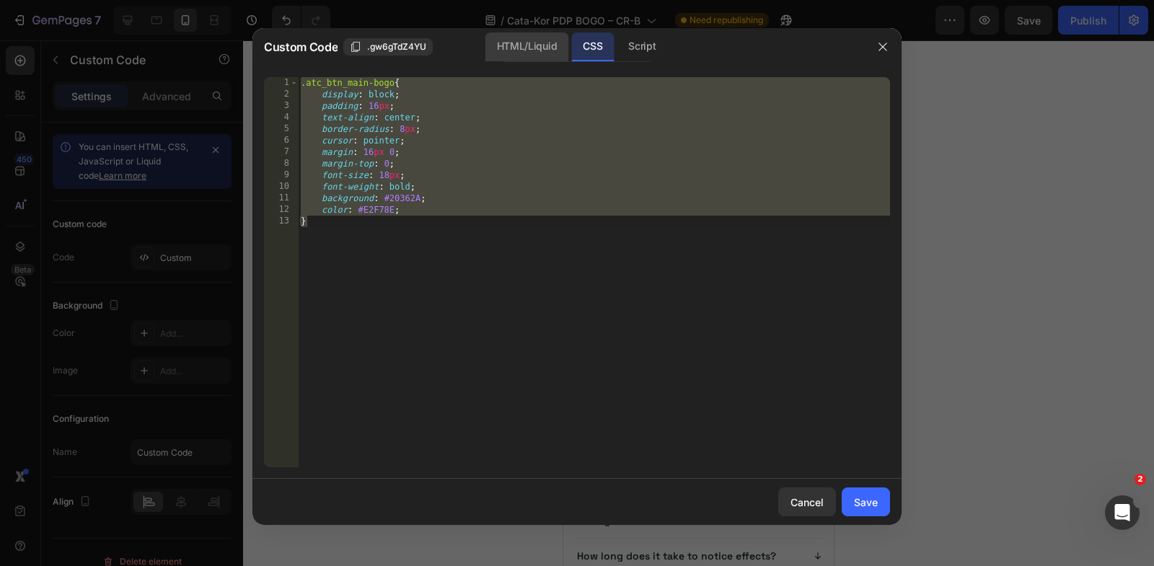
click at [545, 44] on div "HTML/Liquid" at bounding box center [526, 46] width 83 height 29
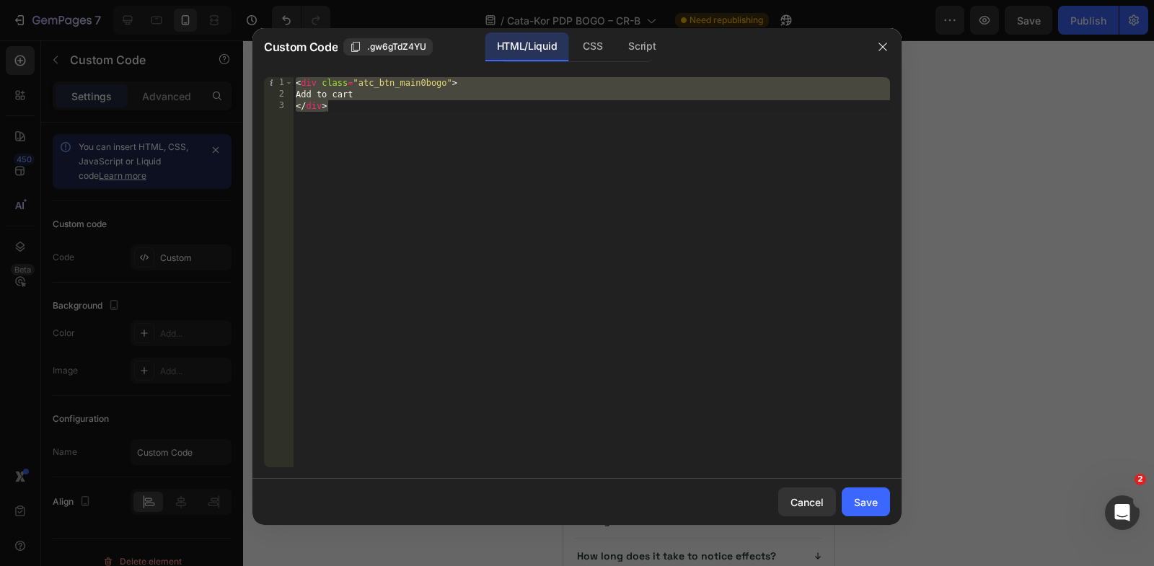
click at [426, 84] on div "< div class = "atc_btn_main0bogo" > Add to cart </ div >" at bounding box center [591, 284] width 597 height 414
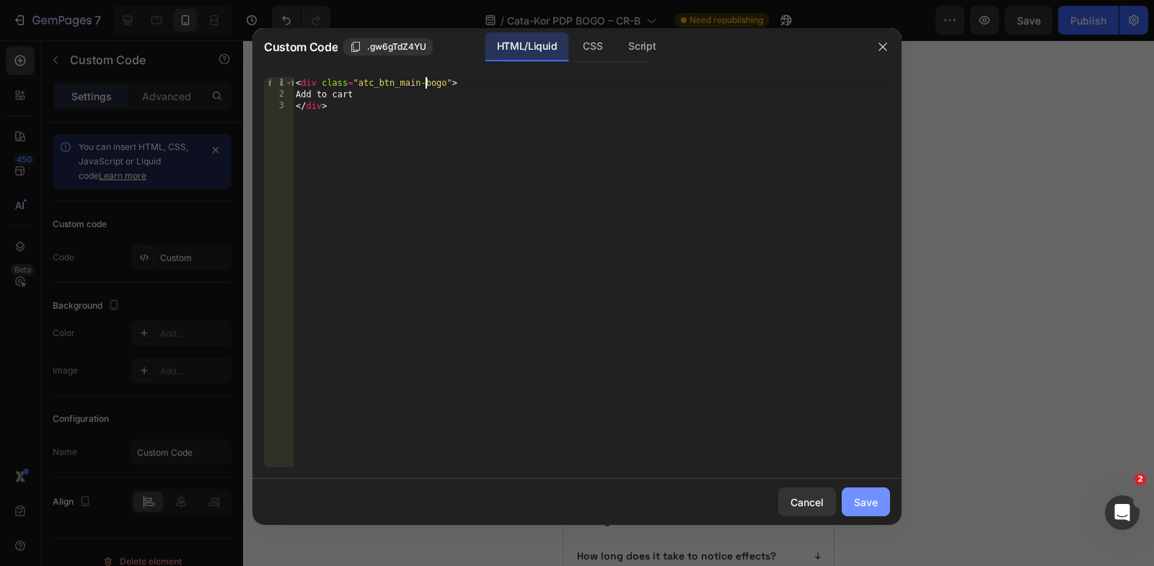
type textarea "<div class="atc_btn_main-bogo">"
click at [877, 503] on div "Save" at bounding box center [866, 502] width 24 height 15
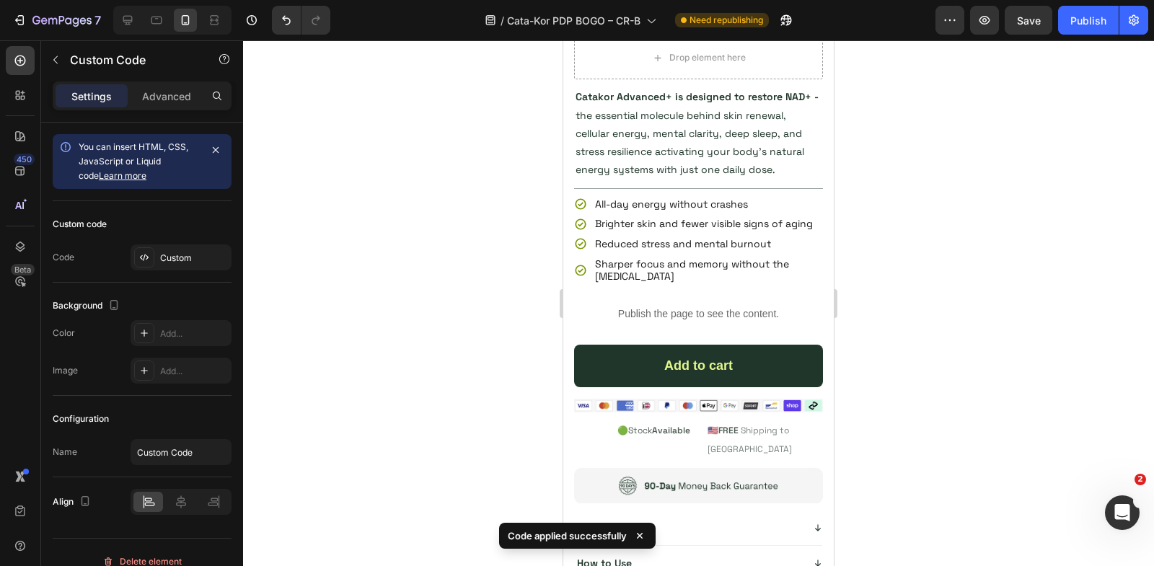
scroll to position [534, 0]
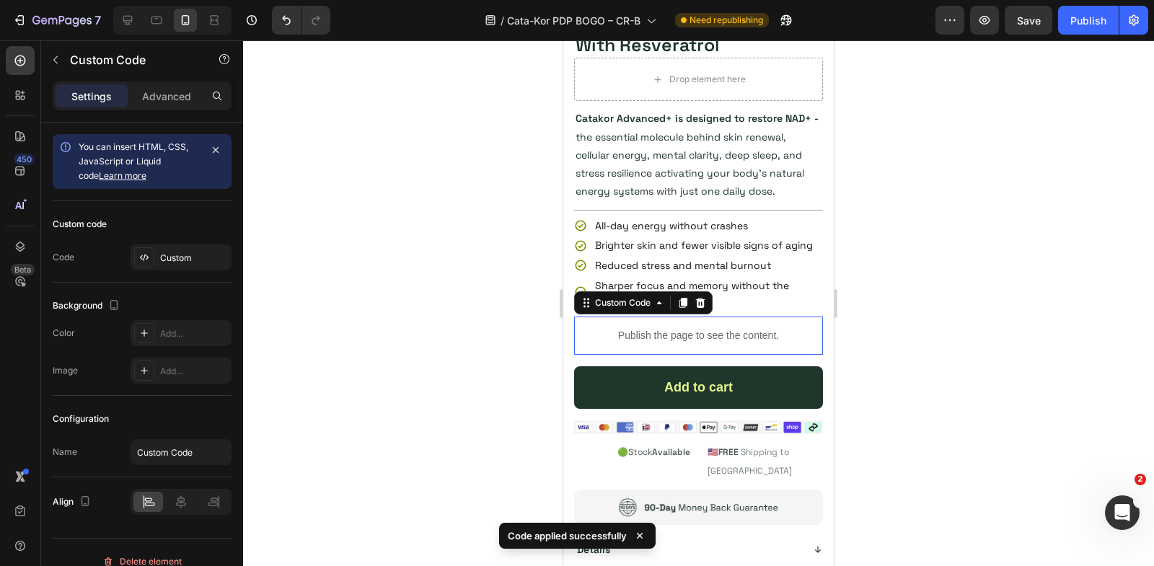
click at [722, 330] on p "Publish the page to see the content." at bounding box center [698, 335] width 249 height 15
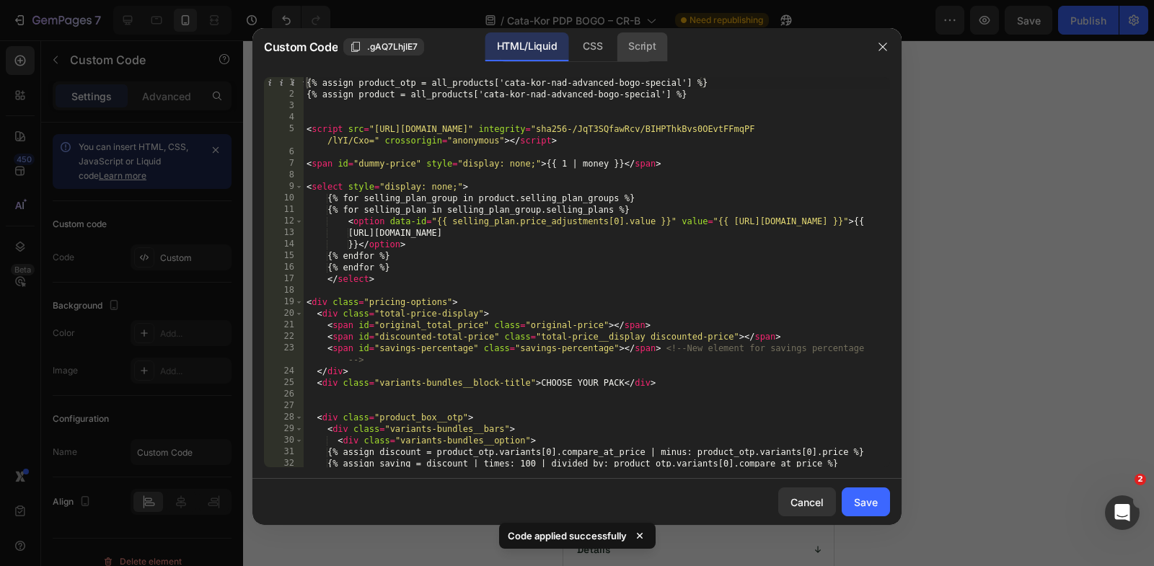
click at [642, 53] on div "Script" at bounding box center [642, 46] width 50 height 29
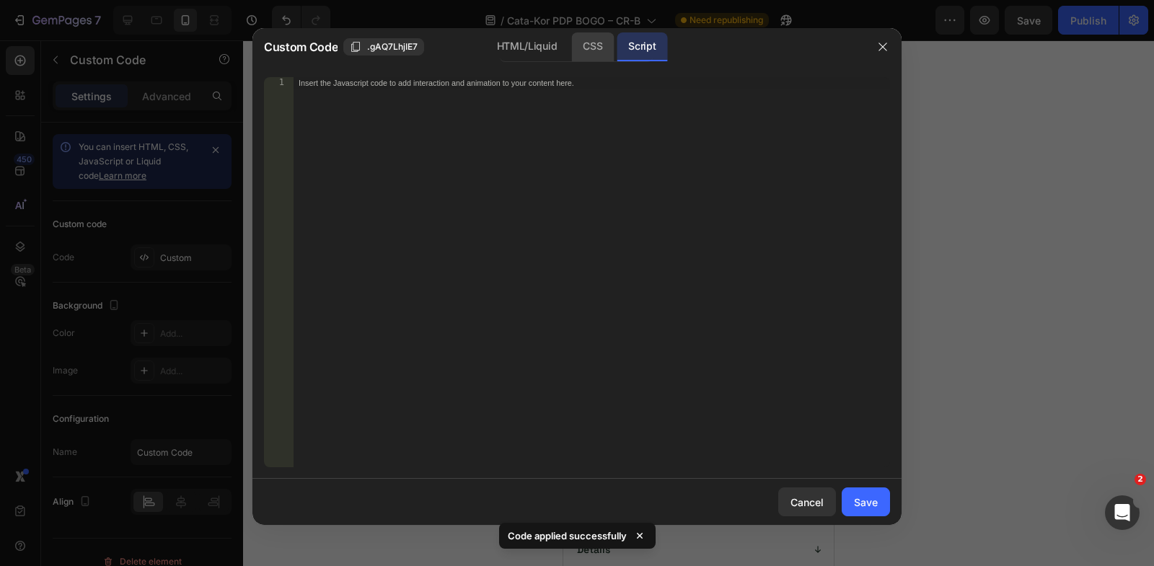
click at [602, 54] on div "CSS" at bounding box center [592, 46] width 43 height 29
click at [550, 54] on div "HTML/Liquid" at bounding box center [526, 46] width 83 height 29
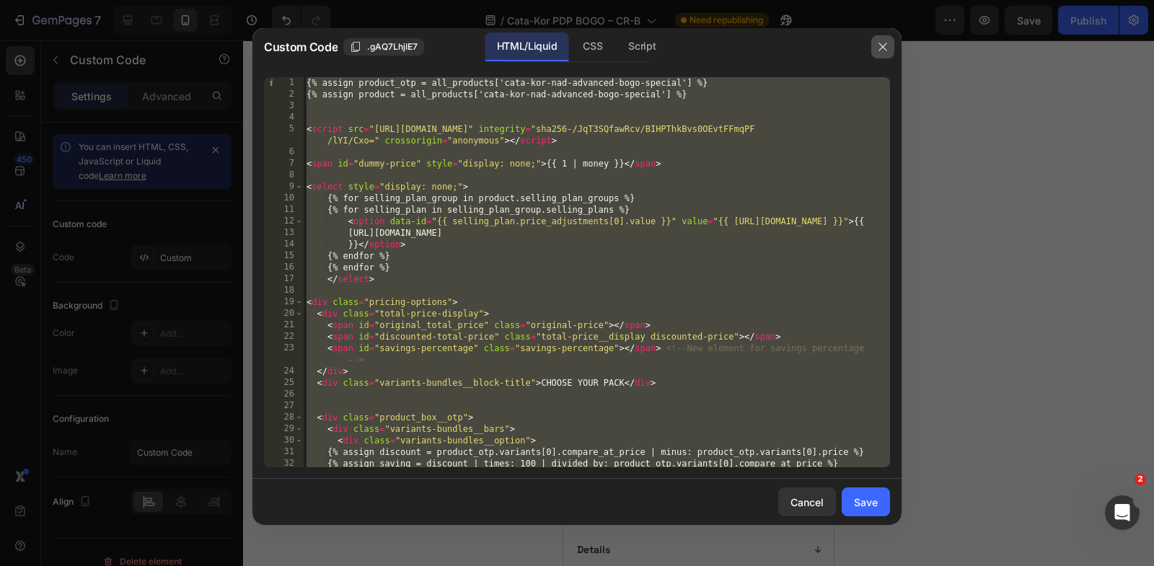
click at [884, 52] on icon "button" at bounding box center [883, 47] width 12 height 12
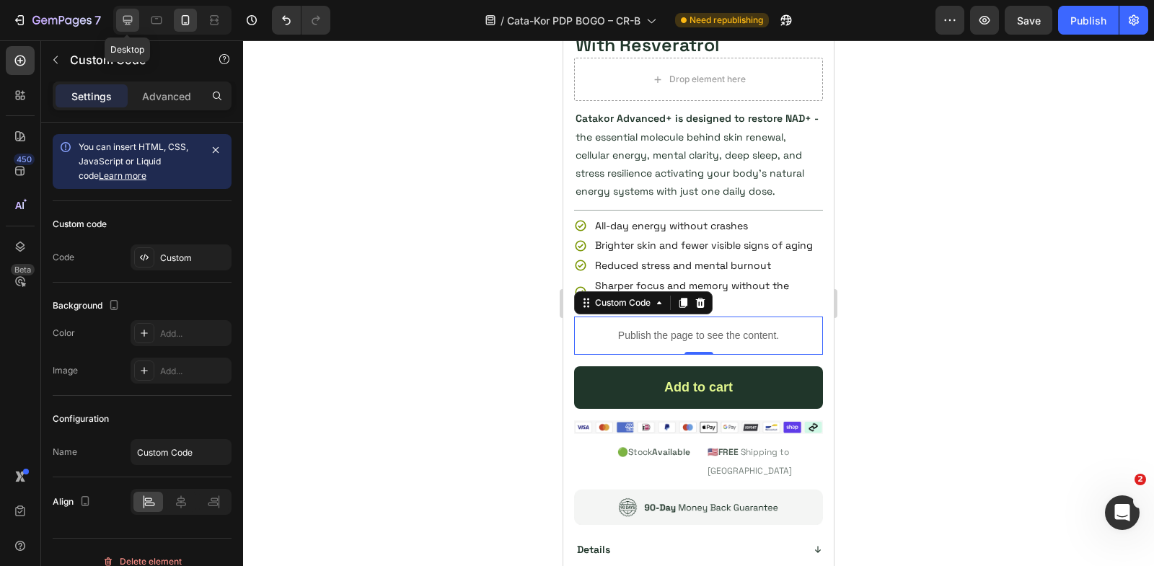
click at [120, 20] on icon at bounding box center [127, 20] width 14 height 14
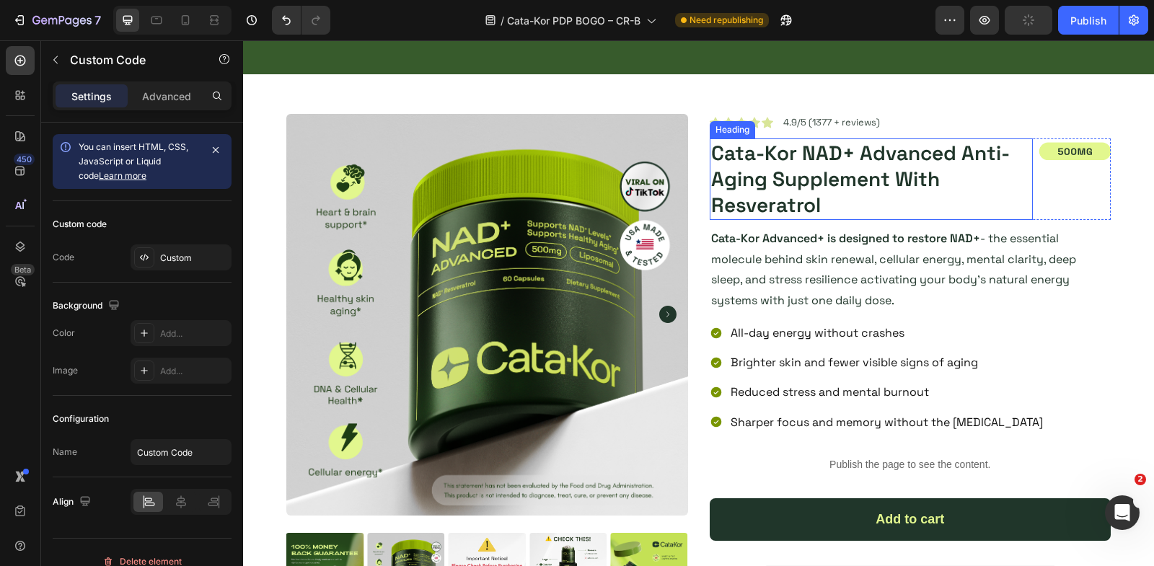
scroll to position [210, 0]
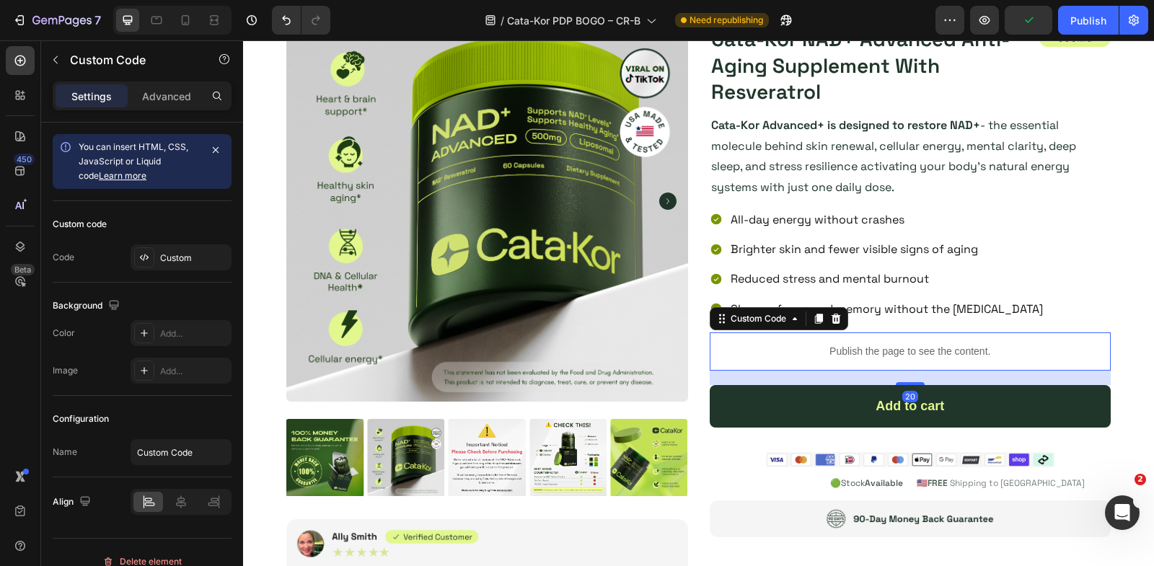
click at [801, 356] on div "Publish the page to see the content." at bounding box center [911, 352] width 402 height 38
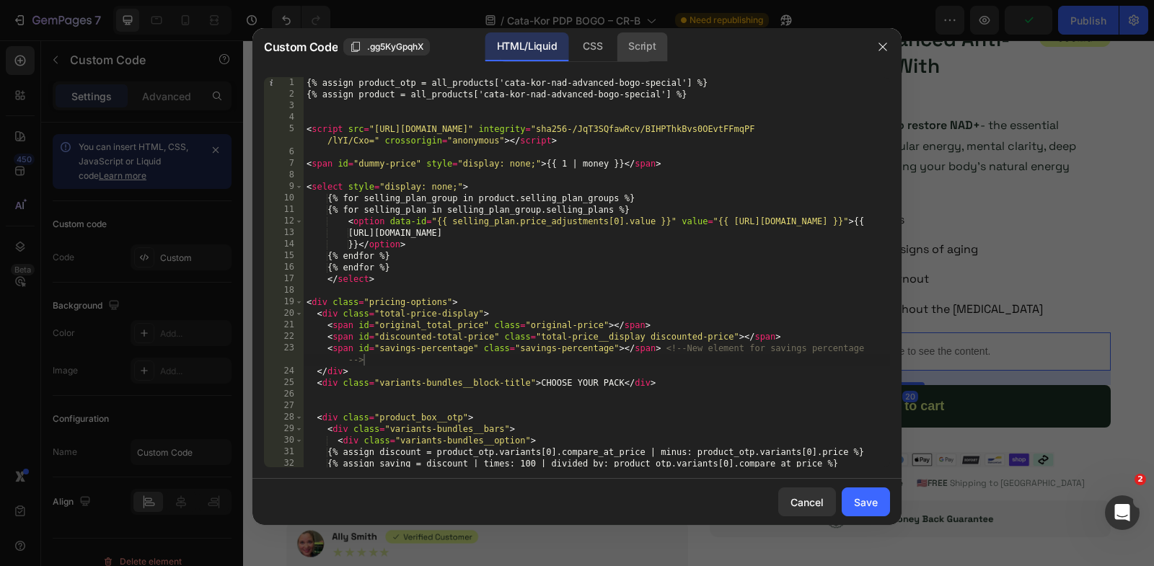
click at [659, 35] on div "Script" at bounding box center [642, 46] width 50 height 29
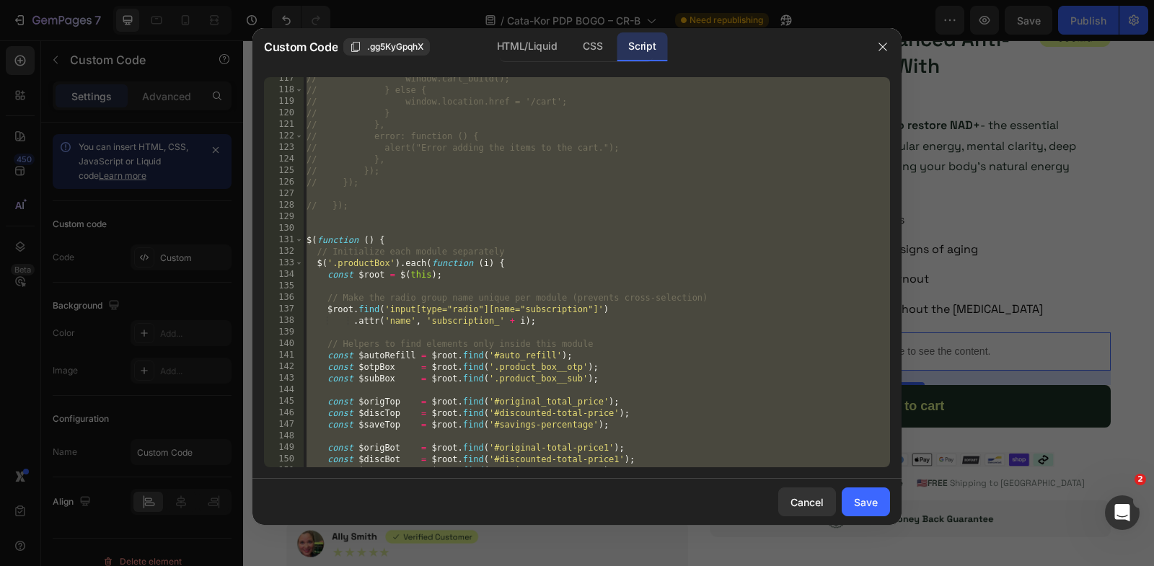
scroll to position [1343, 0]
type textarea "}); });"
click at [530, 290] on div "// window.cart_build(); // } else { // window.location.href = '/cart'; // } // …" at bounding box center [597, 280] width 586 height 414
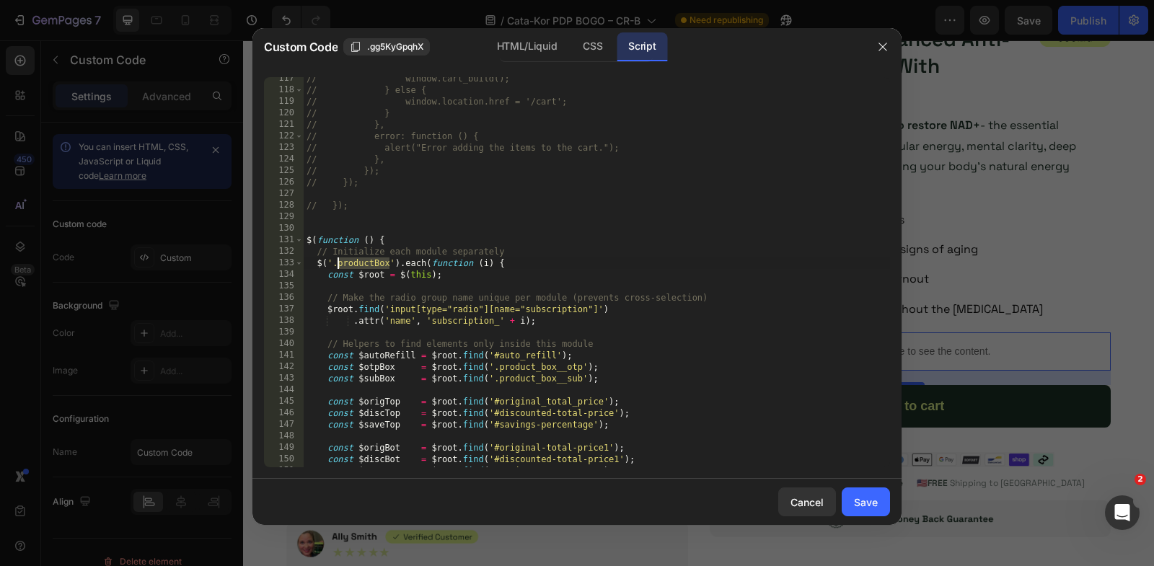
drag, startPoint x: 391, startPoint y: 263, endPoint x: 338, endPoint y: 263, distance: 53.4
click at [338, 263] on div "// window.cart_build(); // } else { // window.location.href = '/cart'; // } // …" at bounding box center [597, 280] width 586 height 414
type textarea "$('.productBox').each(function (i) {"
click at [882, 41] on icon "button" at bounding box center [883, 47] width 12 height 12
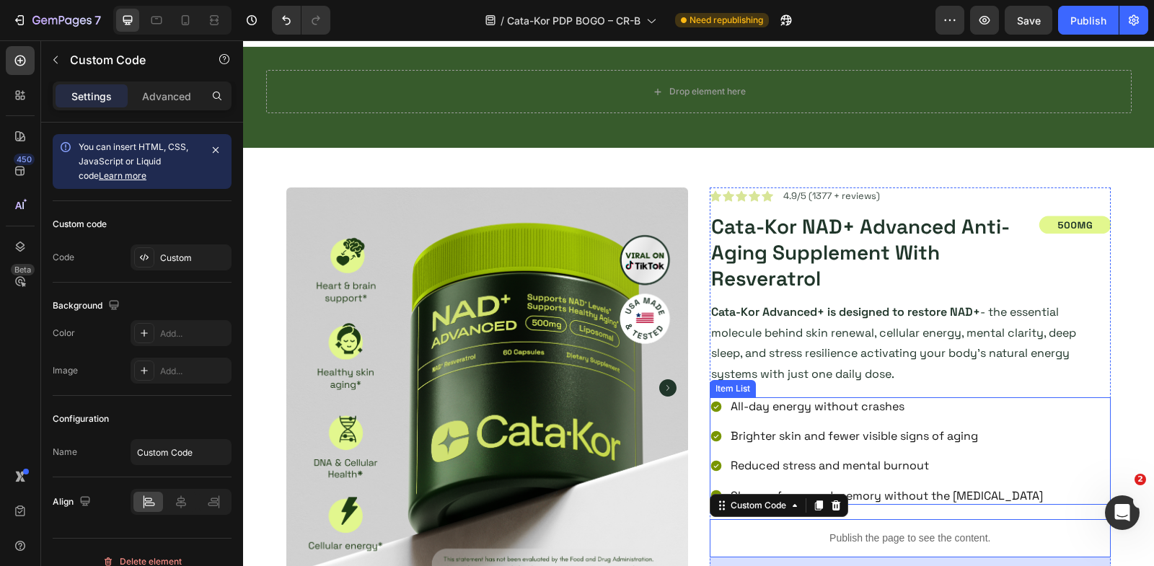
scroll to position [45, 0]
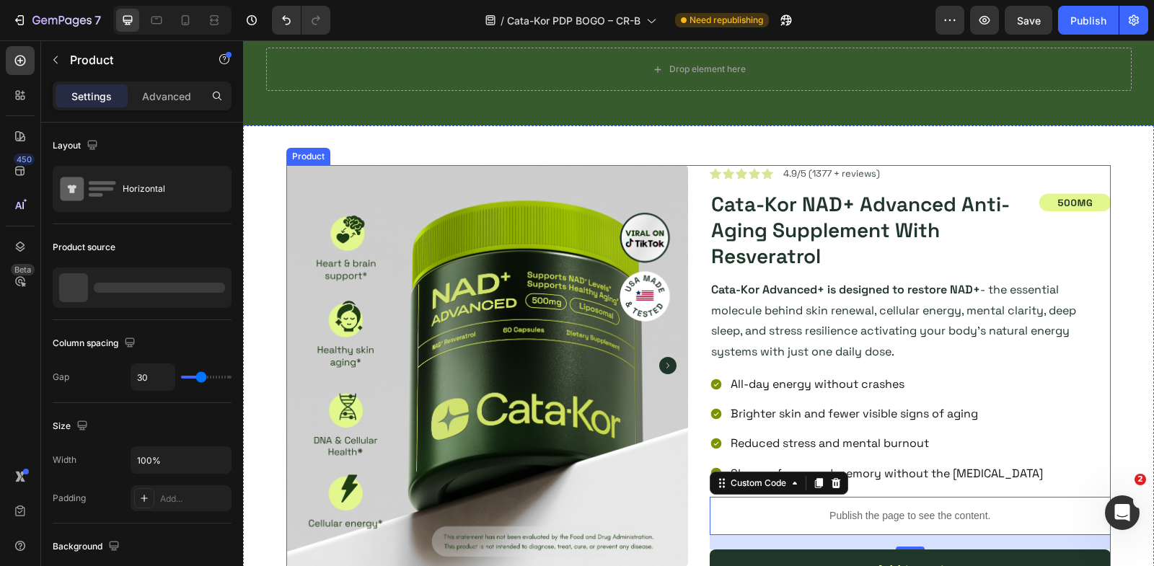
click at [700, 191] on div "Product Images Image Icon Icon Icon Icon Icon Icon List 4.9/5 (1377 + reviews) …" at bounding box center [698, 521] width 824 height 713
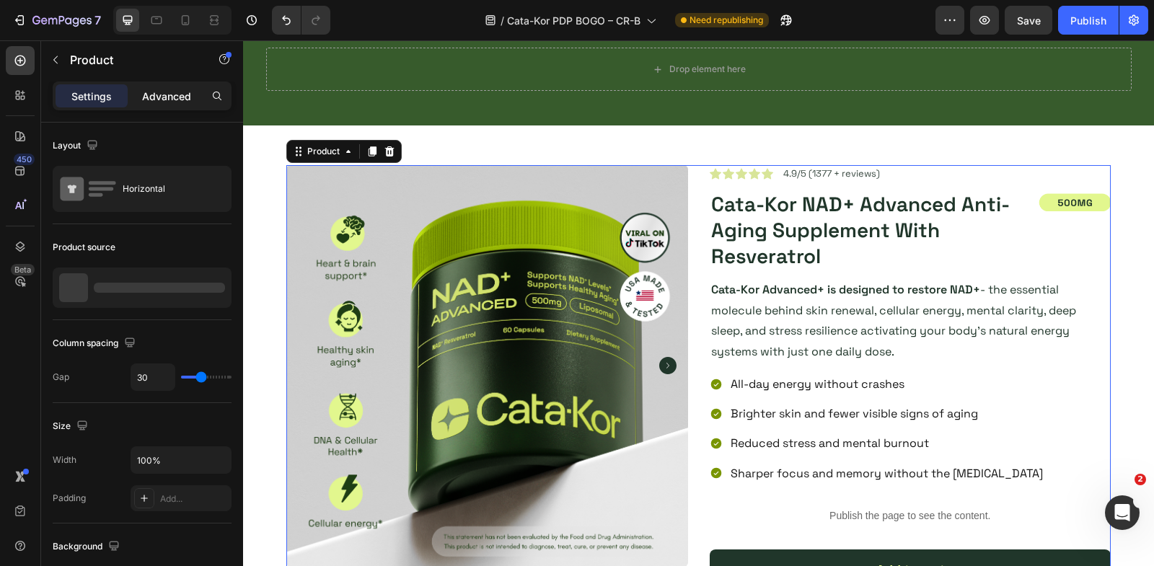
click at [146, 97] on p "Advanced" at bounding box center [166, 96] width 49 height 15
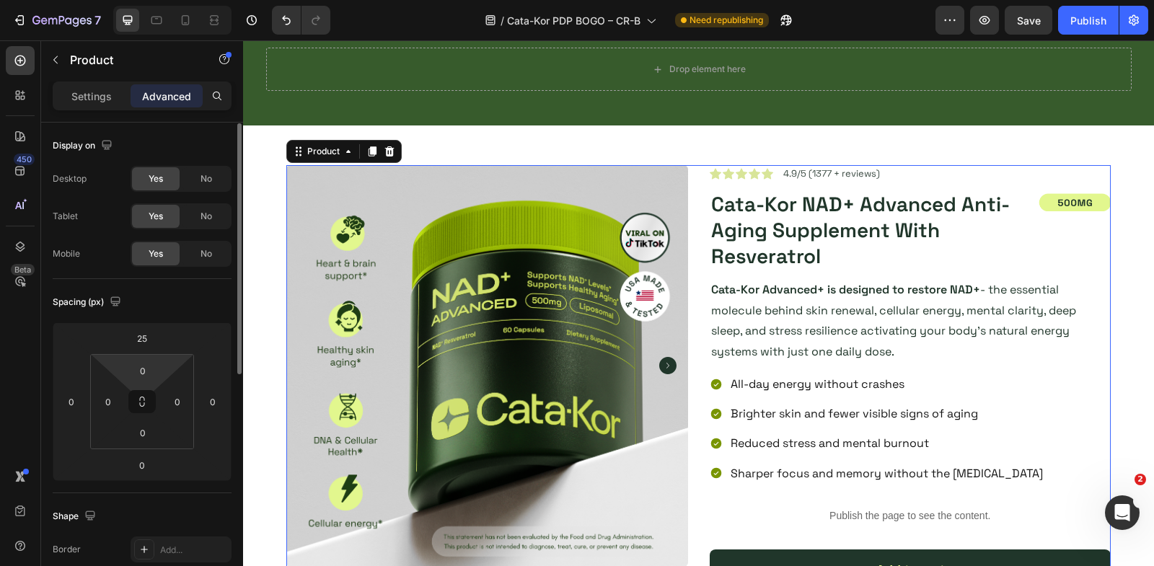
scroll to position [452, 0]
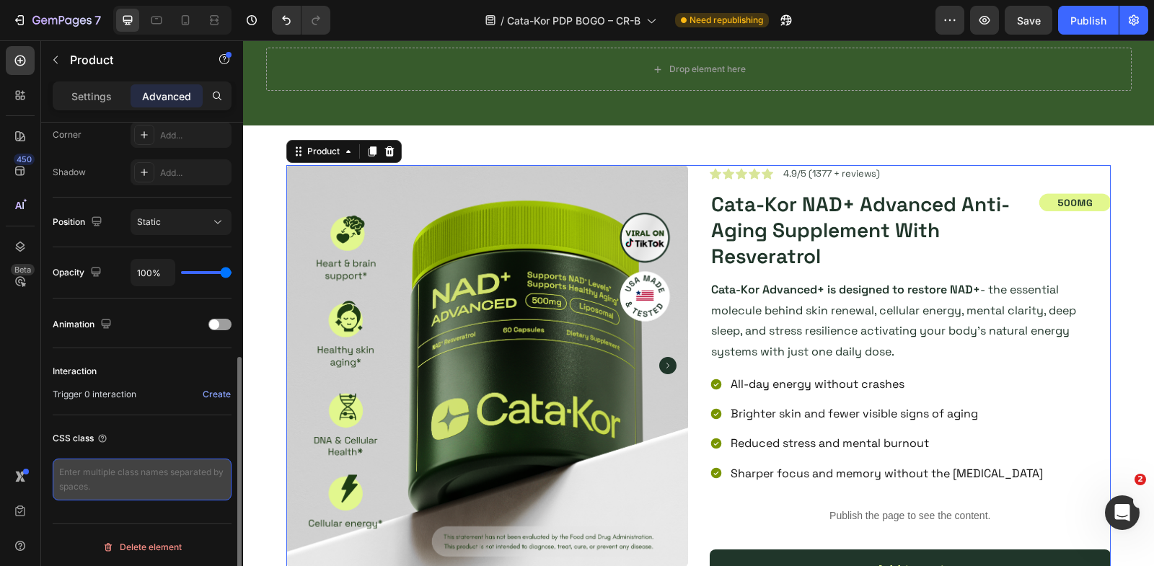
click at [147, 486] on textarea at bounding box center [142, 480] width 179 height 42
paste textarea "productBox"
type textarea "productBox"
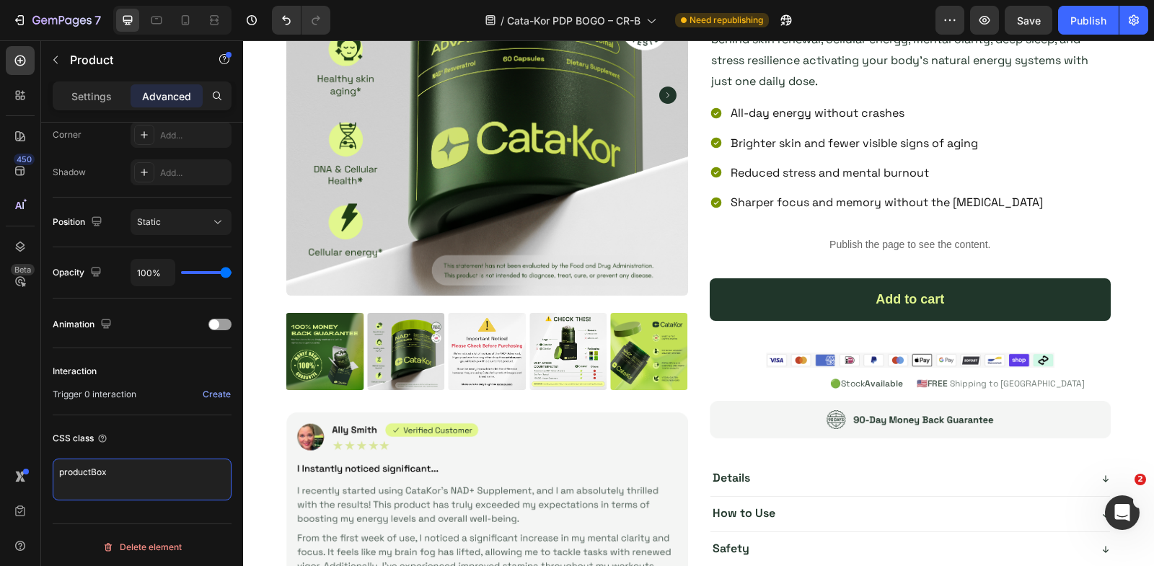
scroll to position [4944, 0]
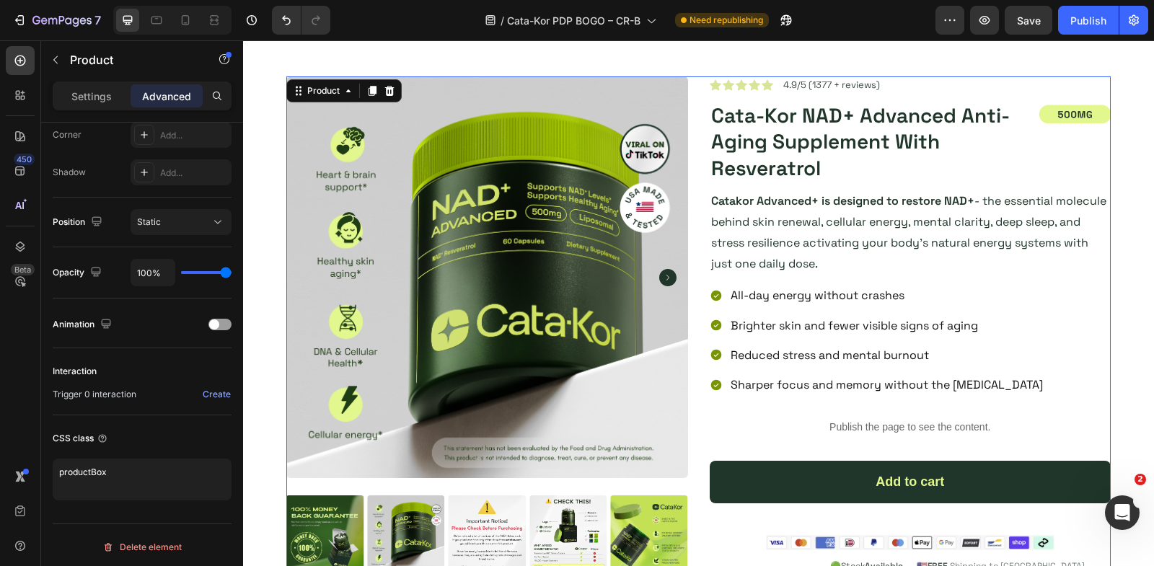
click at [695, 296] on div "Product Images Image Icon Icon Icon Icon Icon Icon List 4.9/5 (1377 + reviews) …" at bounding box center [698, 436] width 824 height 720
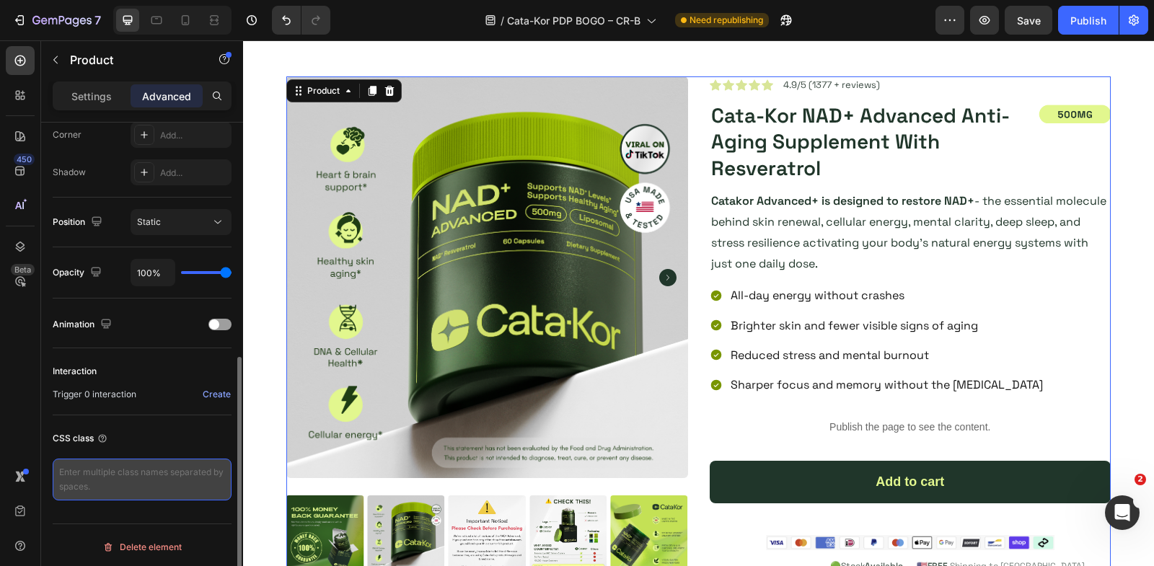
click at [123, 479] on textarea at bounding box center [142, 480] width 179 height 42
paste textarea "productBox"
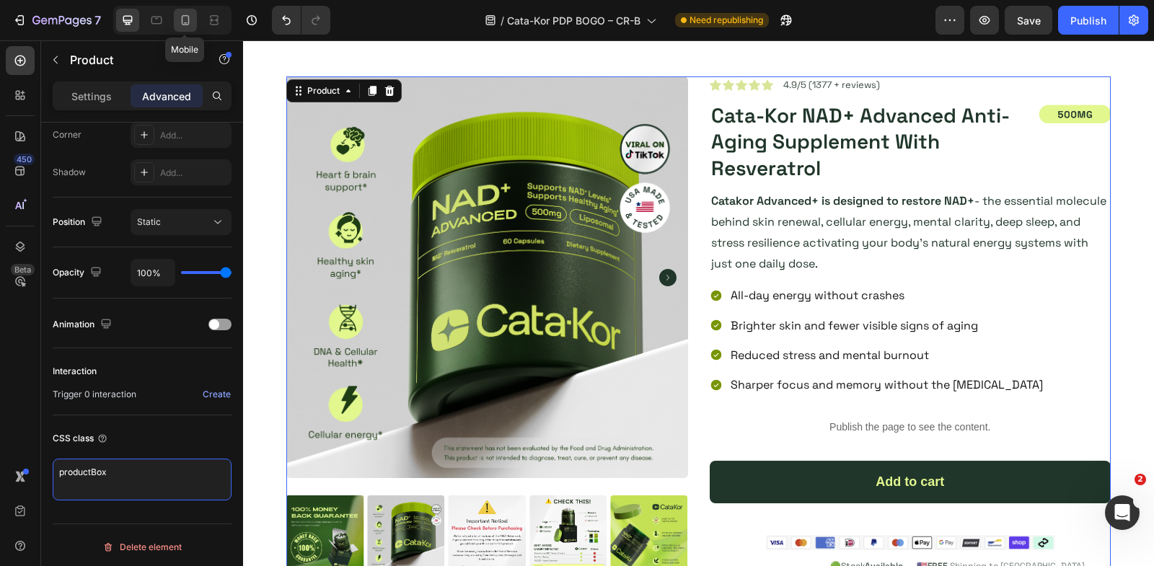
type textarea "productBox"
click at [178, 26] on icon at bounding box center [185, 20] width 14 height 14
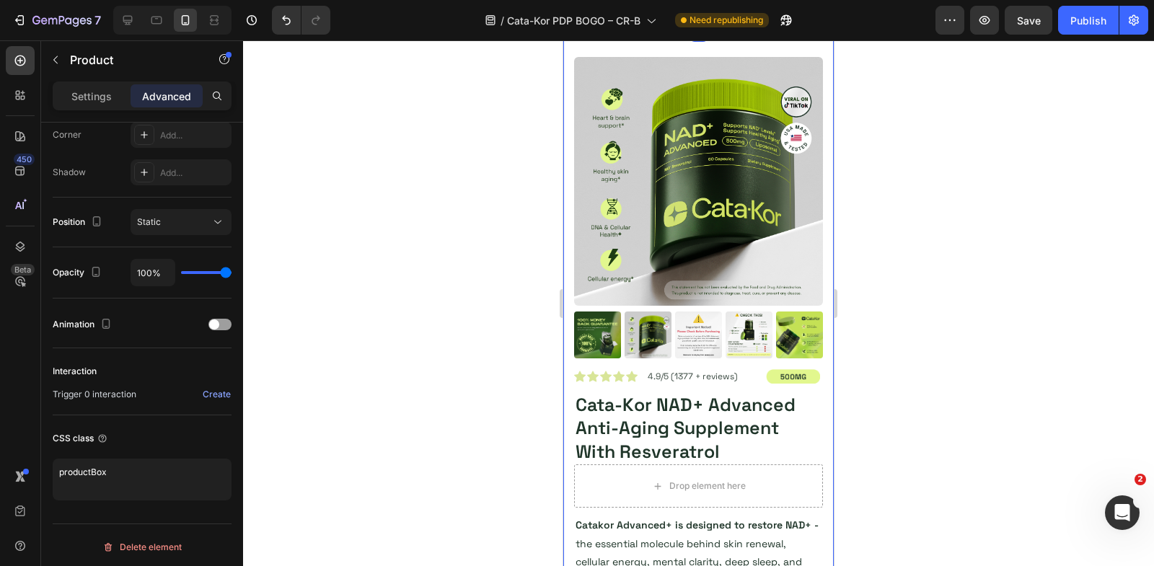
scroll to position [4372, 0]
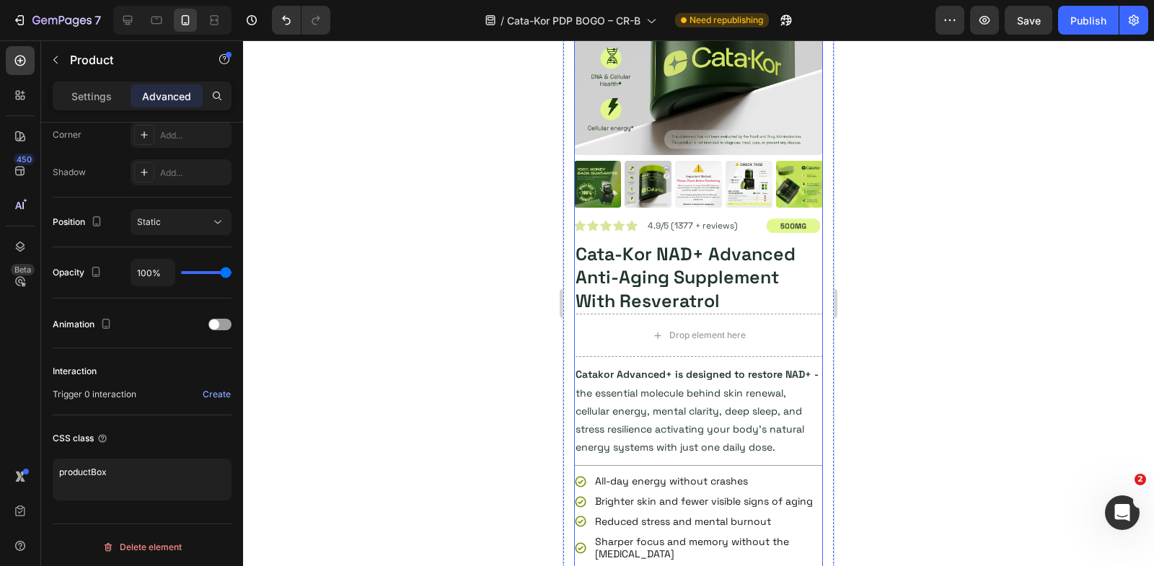
click at [597, 210] on div "Product Images" at bounding box center [698, 62] width 249 height 312
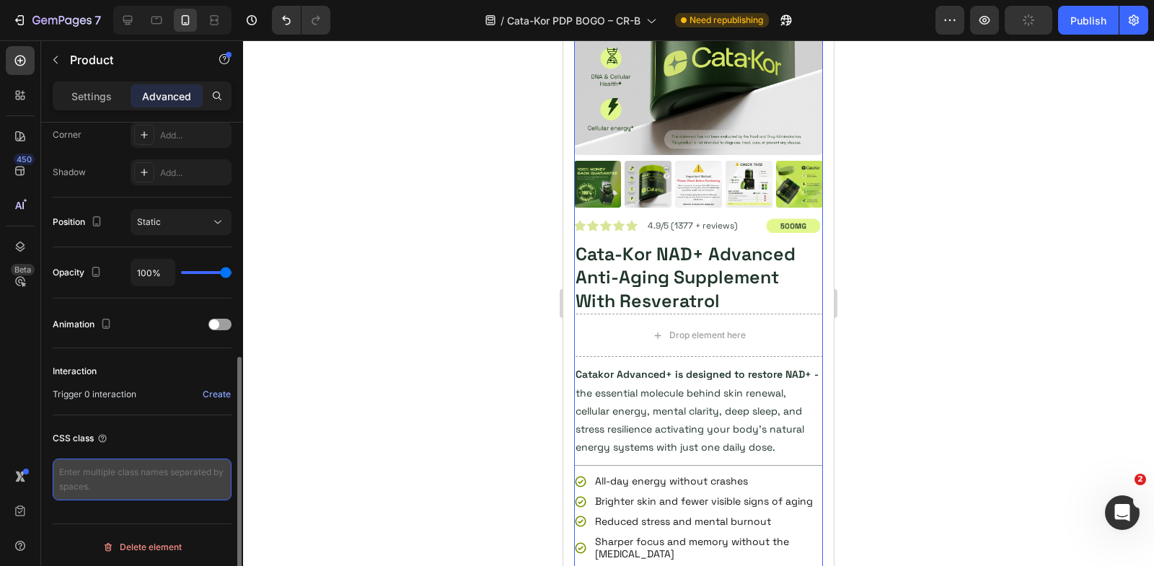
click at [103, 479] on textarea at bounding box center [142, 480] width 179 height 42
paste textarea "productBox"
type textarea "productBox"
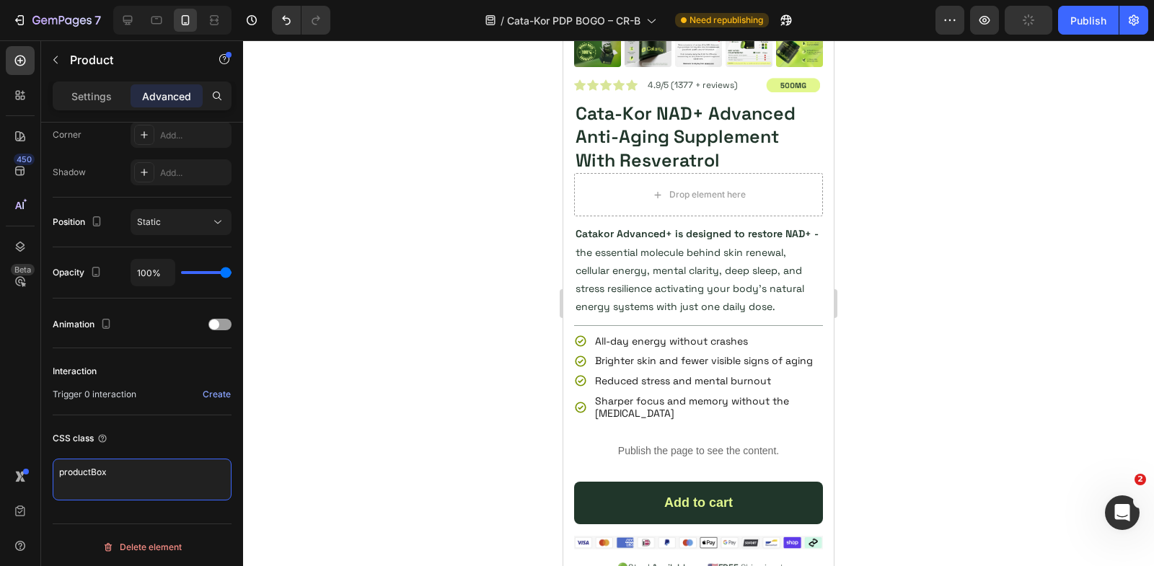
scroll to position [374, 0]
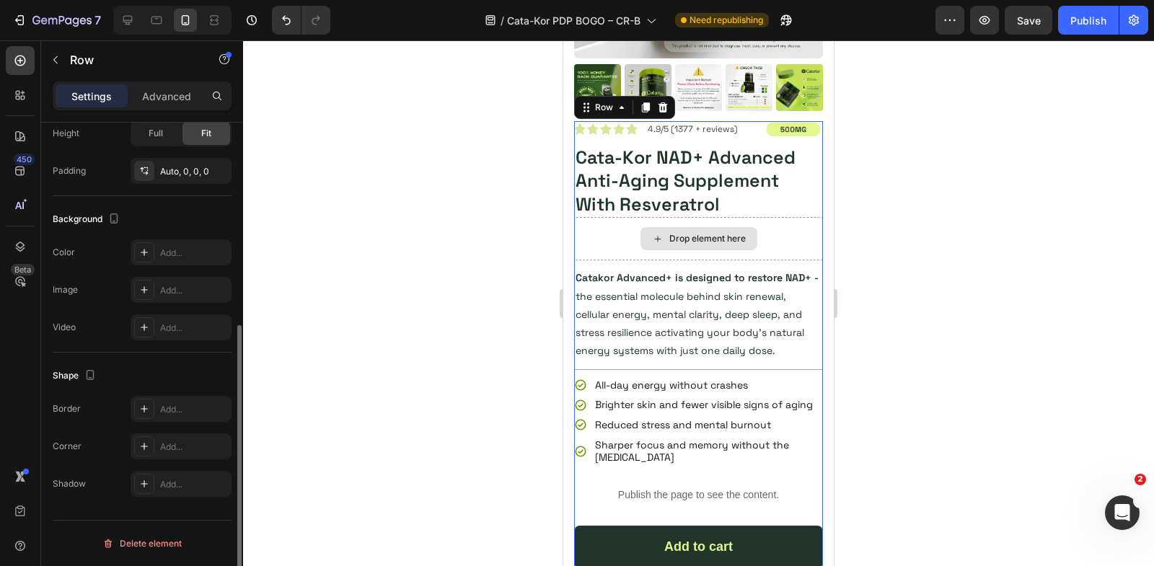
scroll to position [0, 0]
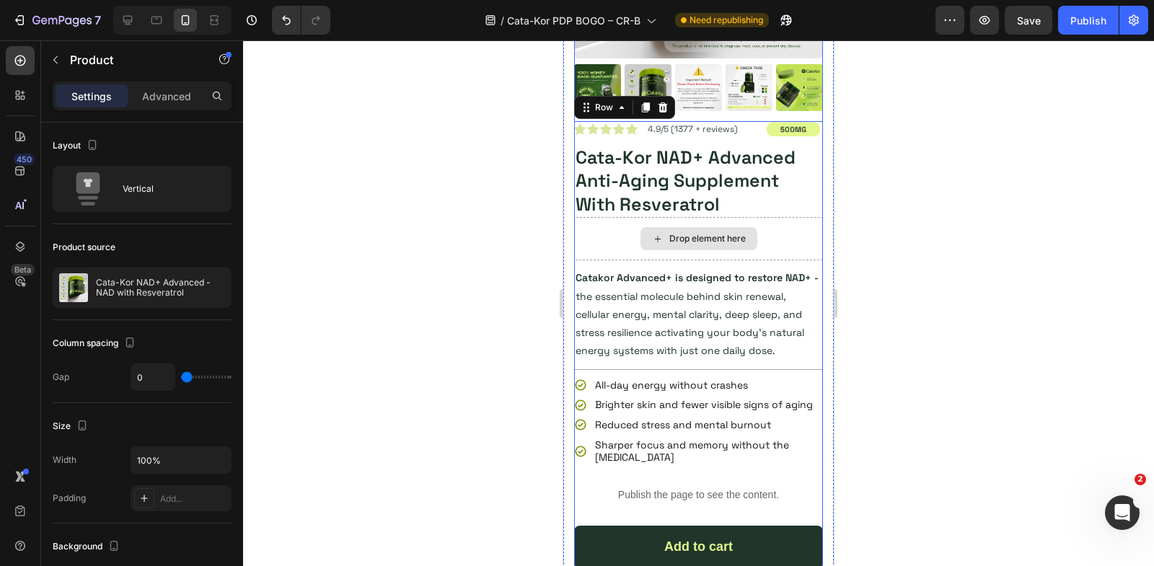
click at [175, 97] on p "Advanced" at bounding box center [166, 96] width 49 height 15
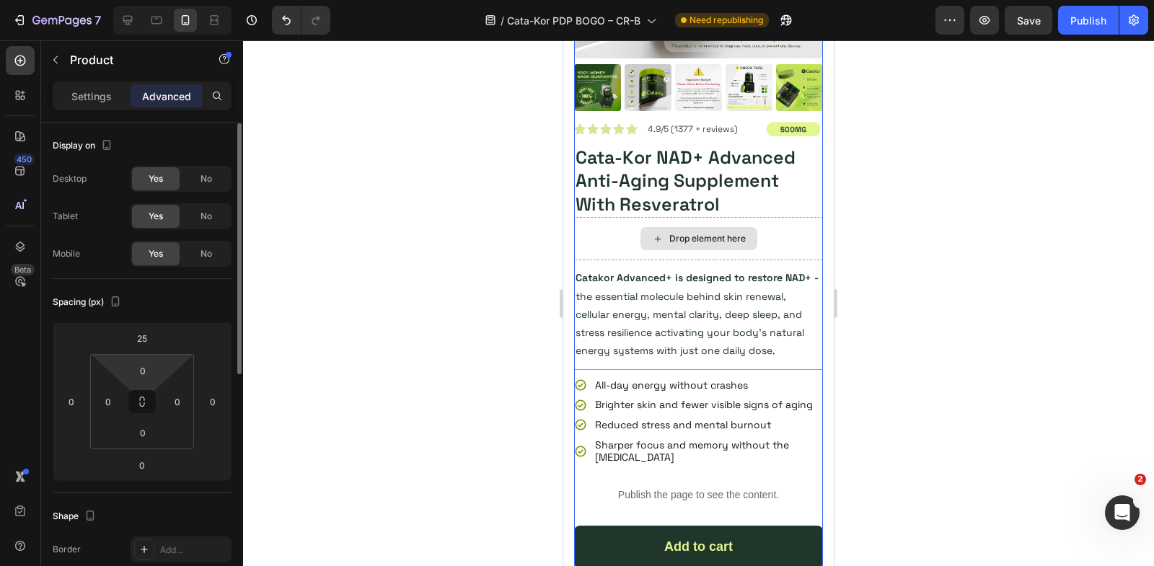
scroll to position [452, 0]
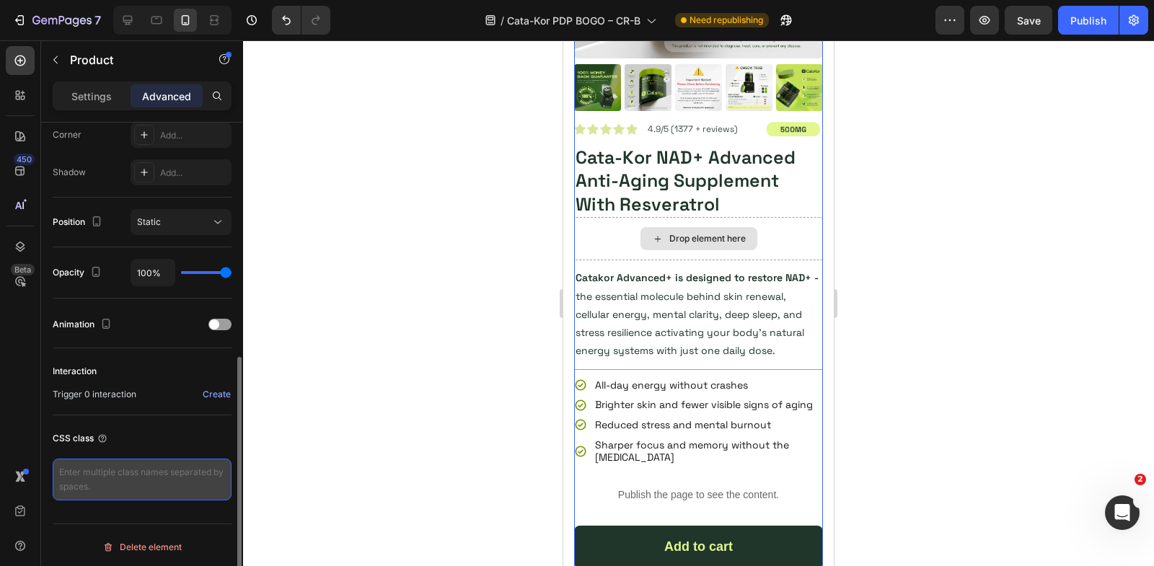
click at [152, 483] on textarea at bounding box center [142, 480] width 179 height 42
paste textarea "productBox"
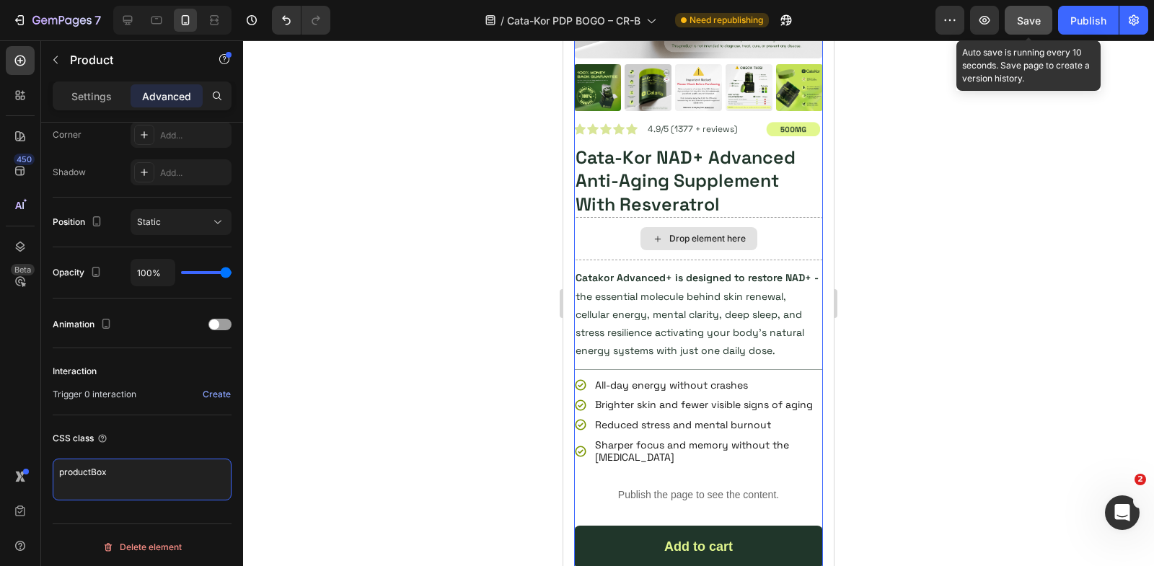
type textarea "productBox"
click at [1029, 14] on span "Save" at bounding box center [1029, 20] width 24 height 12
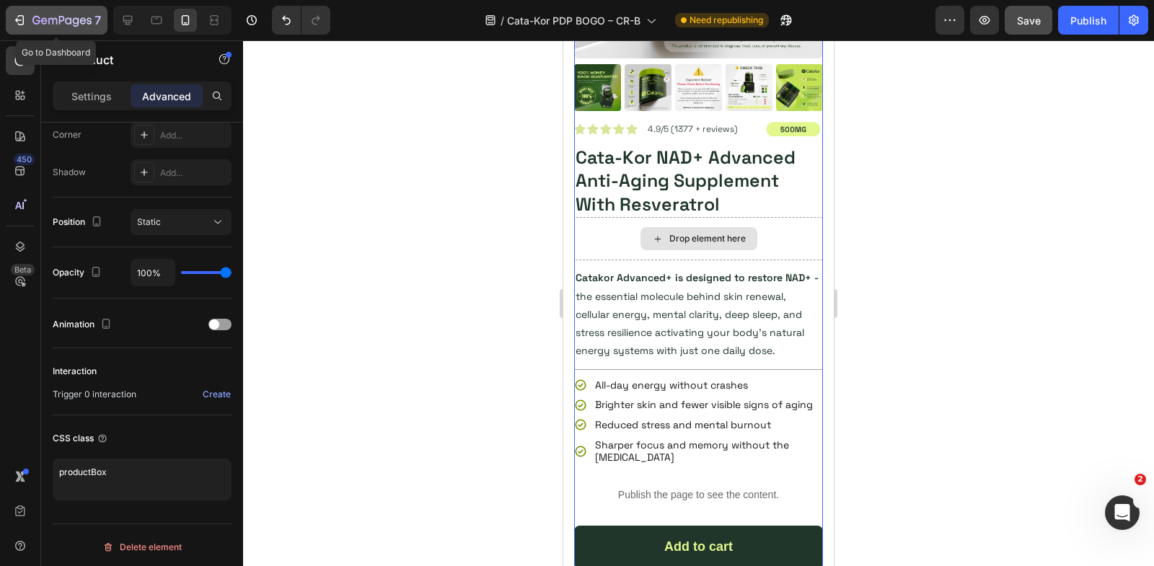
click at [23, 14] on icon "button" at bounding box center [19, 20] width 14 height 14
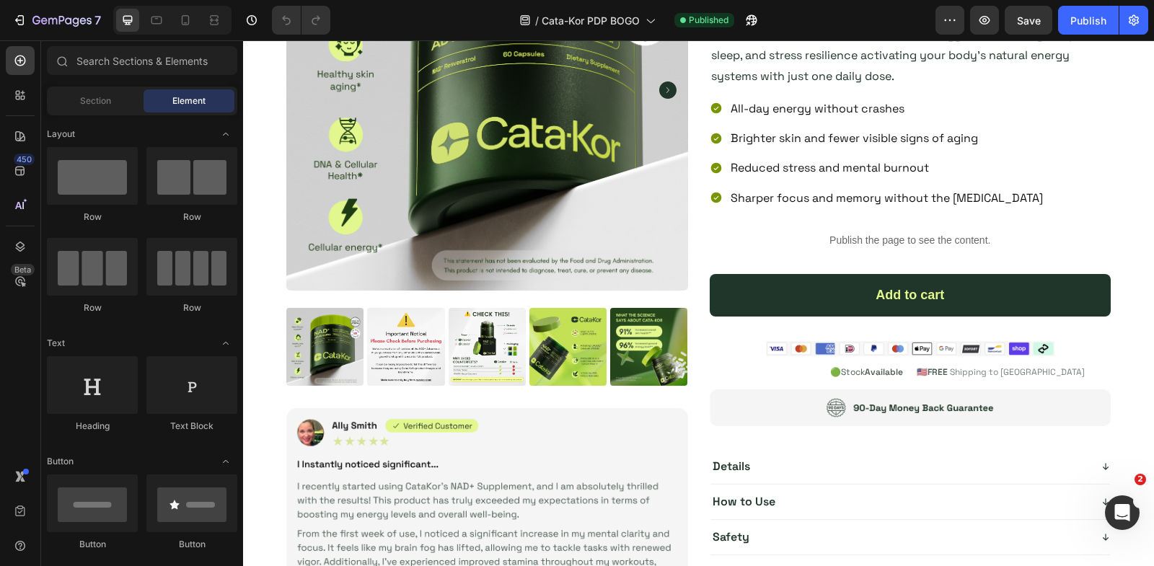
scroll to position [356, 0]
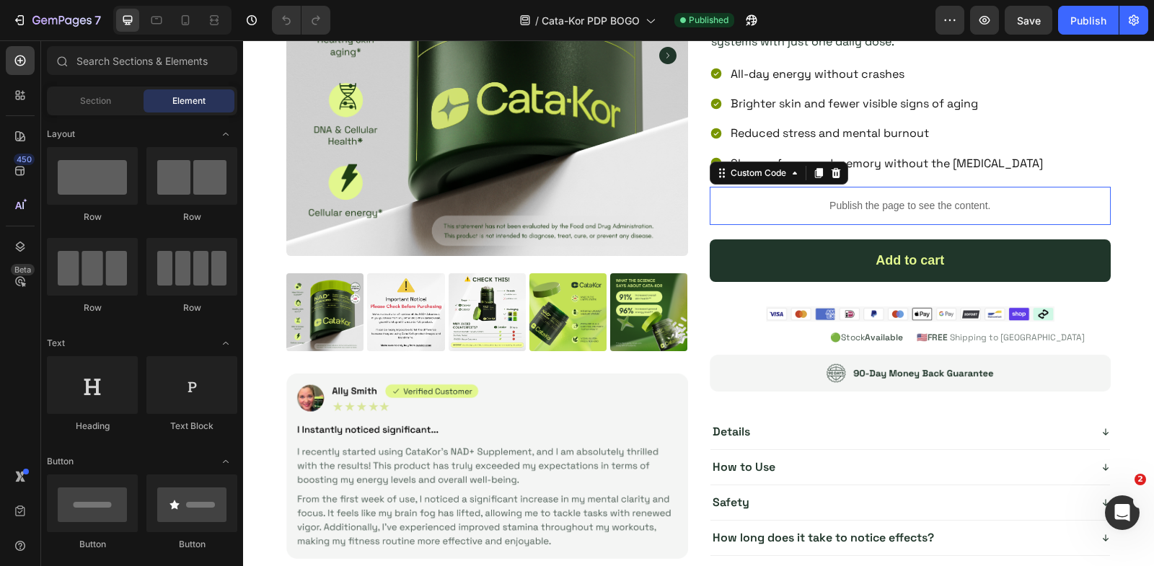
click at [802, 203] on p "Publish the page to see the content." at bounding box center [911, 205] width 402 height 15
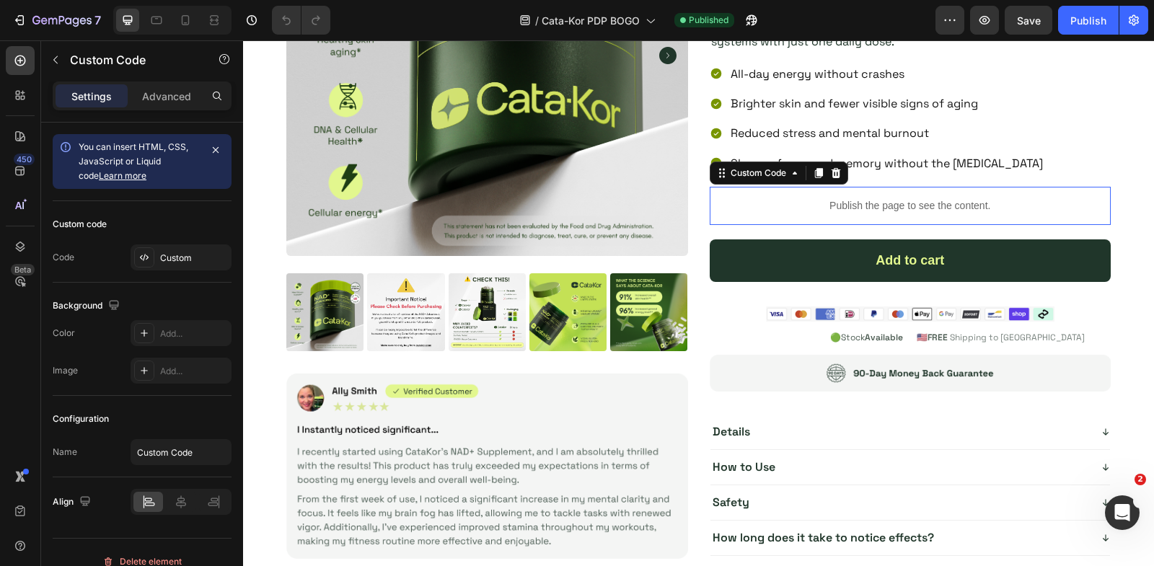
click at [802, 203] on p "Publish the page to see the content." at bounding box center [911, 205] width 402 height 15
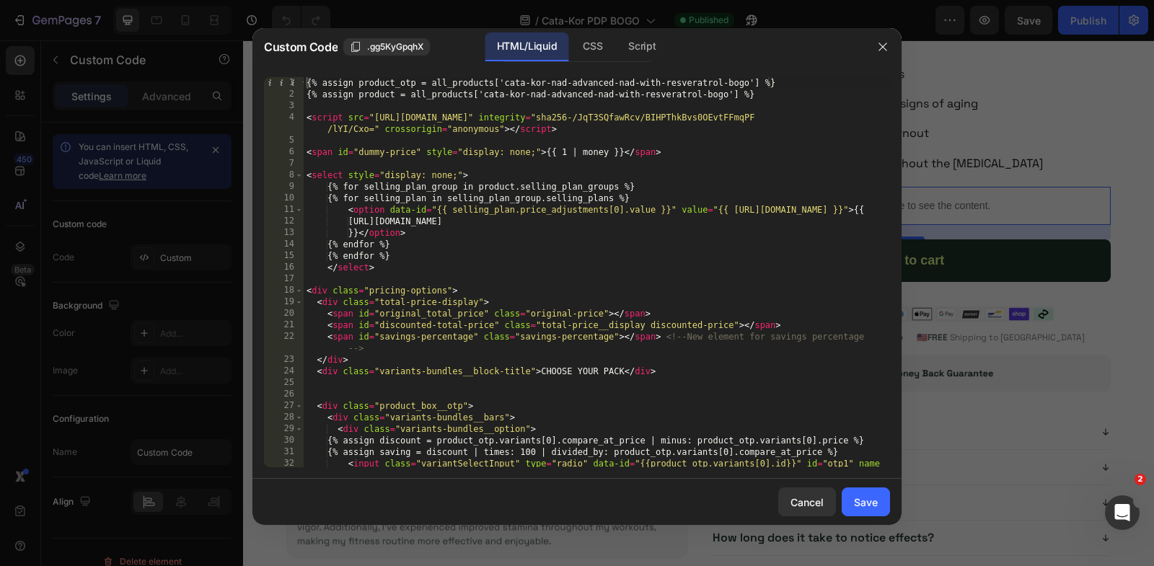
click at [322, 107] on div "{% assign product_otp = all_products['cata-kor-nad-advanced-nad-with-resveratro…" at bounding box center [597, 290] width 586 height 426
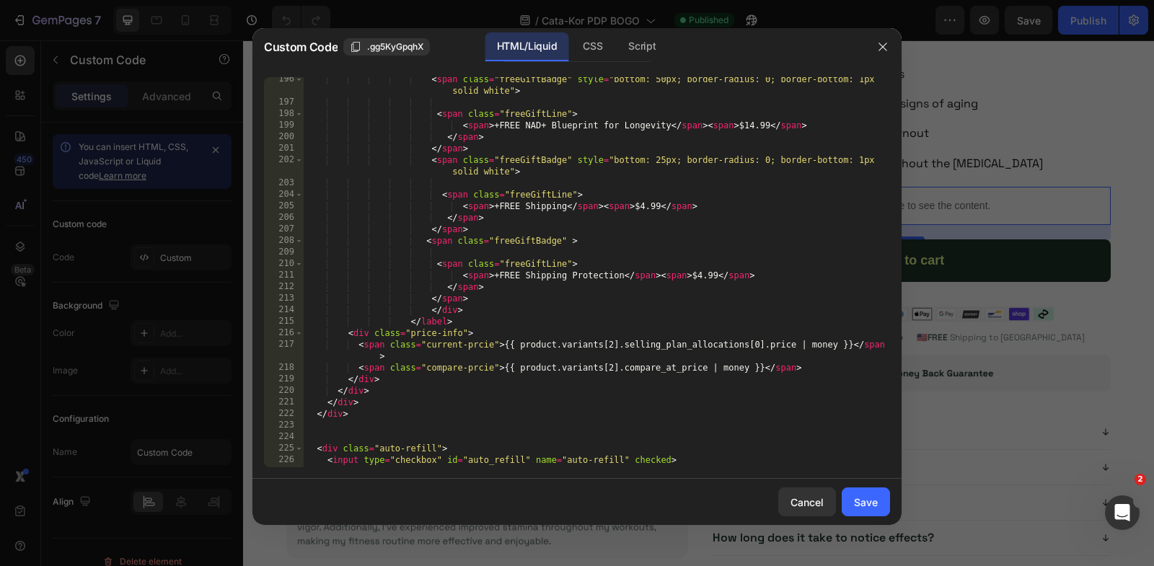
scroll to position [2702, 0]
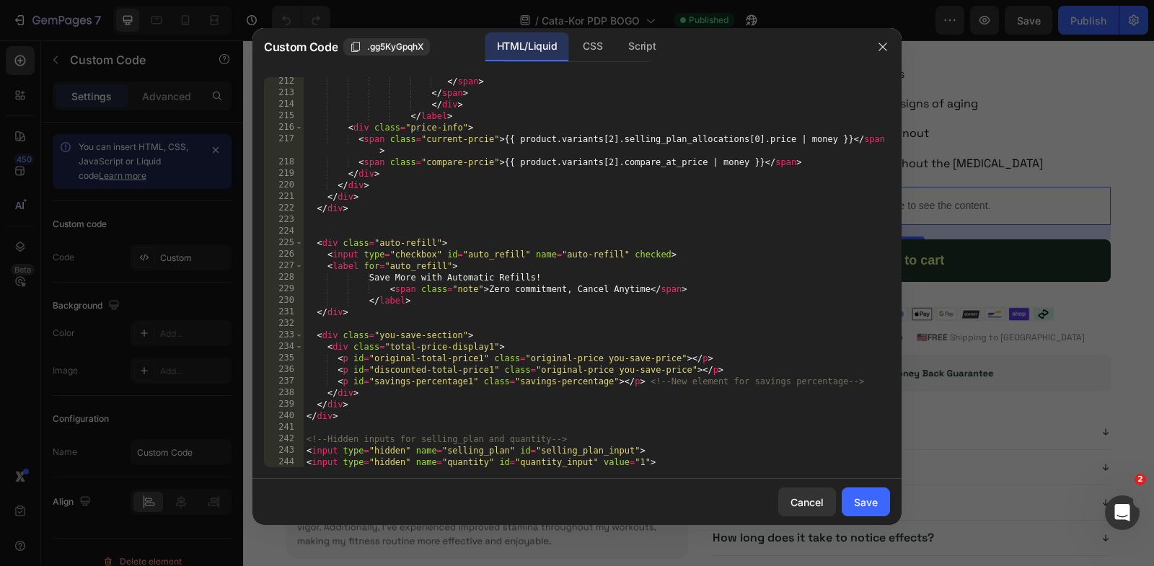
click at [673, 463] on div "</ span > </ span > </ div > </ label > < div class = "price-info" > < span cla…" at bounding box center [597, 283] width 586 height 414
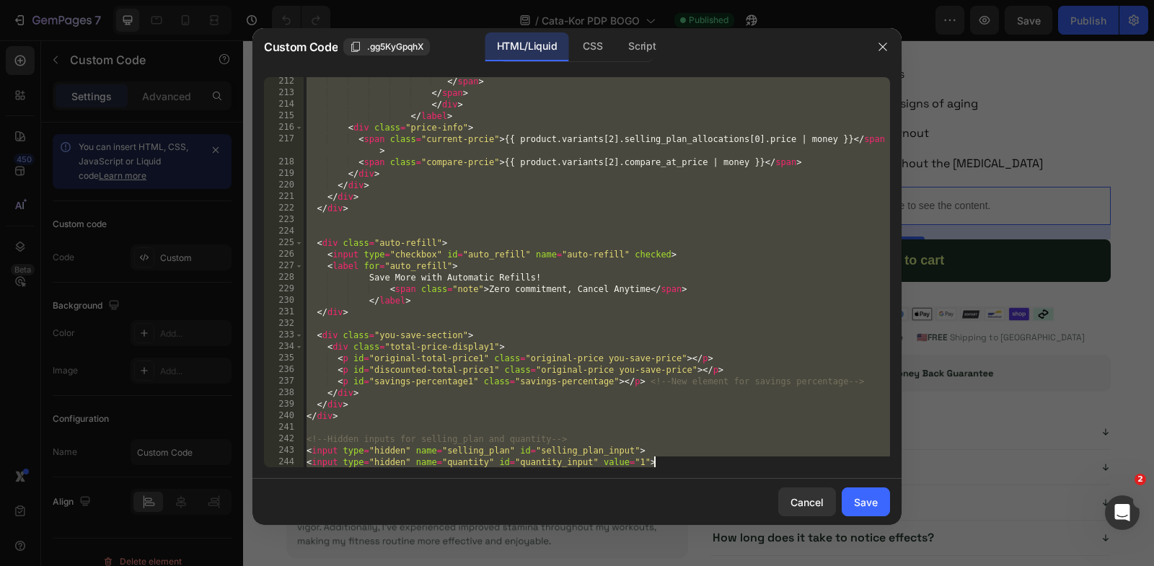
paste textarea
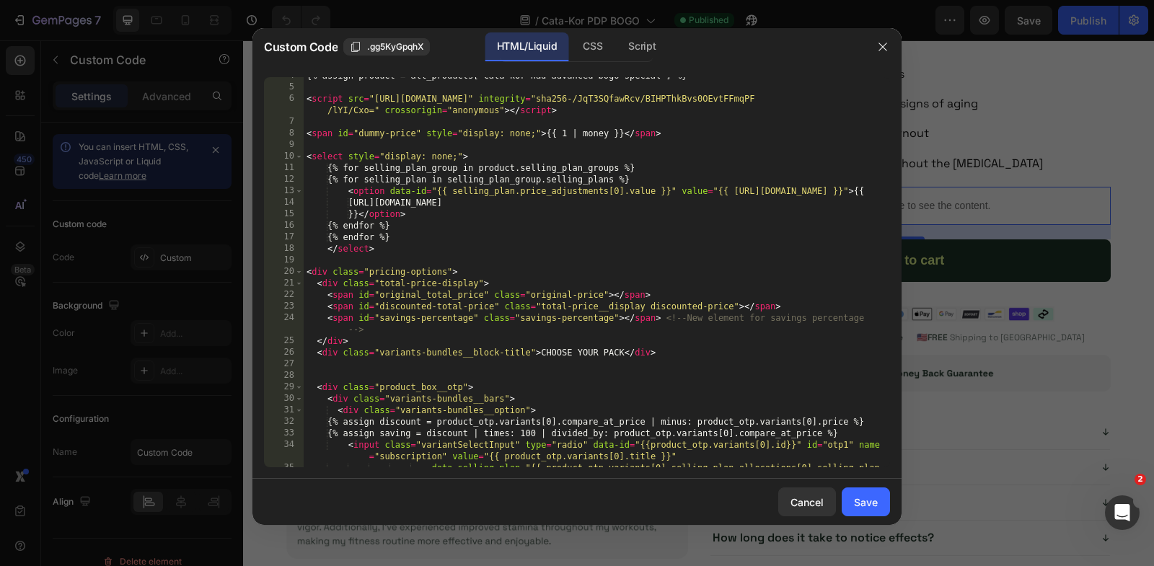
scroll to position [0, 0]
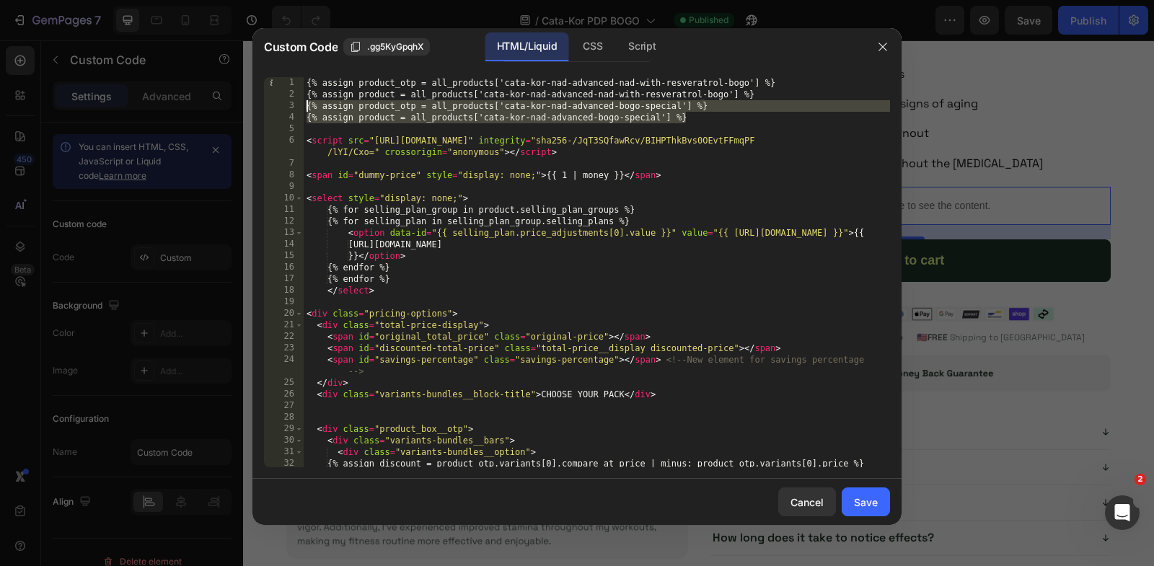
drag, startPoint x: 706, startPoint y: 122, endPoint x: 301, endPoint y: 109, distance: 405.6
click at [300, 109] on div "<input type="hidden" name="quantity" id="quantity_input" value="1"> 1 2 3 4 5 6…" at bounding box center [577, 272] width 626 height 390
type textarea "{% assign product_otp = all_products['cata-kor-nad-advanced-bogo-special'] %} {…"
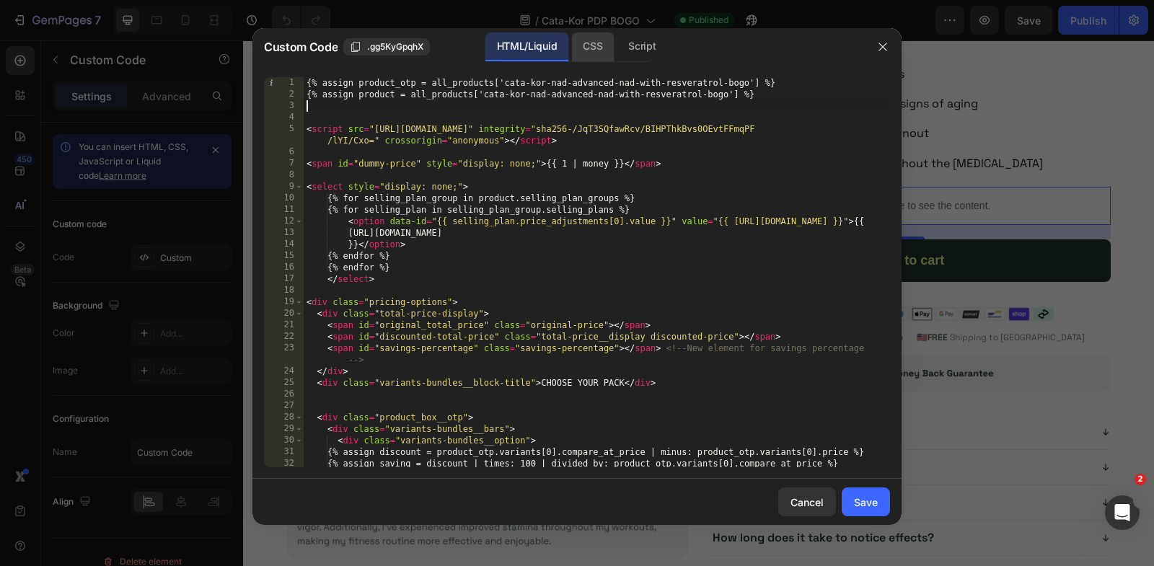
click at [617, 43] on div "CSS" at bounding box center [642, 46] width 50 height 29
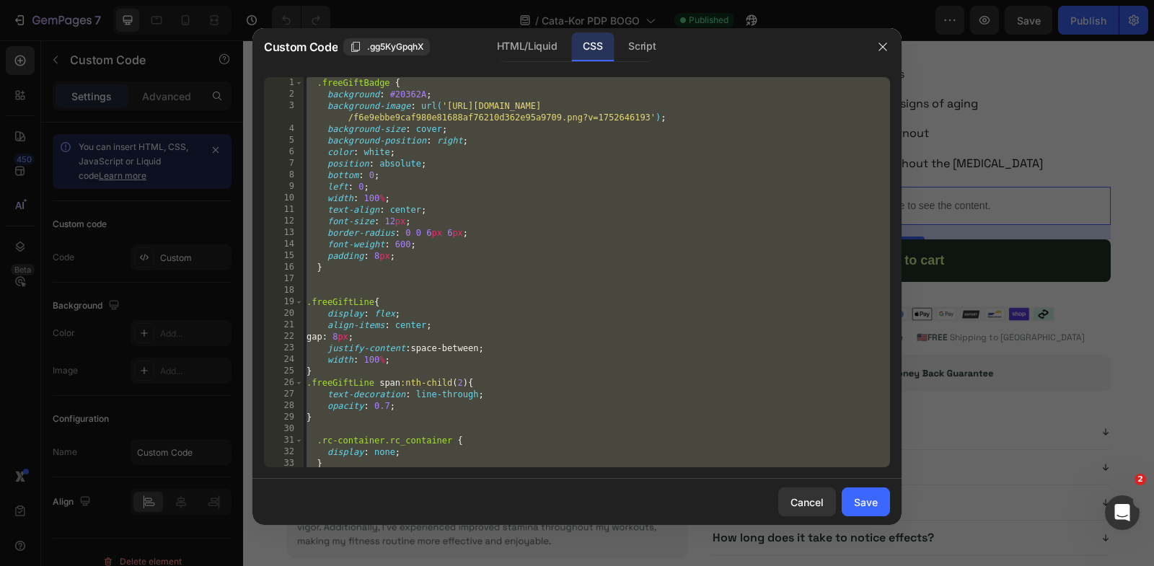
click at [611, 247] on div ".freeGiftBadge { background : #20362A ; background-image : url( 'https://cdn.sh…" at bounding box center [597, 284] width 586 height 414
paste textarea
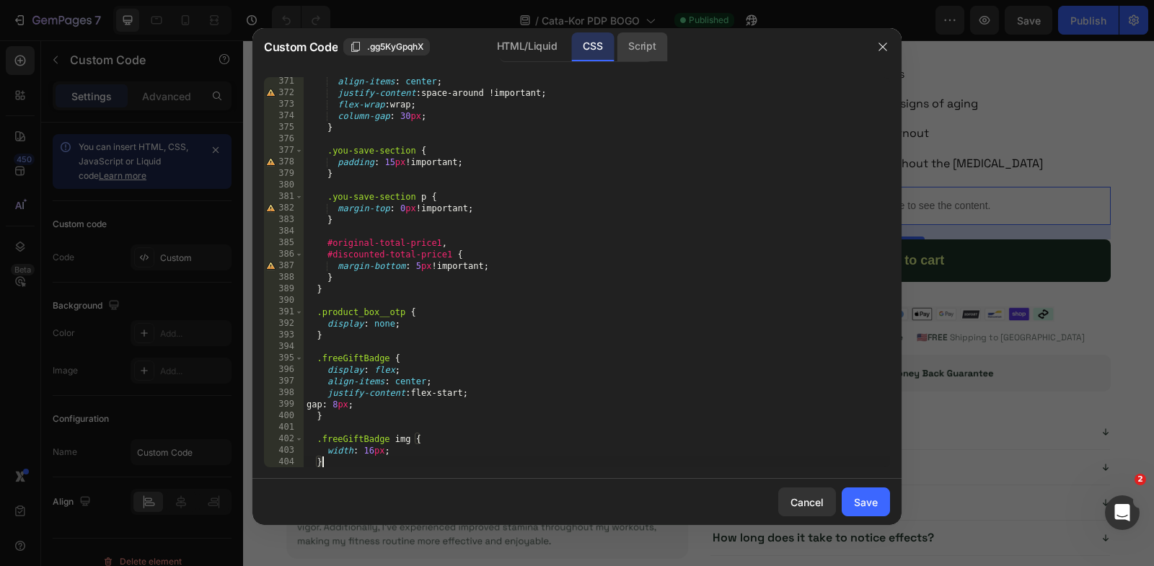
click at [638, 45] on div "Script" at bounding box center [642, 46] width 50 height 29
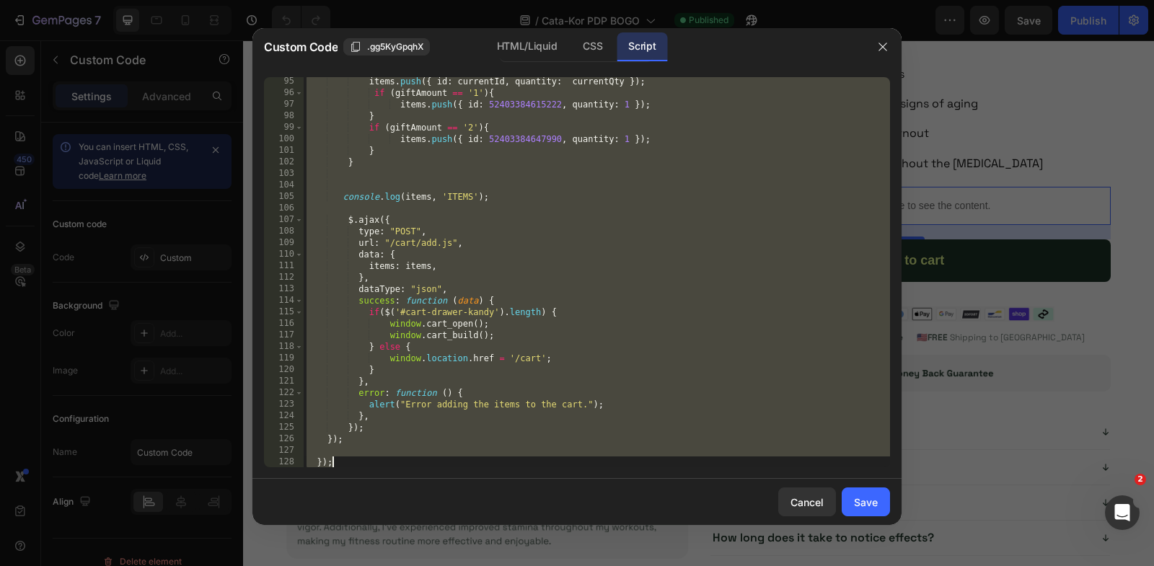
click at [635, 202] on div "items . push ({ id : currentId , quantity : currentQty }) ; if ( giftAmount == …" at bounding box center [597, 283] width 586 height 414
paste textarea
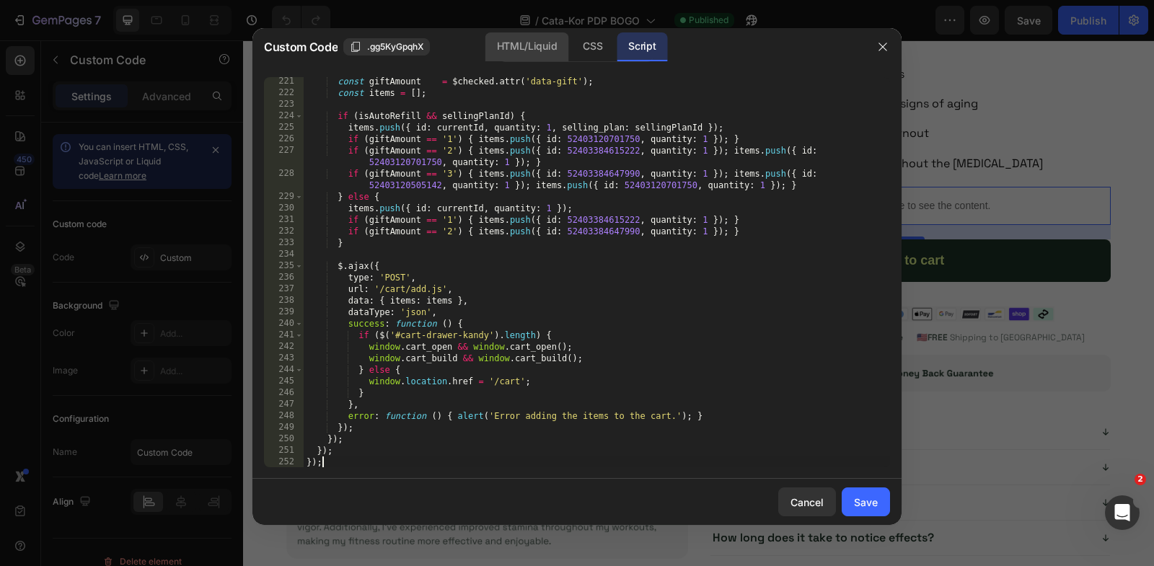
click at [571, 48] on div "HTML/Liquid" at bounding box center [592, 46] width 43 height 29
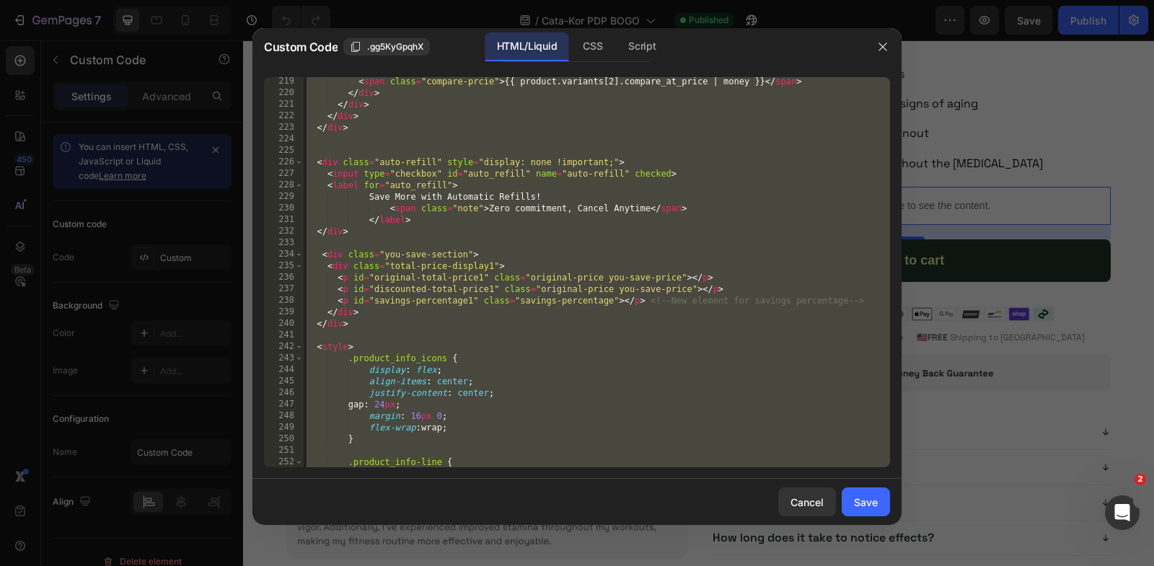
type textarea "<input type="hidden" name="selling_plan" id="selling_plan_input"> <input type="…"
click at [585, 248] on div "< span class = "compare-prcie" > {{ product.variants[2].compare_at_price | mone…" at bounding box center [597, 283] width 586 height 414
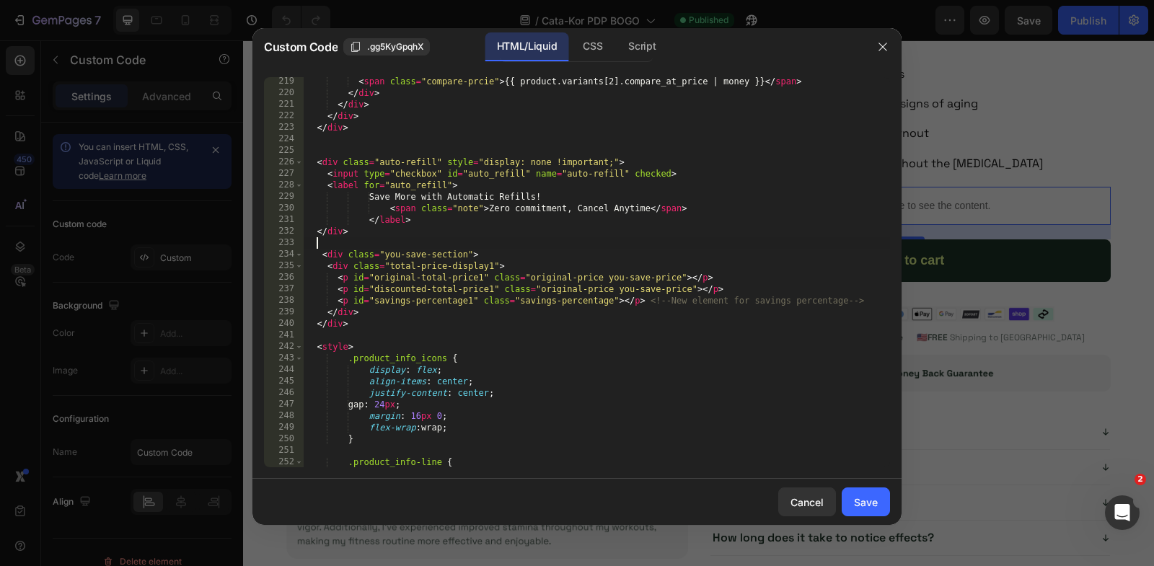
type textarea "<input type="hidden" name="selling_plan" id="selling_plan_input"> <input type="…"
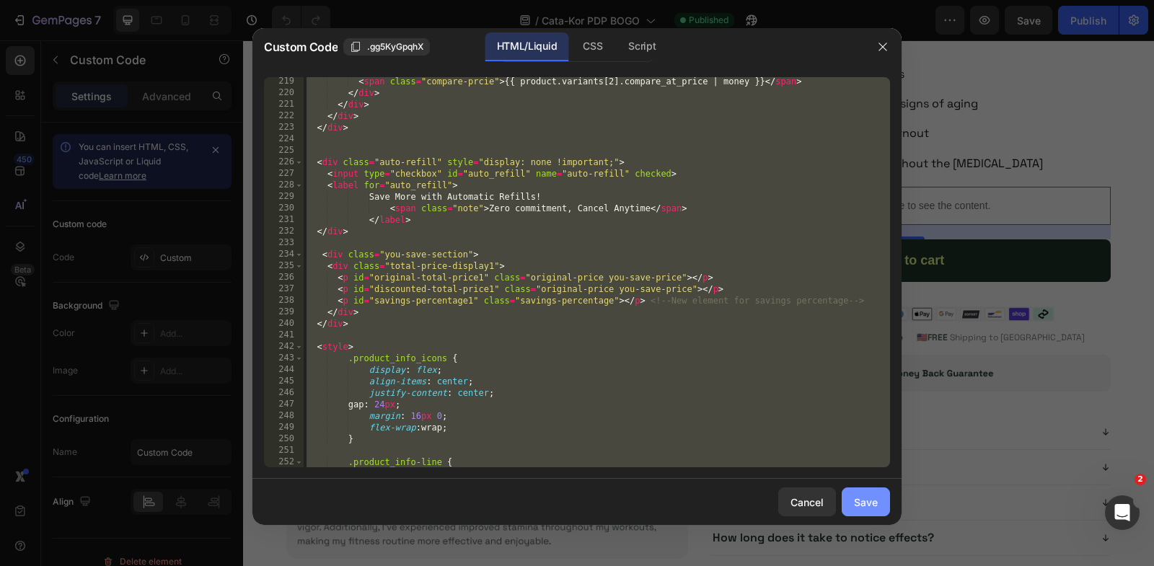
click at [859, 496] on div "Save" at bounding box center [866, 502] width 24 height 15
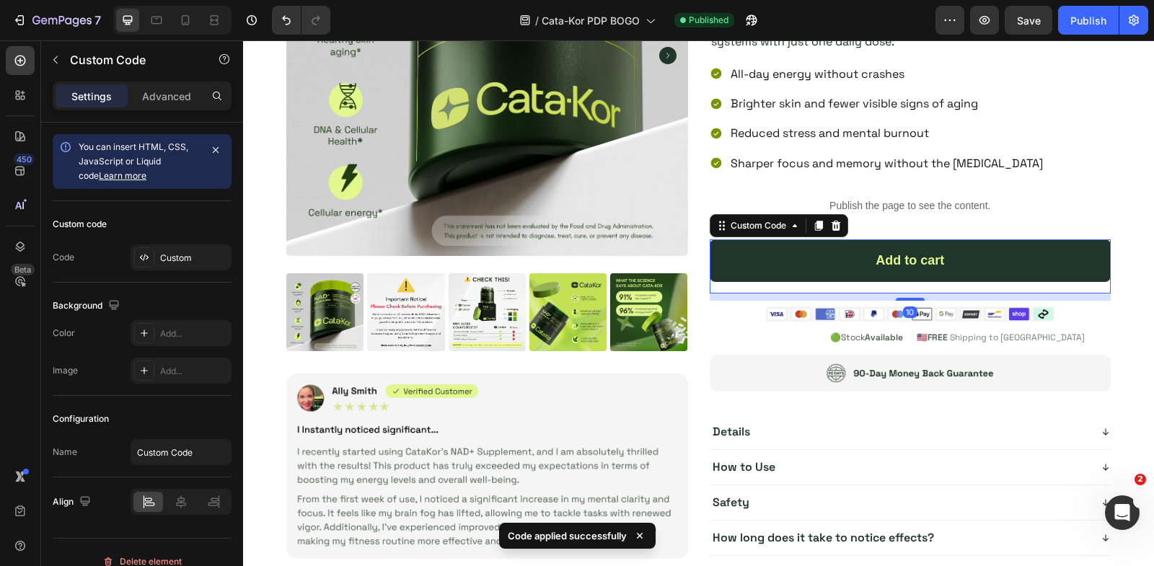
click at [824, 255] on div "Add to cart" at bounding box center [911, 260] width 402 height 43
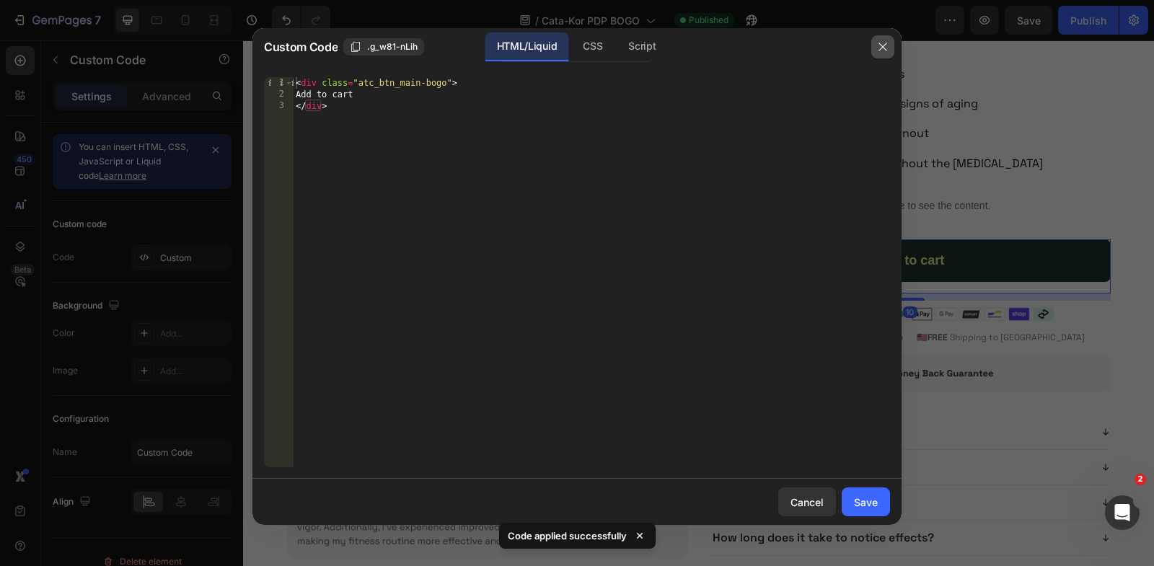
click at [889, 49] on button "button" at bounding box center [882, 46] width 23 height 23
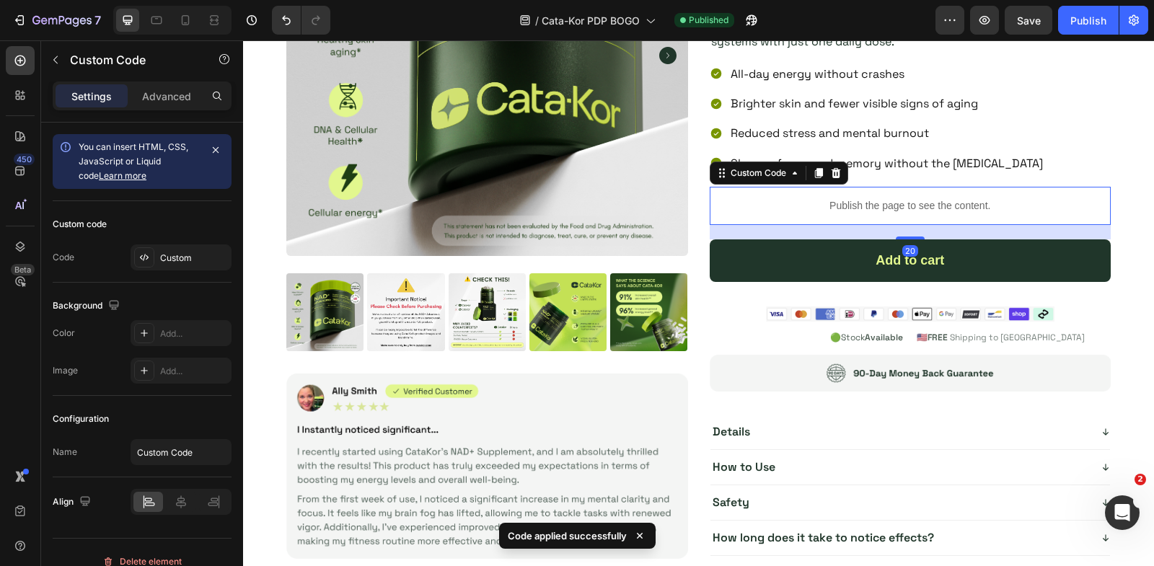
click at [874, 203] on p "Publish the page to see the content." at bounding box center [911, 205] width 402 height 15
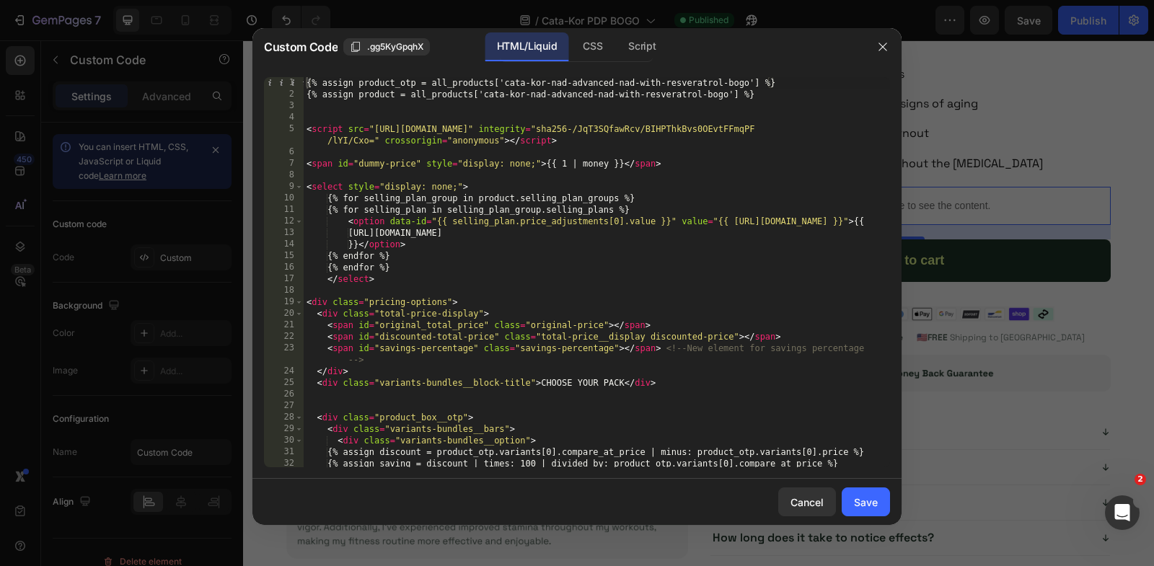
click at [551, 111] on div "{% assign product_otp = all_products['cata-kor-nad-advanced-nad-with-resveratro…" at bounding box center [597, 290] width 586 height 426
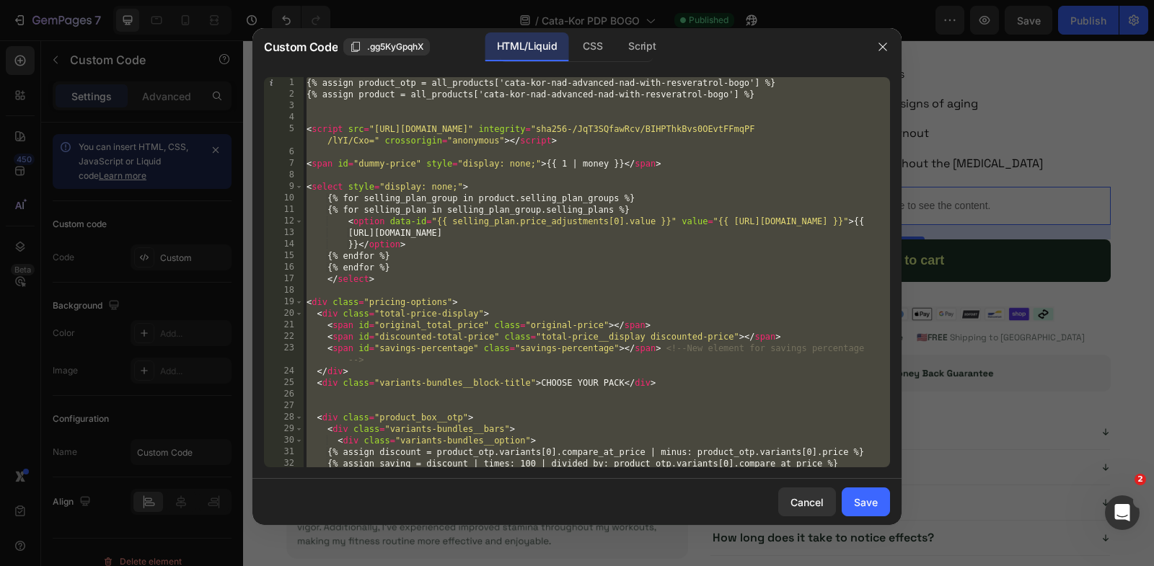
paste textarea
type textarea "<input type="hidden" name="quantity" id="quantity_input" value="1">"
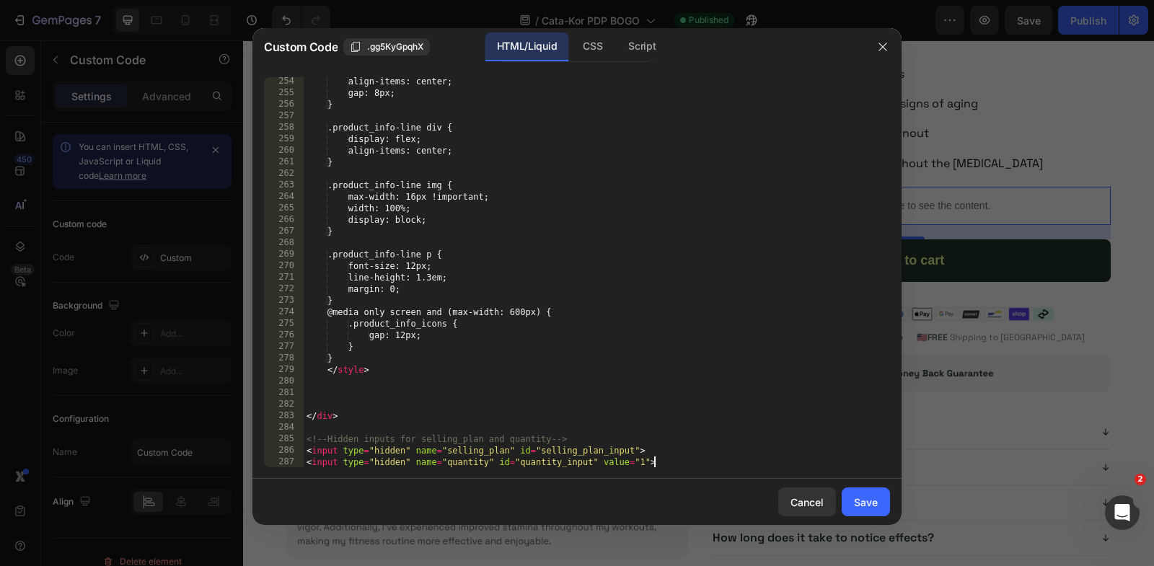
scroll to position [3198, 0]
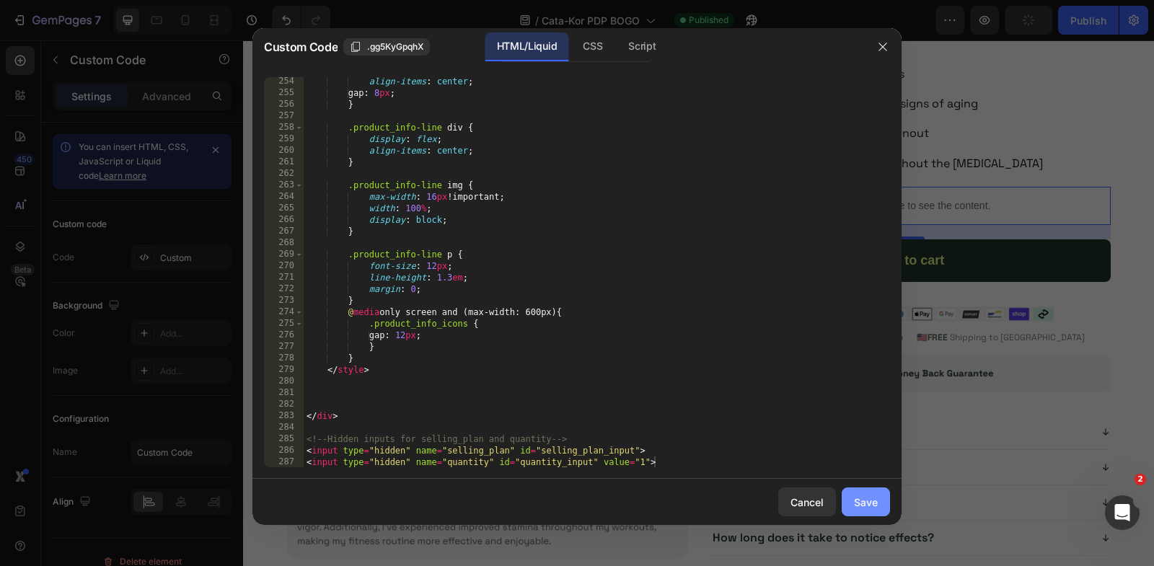
click at [874, 511] on button "Save" at bounding box center [866, 502] width 48 height 29
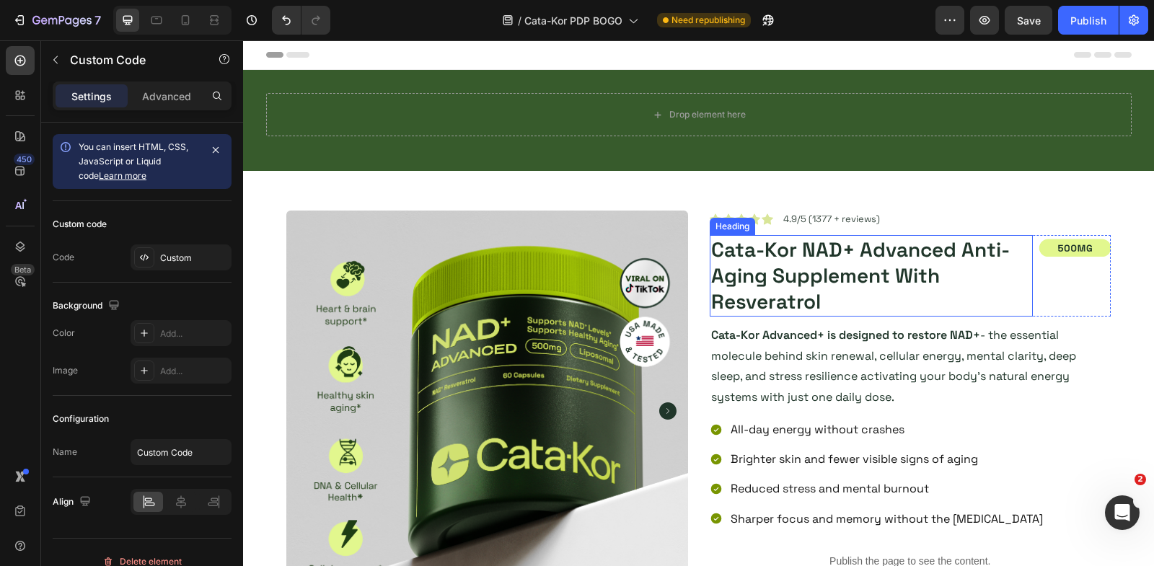
scroll to position [405, 0]
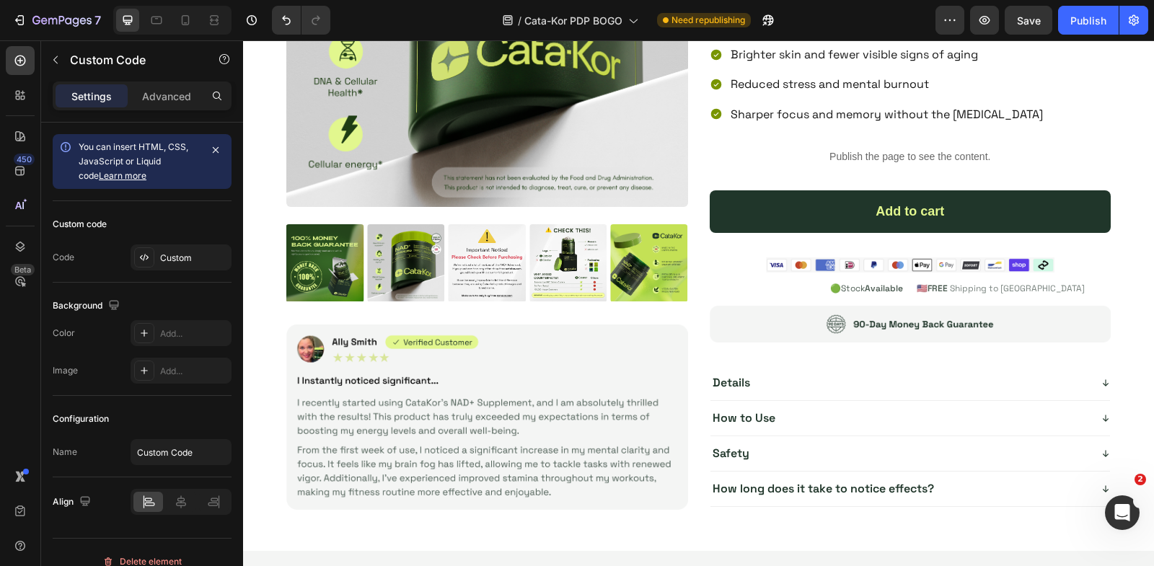
click at [920, 154] on p "Publish the page to see the content." at bounding box center [911, 156] width 402 height 15
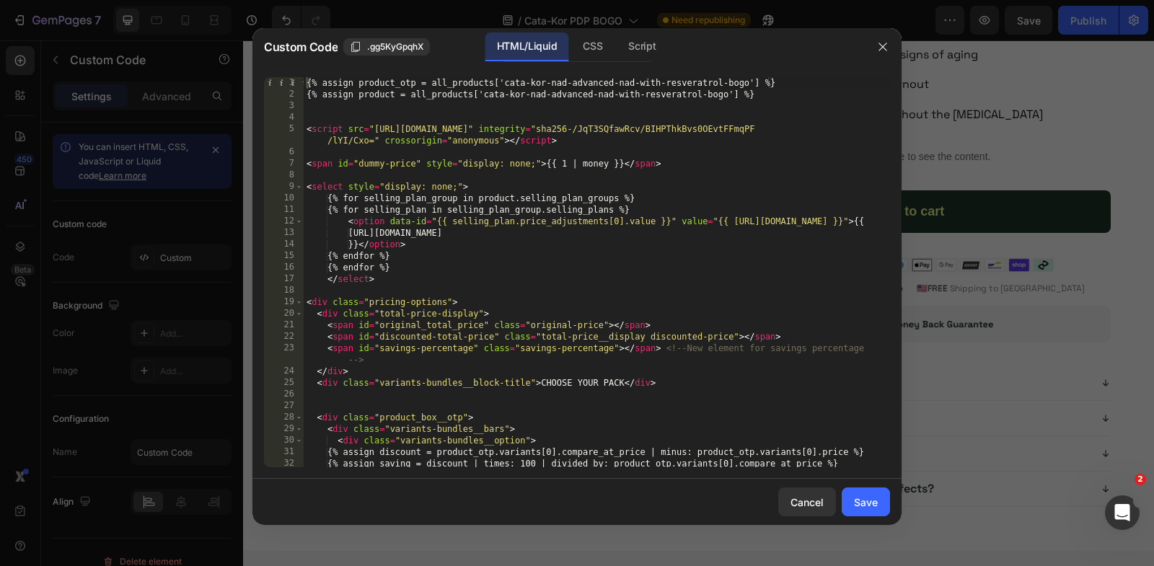
click at [645, 61] on div "Custom Code .gg5KyGpqhX HTML/Liquid CSS Script" at bounding box center [558, 47] width 612 height 38
click at [645, 56] on div "Script" at bounding box center [642, 46] width 50 height 29
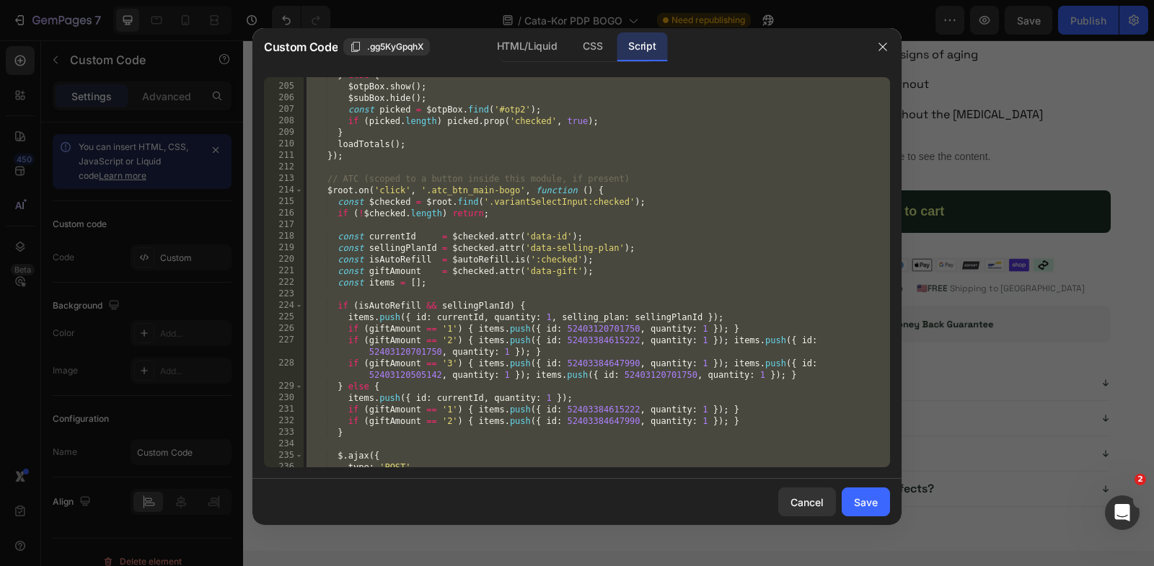
scroll to position [2362, 0]
click at [881, 47] on icon "button" at bounding box center [883, 47] width 12 height 12
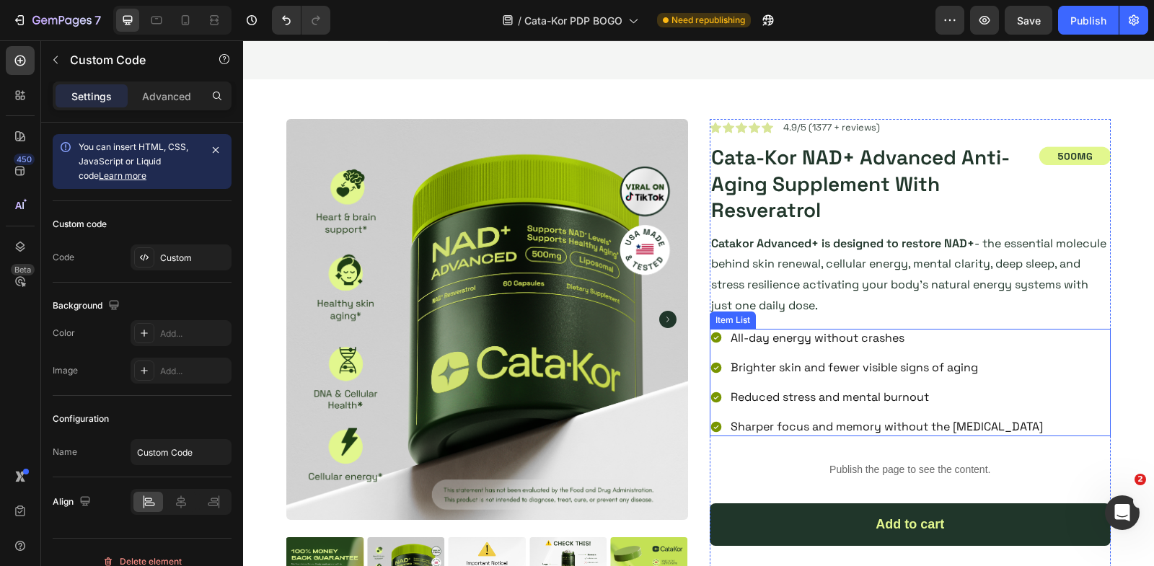
scroll to position [4690, 0]
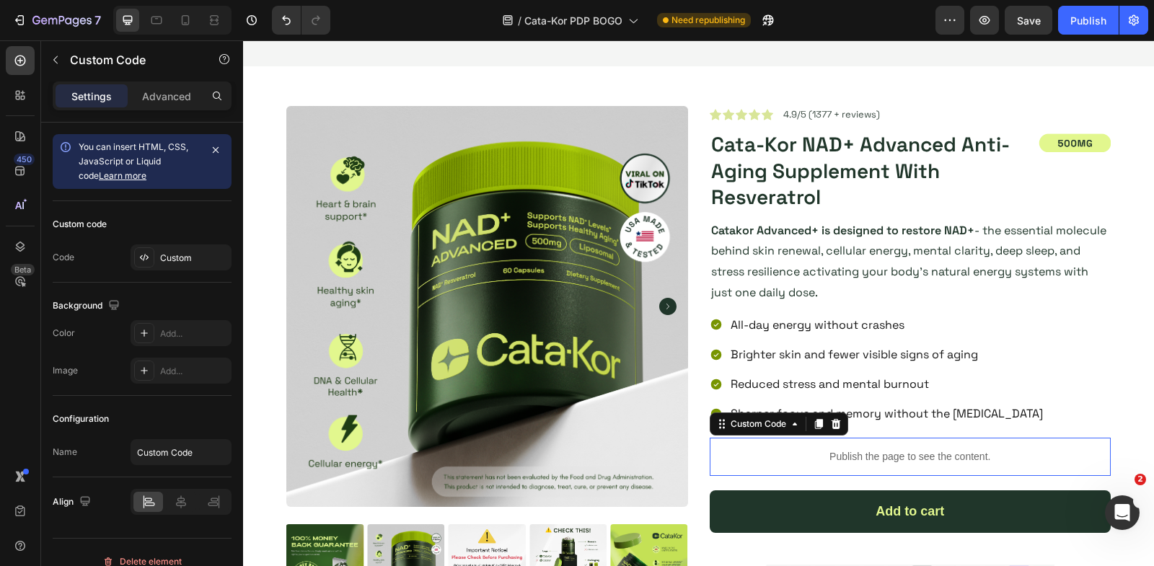
click at [834, 449] on p "Publish the page to see the content." at bounding box center [911, 456] width 402 height 15
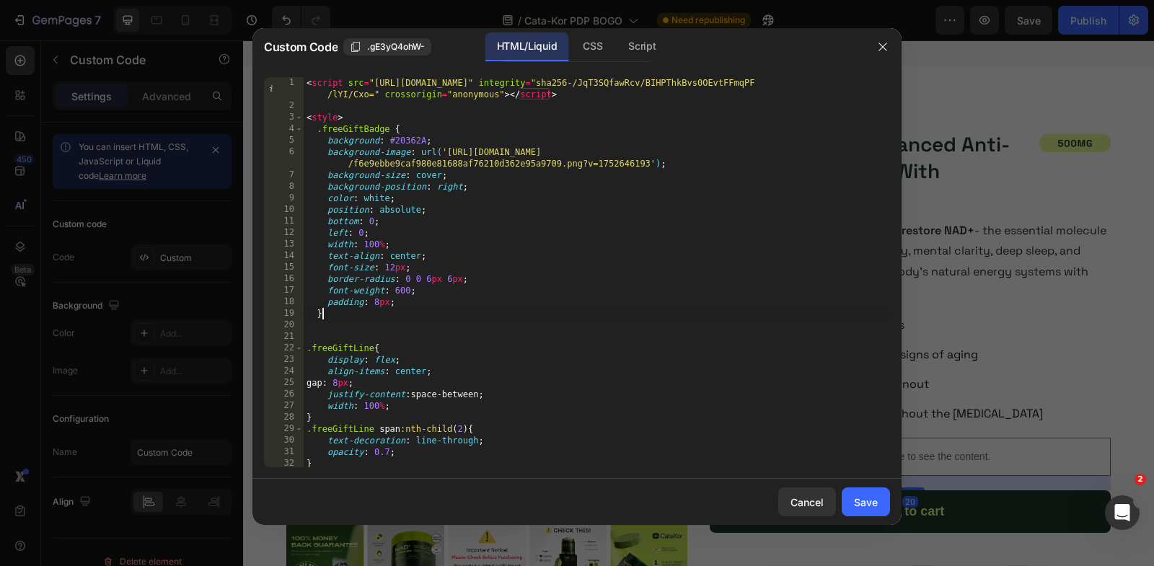
click at [703, 313] on div "< script src = "https://code.jquery.com/jquery-3.7.1.min.js" integrity = "sha25…" at bounding box center [597, 290] width 586 height 426
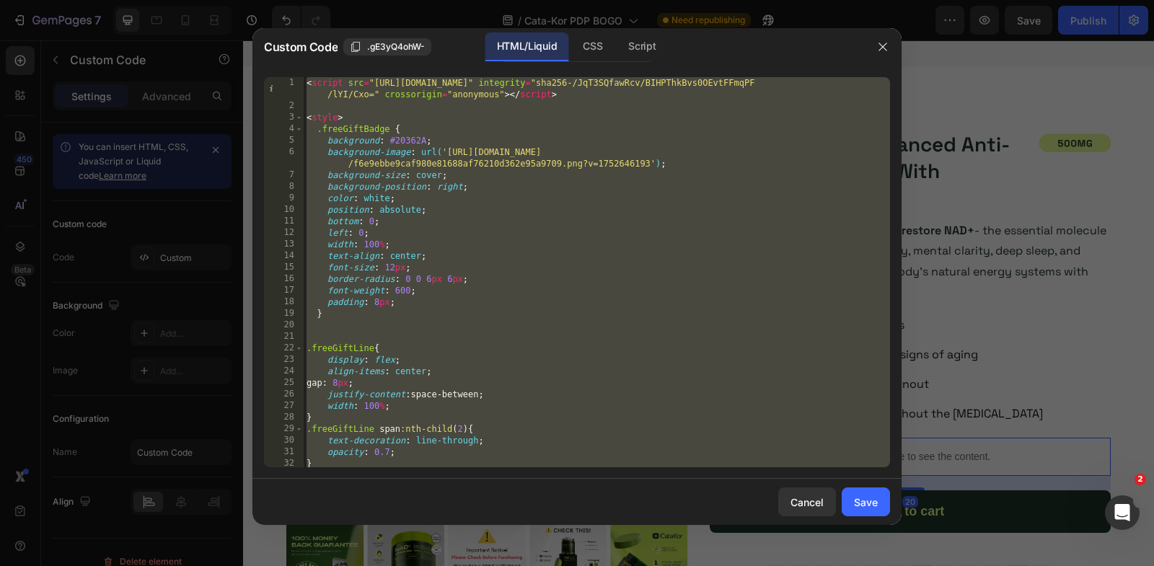
paste textarea "<input type="hidden" name="quantity" id="quantity_input" value="1""
type textarea "<input type="hidden" name="quantity" id="quantity_input" value="1">"
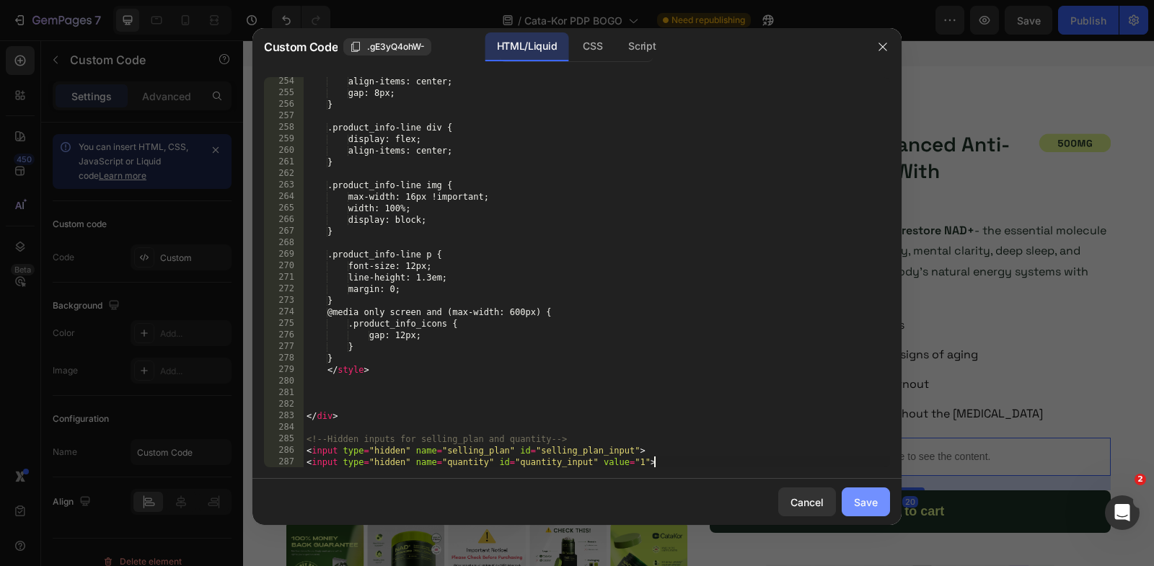
click at [864, 491] on button "Save" at bounding box center [866, 502] width 48 height 29
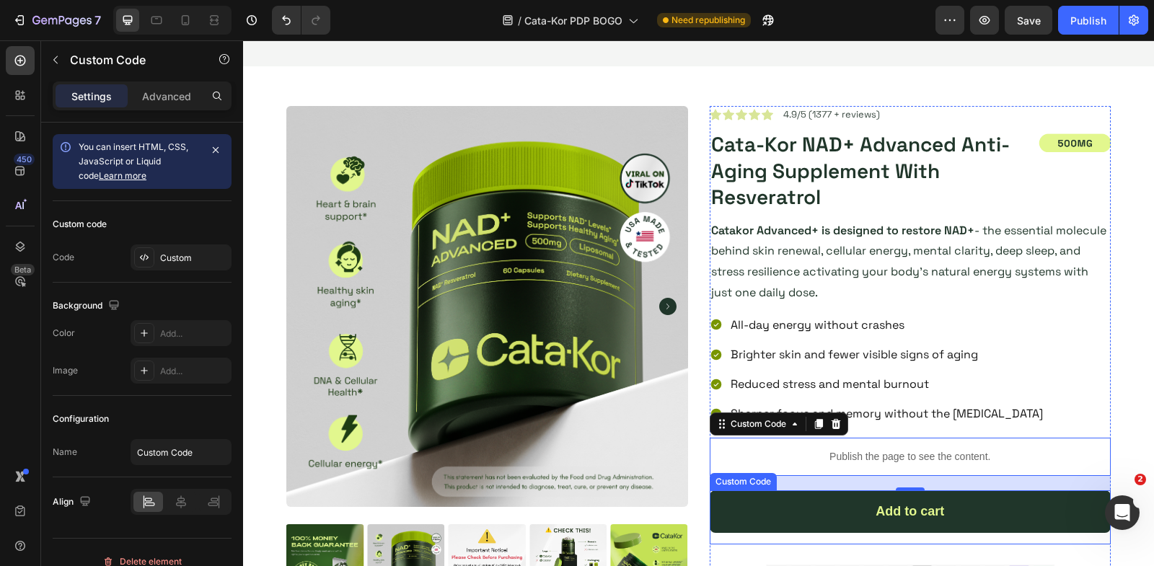
click at [881, 503] on div "Add to cart" at bounding box center [911, 512] width 402 height 43
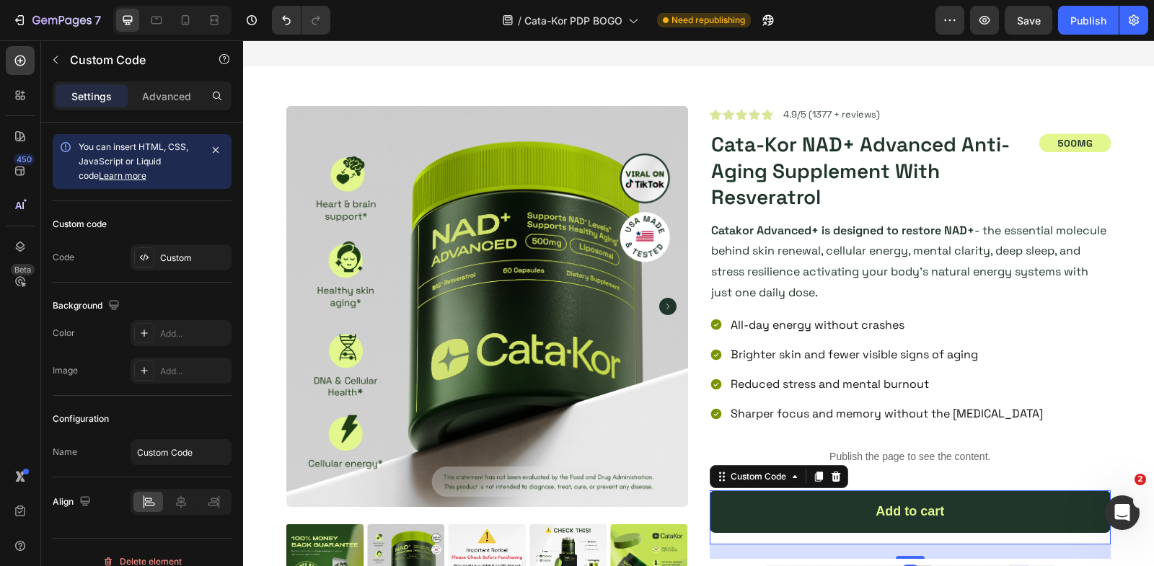
click at [881, 503] on div "Add to cart" at bounding box center [911, 512] width 402 height 43
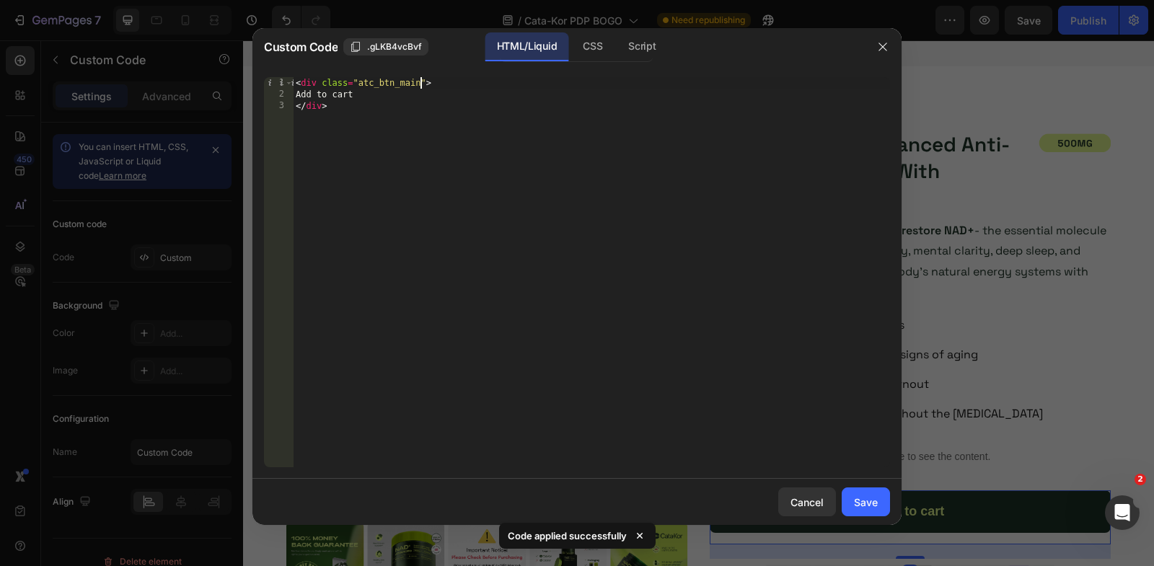
click at [422, 84] on div "< div class = "atc_btn_main" > Add to cart </ div >" at bounding box center [591, 284] width 597 height 414
click at [617, 55] on div "CSS" at bounding box center [642, 46] width 50 height 29
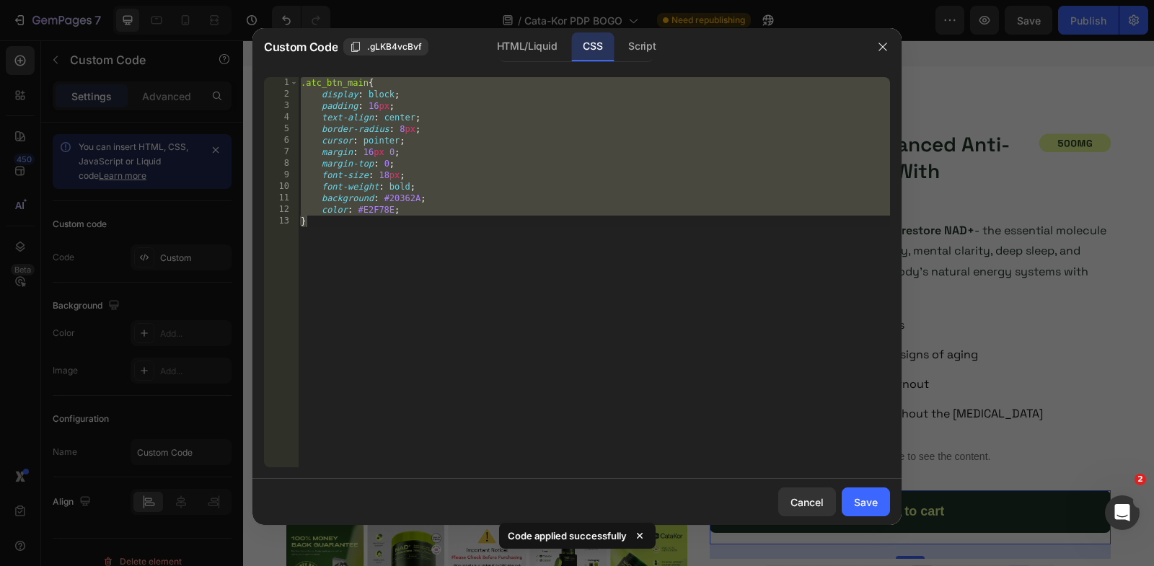
click at [368, 79] on div ".atc_btn_main { display : block ; padding : 16 px ; text-align : center ; borde…" at bounding box center [594, 284] width 592 height 414
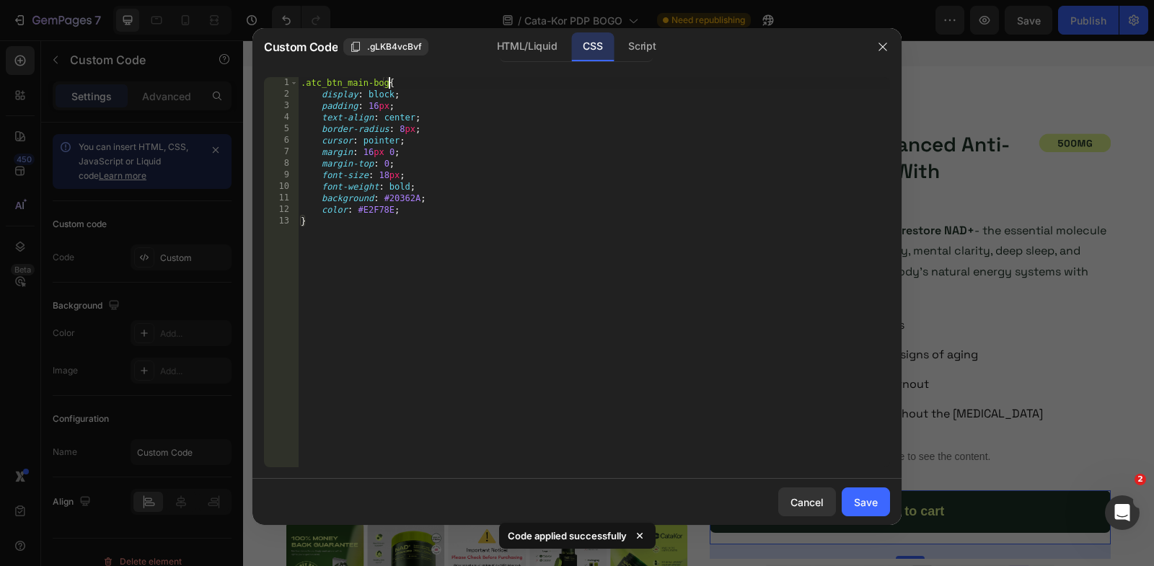
scroll to position [0, 7]
type textarea ".atc_btn_main-bogo{"
click at [868, 509] on div "Save" at bounding box center [866, 502] width 24 height 15
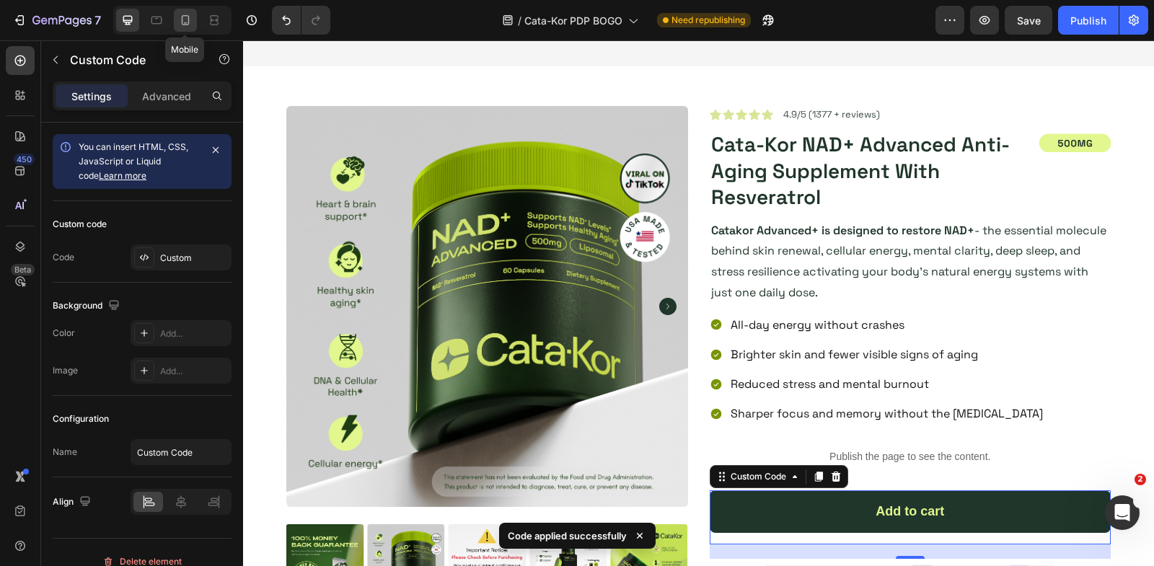
click at [188, 18] on icon at bounding box center [185, 20] width 14 height 14
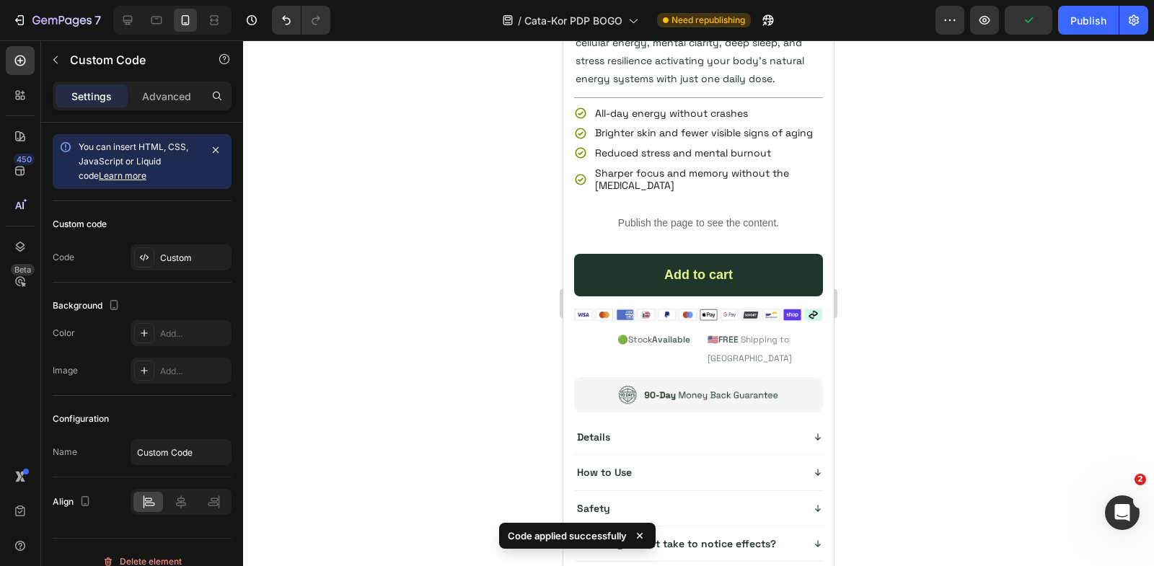
scroll to position [695, 0]
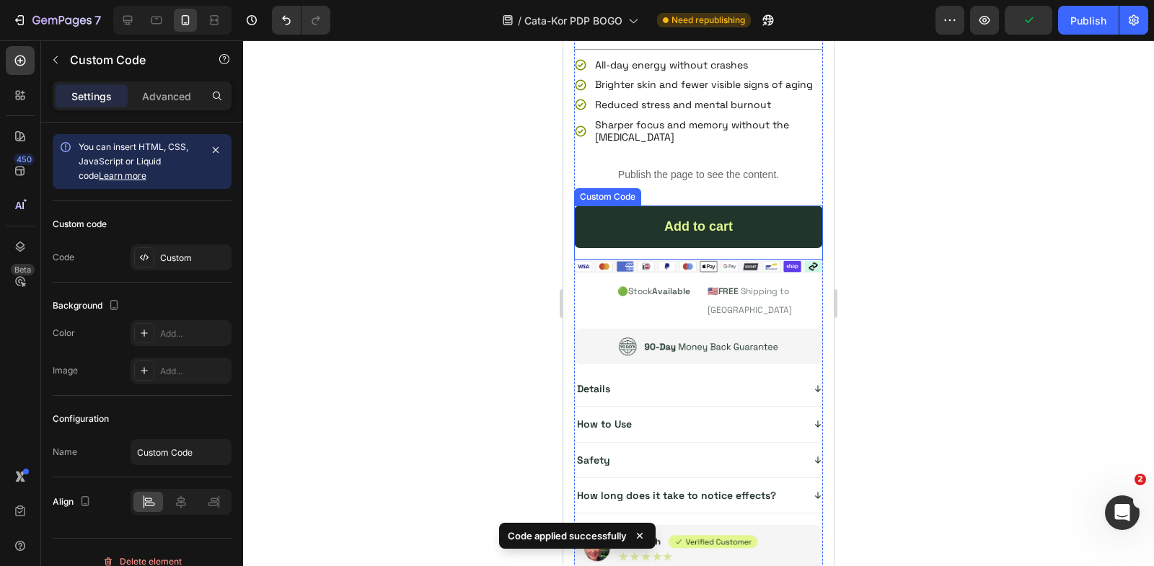
click at [685, 232] on div "Add to cart" at bounding box center [698, 227] width 249 height 43
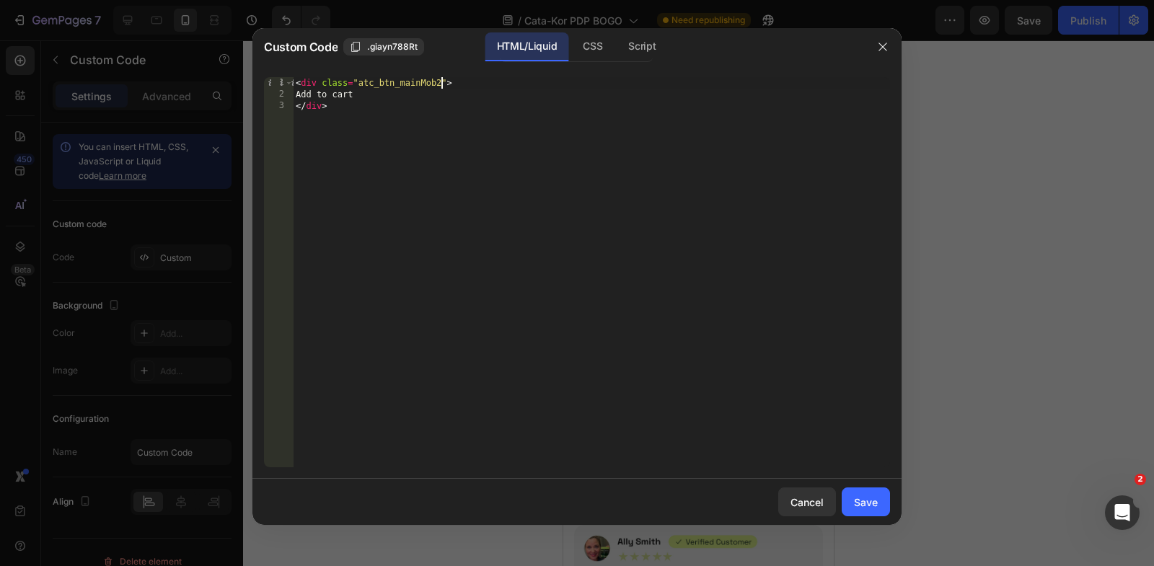
click at [441, 83] on div "< div class = "atc_btn_mainMob2" > Add to cart </ div >" at bounding box center [591, 284] width 597 height 414
click at [617, 42] on div "CSS" at bounding box center [642, 46] width 50 height 29
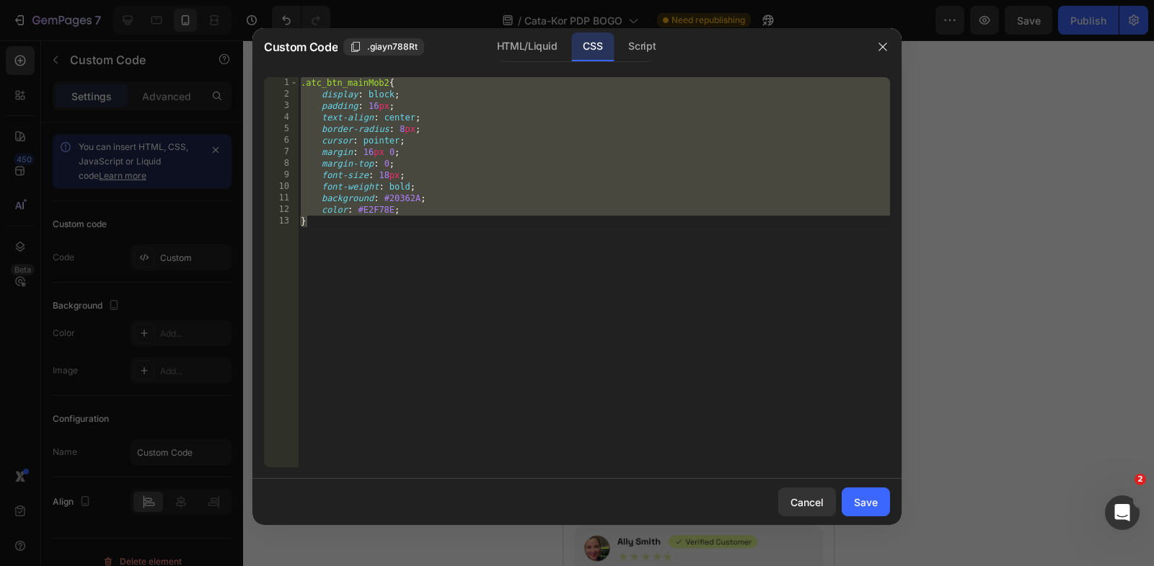
click at [389, 82] on div ".atc_btn_mainMob2 { display : block ; padding : 16 px ; text-align : center ; b…" at bounding box center [594, 284] width 592 height 414
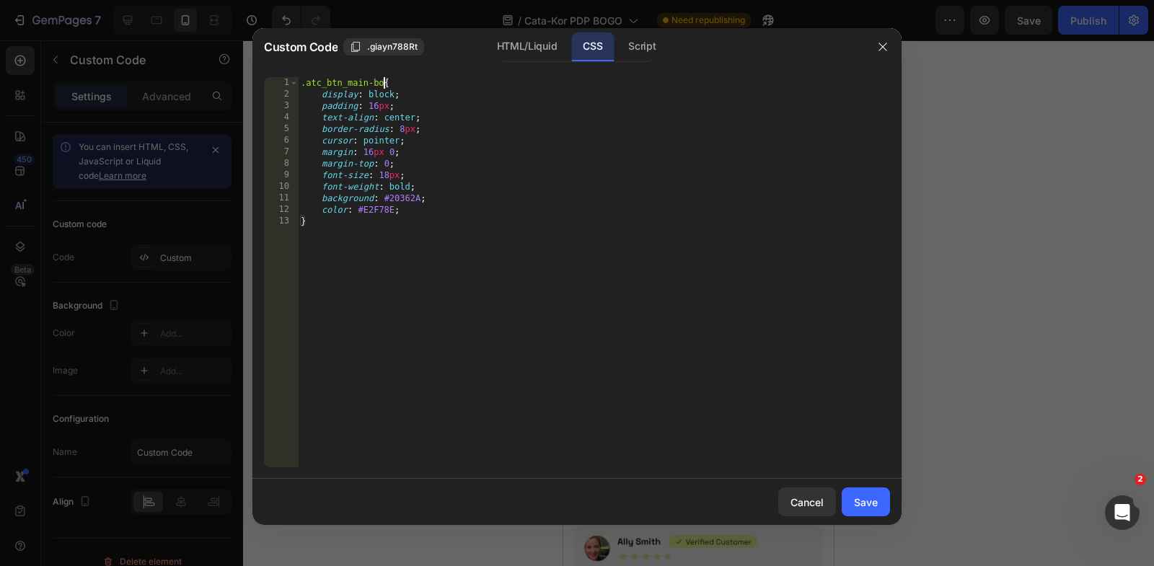
scroll to position [0, 7]
type textarea ".atc_btn_main-bogo{"
click at [858, 508] on div "Save" at bounding box center [866, 502] width 24 height 15
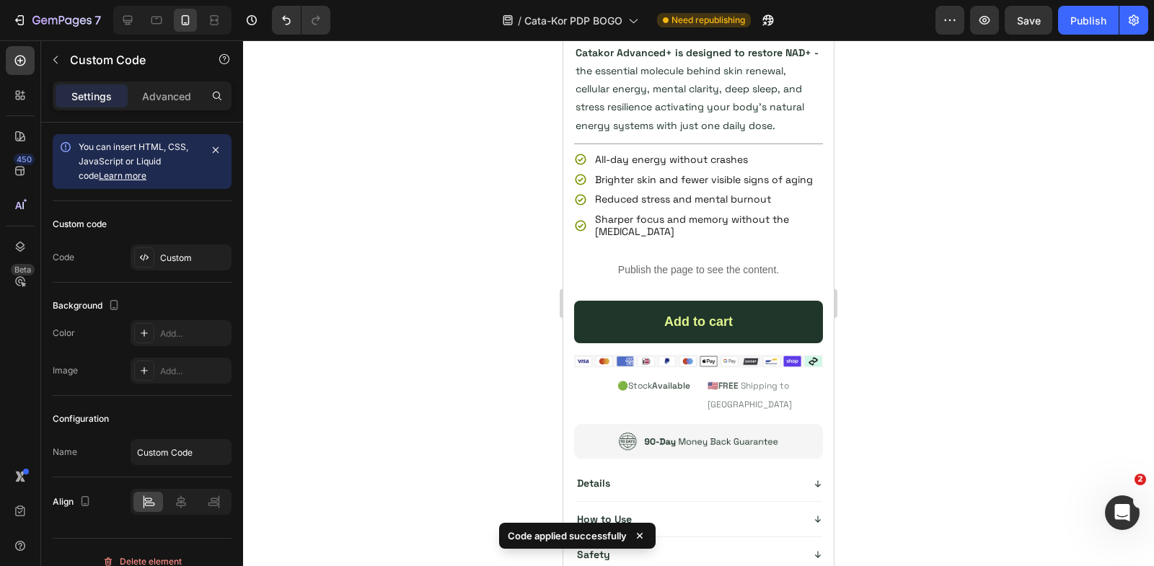
scroll to position [5942, 0]
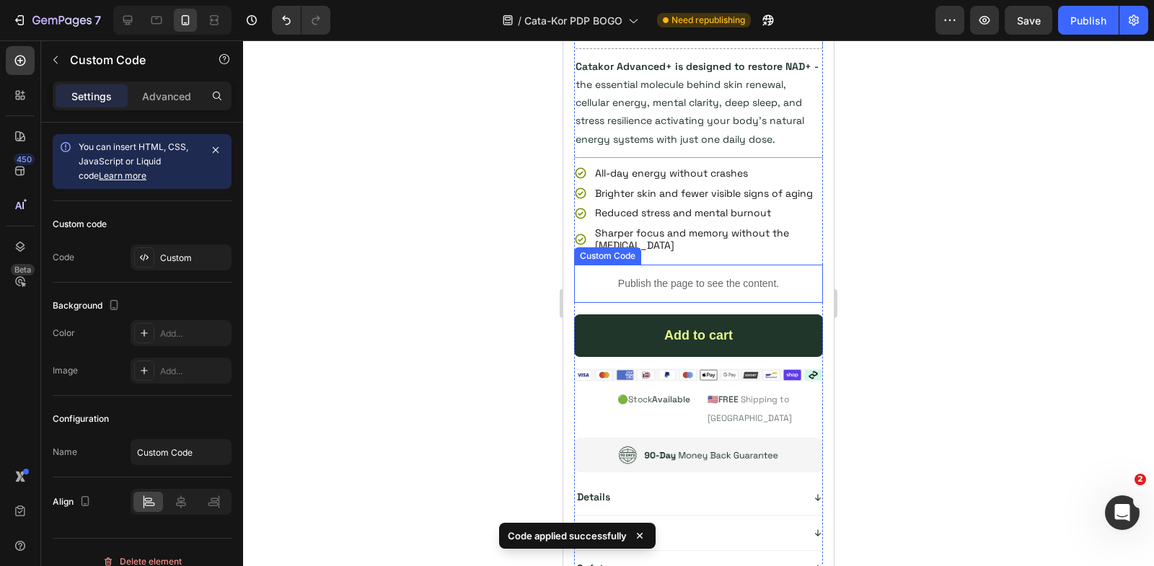
click at [682, 278] on p "Publish the page to see the content." at bounding box center [698, 283] width 249 height 15
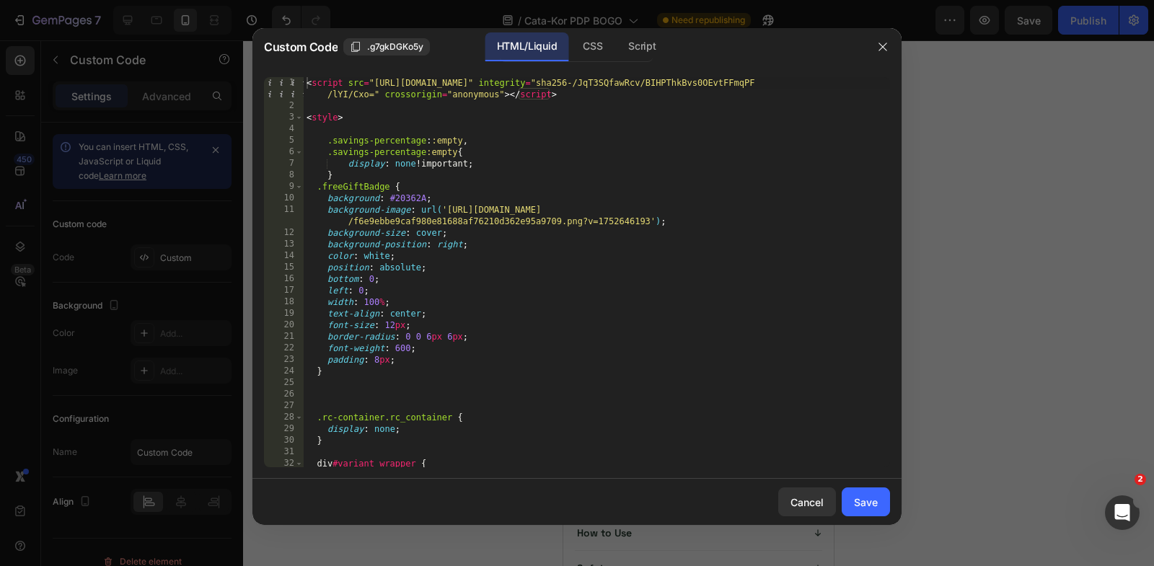
click at [729, 225] on div "< script src = "https://code.jquery.com/jquery-3.7.1.min.js" integrity = "sha25…" at bounding box center [597, 290] width 586 height 426
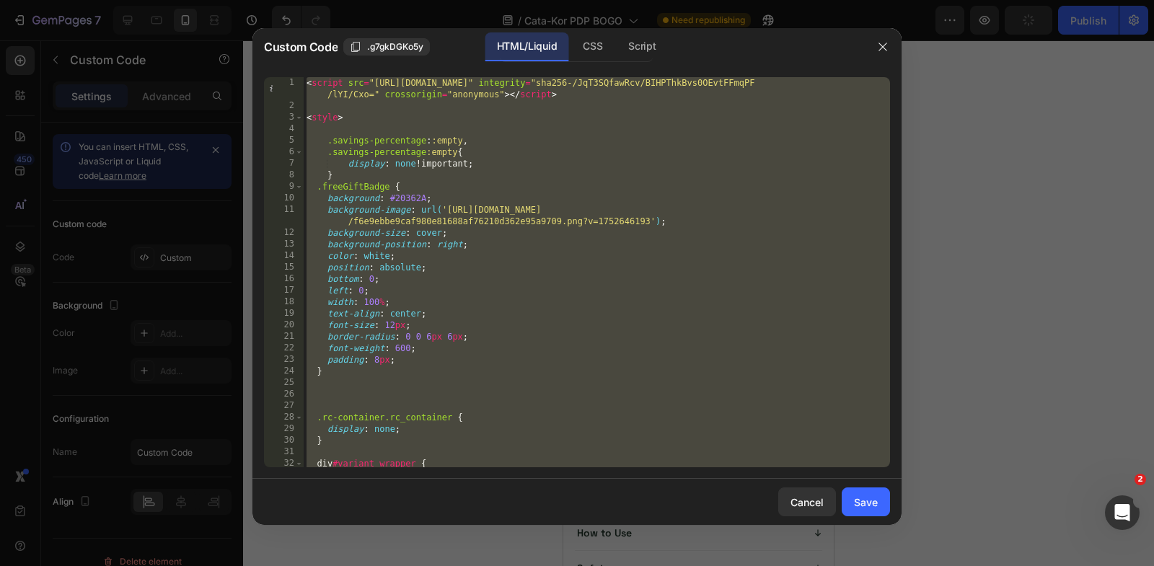
paste textarea "<input type="hidden" name="quantity" id="quantity_input" value="1""
type textarea "<input type="hidden" name="quantity" id="quantity_input" value="1">"
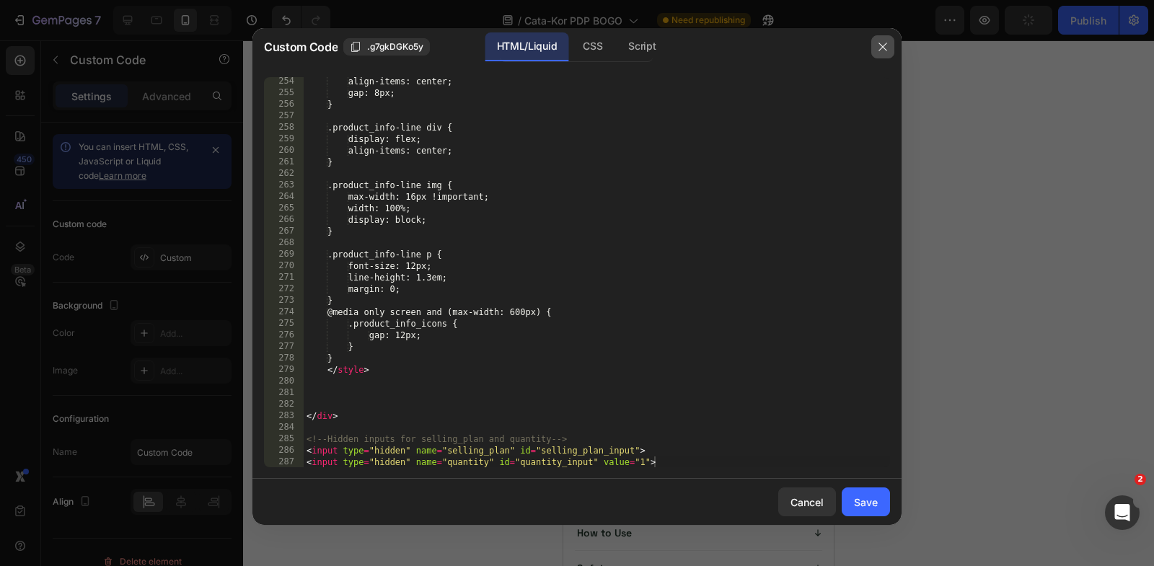
click at [886, 52] on icon "button" at bounding box center [883, 47] width 12 height 12
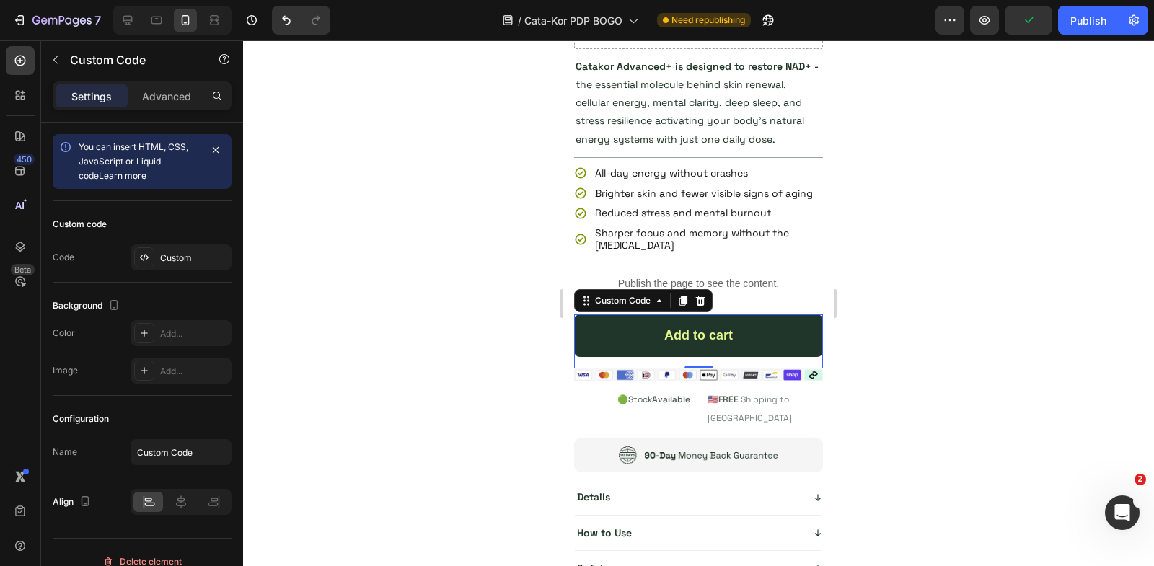
click at [690, 320] on div "Add to cart" at bounding box center [698, 335] width 249 height 43
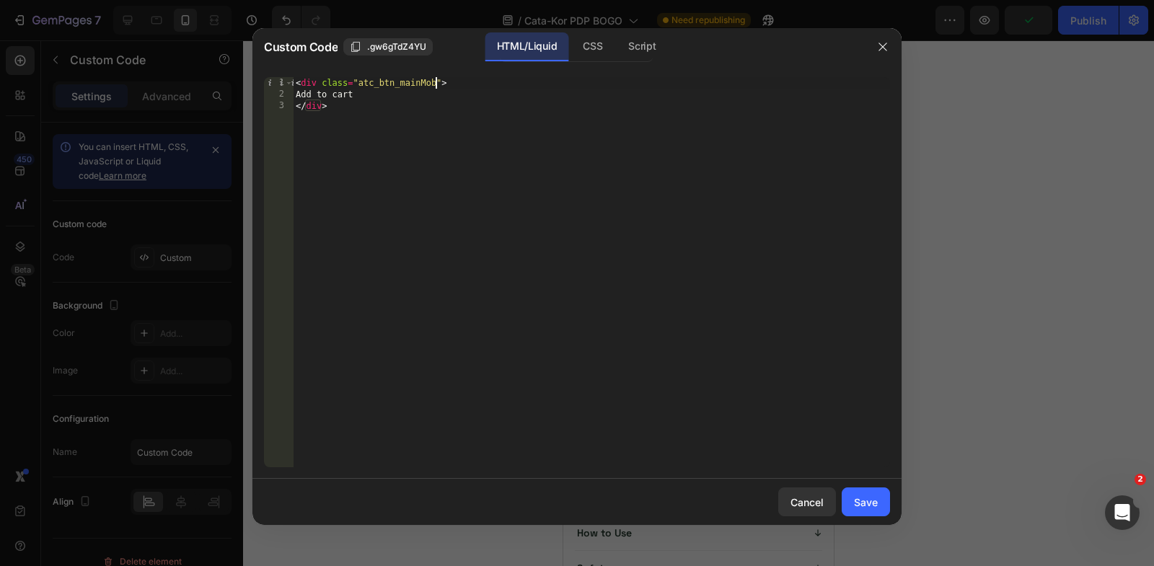
click at [435, 81] on div "< div class = "atc_btn_mainMob" > Add to cart </ div >" at bounding box center [591, 284] width 597 height 414
type textarea "<div class="atc_btn_main-bogo">"
click at [869, 503] on div "Save" at bounding box center [866, 502] width 24 height 15
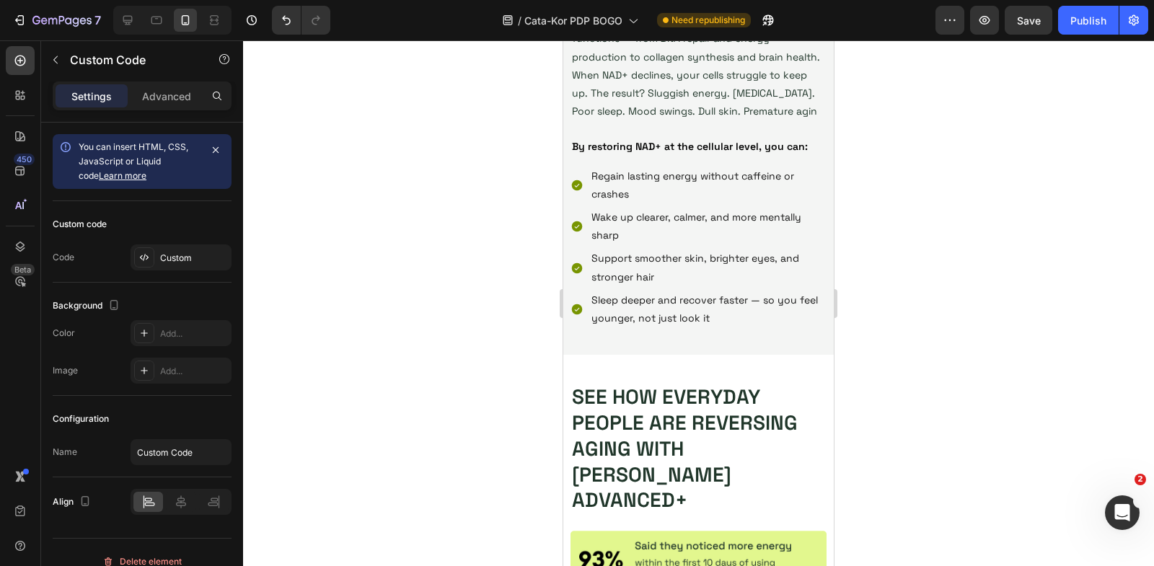
scroll to position [0, 0]
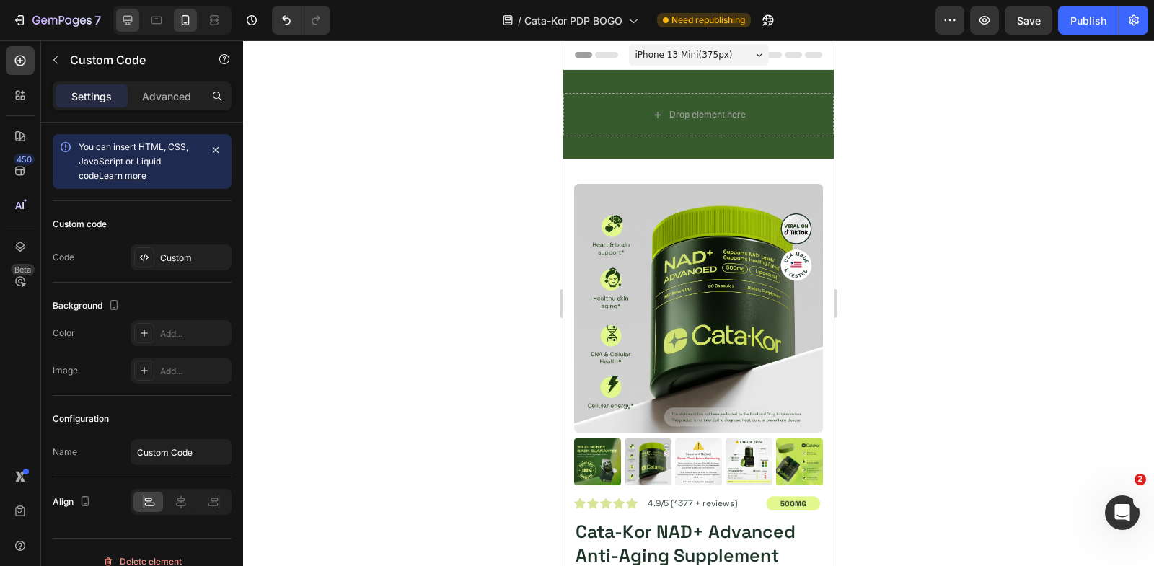
click at [133, 19] on icon at bounding box center [127, 20] width 14 height 14
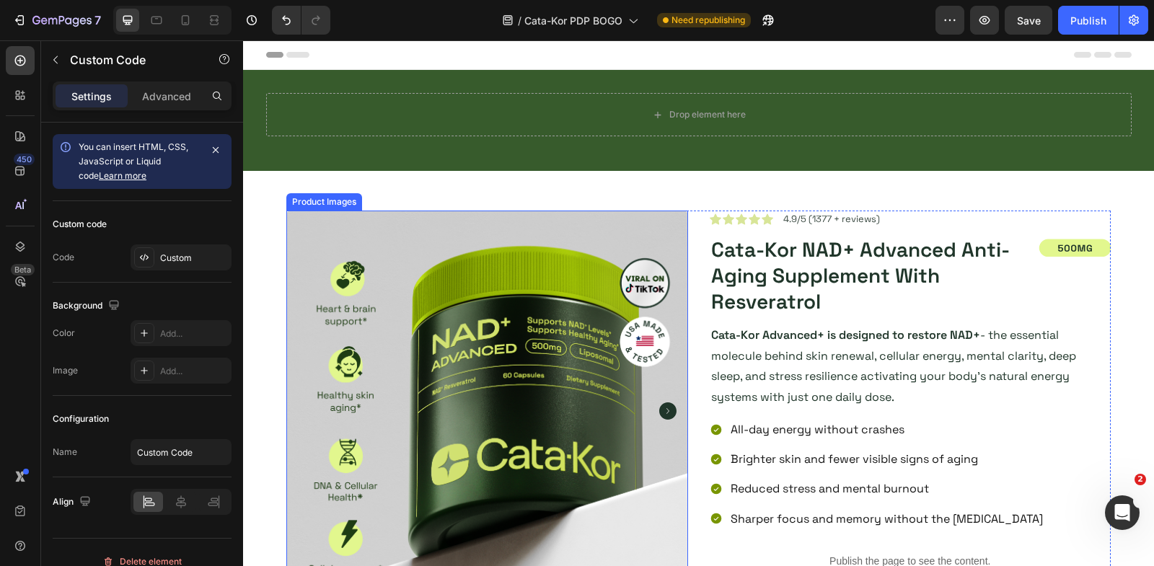
scroll to position [409, 0]
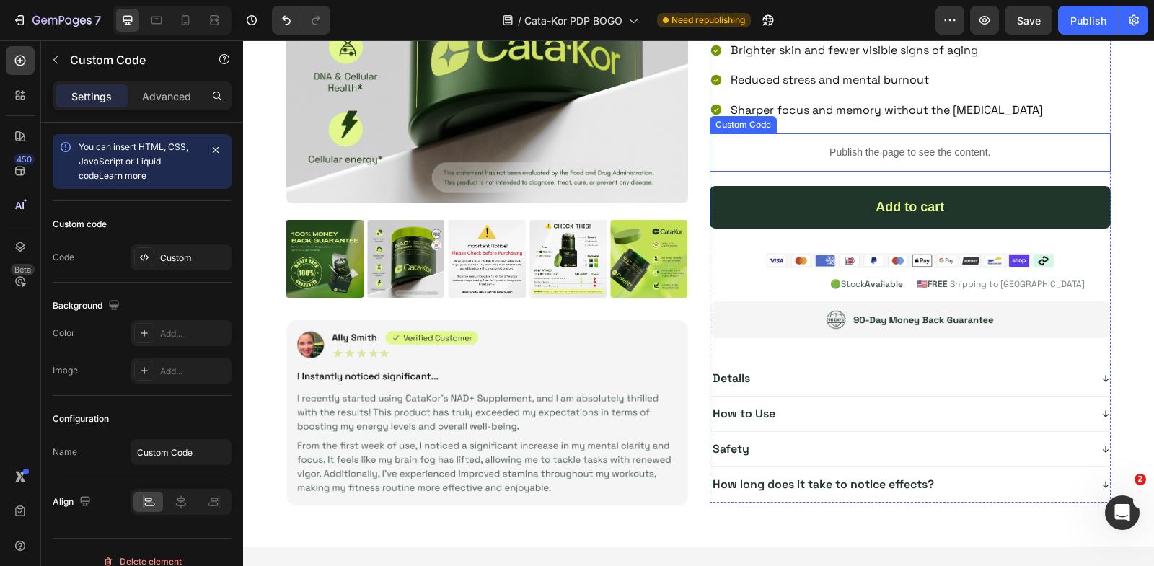
click at [827, 157] on div "Publish the page to see the content." at bounding box center [911, 152] width 402 height 38
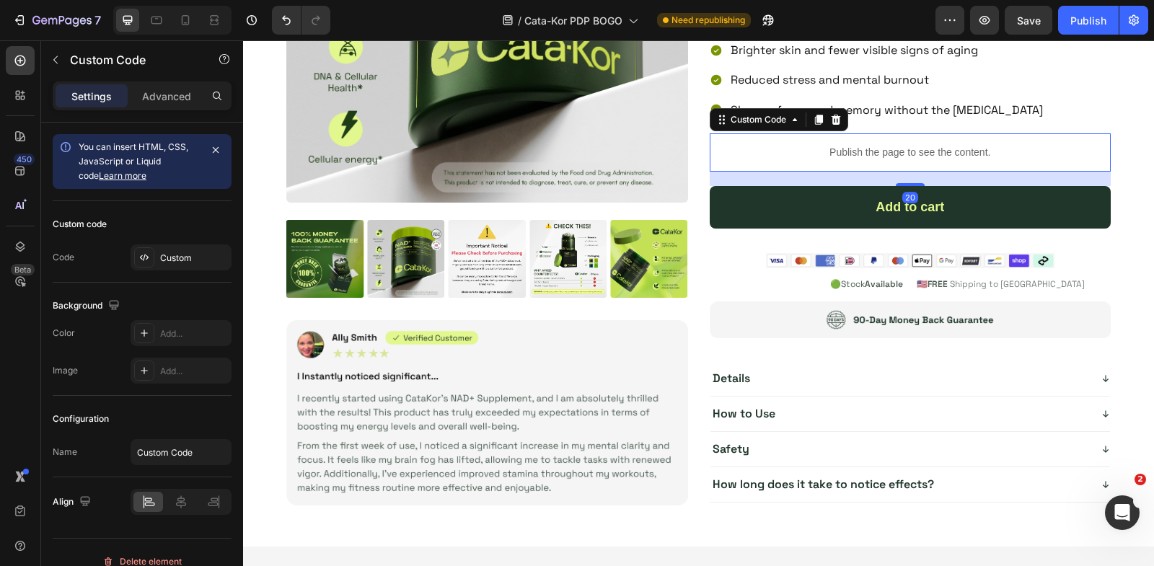
click at [827, 157] on div "Publish the page to see the content." at bounding box center [911, 152] width 402 height 38
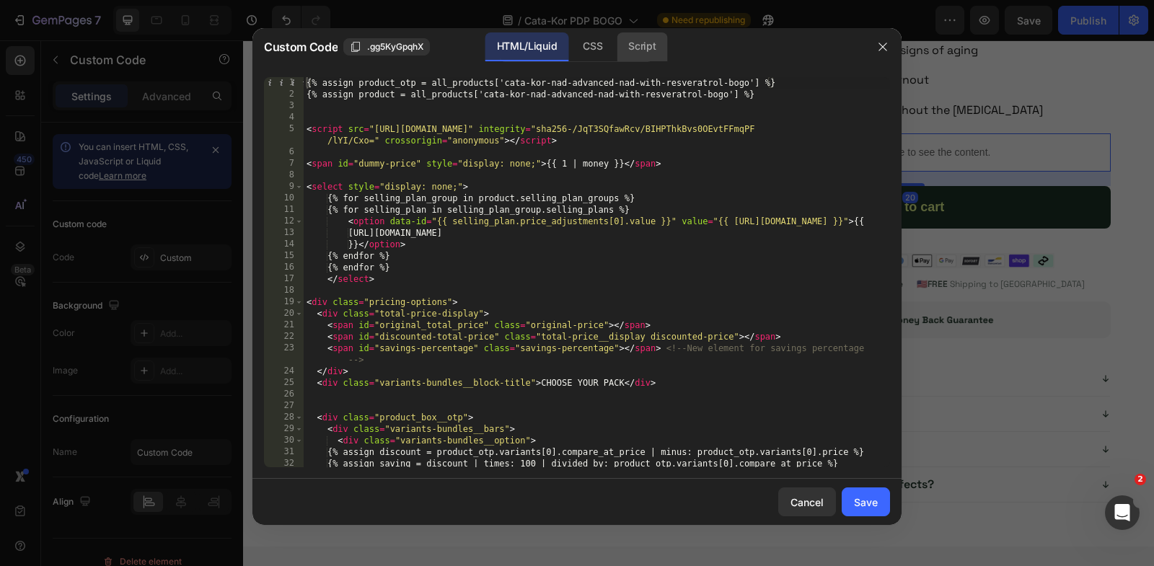
click at [636, 44] on div "Script" at bounding box center [642, 46] width 50 height 29
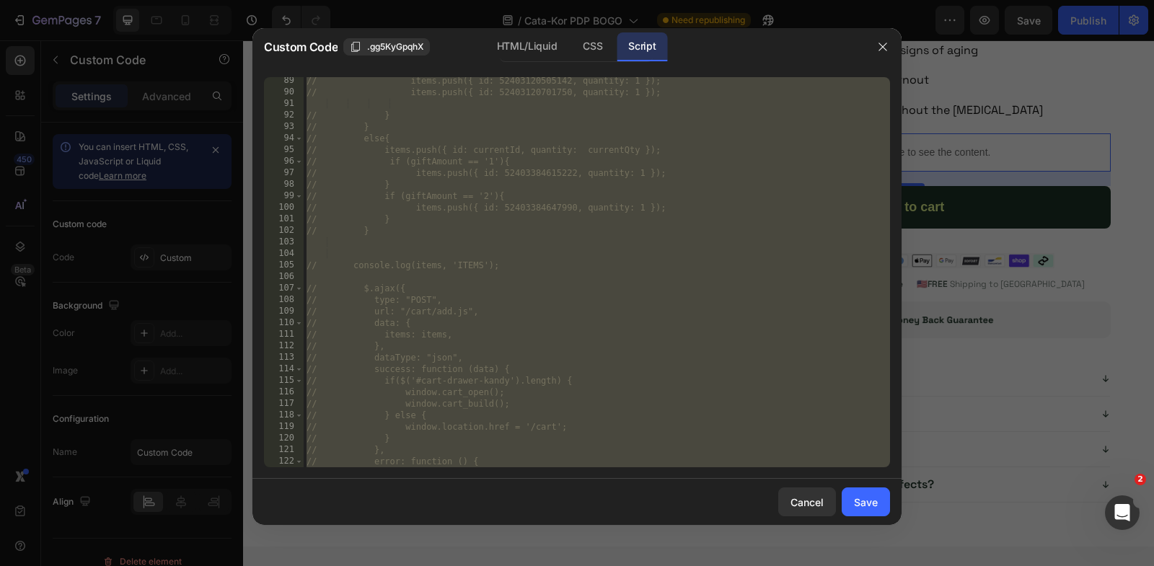
scroll to position [1248, 0]
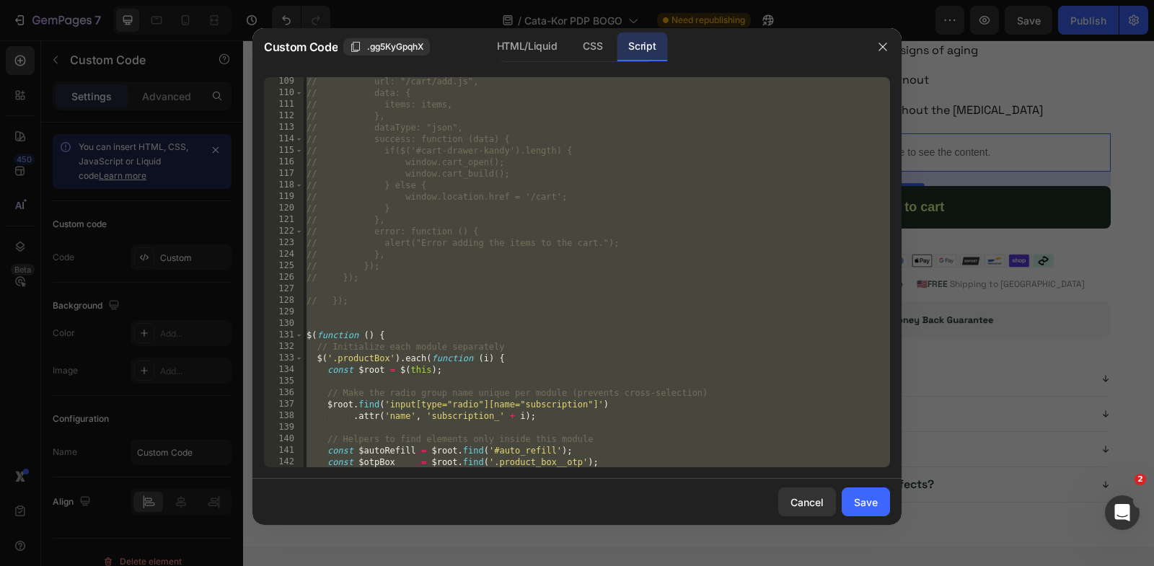
type textarea "$('.productBox').each(function (i) {"
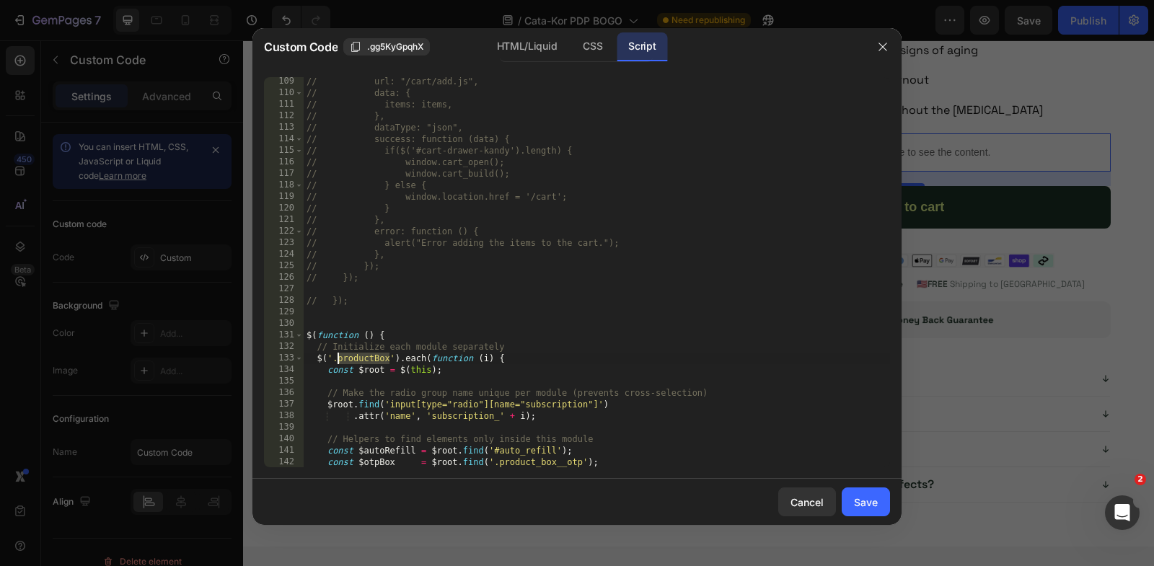
drag, startPoint x: 388, startPoint y: 357, endPoint x: 336, endPoint y: 358, distance: 51.9
click at [336, 359] on div "// url: "/cart/add.js", // data: { // items: items, // }, // dataType: "json", …" at bounding box center [597, 283] width 586 height 414
click at [875, 40] on button "button" at bounding box center [882, 46] width 23 height 23
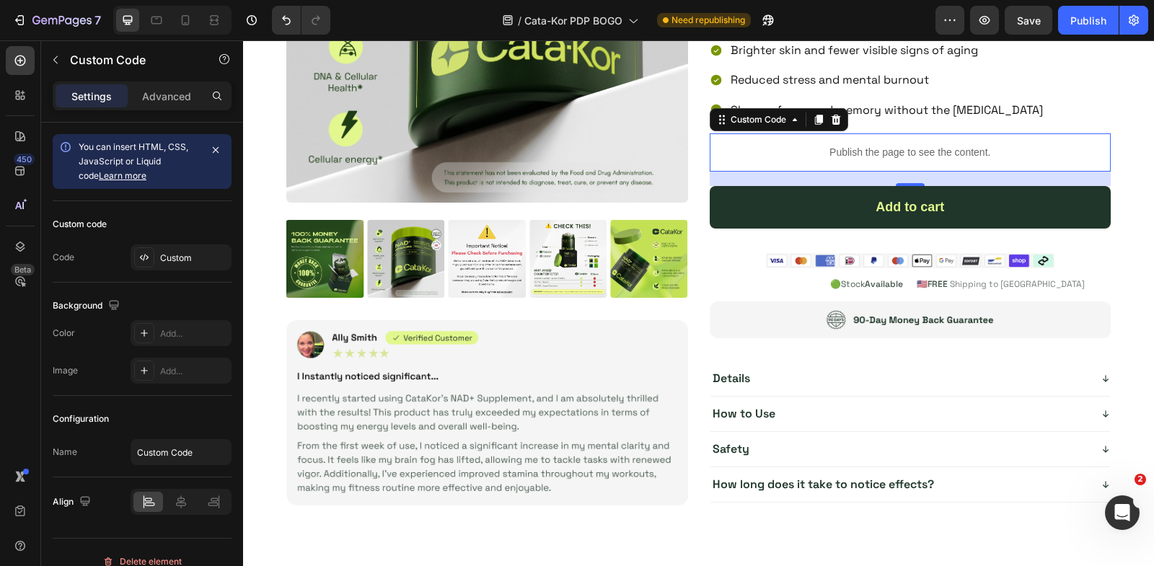
scroll to position [0, 0]
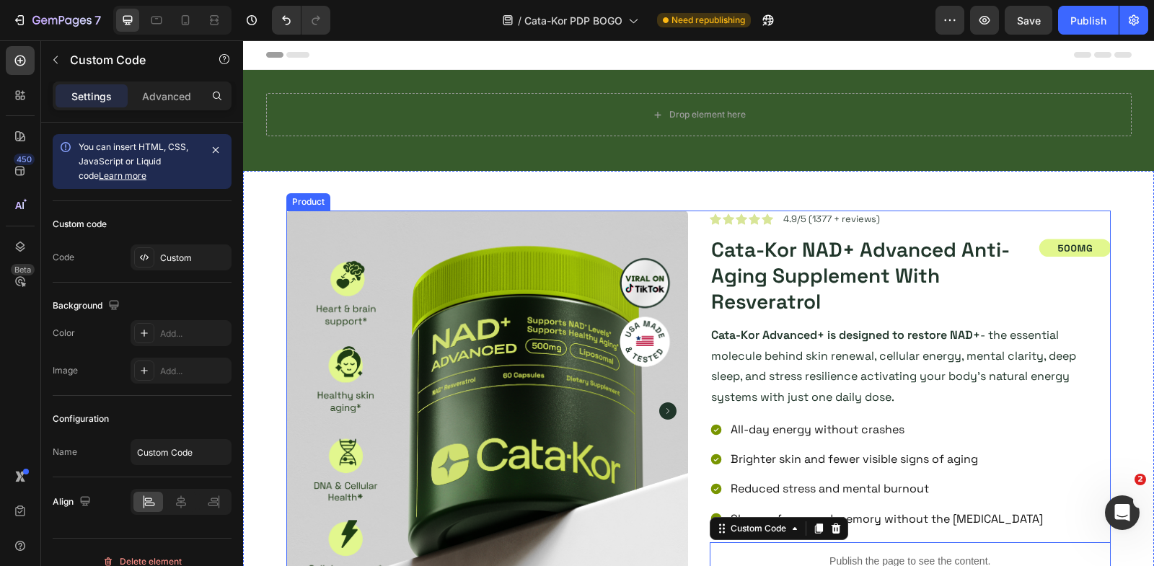
click at [699, 222] on div "Product Images Image Icon Icon Icon Icon Icon Icon List 4.9/5 (1377 + reviews) …" at bounding box center [698, 567] width 824 height 713
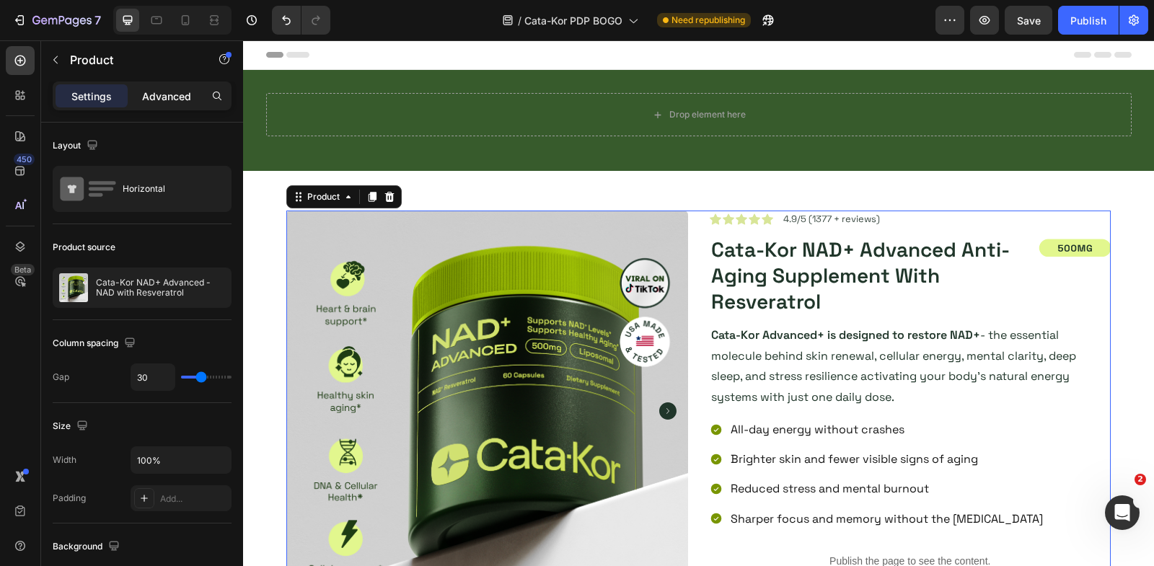
click at [143, 91] on p "Advanced" at bounding box center [166, 96] width 49 height 15
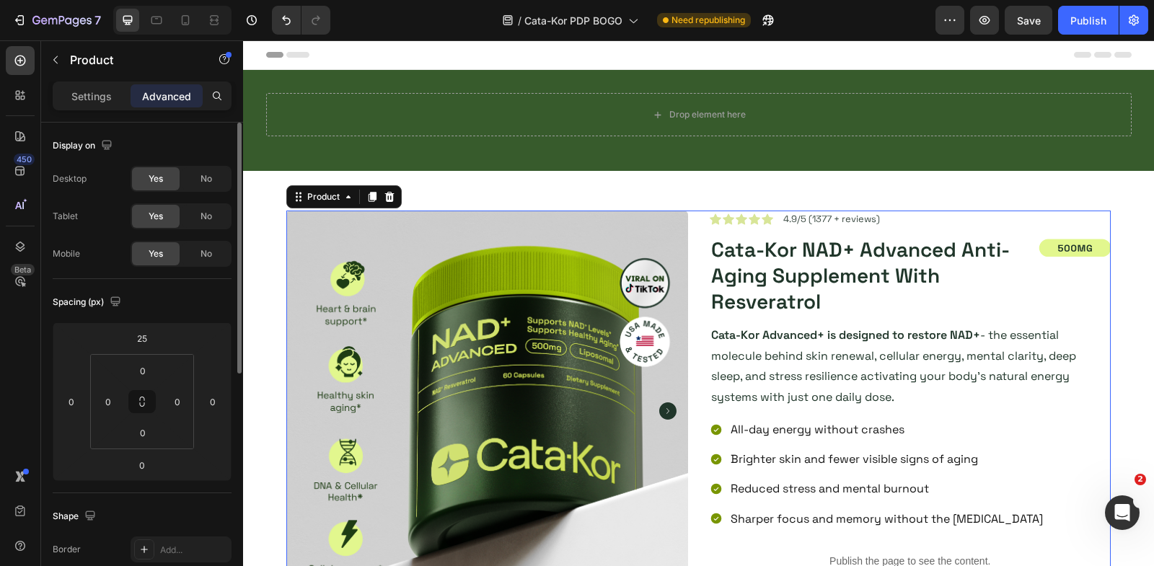
scroll to position [452, 0]
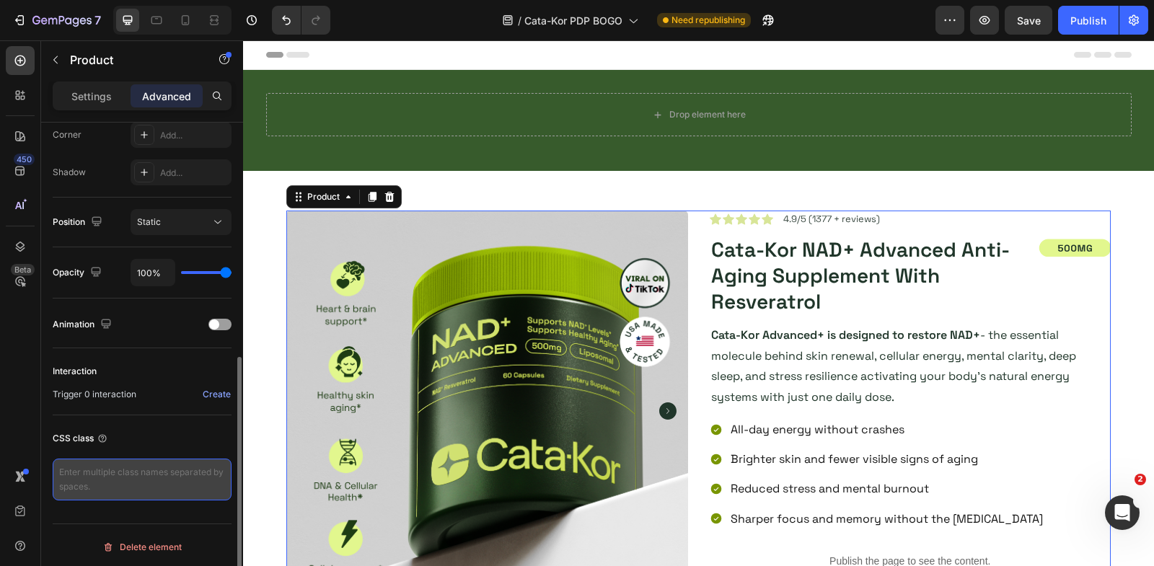
click at [154, 471] on textarea at bounding box center [142, 480] width 179 height 42
paste textarea "productBox"
type textarea "productBox"
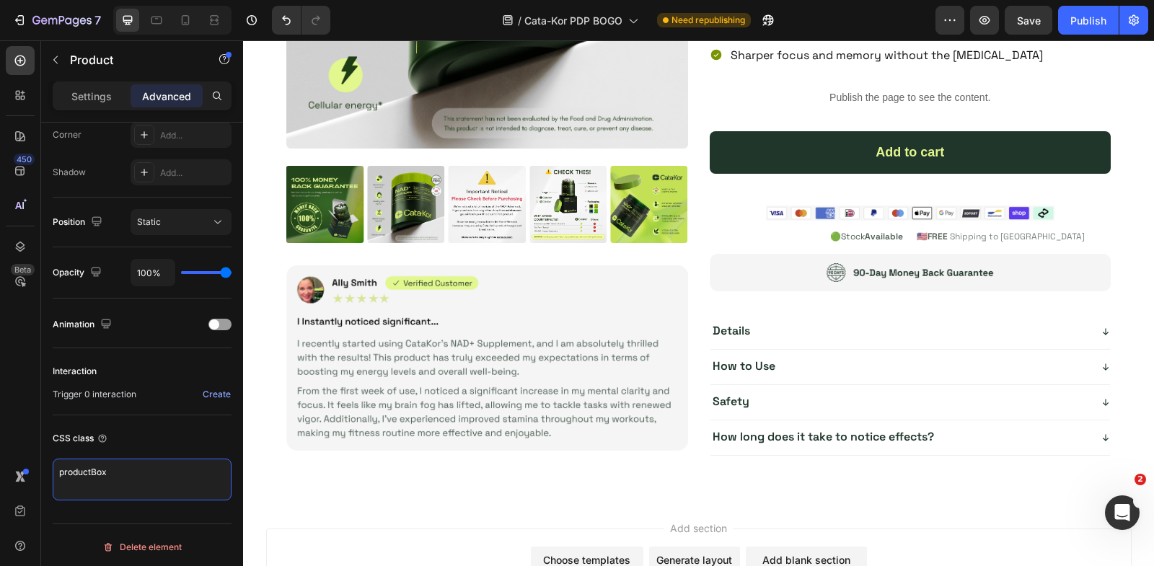
scroll to position [5015, 0]
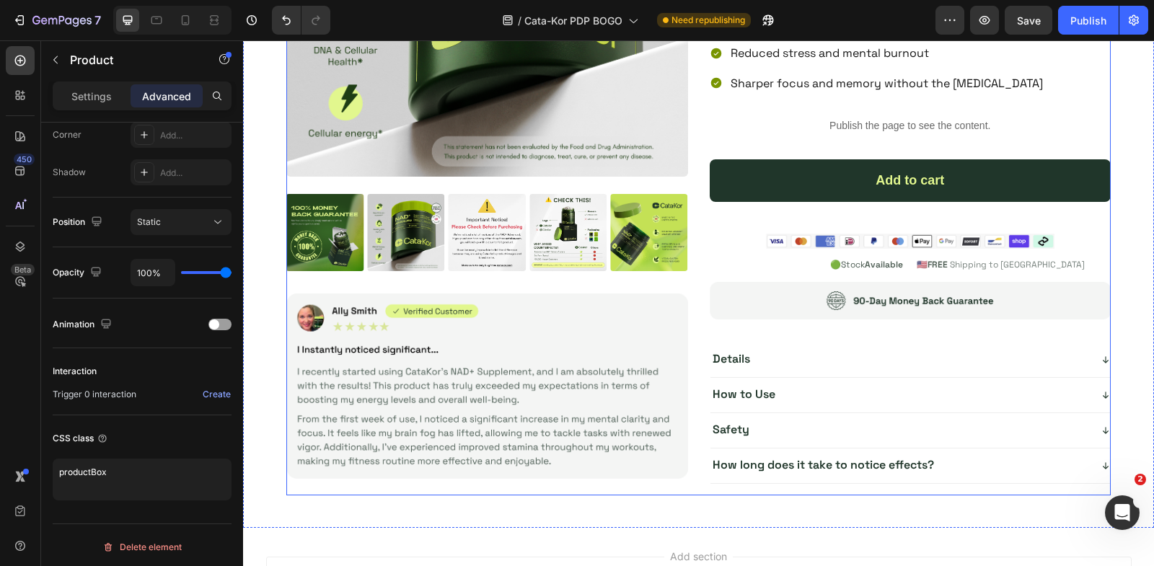
click at [706, 252] on div "Product Images Image Icon Icon Icon Icon Icon Icon List 4.9/5 (1377 + reviews) …" at bounding box center [698, 135] width 824 height 720
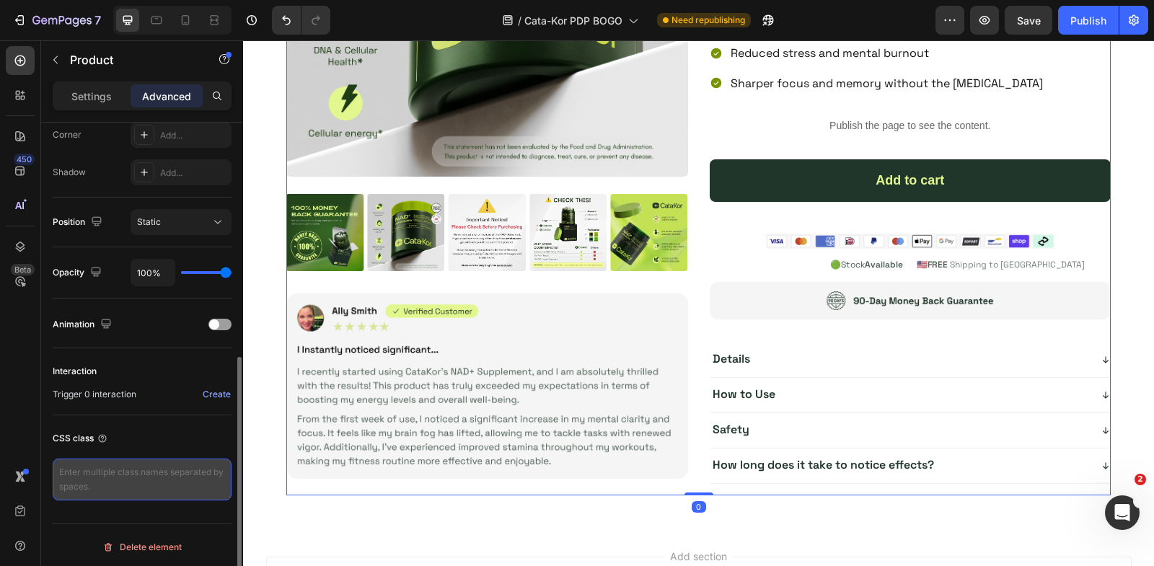
click at [181, 476] on textarea at bounding box center [142, 480] width 179 height 42
paste textarea "productBox"
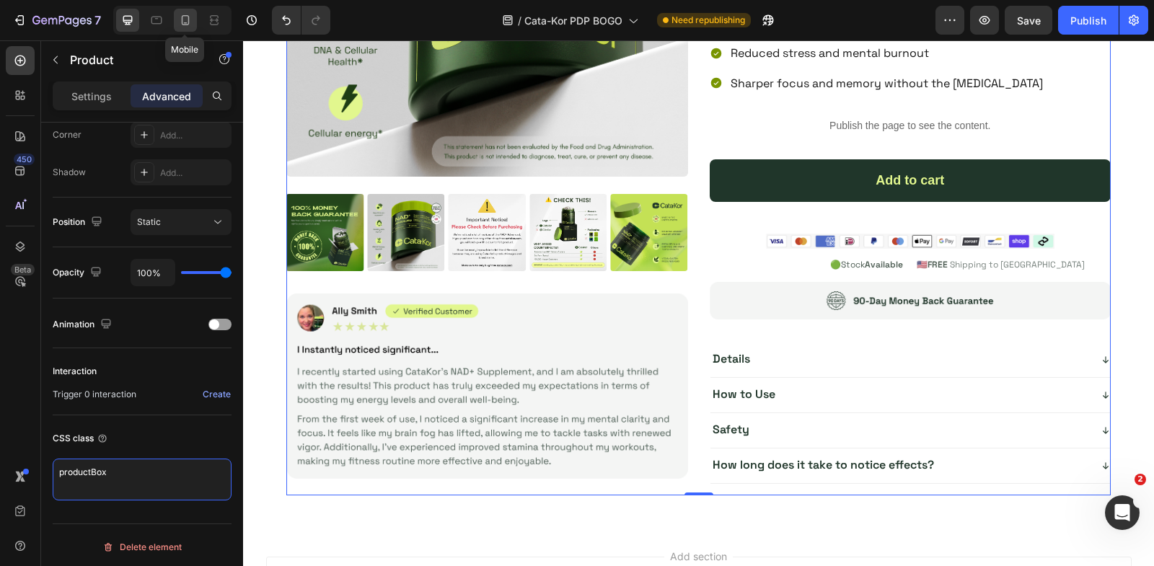
type textarea "productBox"
click at [188, 14] on icon at bounding box center [185, 20] width 14 height 14
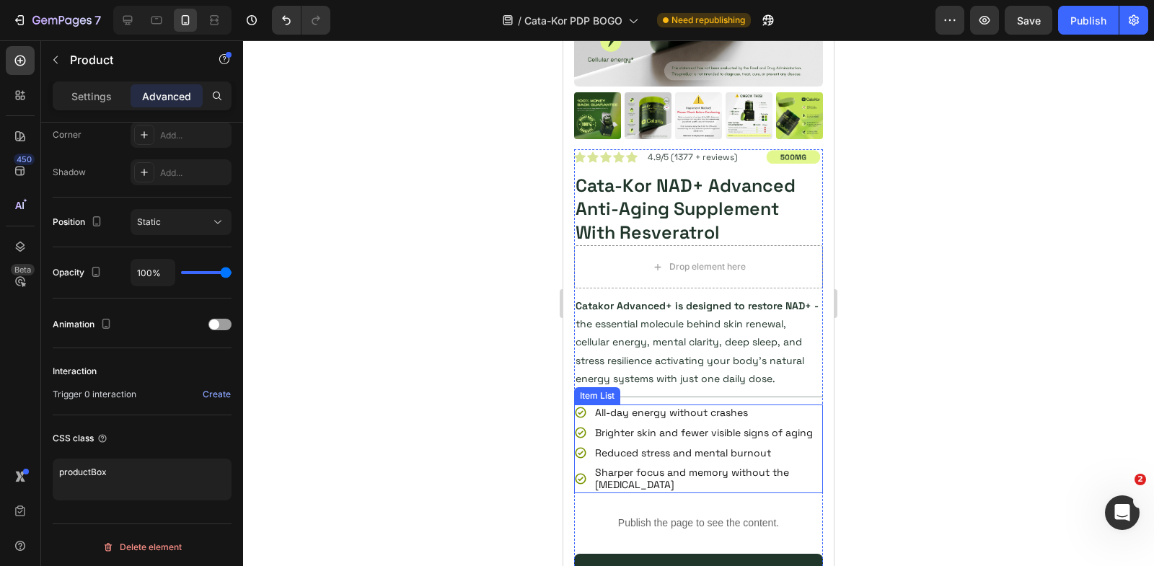
scroll to position [3910, 0]
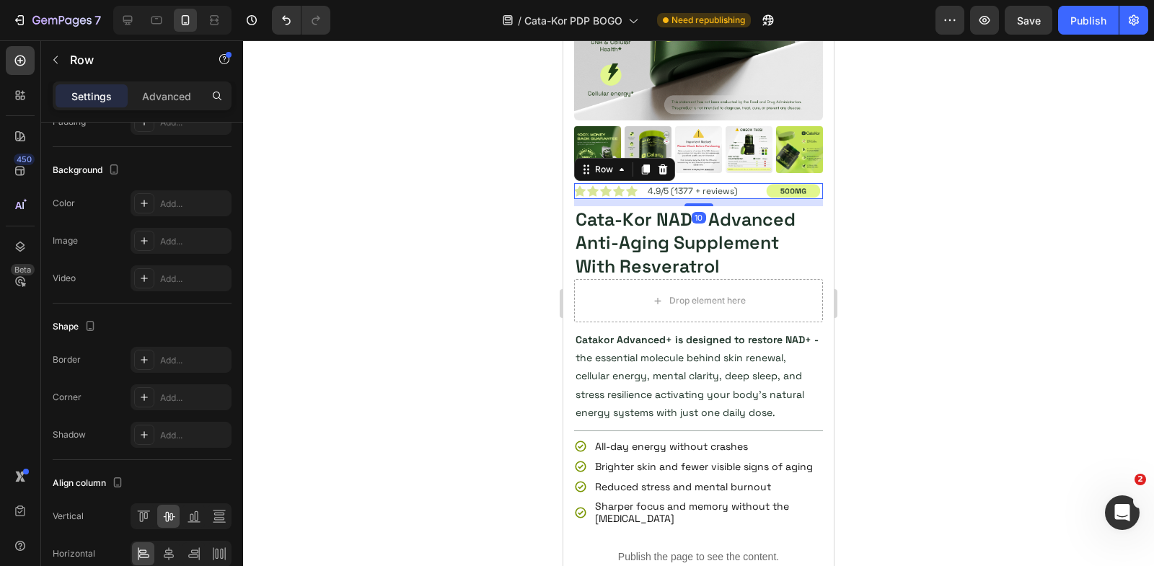
click at [645, 195] on div "Icon Icon Icon Icon Icon Icon List 4.9/5 (1377 + reviews) Text Block Image Row …" at bounding box center [698, 191] width 249 height 16
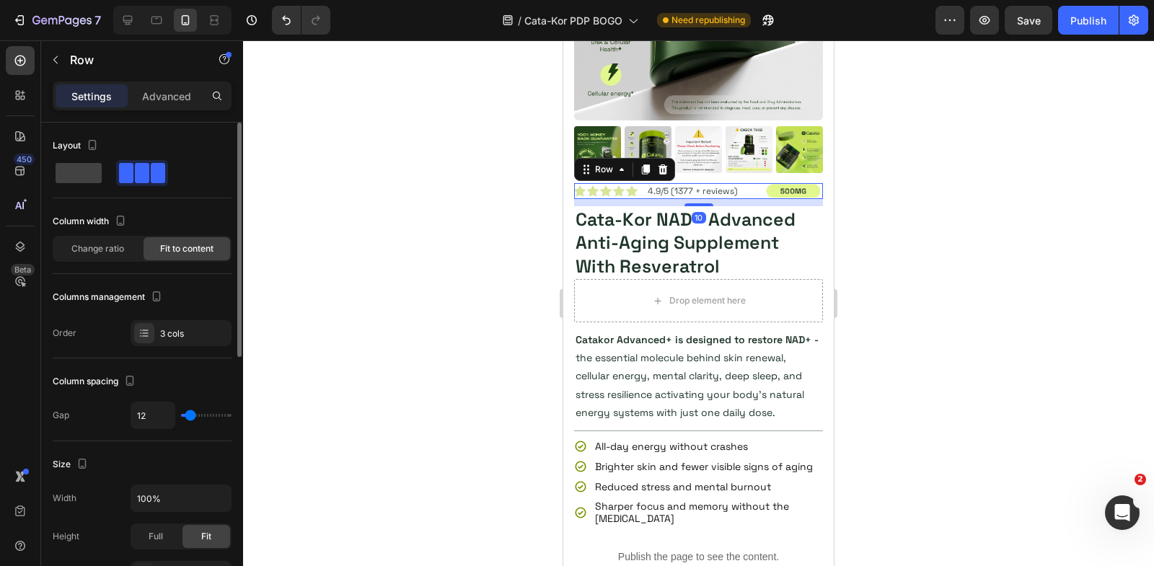
click at [641, 204] on div "10" at bounding box center [698, 202] width 249 height 7
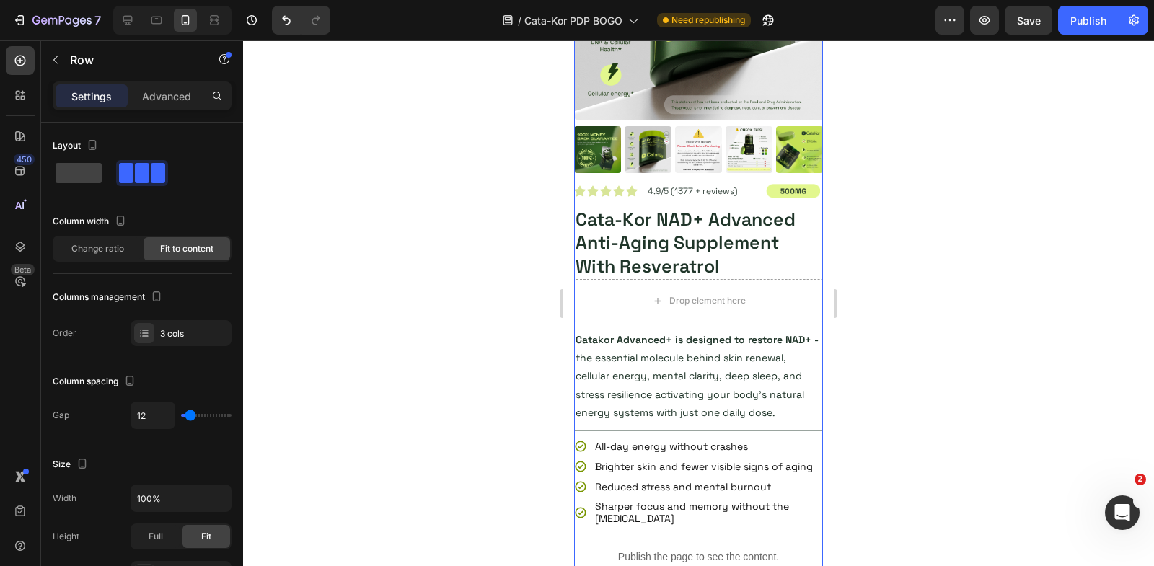
click at [711, 178] on div "Product Images" at bounding box center [698, 28] width 249 height 312
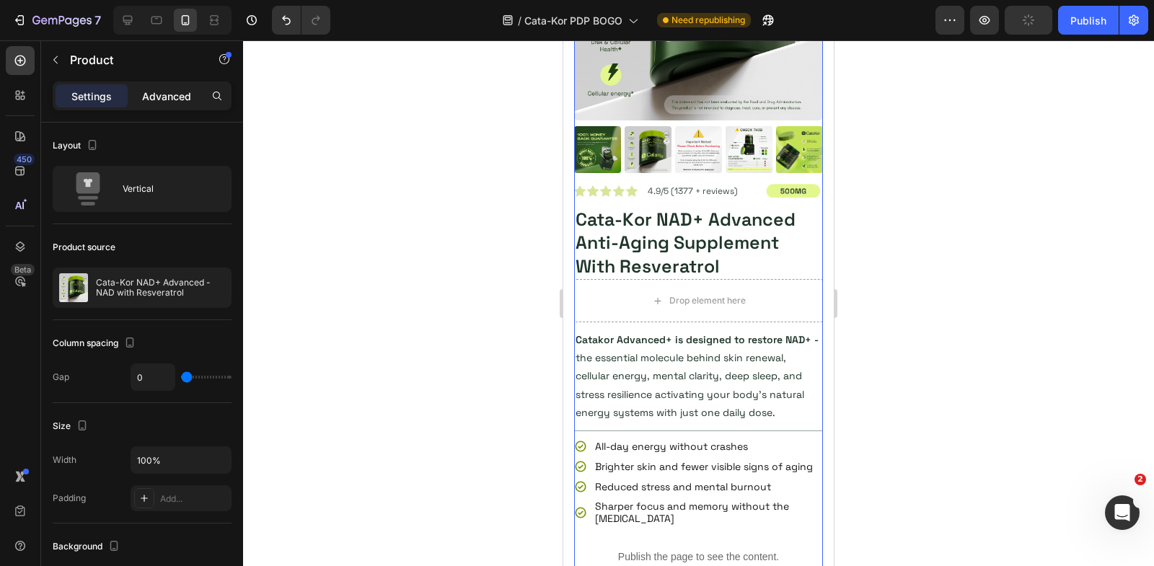
click at [171, 89] on p "Advanced" at bounding box center [166, 96] width 49 height 15
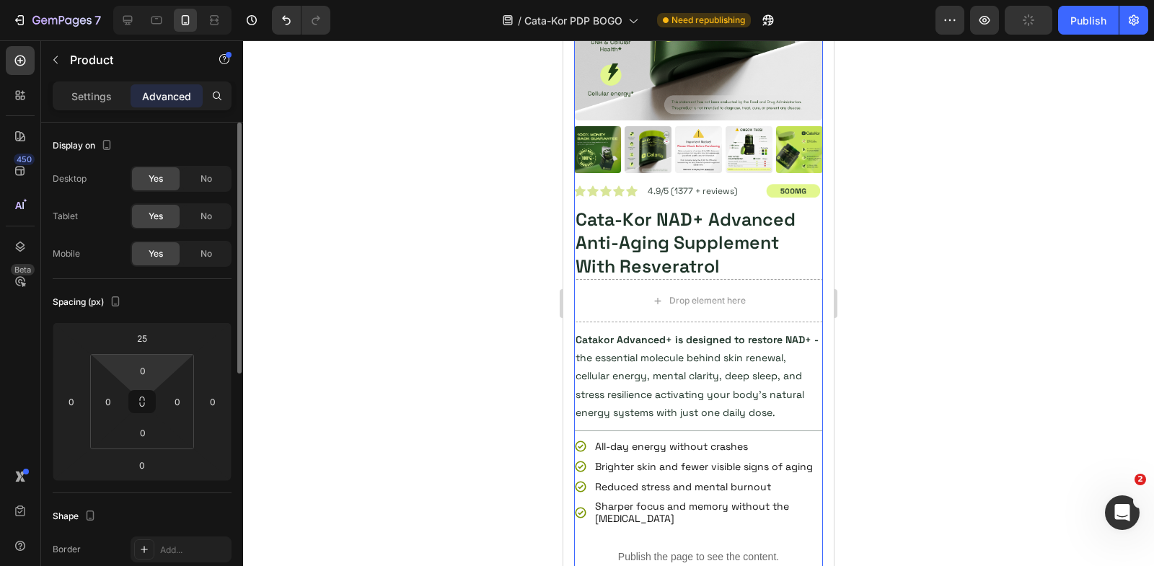
scroll to position [452, 0]
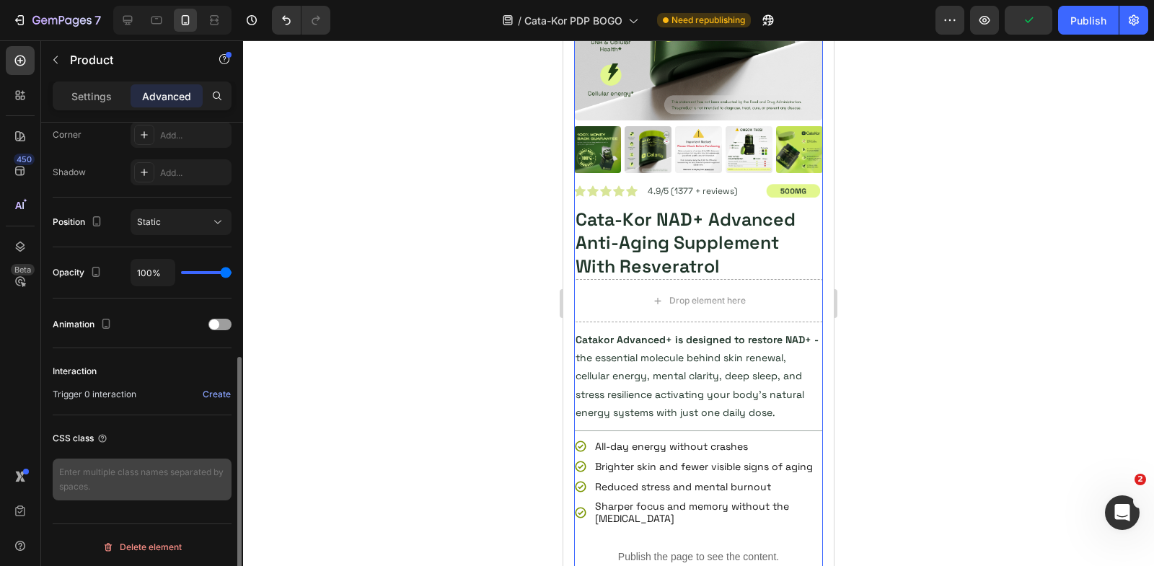
click at [143, 454] on div "CSS class" at bounding box center [142, 463] width 179 height 97
click at [143, 465] on textarea at bounding box center [142, 480] width 179 height 42
paste textarea "productBox"
type textarea "productBox"
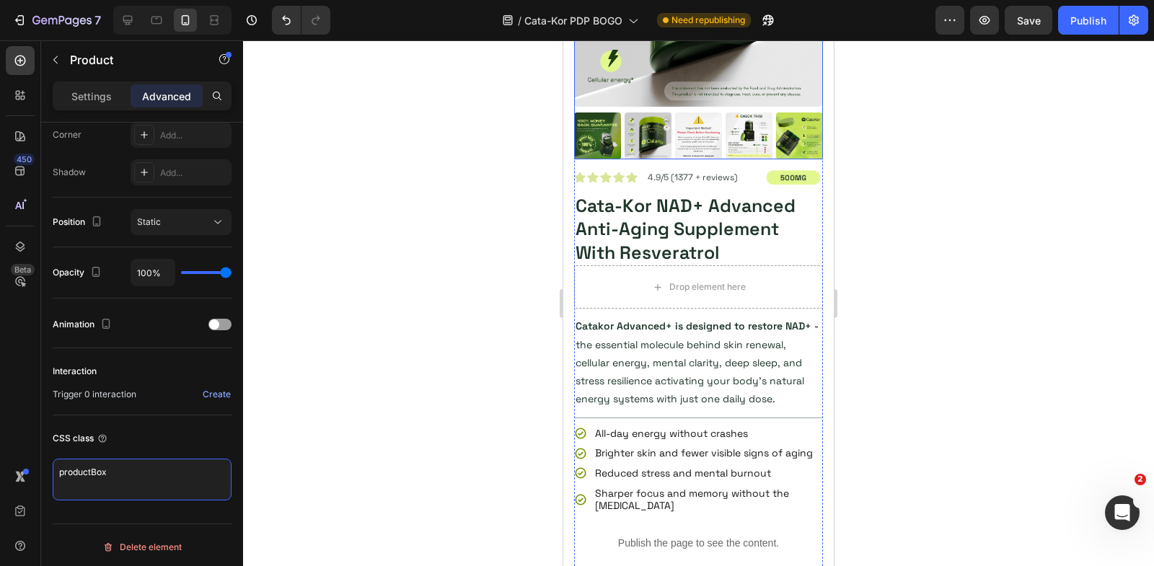
scroll to position [317, 0]
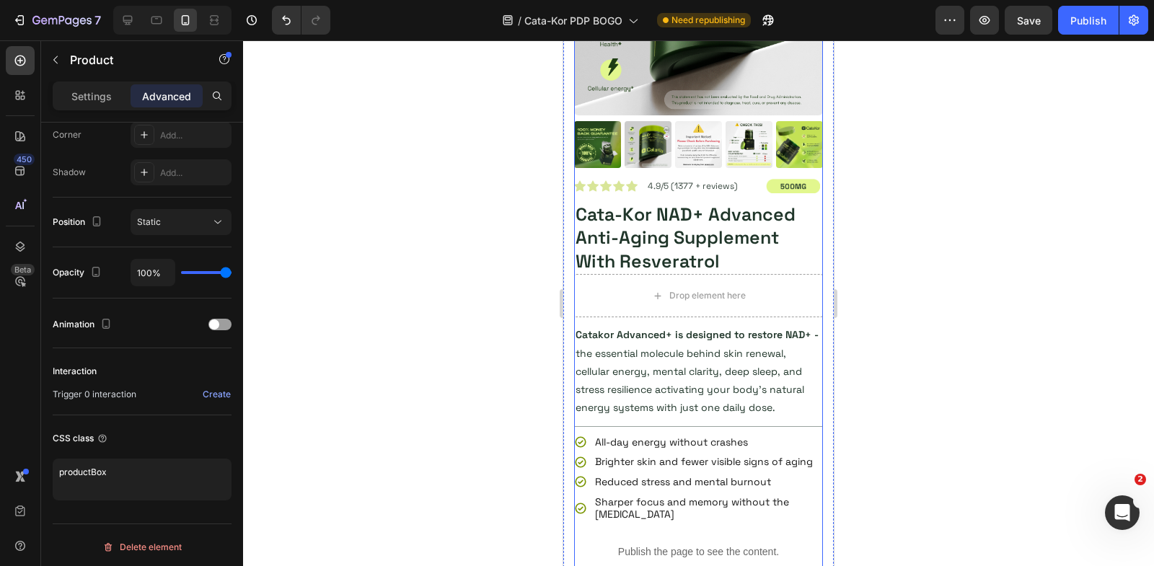
click at [674, 173] on div "Product Images" at bounding box center [698, 23] width 249 height 312
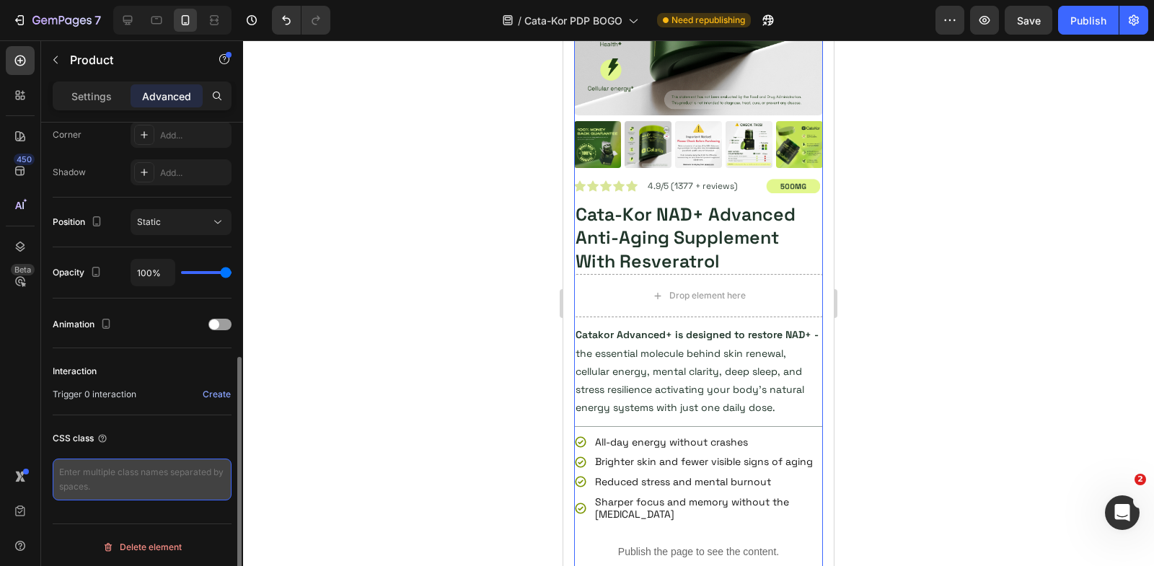
click at [135, 475] on textarea at bounding box center [142, 480] width 179 height 42
paste textarea "productBox"
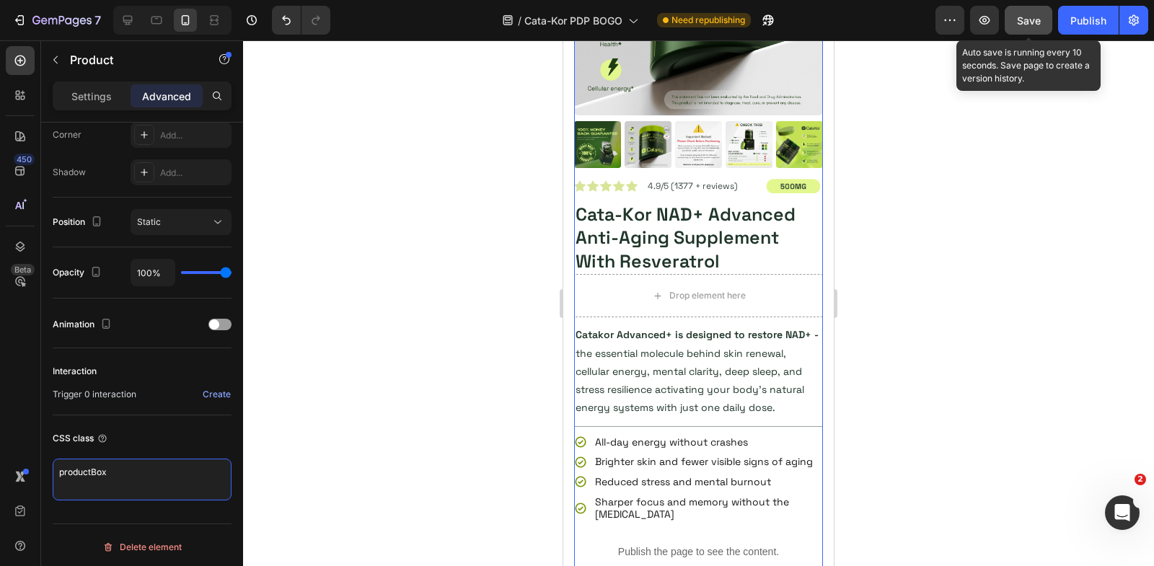
type textarea "productBox"
click at [1021, 17] on span "Save" at bounding box center [1029, 20] width 24 height 12
click at [1017, 18] on button "button" at bounding box center [1029, 20] width 48 height 29
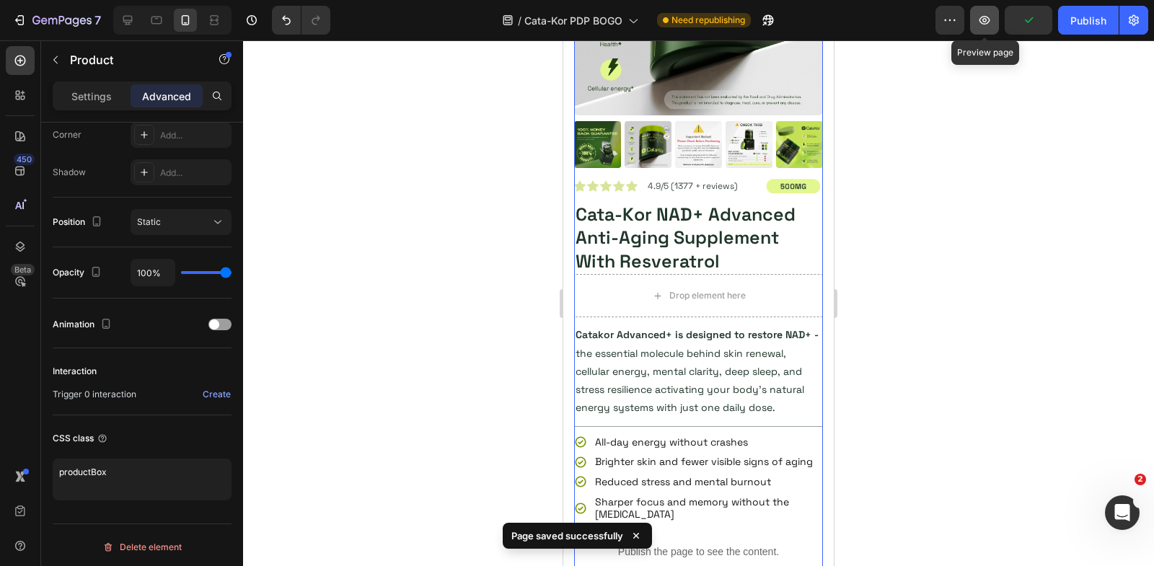
click at [977, 21] on button "button" at bounding box center [984, 20] width 29 height 29
click at [982, 18] on icon "button" at bounding box center [985, 20] width 11 height 9
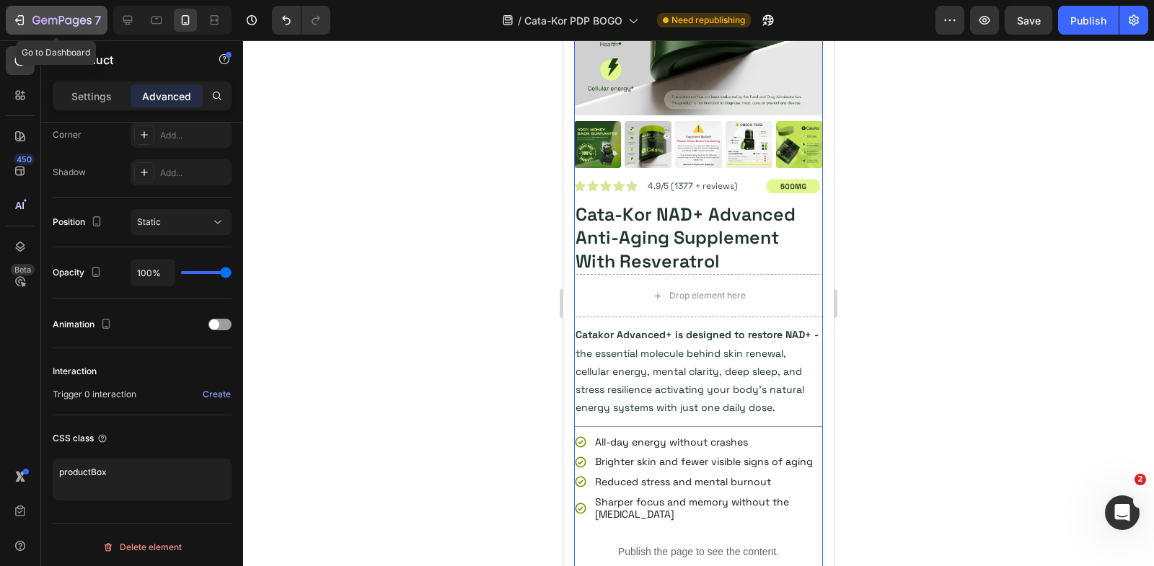
click at [9, 19] on button "7" at bounding box center [57, 20] width 102 height 29
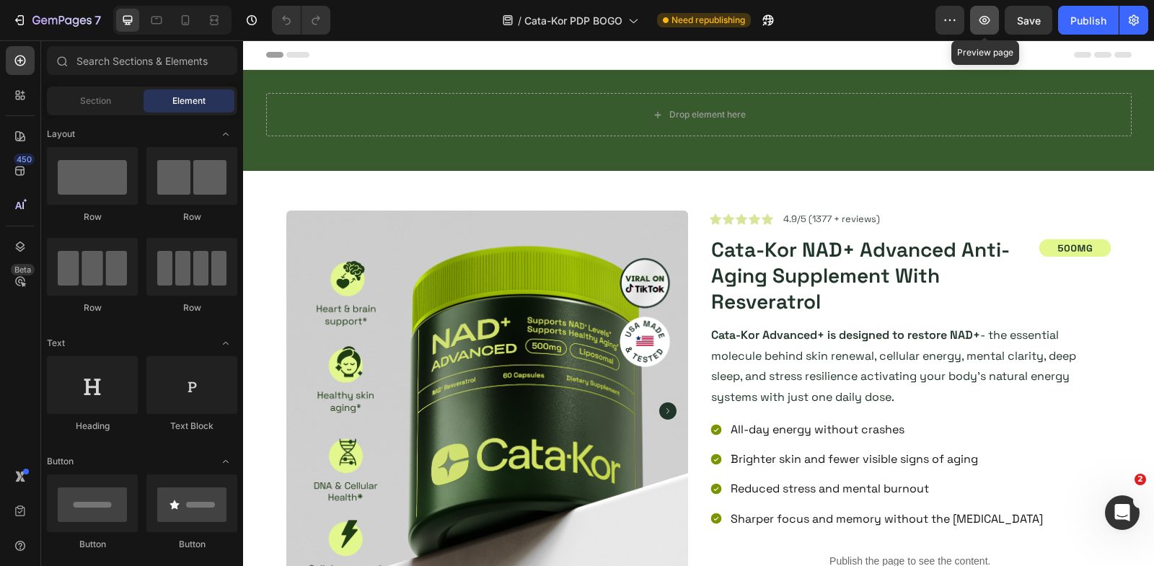
click at [983, 16] on icon "button" at bounding box center [984, 20] width 14 height 14
click at [190, 17] on icon at bounding box center [185, 20] width 14 height 14
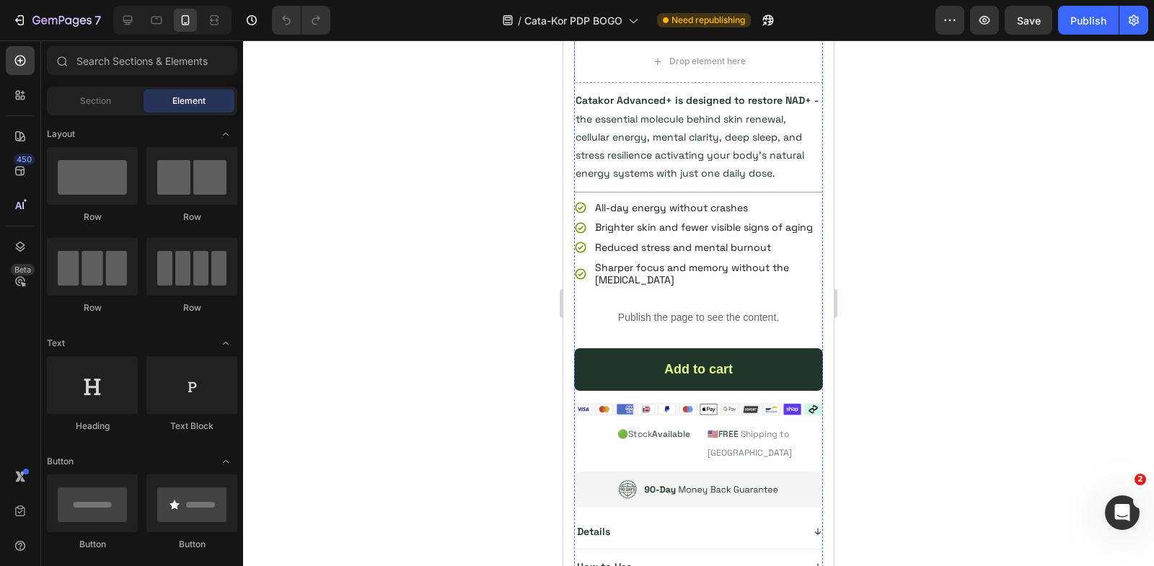
scroll to position [625, 0]
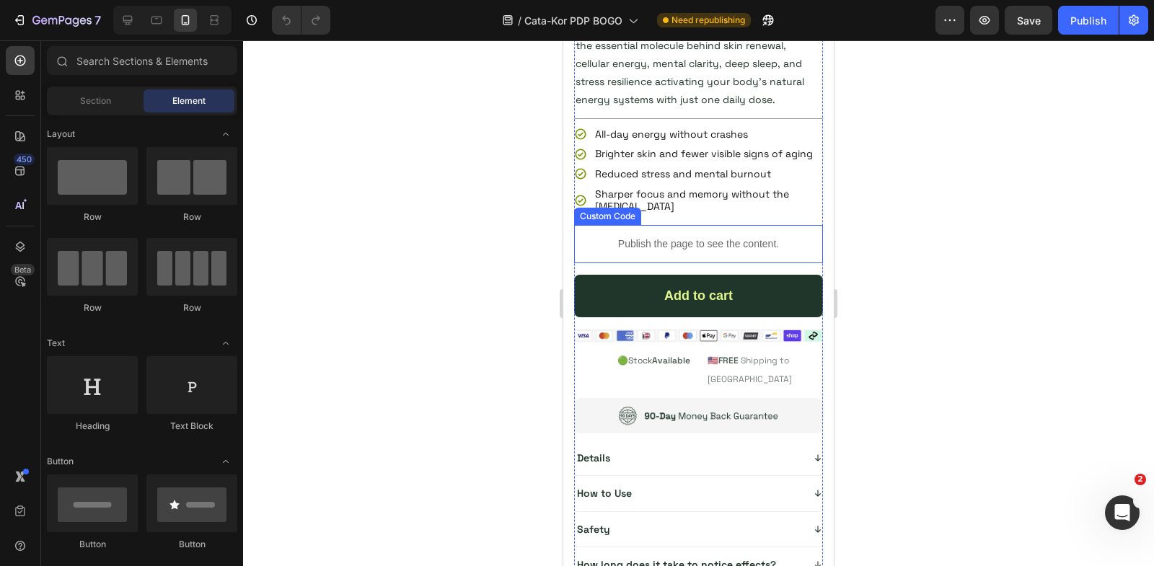
click at [697, 229] on div "Publish the page to see the content." at bounding box center [698, 244] width 249 height 38
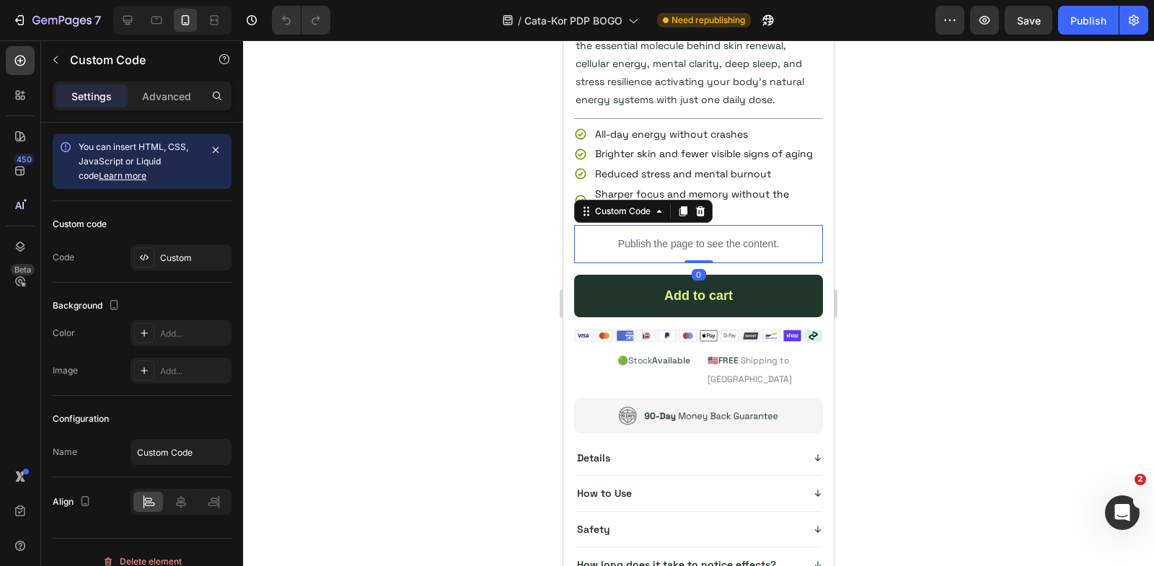
click at [697, 229] on div "Publish the page to see the content." at bounding box center [698, 244] width 249 height 38
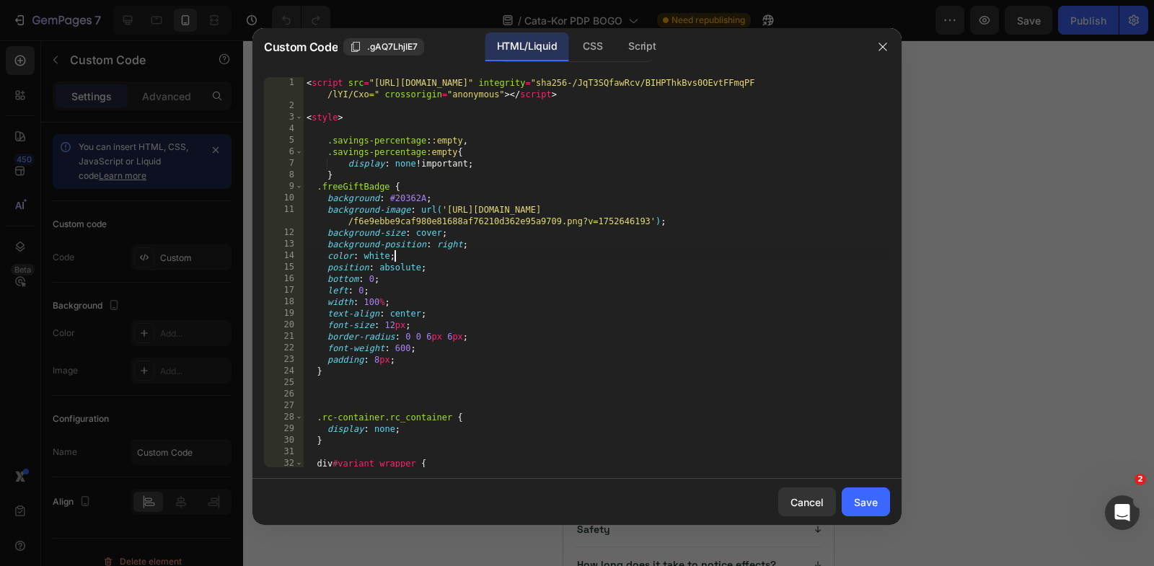
click at [597, 257] on div "< script src = "[URL][DOMAIN_NAME]" integrity = "sha256-/JqT3SQfawRcv/BIHPThkBv…" at bounding box center [597, 290] width 586 height 426
type textarea "}); </script>"
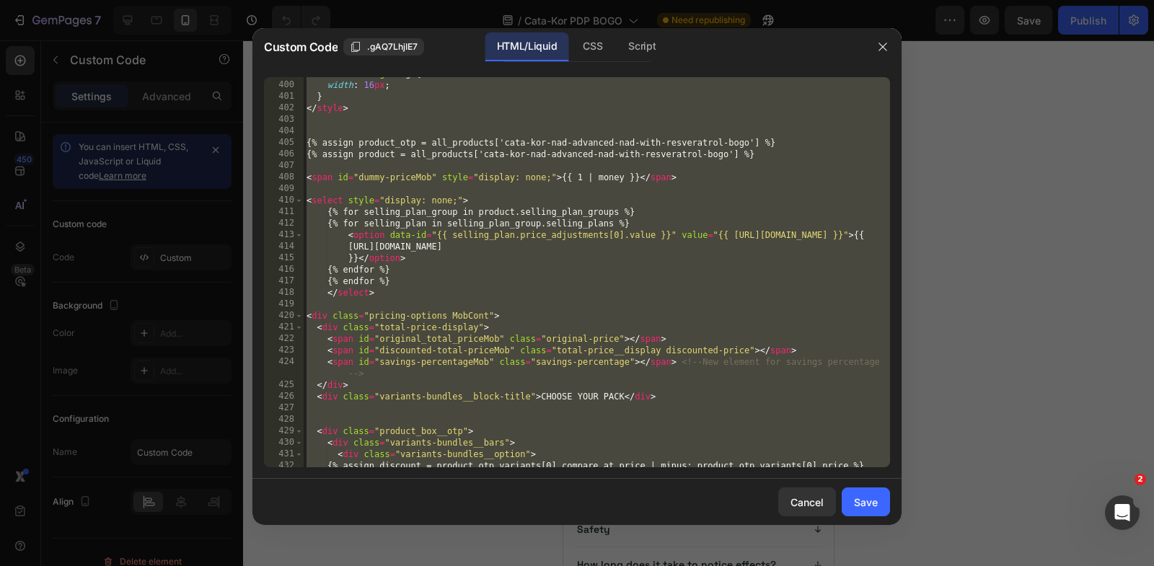
scroll to position [4555, 0]
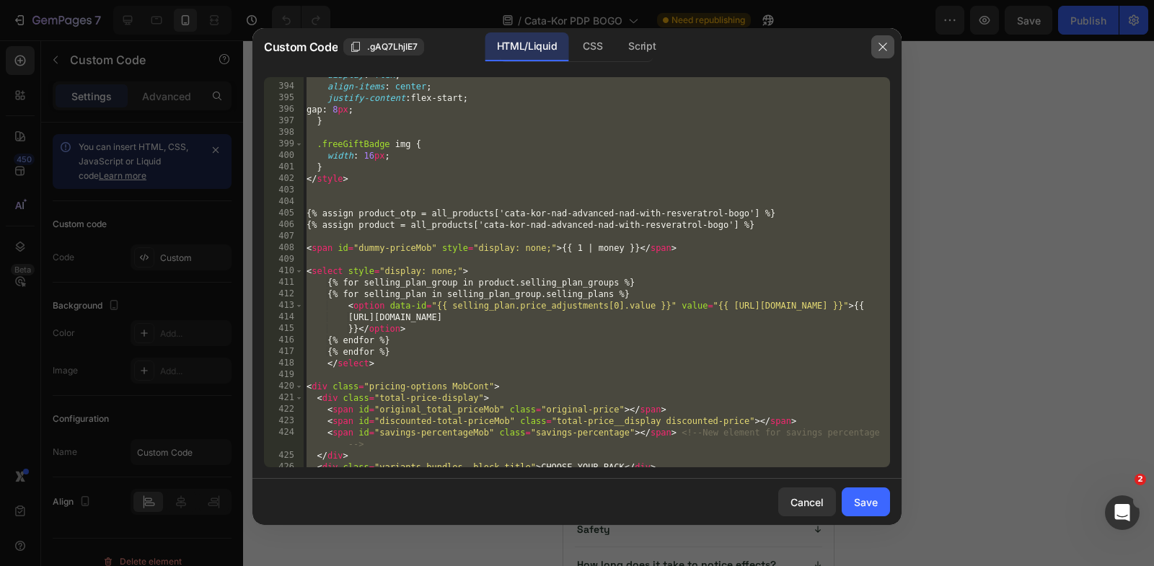
click at [887, 48] on icon "button" at bounding box center [883, 47] width 12 height 12
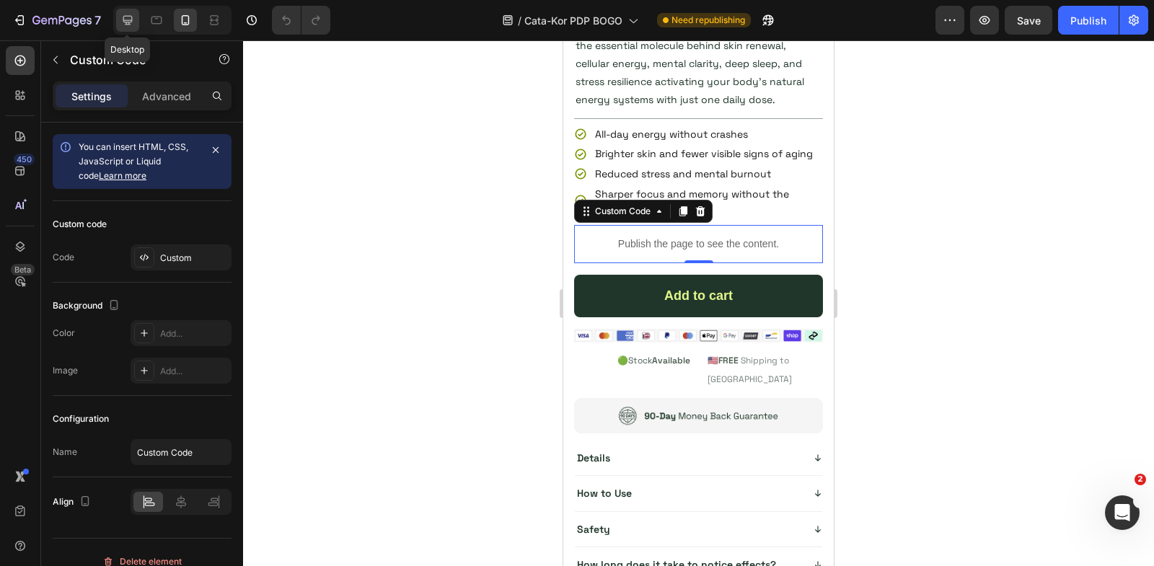
click at [123, 13] on icon at bounding box center [127, 20] width 14 height 14
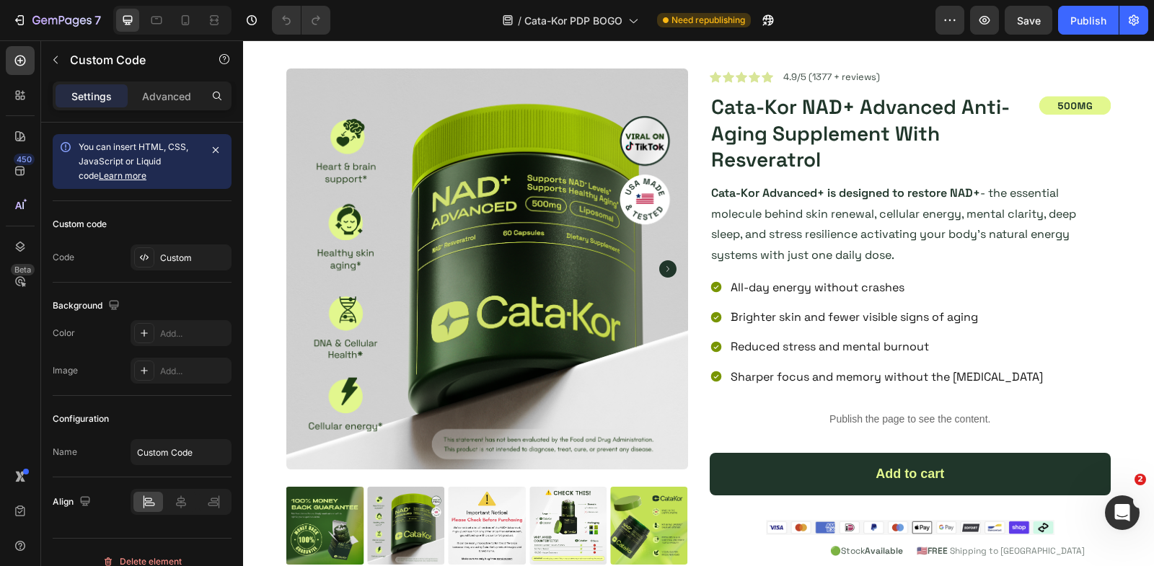
scroll to position [417, 0]
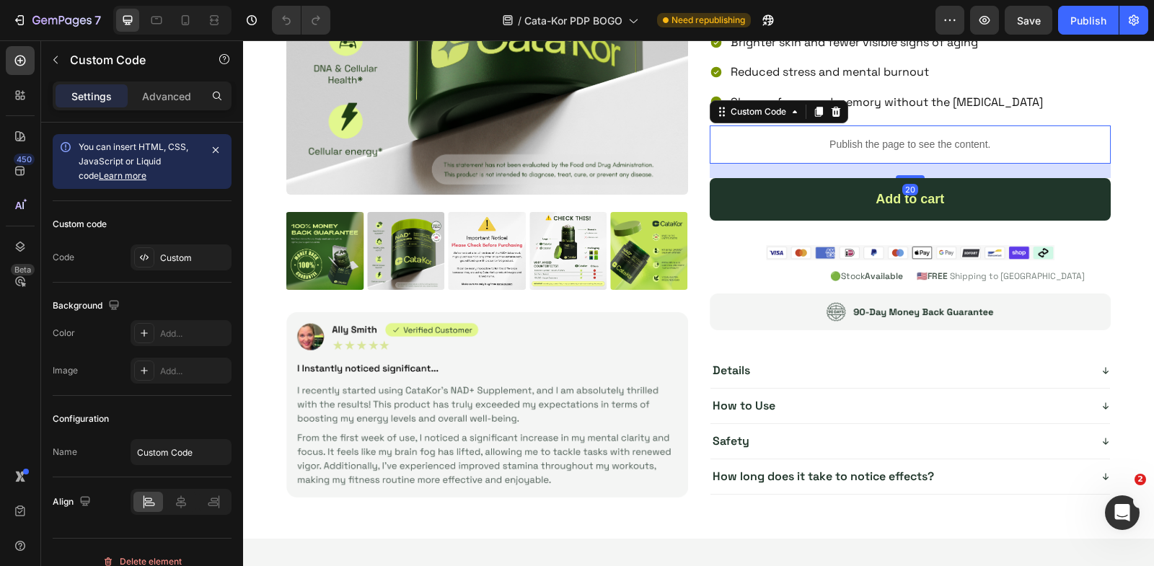
click at [854, 143] on p "Publish the page to see the content." at bounding box center [911, 144] width 402 height 15
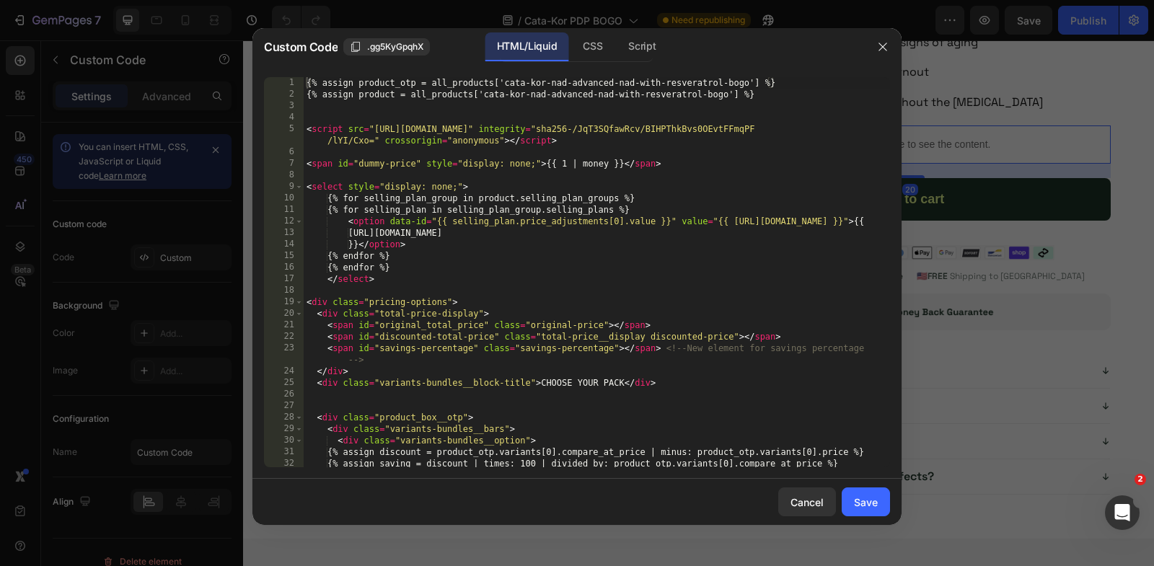
click at [532, 201] on div "{% assign product_otp = all_products['cata-kor-nad-advanced-nad-with-resveratro…" at bounding box center [597, 290] width 586 height 426
type textarea "<input type="hidden" name="selling_plan" id="selling_plan_input"> <input type="…"
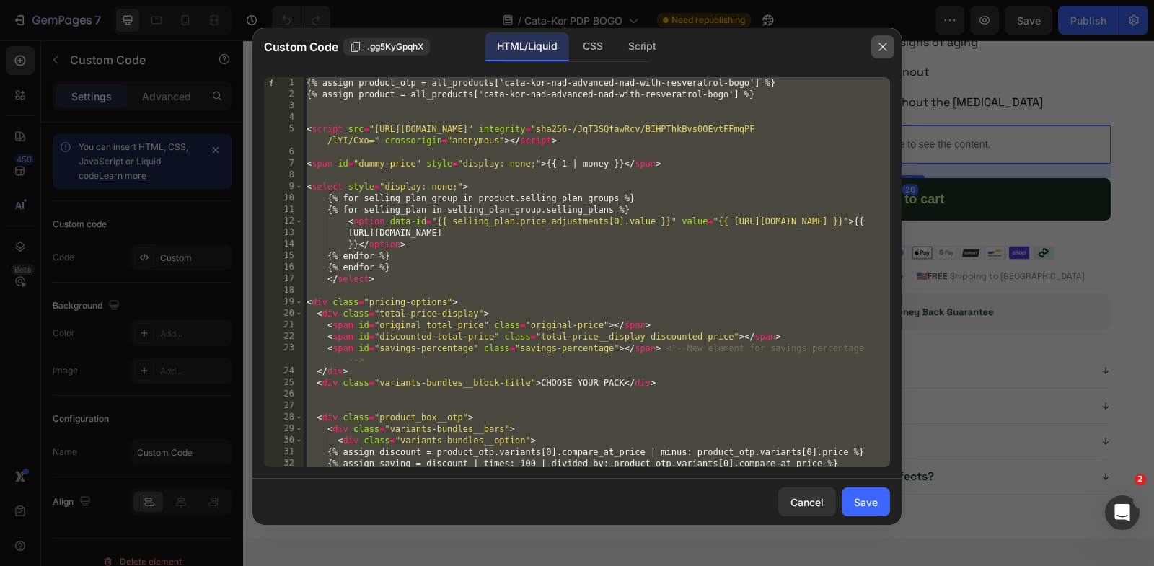
click at [880, 39] on button "button" at bounding box center [882, 46] width 23 height 23
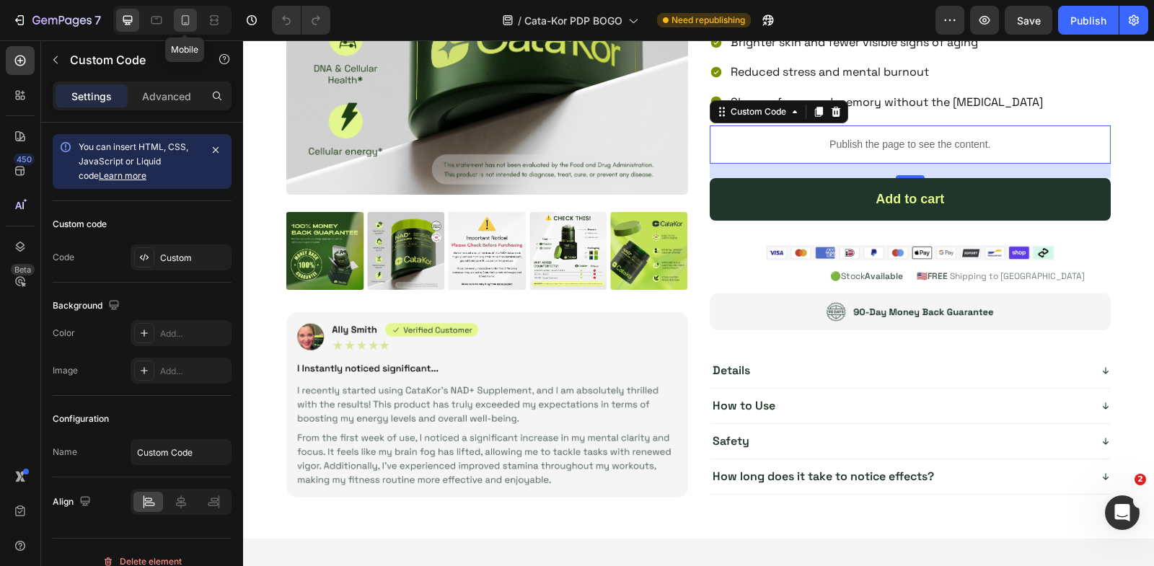
click at [187, 13] on icon at bounding box center [185, 20] width 14 height 14
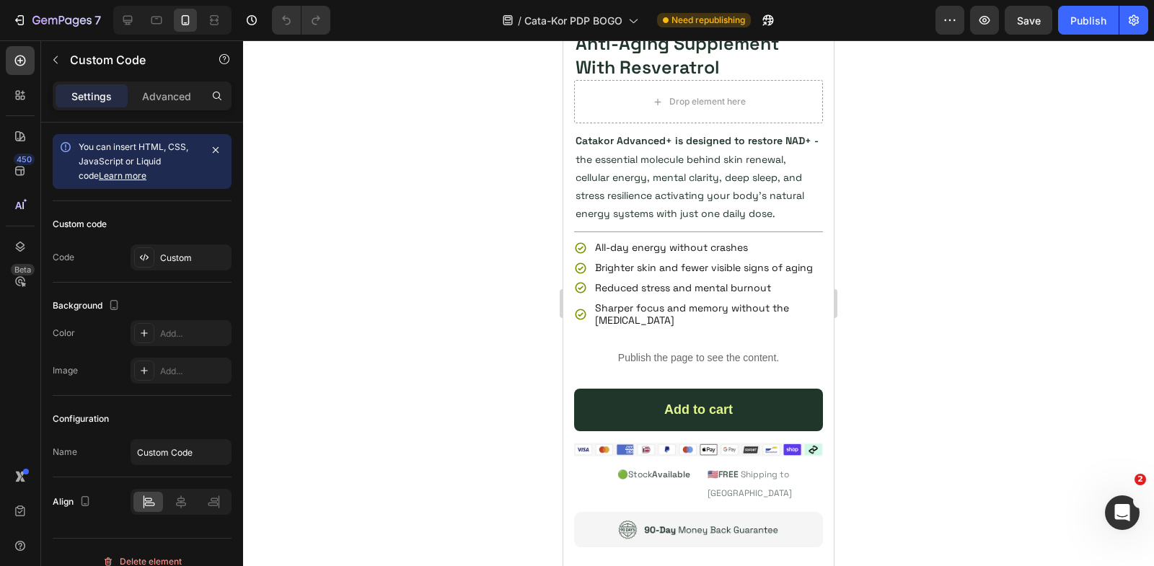
scroll to position [5047, 0]
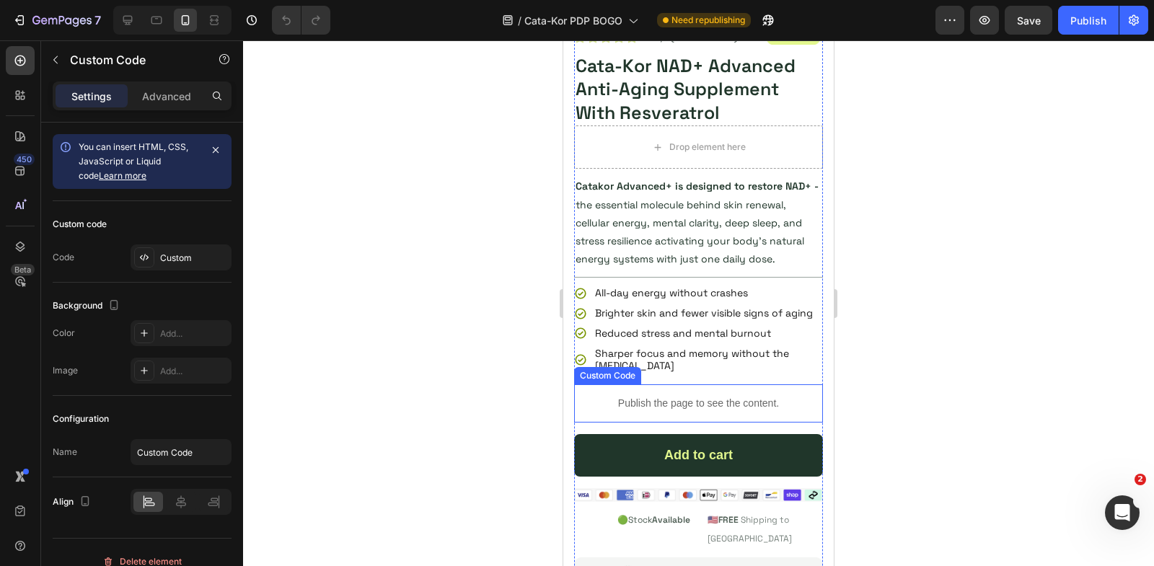
click at [698, 405] on p "Publish the page to see the content." at bounding box center [698, 403] width 249 height 15
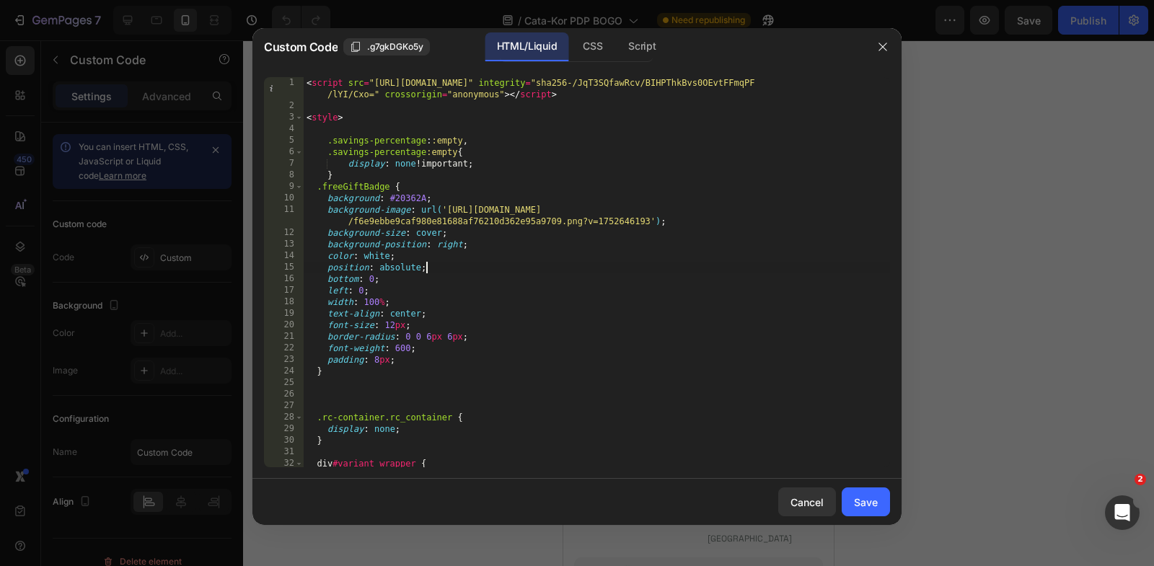
click at [574, 271] on div "< script src = "[URL][DOMAIN_NAME]" integrity = "sha256-/JqT3SQfawRcv/BIHPThkBv…" at bounding box center [597, 290] width 586 height 426
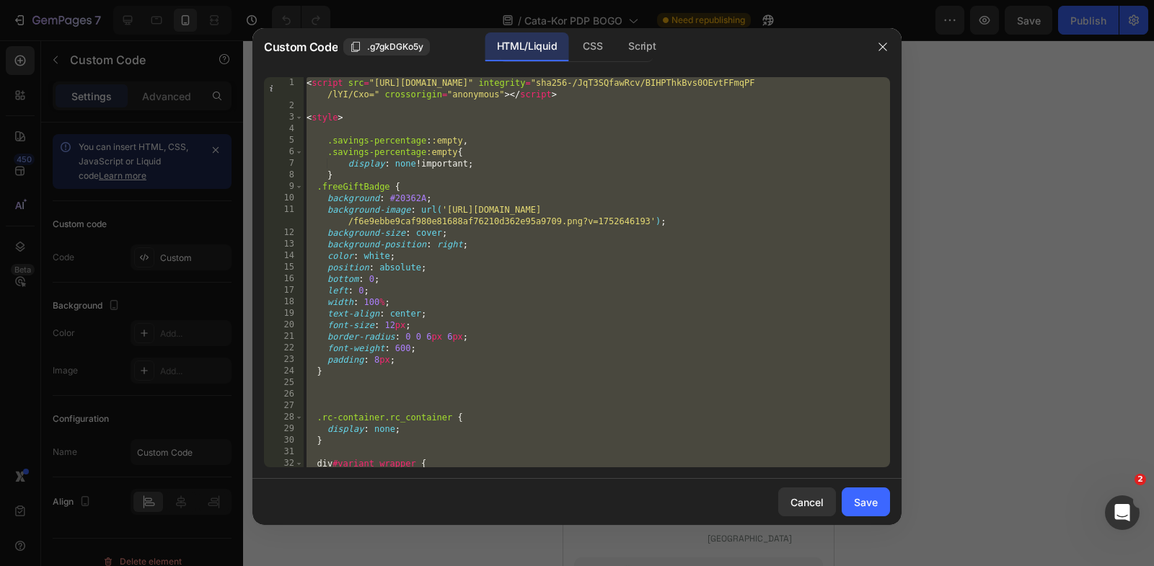
paste textarea "<input type="hidden" name="quantity" id="quantity_input" value="1""
type textarea "<input type="hidden" name="quantity" id="quantity_input" value="1">"
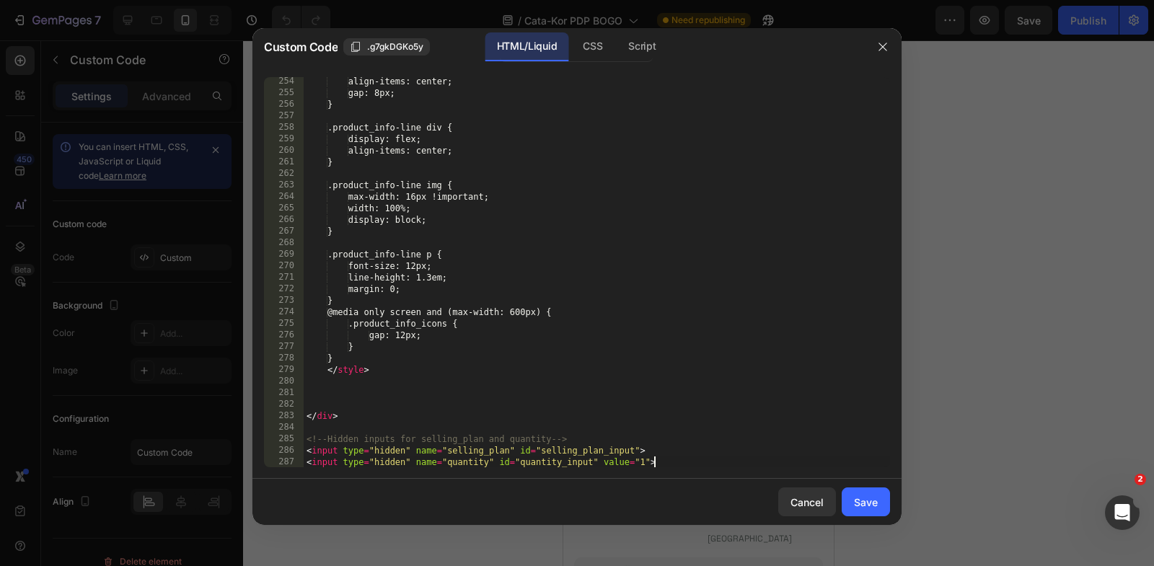
scroll to position [3198, 0]
click at [869, 501] on div "Save" at bounding box center [866, 502] width 24 height 15
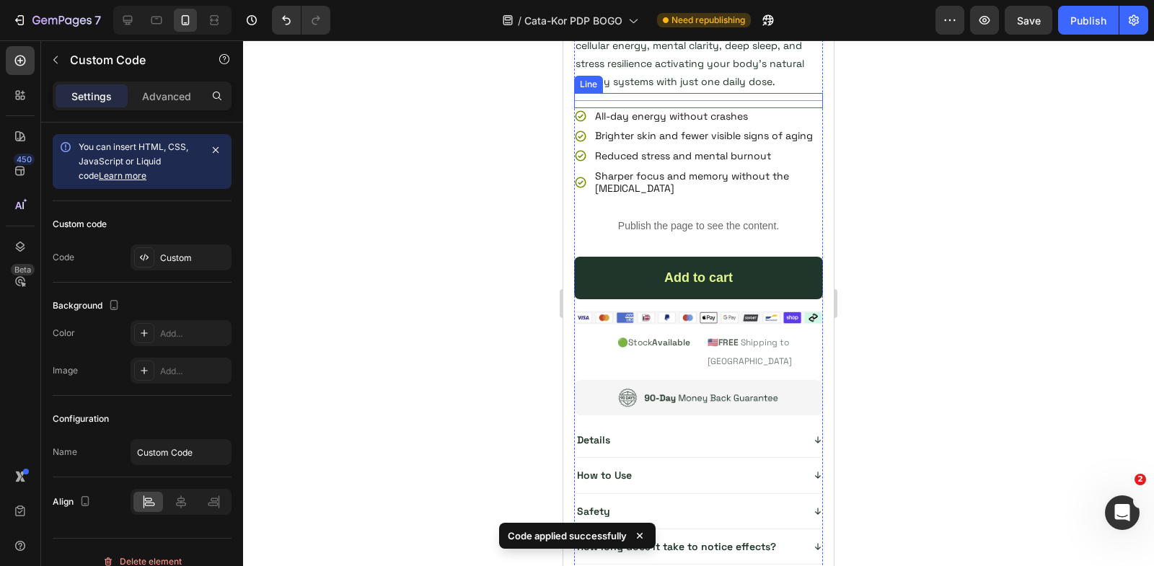
scroll to position [682, 0]
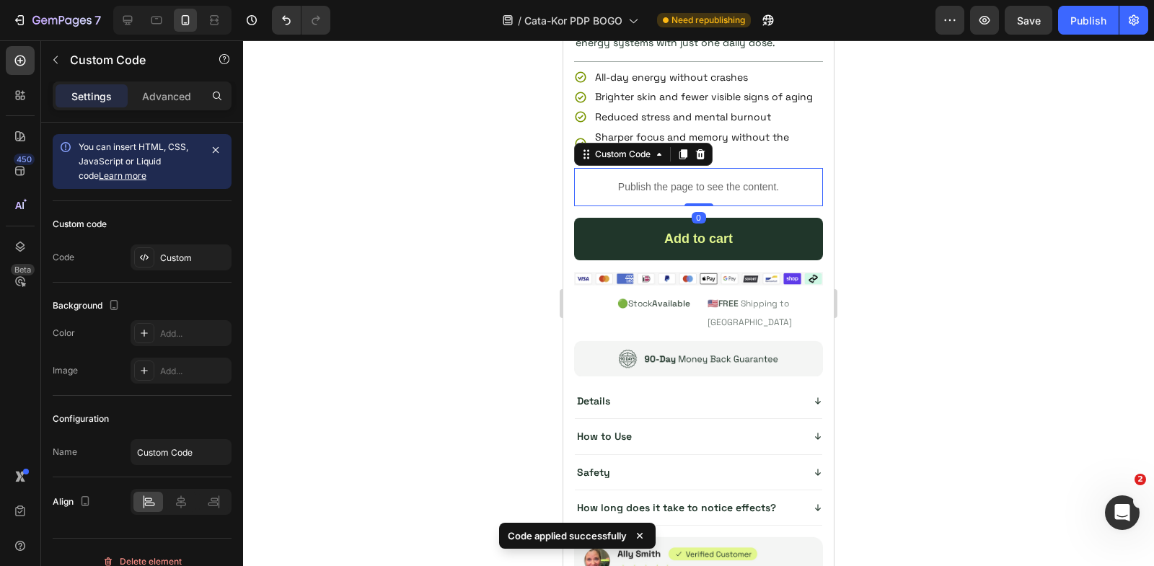
click at [656, 180] on p "Publish the page to see the content." at bounding box center [698, 187] width 249 height 15
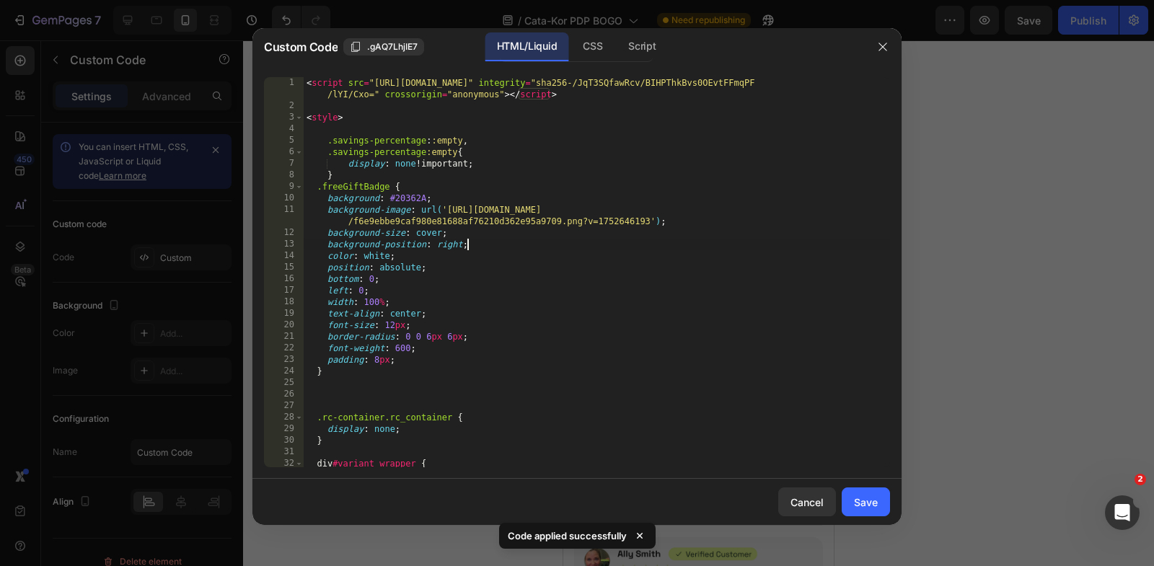
click at [623, 245] on div "< script src = "https://code.jquery.com/jquery-3.7.1.min.js" integrity = "sha25…" at bounding box center [597, 290] width 586 height 426
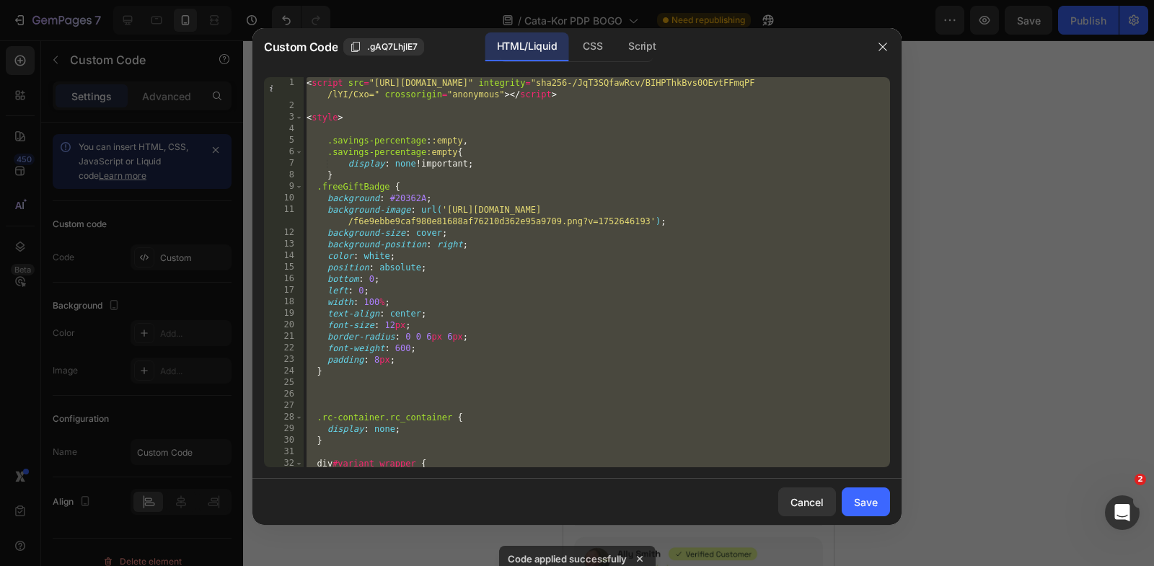
paste textarea "<input type="hidden" name="quantity" id="quantity_input" value="1""
type textarea "<input type="hidden" name="quantity" id="quantity_input" value="1">"
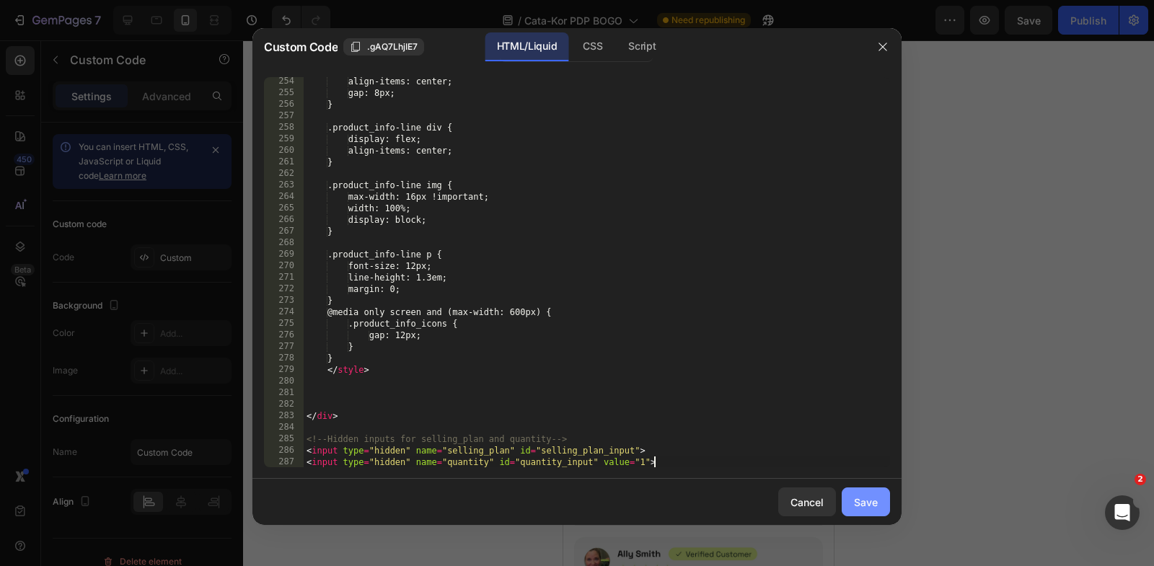
click at [866, 491] on button "Save" at bounding box center [866, 502] width 48 height 29
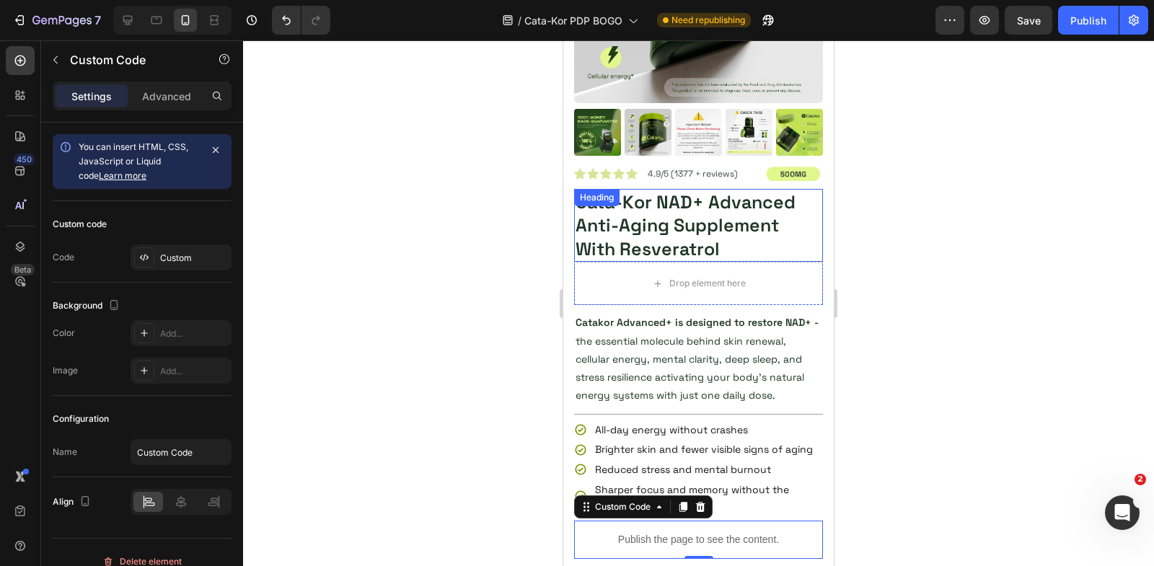
scroll to position [316, 0]
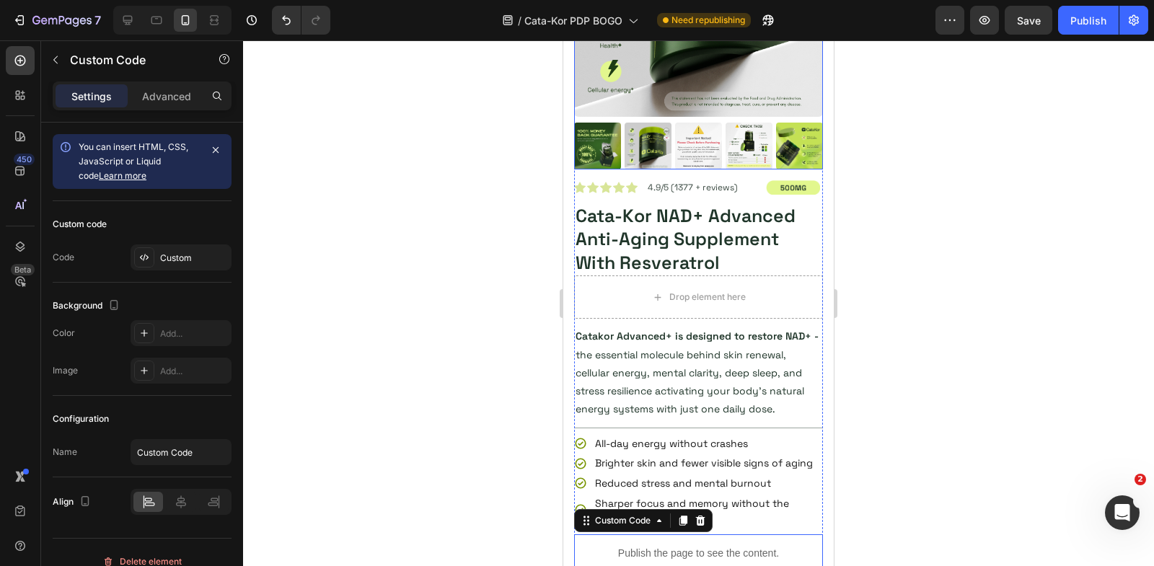
click at [721, 168] on div at bounding box center [698, 146] width 249 height 47
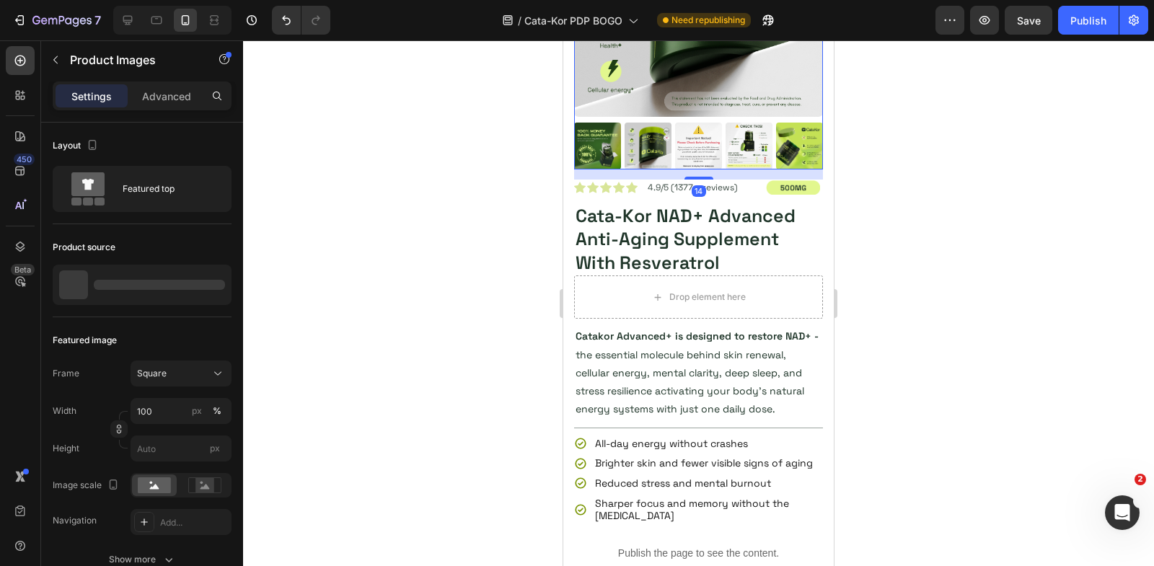
click at [719, 173] on div "14" at bounding box center [698, 175] width 249 height 10
click at [722, 175] on div "14" at bounding box center [698, 175] width 249 height 10
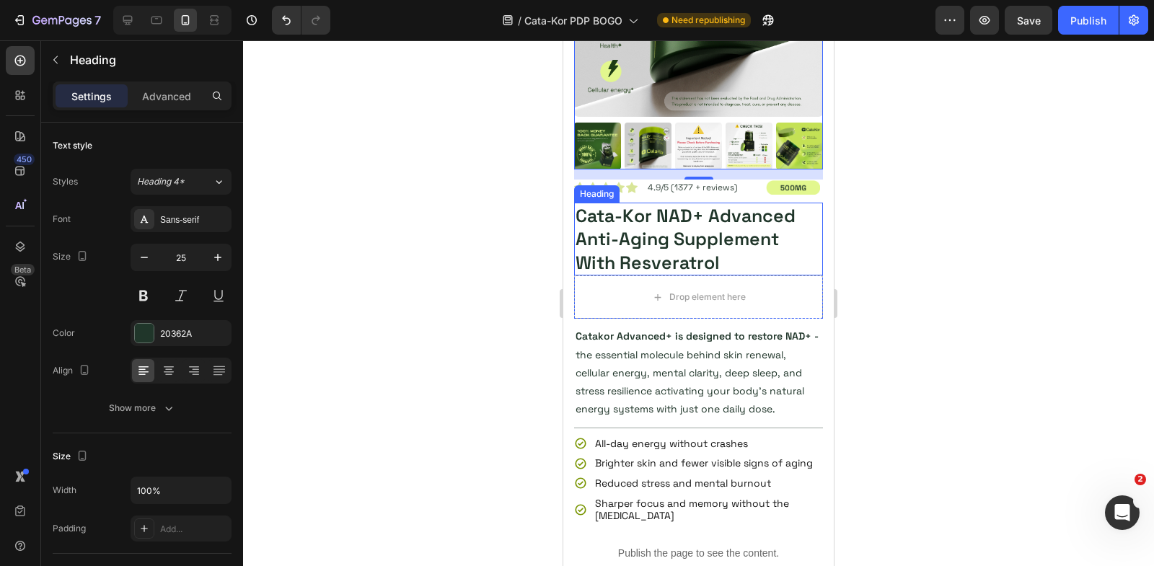
click at [763, 221] on h2 "Cata-Kor NAD+ Advanced Anti-Aging Supplement With Resveratrol" at bounding box center [698, 240] width 249 height 74
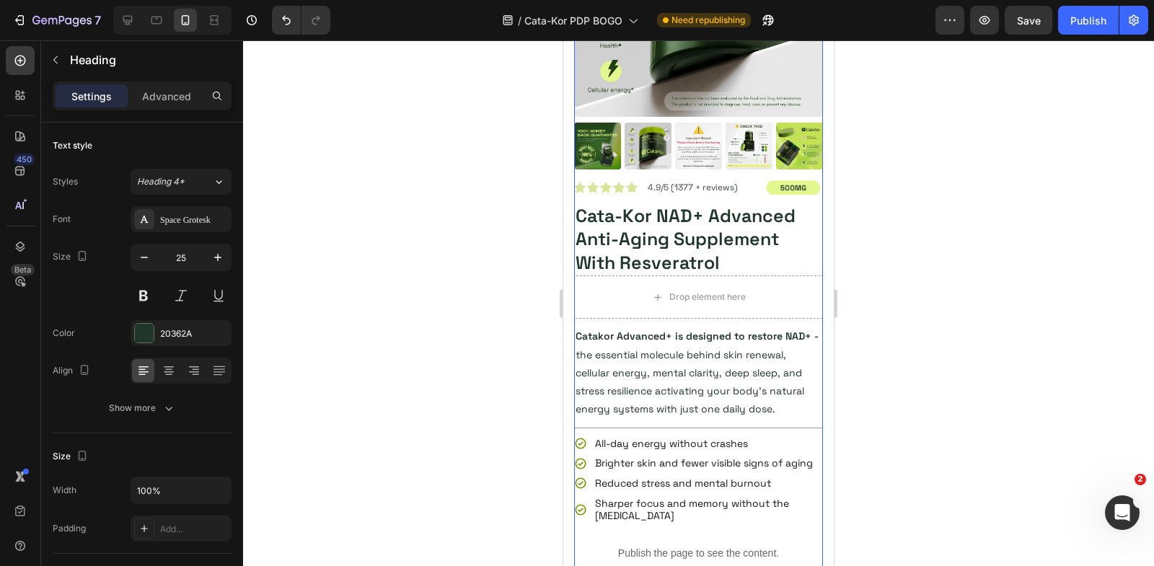
click at [736, 174] on div "Product Images" at bounding box center [698, 24] width 249 height 312
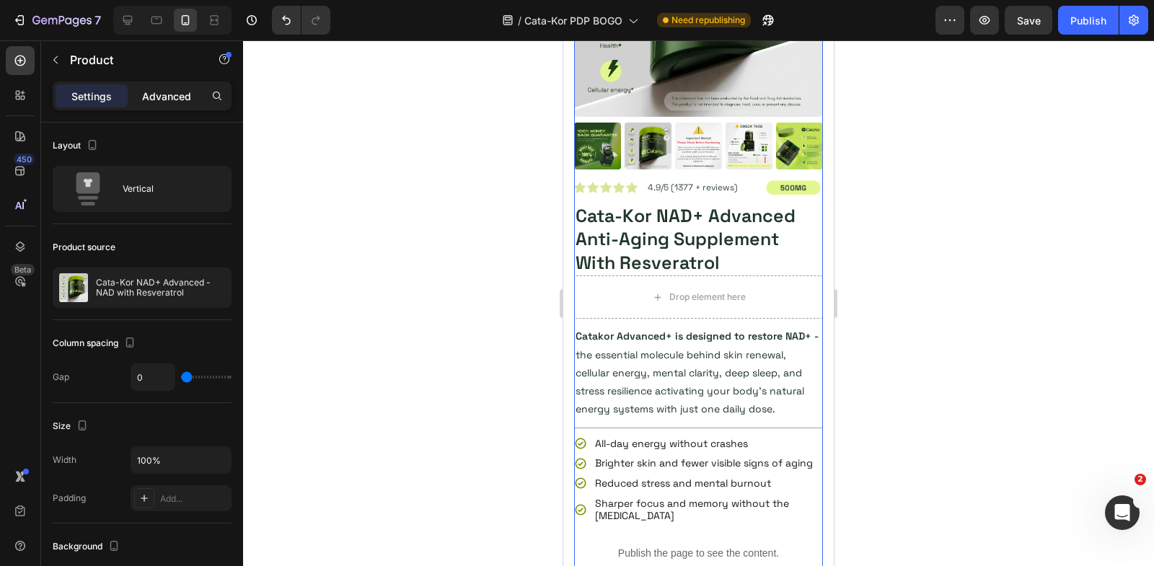
click at [159, 95] on p "Advanced" at bounding box center [166, 96] width 49 height 15
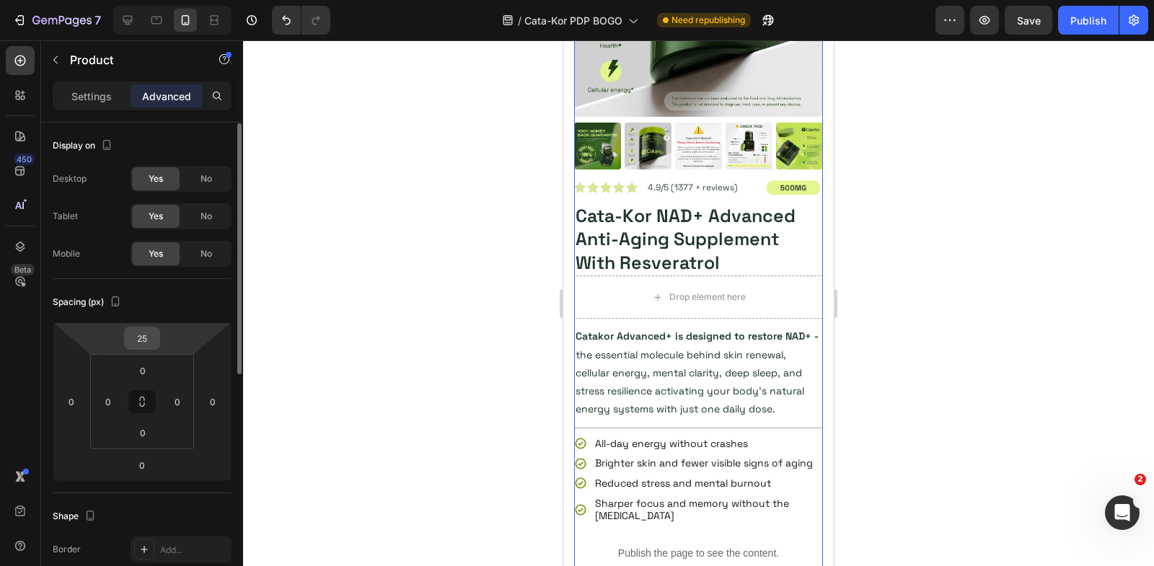
scroll to position [452, 0]
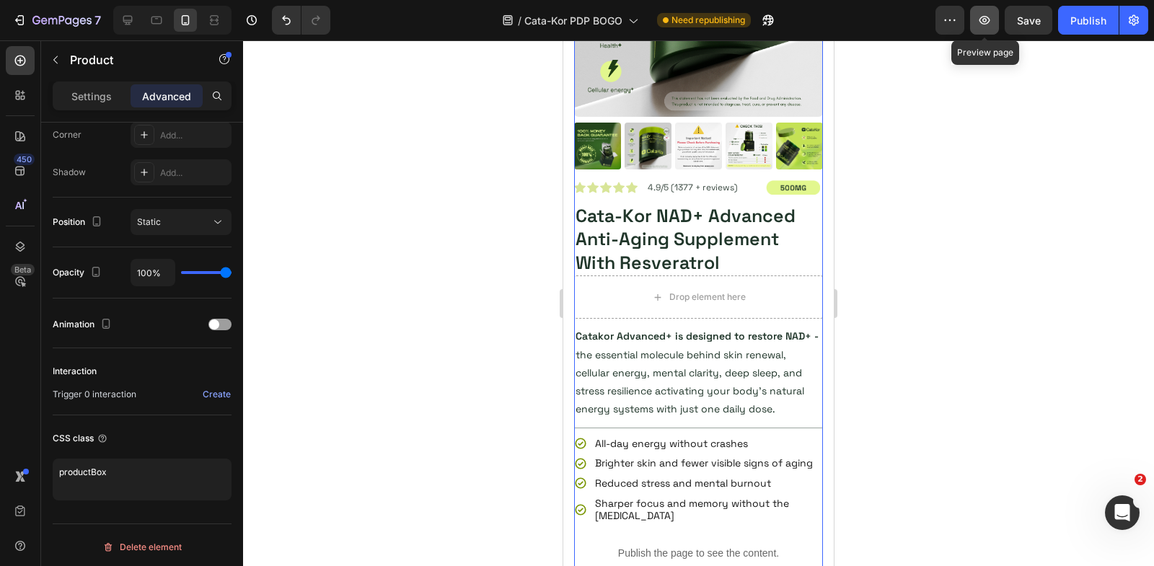
click at [990, 18] on icon "button" at bounding box center [985, 20] width 11 height 9
click at [987, 25] on icon "button" at bounding box center [984, 20] width 14 height 14
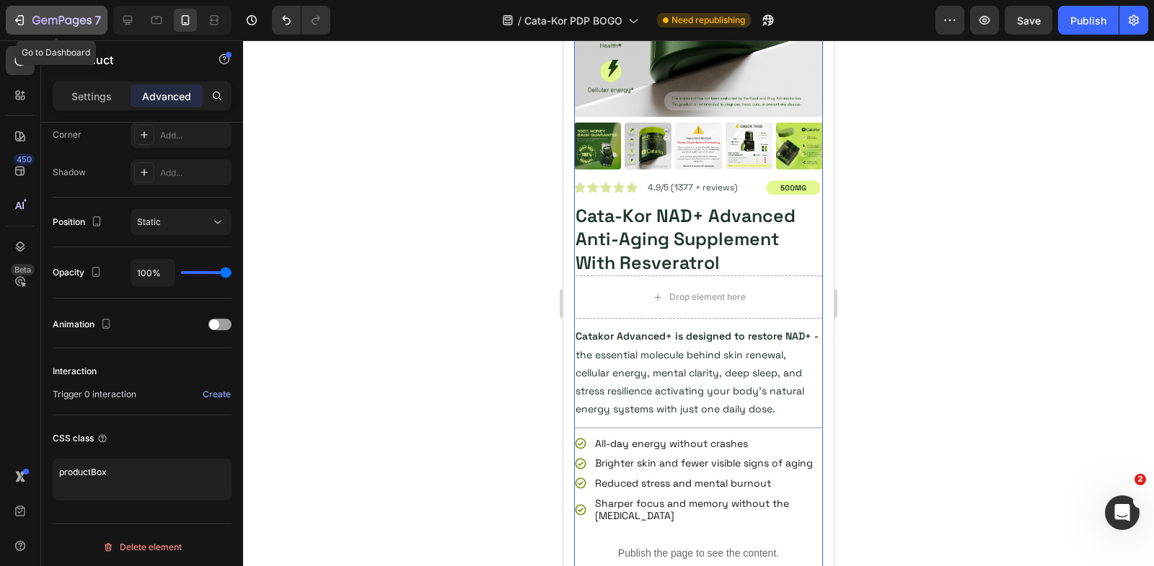
click at [22, 20] on icon "button" at bounding box center [21, 20] width 6 height 10
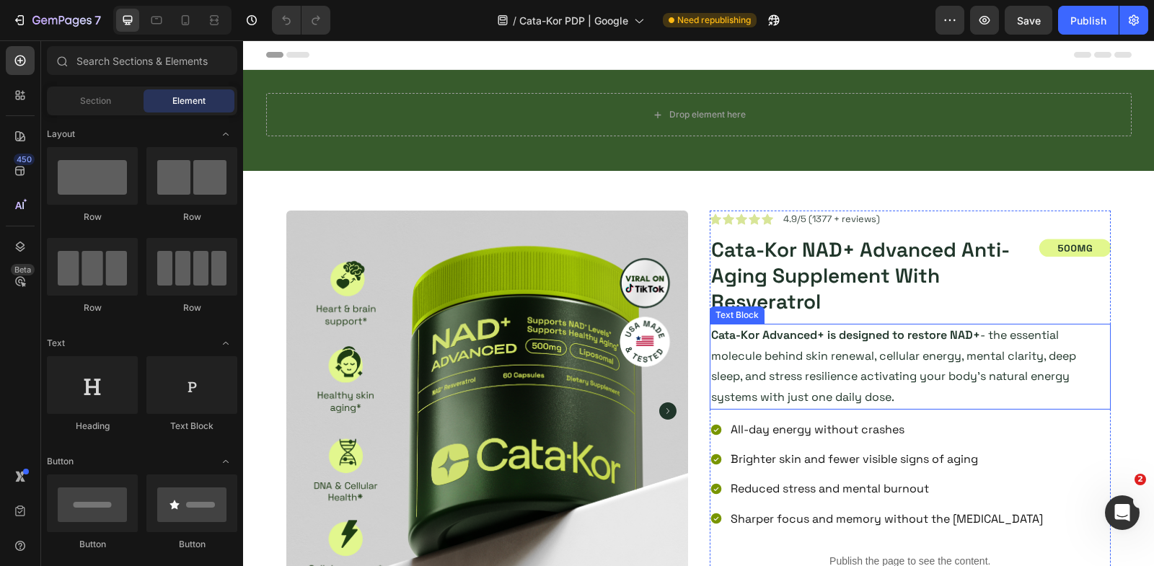
scroll to position [388, 0]
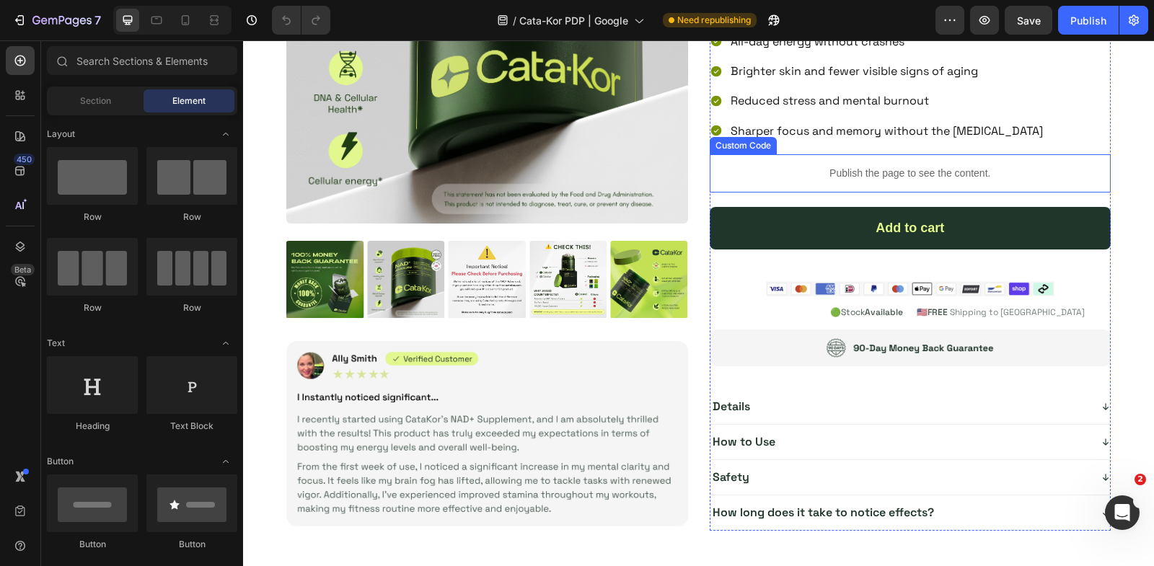
click at [781, 166] on p "Publish the page to see the content." at bounding box center [911, 173] width 402 height 15
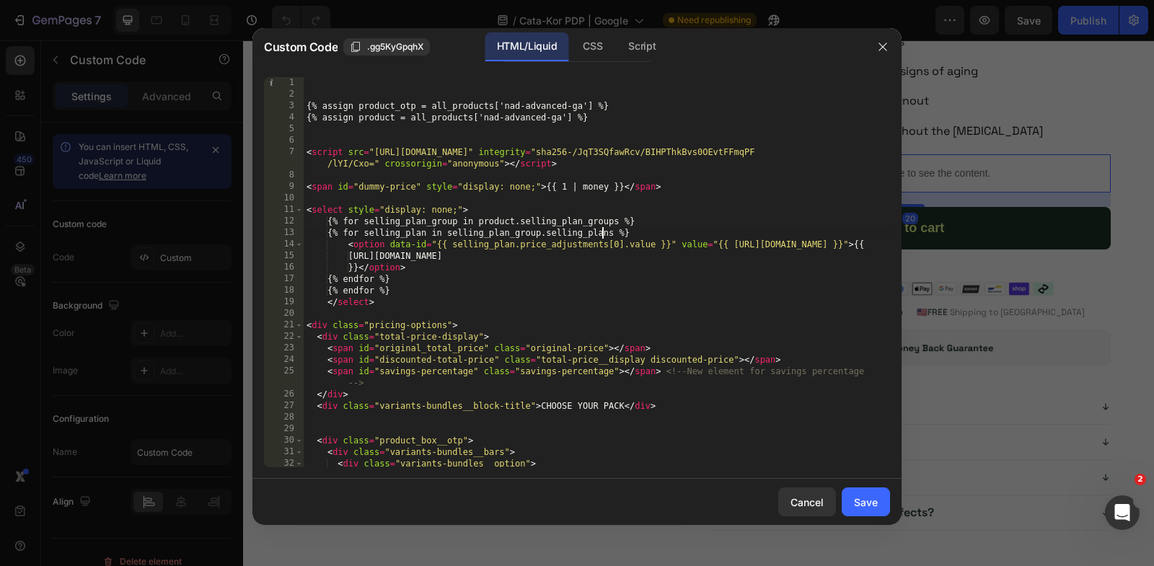
click at [604, 229] on div "{% assign product_otp = all_products['nad-advanced-ga'] %} {% assign product = …" at bounding box center [597, 284] width 586 height 414
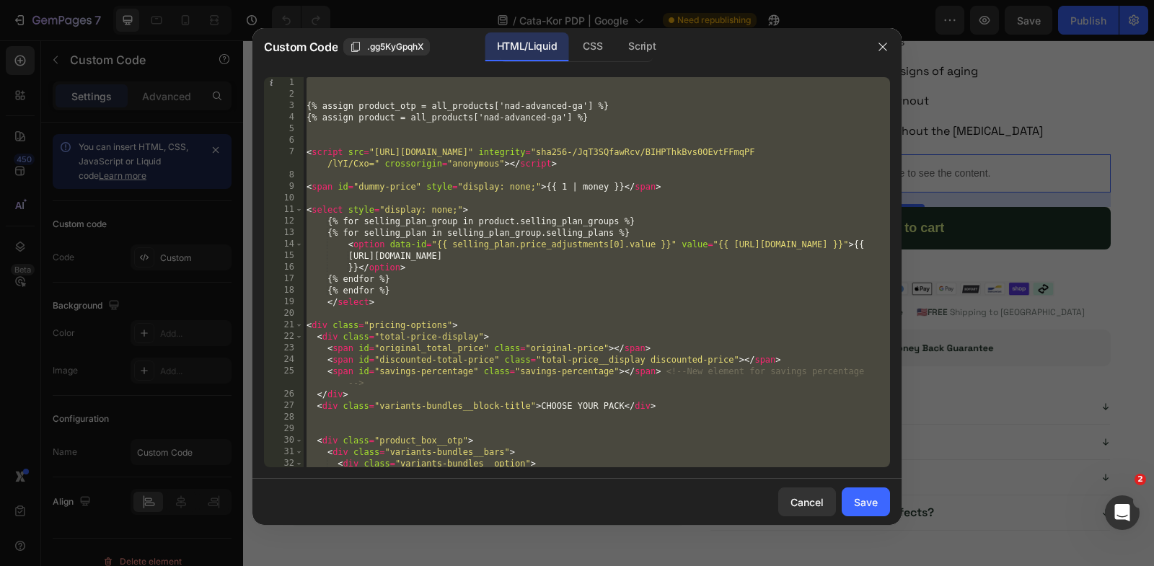
click at [654, 277] on div "{% assign product_otp = all_products['nad-advanced-ga'] %} {% assign product = …" at bounding box center [597, 284] width 586 height 414
click at [617, 47] on div "CSS" at bounding box center [642, 46] width 50 height 29
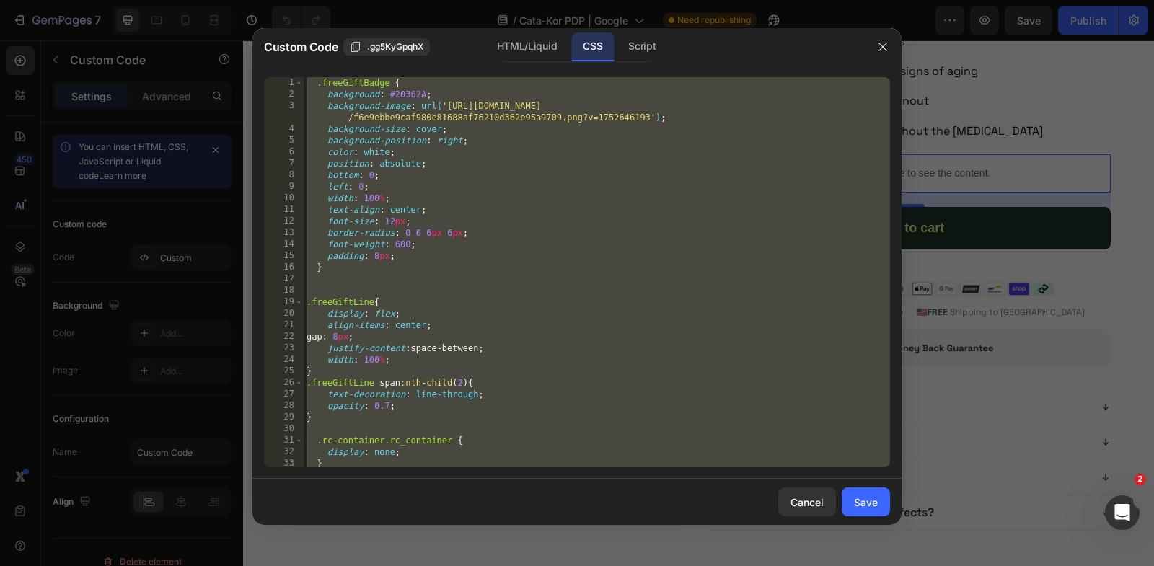
click at [610, 261] on div ".freeGiftBadge { background : #20362A ; background-image : url( '[URL][DOMAIN_N…" at bounding box center [597, 284] width 586 height 414
click at [651, 255] on div ".freeGiftBadge { background : #20362A ; background-image : url( '[URL][DOMAIN_N…" at bounding box center [597, 284] width 586 height 414
click at [522, 46] on div "HTML/Liquid" at bounding box center [526, 46] width 83 height 29
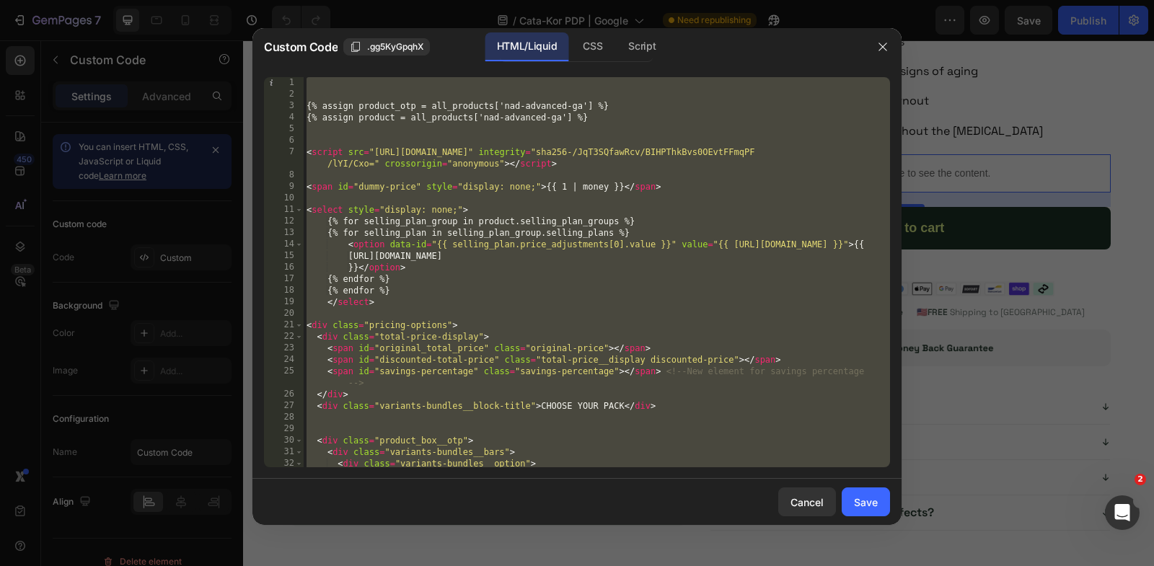
click at [597, 247] on div "{% assign product_otp = all_products['nad-advanced-ga'] %} {% assign product = …" at bounding box center [597, 284] width 586 height 414
click at [617, 56] on div "CSS" at bounding box center [642, 46] width 50 height 29
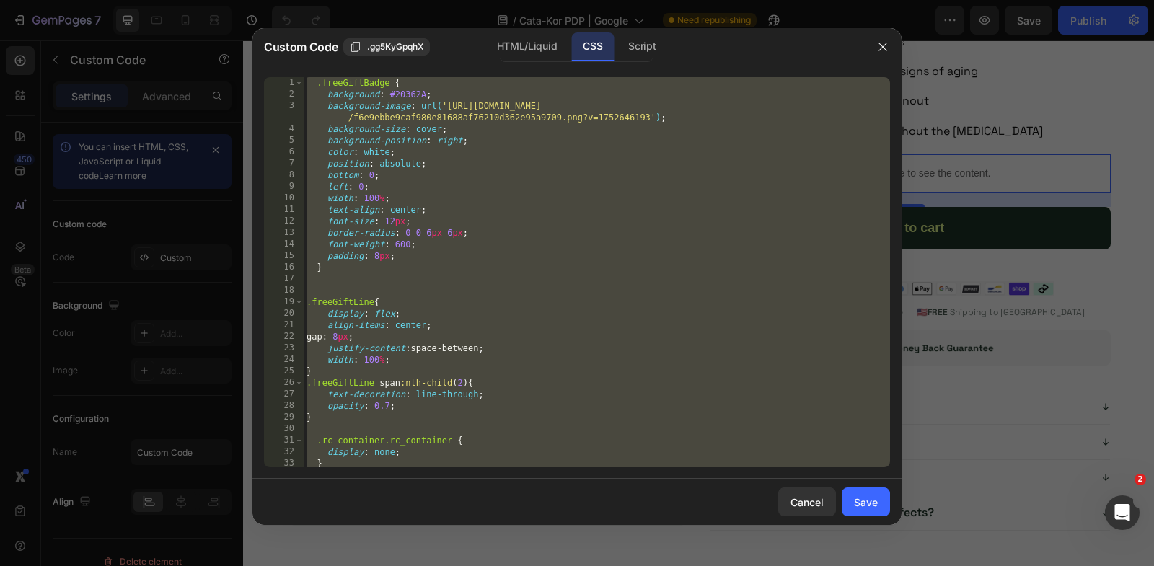
click at [607, 149] on div ".freeGiftBadge { background : #20362A ; background-image : url( '[URL][DOMAIN_N…" at bounding box center [597, 284] width 586 height 414
click at [659, 52] on div "Script" at bounding box center [642, 46] width 50 height 29
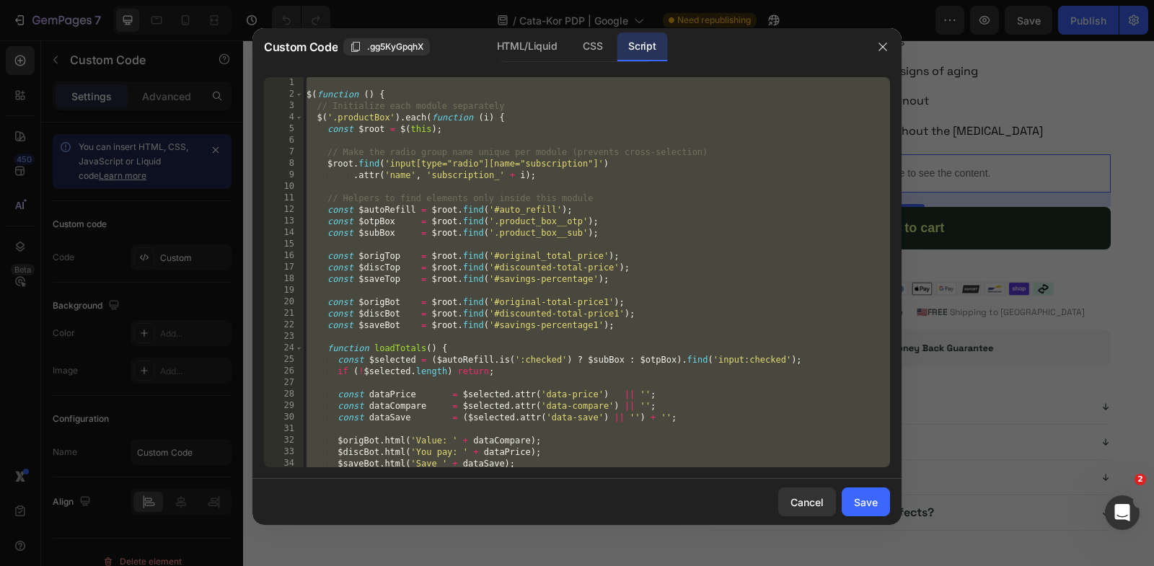
click at [661, 214] on div "$ ( function ( ) { // Initialize each module separately $ ( '.productBox' ) . e…" at bounding box center [597, 284] width 586 height 414
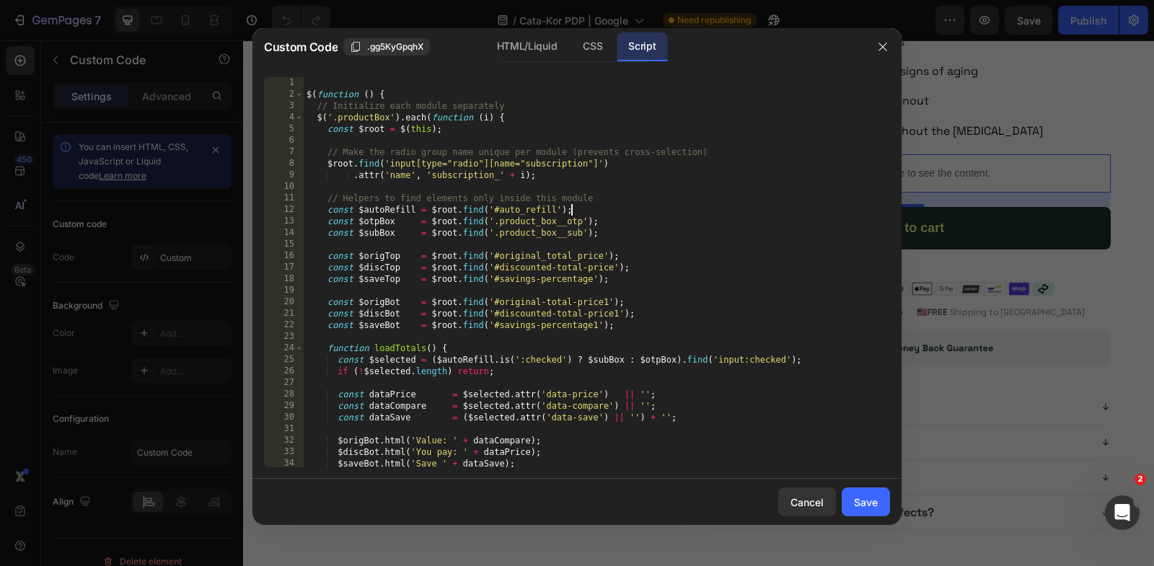
type textarea "}); });"
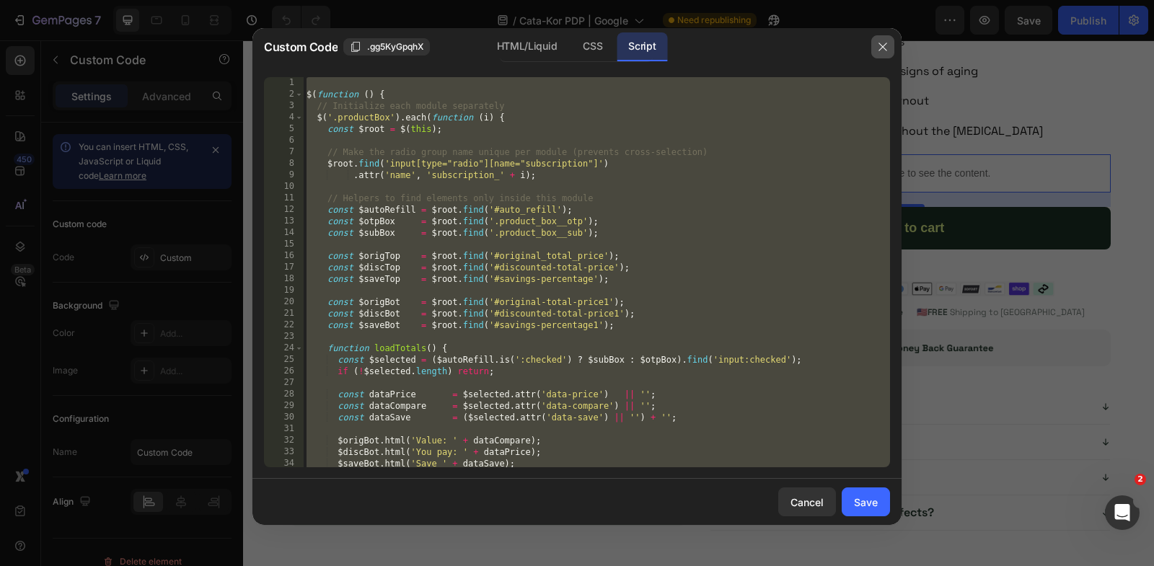
click at [881, 47] on icon "button" at bounding box center [883, 47] width 12 height 12
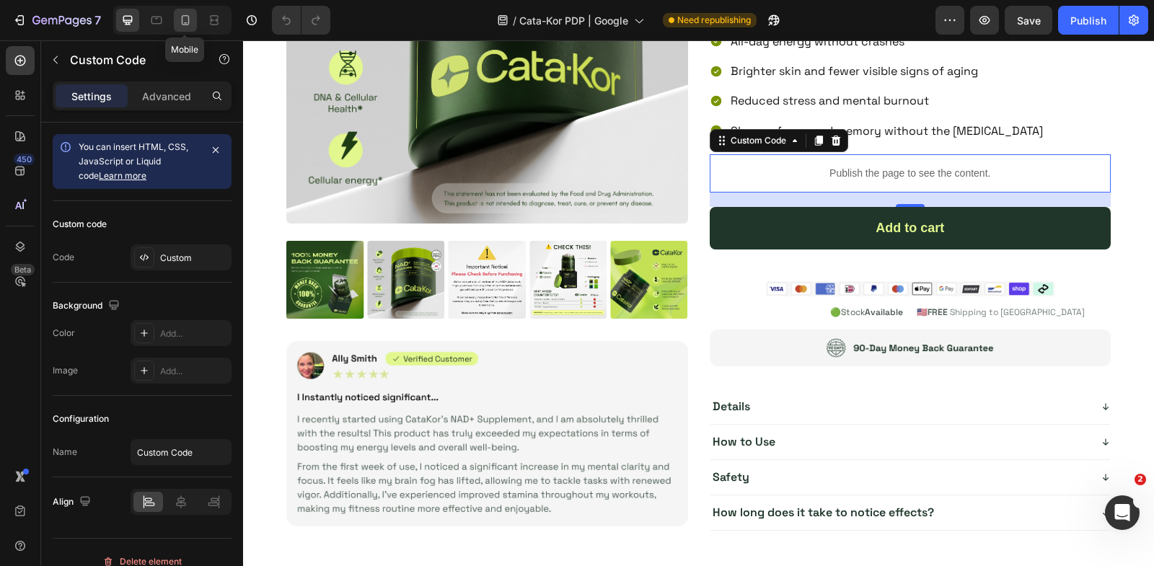
click at [190, 21] on icon at bounding box center [185, 20] width 14 height 14
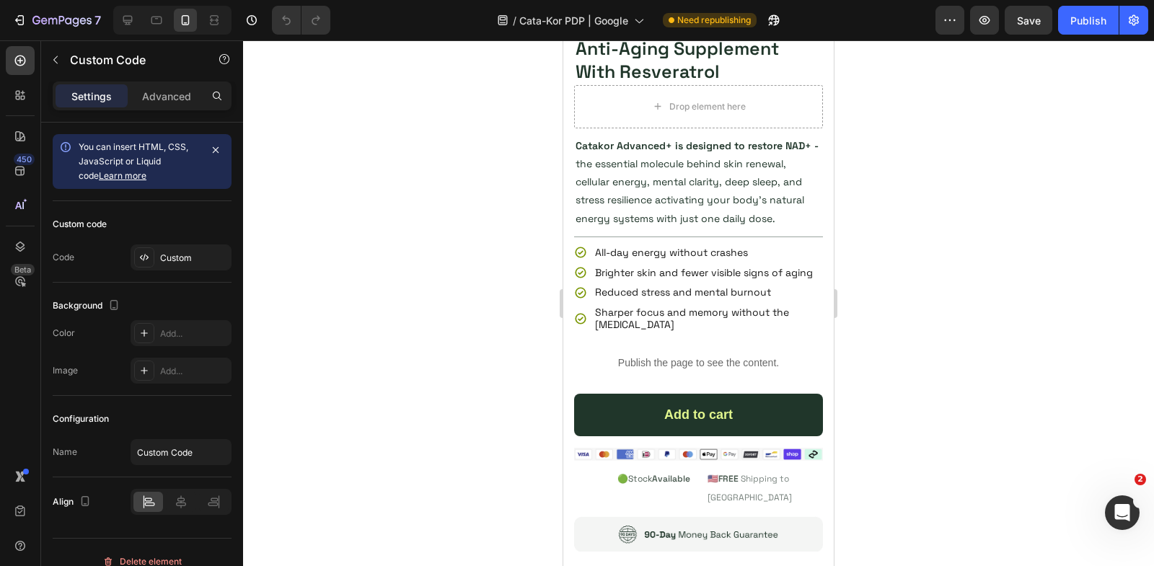
scroll to position [5846, 0]
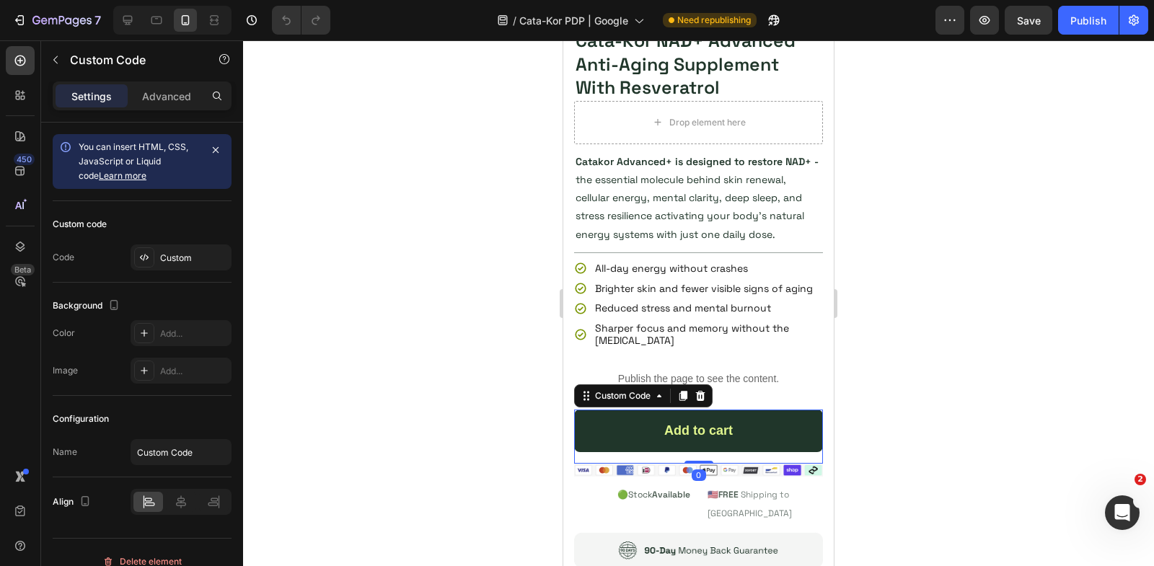
click at [654, 431] on div "Add to cart" at bounding box center [698, 431] width 249 height 43
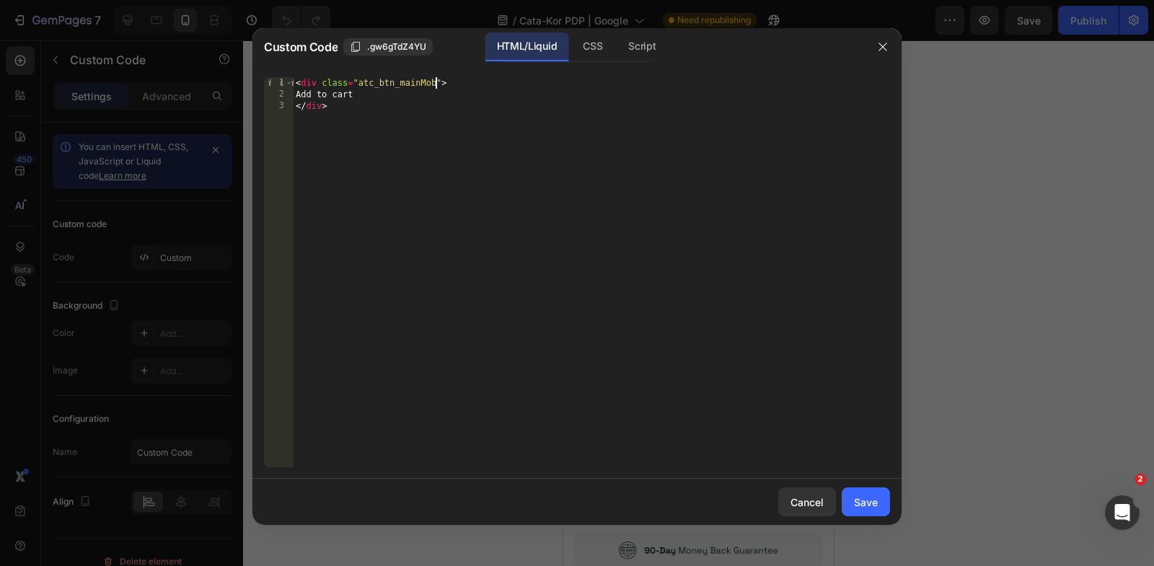
click at [435, 84] on div "< div class = "atc_btn_mainMob" > Add to cart </ div >" at bounding box center [591, 284] width 597 height 414
click at [617, 44] on div "CSS" at bounding box center [642, 46] width 50 height 29
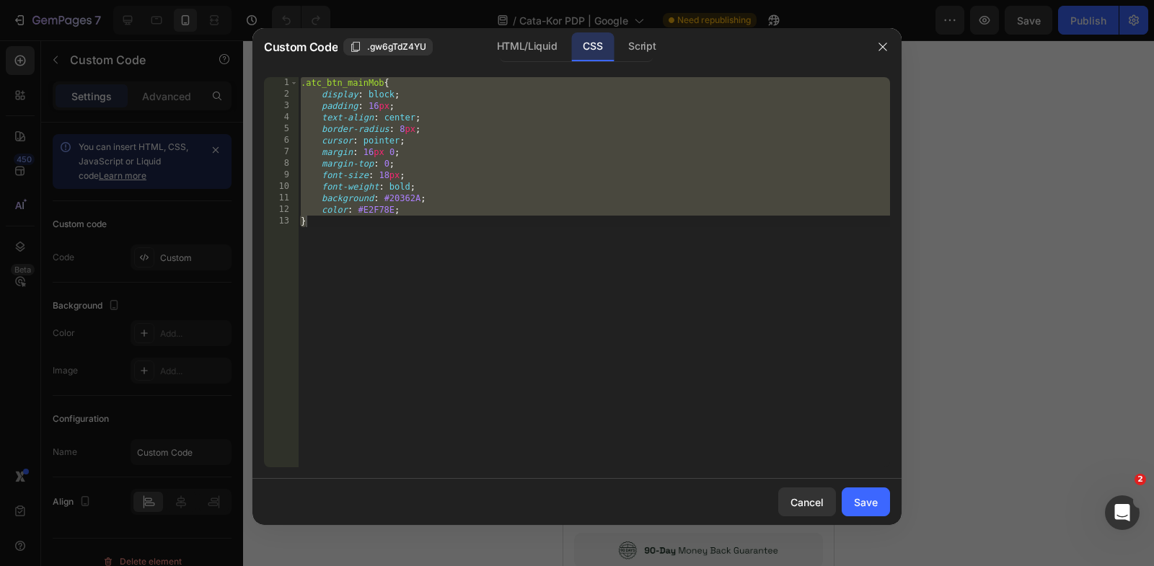
click at [384, 86] on div ".atc_btn_mainMob { display : block ; padding : 16 px ; text-align : center ; bo…" at bounding box center [594, 284] width 592 height 414
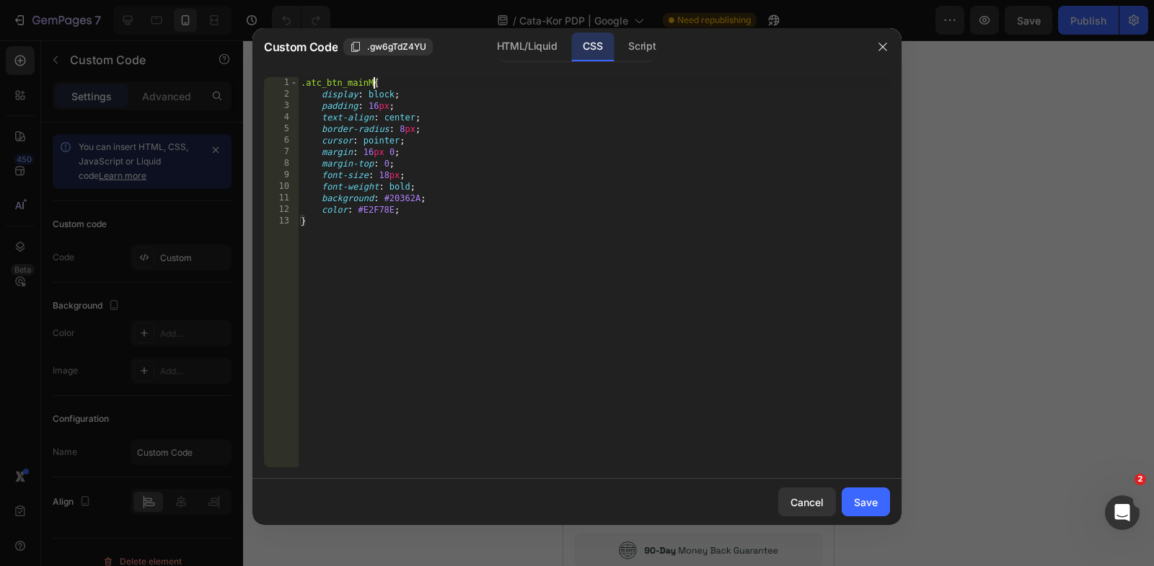
type textarea ".atc_btn_main{"
click at [852, 498] on button "Save" at bounding box center [866, 502] width 48 height 29
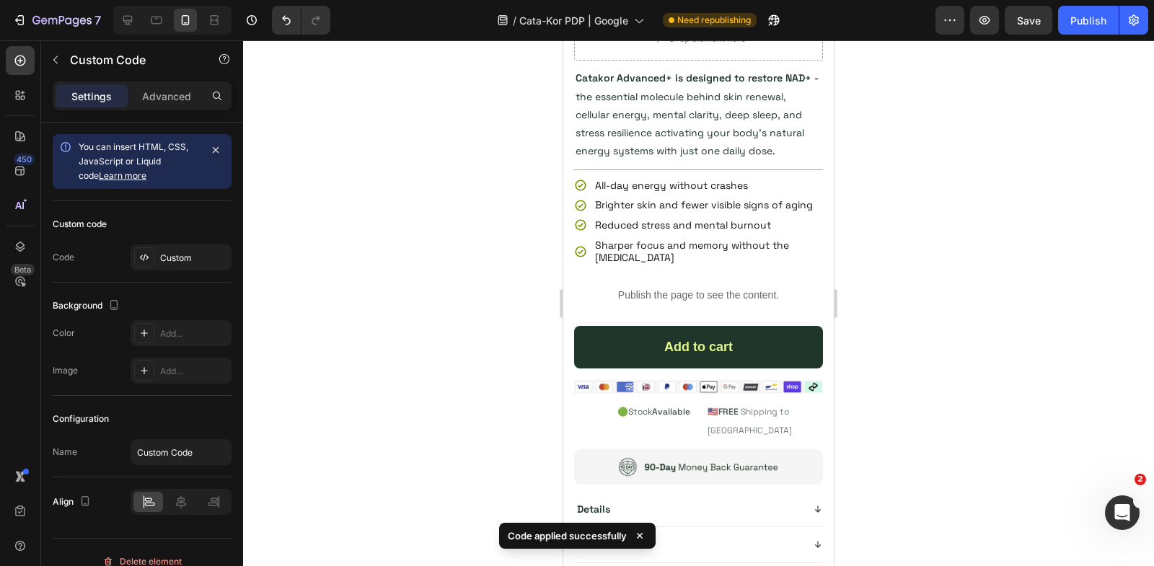
scroll to position [575, 0]
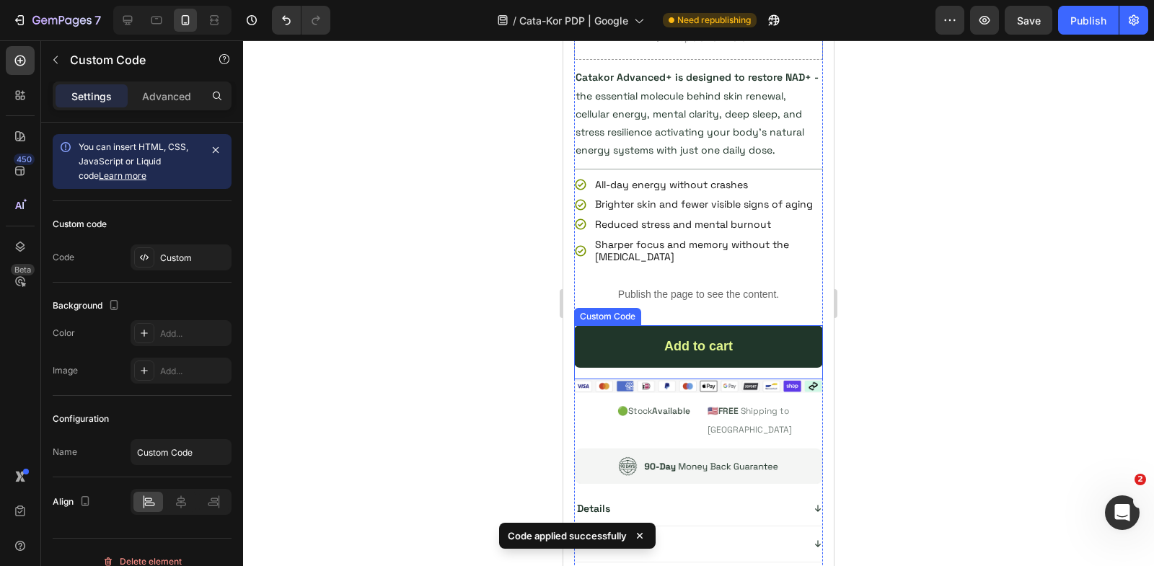
click at [711, 354] on div "Add to cart" at bounding box center [698, 346] width 249 height 43
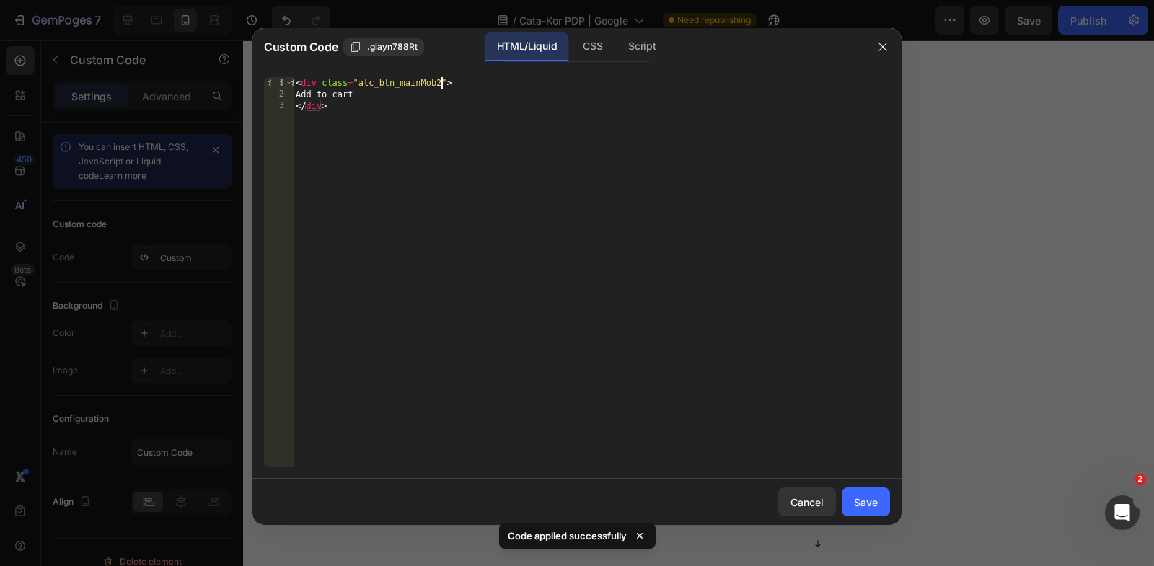
click at [440, 84] on div "< div class = "atc_btn_mainMob2" > Add to cart </ div >" at bounding box center [591, 284] width 597 height 414
click at [617, 33] on div "CSS" at bounding box center [642, 46] width 50 height 29
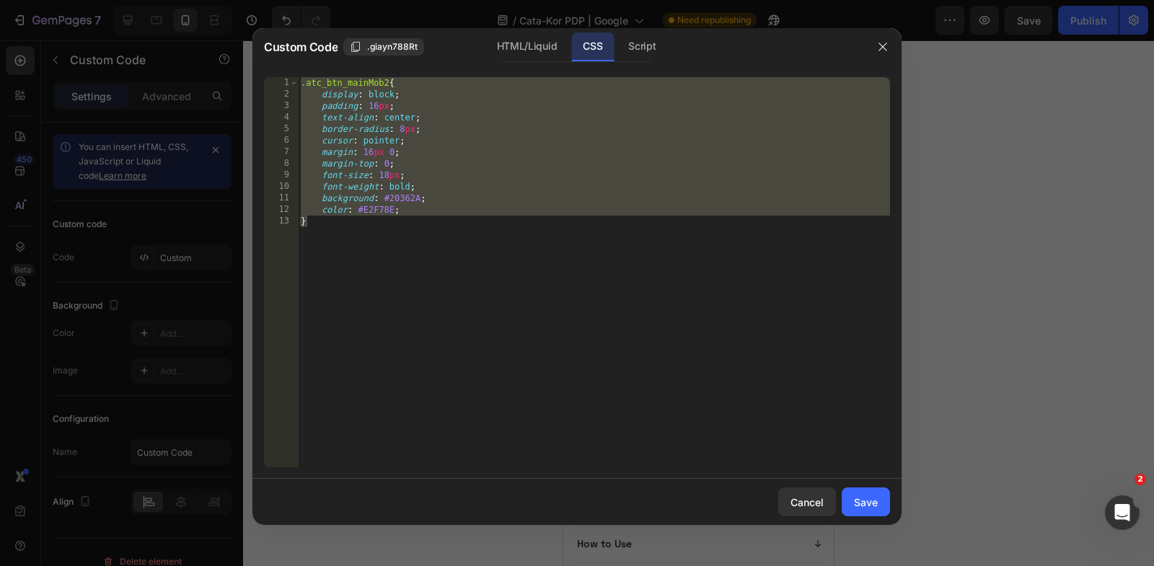
click at [390, 81] on div ".atc_btn_mainMob2 { display : block ; padding : 16 px ; text-align : center ; b…" at bounding box center [594, 284] width 592 height 414
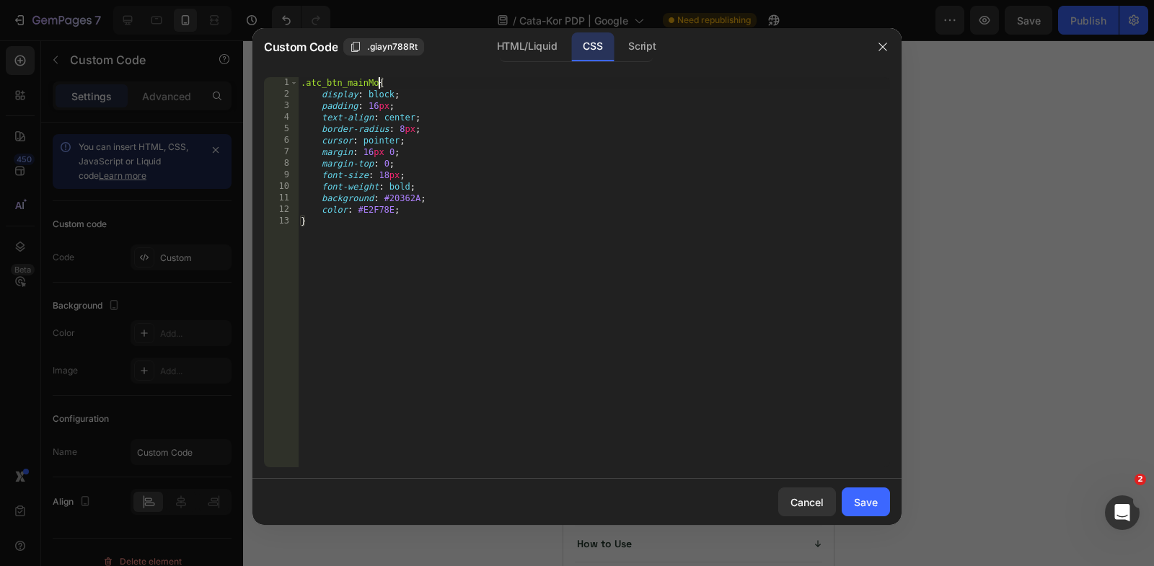
type textarea ".atc_btn_main{"
click at [868, 503] on div "Save" at bounding box center [866, 502] width 24 height 15
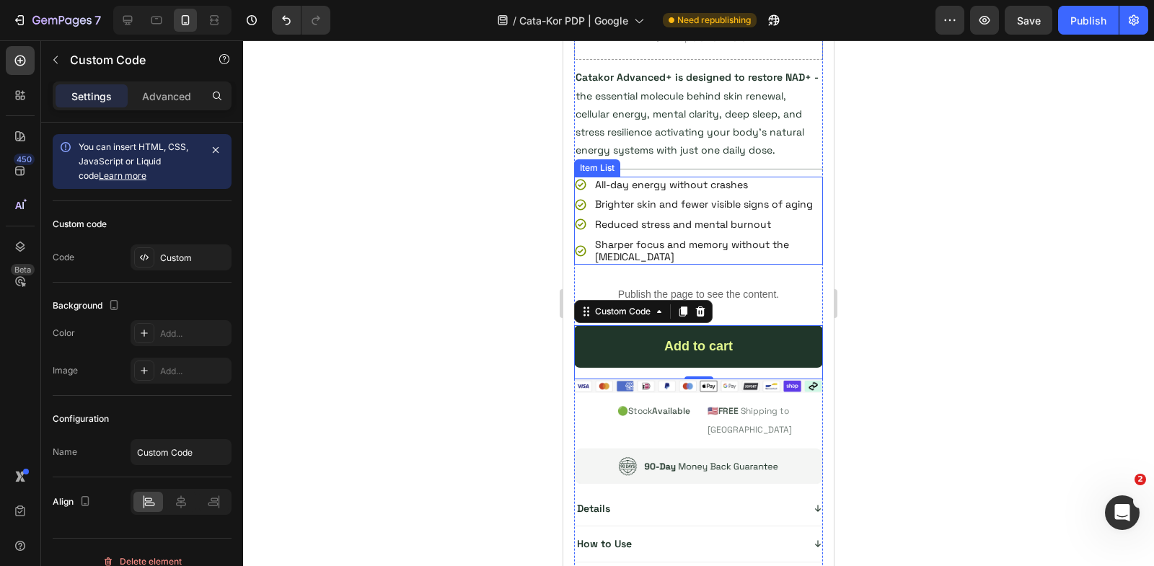
scroll to position [0, 0]
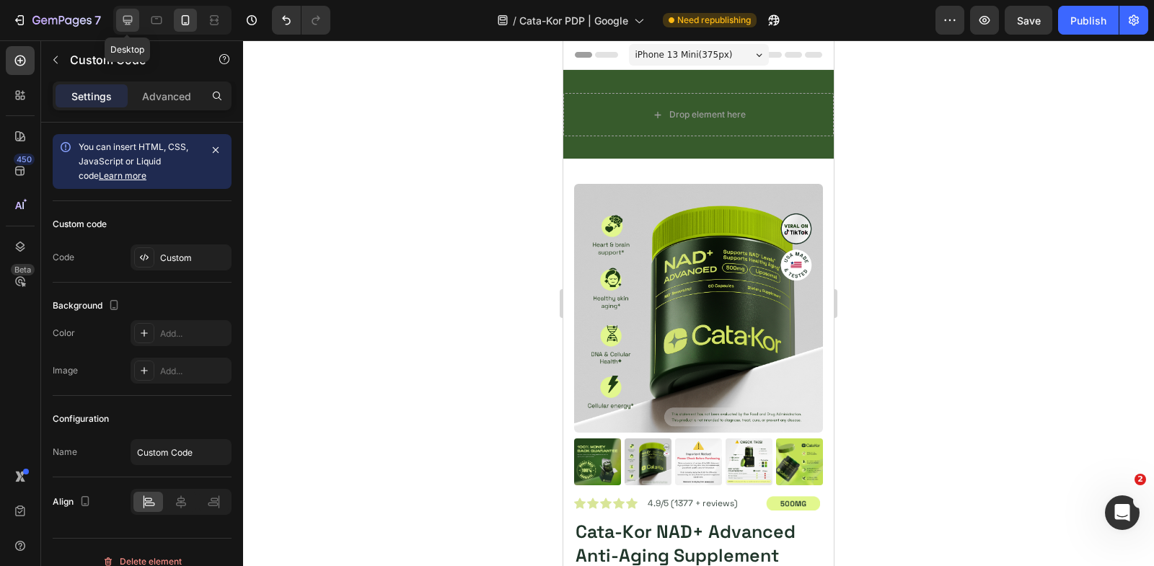
click at [126, 17] on icon at bounding box center [127, 20] width 9 height 9
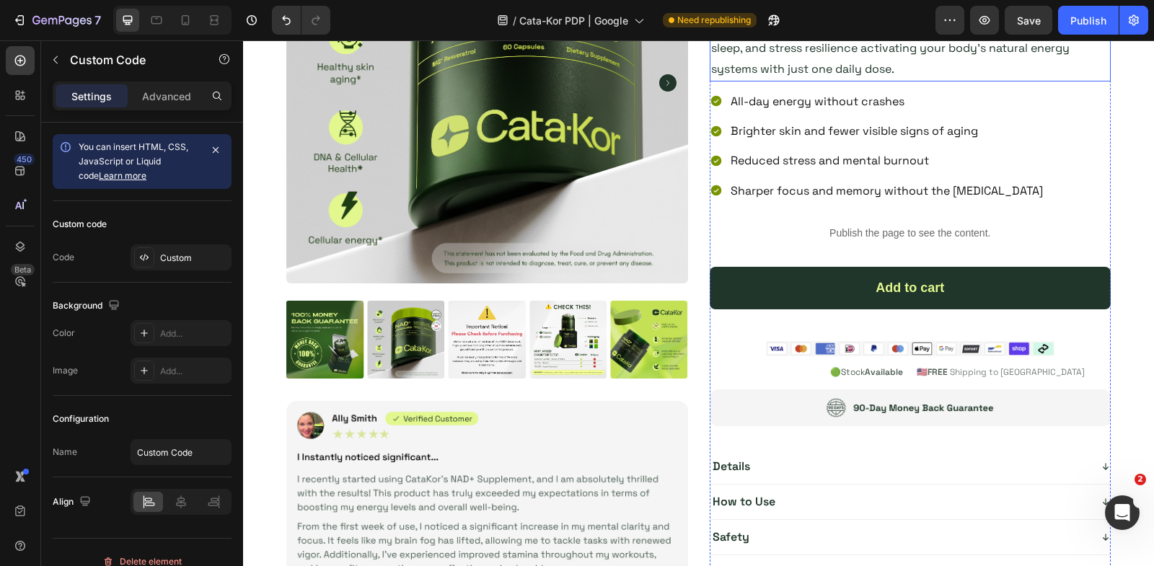
scroll to position [219, 0]
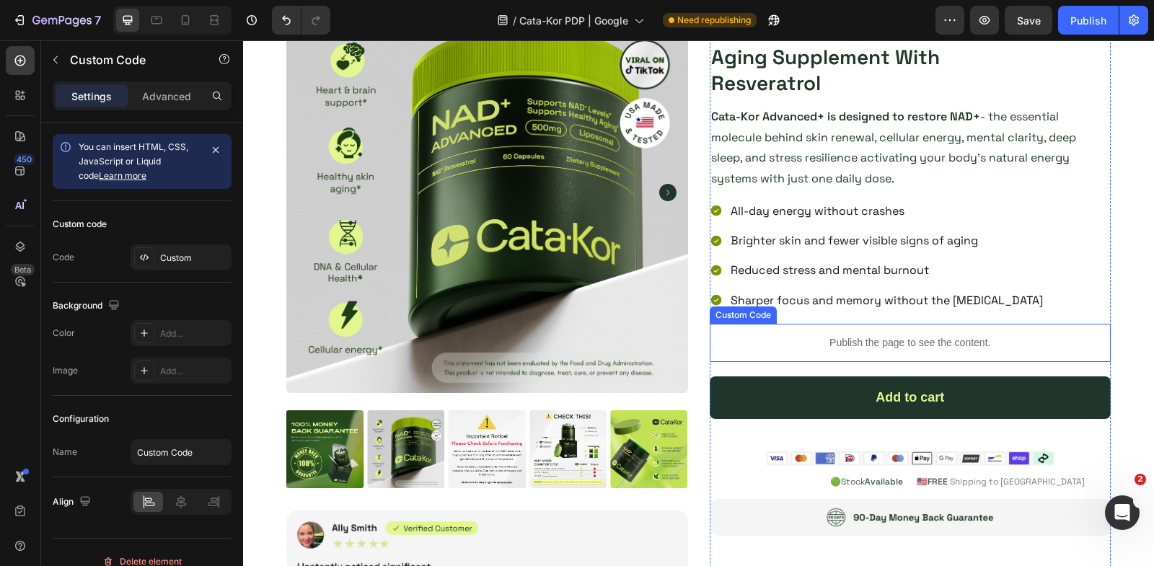
click at [845, 341] on p "Publish the page to see the content." at bounding box center [911, 342] width 402 height 15
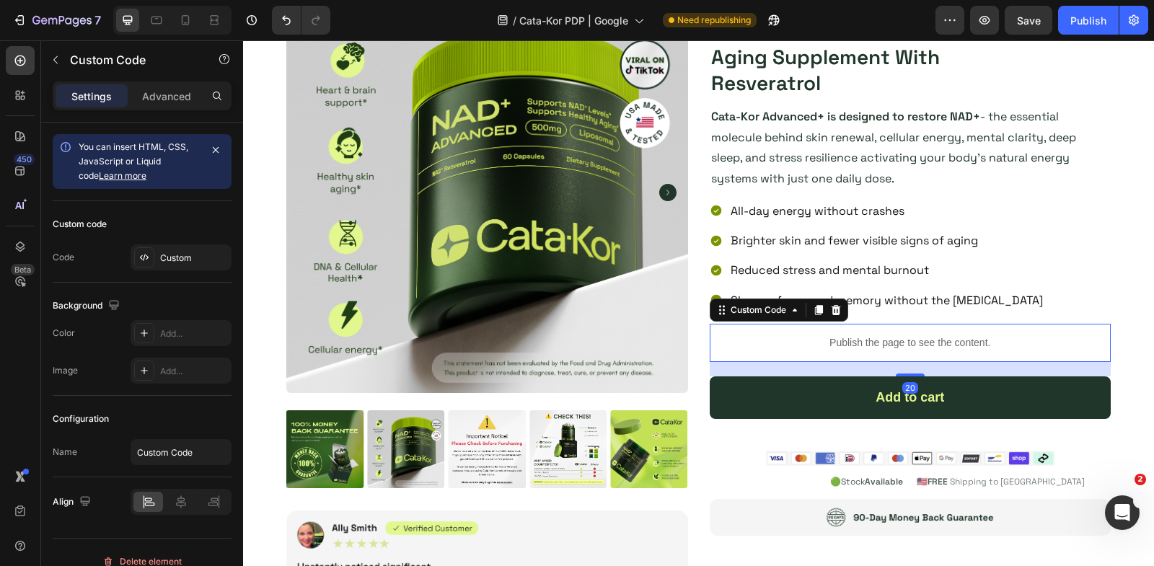
click at [845, 341] on p "Publish the page to see the content." at bounding box center [911, 342] width 402 height 15
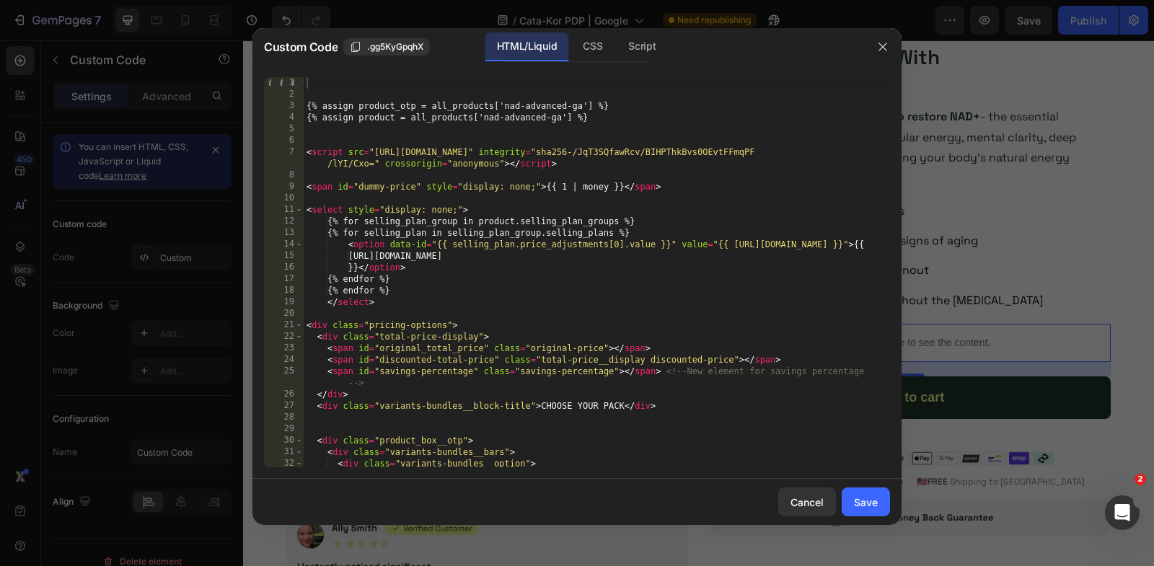
click at [538, 253] on div "{% assign product_otp = all_products['nad-advanced-ga'] %} {% assign product = …" at bounding box center [597, 284] width 586 height 414
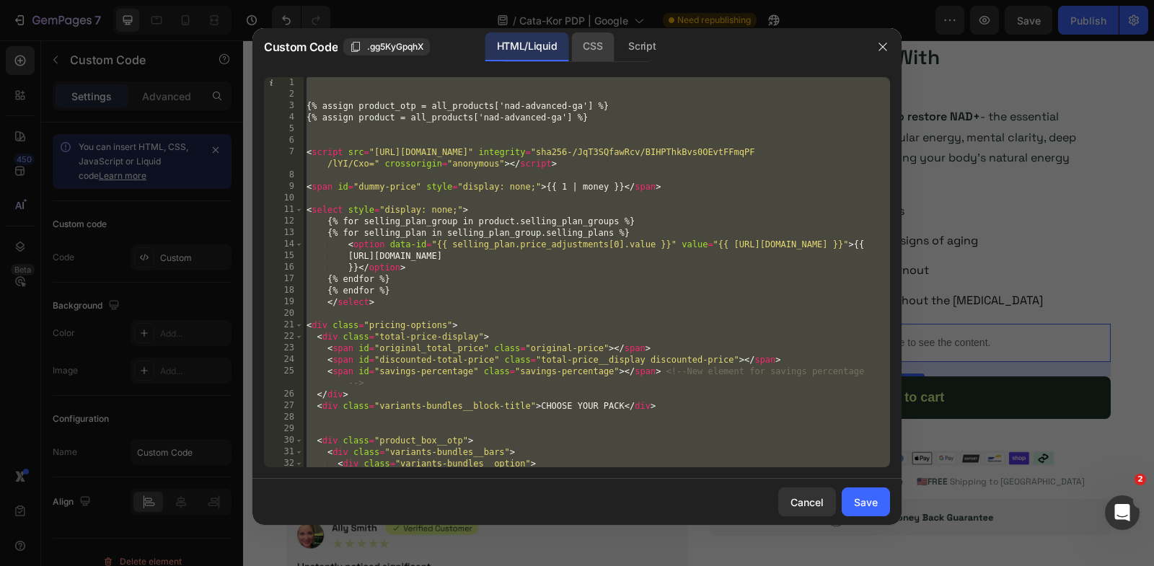
click at [617, 48] on div "CSS" at bounding box center [642, 46] width 50 height 29
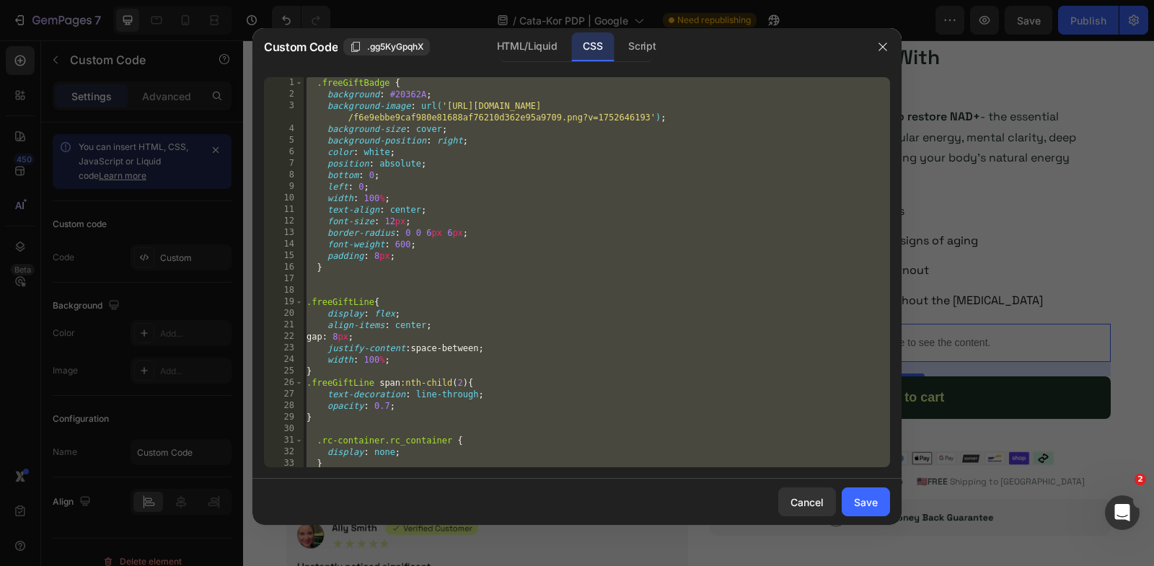
click at [582, 216] on div ".freeGiftBadge { background : #20362A ; background-image : url( '[URL][DOMAIN_N…" at bounding box center [597, 284] width 586 height 414
click at [643, 45] on div "Script" at bounding box center [642, 46] width 50 height 29
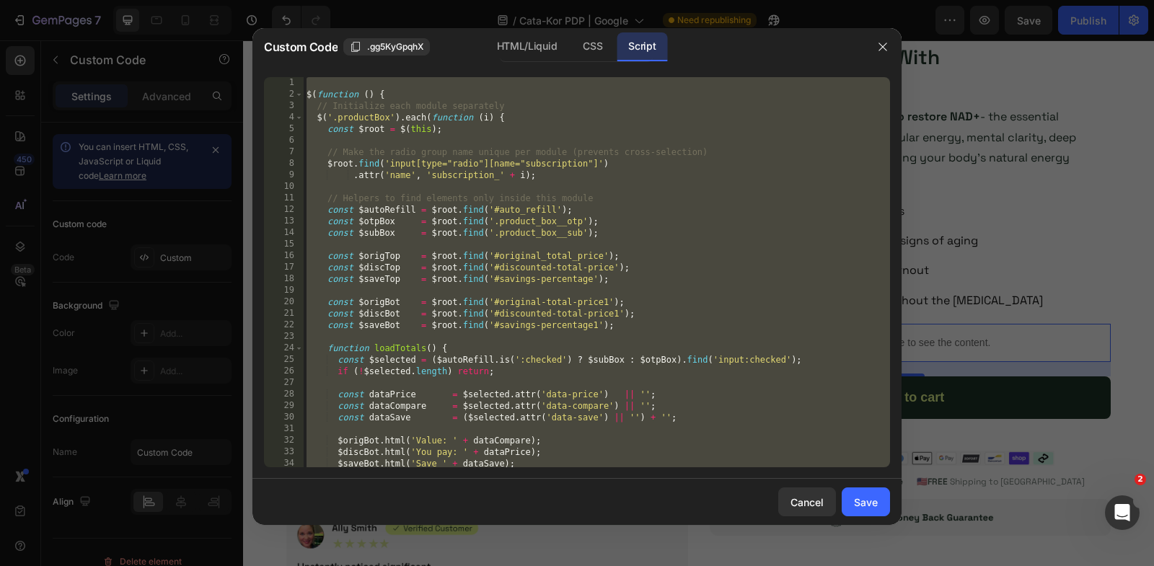
type textarea "}); });"
click at [637, 241] on div "$ ( function ( ) { // Initialize each module separately $ ( '.productBox' ) . e…" at bounding box center [597, 284] width 586 height 414
type textarea "}); });"
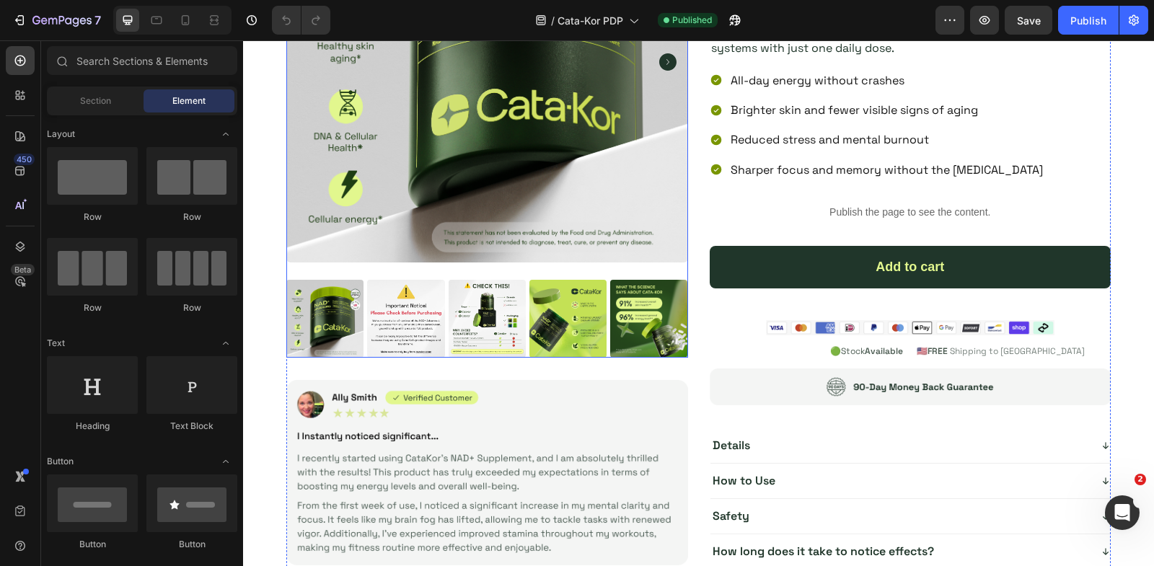
scroll to position [380, 0]
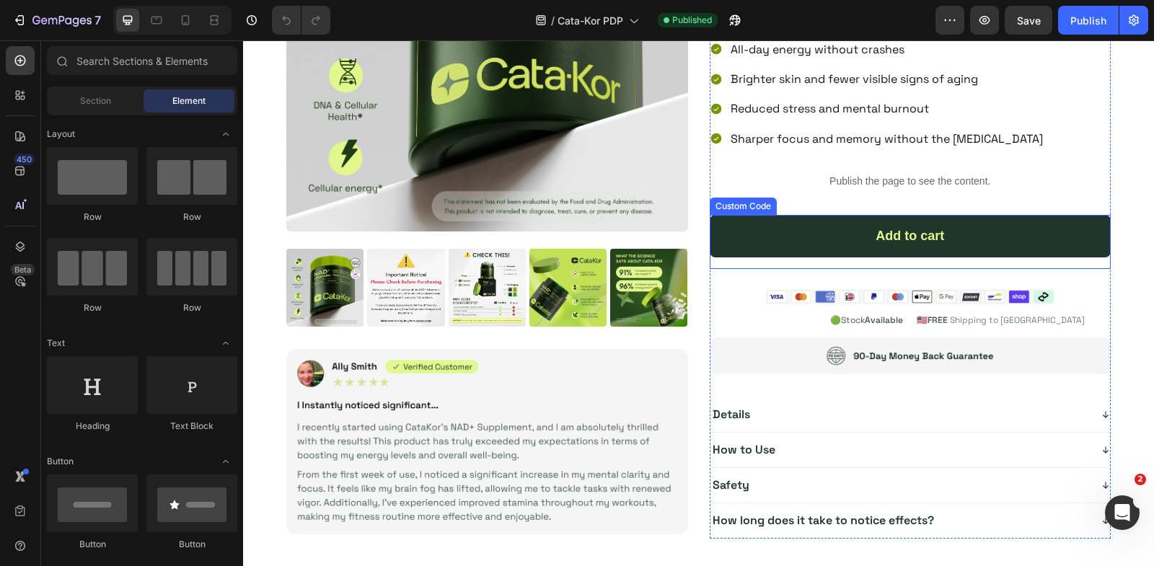
click at [932, 231] on div "Add to cart" at bounding box center [911, 236] width 402 height 43
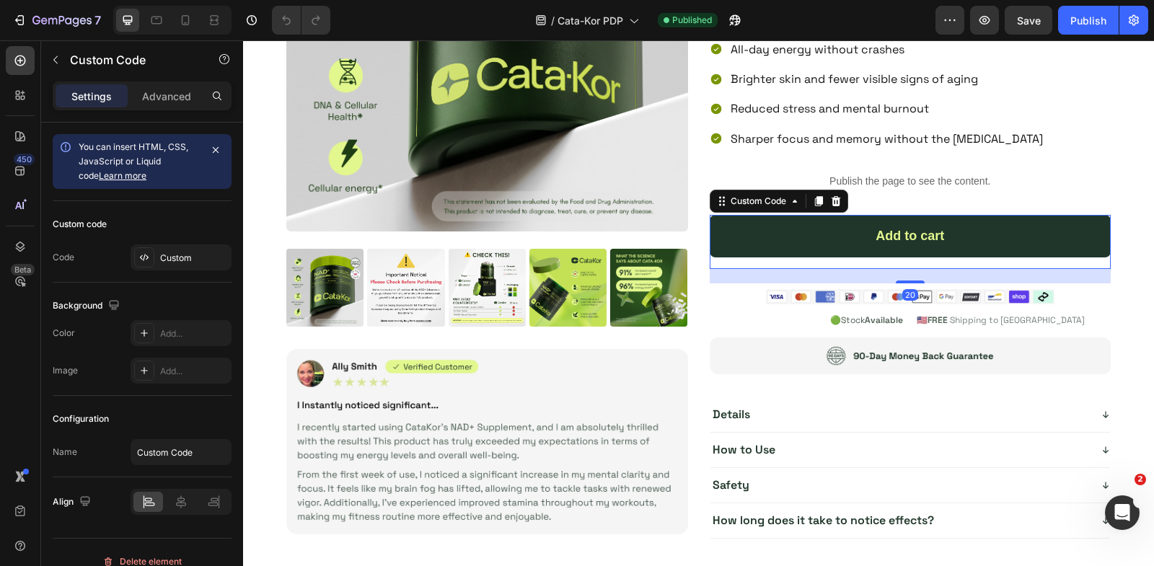
click at [932, 231] on div "Add to cart" at bounding box center [911, 236] width 402 height 43
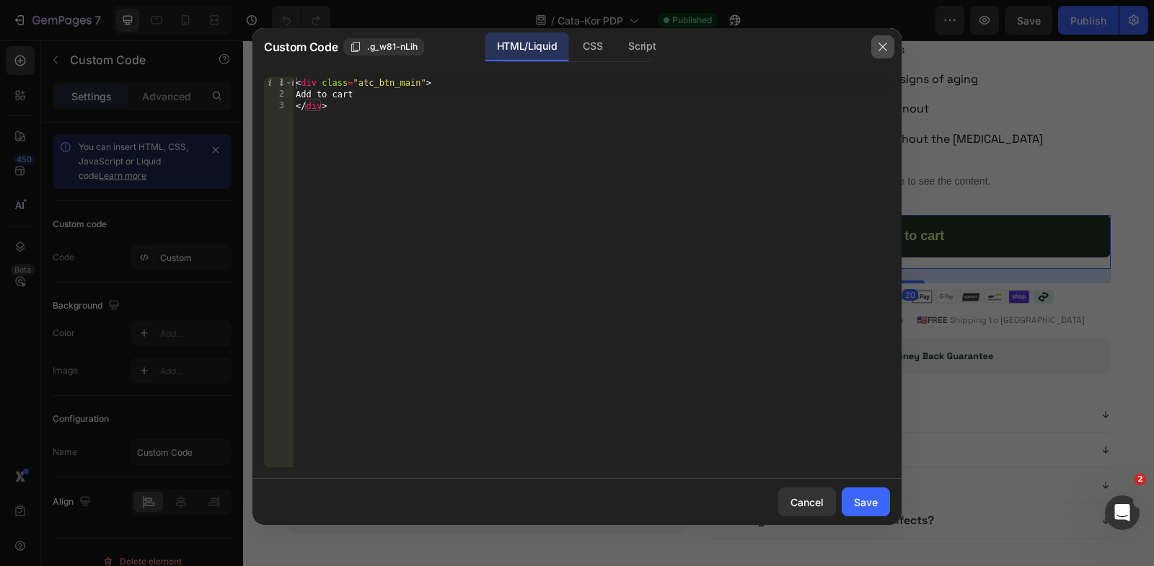
click at [884, 47] on icon "button" at bounding box center [883, 47] width 12 height 12
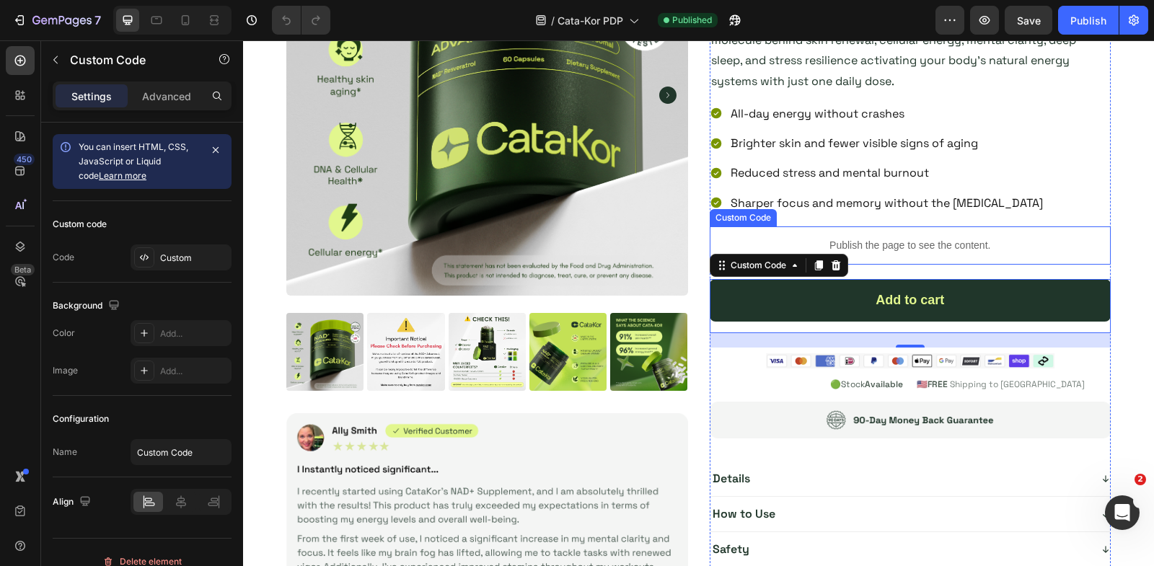
scroll to position [301, 0]
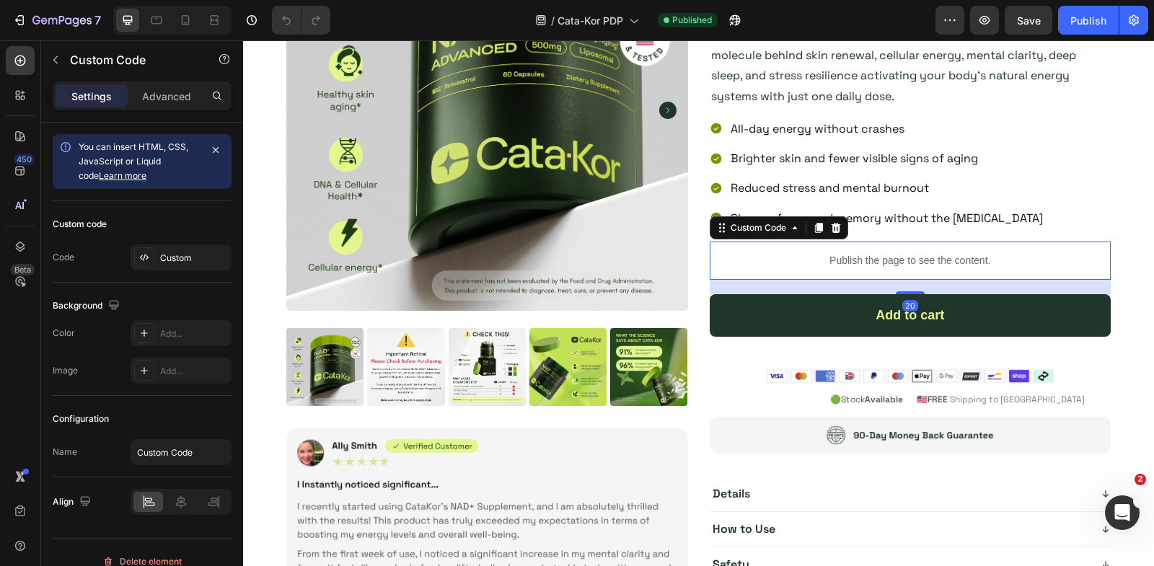
click at [866, 253] on p "Publish the page to see the content." at bounding box center [911, 260] width 402 height 15
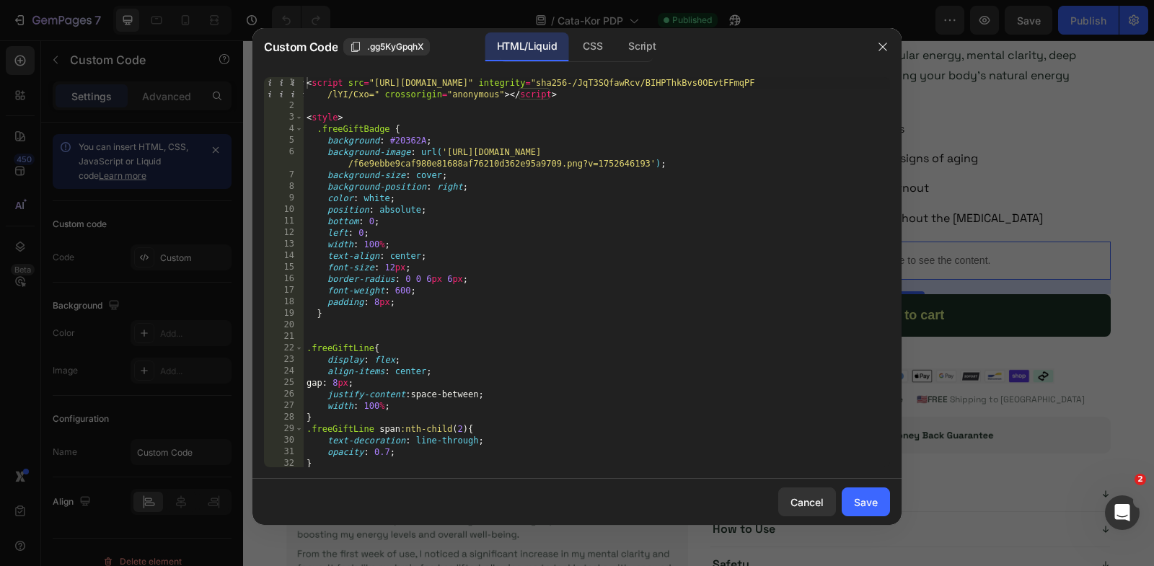
click at [587, 185] on div "< script src = "[URL][DOMAIN_NAME]" integrity = "sha256-/JqT3SQfawRcv/BIHPThkBv…" at bounding box center [597, 290] width 586 height 426
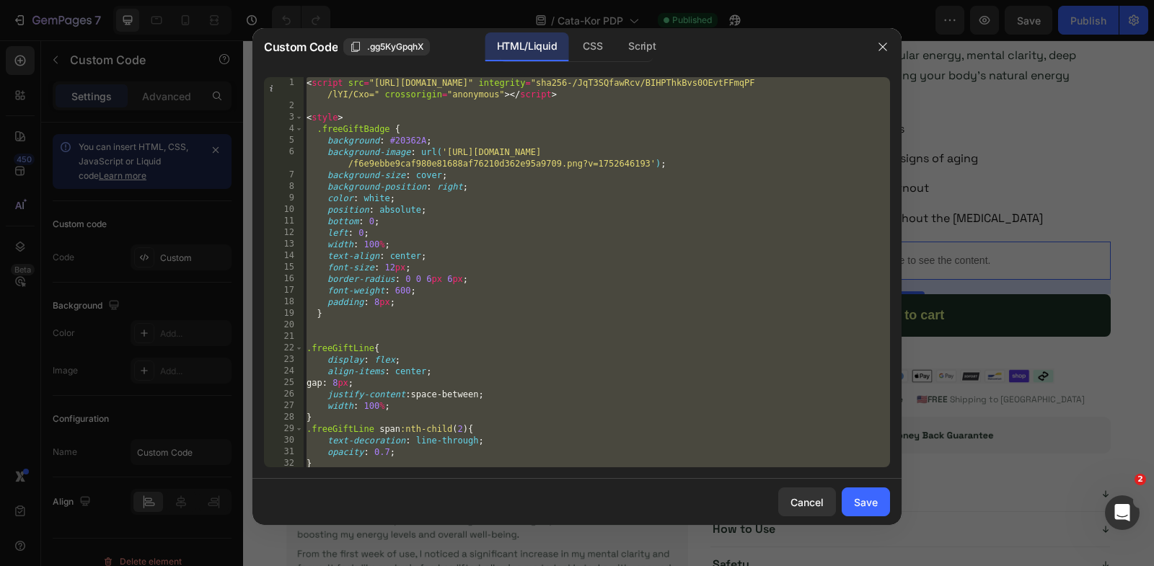
paste textarea "<input type="hidden" name="quantity" id="quantity_input" value="1""
type textarea "<input type="hidden" name="quantity" id="quantity_input" value="1">"
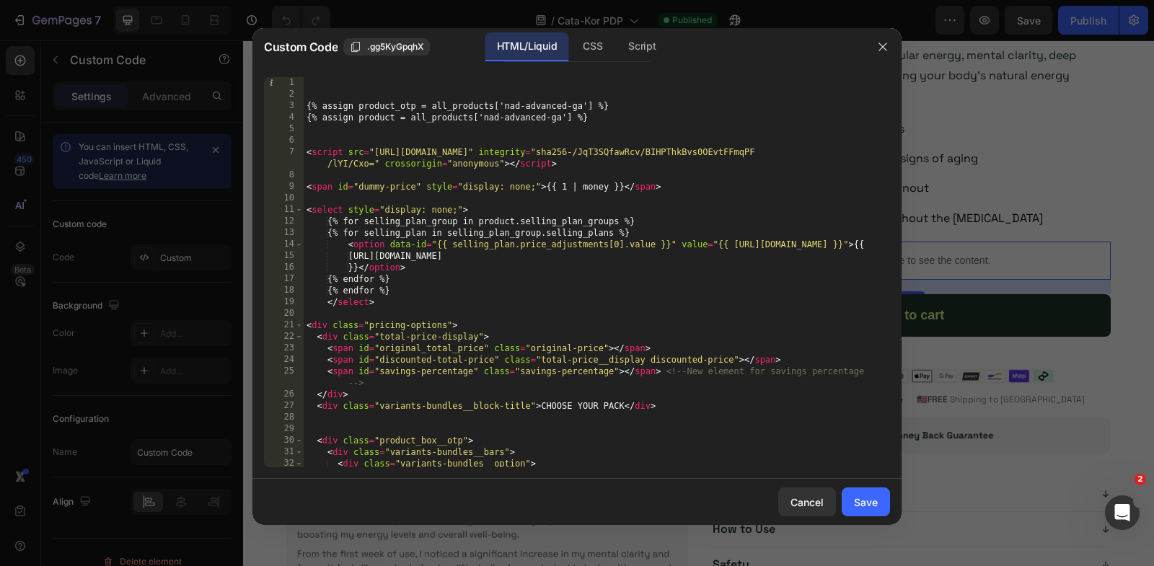
scroll to position [0, 0]
click at [497, 140] on div "{% assign product_otp = all_products['nad-advanced-ga'] %} {% assign product = …" at bounding box center [597, 284] width 586 height 414
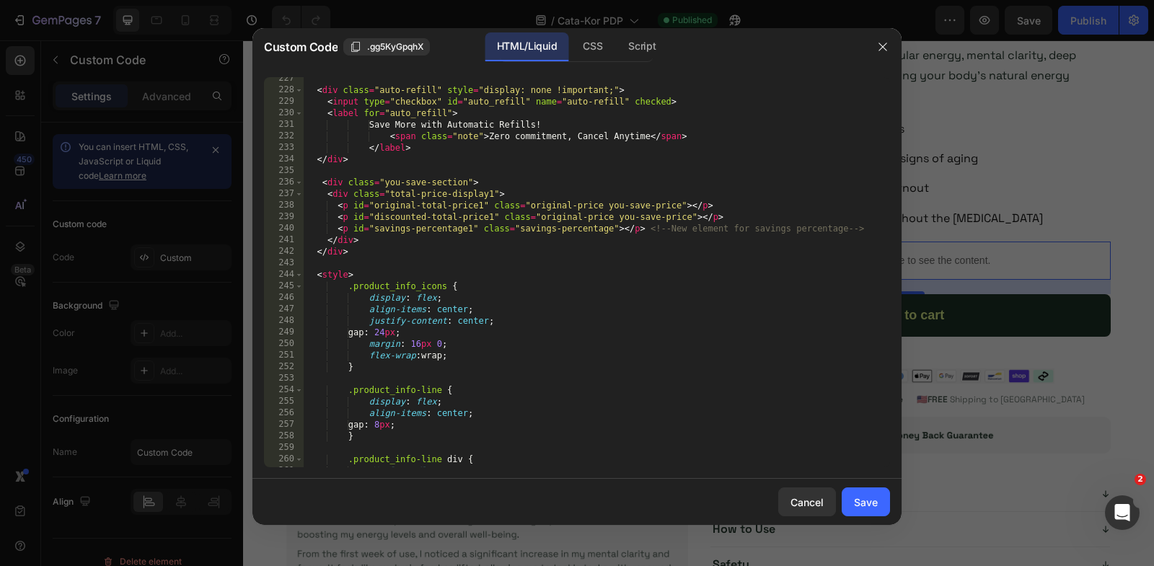
scroll to position [3221, 0]
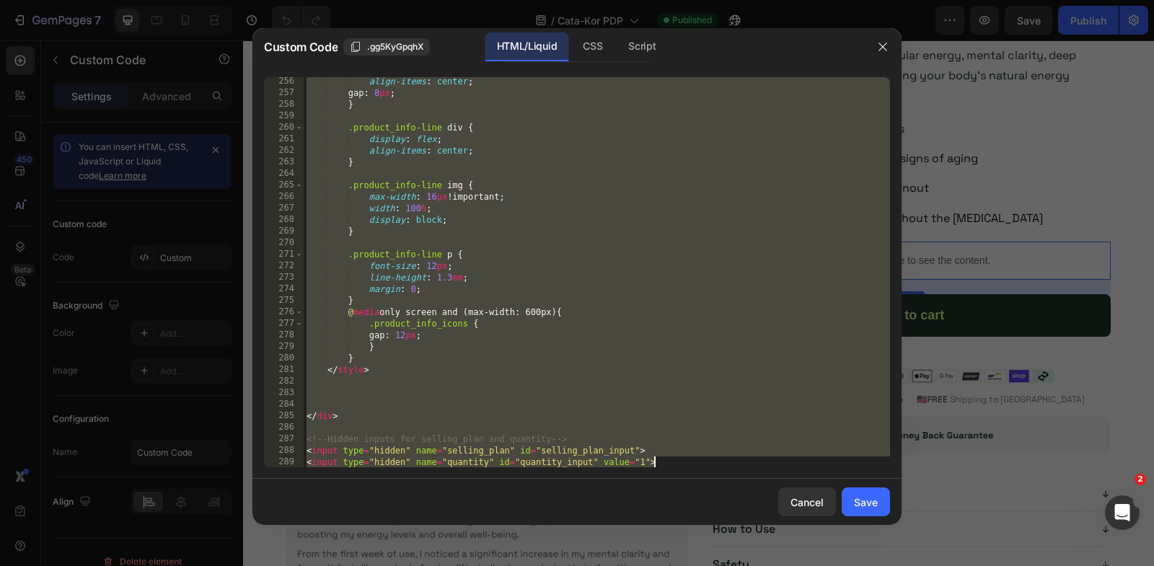
click at [712, 464] on div "align-items : center ; gap : 8 px ; } .product_info-line div { display : flex ;…" at bounding box center [597, 283] width 586 height 414
paste textarea
type textarea "<input type="hidden" name="quantity" id="quantity_input" value="1">"
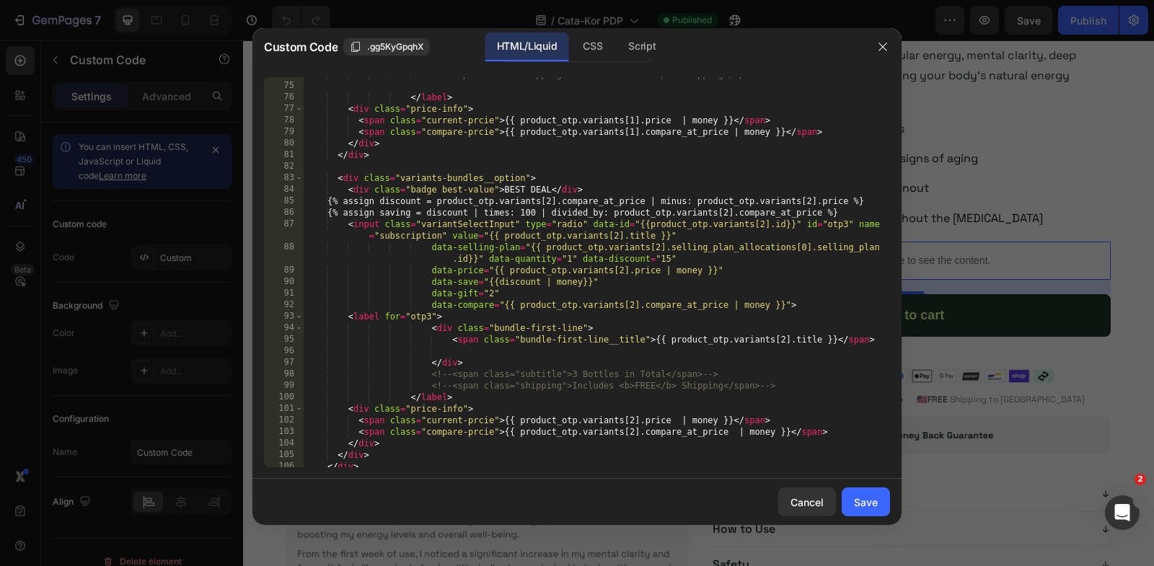
scroll to position [0, 0]
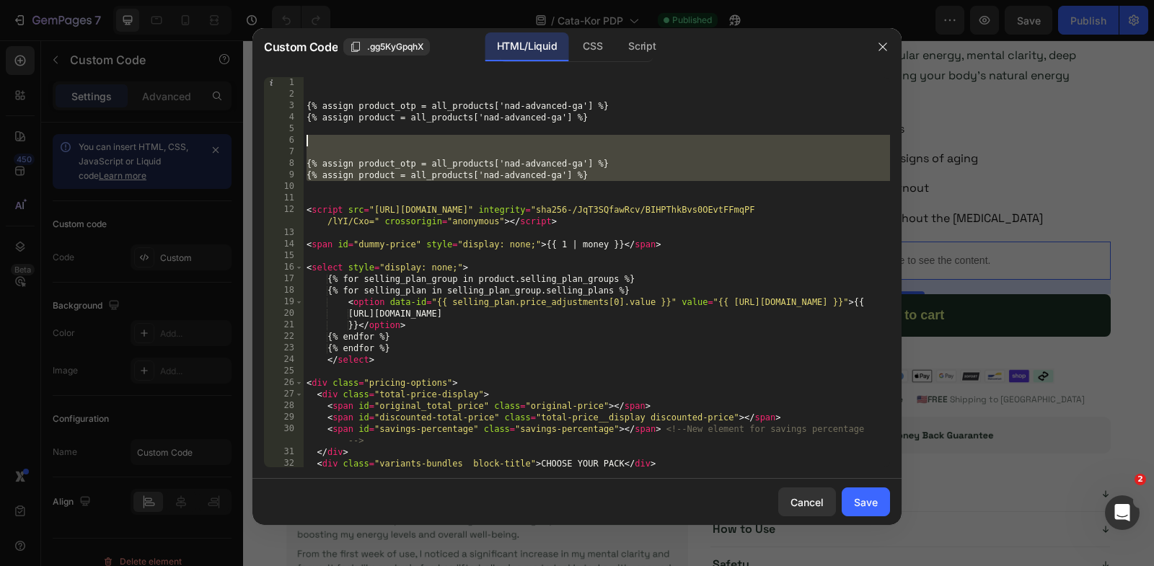
drag, startPoint x: 612, startPoint y: 182, endPoint x: 307, endPoint y: 140, distance: 308.1
click at [307, 140] on div "{% assign product_otp = all_products['nad-advanced-ga'] %} {% assign product = …" at bounding box center [597, 284] width 586 height 414
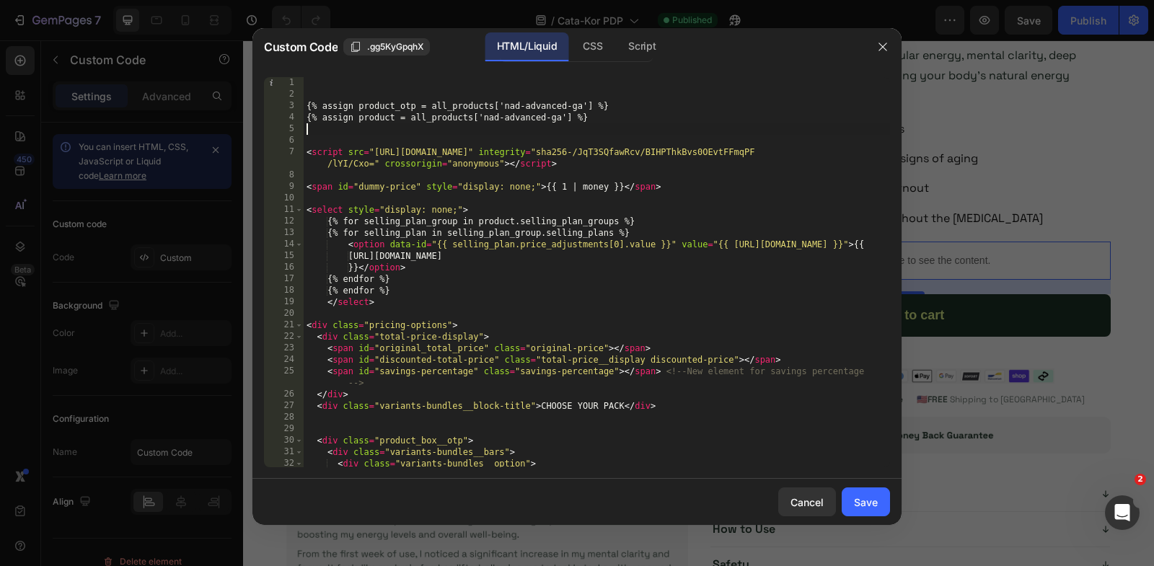
click at [617, 44] on div "CSS" at bounding box center [642, 46] width 50 height 29
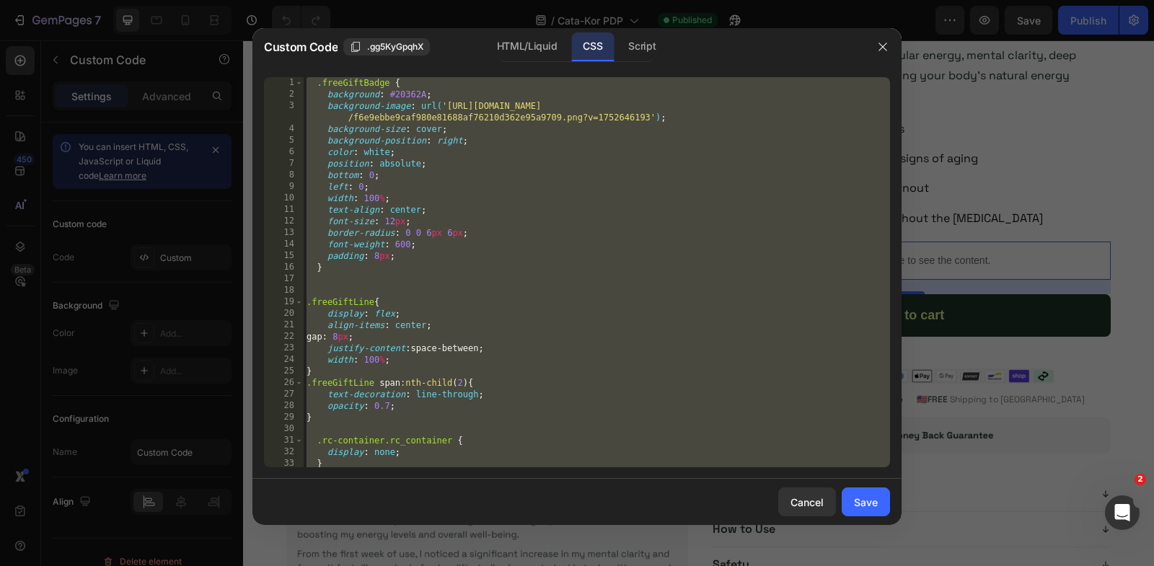
click at [604, 317] on div ".freeGiftBadge { background : #20362A ; background-image : url( '[URL][DOMAIN_N…" at bounding box center [597, 284] width 586 height 414
paste textarea
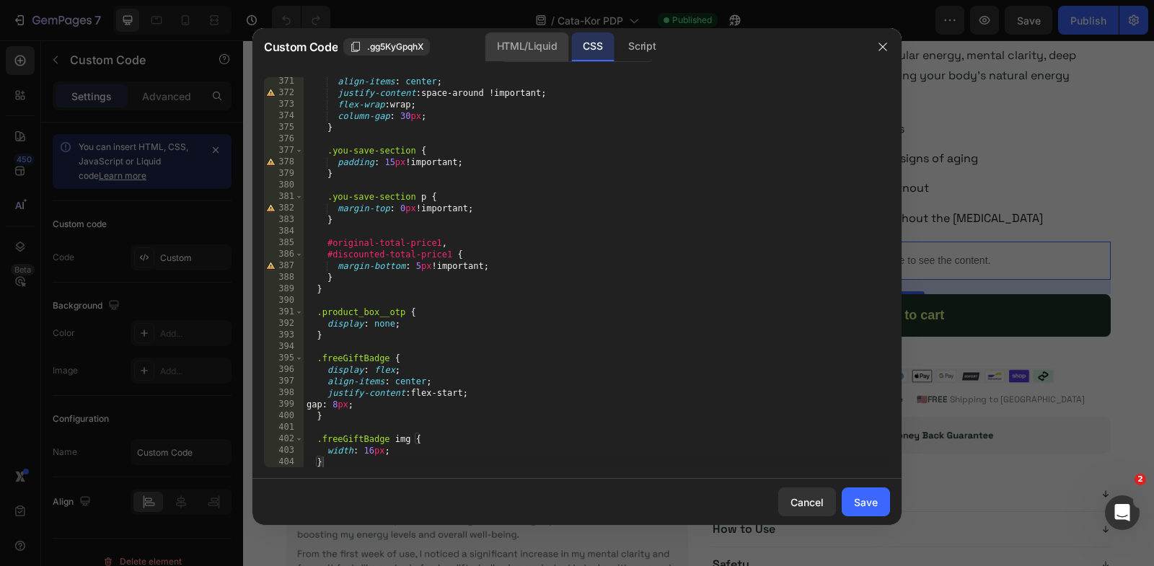
click at [531, 52] on div "HTML/Liquid" at bounding box center [526, 46] width 83 height 29
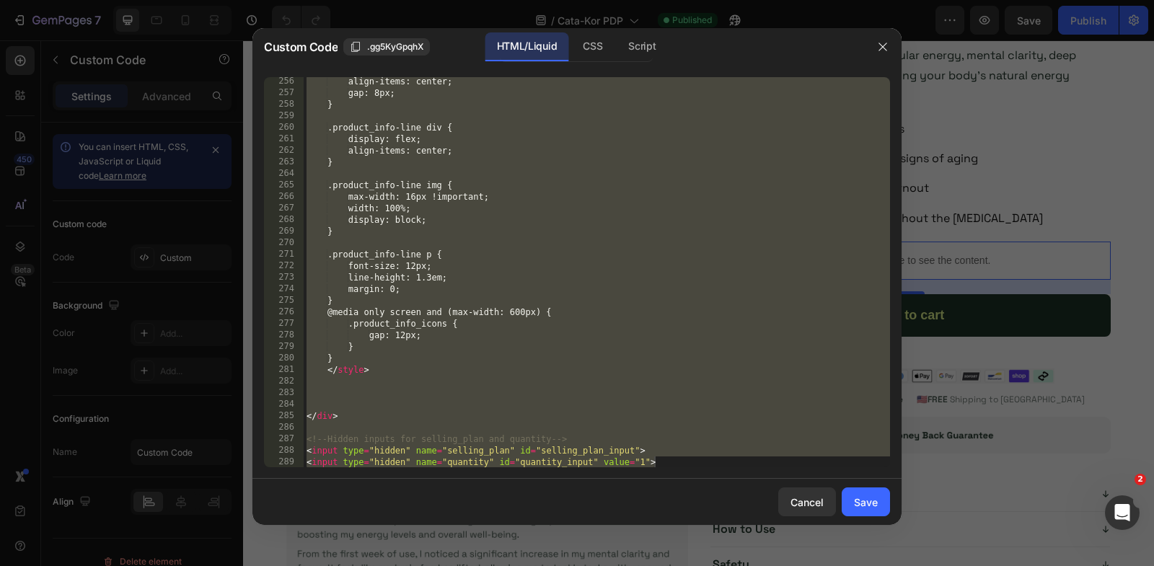
click at [615, 284] on div "align-items: center; gap: 8px; } .product_info-line div { display: flex; align-…" at bounding box center [597, 283] width 586 height 414
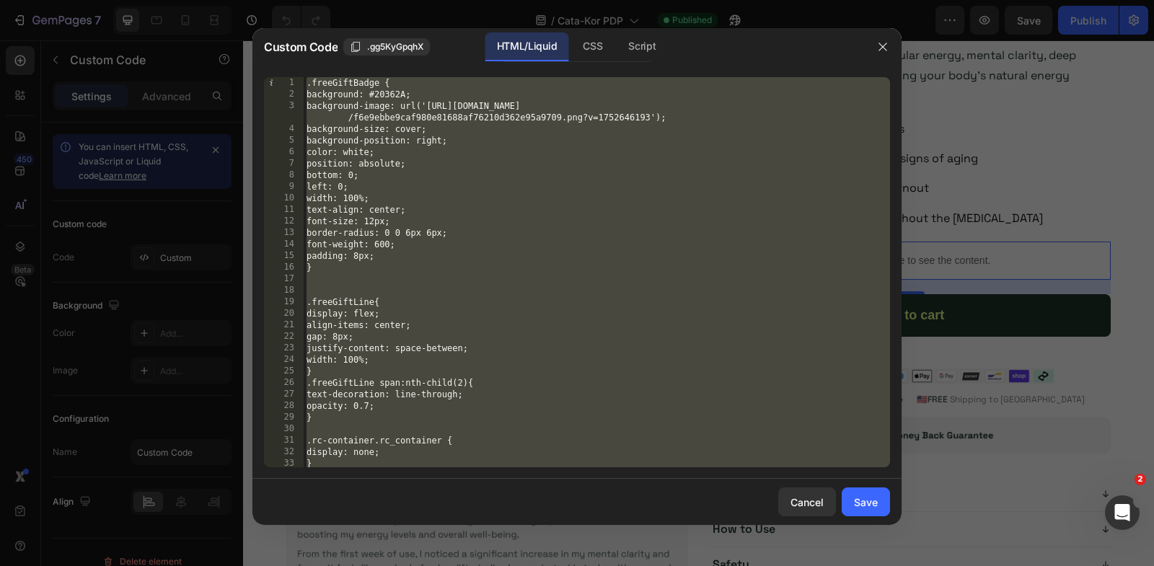
scroll to position [0, 0]
click at [600, 220] on div ".freeGiftBadge { background: #20362A; background-image: url('https://cdn.shopif…" at bounding box center [597, 284] width 586 height 414
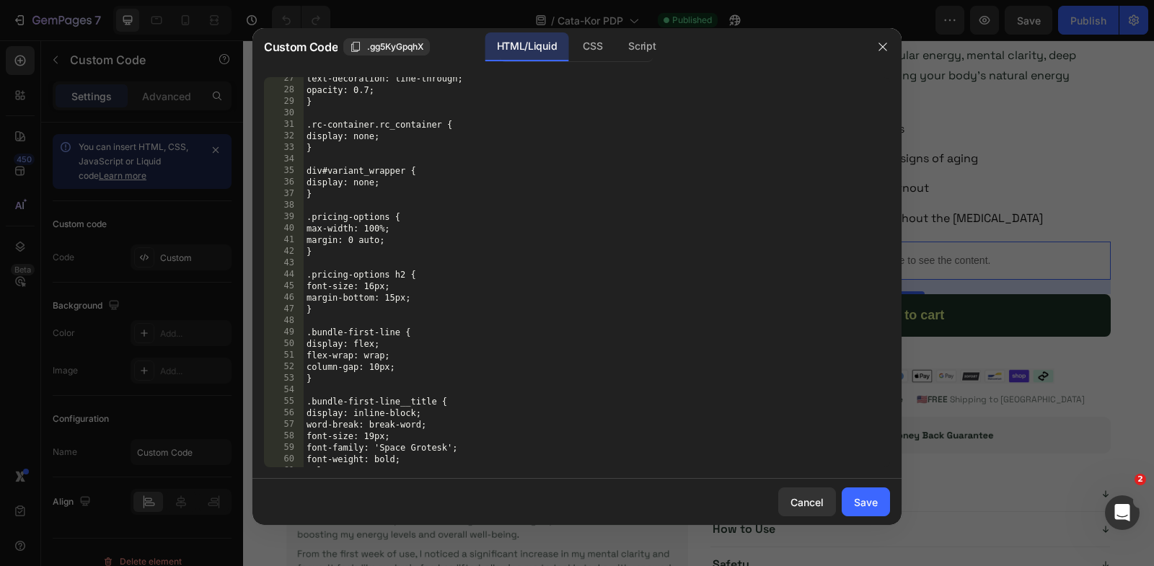
scroll to position [317, 0]
click at [543, 400] on div "text-decoration: line-through; opacity: 0.7; } .rc-container.rc_container { dis…" at bounding box center [597, 278] width 586 height 414
type textarea ".bundle-first-line__title {"
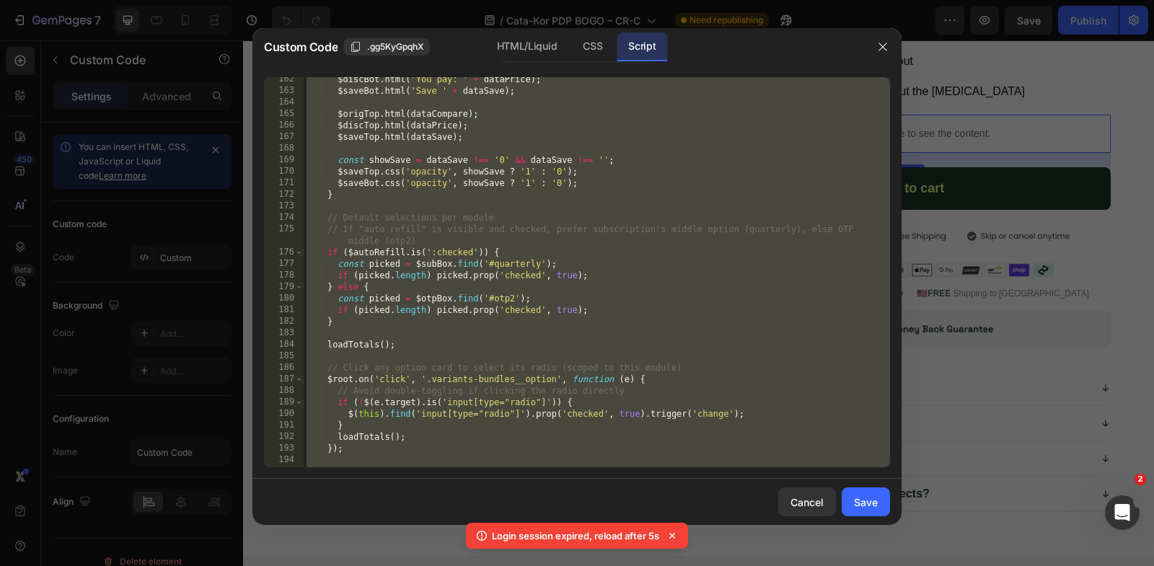
scroll to position [1818, 0]
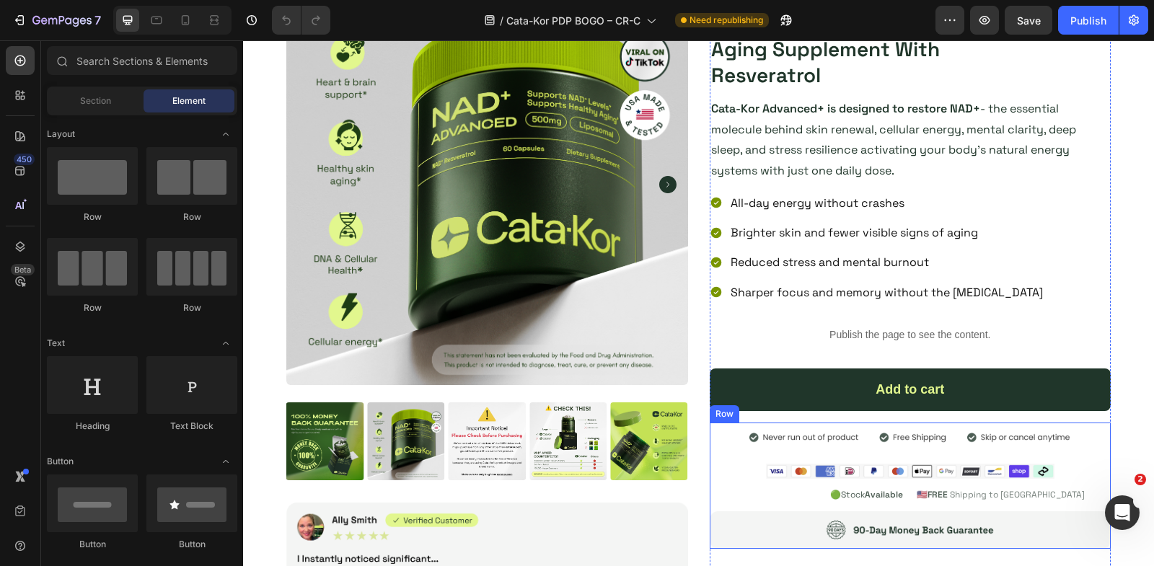
scroll to position [226, 0]
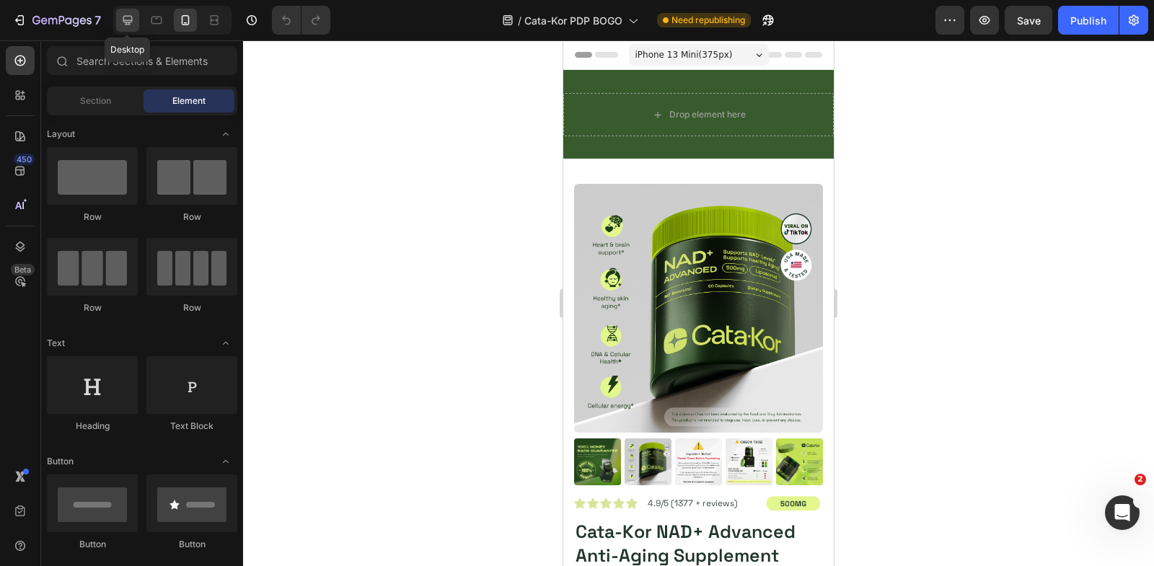
click at [121, 16] on icon at bounding box center [127, 20] width 14 height 14
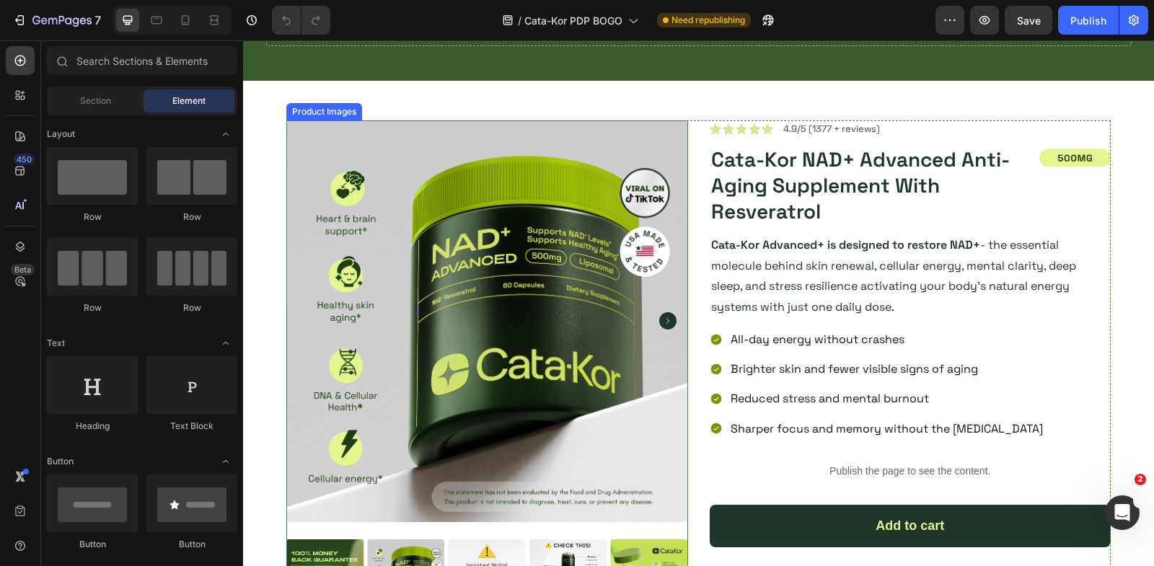
scroll to position [227, 0]
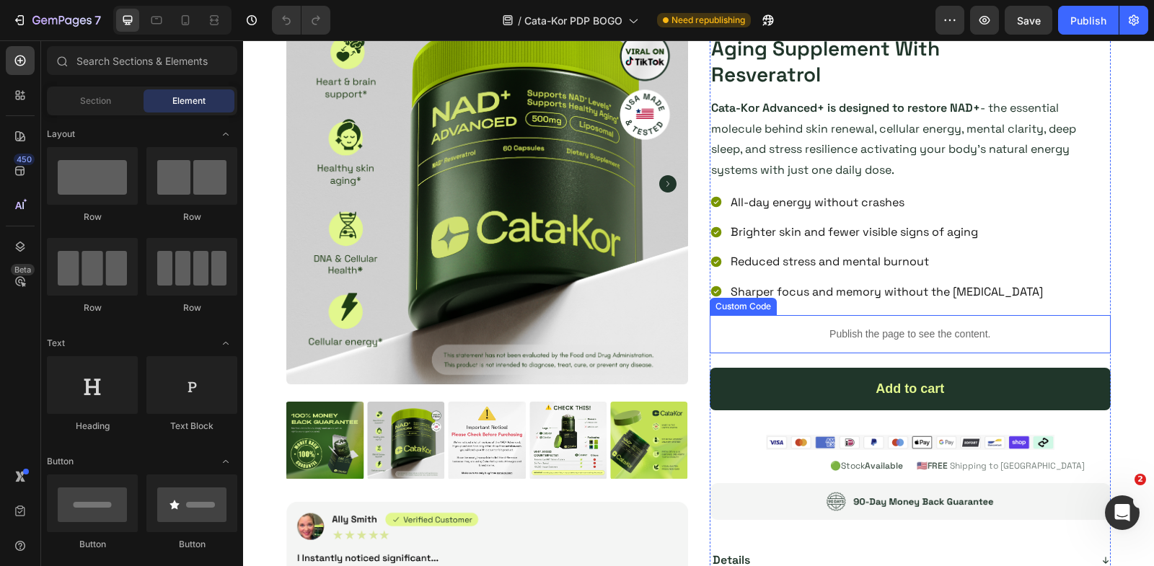
click at [938, 327] on p "Publish the page to see the content." at bounding box center [911, 334] width 402 height 15
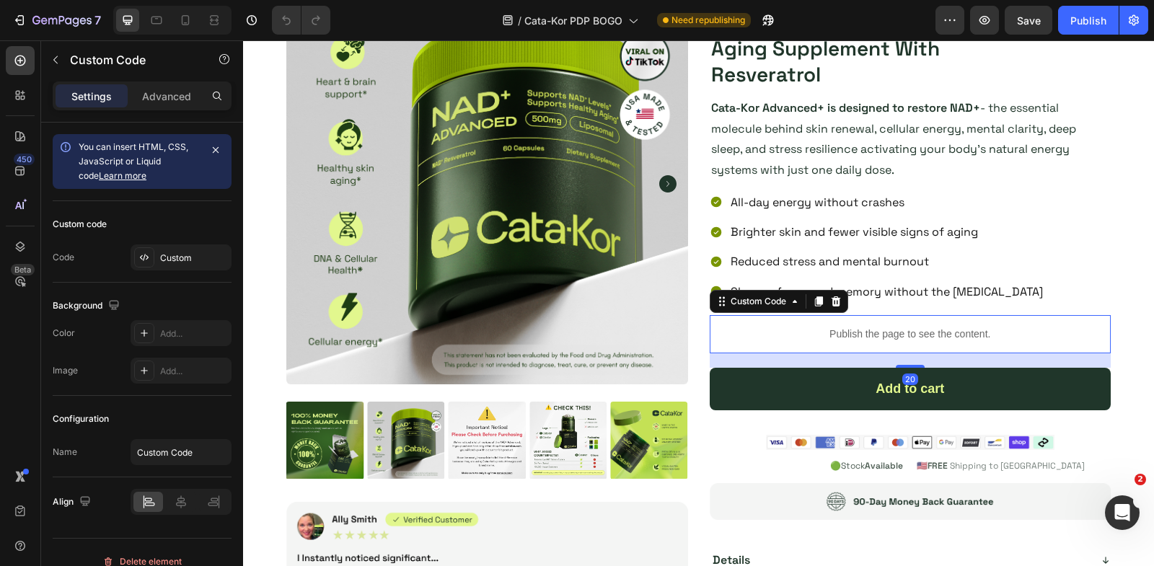
click at [938, 327] on p "Publish the page to see the content." at bounding box center [911, 334] width 402 height 15
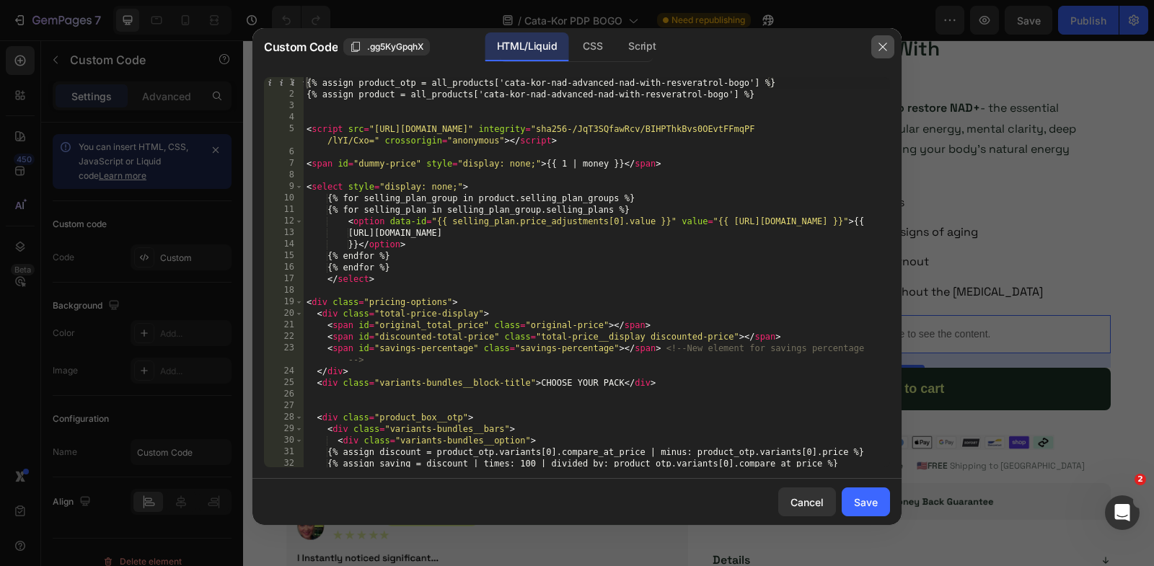
click at [879, 54] on button "button" at bounding box center [882, 46] width 23 height 23
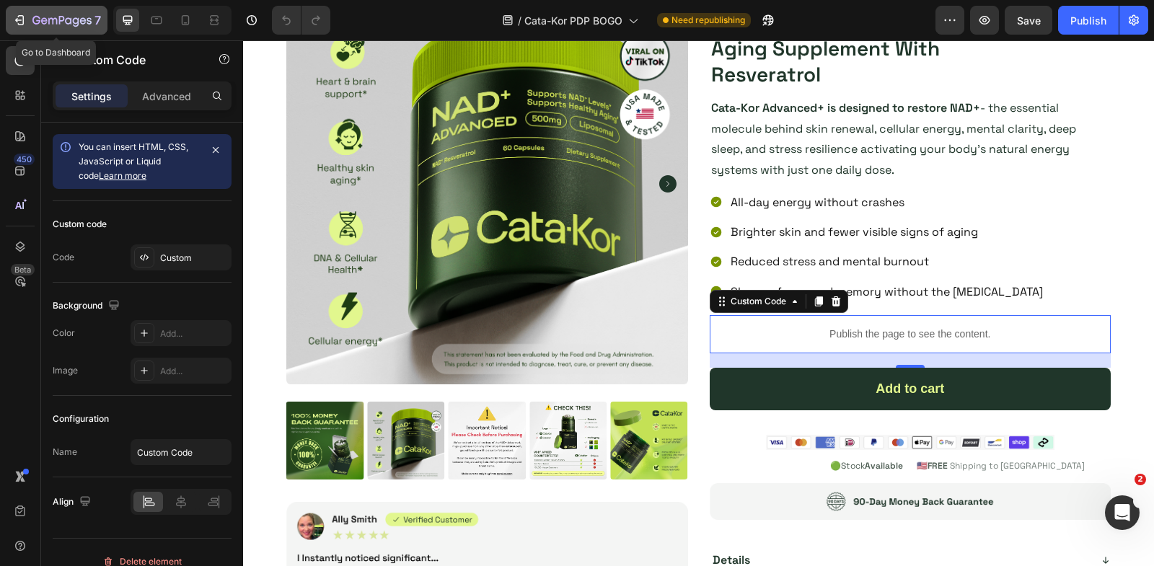
click at [25, 23] on icon "button" at bounding box center [19, 20] width 14 height 14
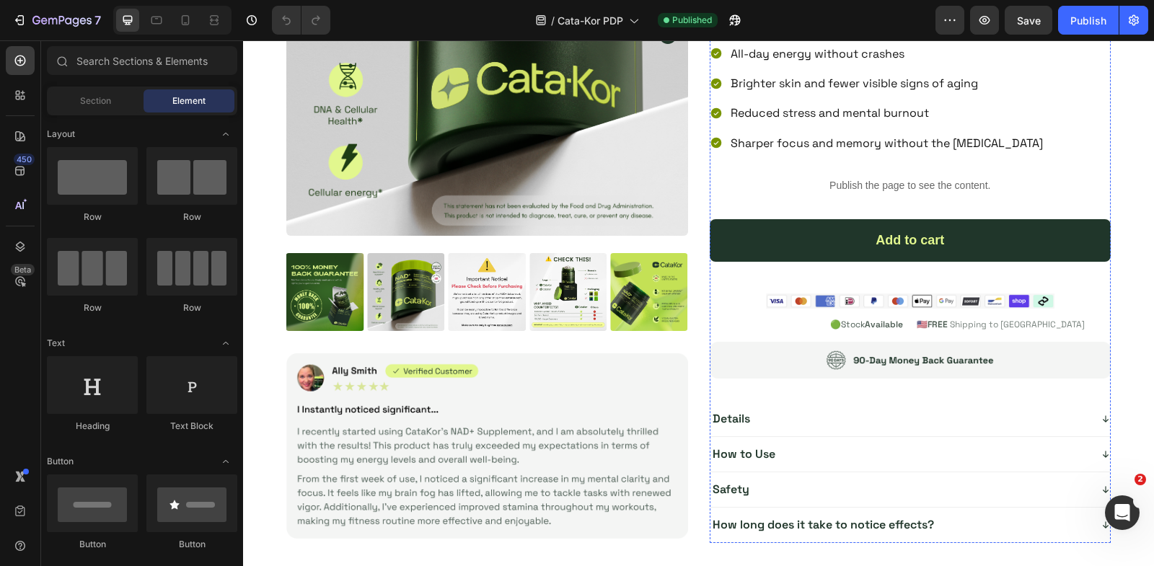
scroll to position [359, 0]
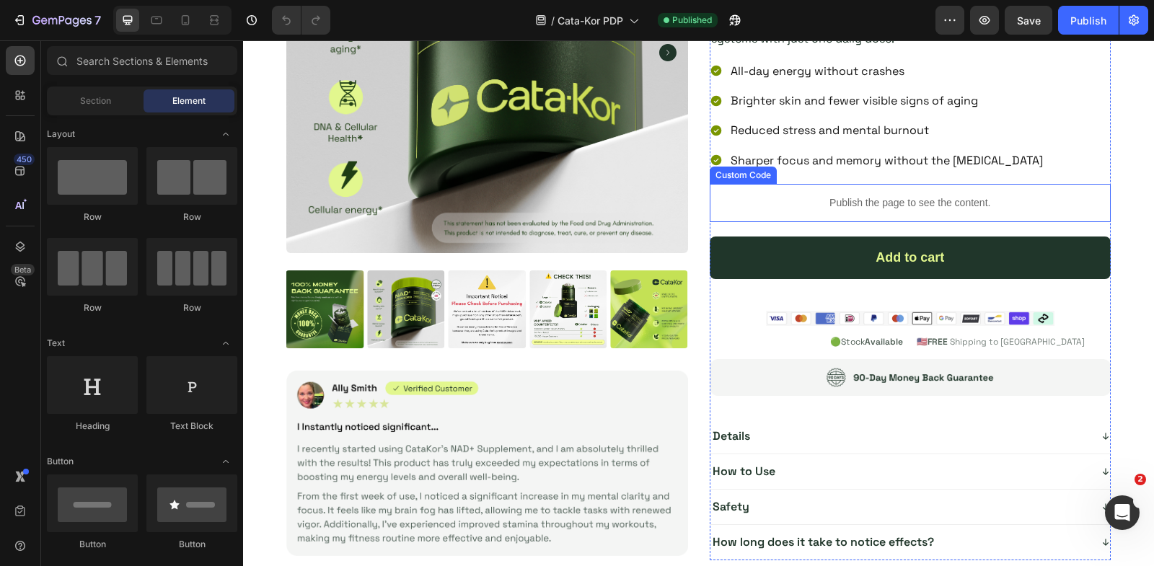
click at [817, 189] on div "Publish the page to see the content." at bounding box center [911, 203] width 402 height 38
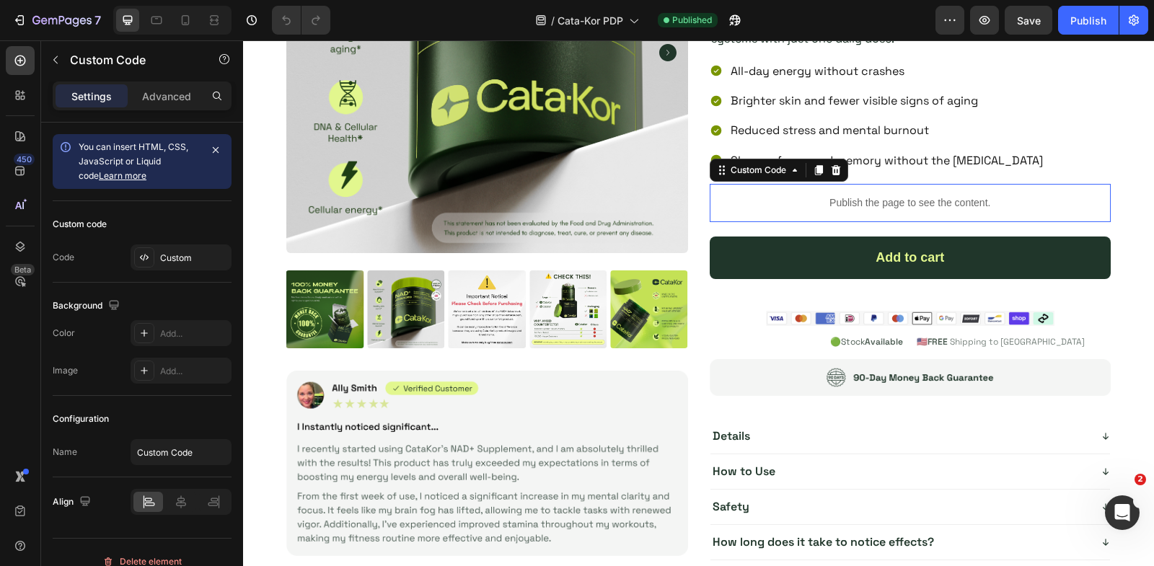
click at [817, 189] on div "Publish the page to see the content." at bounding box center [911, 203] width 402 height 38
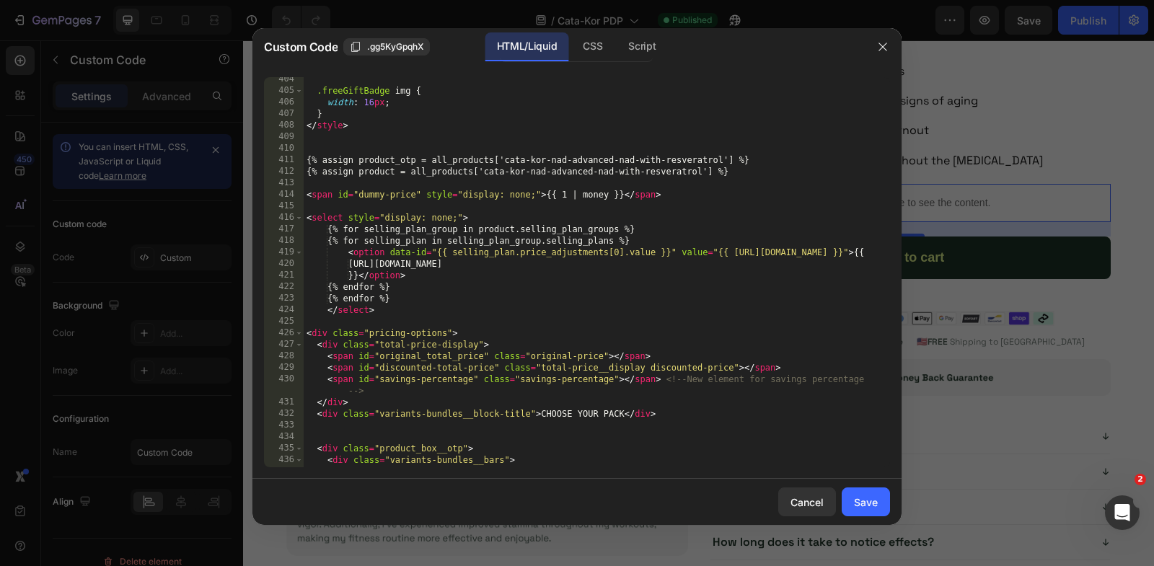
scroll to position [4677, 0]
click at [466, 184] on div ".freeGiftBadge img { width : 16 px ; } </ style > {% assign product_otp = all_p…" at bounding box center [597, 281] width 586 height 414
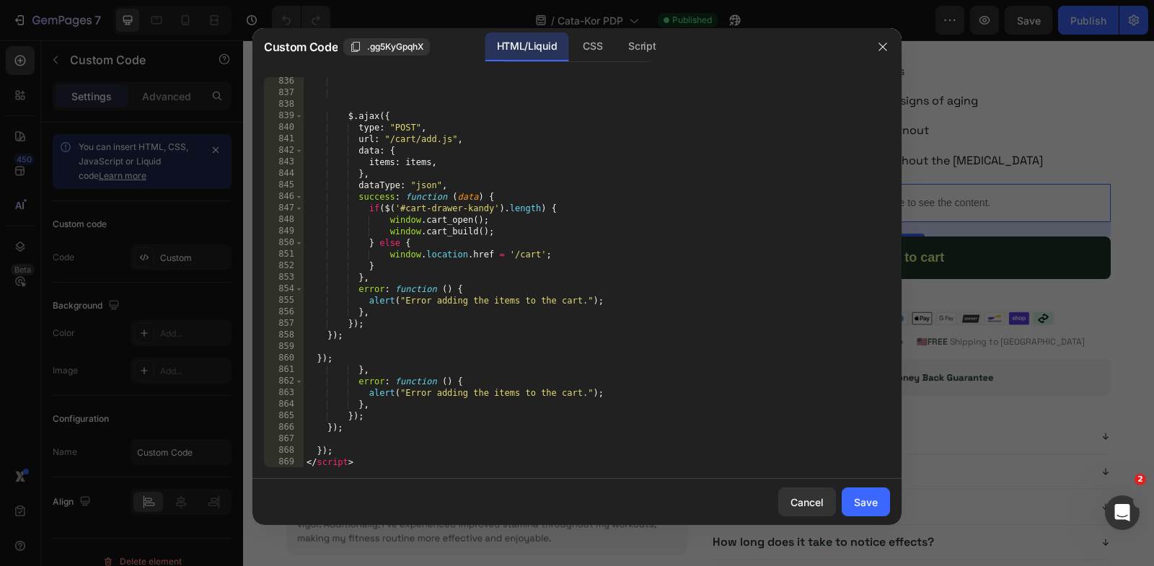
scroll to position [9927, 0]
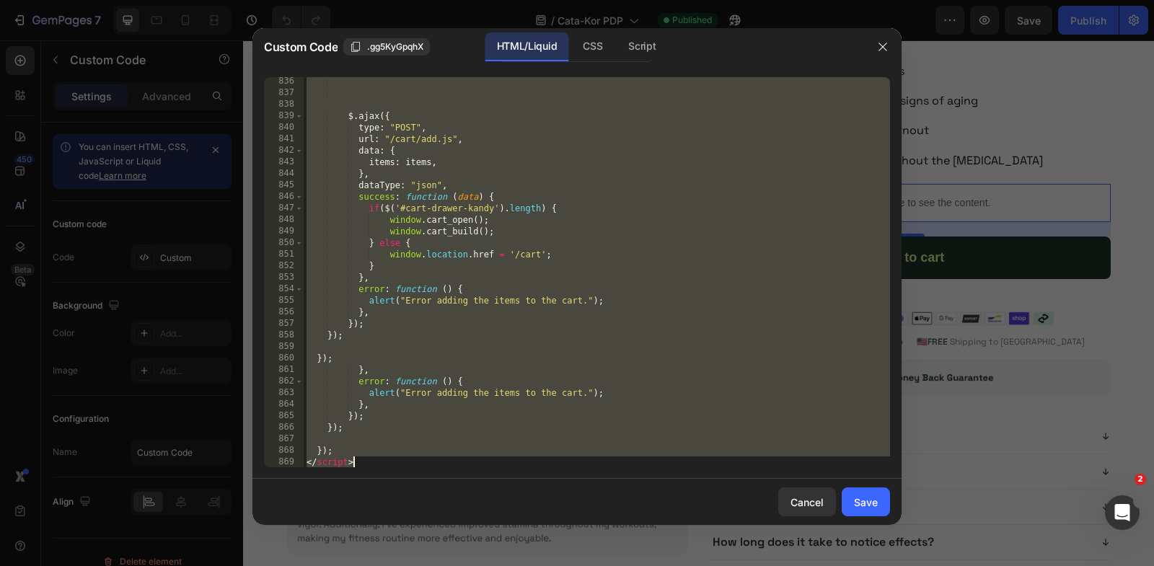
click at [379, 465] on div "$ . ajax ({ type : "POST" , url : "/cart/add.js" , data : { items : items , } ,…" at bounding box center [597, 283] width 586 height 414
type textarea "}); </script>"
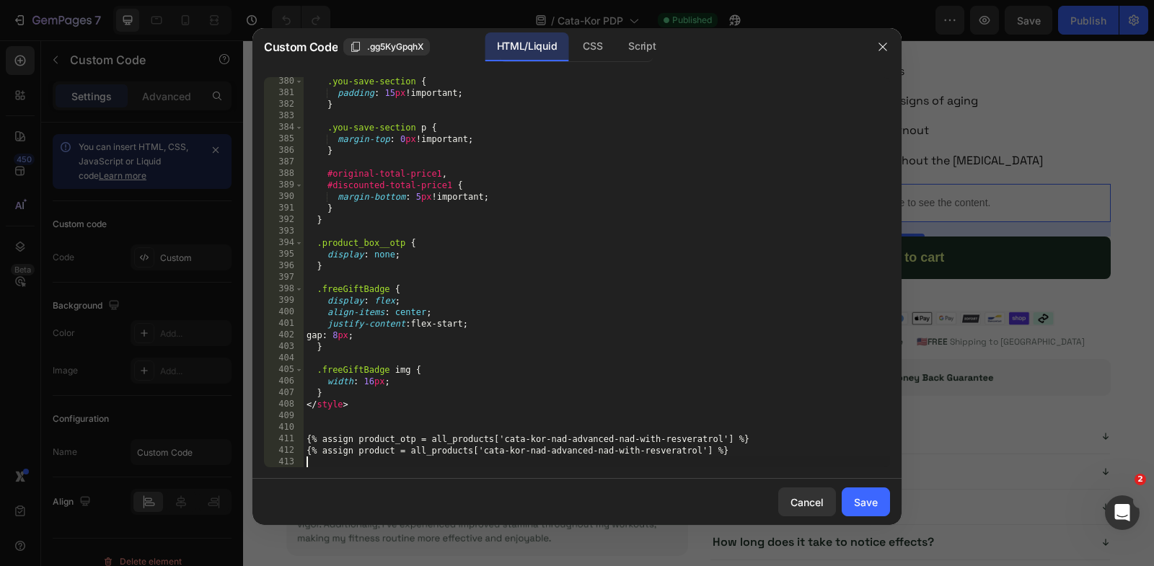
paste textarea "<input type="hidden" name="quantity" id="quantity_input" value="1">"
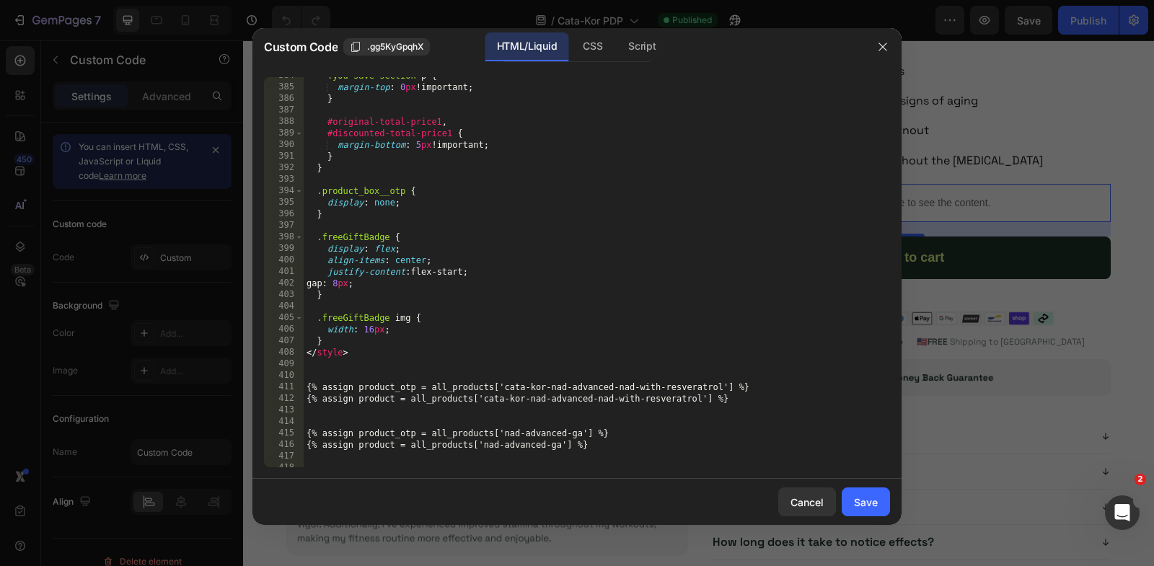
scroll to position [4459, 0]
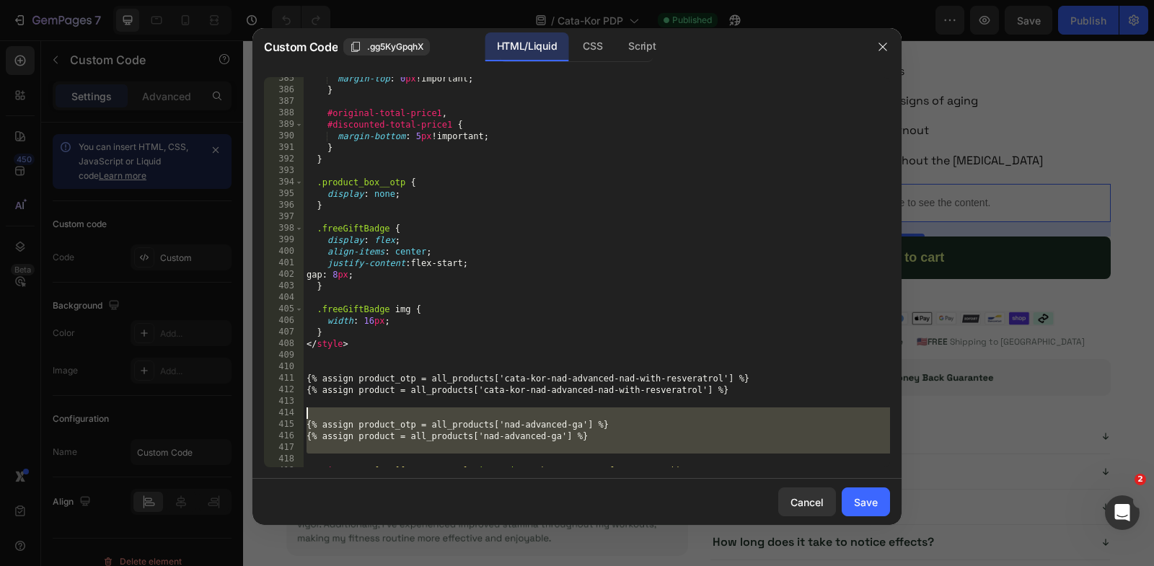
drag, startPoint x: 610, startPoint y: 455, endPoint x: 298, endPoint y: 413, distance: 314.4
click at [298, 413] on div "<input type="hidden" name="quantity" id="quantity_input" value="1"> 385 386 387…" at bounding box center [577, 272] width 626 height 390
type textarea "{% assign product_otp = all_products['nad-advanced-ga'] %}"
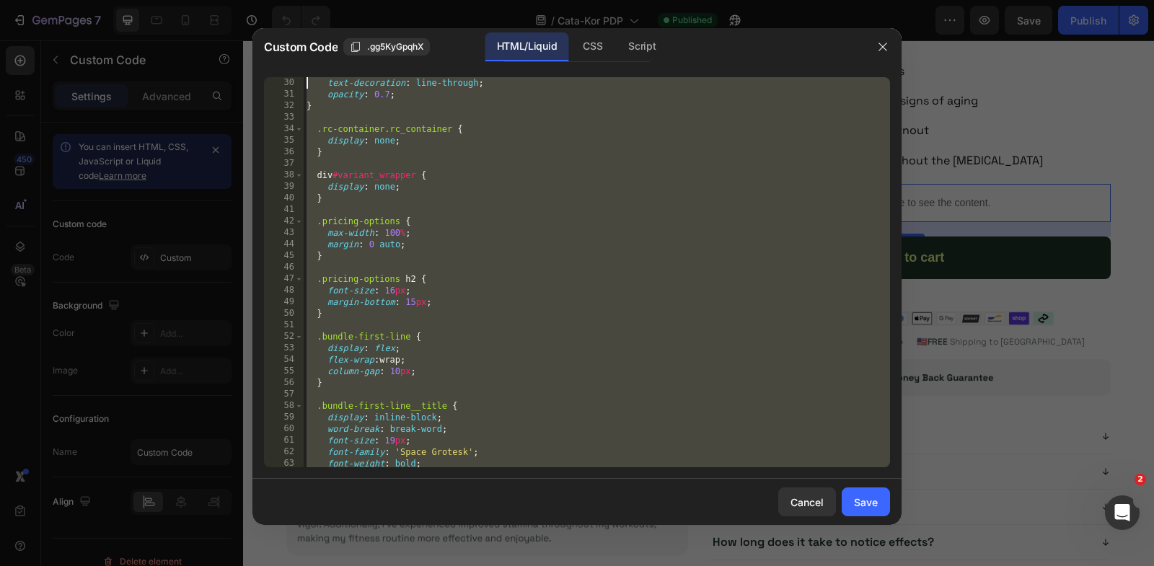
scroll to position [0, 0]
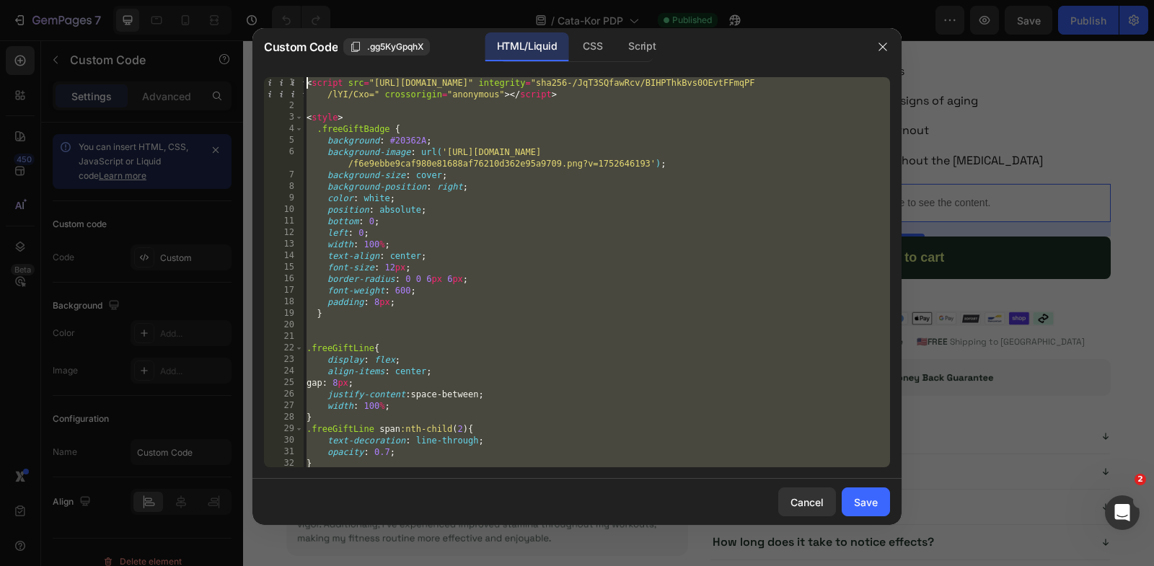
drag, startPoint x: 364, startPoint y: 351, endPoint x: 276, endPoint y: -90, distance: 450.1
click at [276, 0] on html "7 Version history / Cata-Kor PDP Published Preview Save Publish 450 Beta Sectio…" at bounding box center [577, 0] width 1154 height 0
type textarea "<script src="[URL][DOMAIN_NAME]" integrity="sha256-/JqT3SQfawRcv/BIHPThkBvs0OEv…"
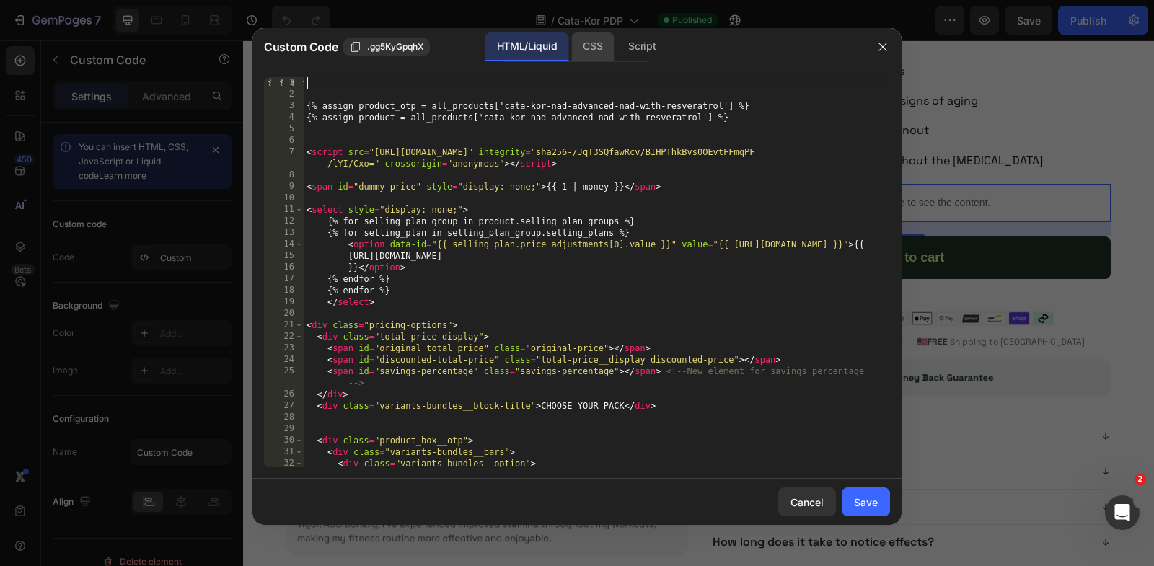
click at [617, 56] on div "CSS" at bounding box center [642, 46] width 50 height 29
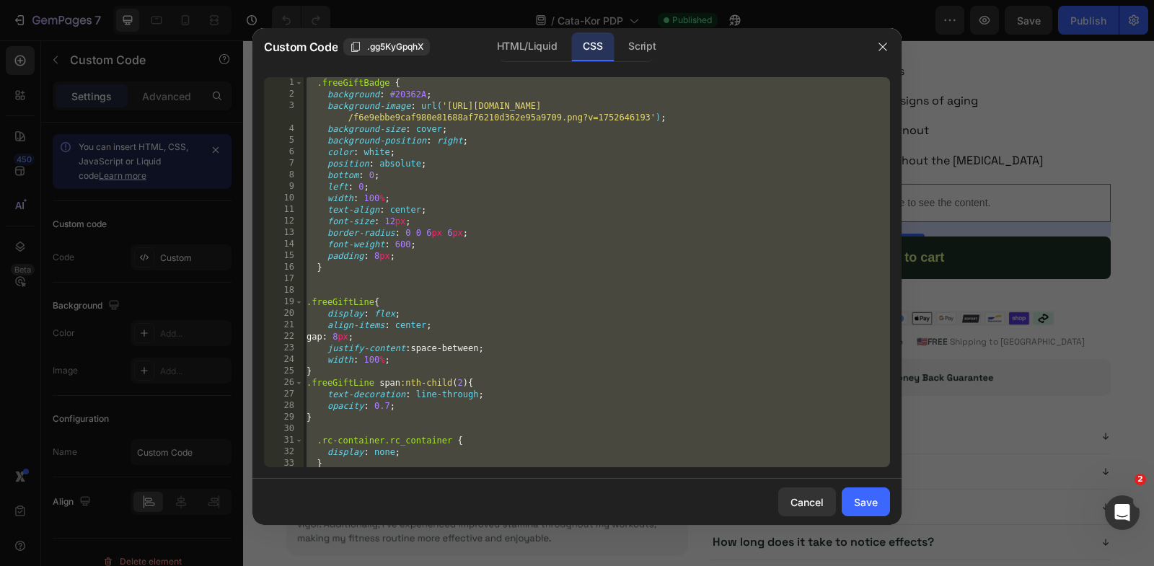
click at [599, 255] on div ".freeGiftBadge { background : #20362A ; background-image : url( '[URL][DOMAIN_N…" at bounding box center [597, 284] width 586 height 414
paste textarea
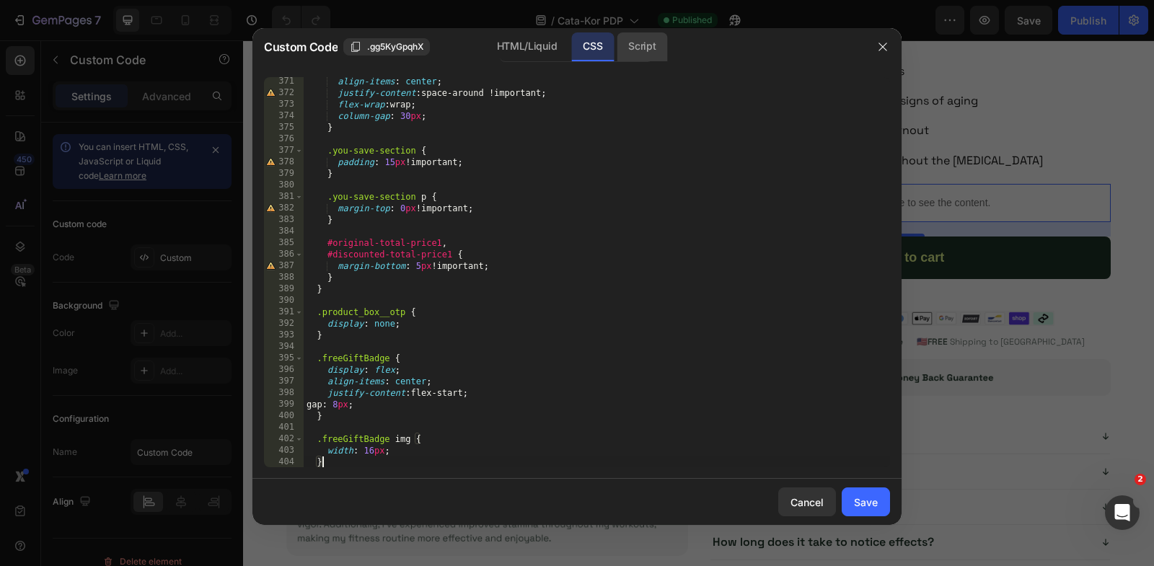
click at [633, 44] on div "Script" at bounding box center [642, 46] width 50 height 29
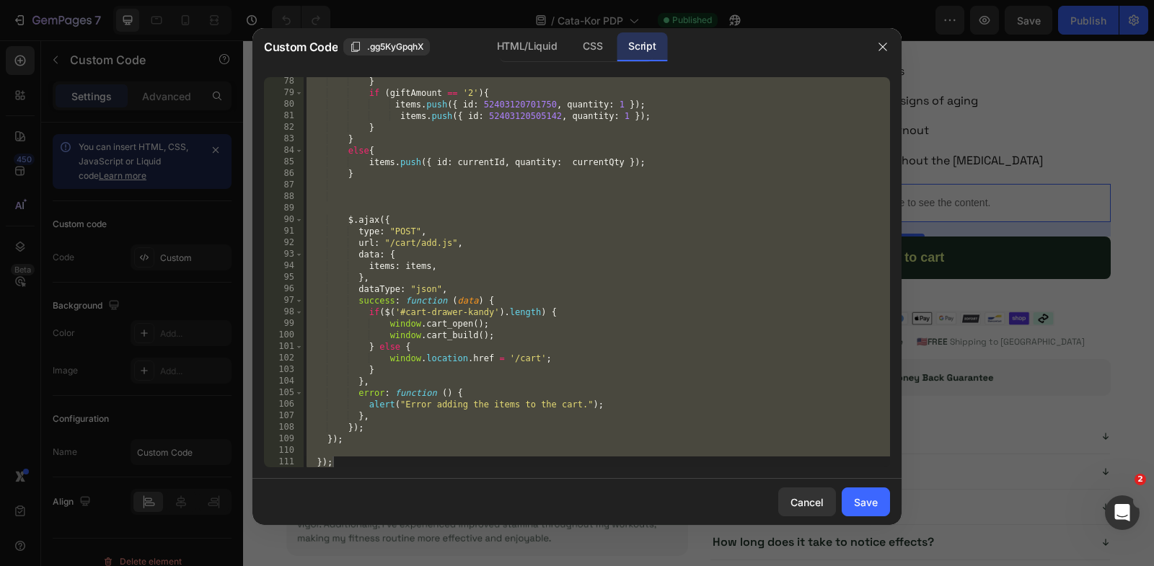
click at [628, 254] on div "} if ( giftAmount == '2' ) { items . push ({ id : 52403120701750 , quantity : 1…" at bounding box center [597, 283] width 586 height 414
paste textarea
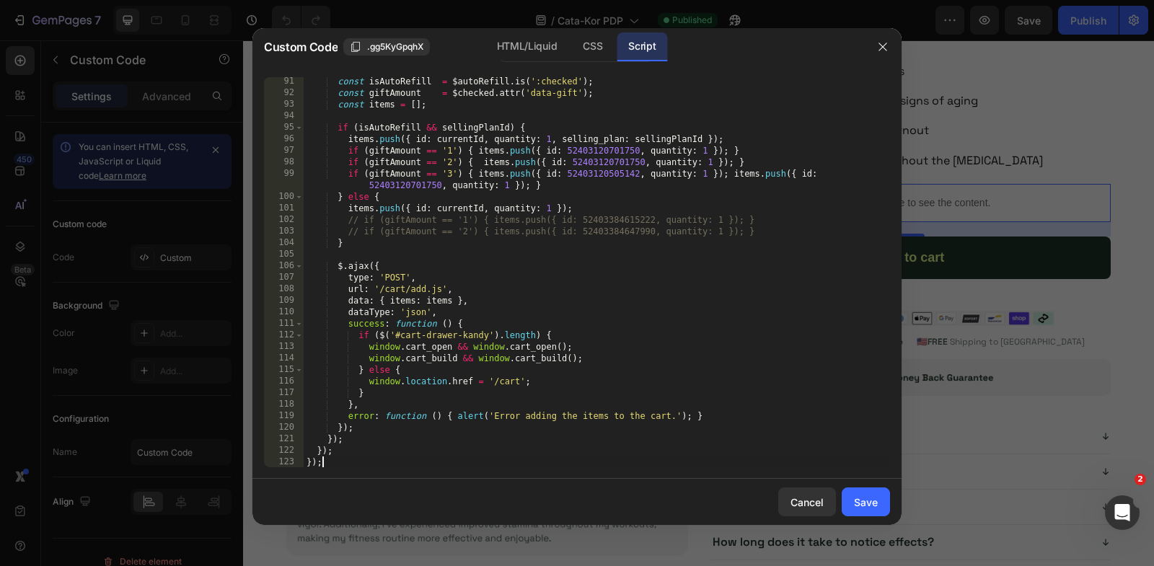
scroll to position [1051, 0]
click at [867, 517] on div "Cancel Save" at bounding box center [576, 502] width 649 height 46
click at [571, 45] on div "HTML/Liquid" at bounding box center [592, 46] width 43 height 29
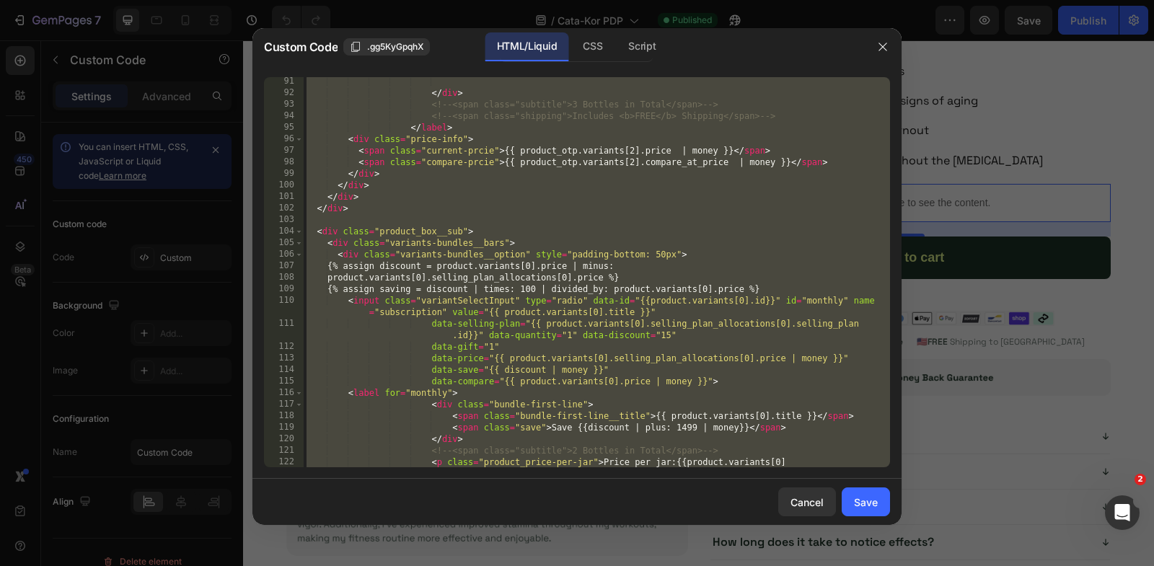
scroll to position [1132, 0]
click at [533, 263] on div "</ div > <!-- <span class="subtitle">3 Bottles in Total</span> --> <!-- <span c…" at bounding box center [597, 289] width 586 height 426
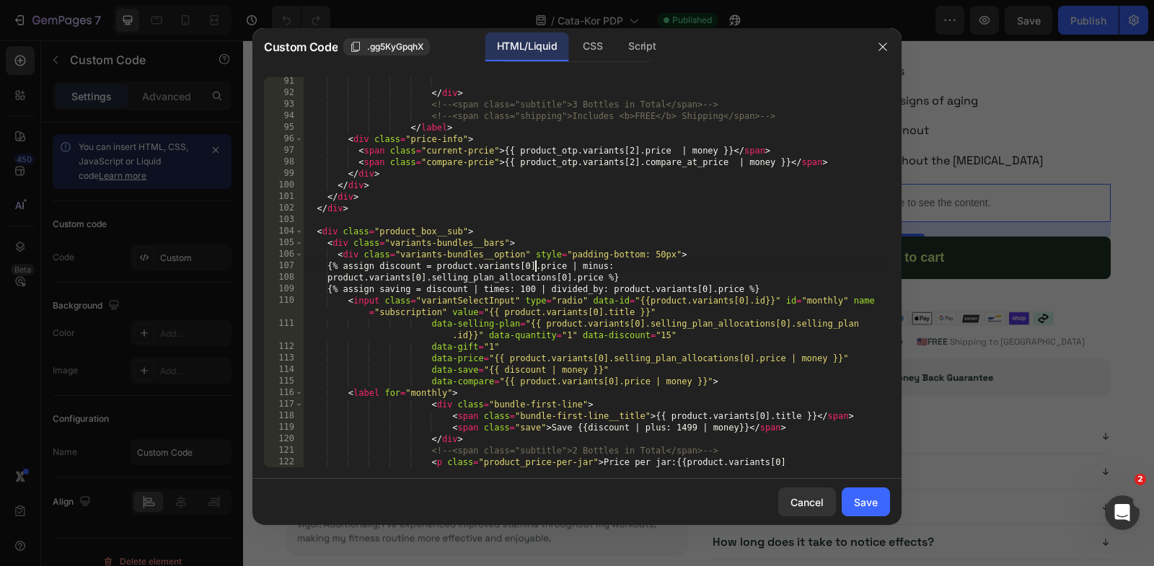
type textarea "<input type="hidden" name="selling_plan" id="selling_plan_input"> <input type="…"
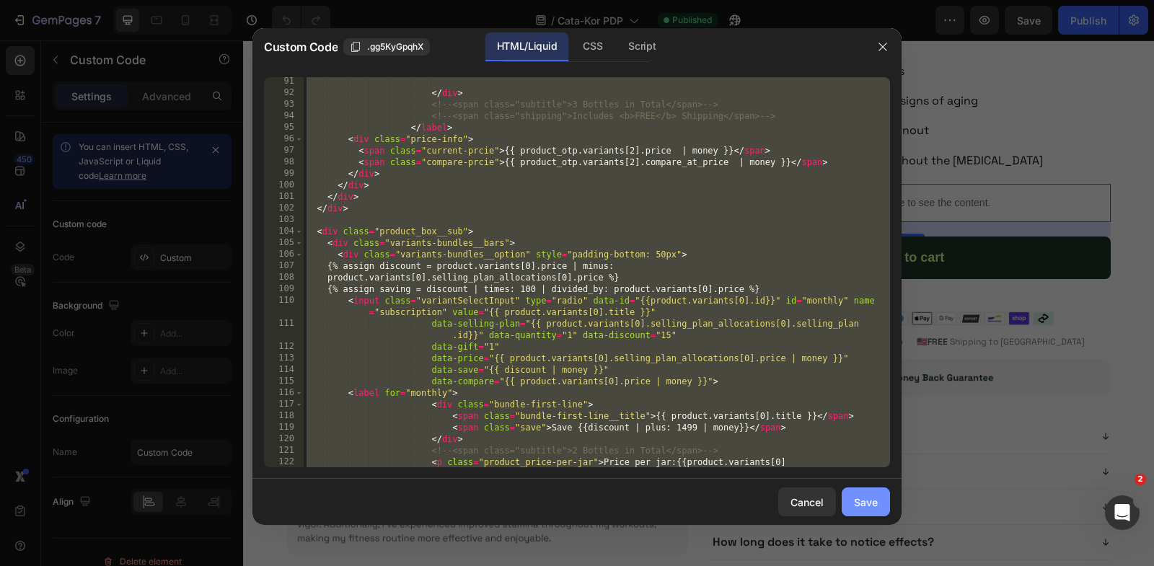
click at [856, 496] on div "Save" at bounding box center [866, 502] width 24 height 15
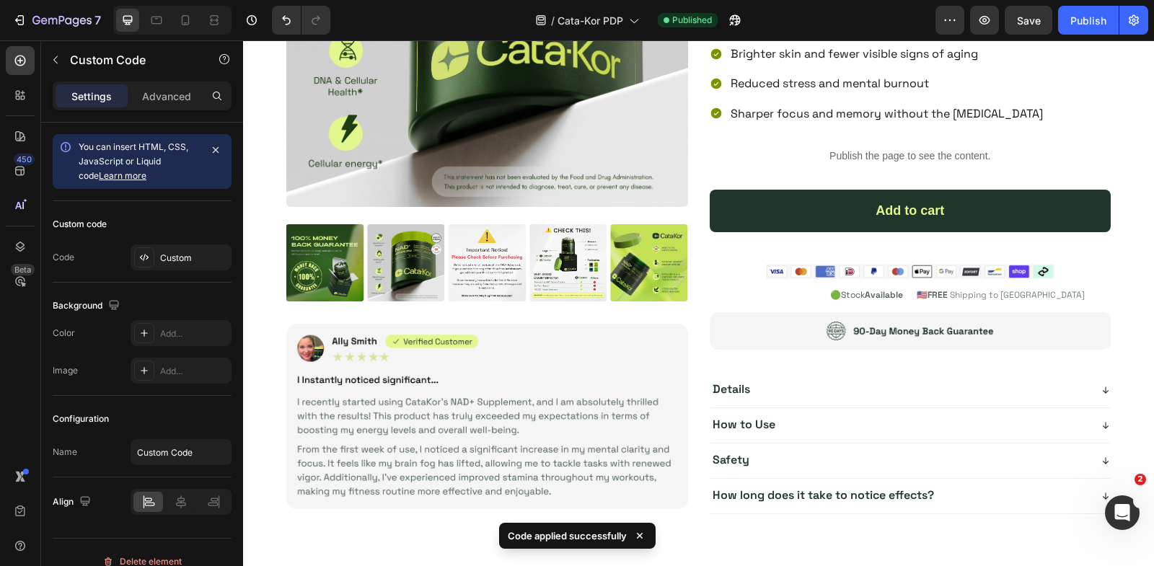
scroll to position [4702, 0]
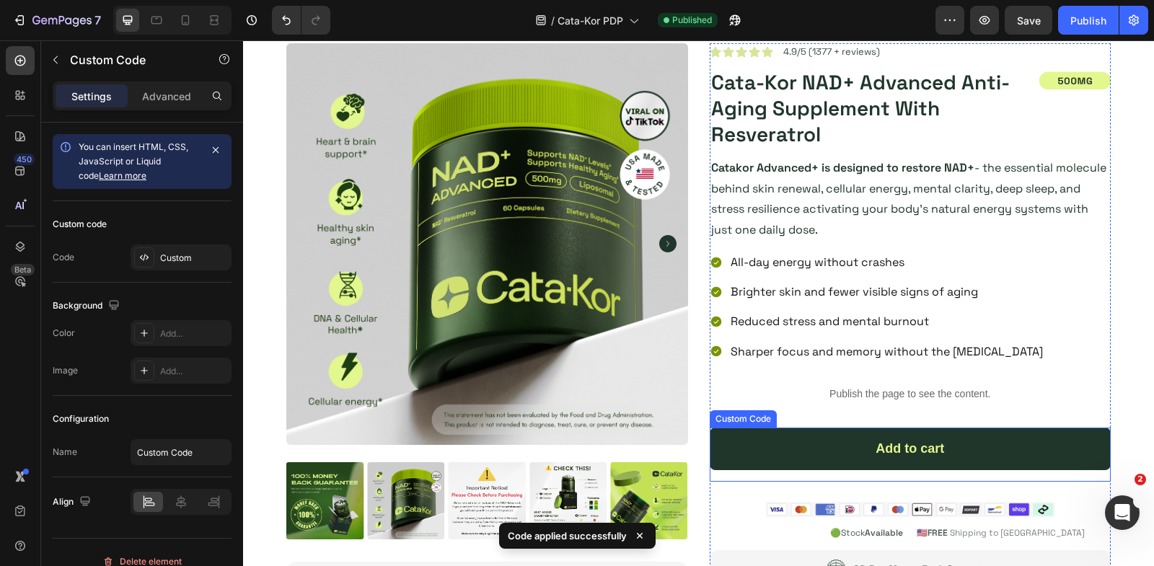
click at [821, 451] on div "Add to cart" at bounding box center [911, 449] width 402 height 43
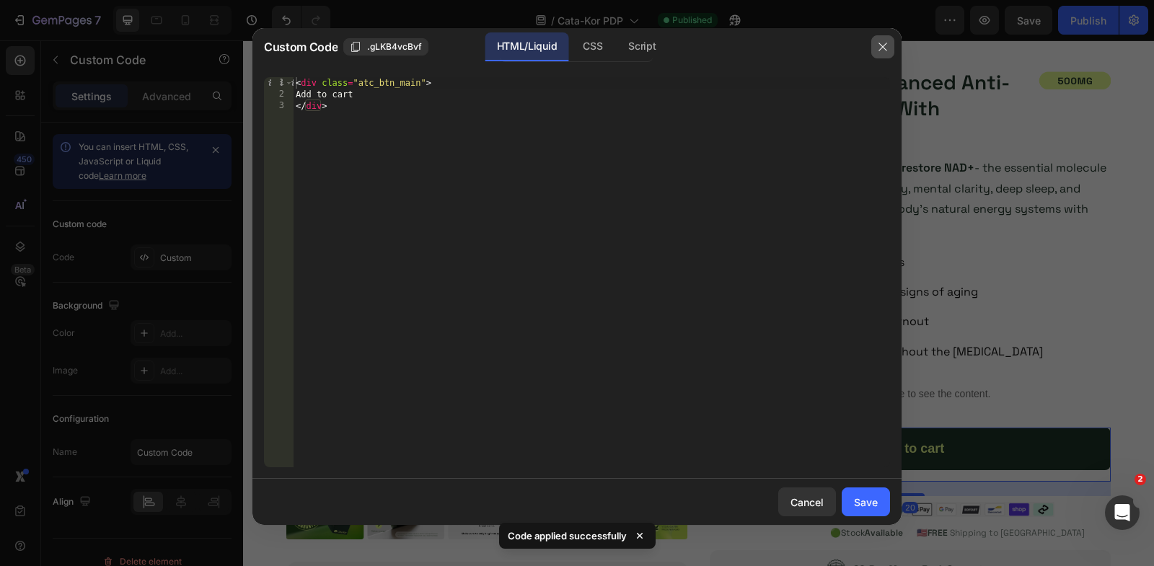
click at [887, 45] on icon "button" at bounding box center [883, 47] width 12 height 12
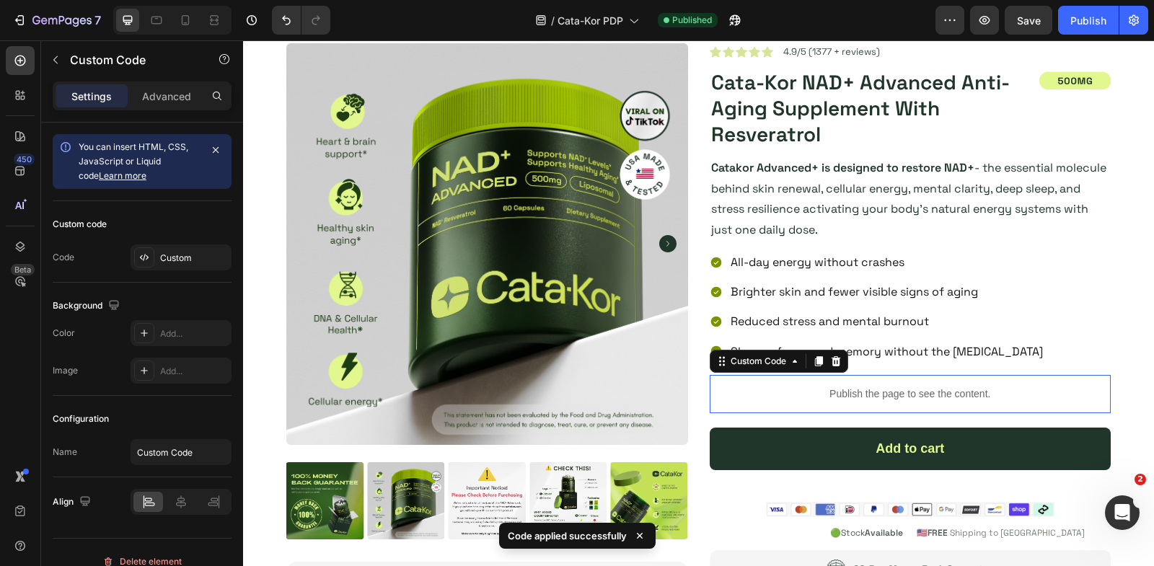
click at [862, 387] on p "Publish the page to see the content." at bounding box center [911, 394] width 402 height 15
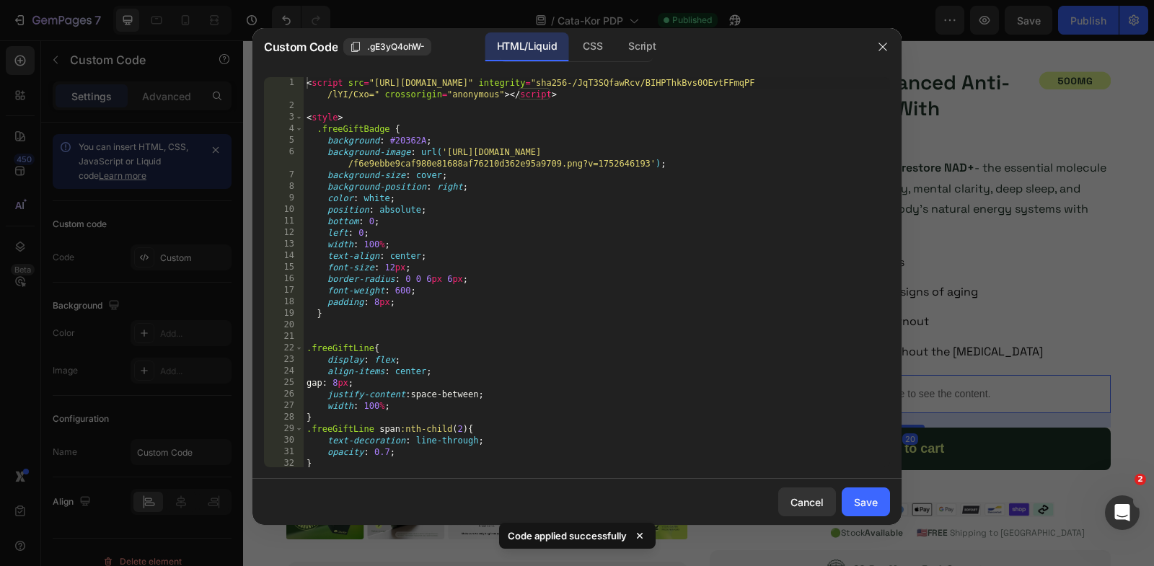
click at [584, 273] on div "< script src = "[URL][DOMAIN_NAME]" integrity = "sha256-/JqT3SQfawRcv/BIHPThkBv…" at bounding box center [597, 290] width 586 height 426
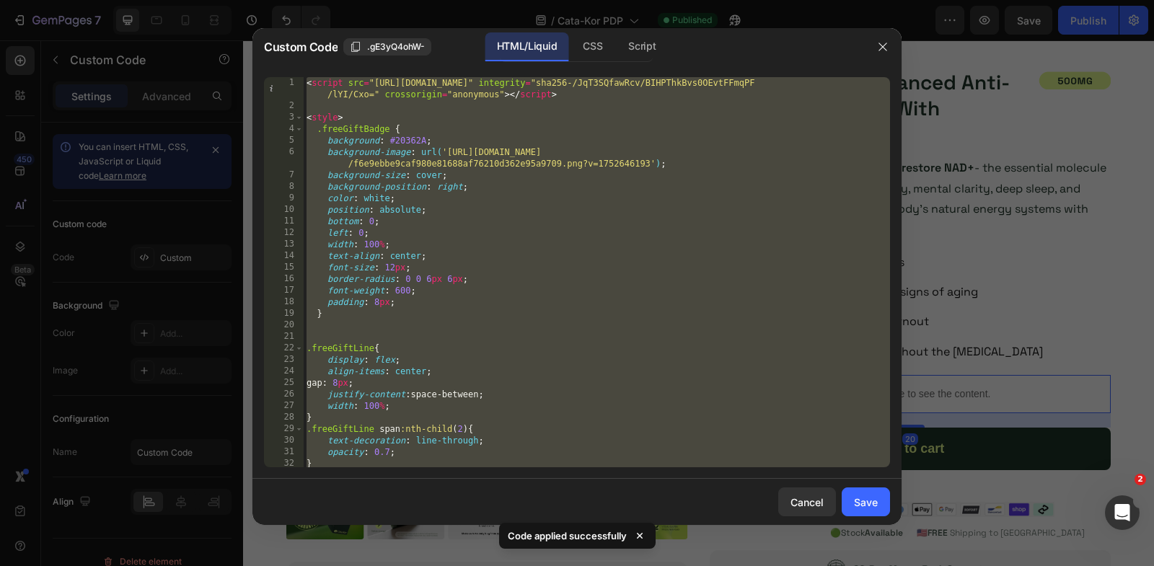
paste textarea "<input type="hidden" name="quantity" id="quantity_input" value="1""
type textarea "<input type="hidden" name="quantity" id="quantity_input" value="1">"
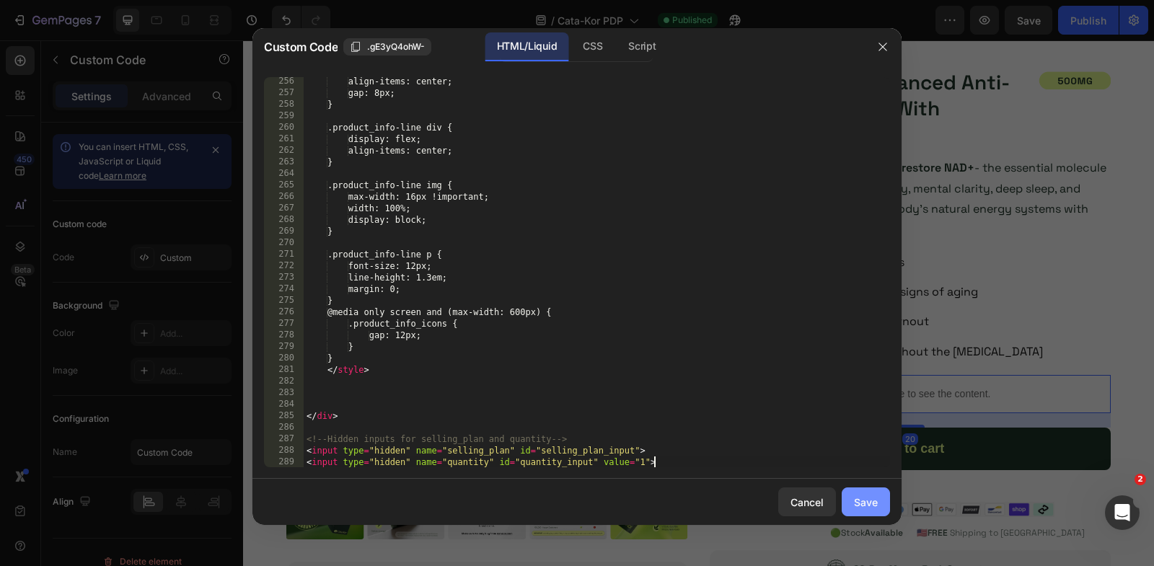
click at [863, 498] on div "Save" at bounding box center [866, 502] width 24 height 15
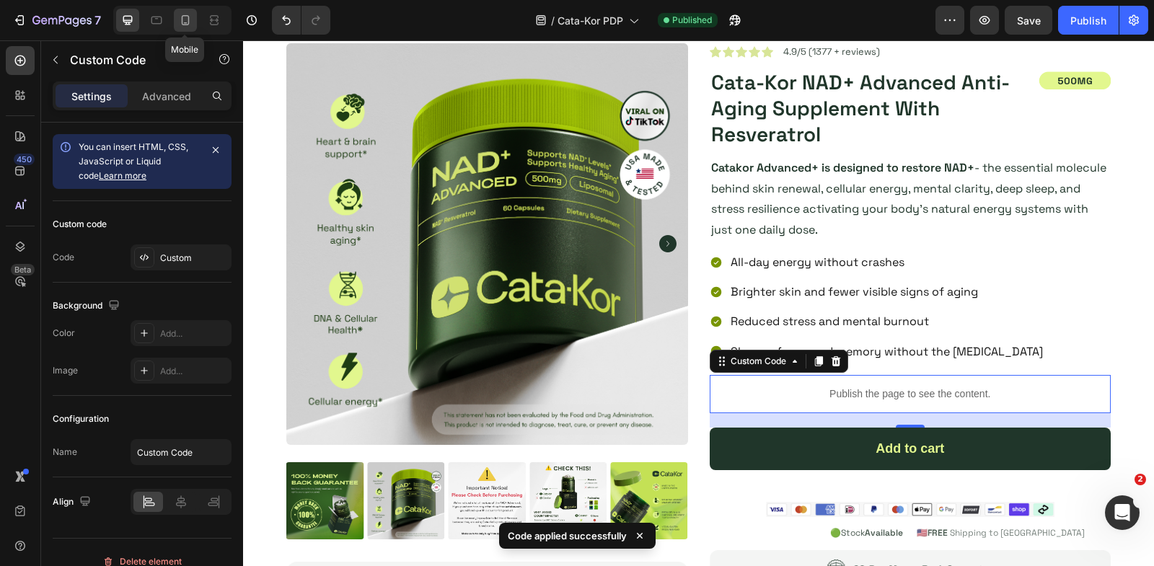
click at [185, 25] on icon at bounding box center [185, 20] width 14 height 14
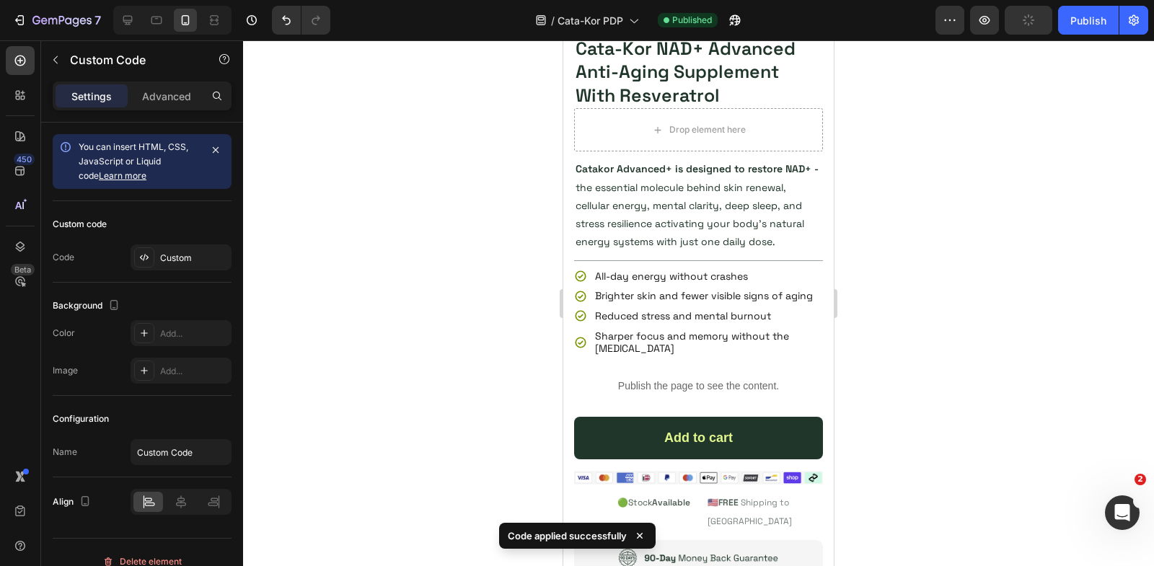
scroll to position [517, 0]
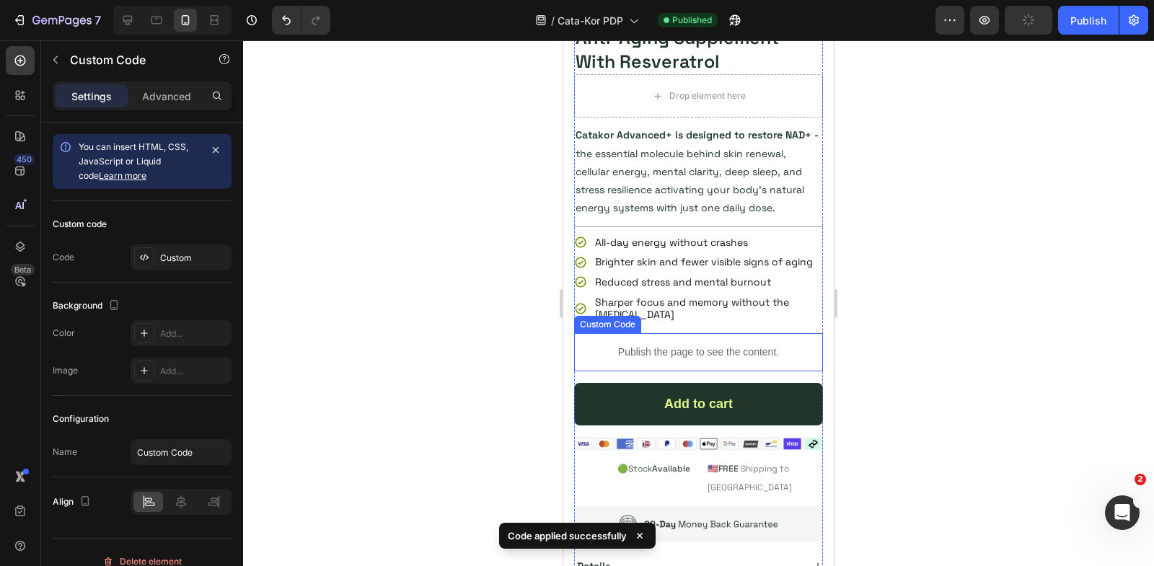
click at [667, 333] on div "Publish the page to see the content." at bounding box center [698, 352] width 249 height 38
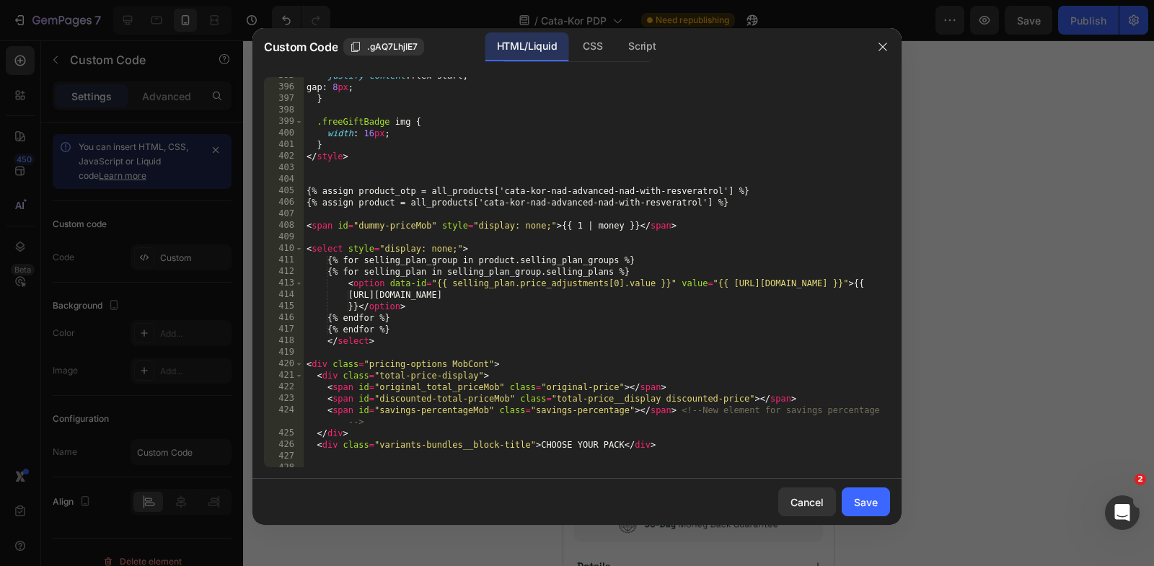
scroll to position [4578, 0]
click at [559, 157] on div "justify-content : flex-start ; gap : 8 px ; } .freeGiftBadge img { width : 16 p…" at bounding box center [597, 277] width 586 height 414
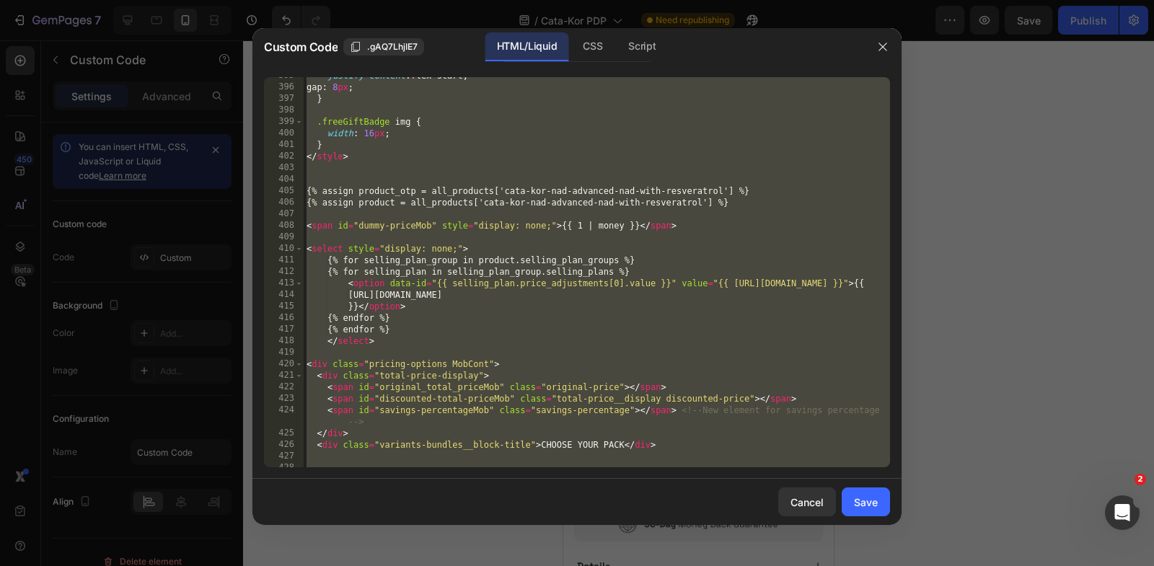
paste textarea "<input type="hidden" name="quantity" id="quantity_input" value="1""
type textarea "<input type="hidden" name="quantity" id="quantity_input" value="1">"
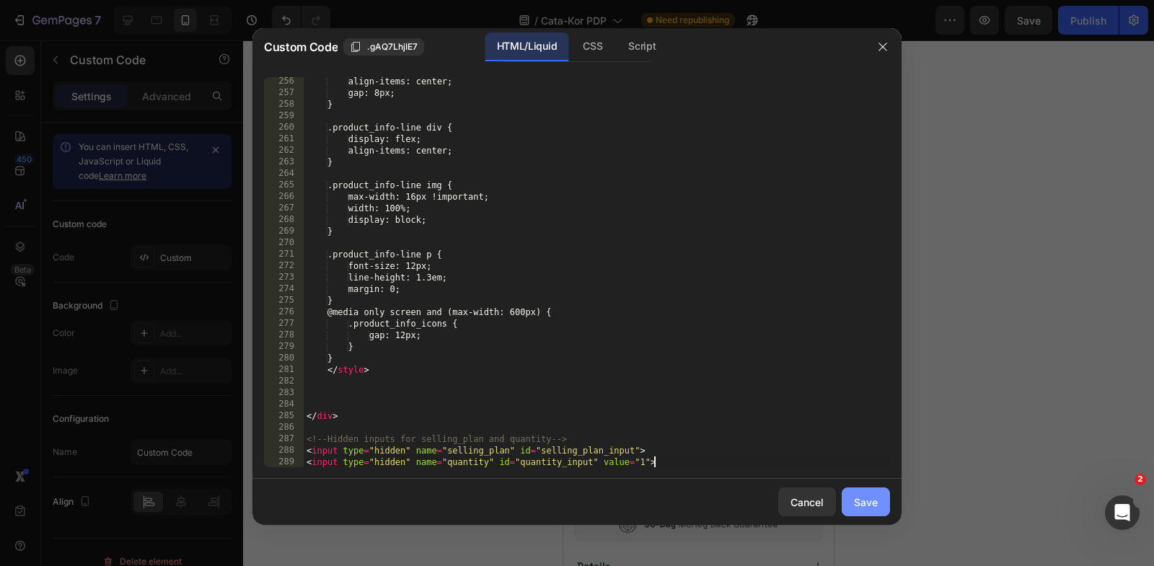
click at [865, 500] on div "Save" at bounding box center [866, 502] width 24 height 15
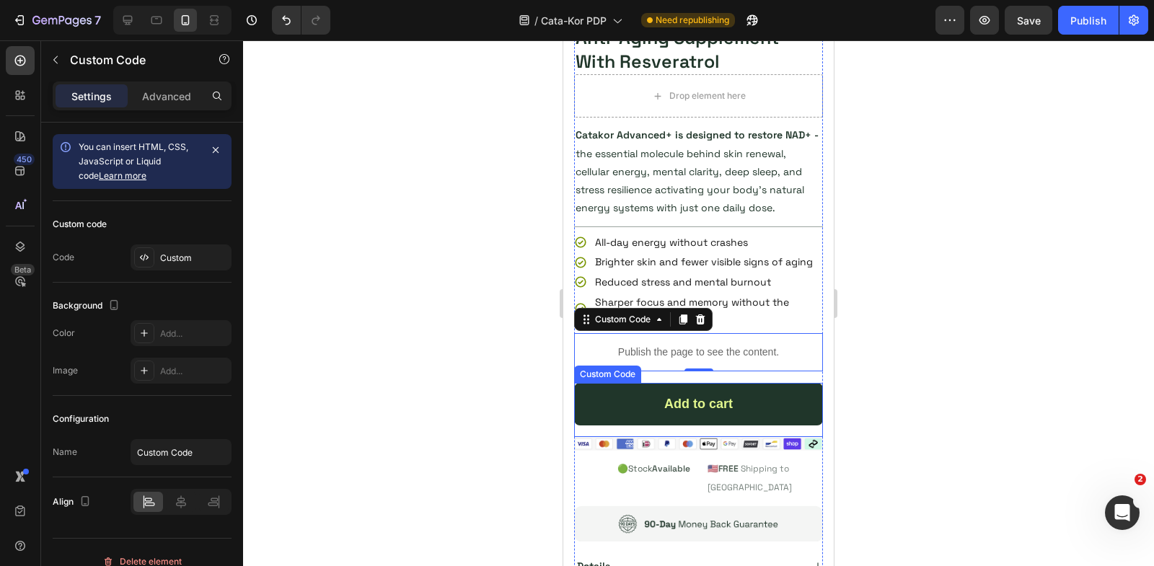
click at [703, 387] on div "Add to cart" at bounding box center [698, 404] width 249 height 43
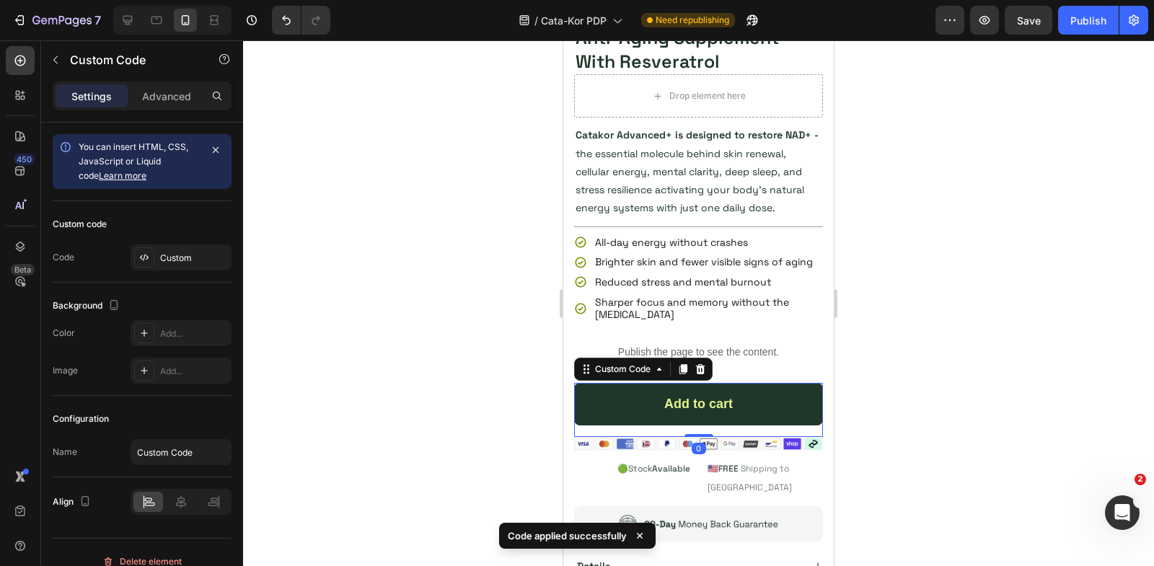
click at [703, 387] on div "Add to cart" at bounding box center [698, 404] width 249 height 43
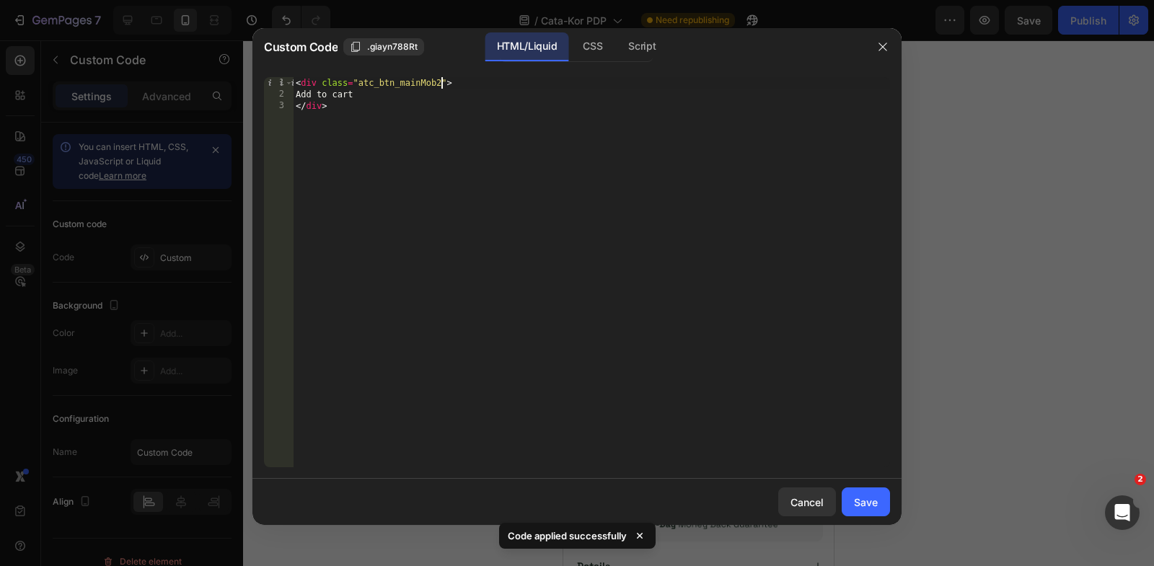
click at [439, 79] on div "< div class = "atc_btn_mainMob2" > Add to cart </ div >" at bounding box center [591, 284] width 597 height 414
click at [617, 37] on div "CSS" at bounding box center [642, 46] width 50 height 29
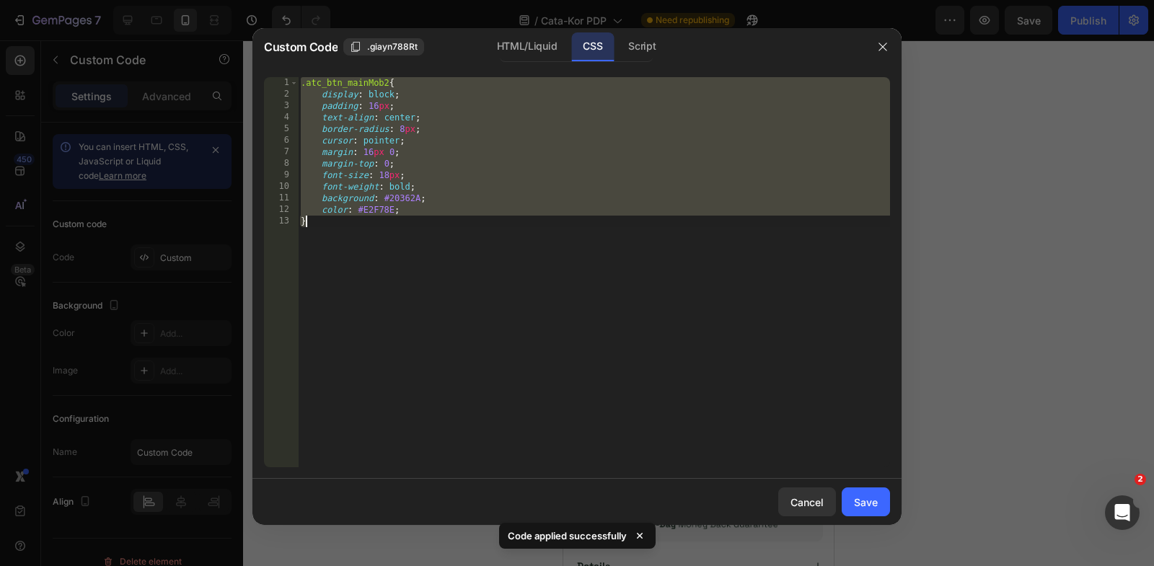
click at [390, 77] on div ".atc_btn_mainMob2 { display : block ; padding : 16 px ; text-align : center ; b…" at bounding box center [594, 284] width 592 height 414
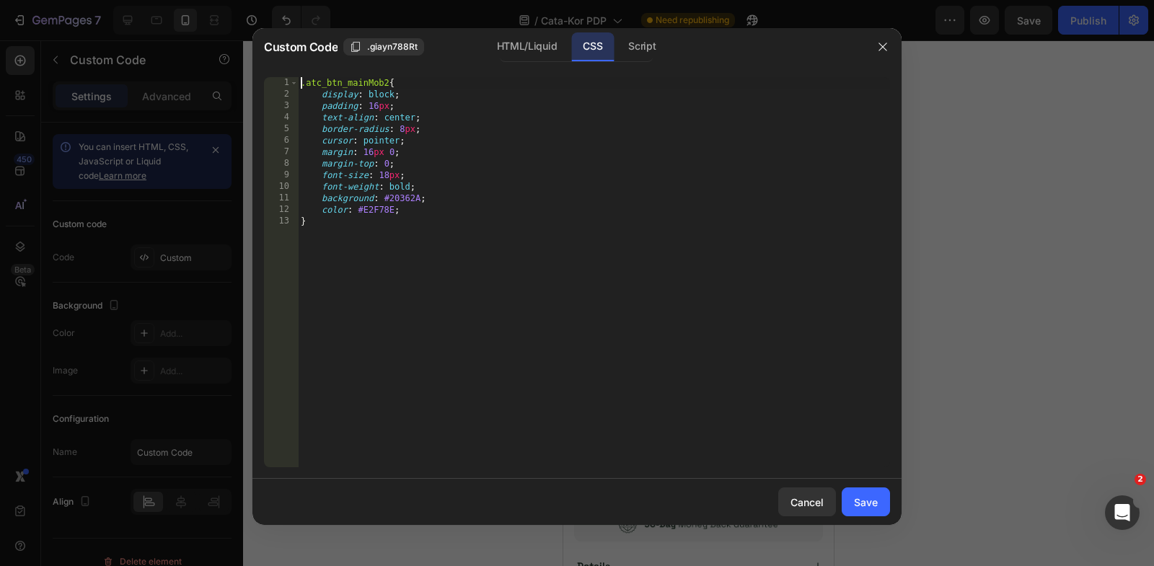
click at [390, 77] on div ".atc_btn_mainMob2 { display : block ; padding : 16 px ; text-align : center ; b…" at bounding box center [594, 284] width 592 height 414
click at [386, 87] on div ".atc_btn_mainMob2 { display : block ; padding : 16 px ; text-align : center ; b…" at bounding box center [594, 284] width 592 height 414
type textarea ".atc_btn_main{"
click at [861, 508] on div "Save" at bounding box center [866, 502] width 24 height 15
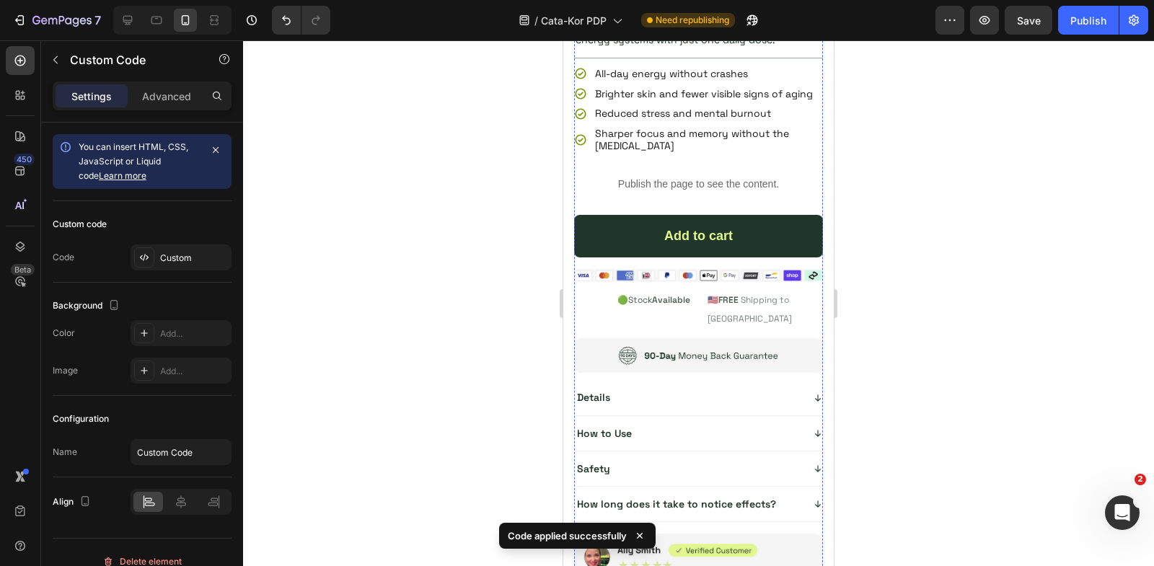
scroll to position [6039, 0]
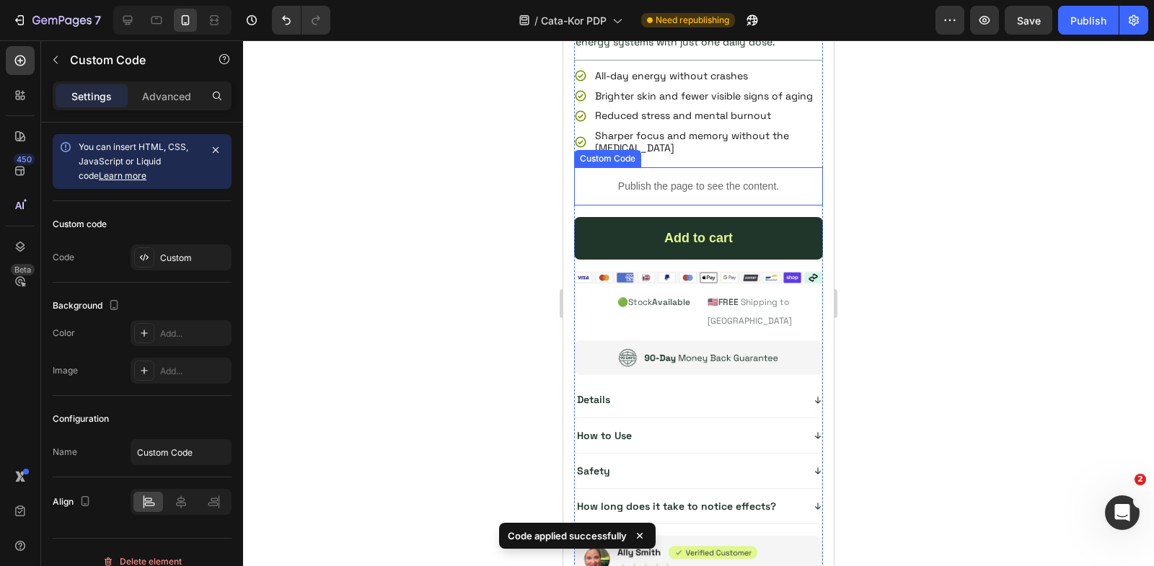
click at [672, 170] on div "Publish the page to see the content." at bounding box center [698, 186] width 249 height 38
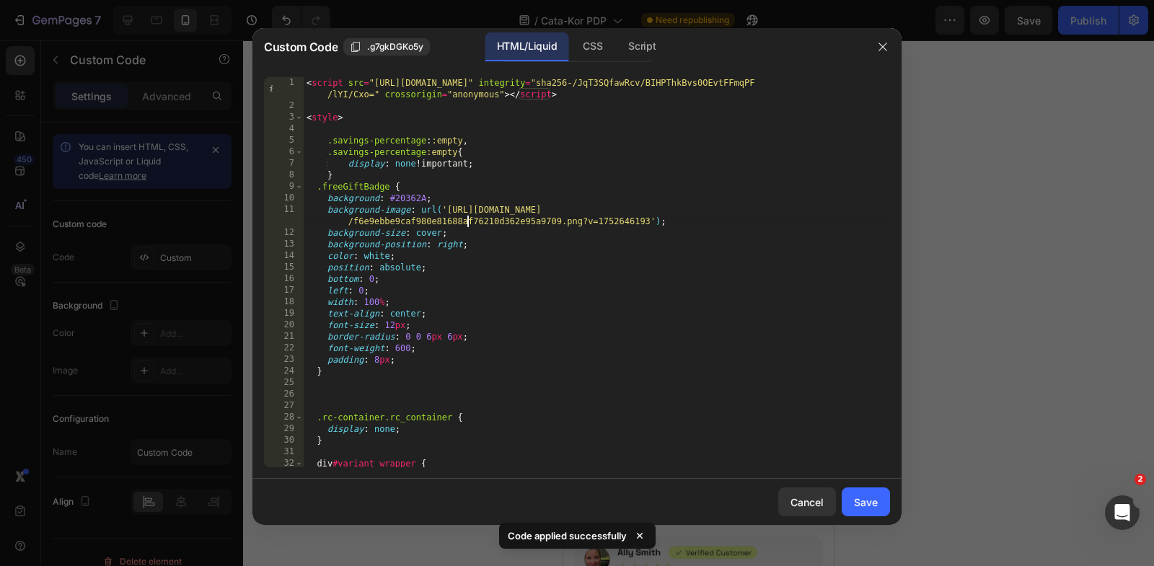
click at [470, 224] on div "< script src = "[URL][DOMAIN_NAME]" integrity = "sha256-/JqT3SQfawRcv/BIHPThkBv…" at bounding box center [597, 290] width 586 height 426
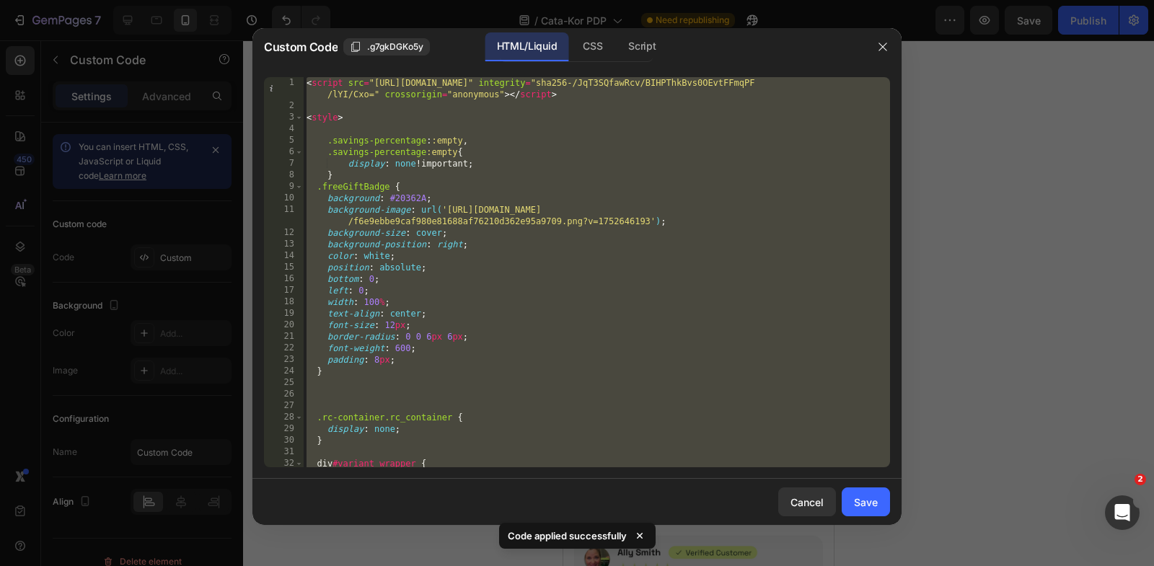
paste textarea "<input type="hidden" name="quantity" id="quantity_input" value="1""
type textarea "<input type="hidden" name="quantity" id="quantity_input" value="1">"
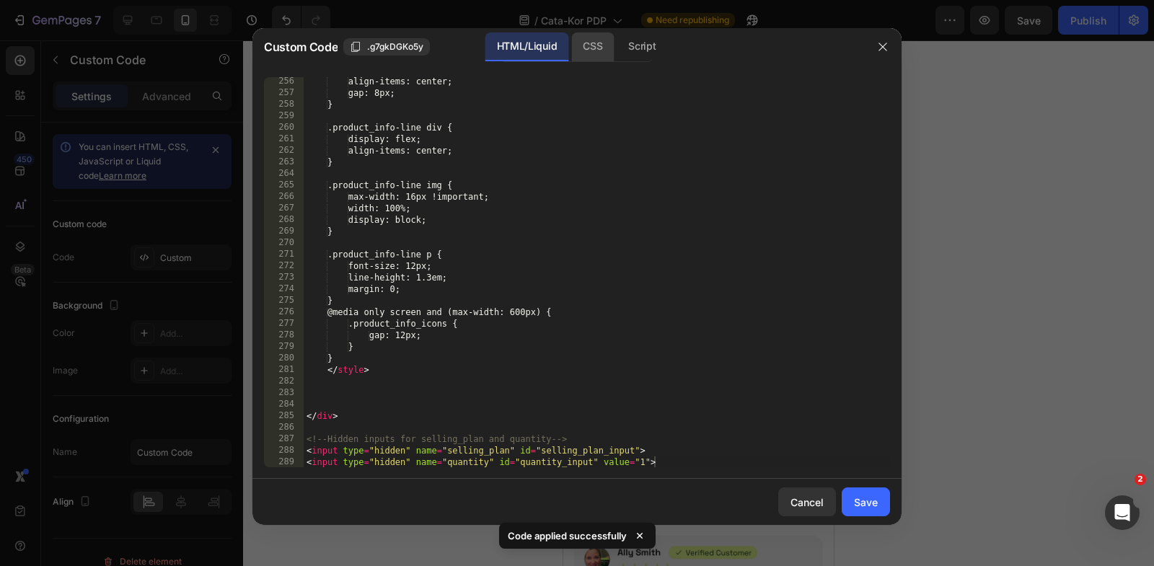
click at [617, 53] on div "CSS" at bounding box center [642, 46] width 50 height 29
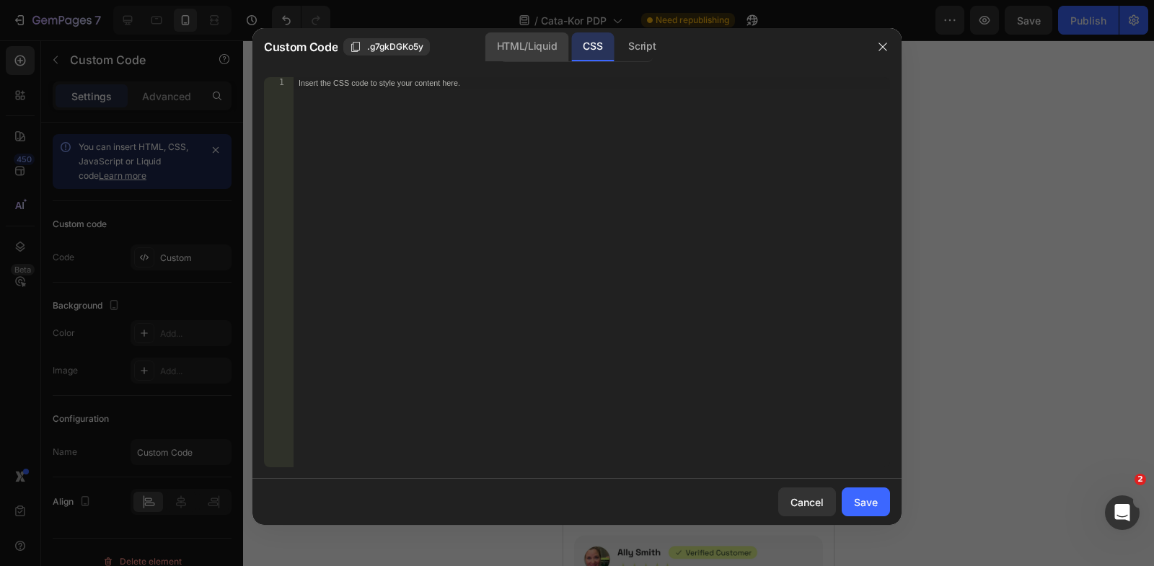
click at [511, 51] on div "HTML/Liquid" at bounding box center [526, 46] width 83 height 29
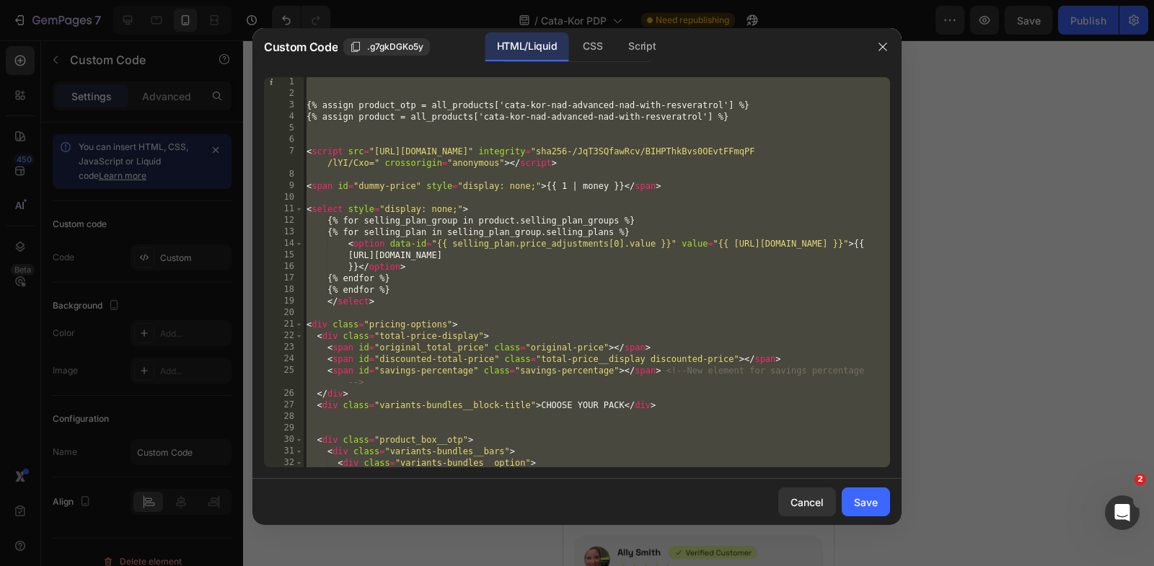
scroll to position [11, 0]
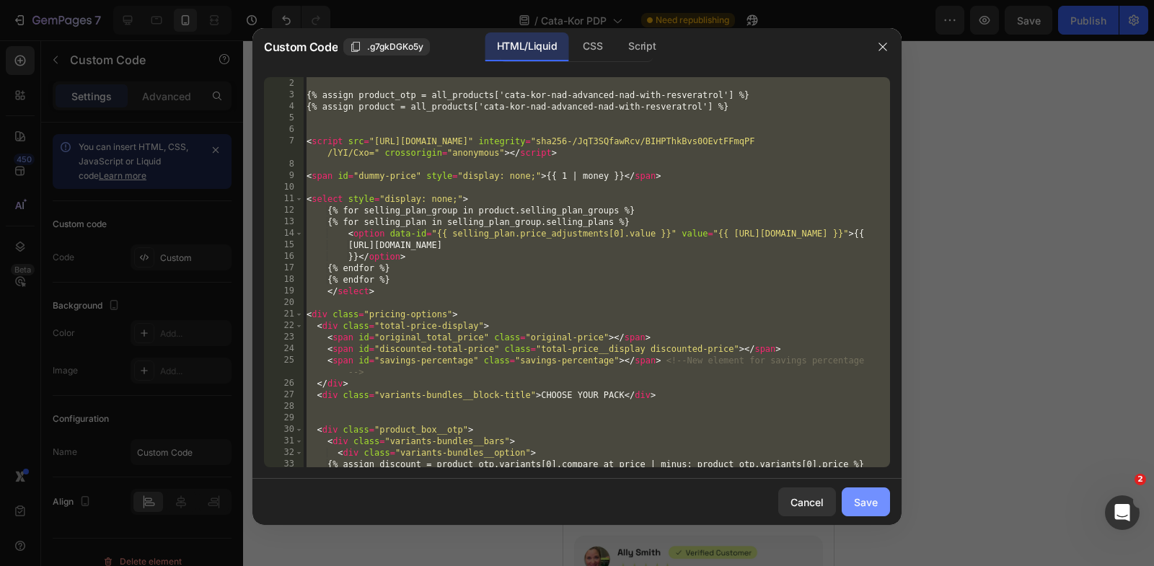
click at [873, 512] on button "Save" at bounding box center [866, 502] width 48 height 29
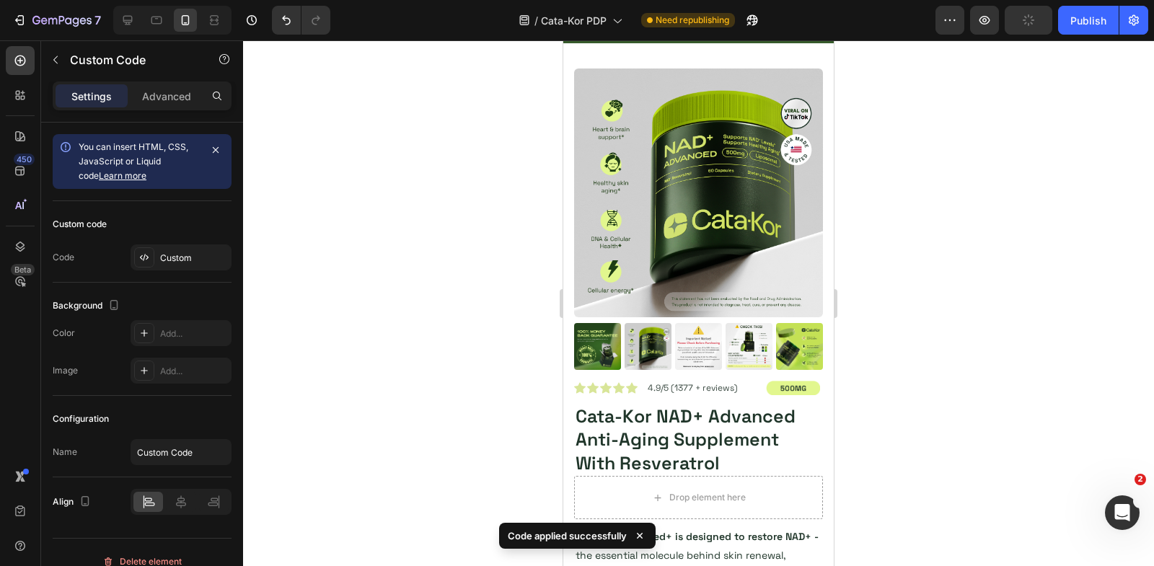
scroll to position [414, 0]
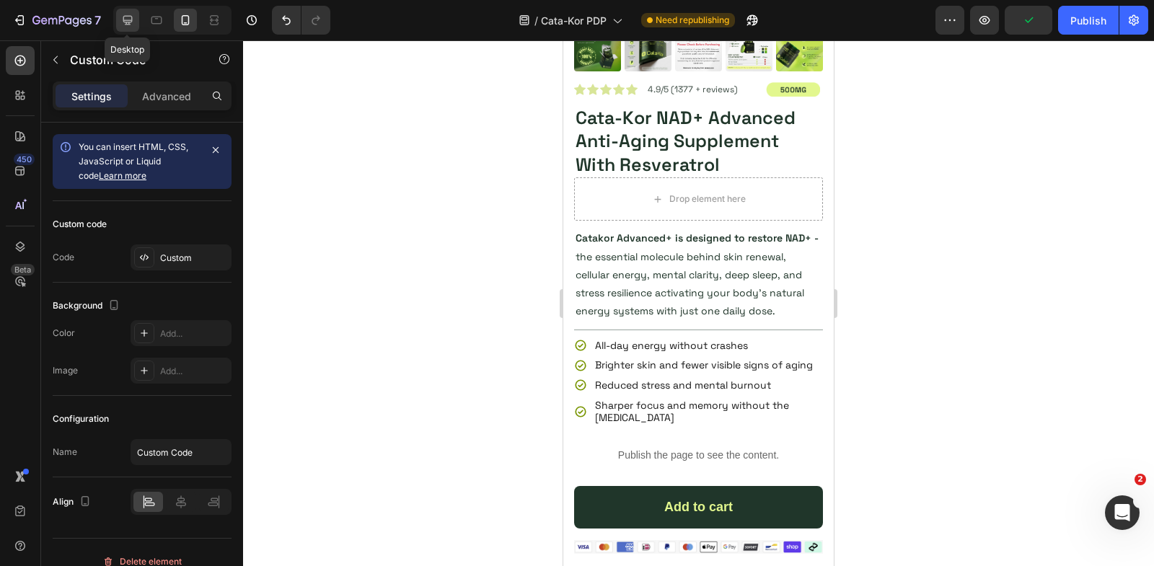
click at [128, 22] on icon at bounding box center [127, 20] width 9 height 9
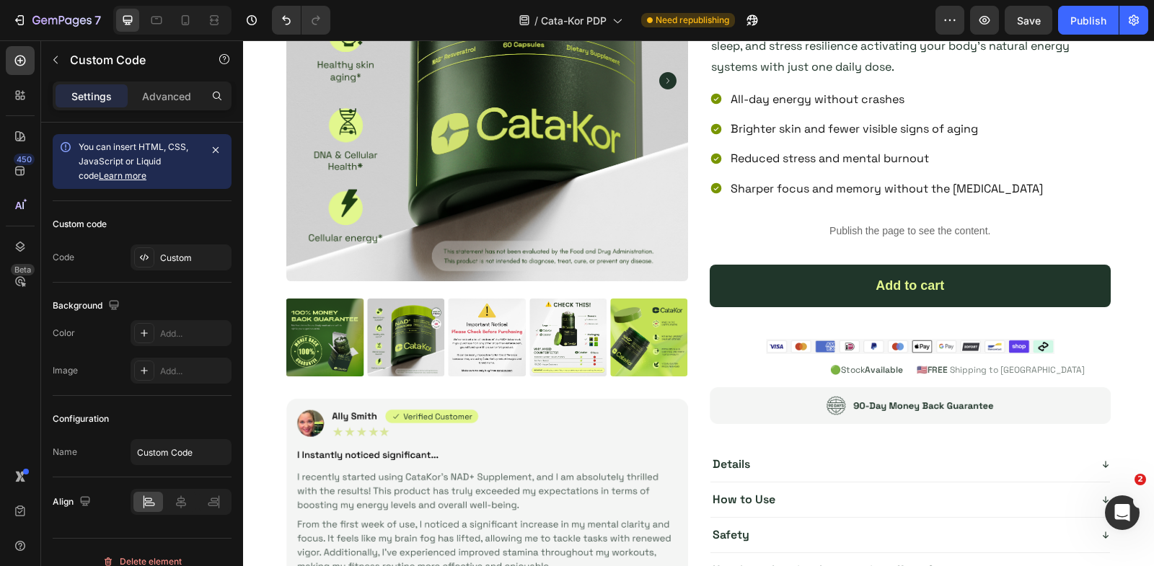
scroll to position [228, 0]
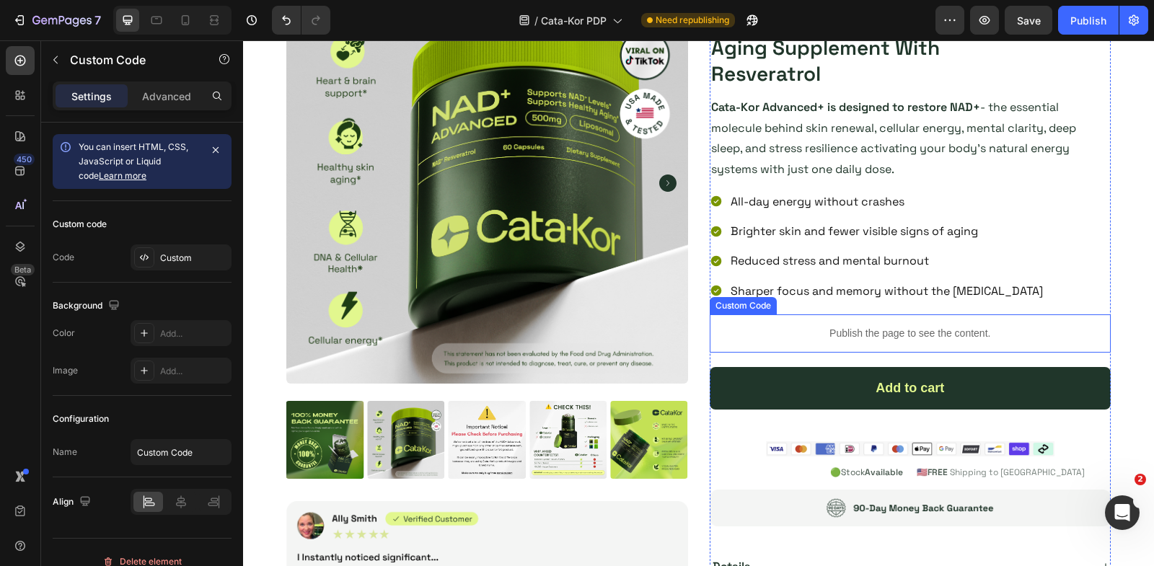
click at [804, 326] on p "Publish the page to see the content." at bounding box center [911, 333] width 402 height 15
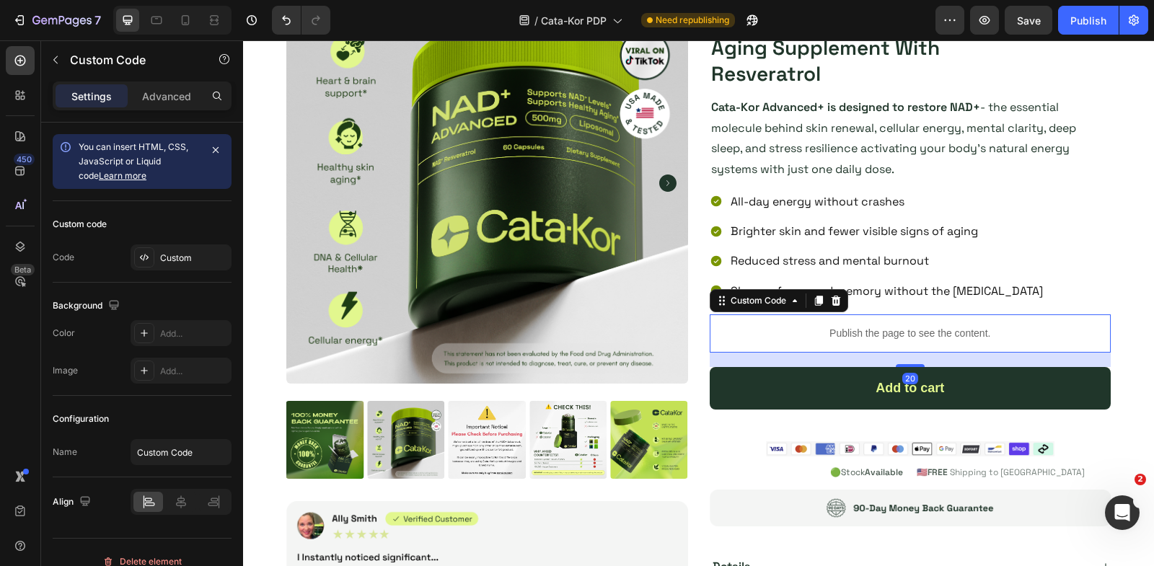
click at [804, 326] on p "Publish the page to see the content." at bounding box center [911, 333] width 402 height 15
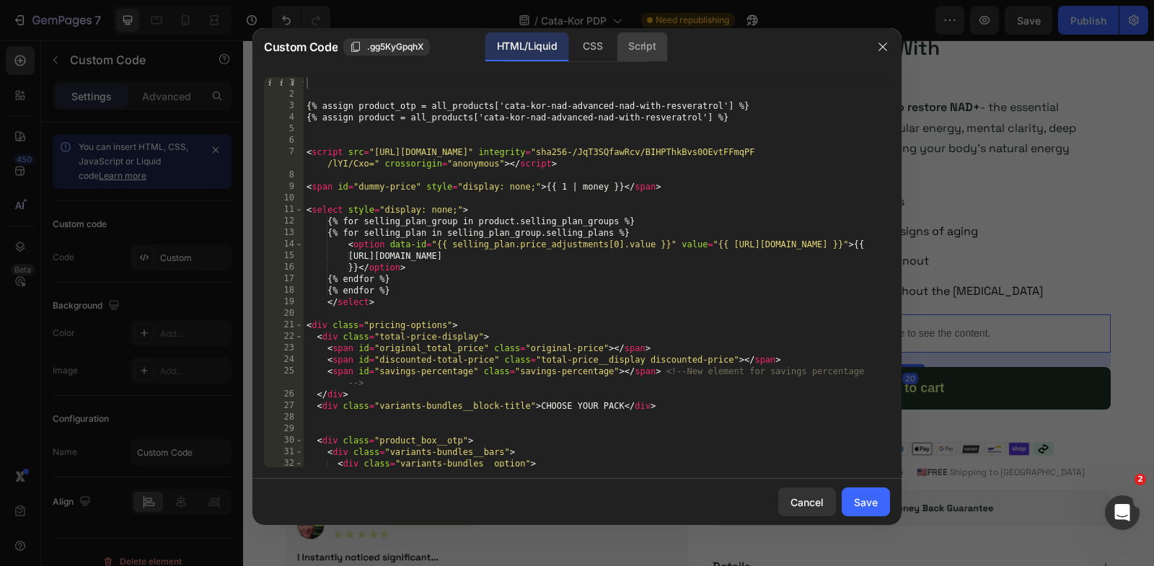
click at [644, 51] on div "Script" at bounding box center [642, 46] width 50 height 29
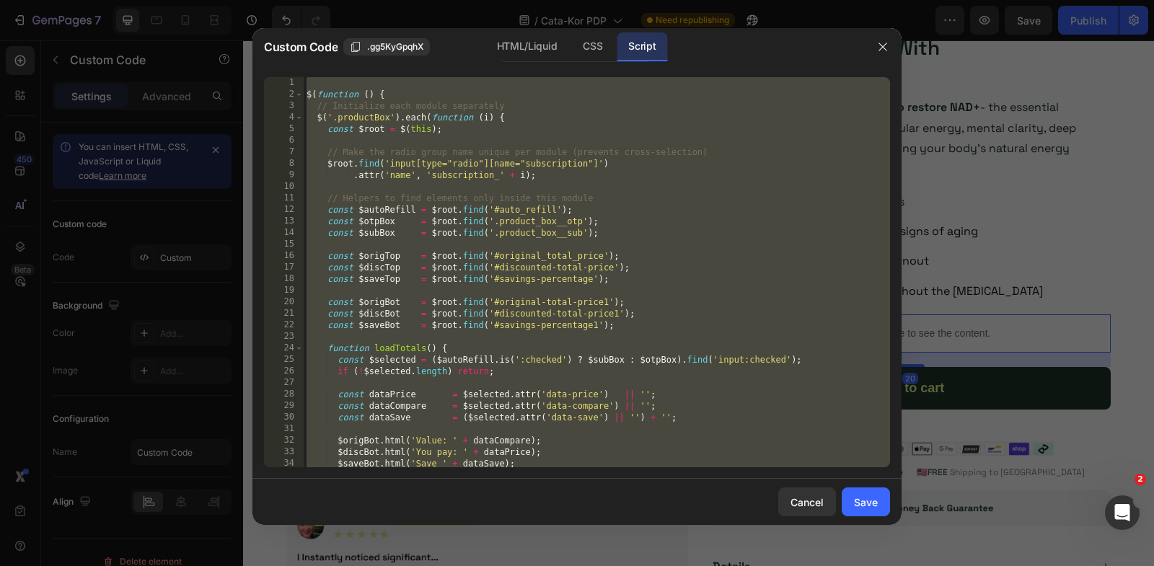
type textarea "}); });"
click at [436, 140] on div "$ ( function ( ) { // Initialize each module separately $ ( '.productBox' ) . e…" at bounding box center [597, 284] width 586 height 414
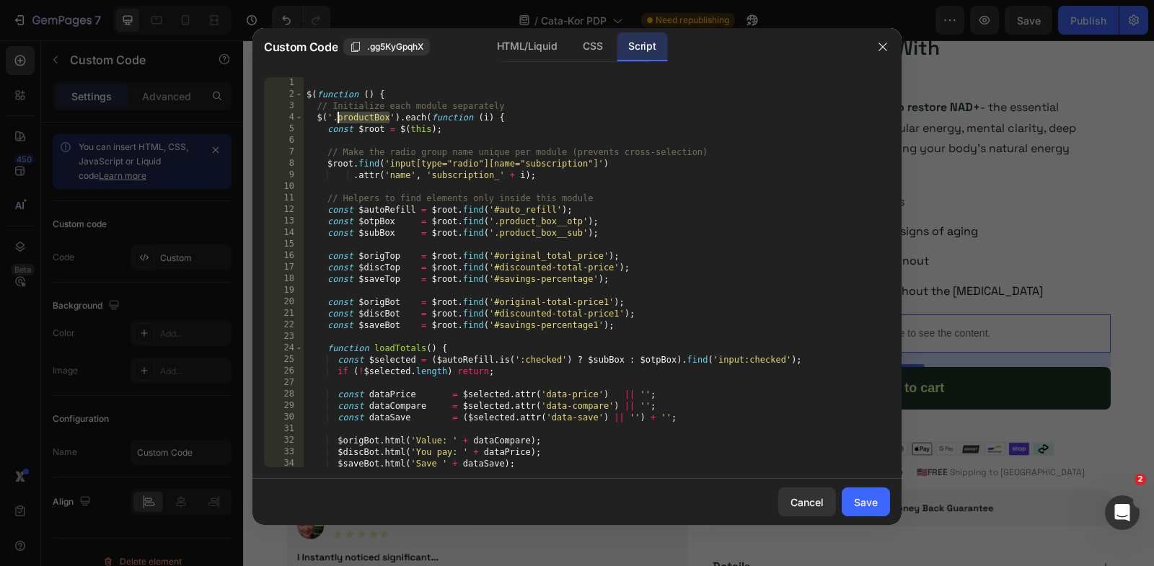
drag, startPoint x: 390, startPoint y: 118, endPoint x: 336, endPoint y: 118, distance: 53.4
click at [335, 118] on div "$ ( function ( ) { // Initialize each module separately $ ( '.productBox' ) . e…" at bounding box center [597, 284] width 586 height 414
type textarea "$('.productBox').each(function (i) {"
click at [885, 47] on icon "button" at bounding box center [883, 47] width 12 height 12
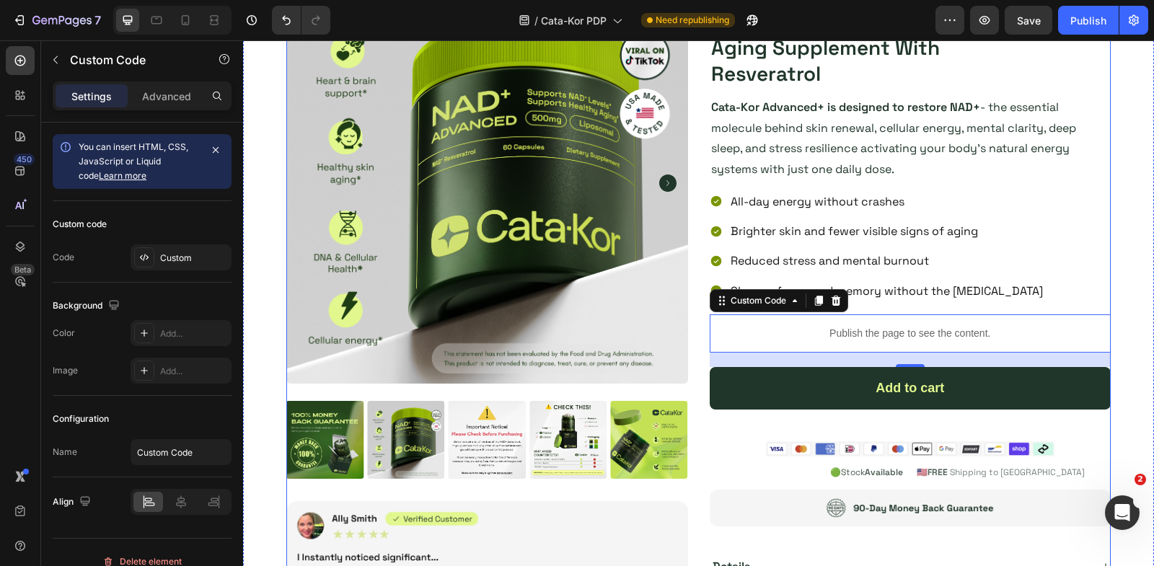
click at [704, 190] on div "Product Images Image Icon Icon Icon Icon Icon Icon List 4.9/5 (1377 + reviews) …" at bounding box center [698, 343] width 824 height 720
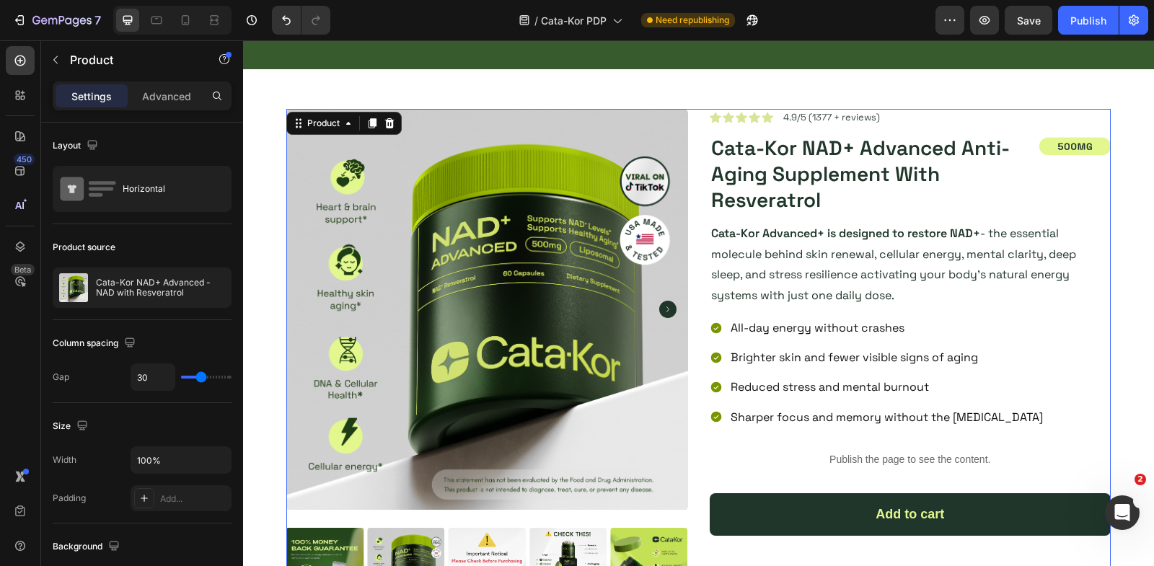
scroll to position [0, 0]
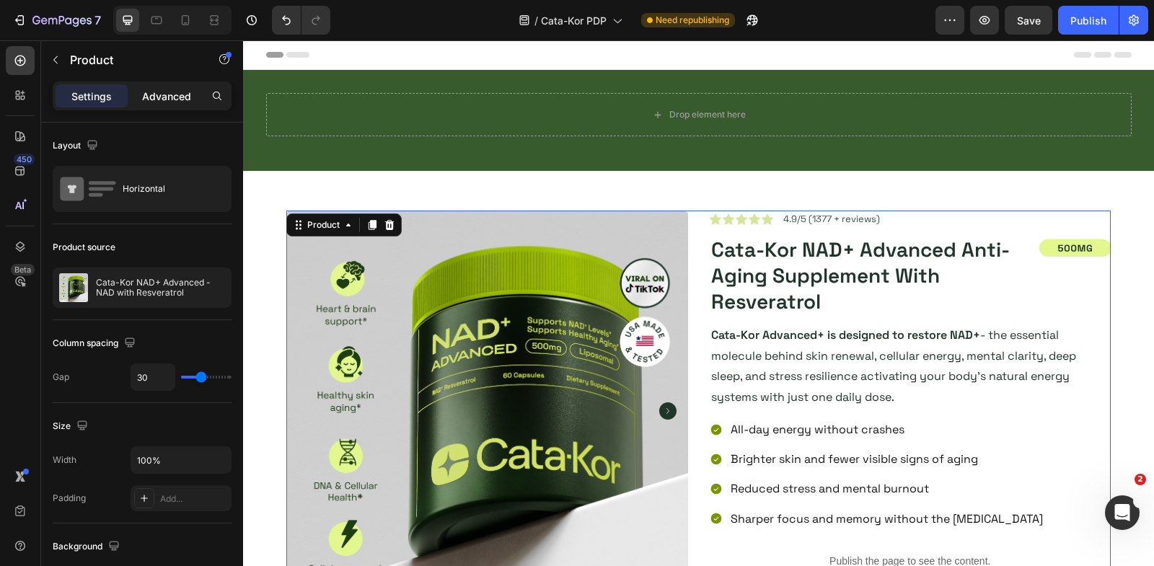
click at [159, 94] on p "Advanced" at bounding box center [166, 96] width 49 height 15
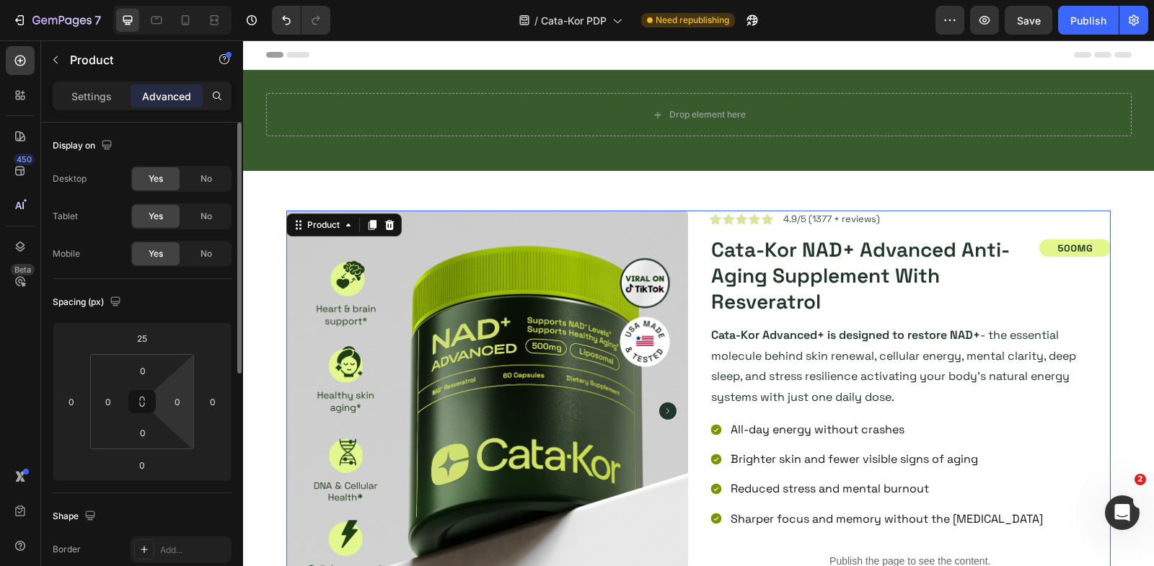
scroll to position [452, 0]
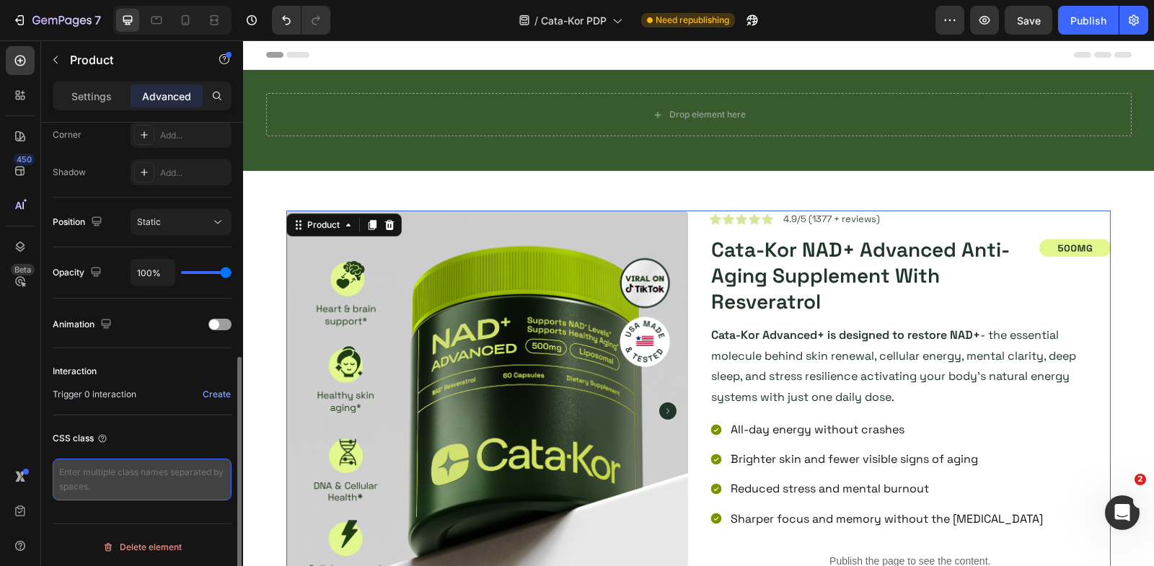
click at [129, 470] on textarea at bounding box center [142, 480] width 179 height 42
paste textarea "productBox"
type textarea "productBox"
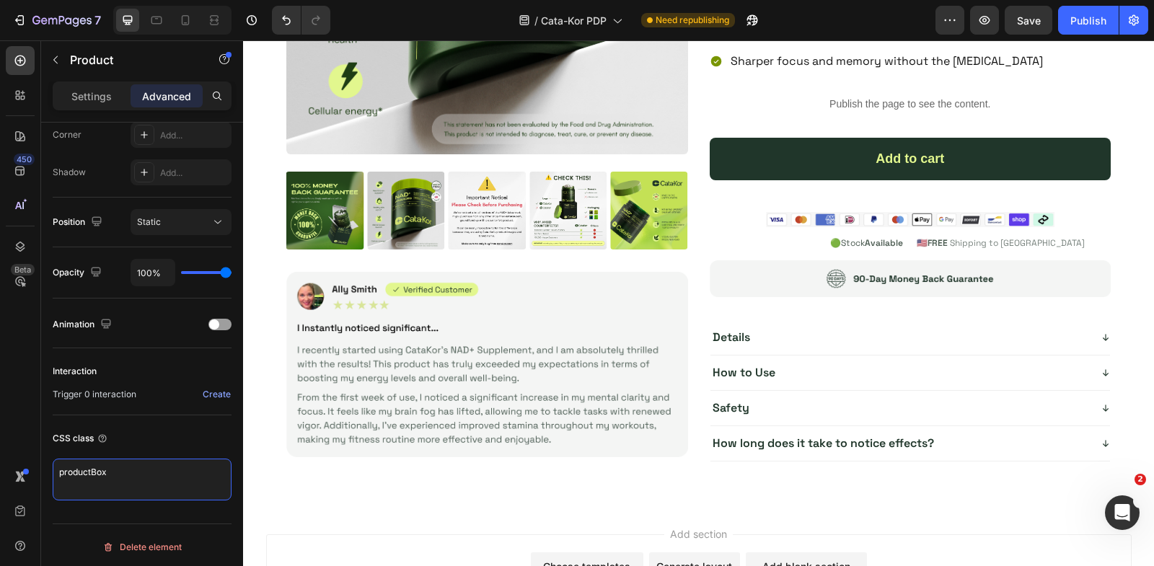
scroll to position [4862, 0]
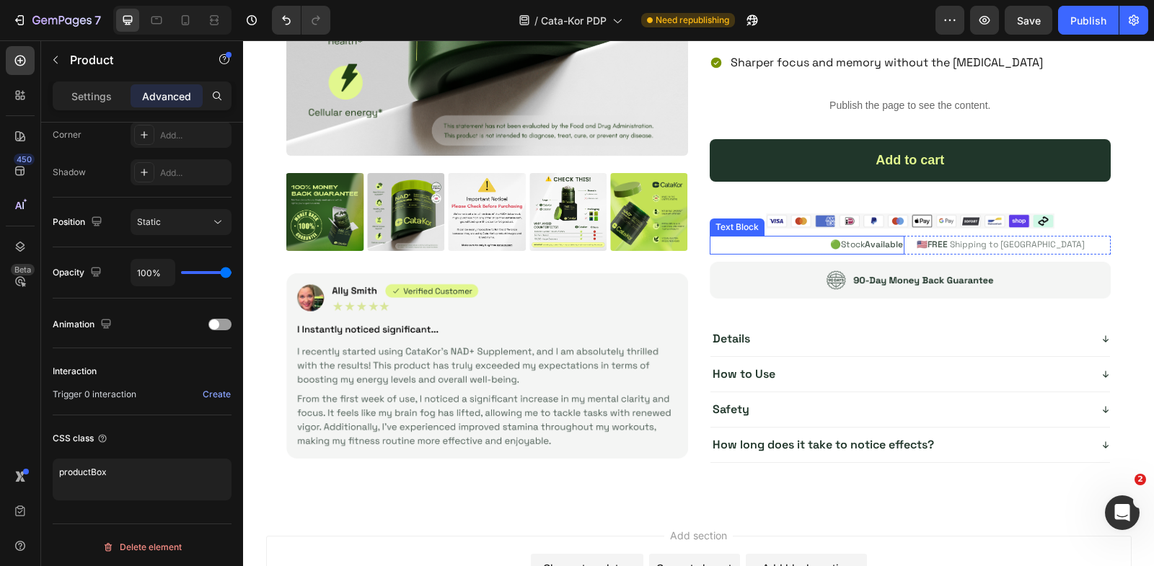
click at [710, 229] on div "Image 🟢 Stock Available Text Block 🇺🇸 FREE Shipping to USA Text Block Row Image" at bounding box center [911, 254] width 402 height 92
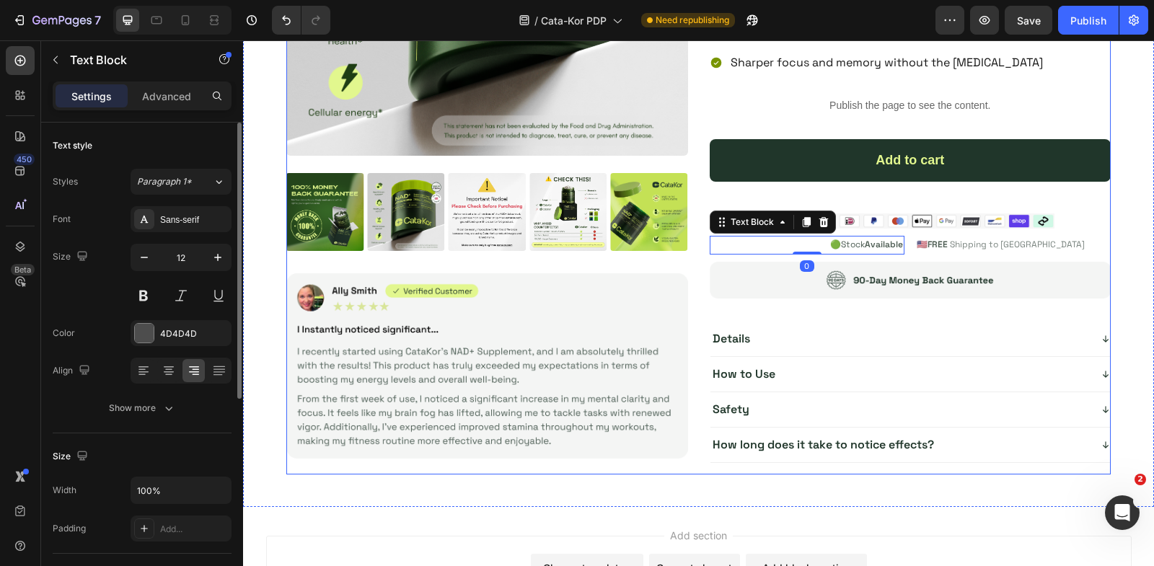
click at [700, 228] on div "Product Images Image Icon Icon Icon Icon Icon Icon List 4.9/5 (1377 + reviews) …" at bounding box center [698, 115] width 824 height 720
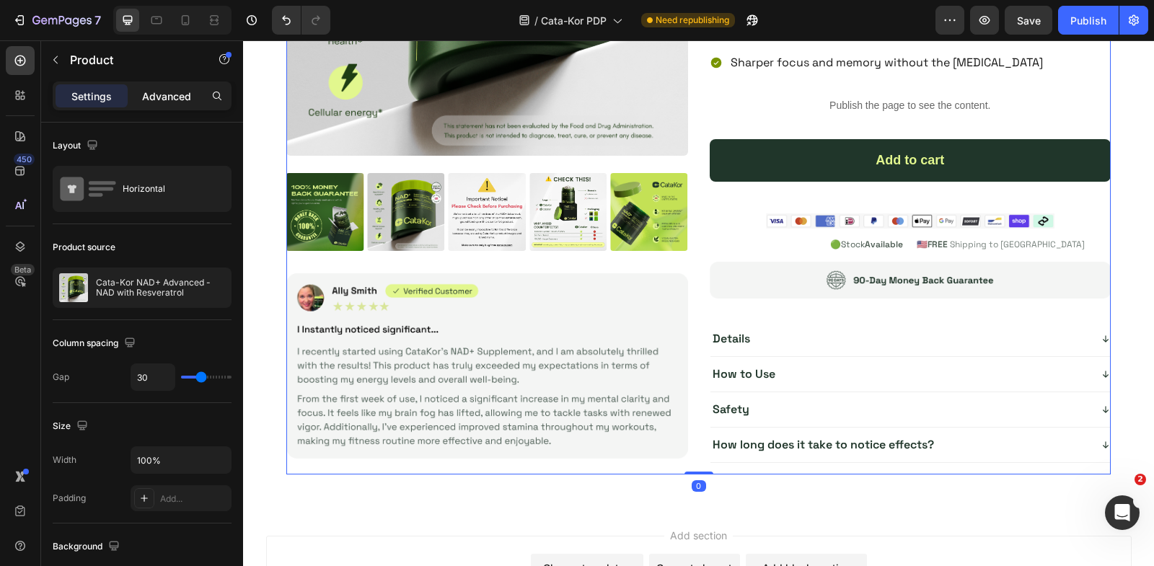
click at [165, 89] on p "Advanced" at bounding box center [166, 96] width 49 height 15
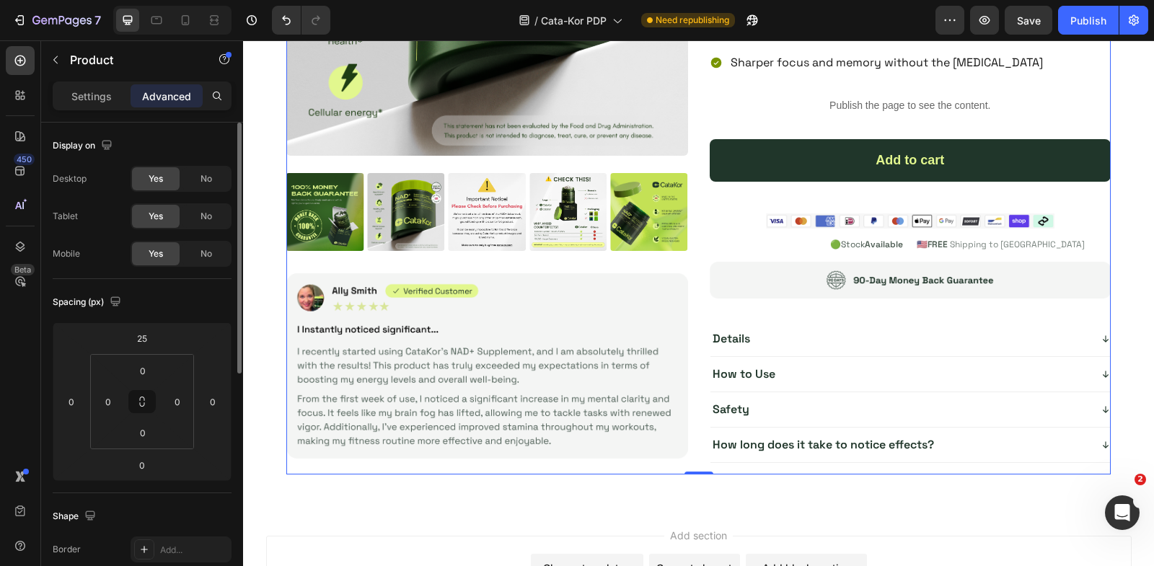
scroll to position [452, 0]
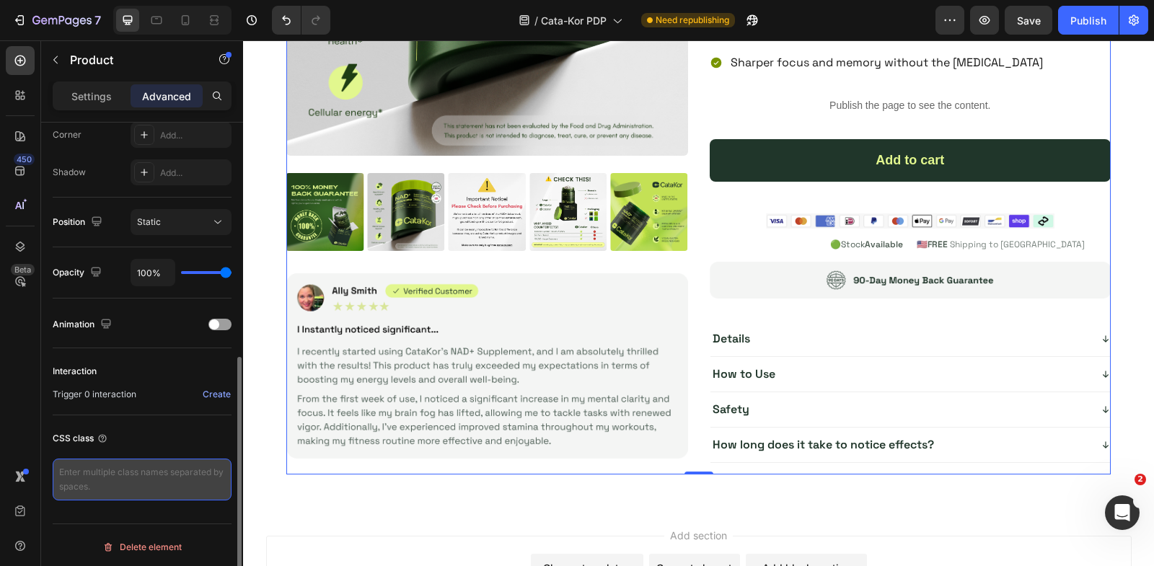
click at [122, 493] on textarea at bounding box center [142, 480] width 179 height 42
paste textarea "productBox"
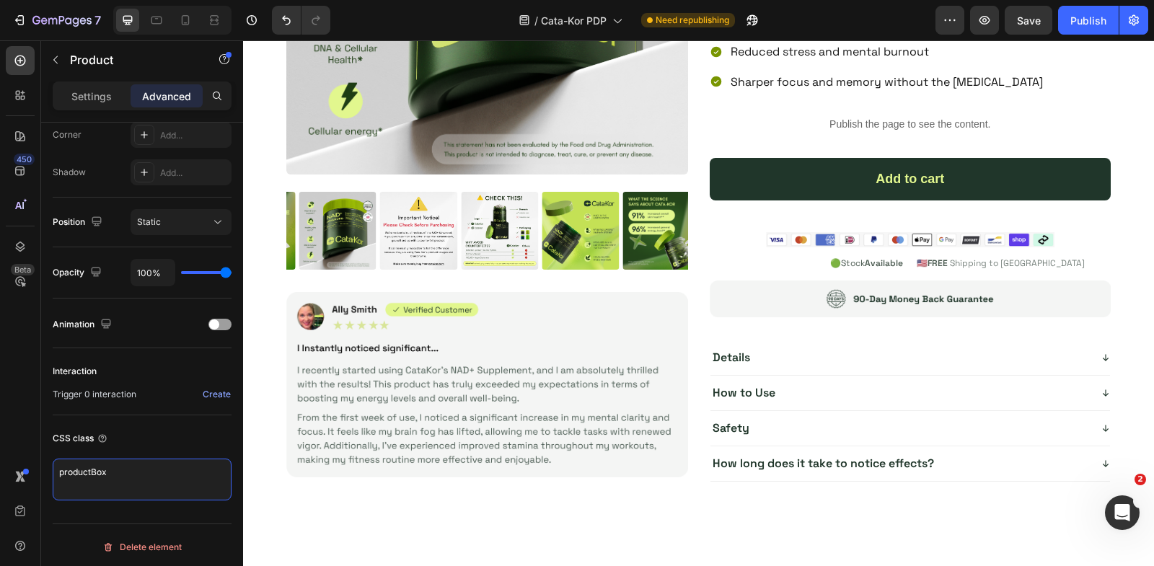
scroll to position [0, 0]
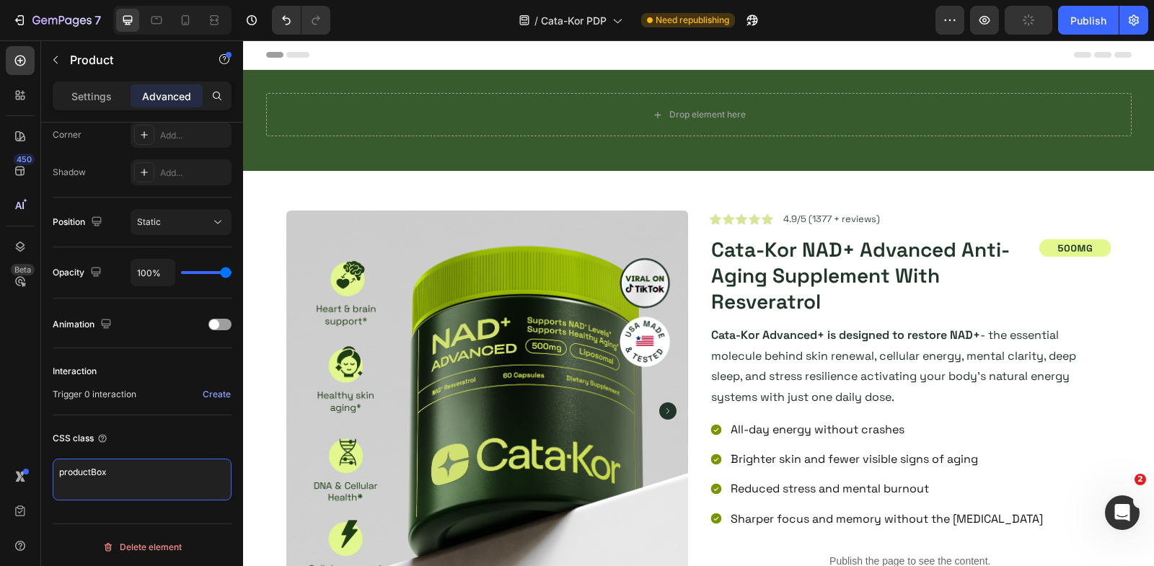
type textarea "productBox"
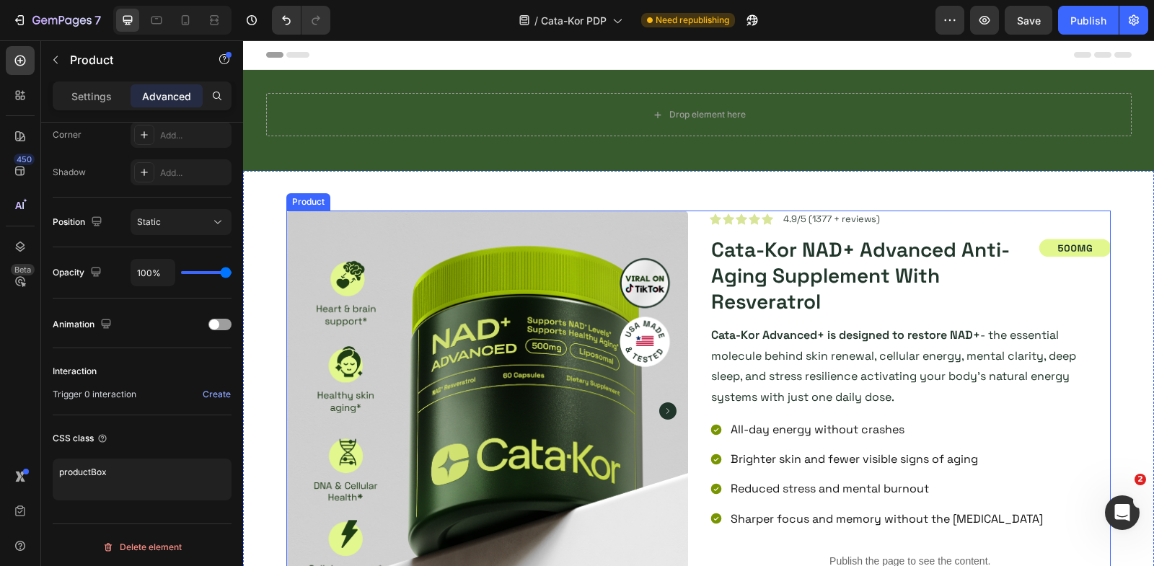
click at [698, 257] on div "Product Images Image Icon Icon Icon Icon Icon Icon List 4.9/5 (1377 + reviews) …" at bounding box center [698, 571] width 824 height 720
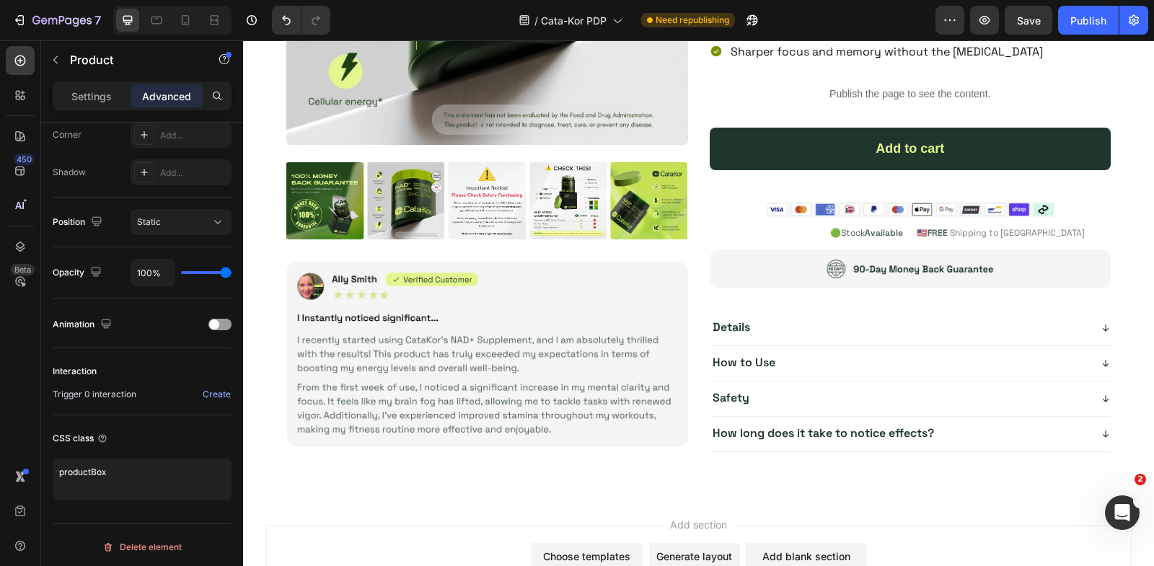
scroll to position [4948, 0]
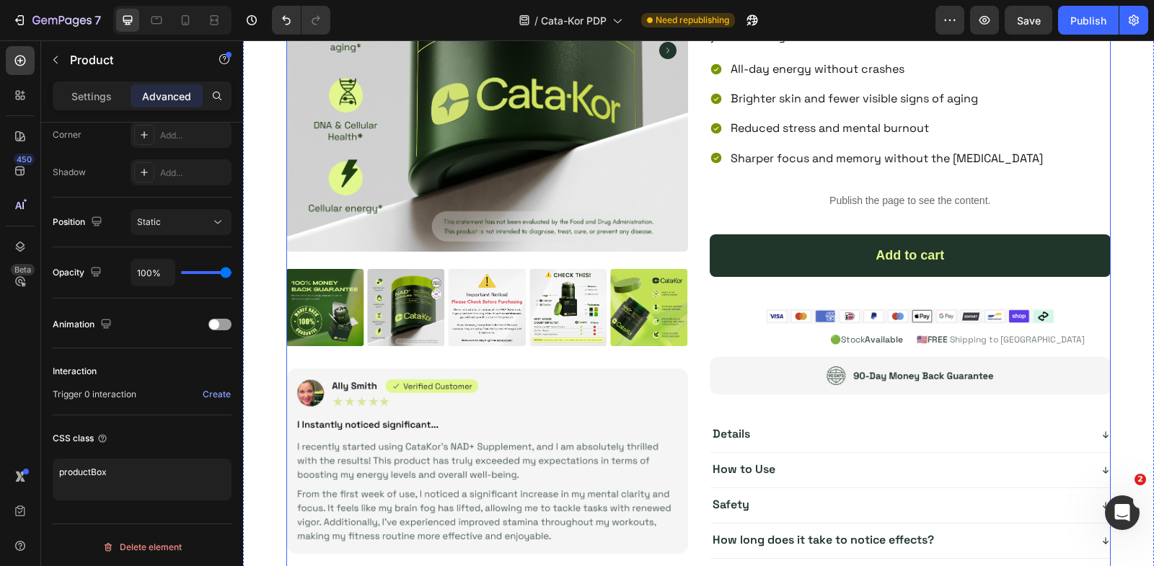
click at [703, 220] on div "Product Images Image Icon Icon Icon Icon Icon Icon List 4.9/5 (1377 + reviews) …" at bounding box center [698, 210] width 824 height 720
click at [699, 222] on div "Product Images Image Icon Icon Icon Icon Icon Icon List 4.9/5 (1377 + reviews) …" at bounding box center [698, 210] width 824 height 720
click at [978, 19] on icon "button" at bounding box center [984, 20] width 14 height 14
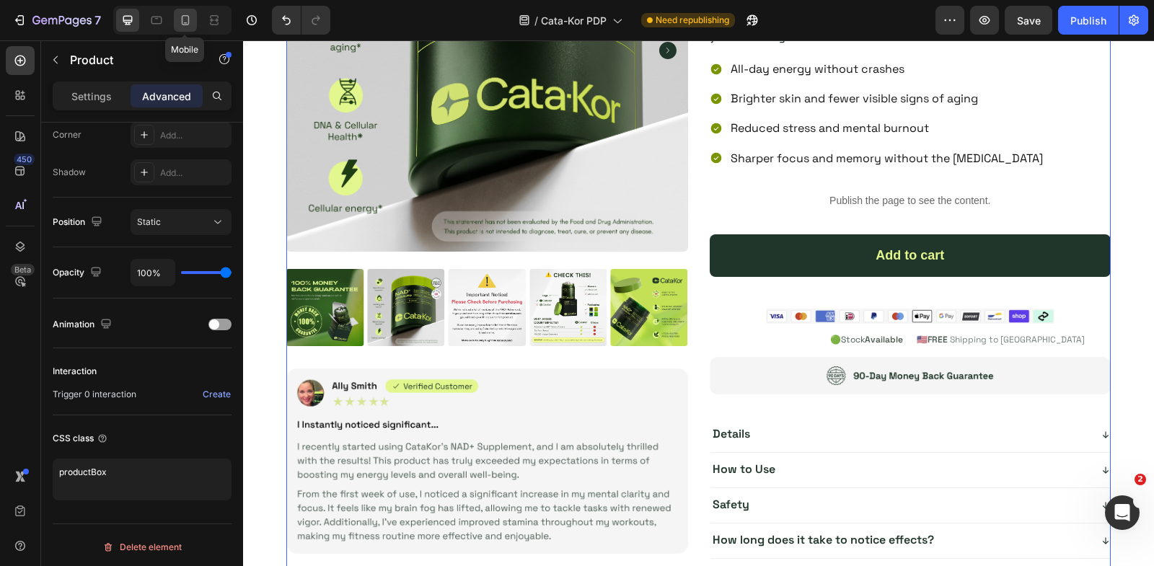
click at [187, 22] on icon at bounding box center [185, 20] width 14 height 14
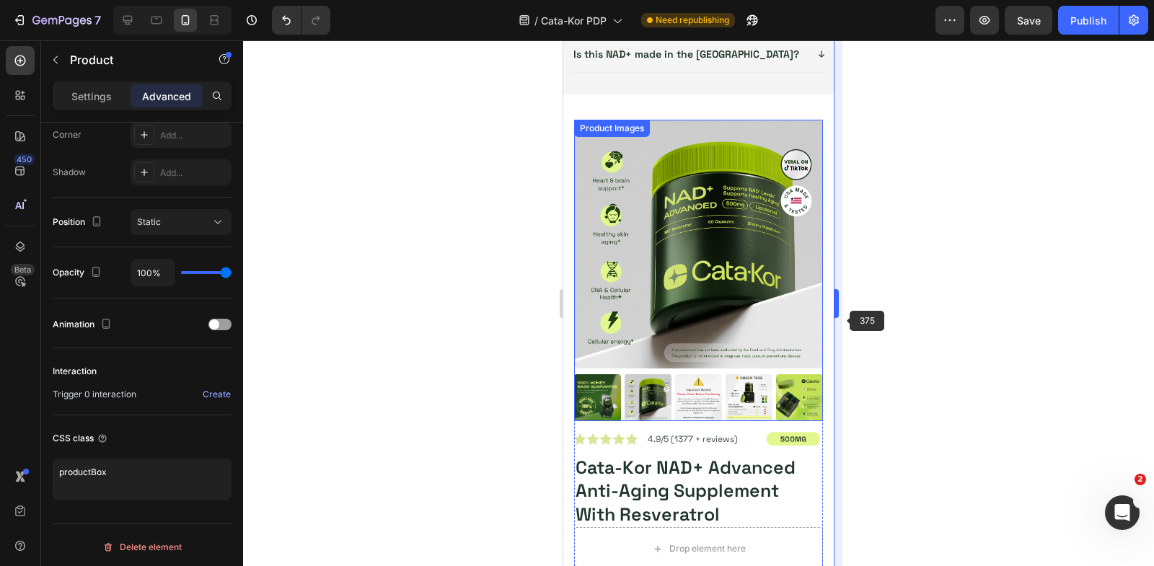
scroll to position [4148, 0]
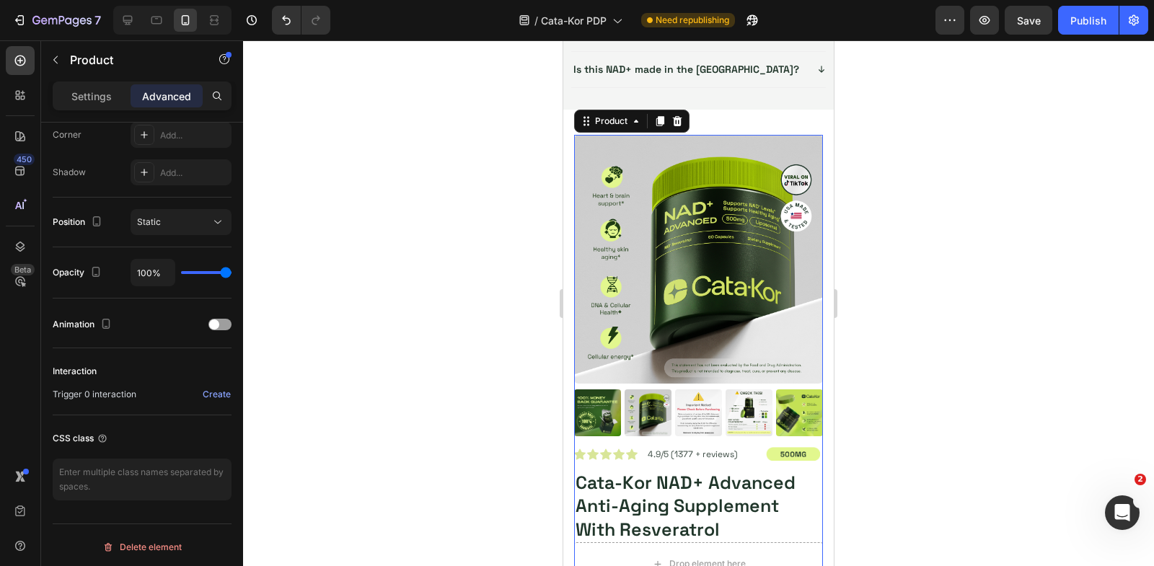
click at [617, 436] on div "Product Images" at bounding box center [698, 291] width 249 height 312
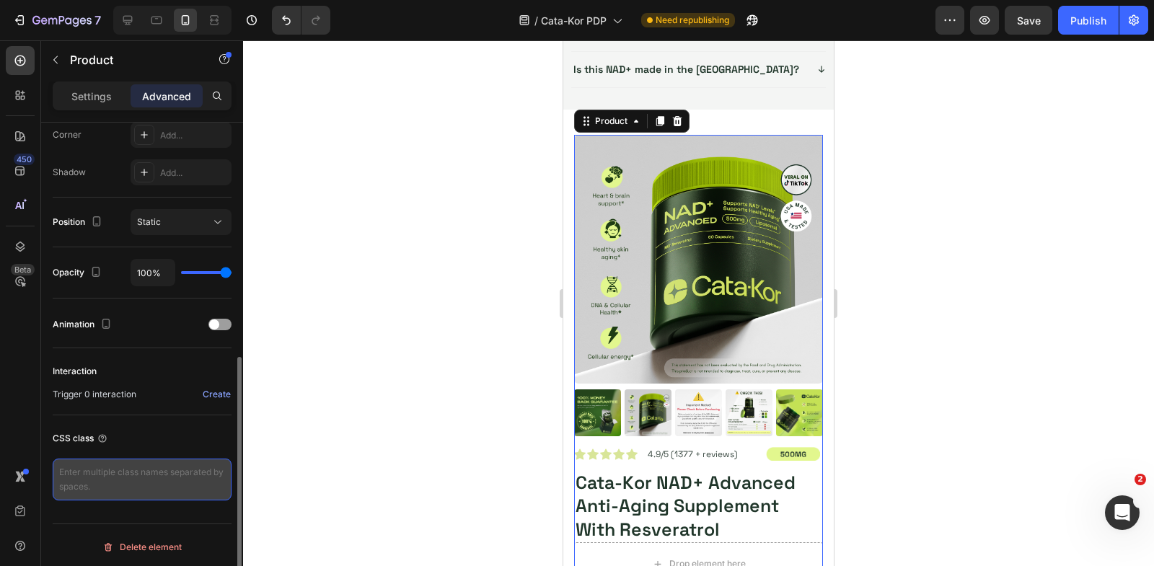
click at [144, 467] on textarea at bounding box center [142, 480] width 179 height 42
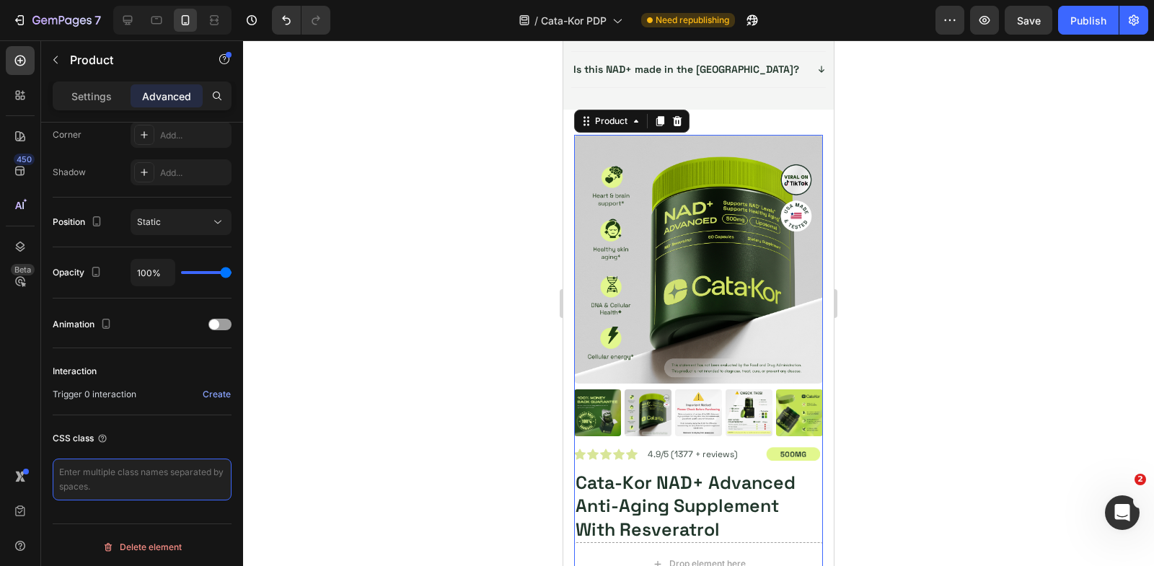
paste textarea "productBox"
type textarea "productBox"
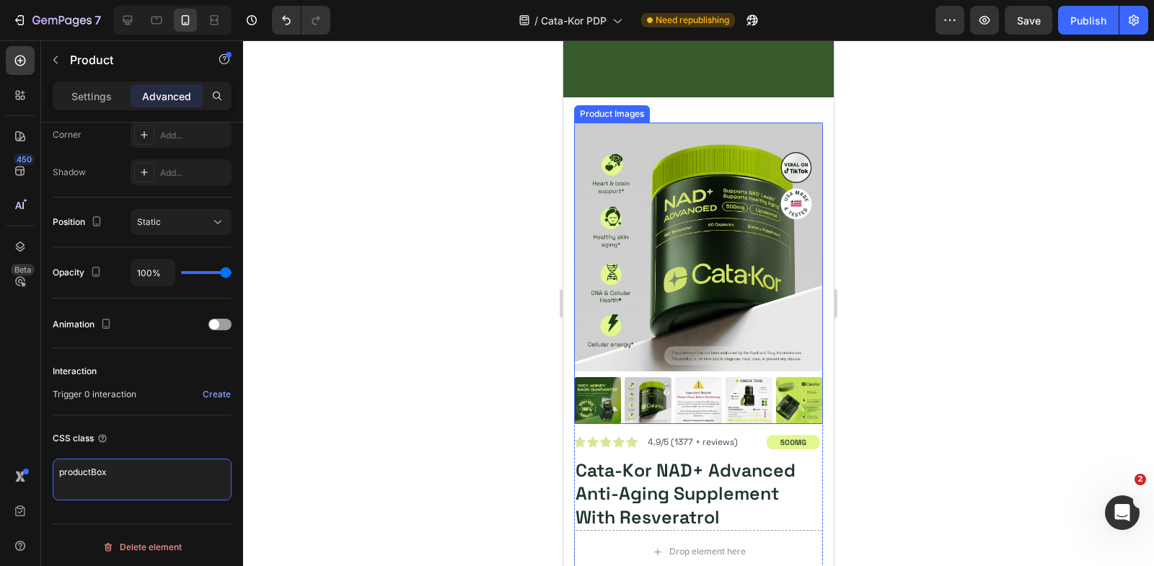
scroll to position [154, 0]
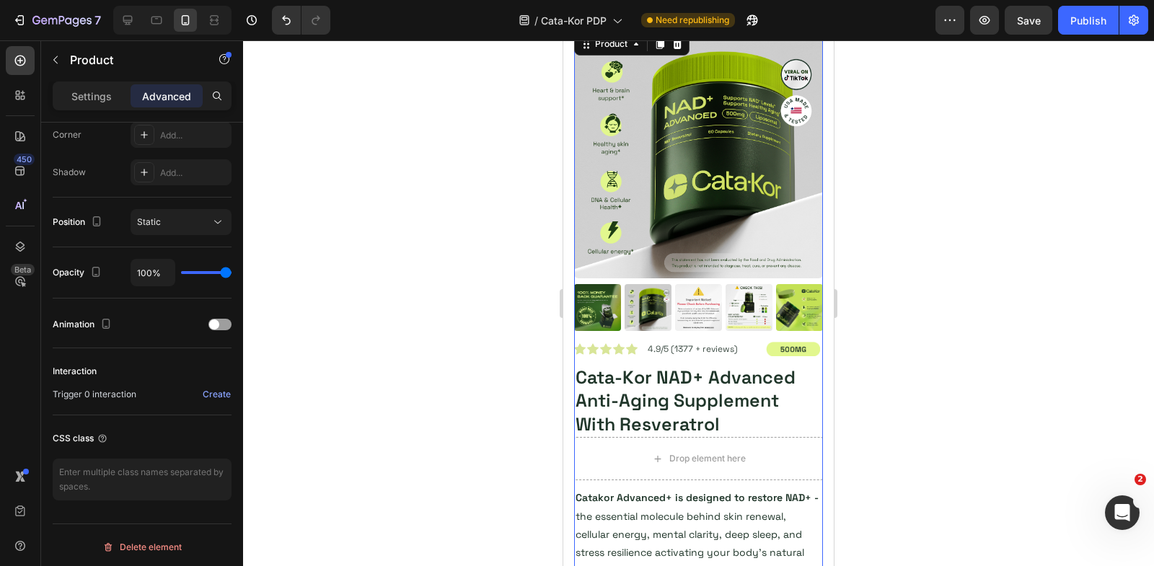
click at [735, 333] on div "Product Images" at bounding box center [698, 186] width 249 height 312
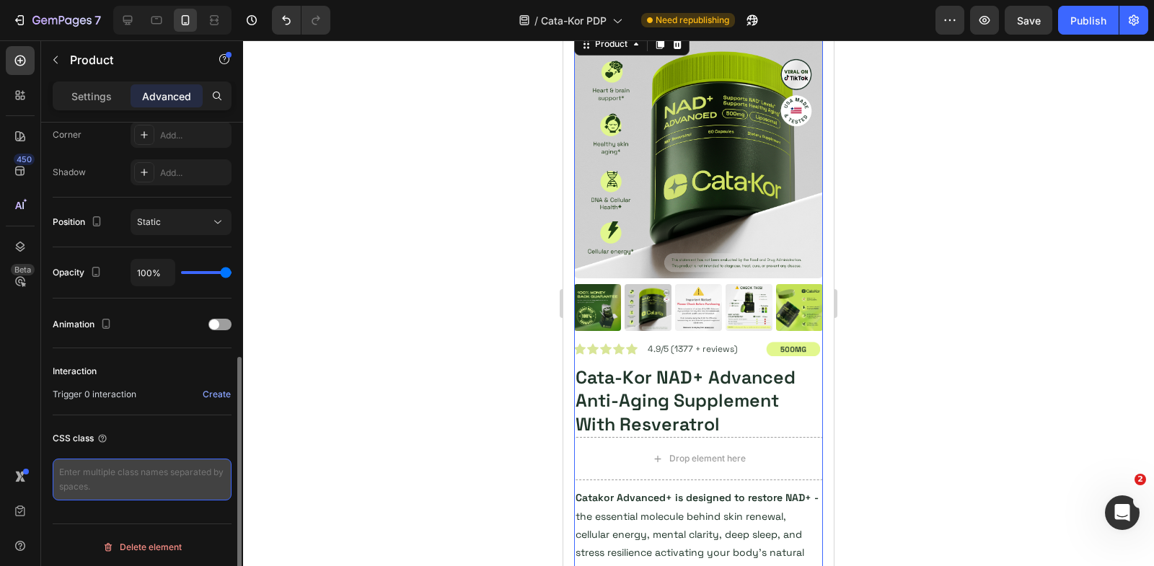
click at [165, 468] on textarea at bounding box center [142, 480] width 179 height 42
paste textarea "productBox"
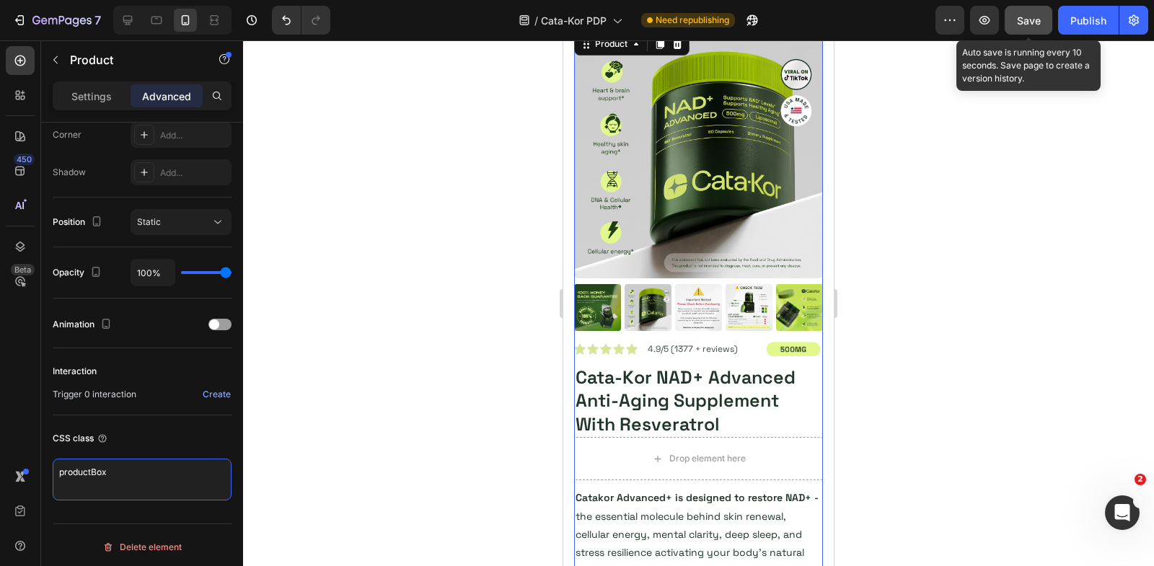
type textarea "productBox"
click at [1026, 8] on button "Save" at bounding box center [1029, 20] width 48 height 29
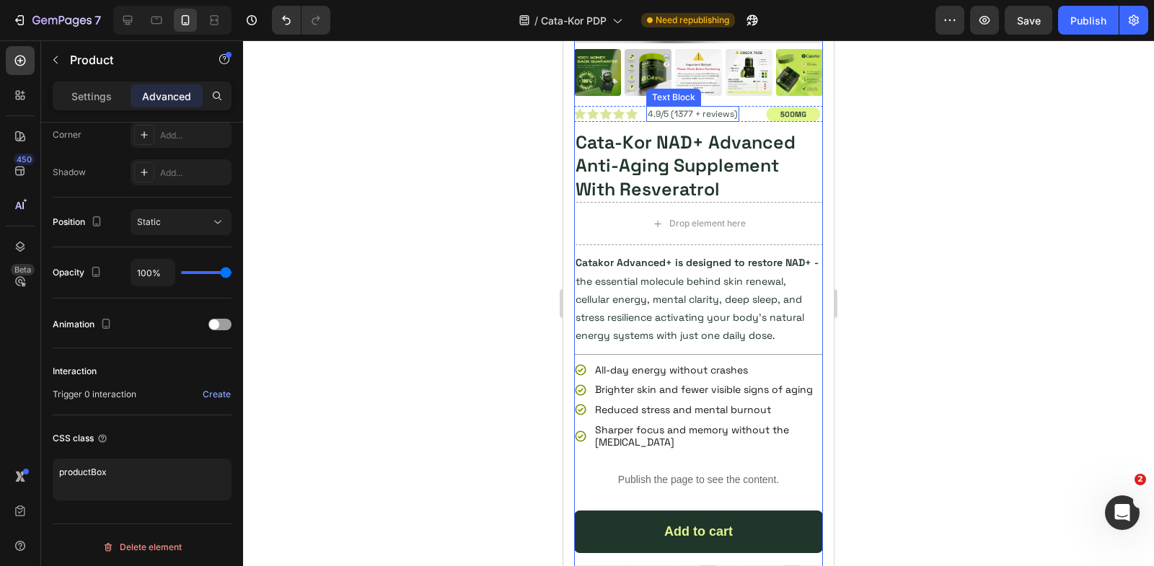
scroll to position [541, 0]
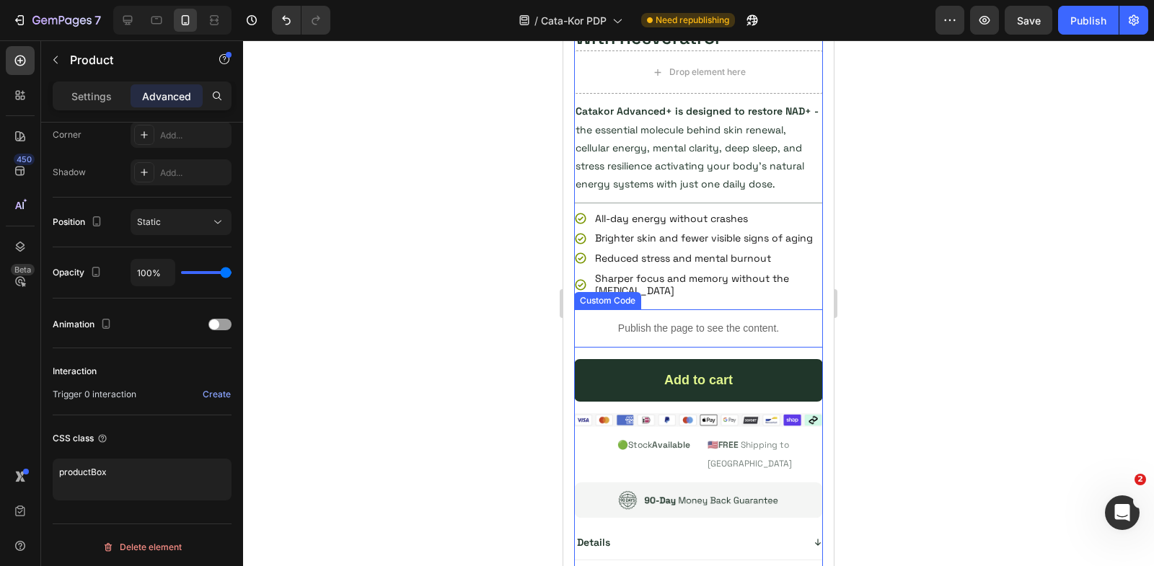
click at [664, 321] on p "Publish the page to see the content." at bounding box center [698, 328] width 249 height 15
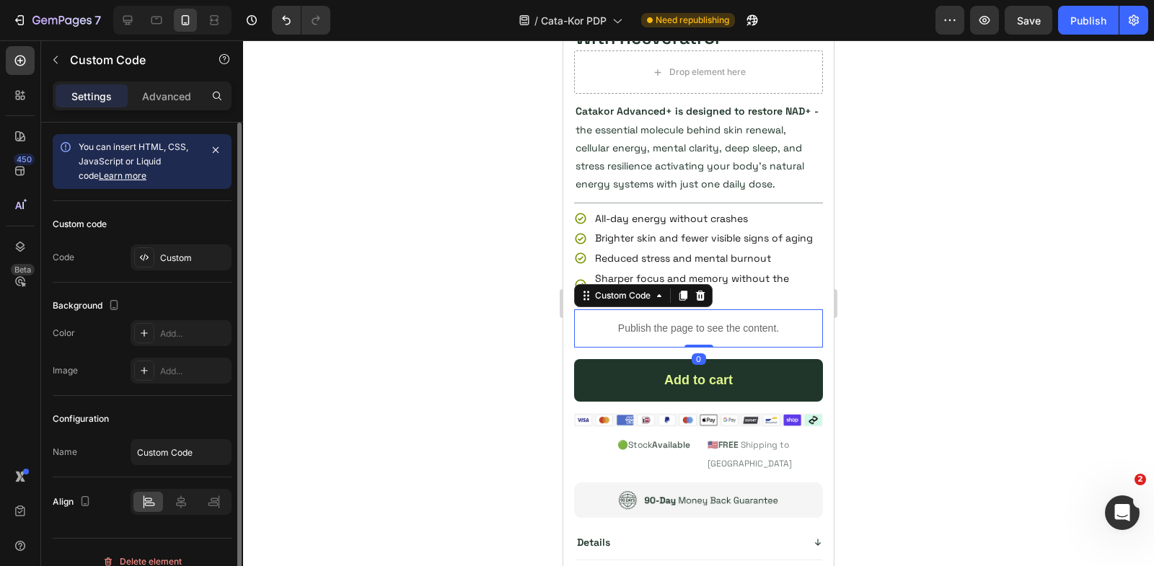
click at [664, 321] on p "Publish the page to see the content." at bounding box center [698, 328] width 249 height 15
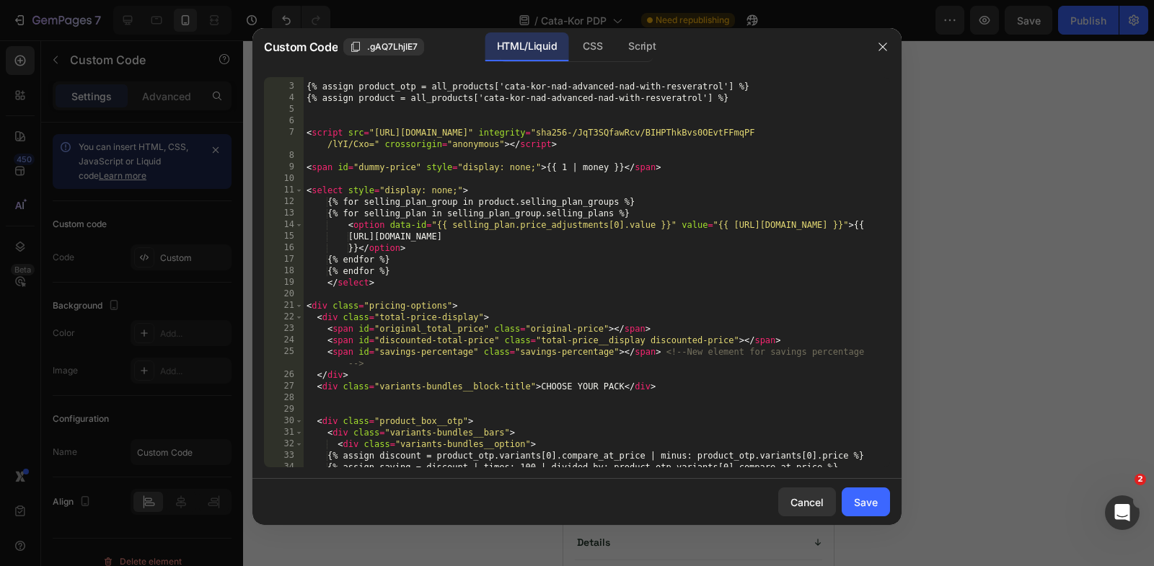
scroll to position [19, 0]
click at [887, 49] on icon "button" at bounding box center [883, 47] width 12 height 12
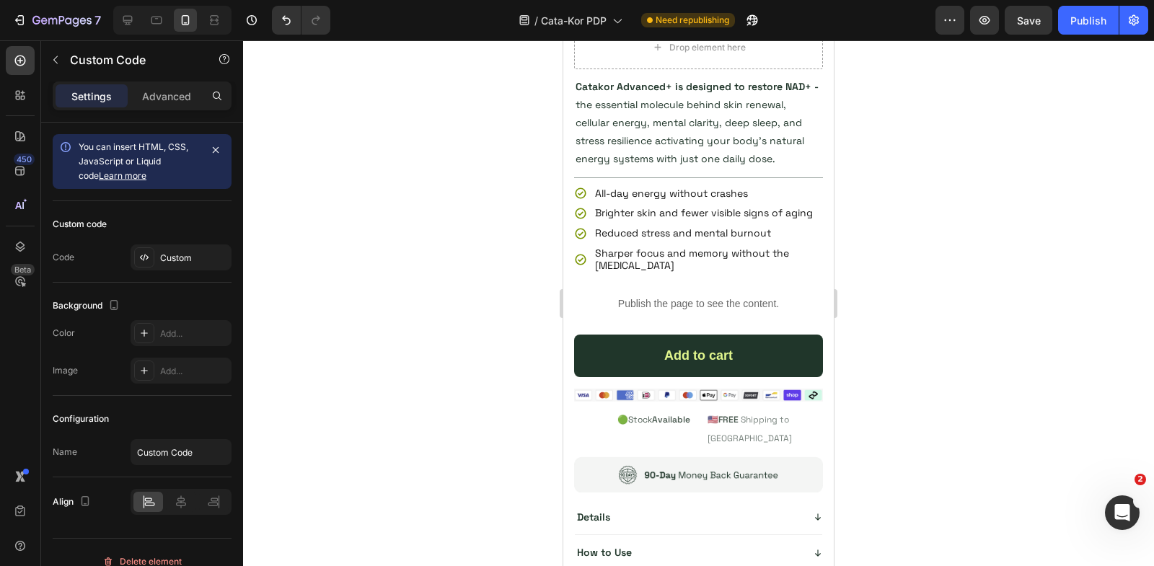
scroll to position [5618, 0]
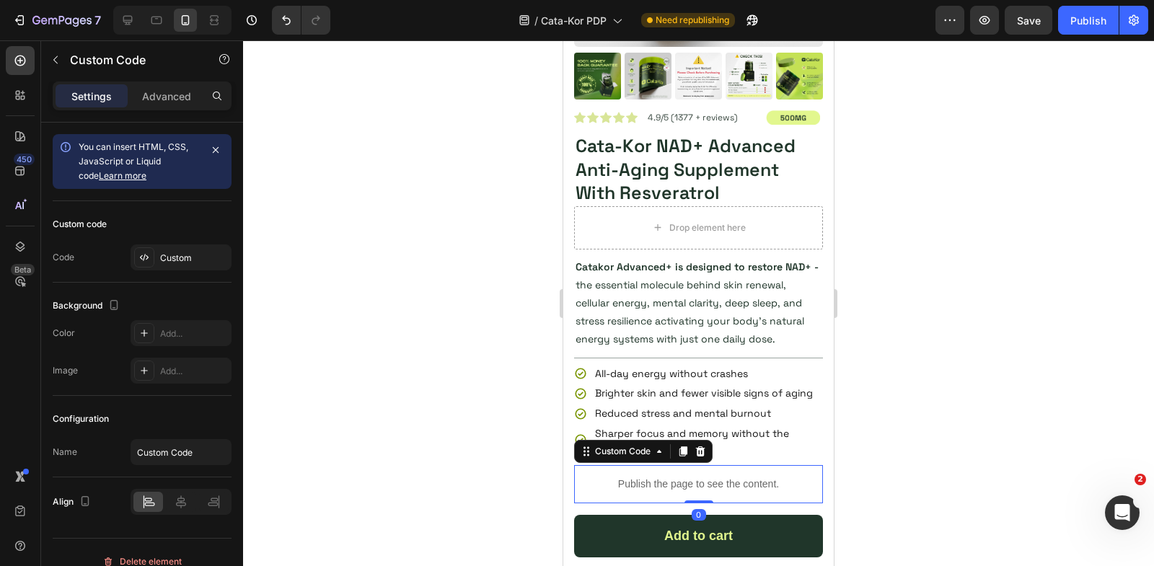
click at [679, 477] on p "Publish the page to see the content." at bounding box center [698, 484] width 249 height 15
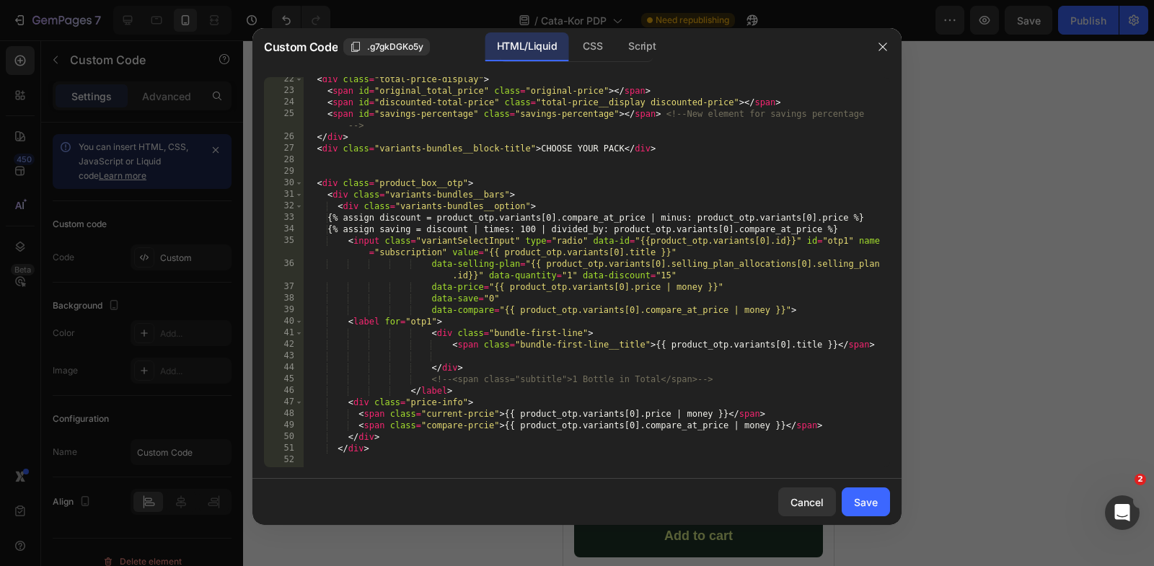
scroll to position [0, 0]
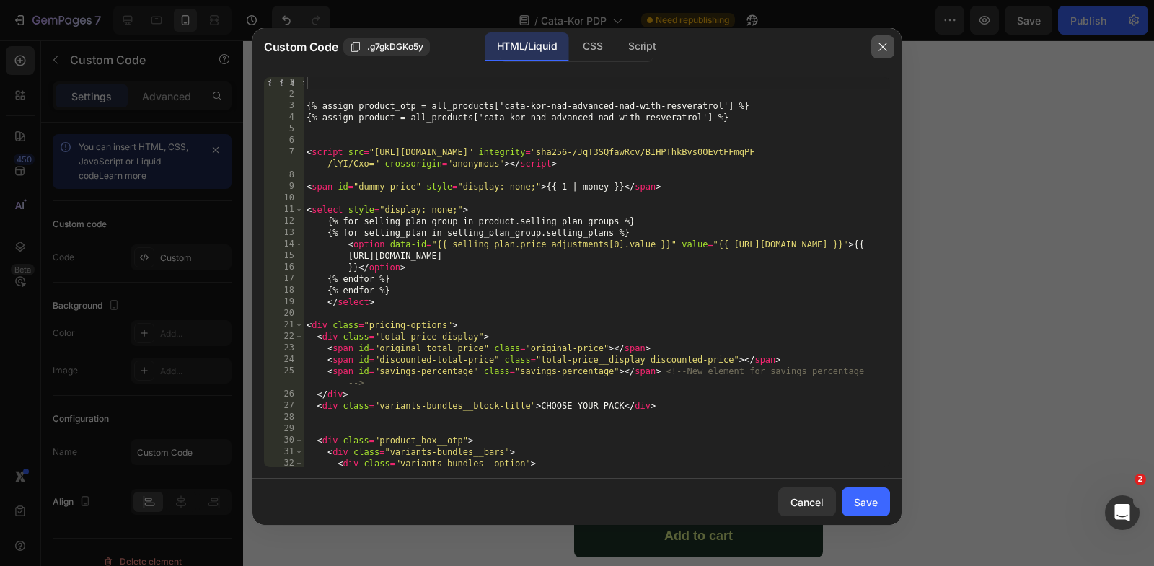
click at [886, 50] on icon "button" at bounding box center [883, 47] width 12 height 12
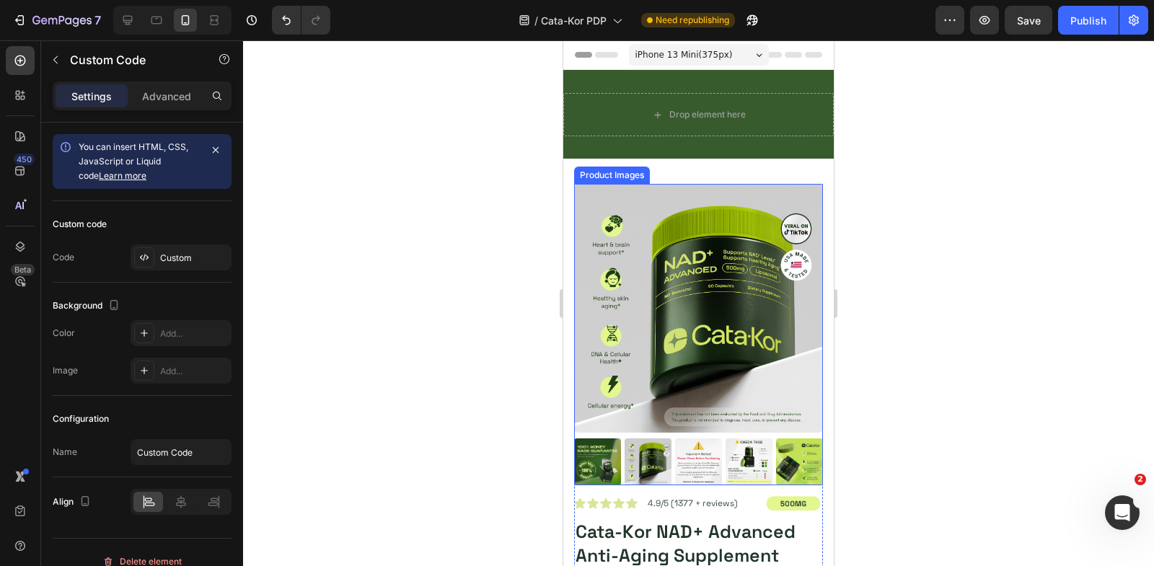
scroll to position [320, 0]
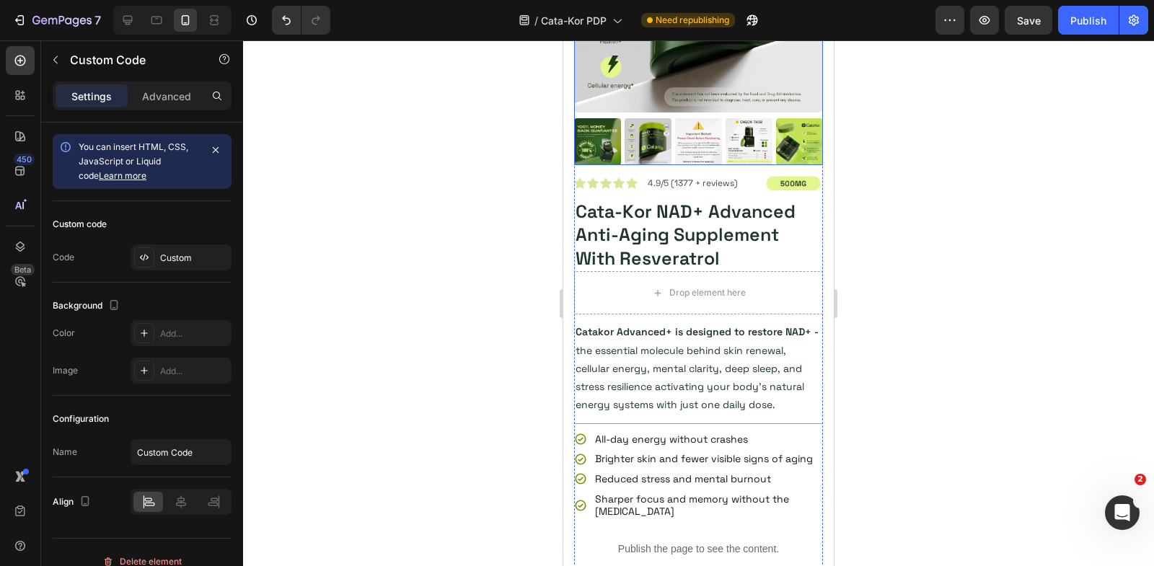
click at [641, 162] on img at bounding box center [648, 141] width 47 height 47
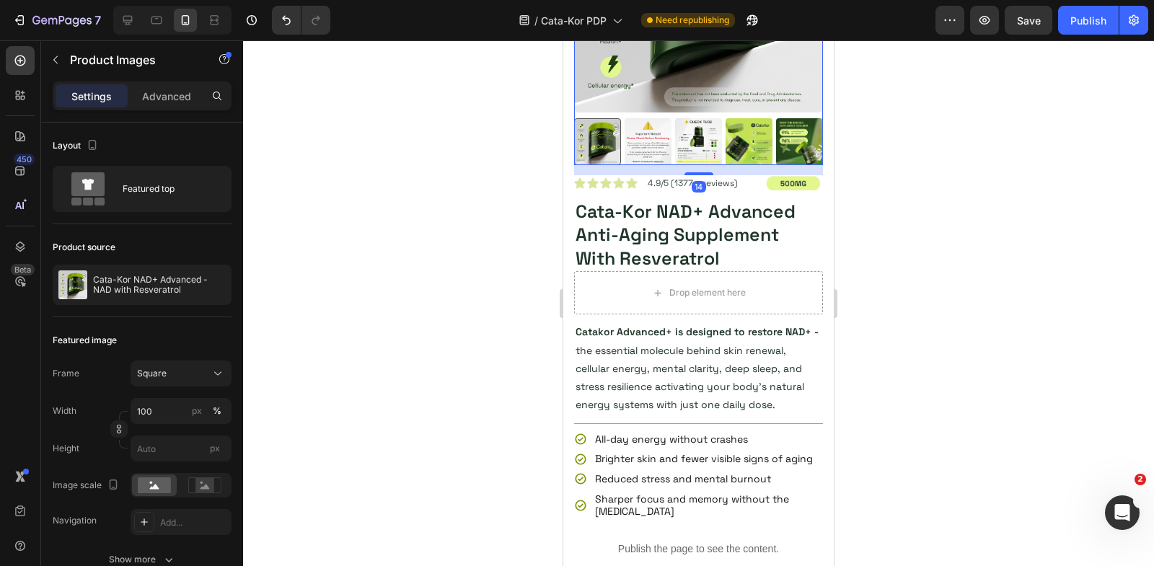
click at [640, 169] on div "14" at bounding box center [698, 170] width 249 height 10
click at [704, 237] on h2 "Cata-Kor NAD+ Advanced Anti-Aging Supplement With Resveratrol" at bounding box center [698, 235] width 249 height 74
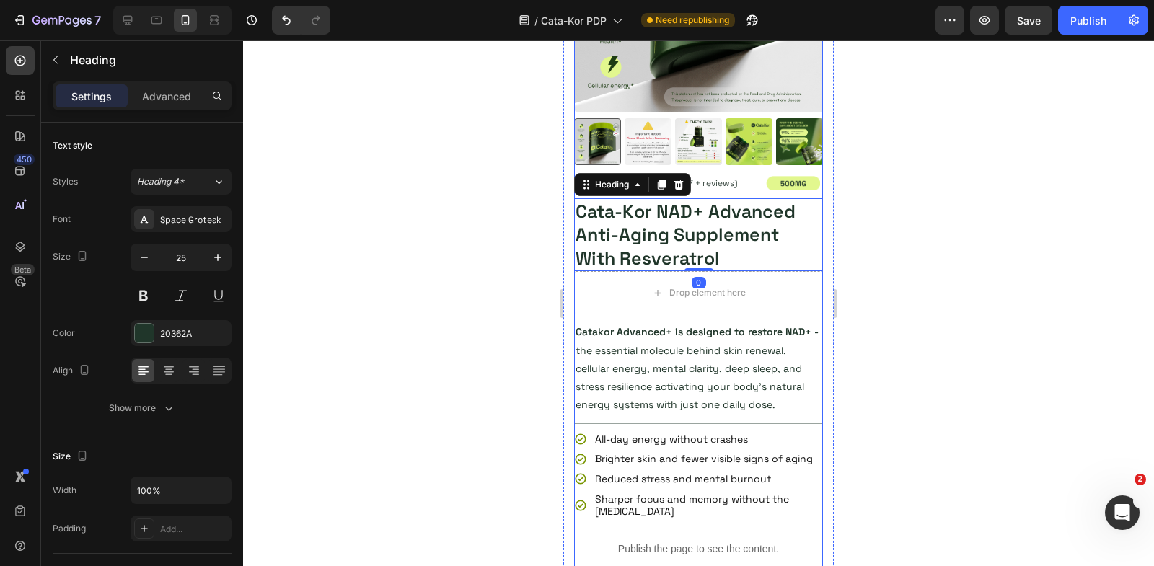
click at [697, 170] on div "Product Images" at bounding box center [698, 20] width 249 height 312
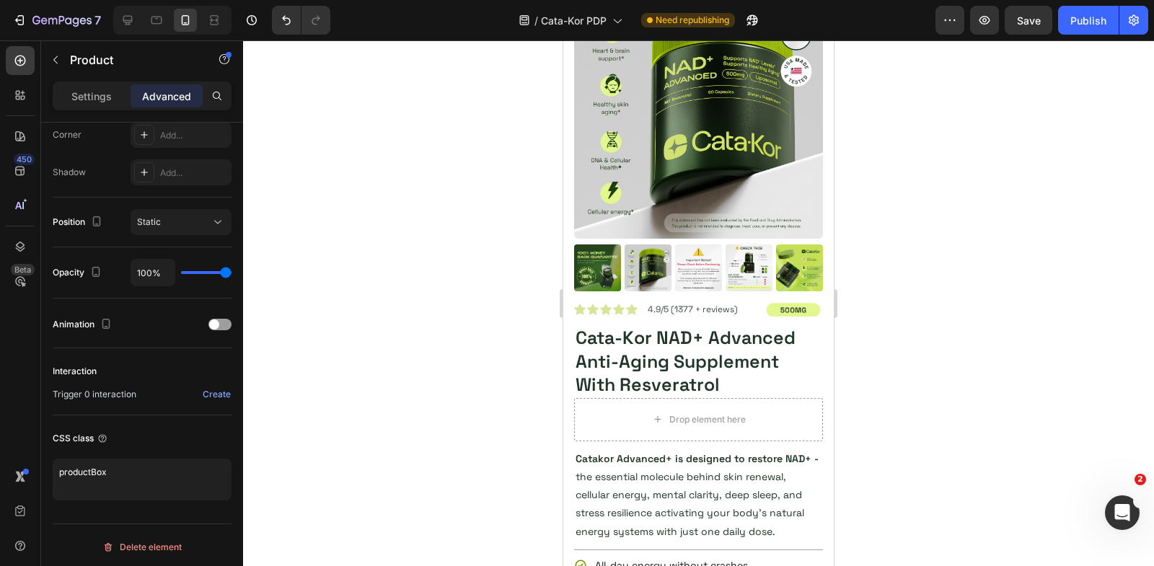
scroll to position [5542, 0]
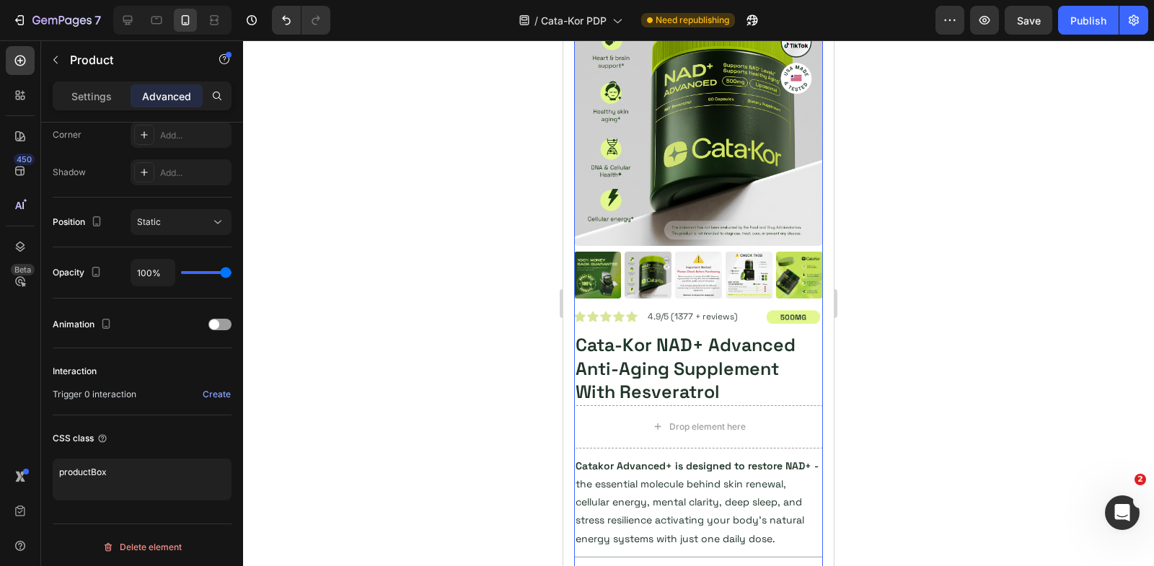
click at [643, 305] on div "Product Images" at bounding box center [698, 153] width 249 height 312
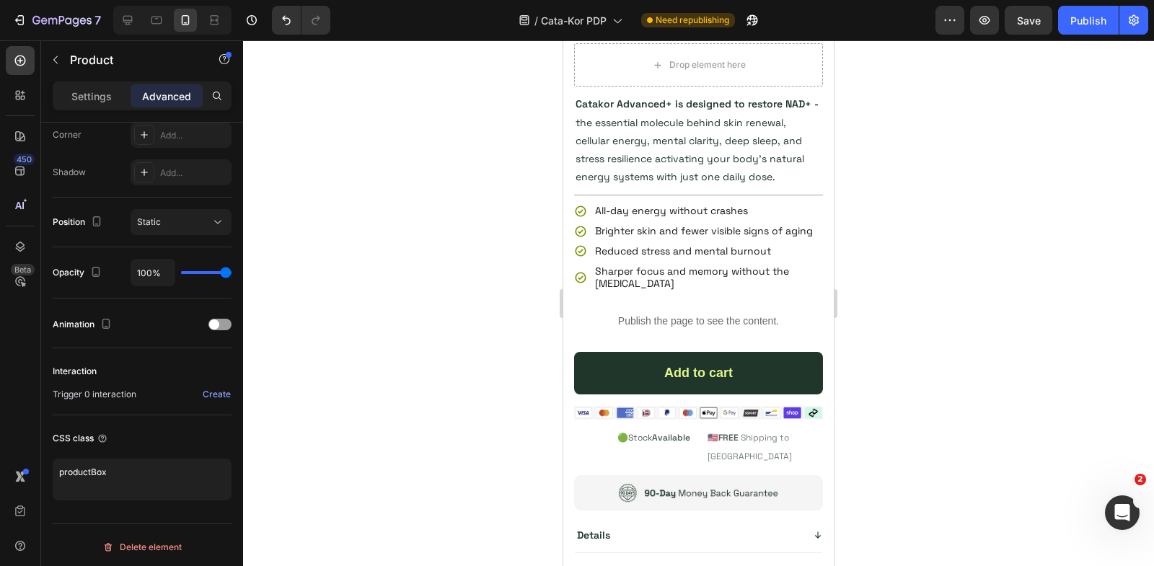
scroll to position [5227, 0]
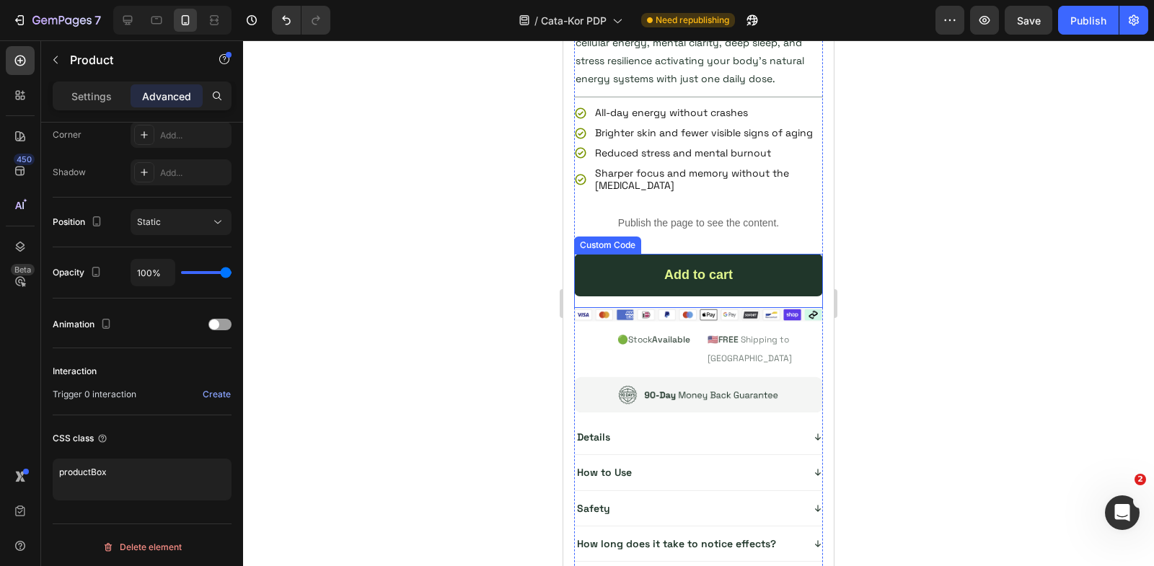
click at [664, 266] on div "Add to cart" at bounding box center [698, 275] width 249 height 43
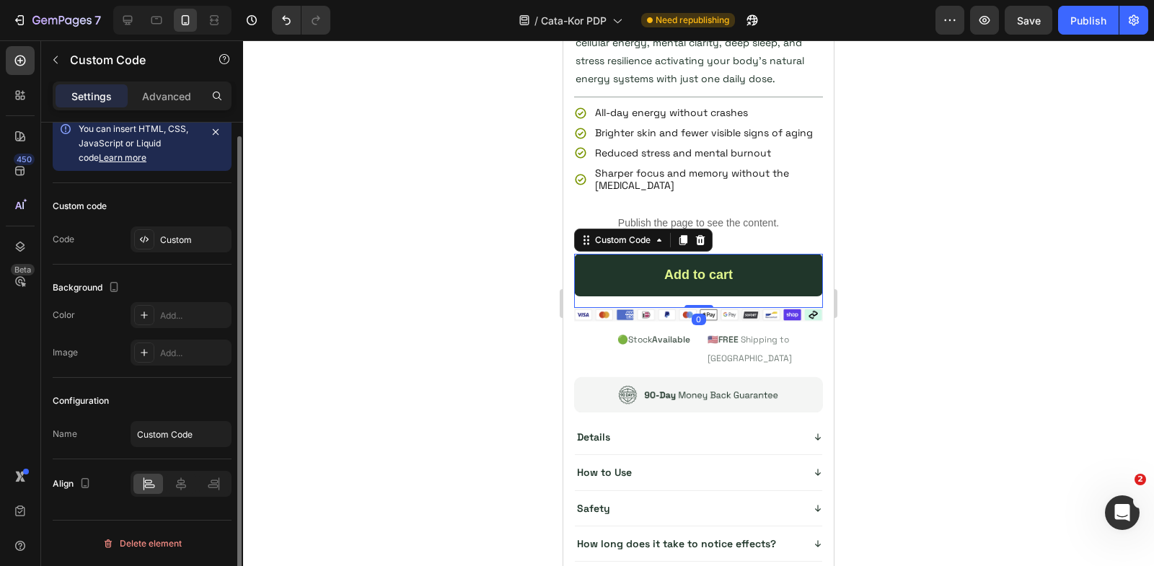
scroll to position [0, 0]
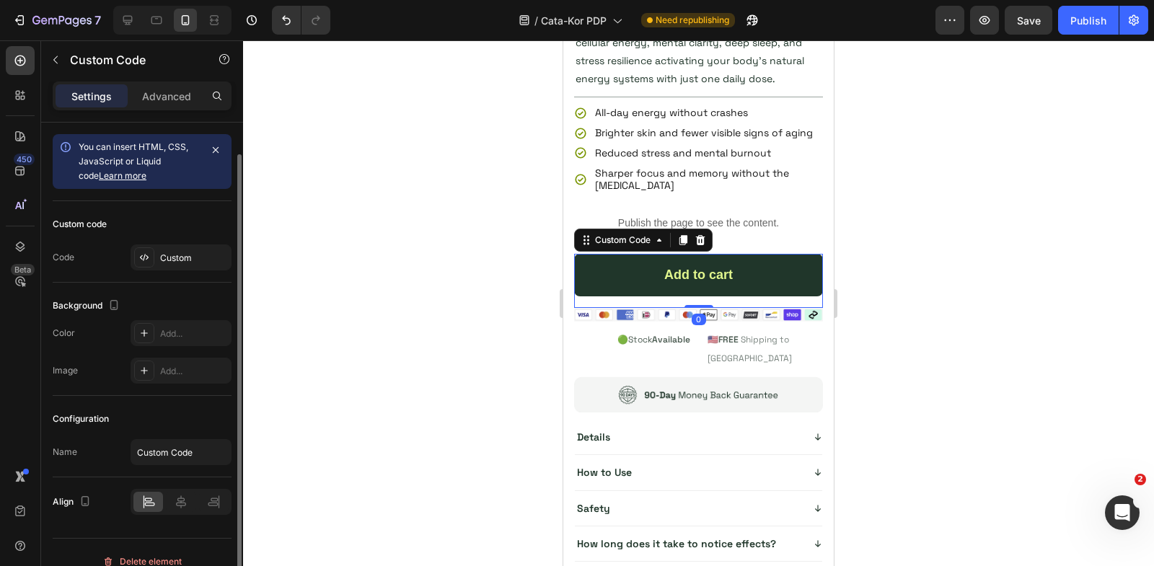
click at [664, 266] on div "Add to cart" at bounding box center [698, 275] width 249 height 43
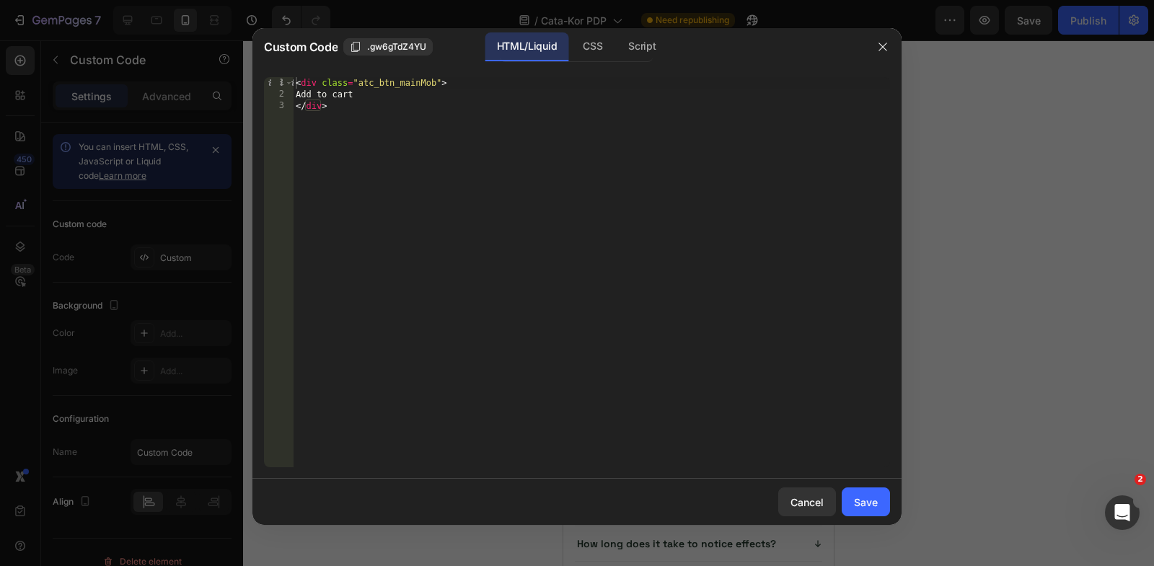
click at [435, 83] on div "< div class = "atc_btn_mainMob" > Add to cart </ div >" at bounding box center [591, 284] width 597 height 414
click at [617, 49] on div "CSS" at bounding box center [642, 46] width 50 height 29
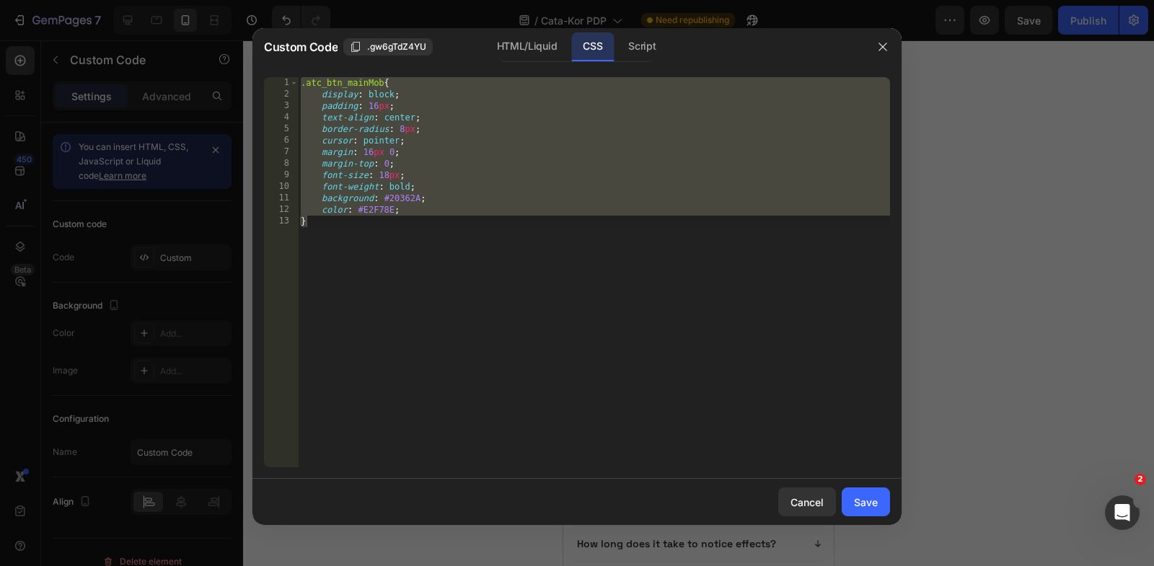
click at [384, 85] on div ".atc_btn_mainMob { display : block ; padding : 16 px ; text-align : center ; bo…" at bounding box center [594, 284] width 592 height 414
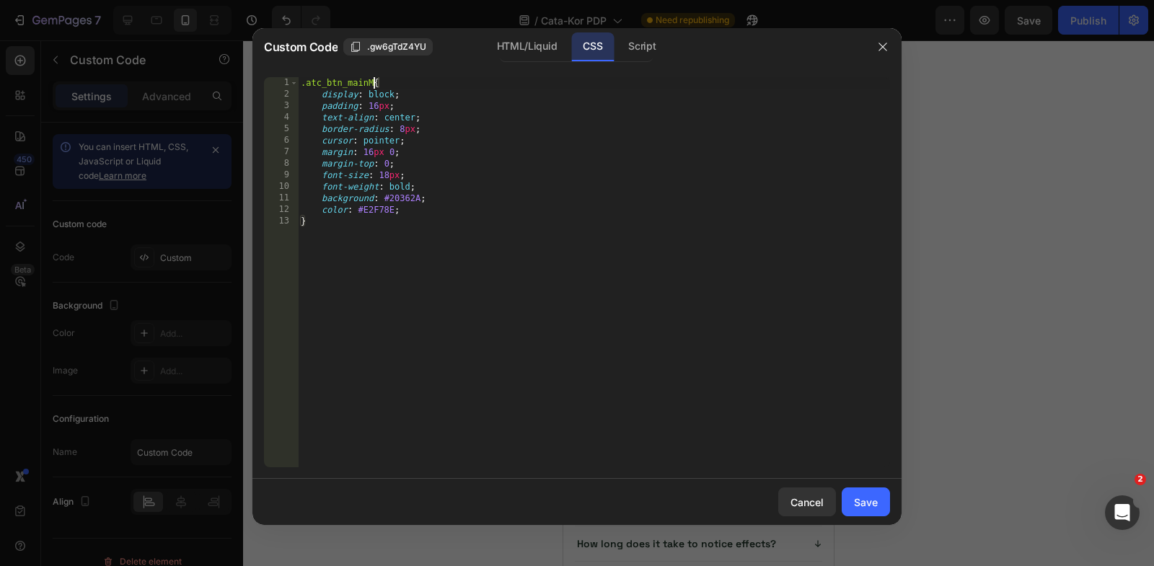
type textarea ".atc_btn_main{"
click at [857, 508] on div "Save" at bounding box center [866, 502] width 24 height 15
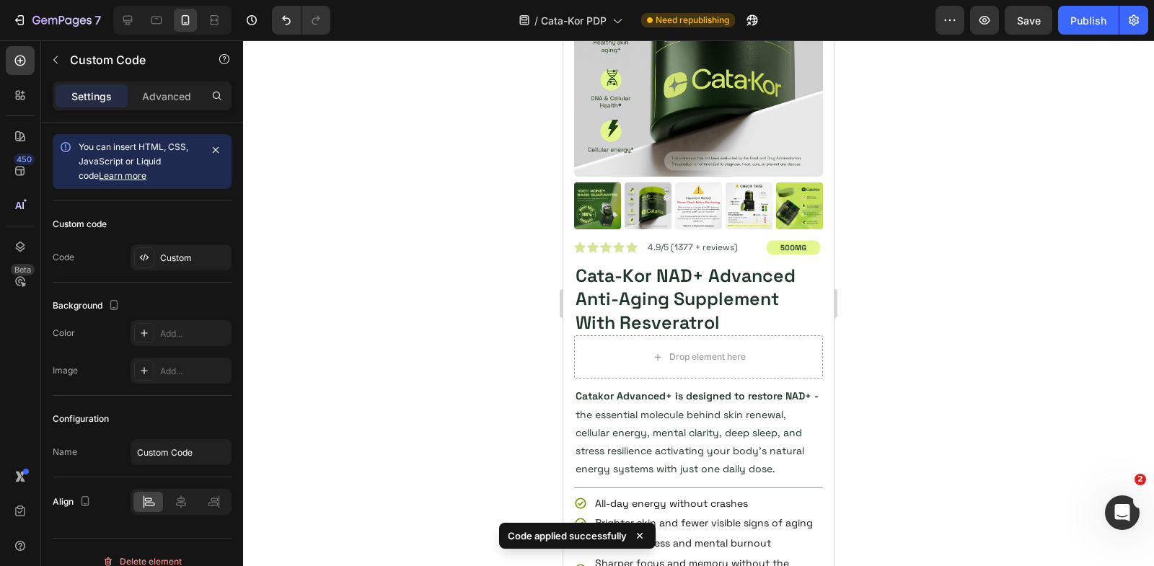
scroll to position [531, 0]
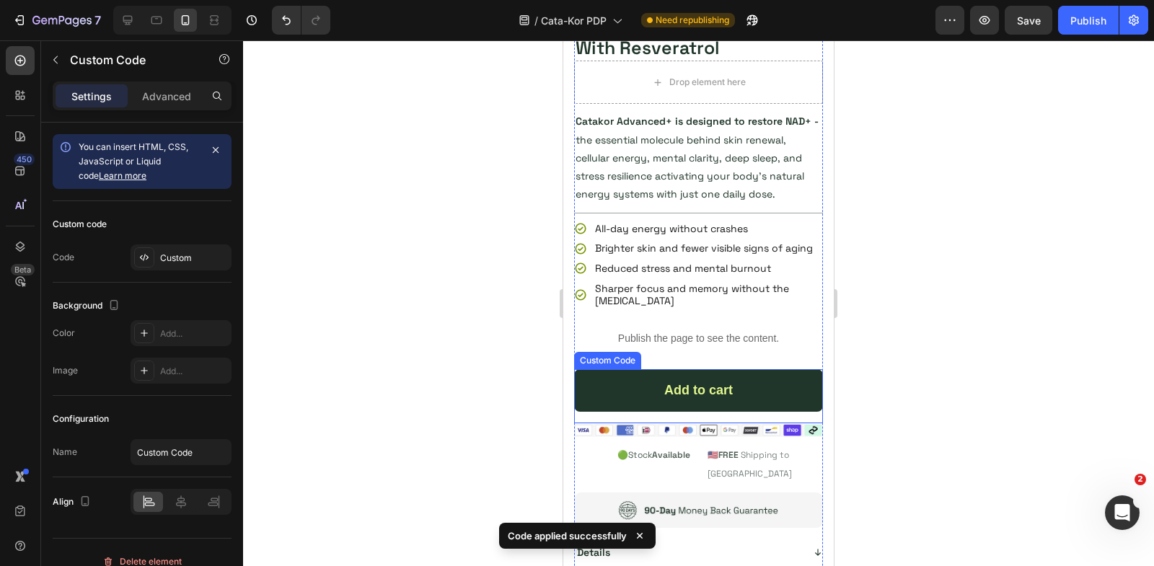
click at [677, 379] on div "Add to cart" at bounding box center [698, 390] width 249 height 43
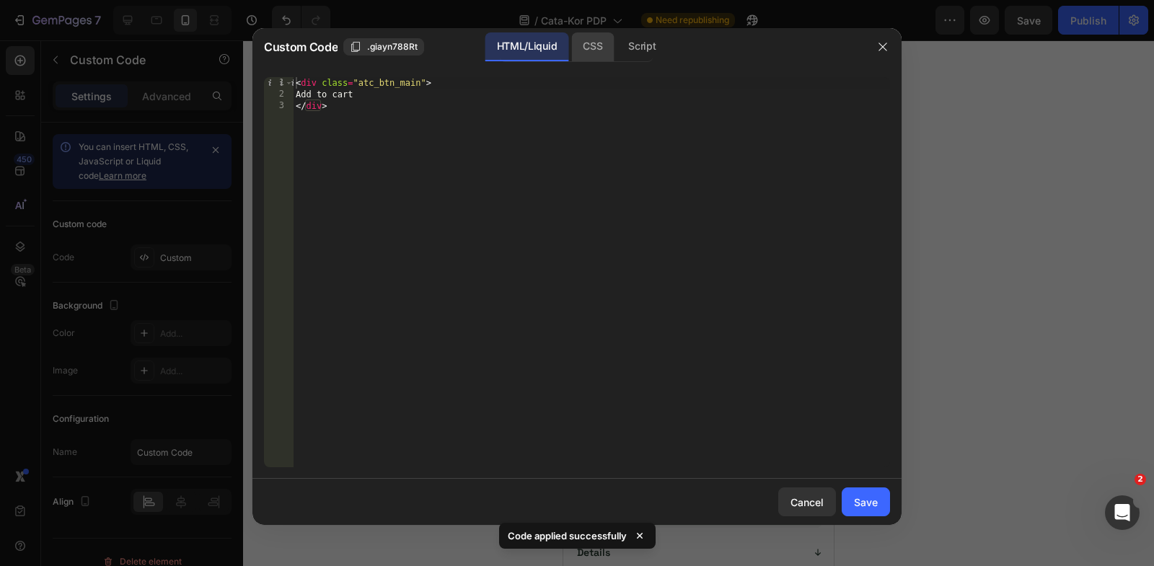
click at [617, 37] on div "CSS" at bounding box center [642, 46] width 50 height 29
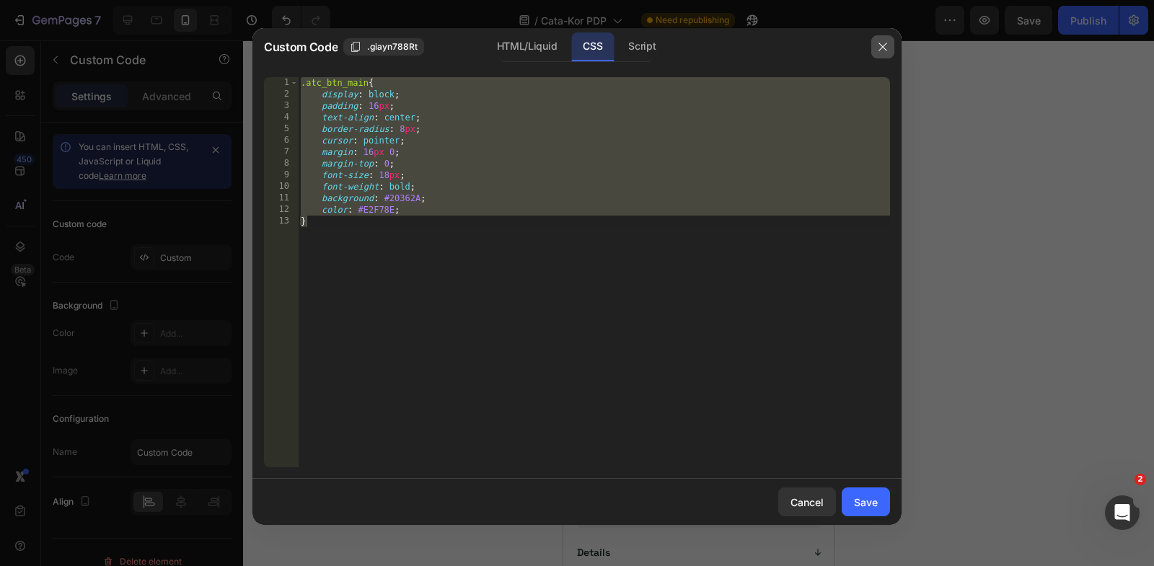
click at [884, 47] on icon "button" at bounding box center [883, 47] width 12 height 12
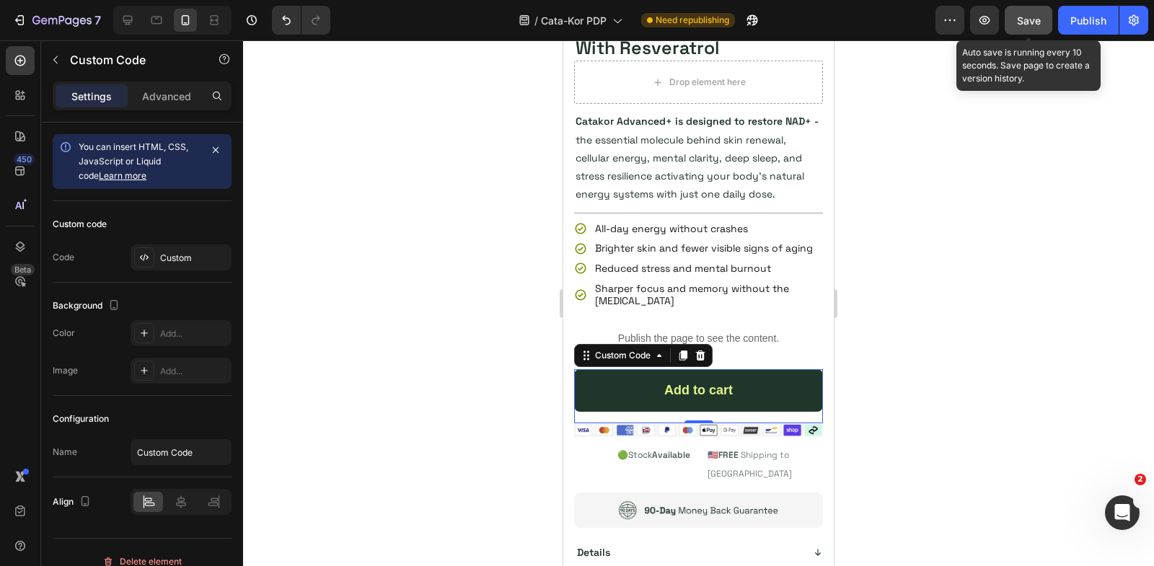
click at [1021, 21] on span "Save" at bounding box center [1029, 20] width 24 height 12
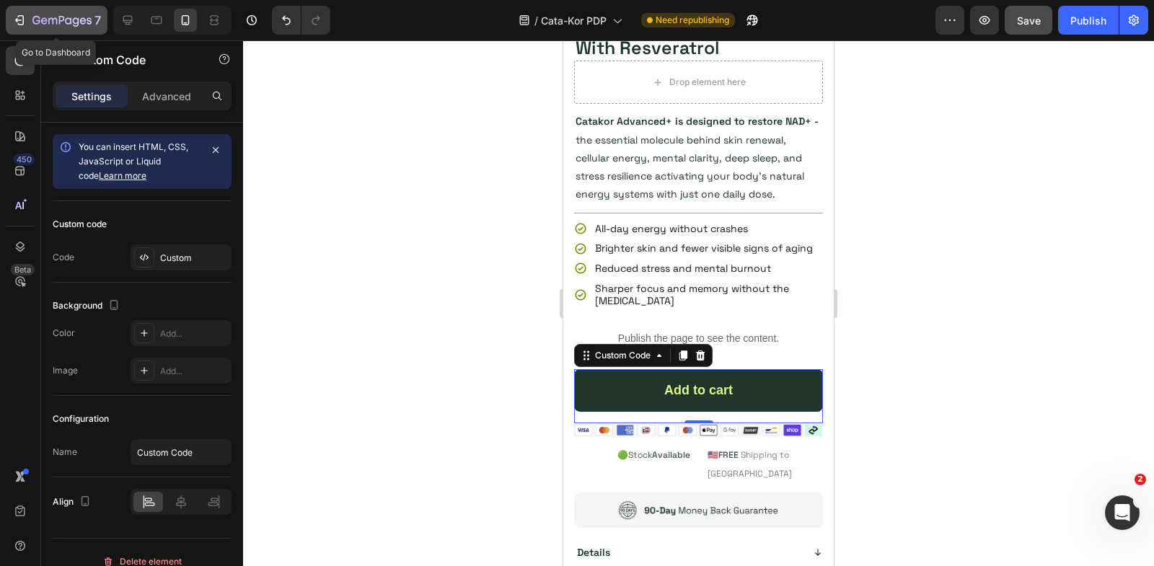
click at [29, 23] on div "7" at bounding box center [56, 20] width 89 height 17
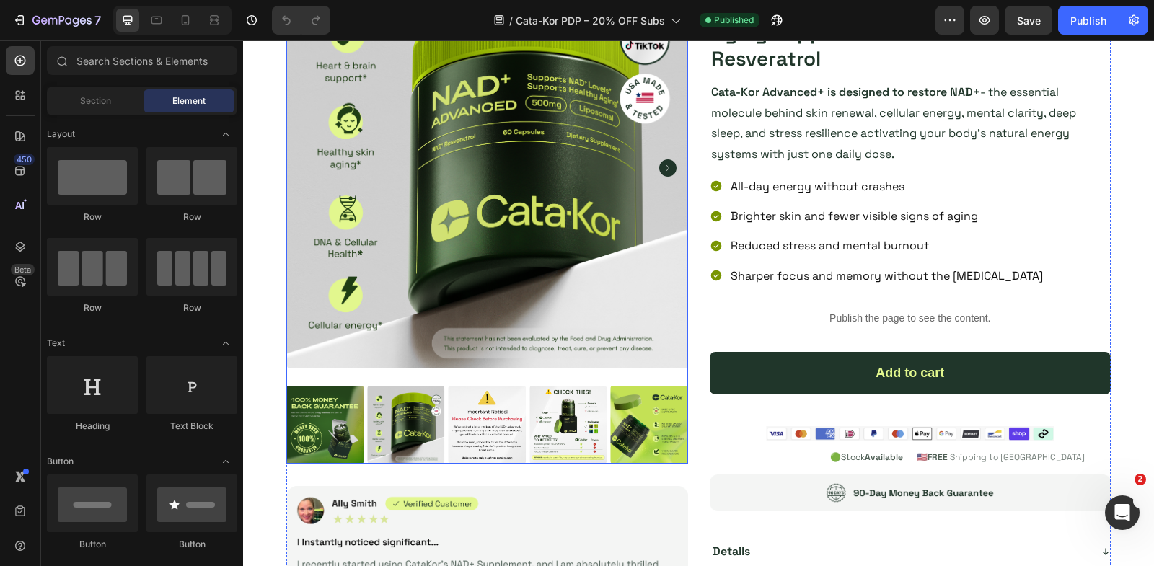
scroll to position [234, 0]
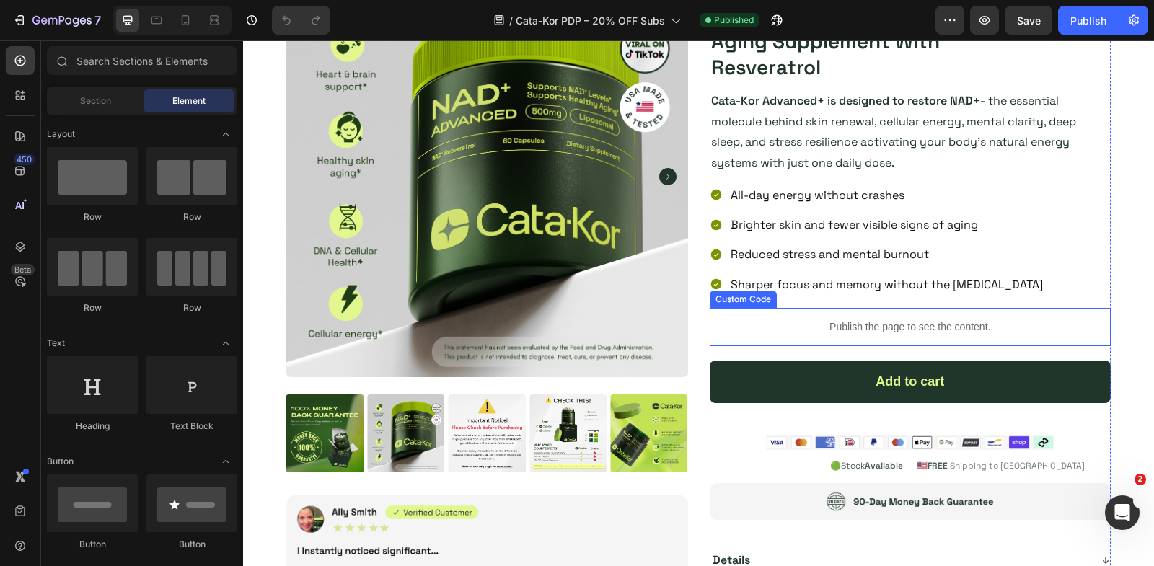
click at [824, 327] on p "Publish the page to see the content." at bounding box center [911, 327] width 402 height 15
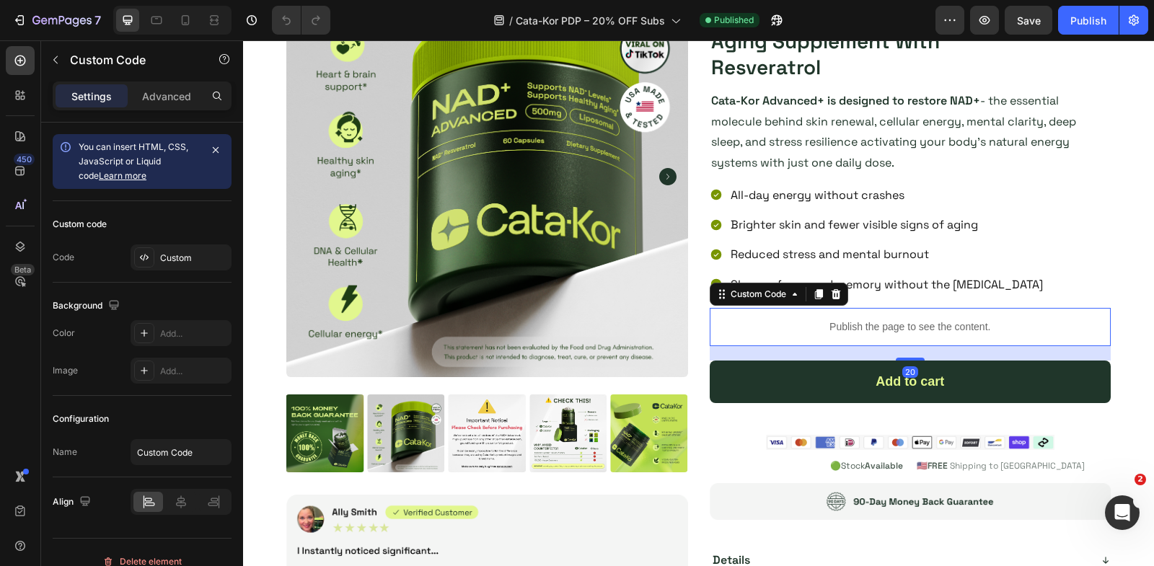
click at [824, 327] on p "Publish the page to see the content." at bounding box center [911, 327] width 402 height 15
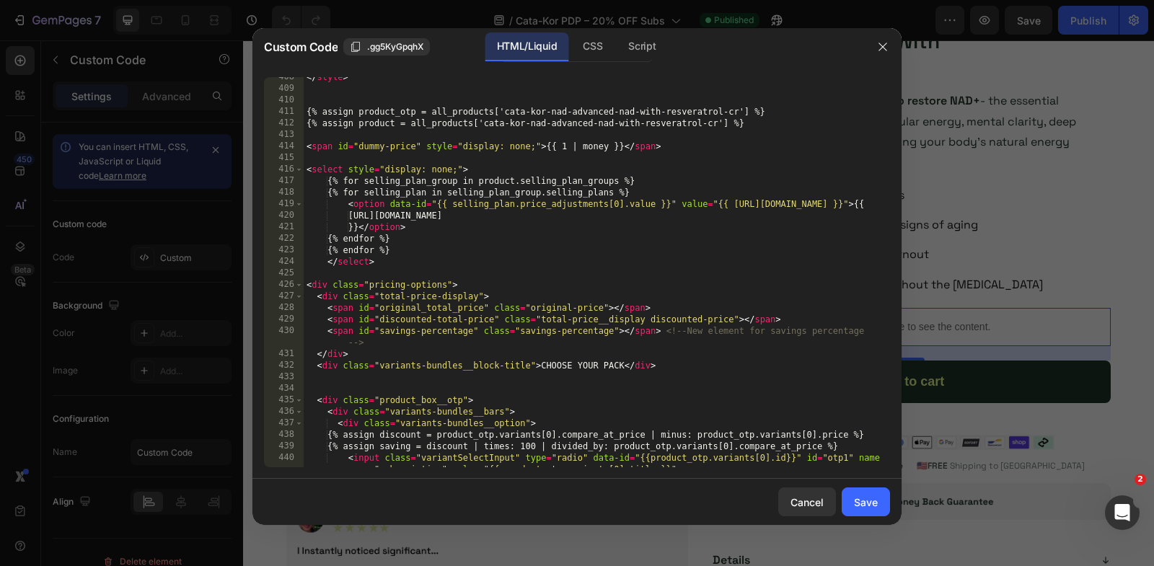
scroll to position [4707, 0]
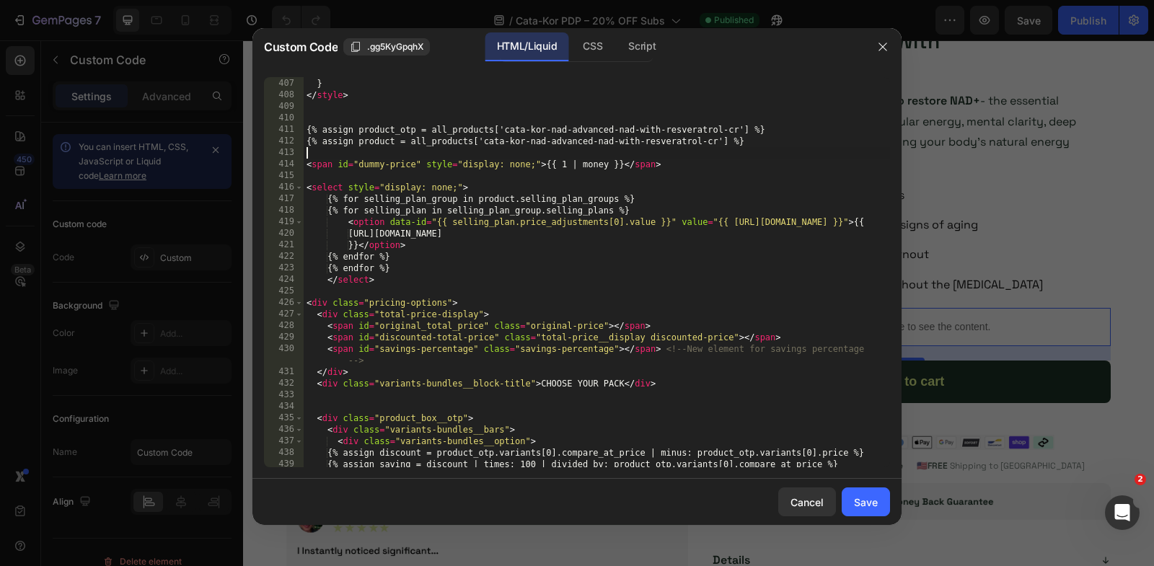
click at [322, 154] on div "width : 16 px ; } </ style > {% assign product_otp = all_products['cata-kor-nad…" at bounding box center [597, 273] width 586 height 414
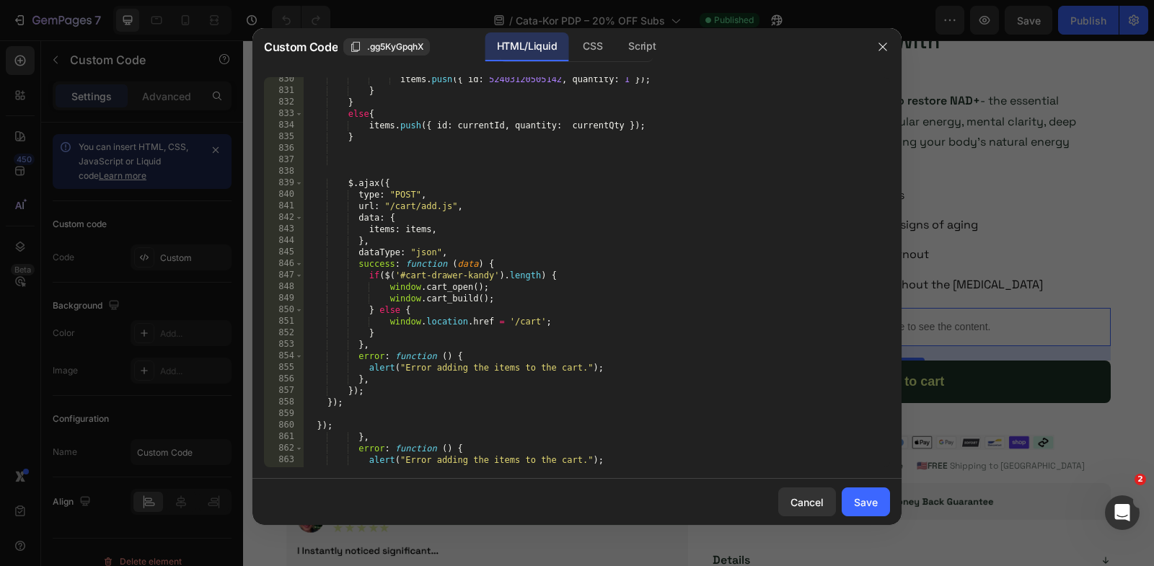
scroll to position [9927, 0]
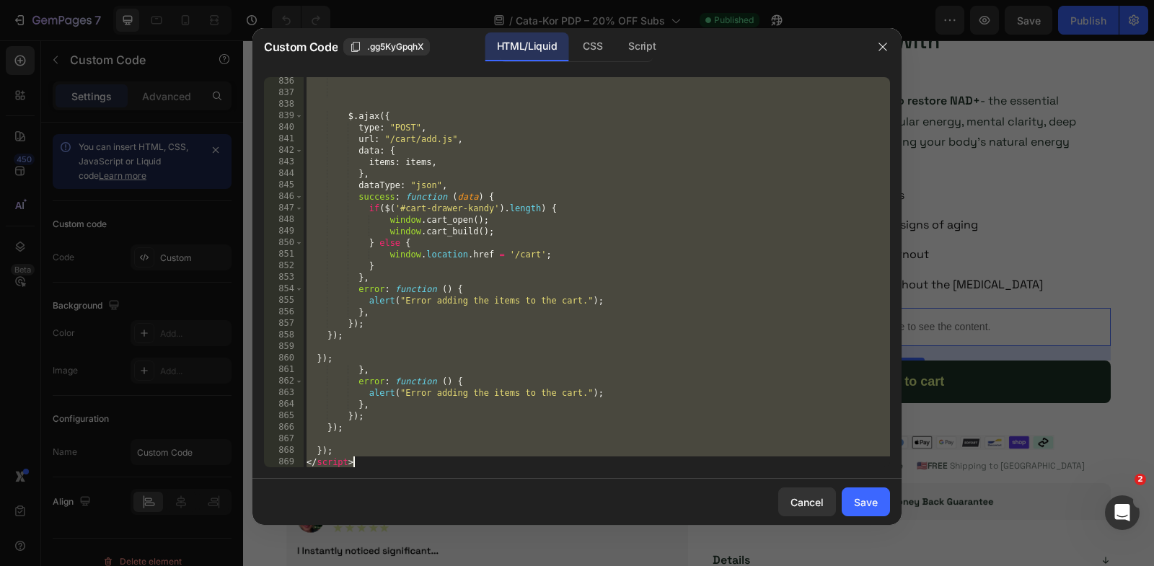
click at [371, 464] on div "$ . ajax ({ type : "POST" , url : "/cart/add.js" , data : { items : items , } ,…" at bounding box center [597, 283] width 586 height 414
type textarea "}); </script>"
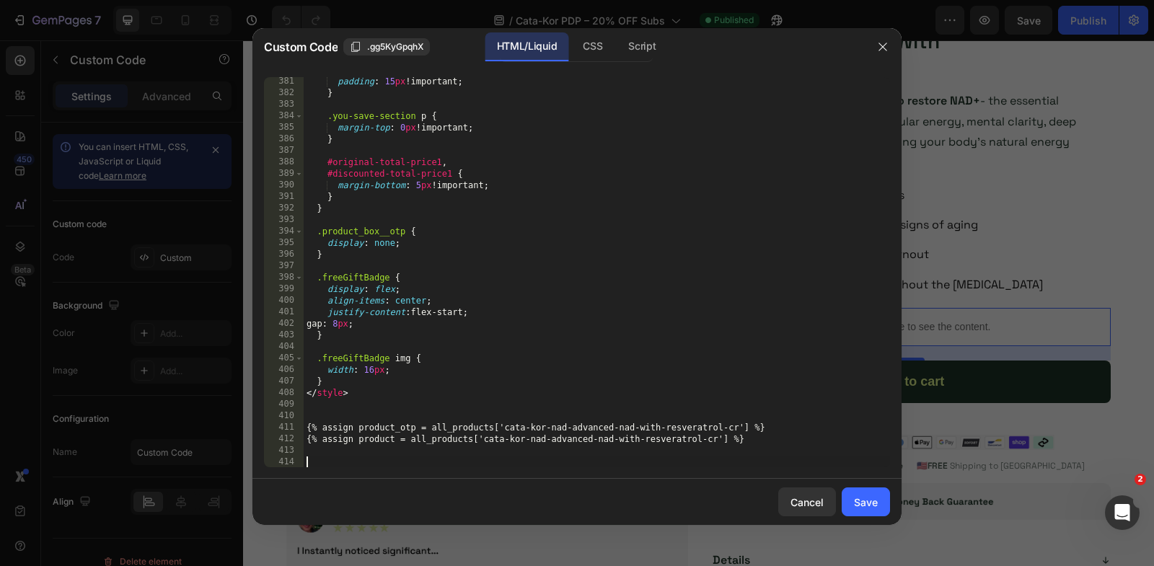
scroll to position [0, 0]
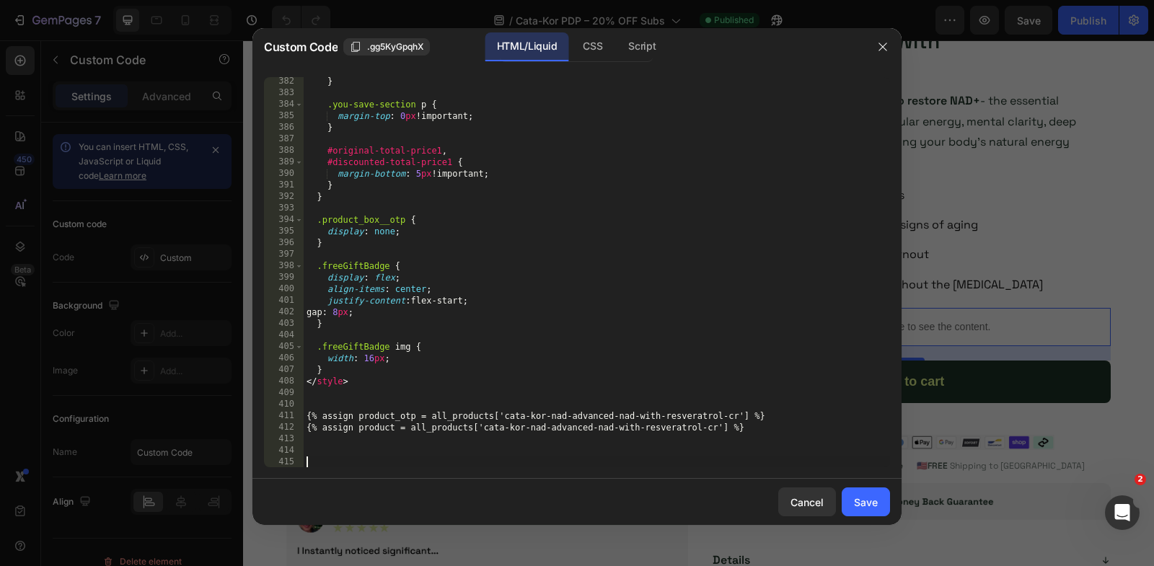
paste textarea "<input type="hidden" name="quantity" id="quantity_input" value="1">"
type textarea "<input type="hidden" name="quantity" id="quantity_input" value="1">"
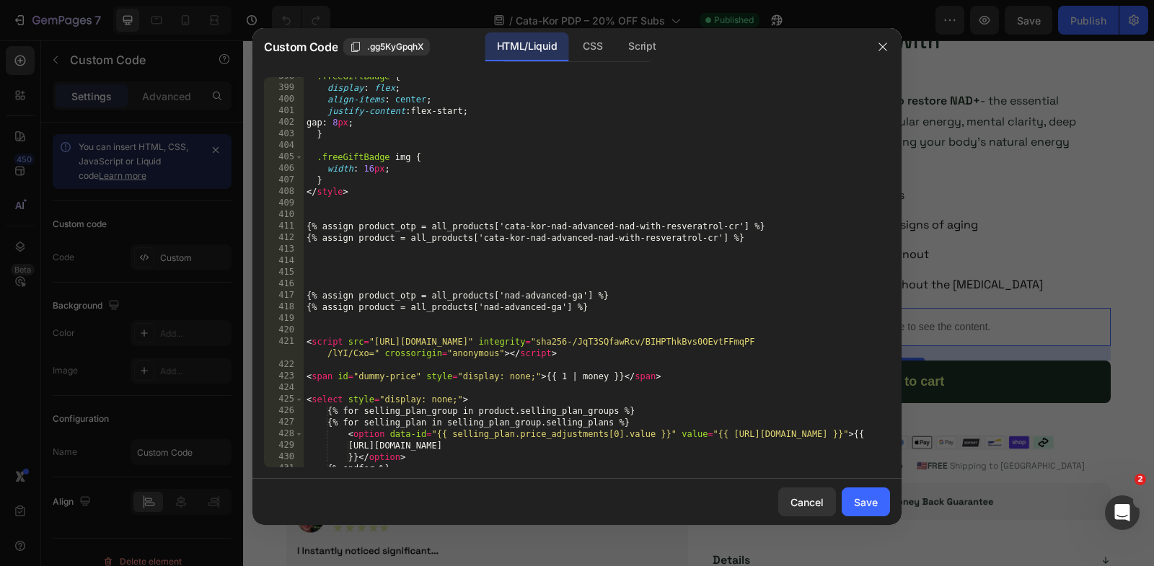
scroll to position [4528, 0]
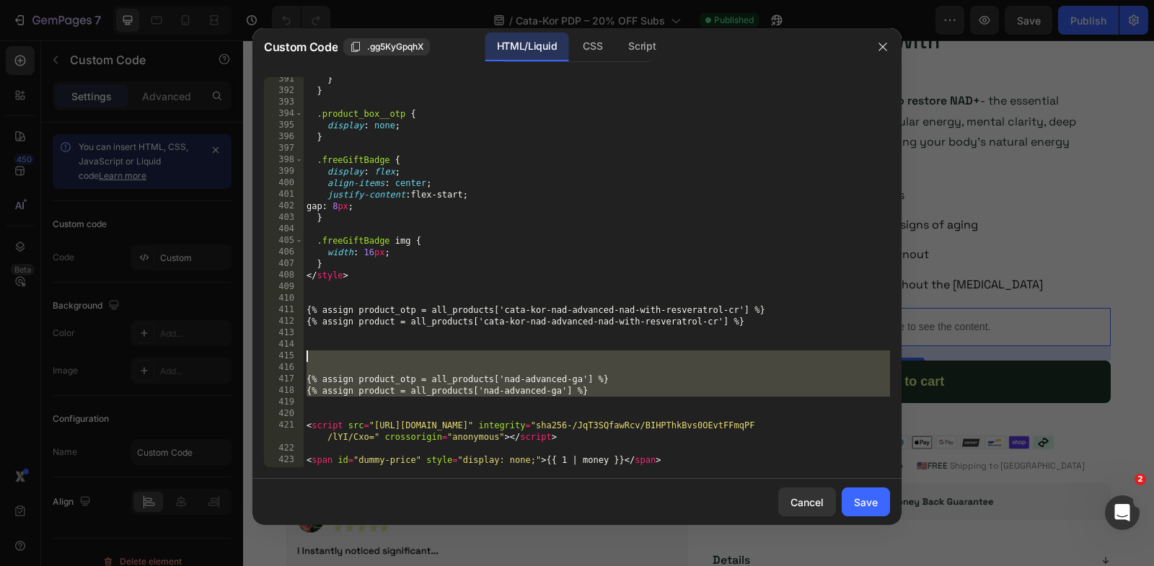
drag, startPoint x: 616, startPoint y: 402, endPoint x: 219, endPoint y: 352, distance: 399.8
click at [219, 351] on div "Custom Code .gg5KyGpqhX HTML/Liquid CSS Script <input type="hidden" name="quant…" at bounding box center [577, 283] width 1154 height 566
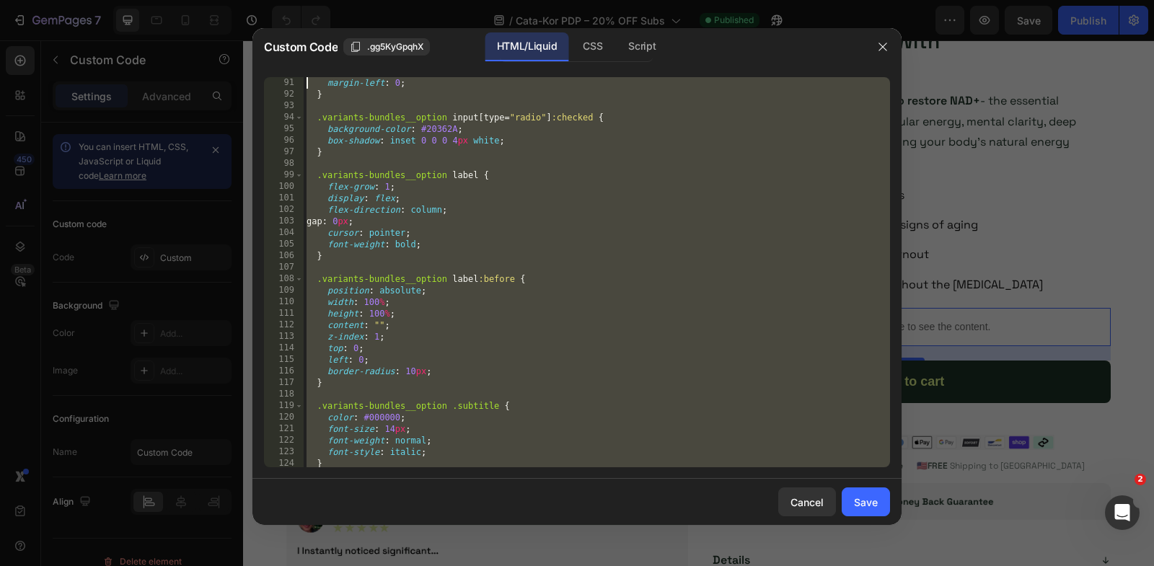
scroll to position [0, 0]
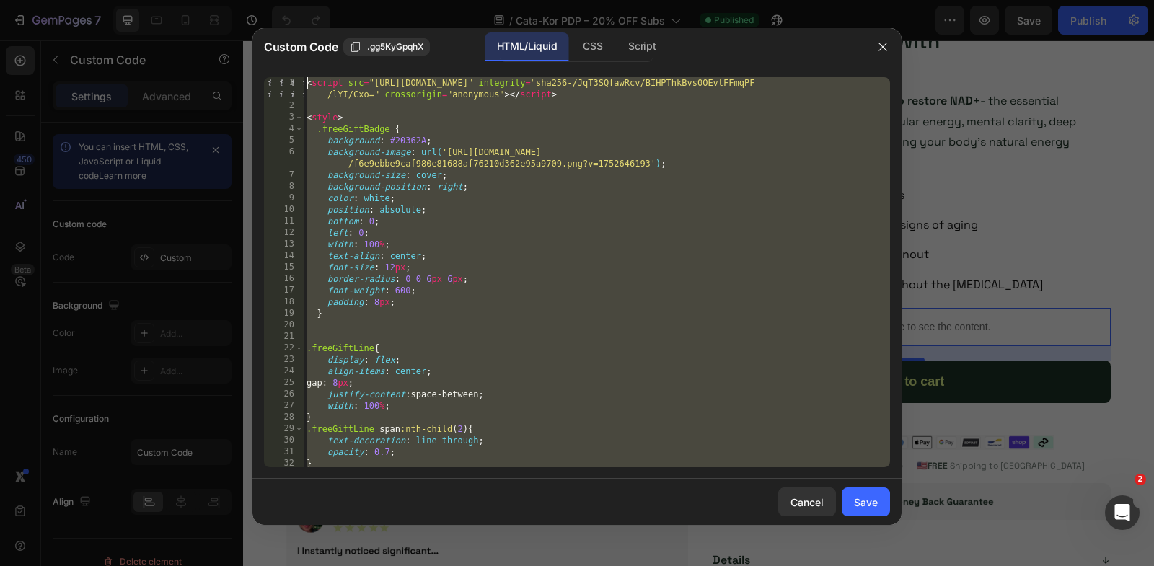
drag, startPoint x: 359, startPoint y: 276, endPoint x: 257, endPoint y: -90, distance: 379.6
click at [257, 0] on html "7 Version history / Cata-Kor PDP – 20% OFF Subs Published Preview Save Publish …" at bounding box center [577, 0] width 1154 height 0
type textarea "<script src="[URL][DOMAIN_NAME]" integrity="sha256-/JqT3SQfawRcv/BIHPThkBvs0OEv…"
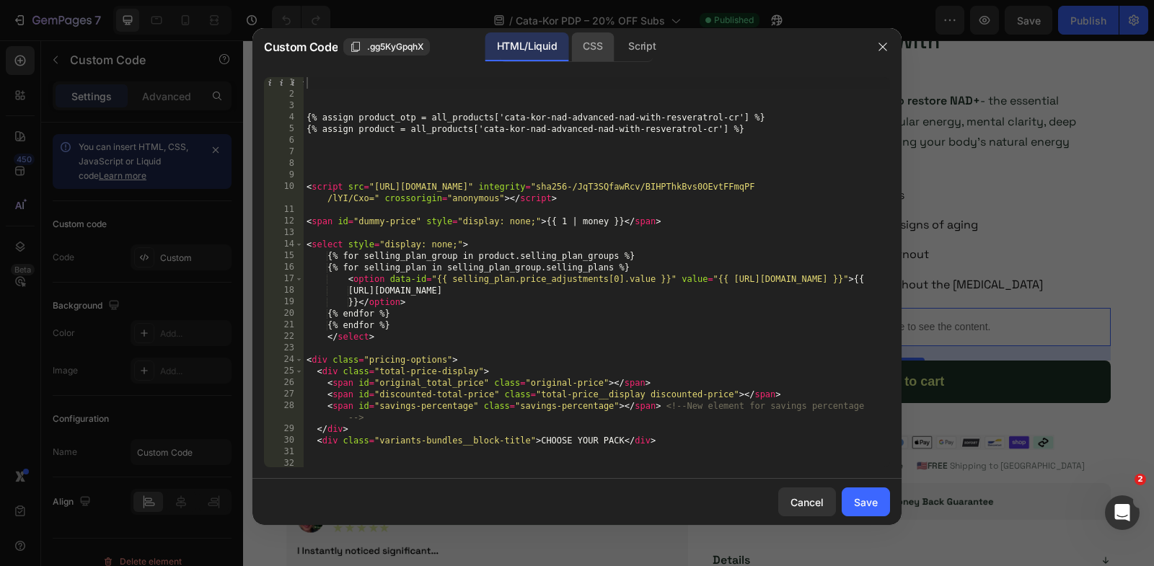
click at [617, 37] on div "CSS" at bounding box center [642, 46] width 50 height 29
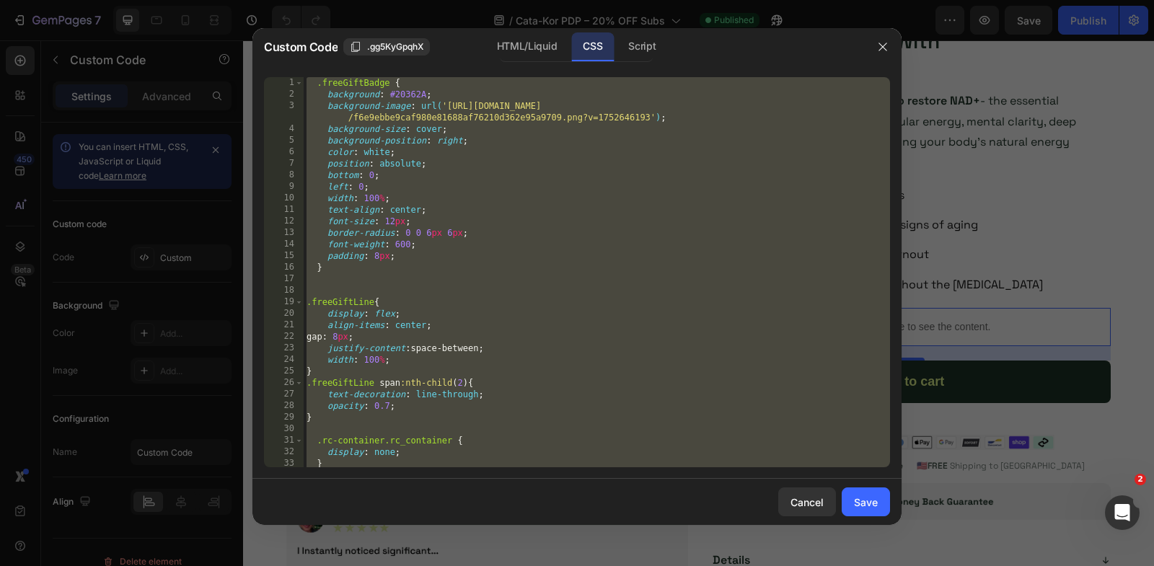
click at [594, 206] on div ".freeGiftBadge { background : #20362A ; background-image : url( '[URL][DOMAIN_N…" at bounding box center [597, 284] width 586 height 414
paste textarea
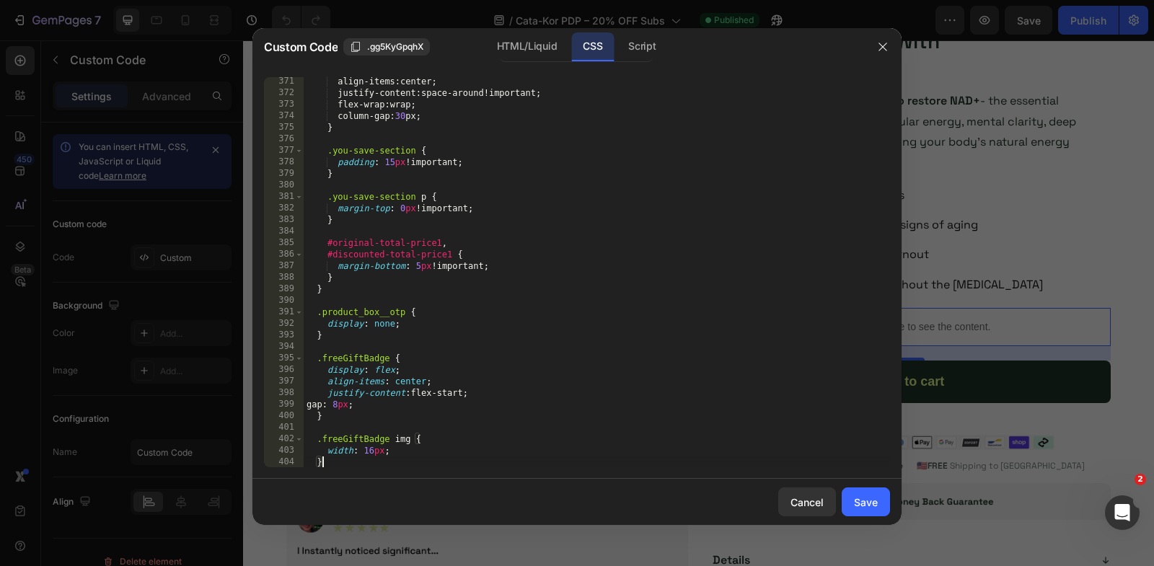
scroll to position [4283, 0]
click at [641, 46] on div "Script" at bounding box center [642, 46] width 50 height 29
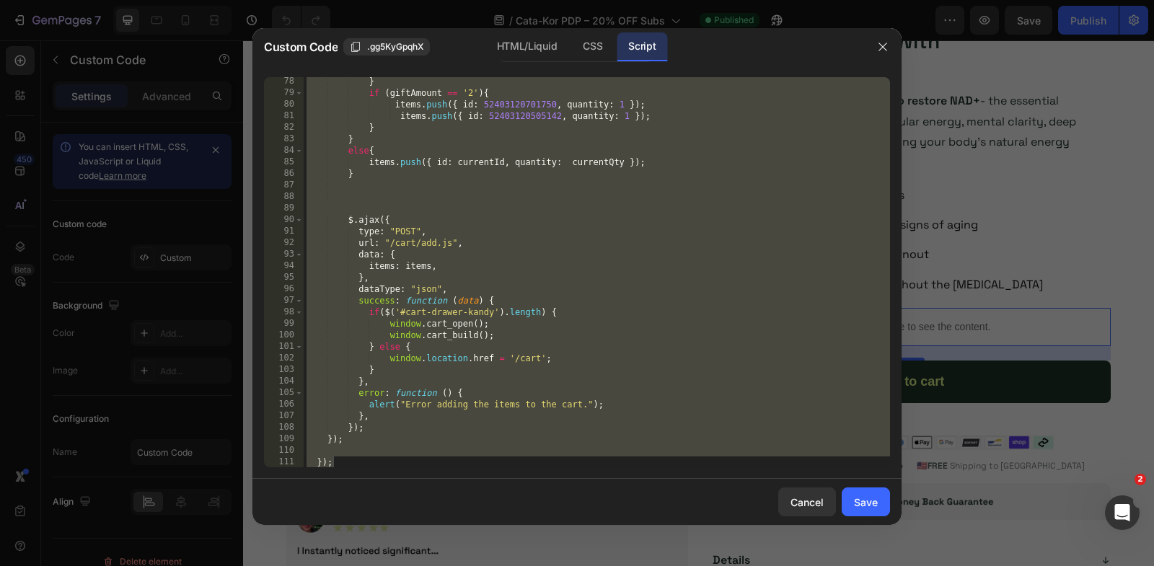
type textarea "});"
click at [631, 208] on div "} if ( giftAmount == '2' ) { items . push ({ id : 52403120701750 , quantity : 1…" at bounding box center [597, 283] width 586 height 414
paste textarea
type textarea "});"
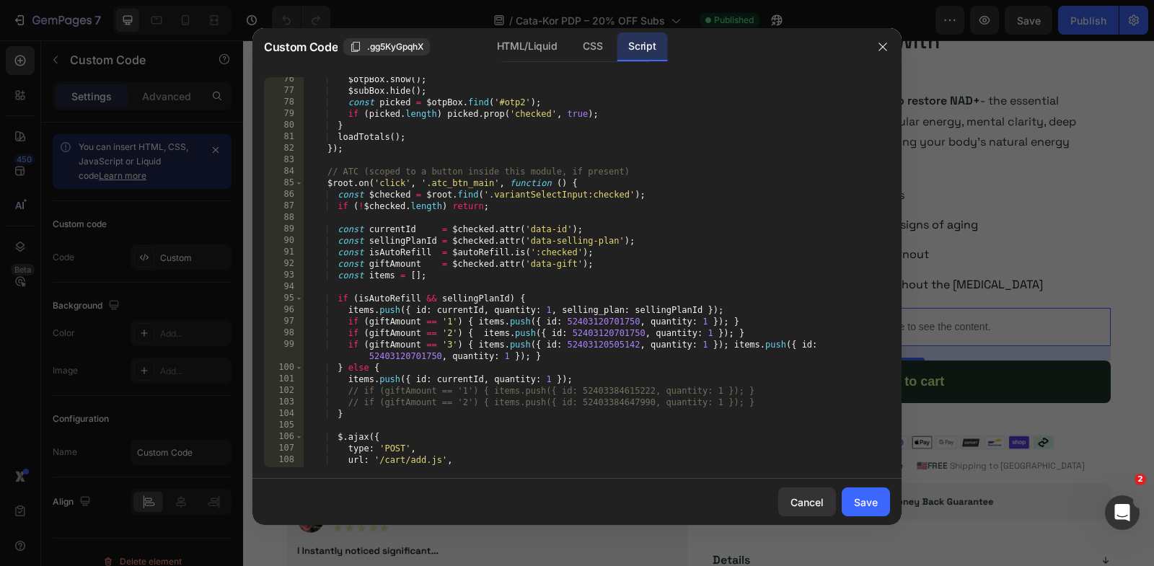
scroll to position [879, 0]
click at [856, 503] on div "Save" at bounding box center [866, 502] width 24 height 15
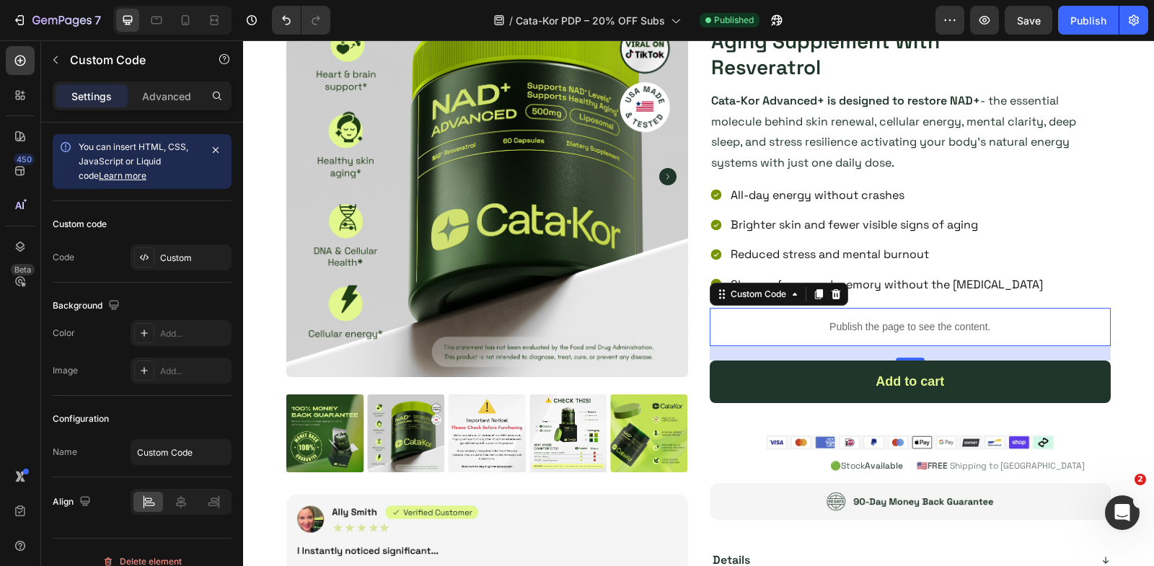
click at [831, 320] on p "Publish the page to see the content." at bounding box center [911, 327] width 402 height 15
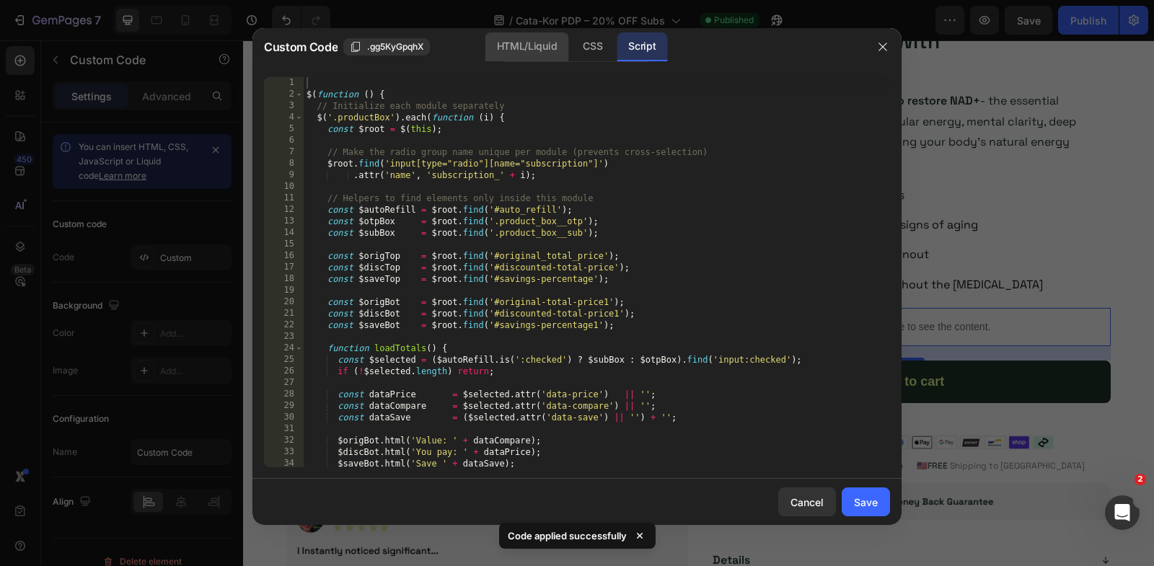
click at [571, 45] on div "HTML/Liquid" at bounding box center [592, 46] width 43 height 29
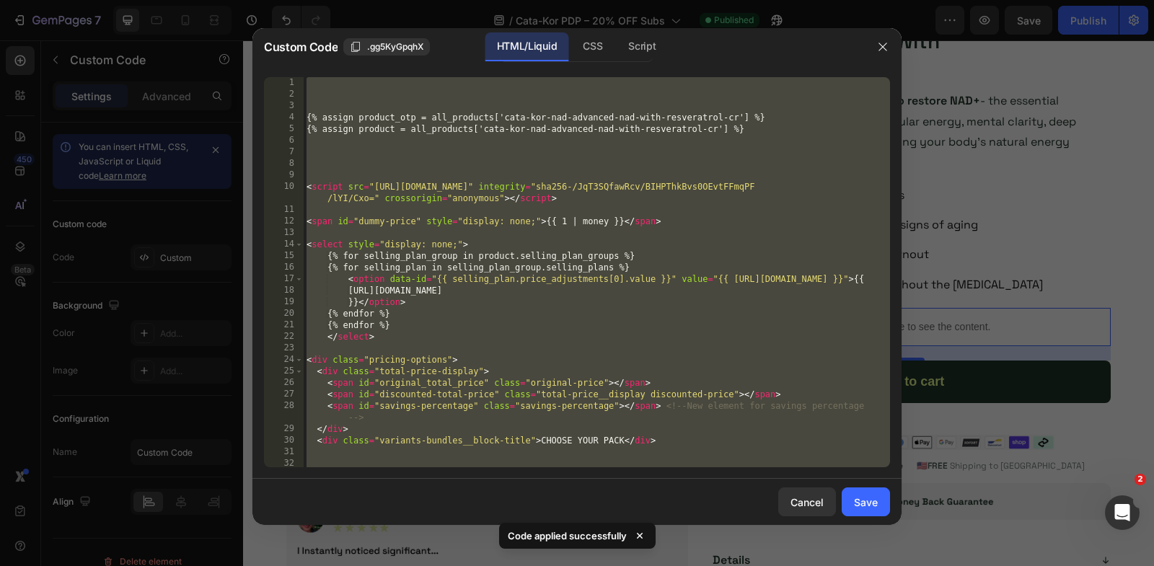
click at [526, 187] on div "{% assign product_otp = all_products['cata-kor-nad-advanced-nad-with-resveratro…" at bounding box center [597, 284] width 586 height 414
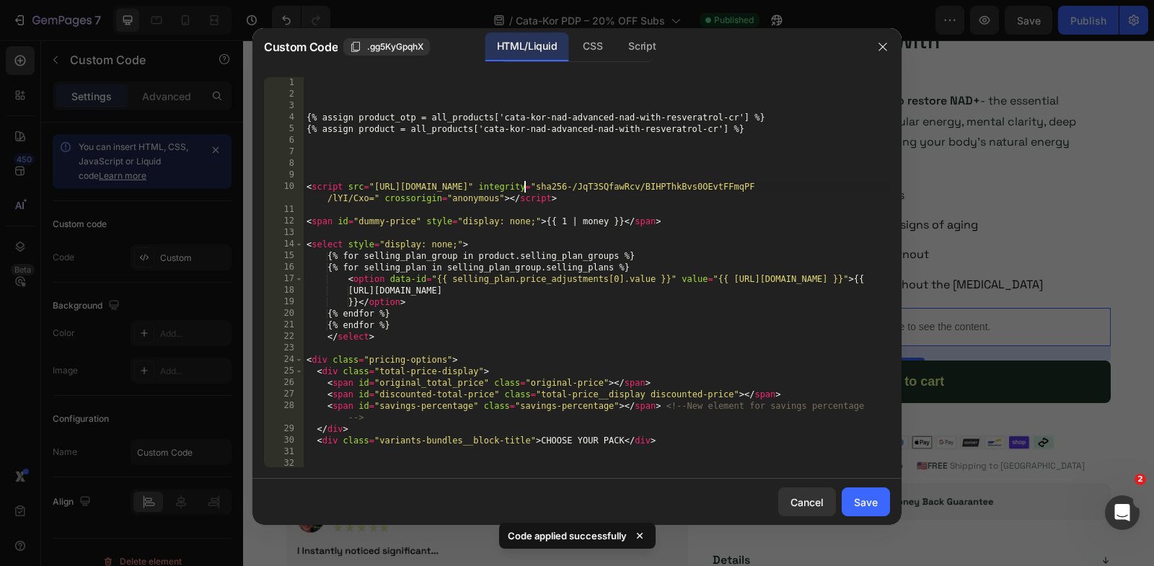
type textarea "<input type="hidden" name="selling_plan" id="selling_plan_input"> <input type="…"
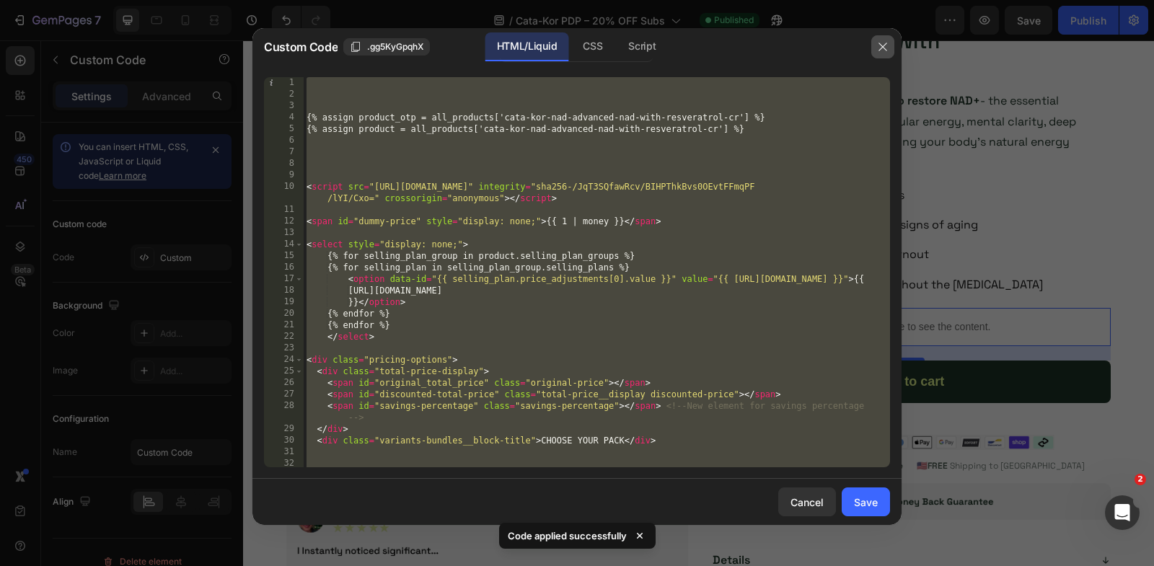
click at [881, 43] on icon "button" at bounding box center [883, 47] width 12 height 12
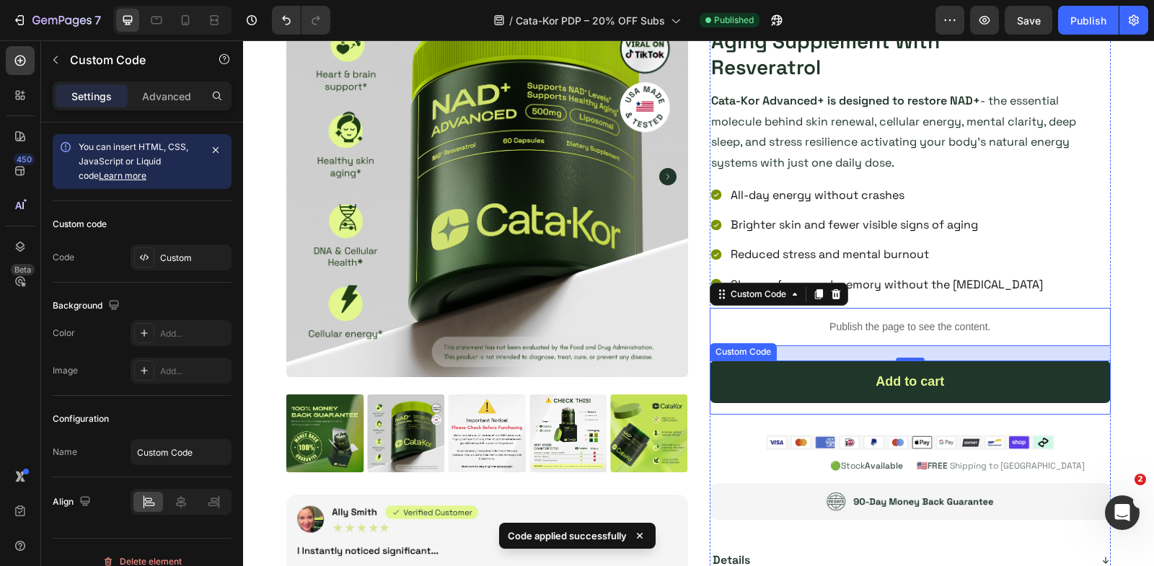
click at [868, 386] on div "Add to cart" at bounding box center [911, 382] width 402 height 43
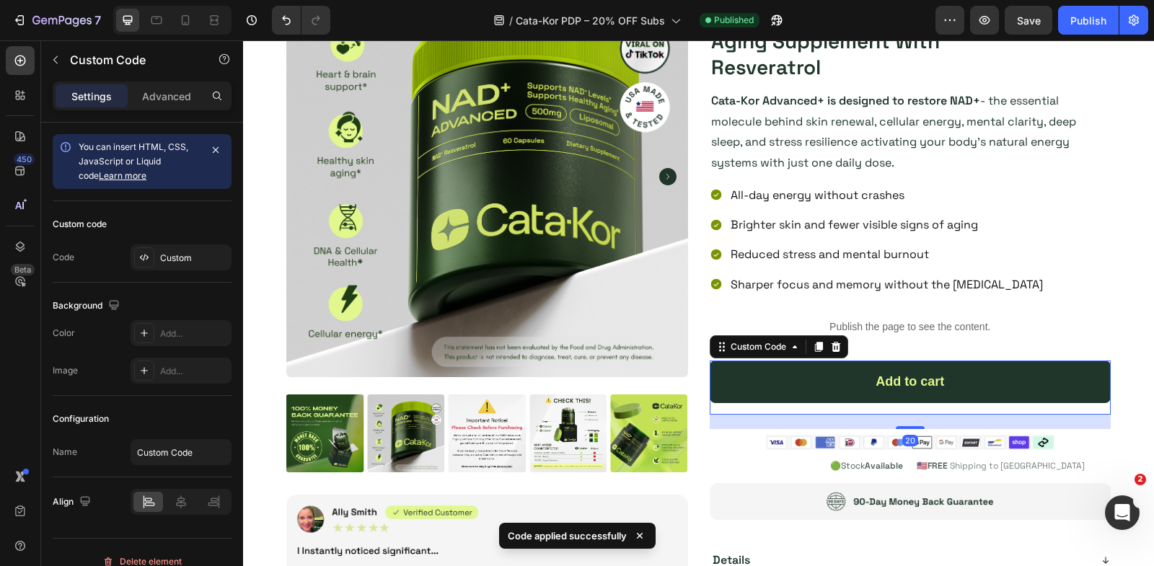
click at [868, 386] on div "Add to cart" at bounding box center [911, 382] width 402 height 43
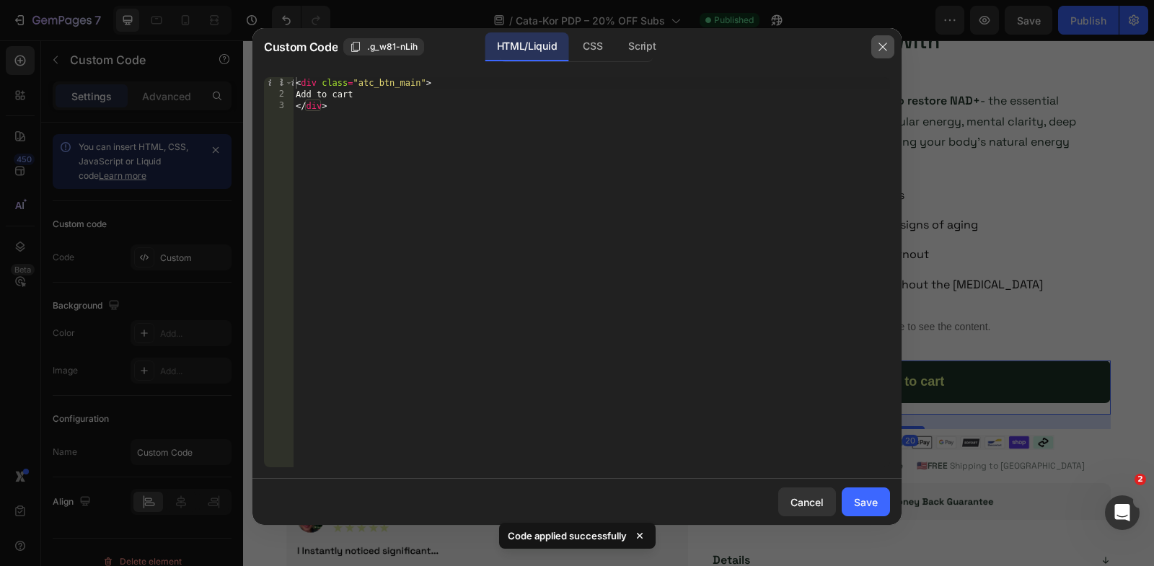
click at [876, 51] on button "button" at bounding box center [882, 46] width 23 height 23
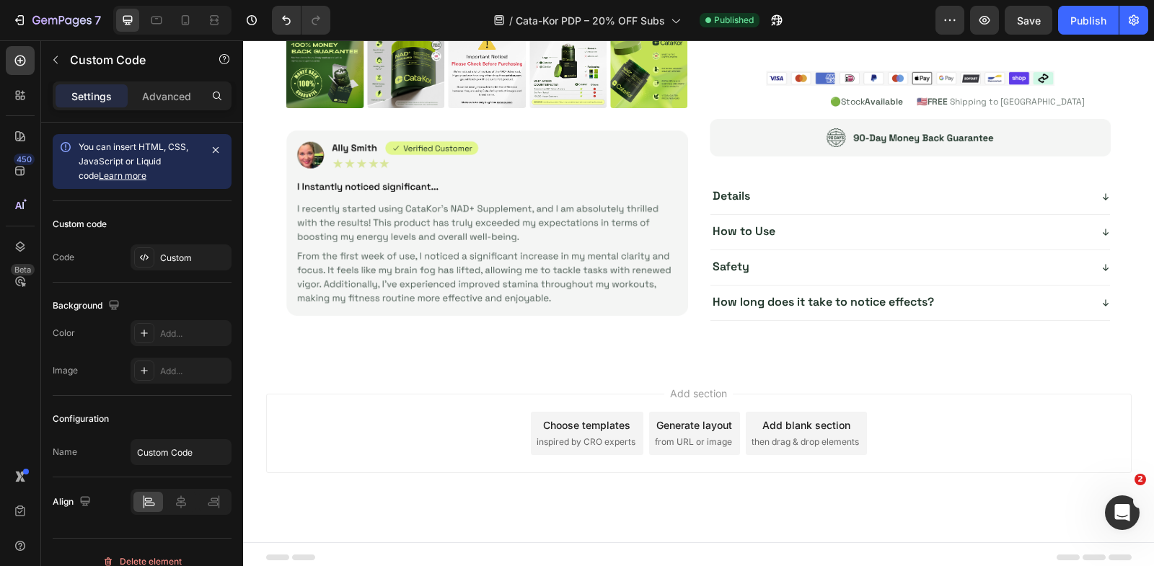
scroll to position [3433, 0]
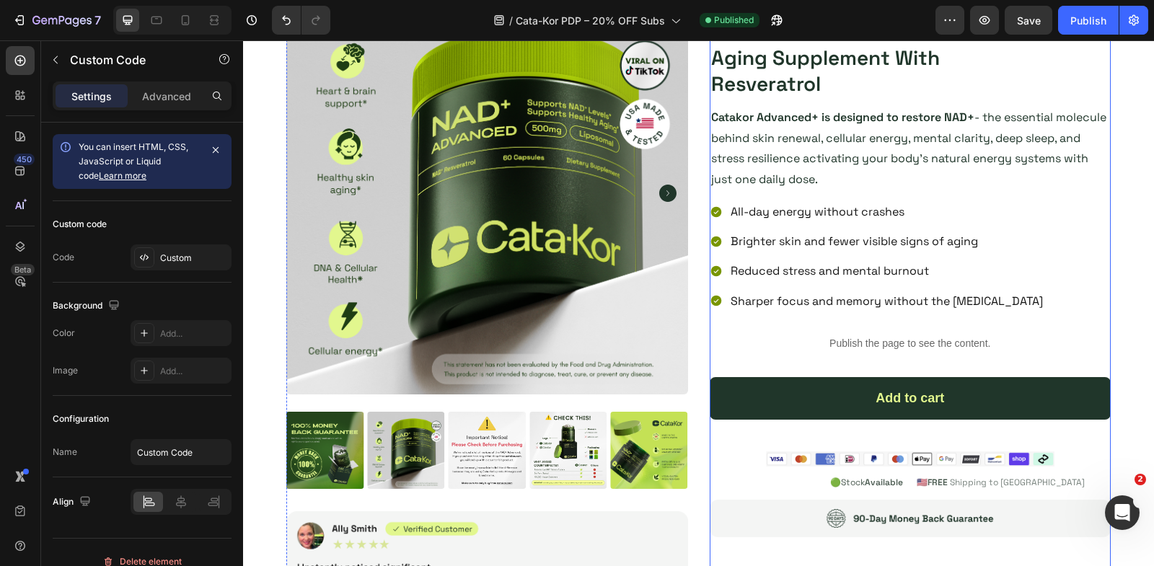
click at [786, 342] on p "Publish the page to see the content." at bounding box center [911, 343] width 402 height 15
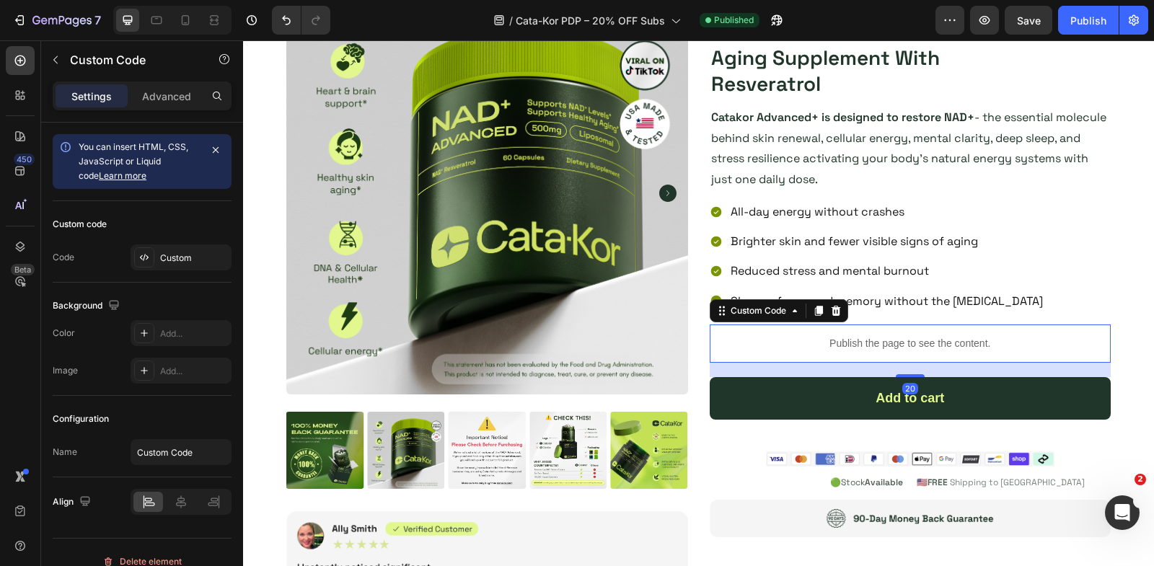
click at [786, 342] on p "Publish the page to see the content." at bounding box center [911, 343] width 402 height 15
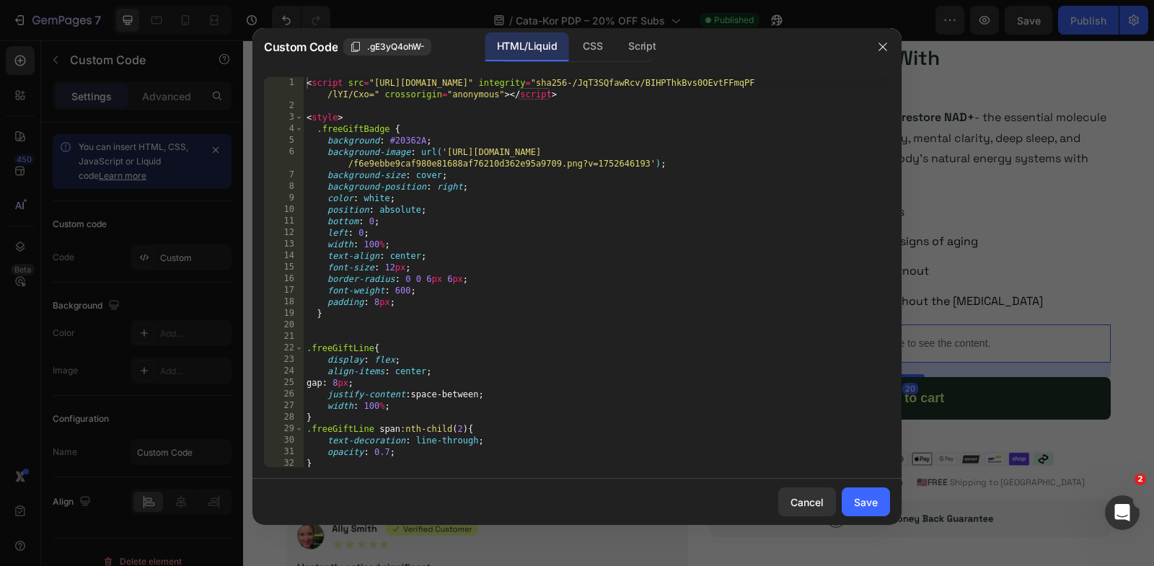
click at [687, 300] on div "< script src = "[URL][DOMAIN_NAME]" integrity = "sha256-/JqT3SQfawRcv/BIHPThkBv…" at bounding box center [597, 290] width 586 height 426
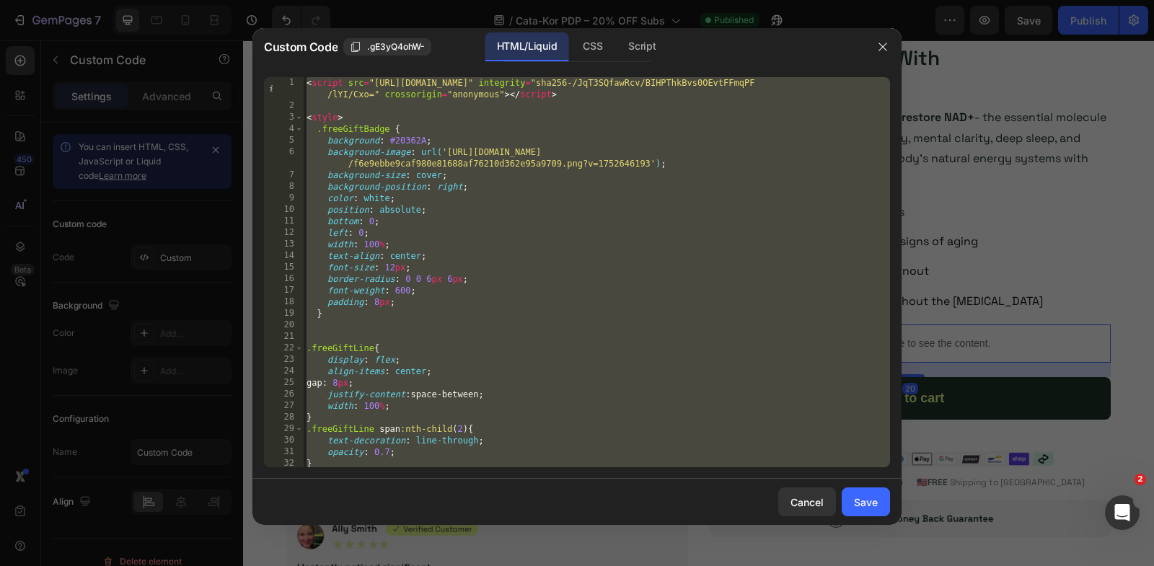
paste textarea "<input type="hidden" name="quantity" id="quantity_input" value="1""
type textarea "<input type="hidden" name="quantity" id="quantity_input" value="1">"
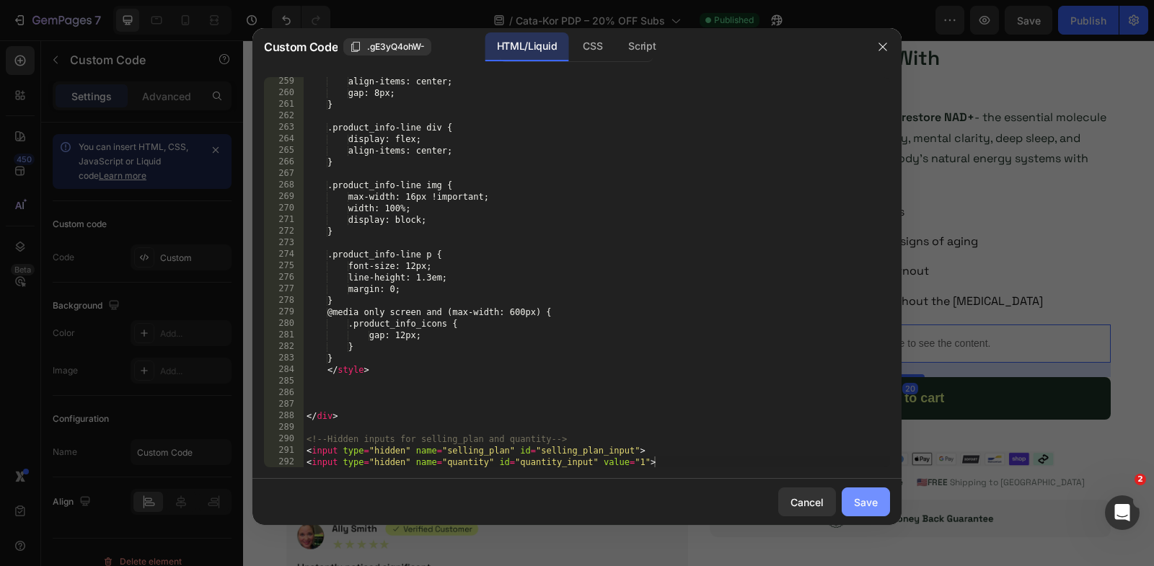
click at [863, 498] on div "Save" at bounding box center [866, 502] width 24 height 15
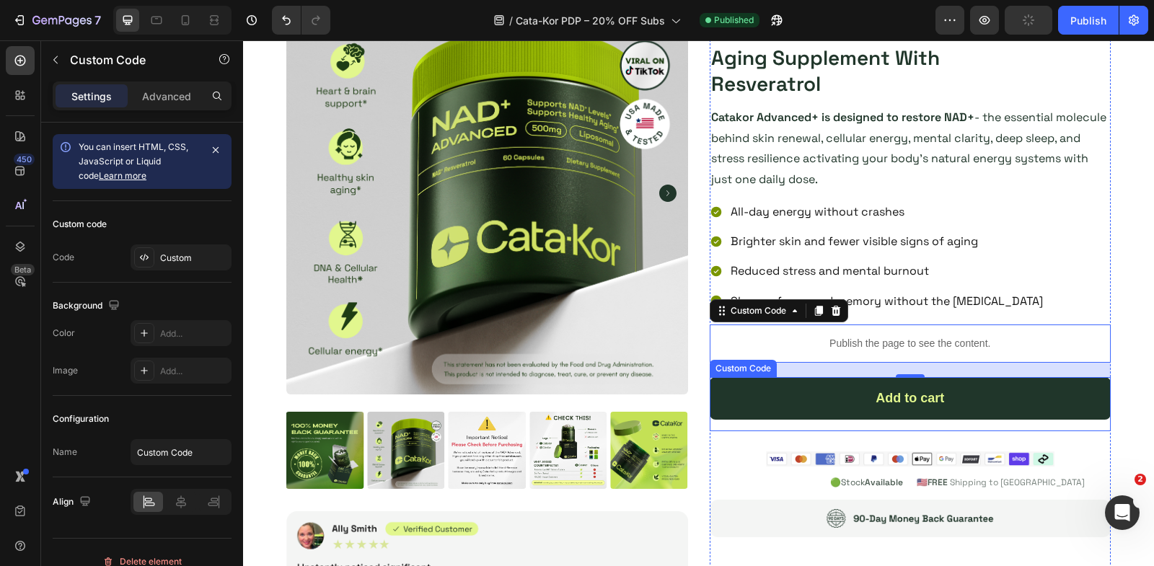
click at [871, 391] on div "Add to cart" at bounding box center [911, 398] width 402 height 43
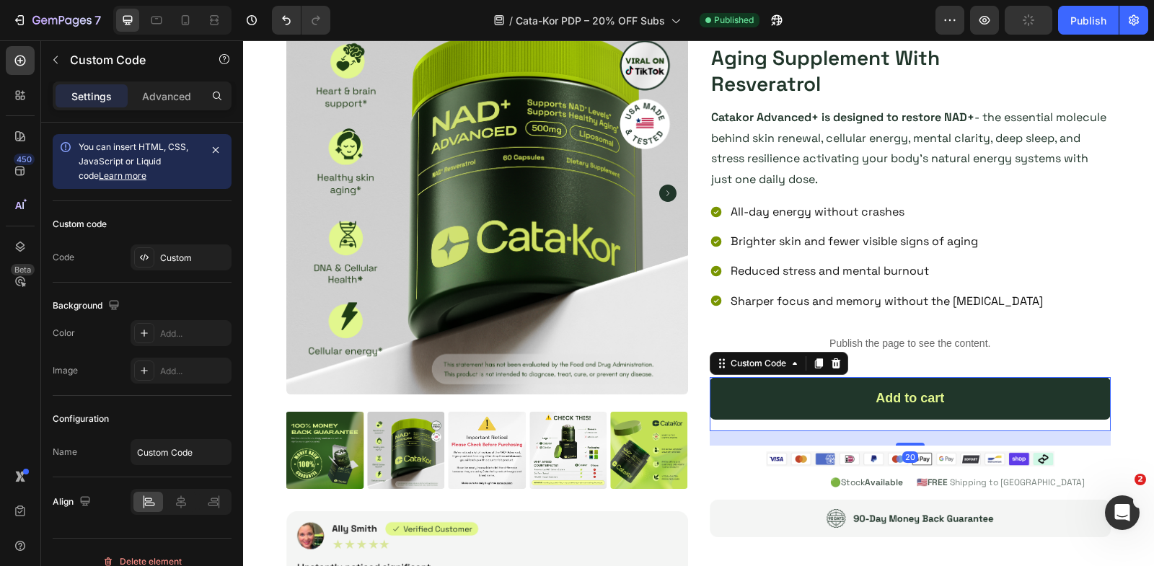
click at [871, 391] on div "Add to cart" at bounding box center [911, 398] width 402 height 43
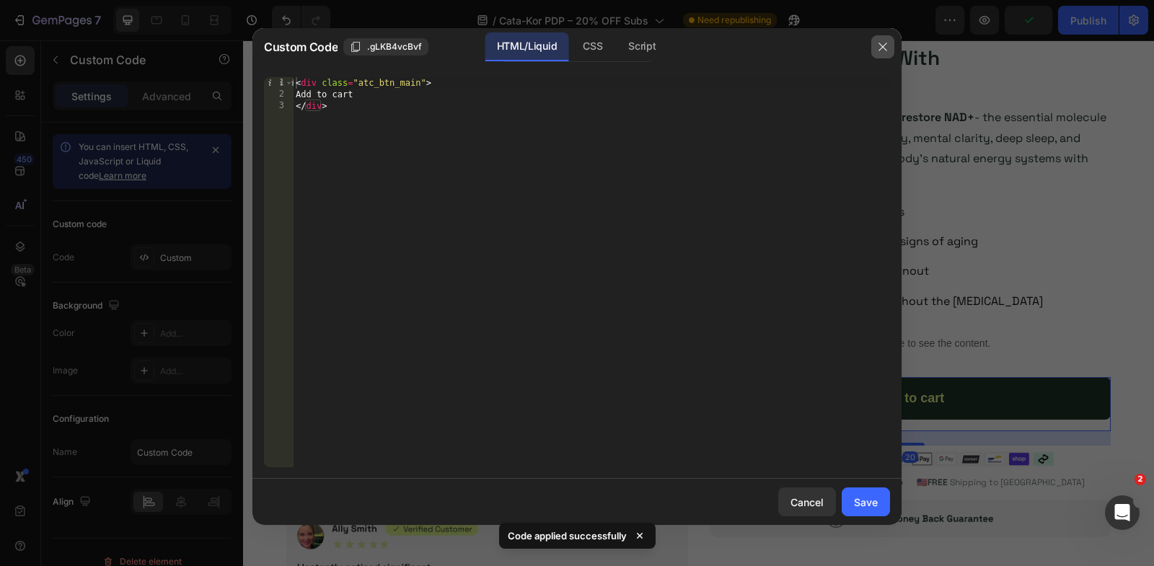
click at [879, 48] on icon "button" at bounding box center [883, 47] width 12 height 12
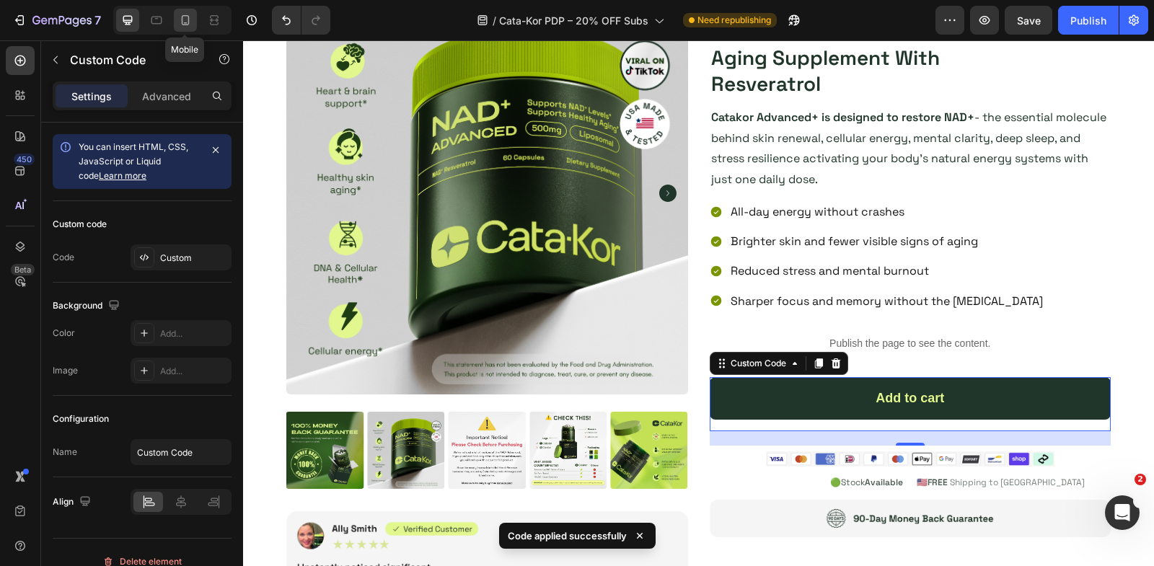
click at [180, 20] on icon at bounding box center [185, 20] width 14 height 14
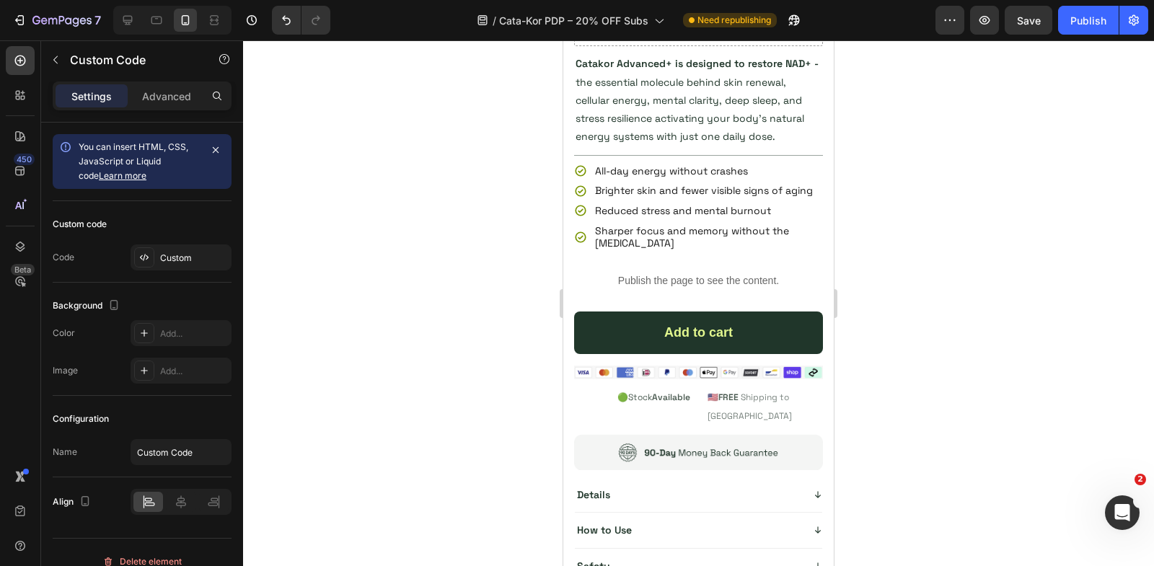
scroll to position [558, 0]
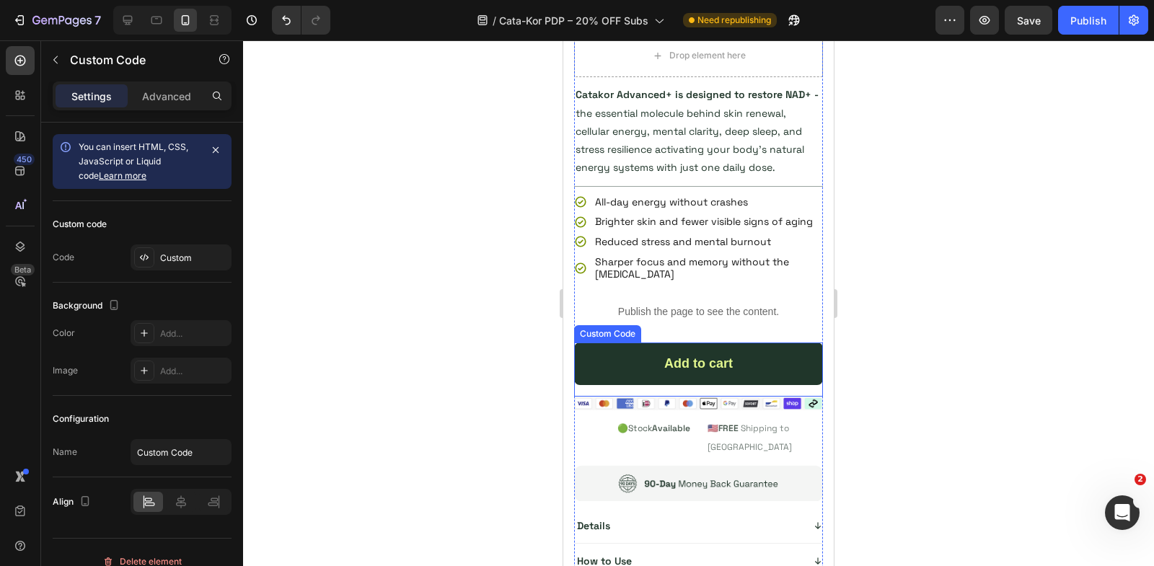
click at [657, 371] on div "Add to cart" at bounding box center [698, 364] width 249 height 43
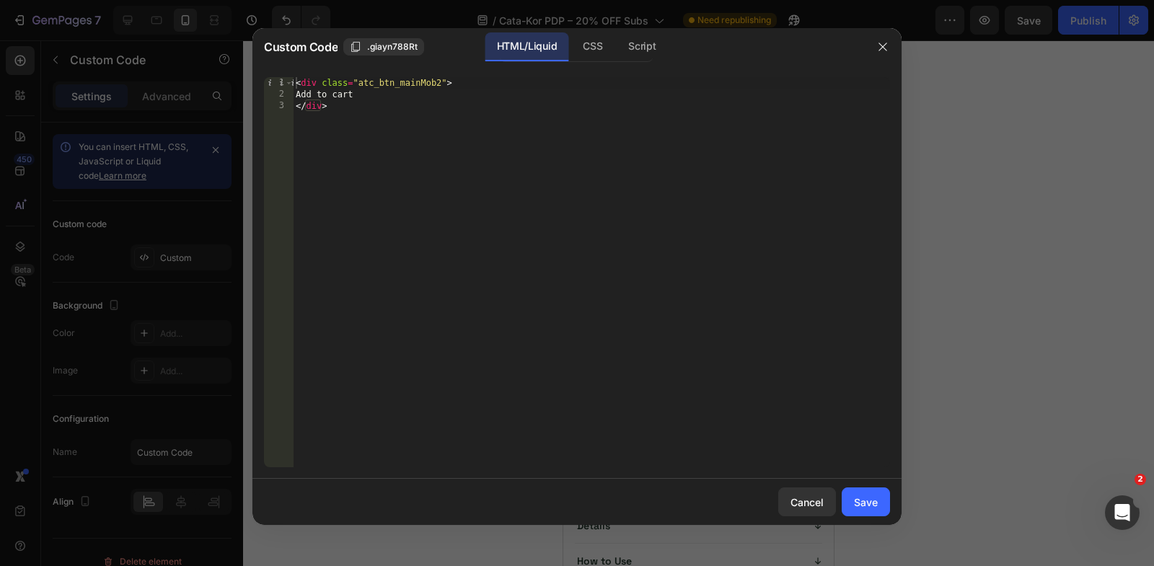
click at [441, 87] on div "< div class = "atc_btn_mainMob2" > Add to cart </ div >" at bounding box center [591, 284] width 597 height 414
click at [617, 47] on div "CSS" at bounding box center [642, 46] width 50 height 29
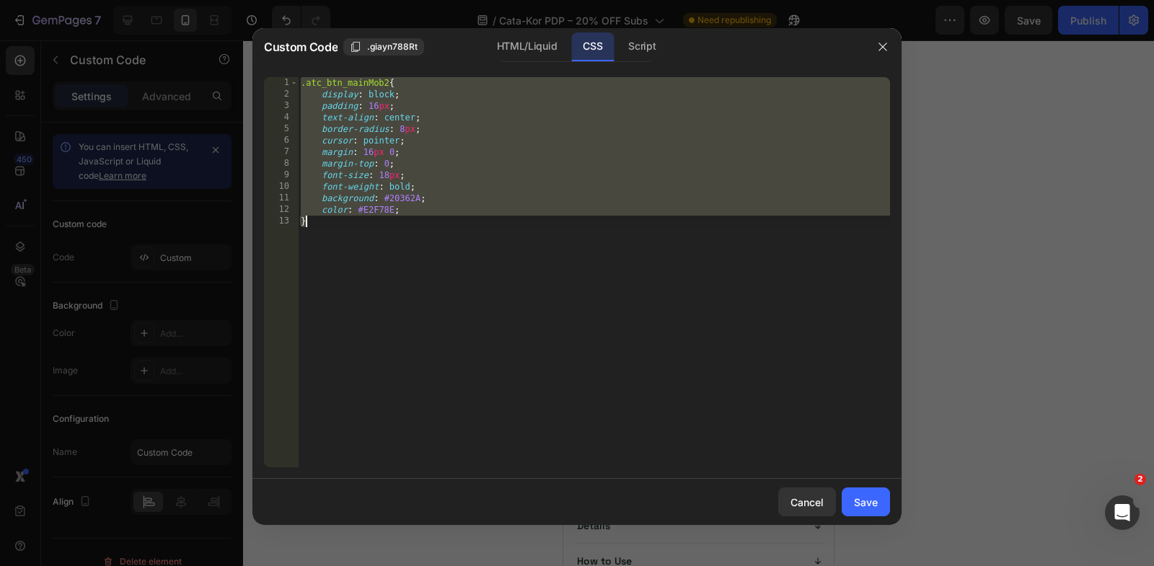
click at [389, 87] on div ".atc_btn_mainMob2 { display : block ; padding : 16 px ; text-align : center ; b…" at bounding box center [594, 284] width 592 height 414
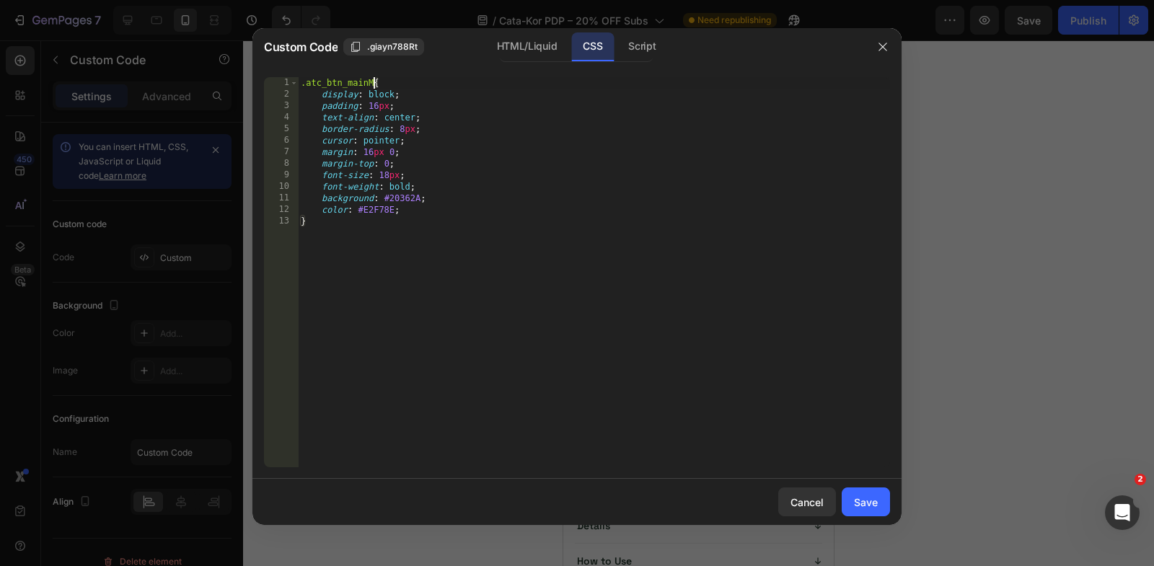
type textarea ".atc_btn_main{"
click at [876, 494] on button "Save" at bounding box center [866, 502] width 48 height 29
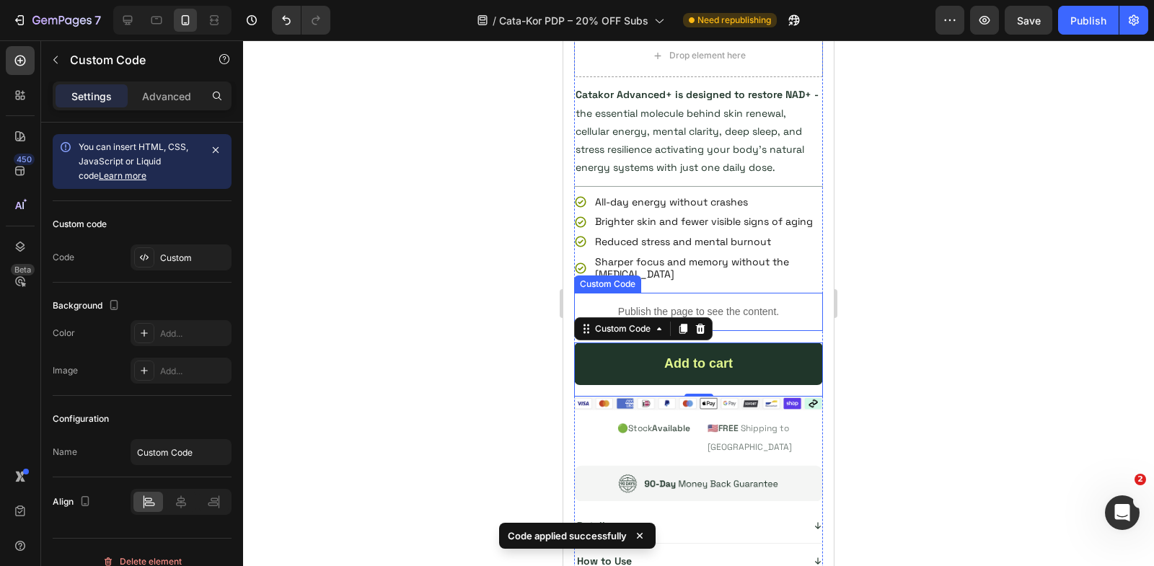
click at [739, 304] on p "Publish the page to see the content." at bounding box center [698, 311] width 249 height 15
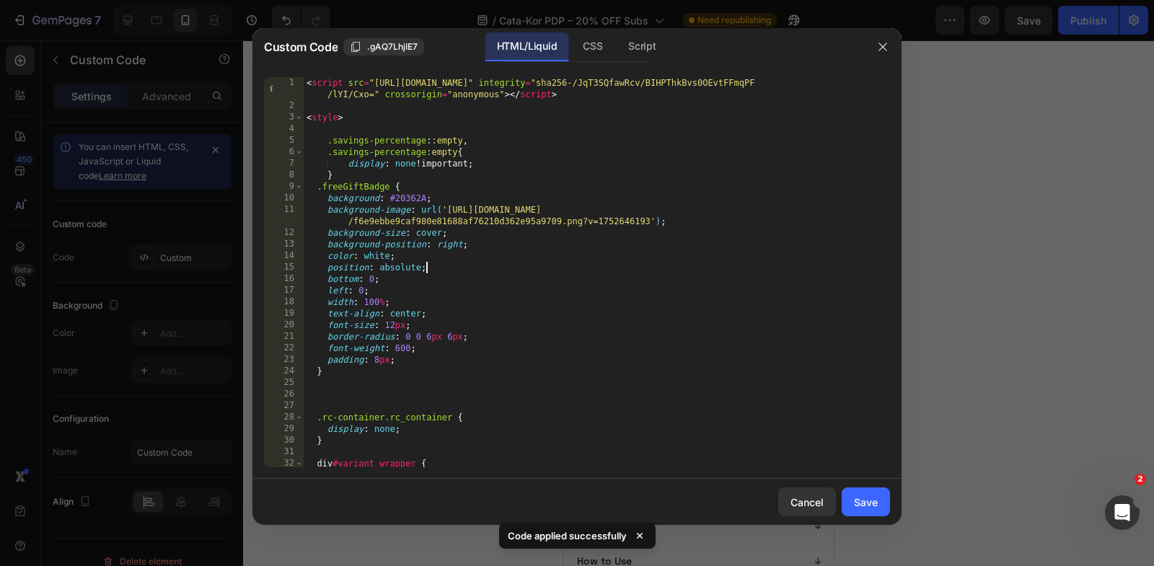
click at [646, 264] on div "< script src = "[URL][DOMAIN_NAME]" integrity = "sha256-/JqT3SQfawRcv/BIHPThkBv…" at bounding box center [597, 290] width 586 height 426
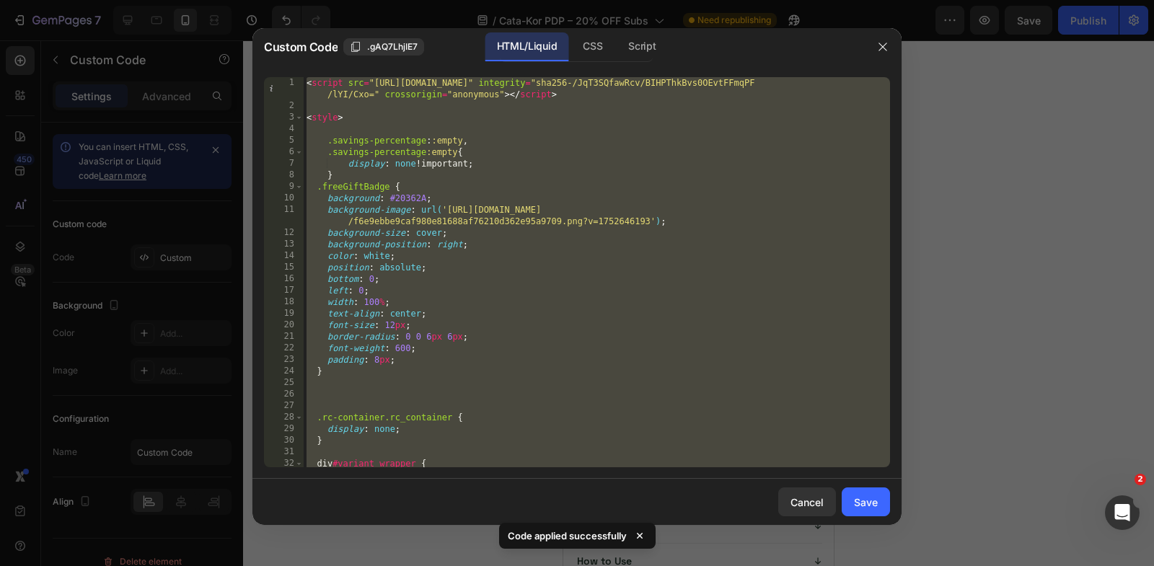
paste textarea "<input type="hidden" name="quantity" id="quantity_input" value="1""
type textarea "<input type="hidden" name="quantity" id="quantity_input" value="1">"
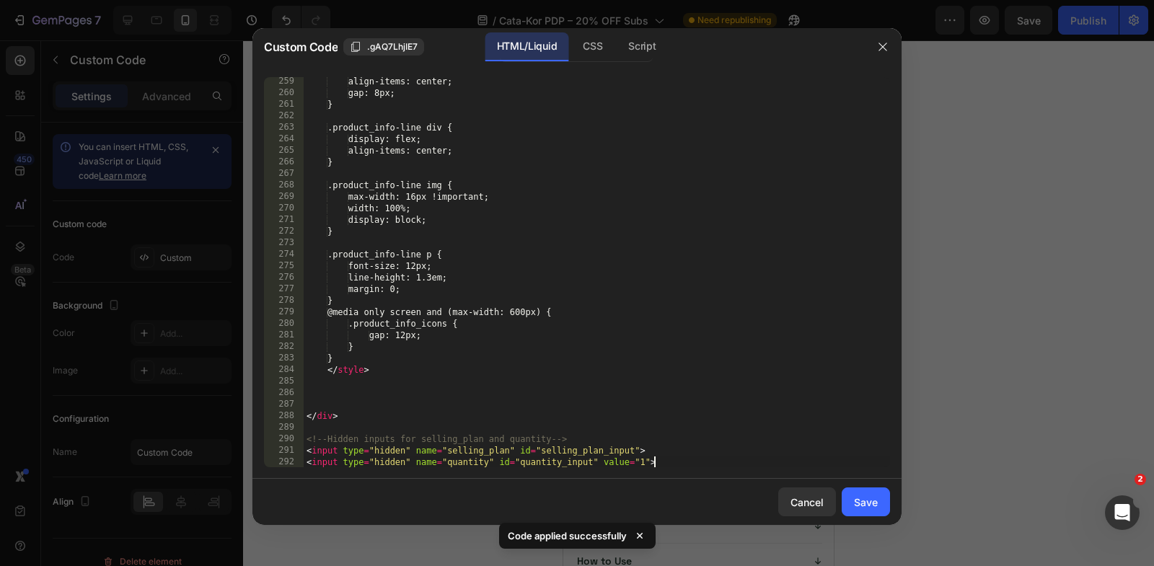
scroll to position [3255, 0]
click at [863, 514] on button "Save" at bounding box center [866, 502] width 48 height 29
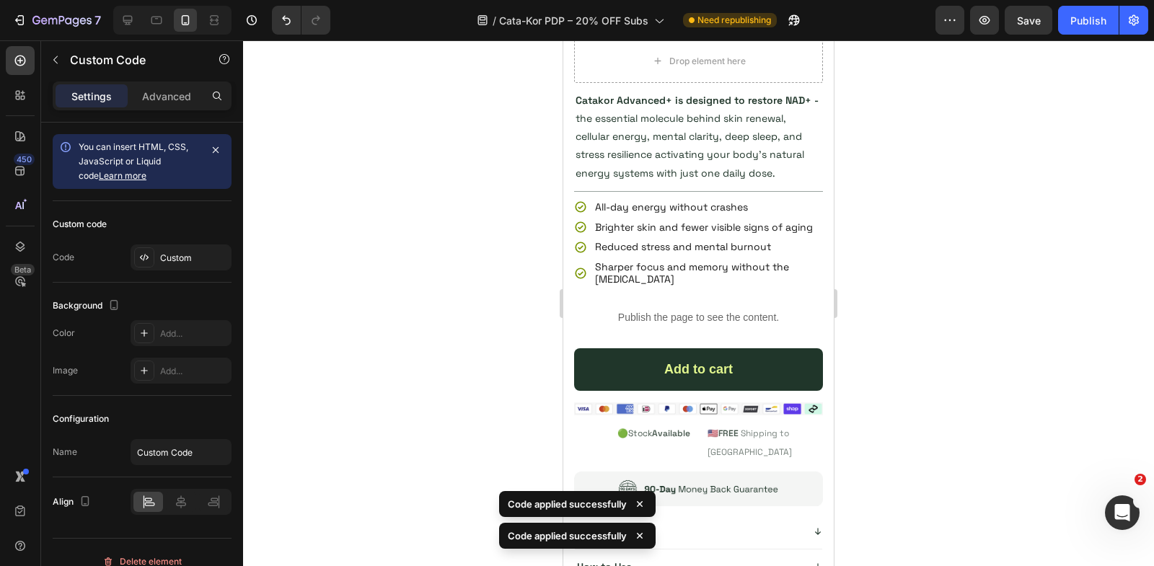
scroll to position [5906, 0]
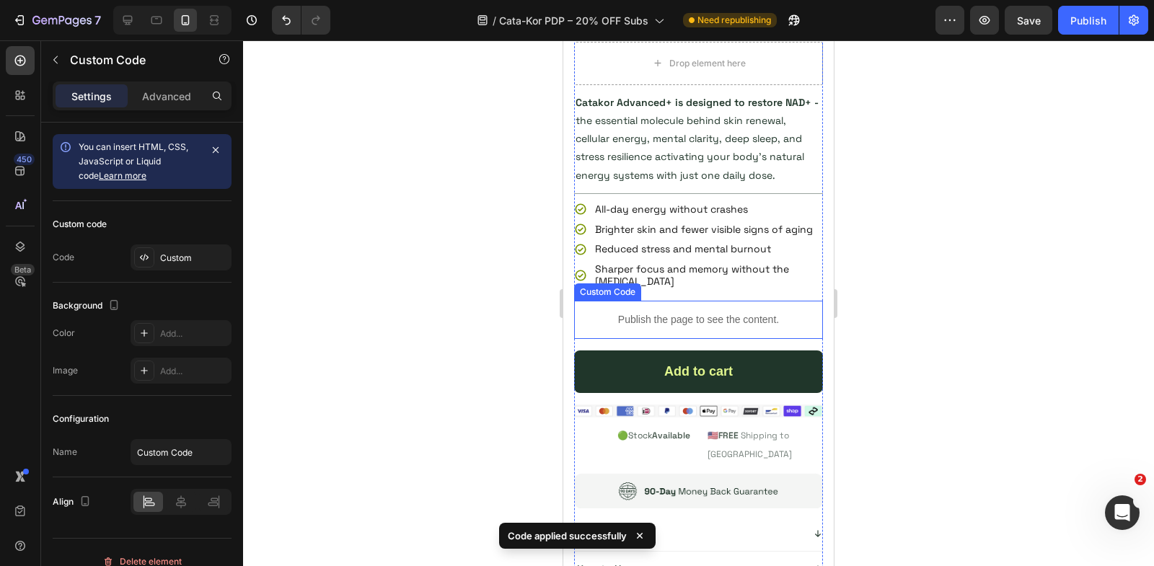
click at [639, 317] on p "Publish the page to see the content." at bounding box center [698, 319] width 249 height 15
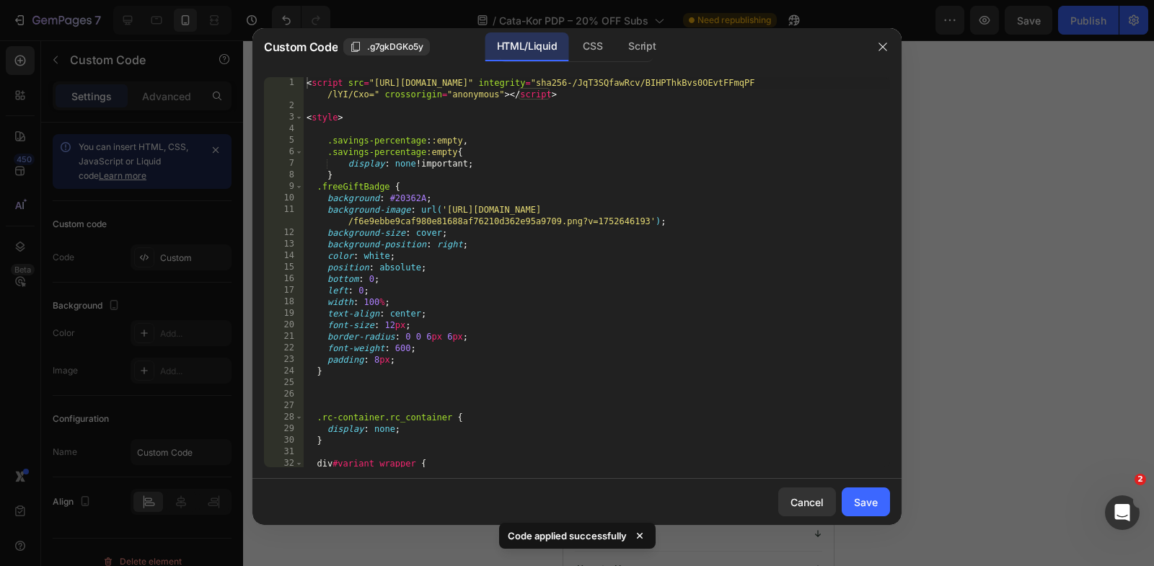
click at [559, 256] on div "< script src = "[URL][DOMAIN_NAME]" integrity = "sha256-/JqT3SQfawRcv/BIHPThkBv…" at bounding box center [597, 290] width 586 height 426
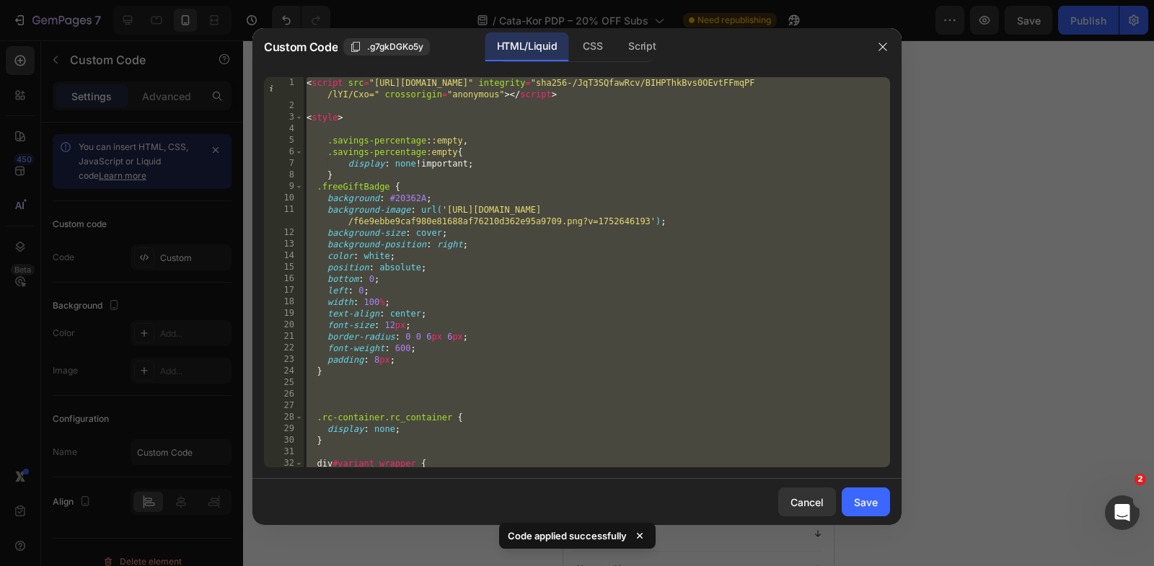
paste textarea "<input type="hidden" name="quantity" id="quantity_input" value="1""
type textarea "<input type="hidden" name="quantity" id="quantity_input" value="1">"
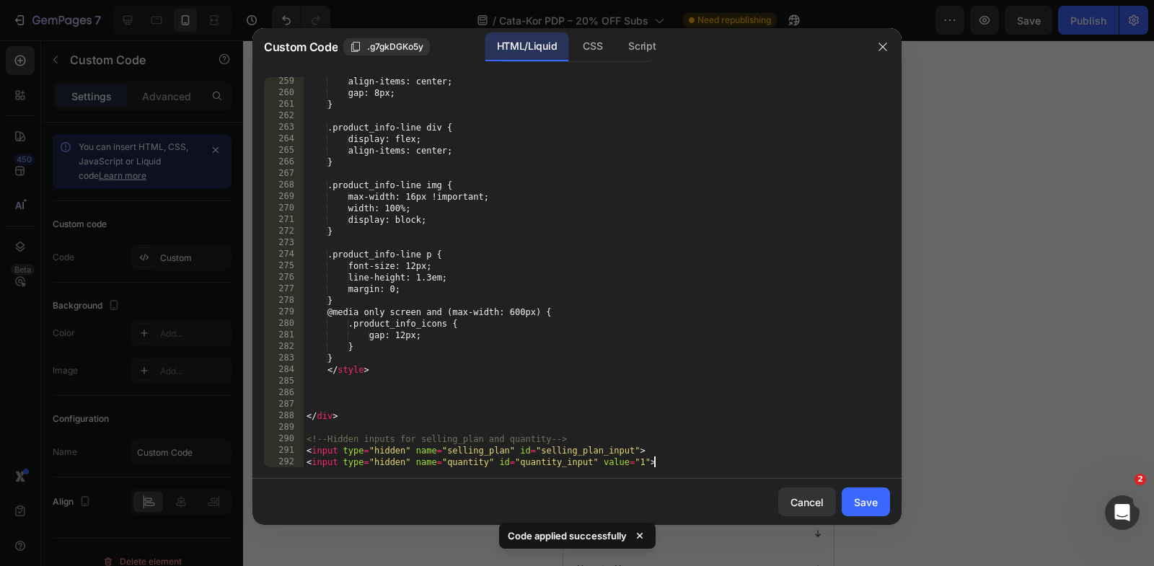
scroll to position [3255, 0]
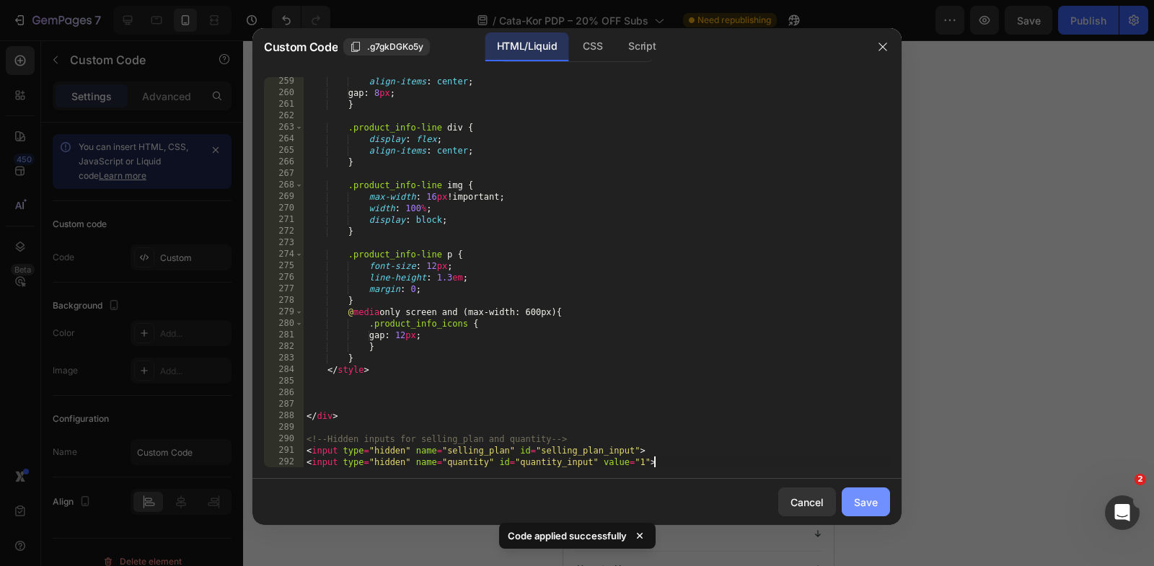
click at [863, 502] on div "Save" at bounding box center [866, 502] width 24 height 15
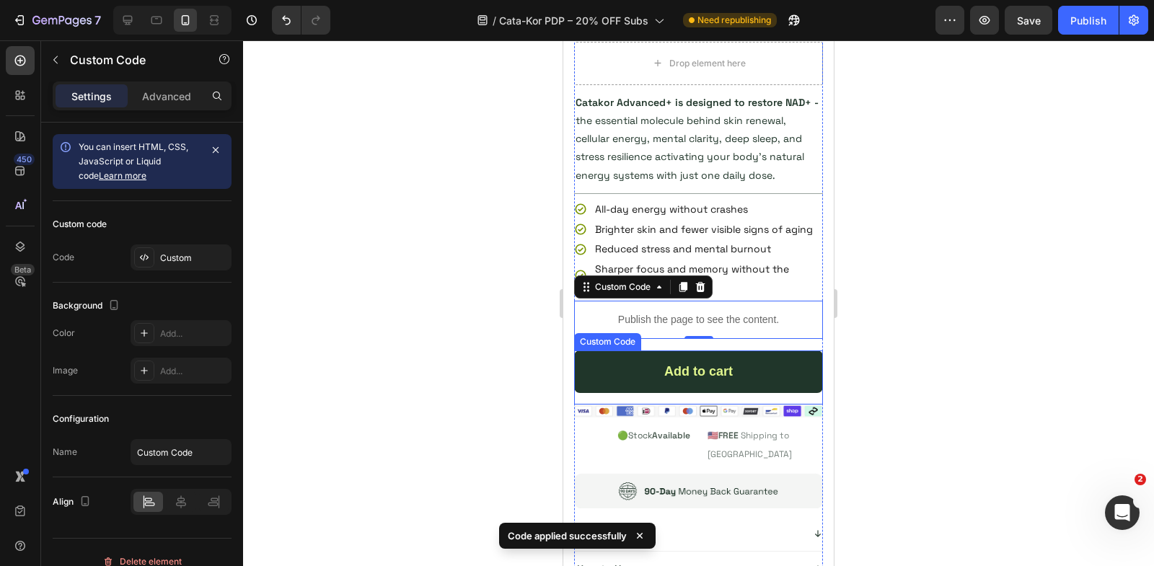
click at [733, 374] on div "Add to cart" at bounding box center [698, 372] width 249 height 43
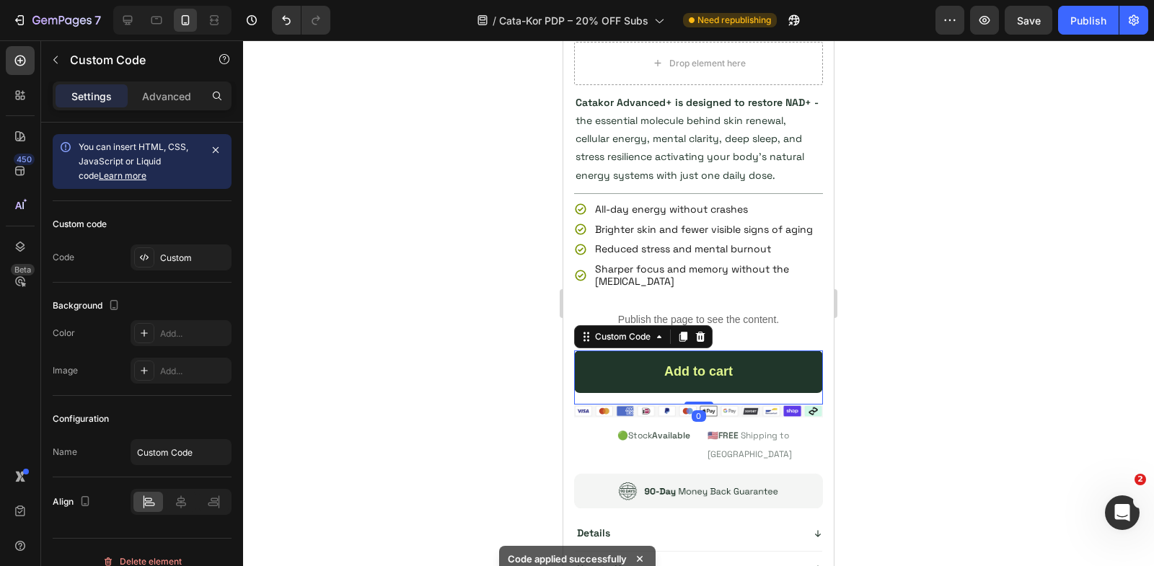
click at [733, 374] on div "Add to cart" at bounding box center [698, 372] width 249 height 43
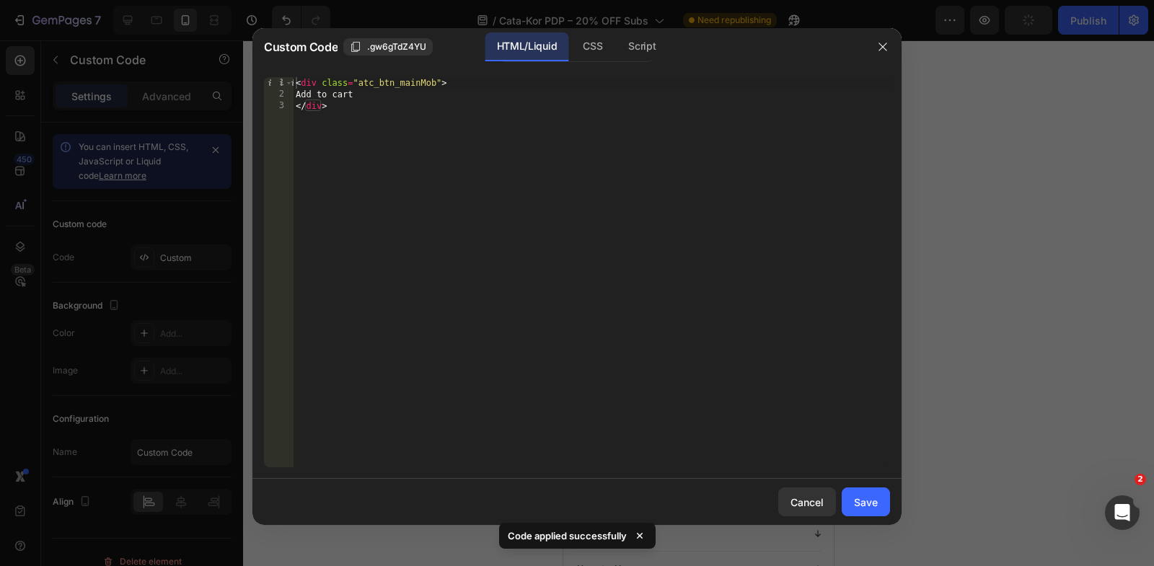
click at [436, 84] on div "< div class = "atc_btn_mainMob" > Add to cart </ div >" at bounding box center [591, 284] width 597 height 414
type textarea "<div class="atc_btn_main">"
click at [860, 503] on div "Save" at bounding box center [866, 502] width 24 height 15
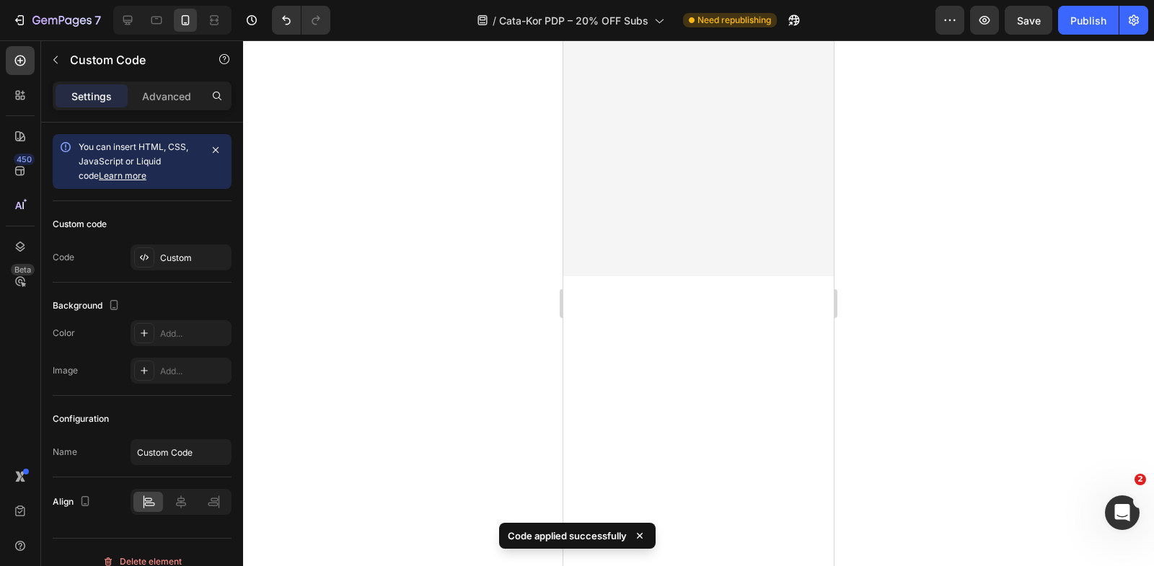
scroll to position [2411, 0]
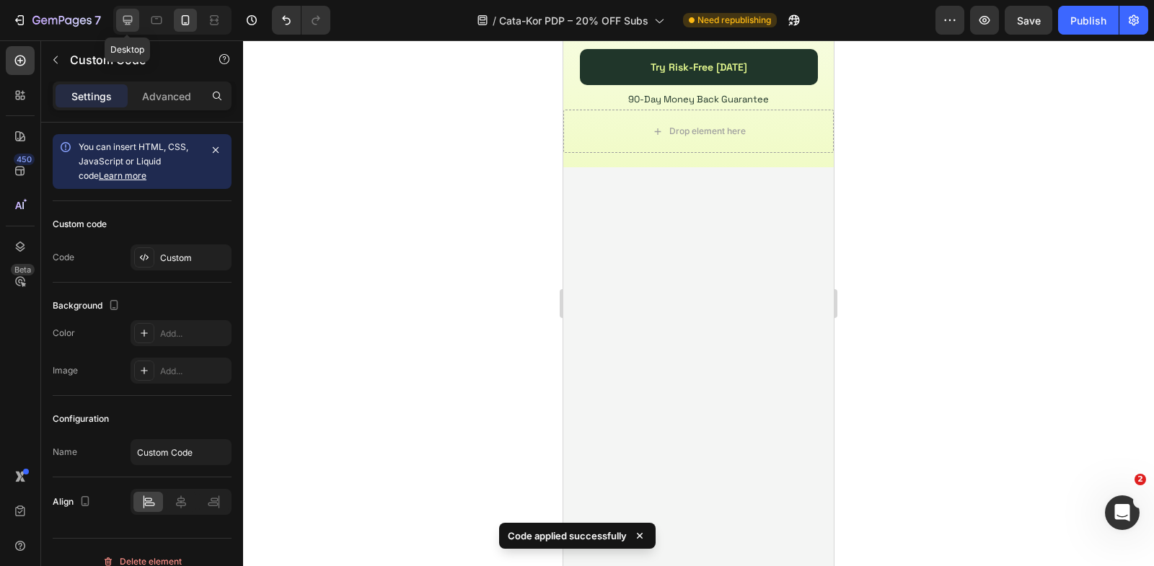
click at [136, 19] on div at bounding box center [127, 20] width 23 height 23
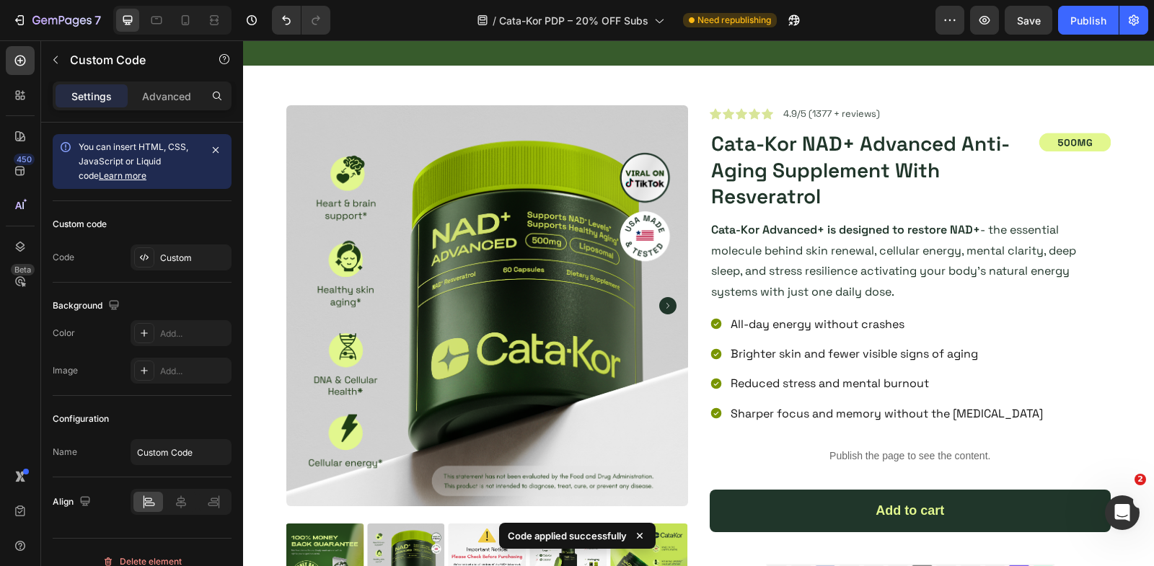
scroll to position [380, 0]
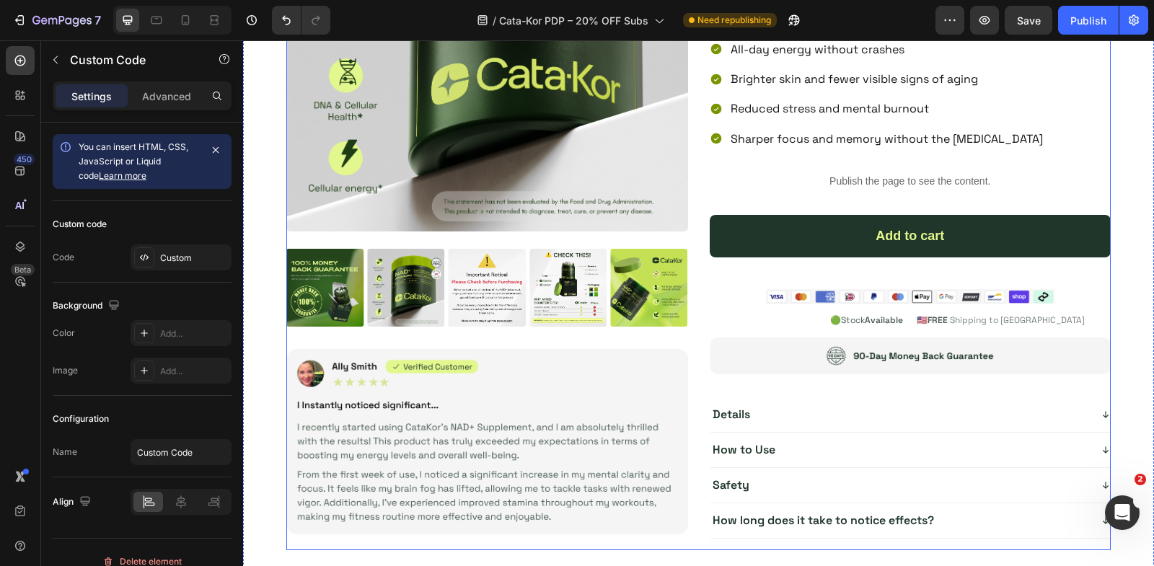
click at [704, 207] on div "Product Images Image Icon Icon Icon Icon Icon Icon List 4.9/5 (1377 + reviews) …" at bounding box center [698, 190] width 824 height 720
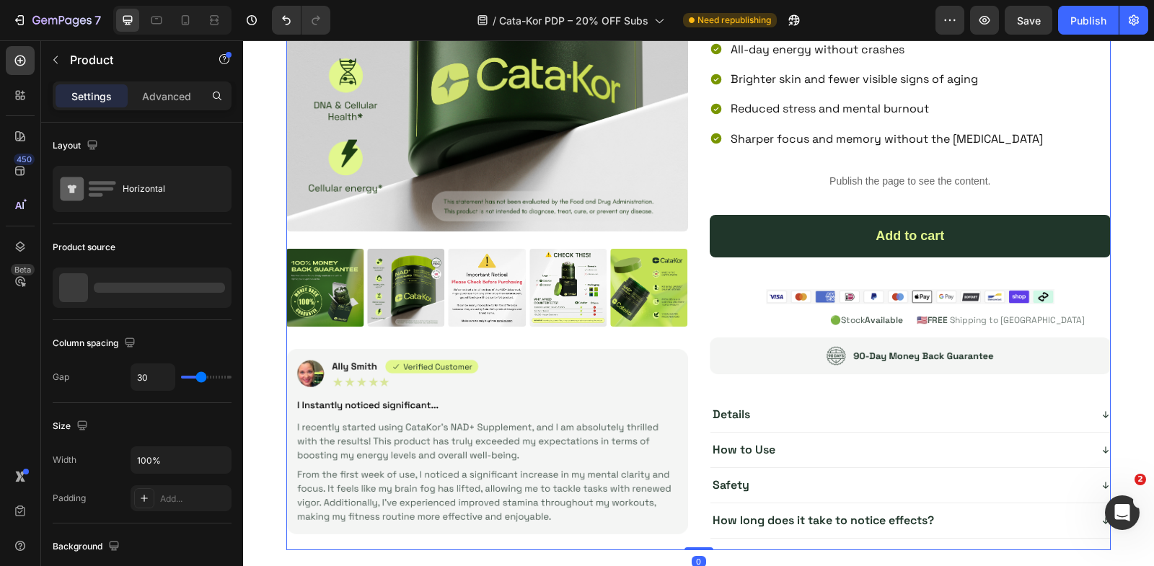
click at [704, 207] on div "Product Images Image Icon Icon Icon Icon Icon Icon List 4.9/5 (1377 + reviews) …" at bounding box center [698, 190] width 824 height 720
click at [691, 198] on div "Product Images Image Icon Icon Icon Icon Icon Icon List 4.9/5 (1377 + reviews) …" at bounding box center [698, 190] width 824 height 720
click at [700, 198] on div "Product Images Image Icon Icon Icon Icon Icon Icon List 4.9/5 (1377 + reviews) …" at bounding box center [698, 190] width 824 height 720
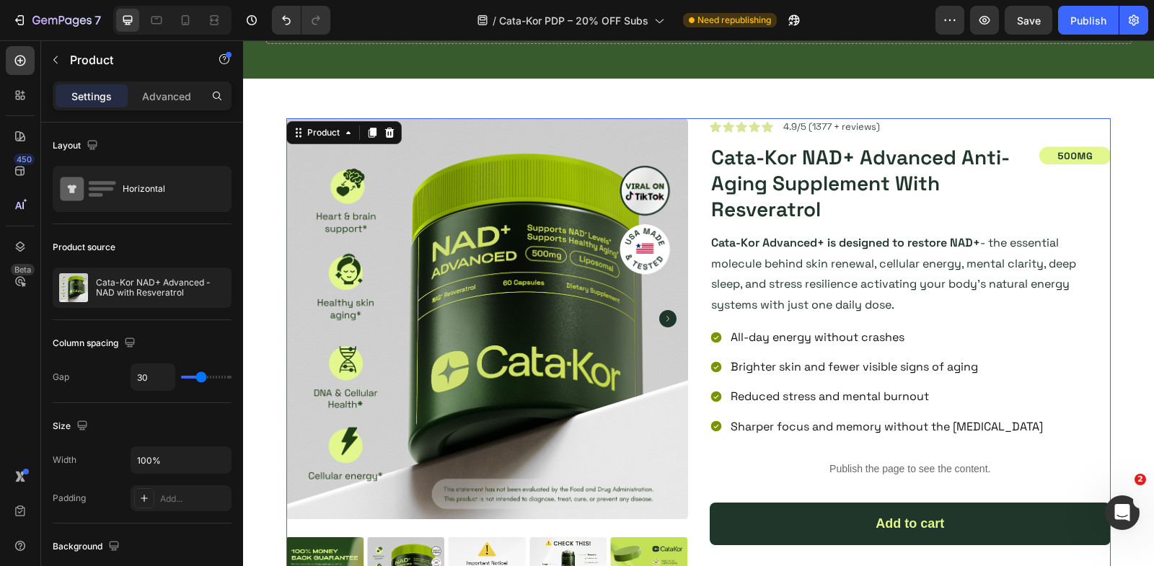
scroll to position [0, 0]
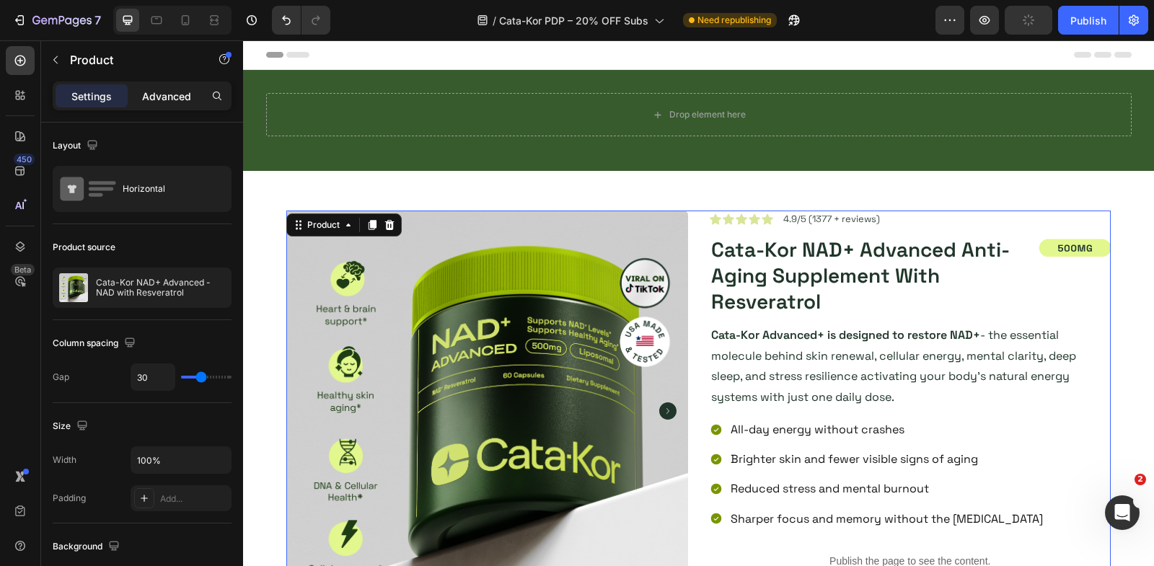
click at [147, 93] on p "Advanced" at bounding box center [166, 96] width 49 height 15
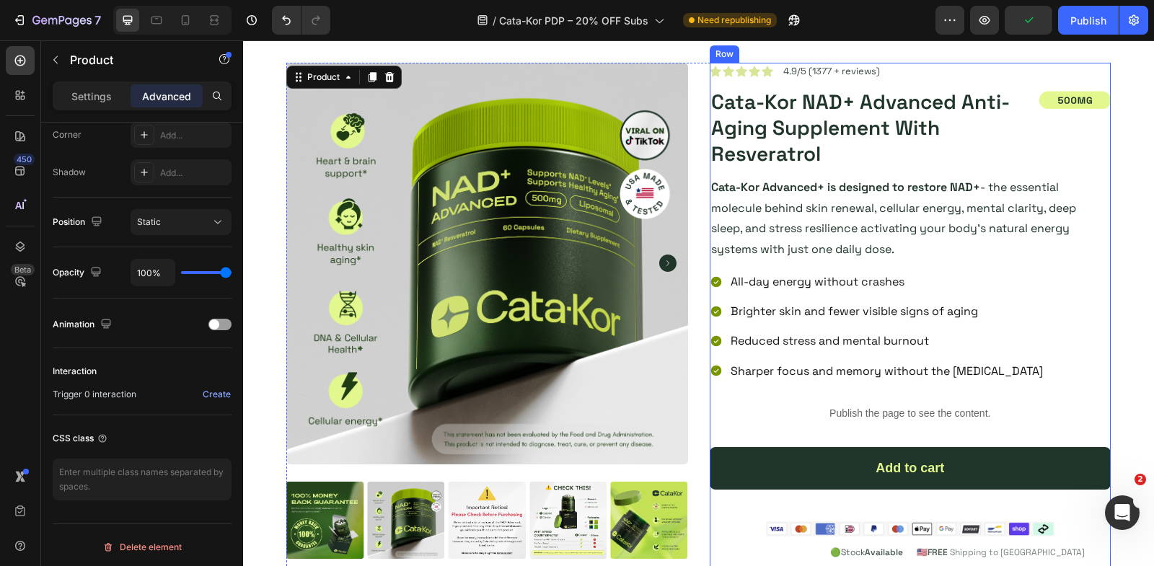
scroll to position [343, 0]
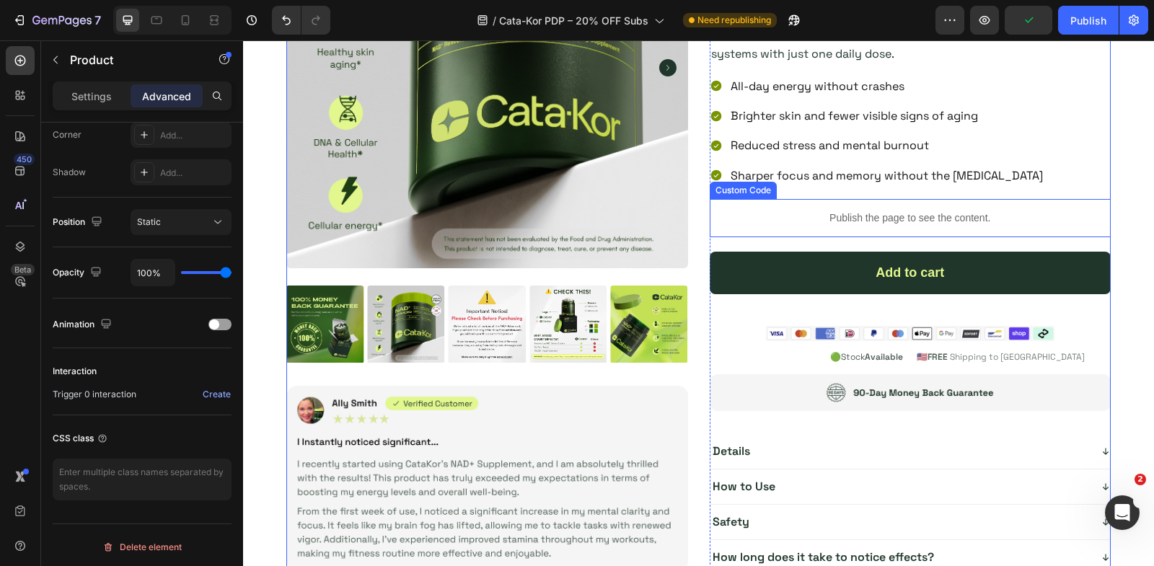
click at [795, 205] on div "Publish the page to see the content." at bounding box center [911, 218] width 402 height 38
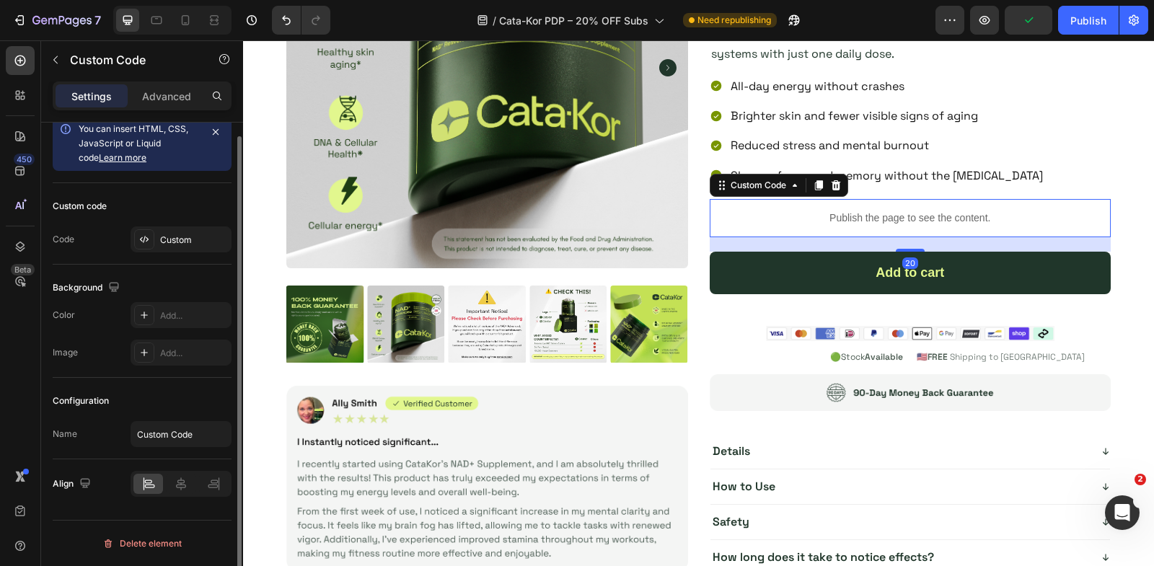
scroll to position [0, 0]
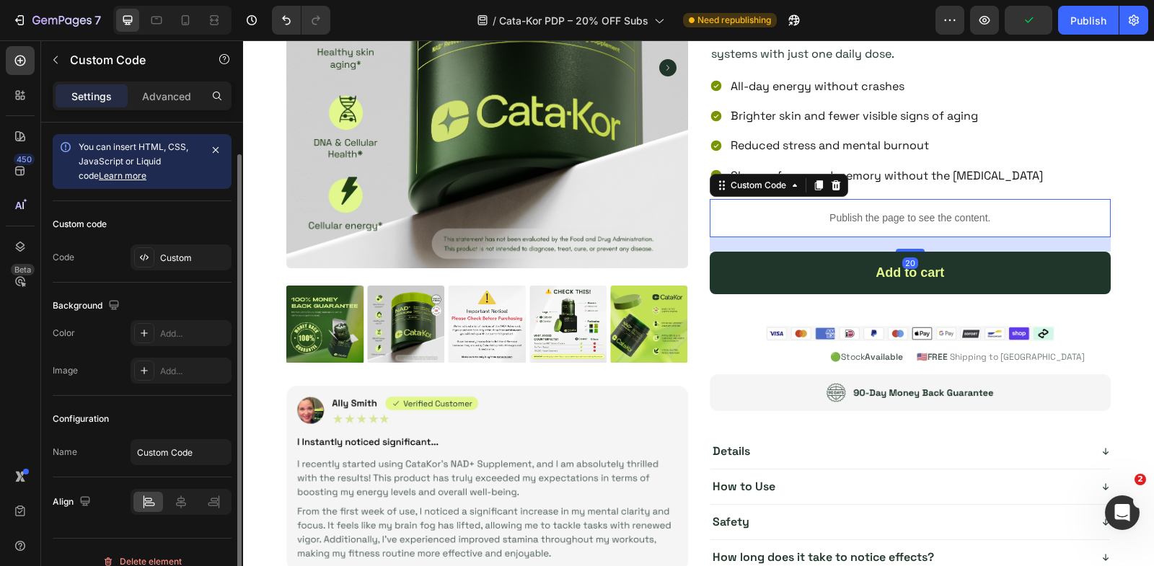
click at [794, 205] on div "Publish the page to see the content." at bounding box center [911, 218] width 402 height 38
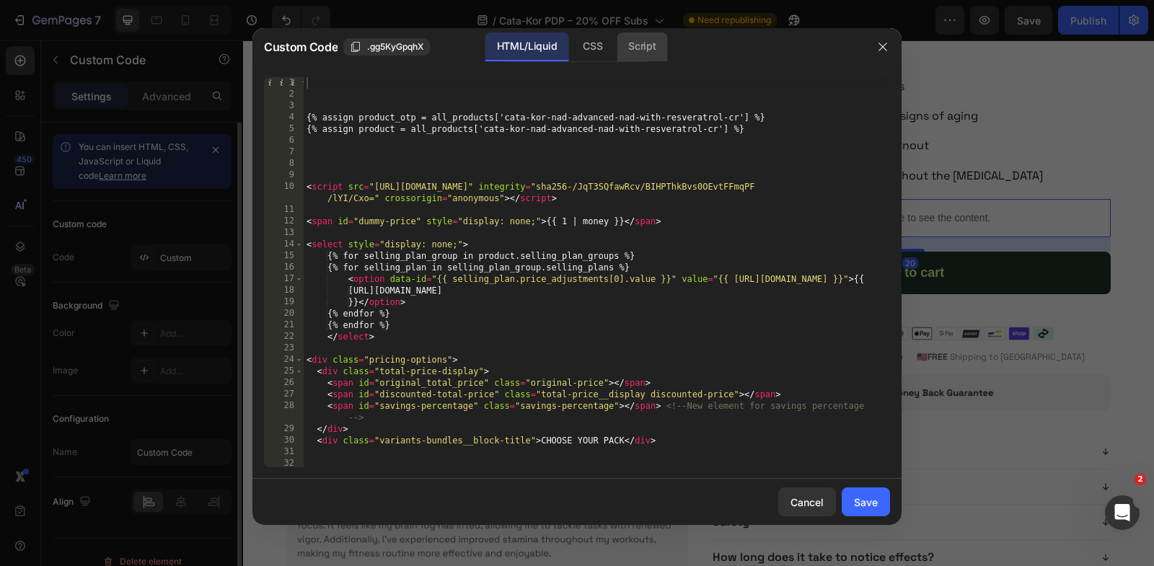
click at [650, 44] on div "Script" at bounding box center [642, 46] width 50 height 29
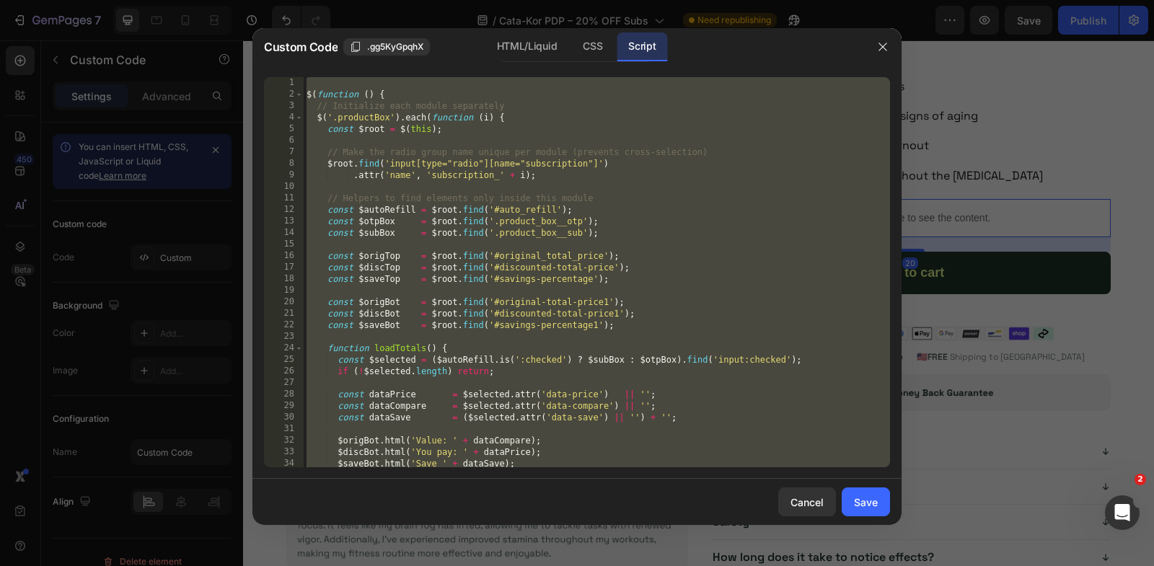
click at [485, 114] on div "$ ( function ( ) { // Initialize each module separately $ ( '.productBox' ) . e…" at bounding box center [597, 284] width 586 height 414
type textarea "$('.productBox').each(function (i) {"
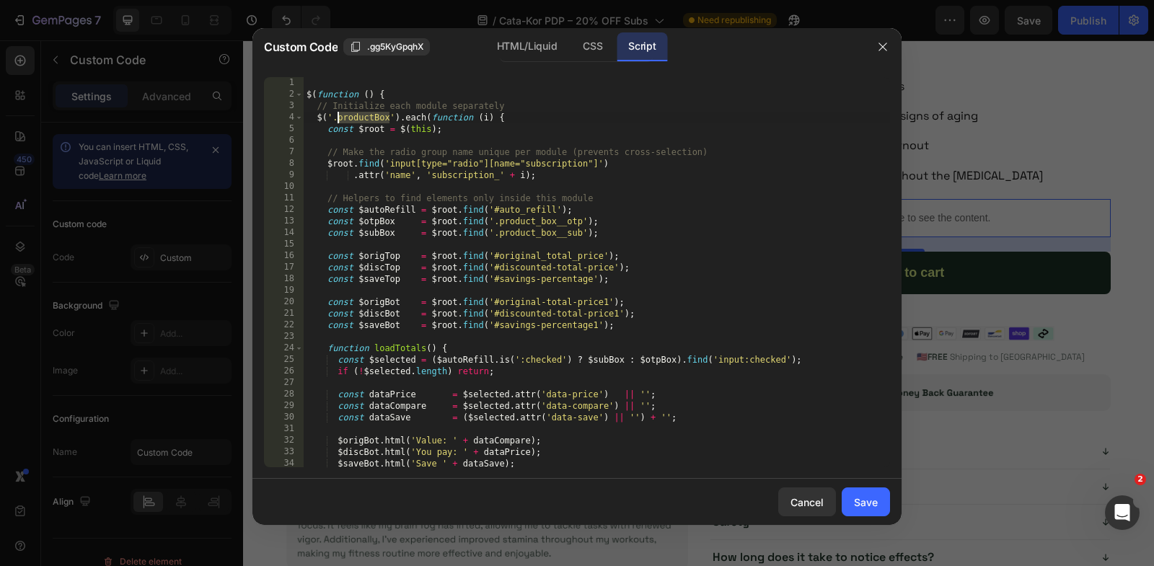
drag, startPoint x: 389, startPoint y: 118, endPoint x: 337, endPoint y: 119, distance: 52.0
click at [337, 119] on div "$ ( function ( ) { // Initialize each module separately $ ( '.productBox' ) . e…" at bounding box center [597, 284] width 586 height 414
click at [879, 41] on icon "button" at bounding box center [883, 47] width 12 height 12
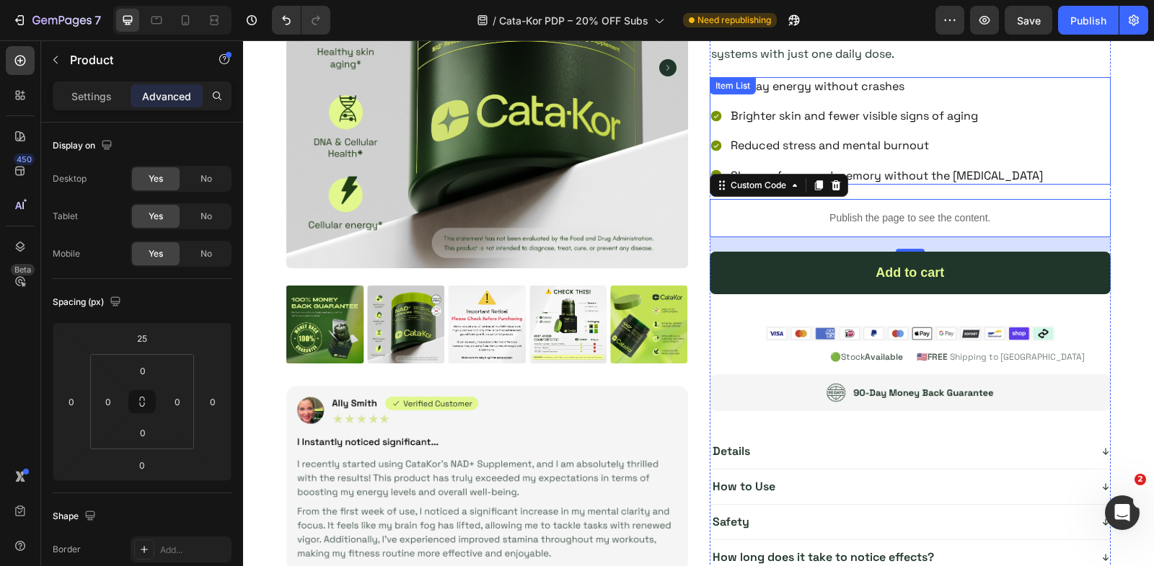
click at [705, 111] on div "Product Images Image Icon Icon Icon Icon Icon Icon List 4.9/5 (1377 + reviews) …" at bounding box center [698, 227] width 824 height 720
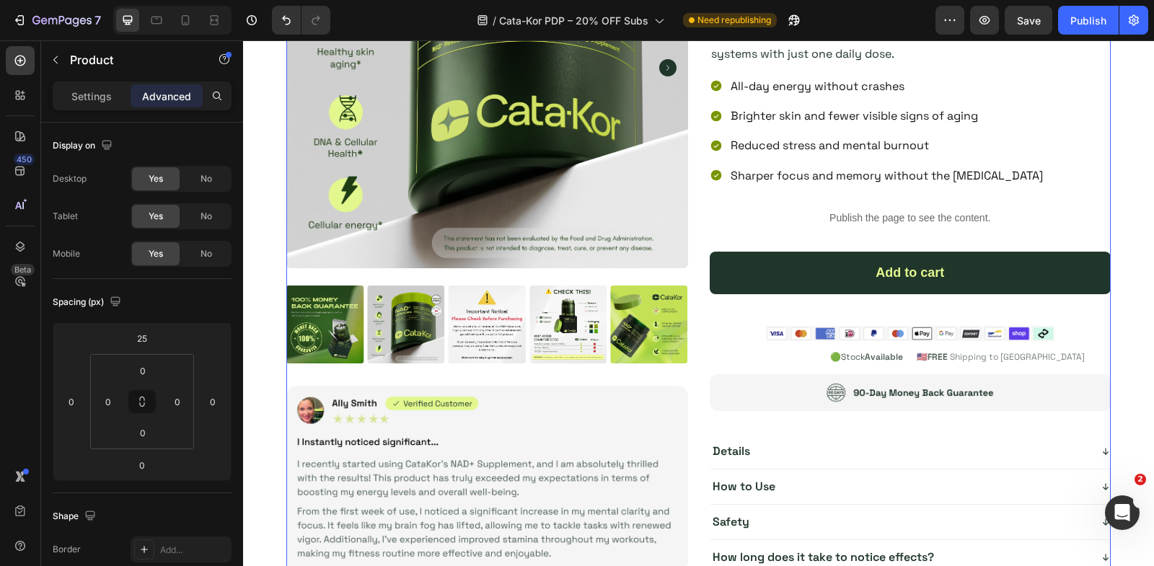
click at [705, 111] on div "Product Images Image Icon Icon Icon Icon Icon Icon List 4.9/5 (1377 + reviews) …" at bounding box center [698, 227] width 824 height 720
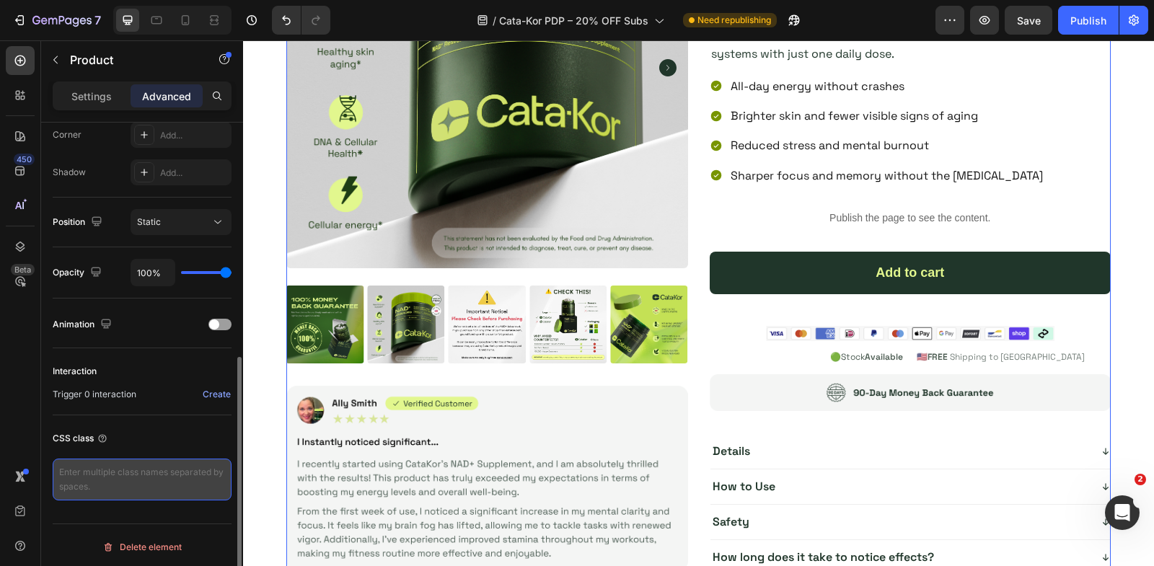
click at [159, 475] on textarea at bounding box center [142, 480] width 179 height 42
paste textarea "productBox"
type textarea "productBox"
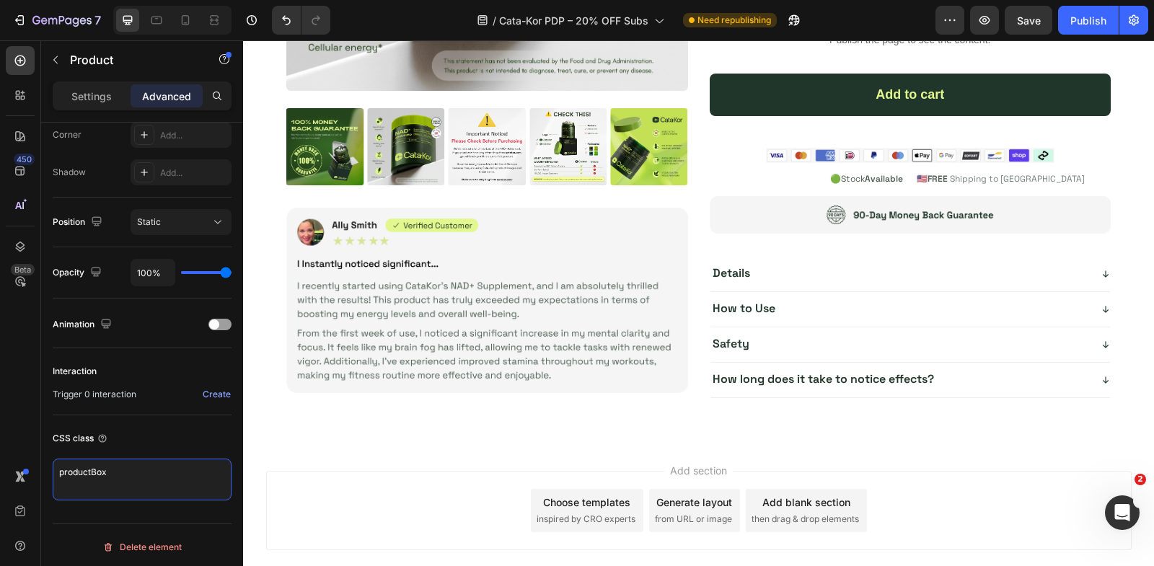
scroll to position [5310, 0]
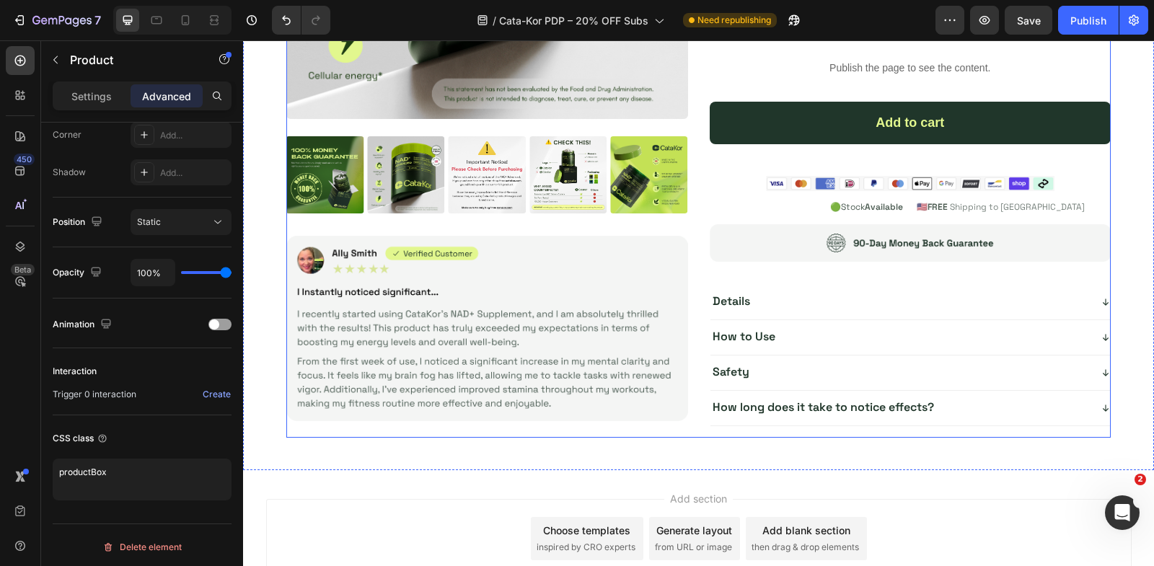
click at [695, 331] on div "Product Images Image Icon Icon Icon Icon Icon Icon List 4.9/5 (1377 + reviews) …" at bounding box center [698, 77] width 824 height 720
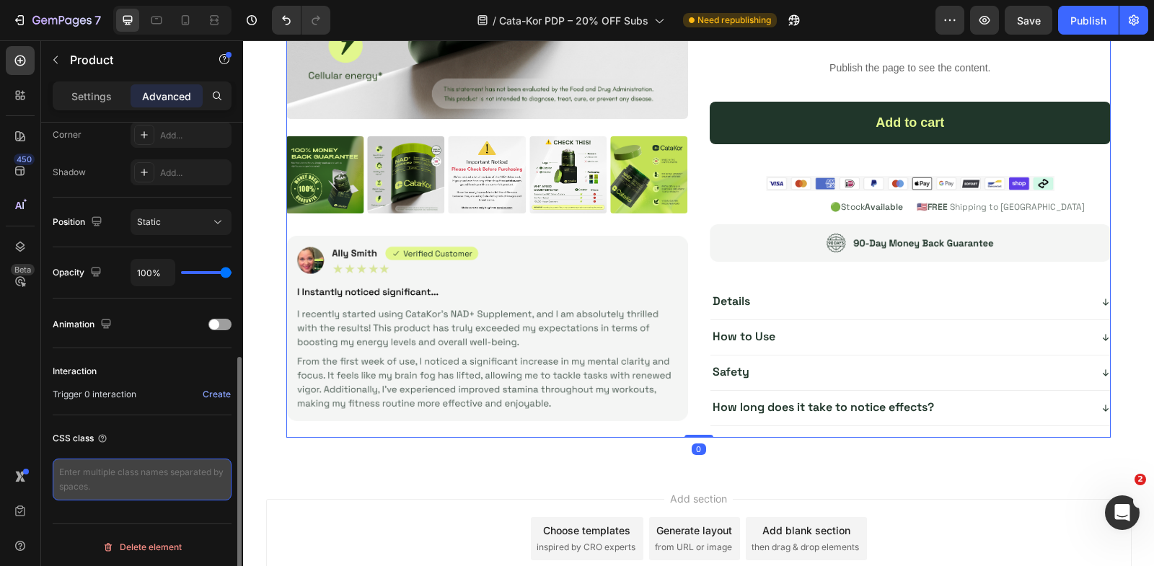
click at [153, 471] on textarea at bounding box center [142, 480] width 179 height 42
paste textarea "productBox"
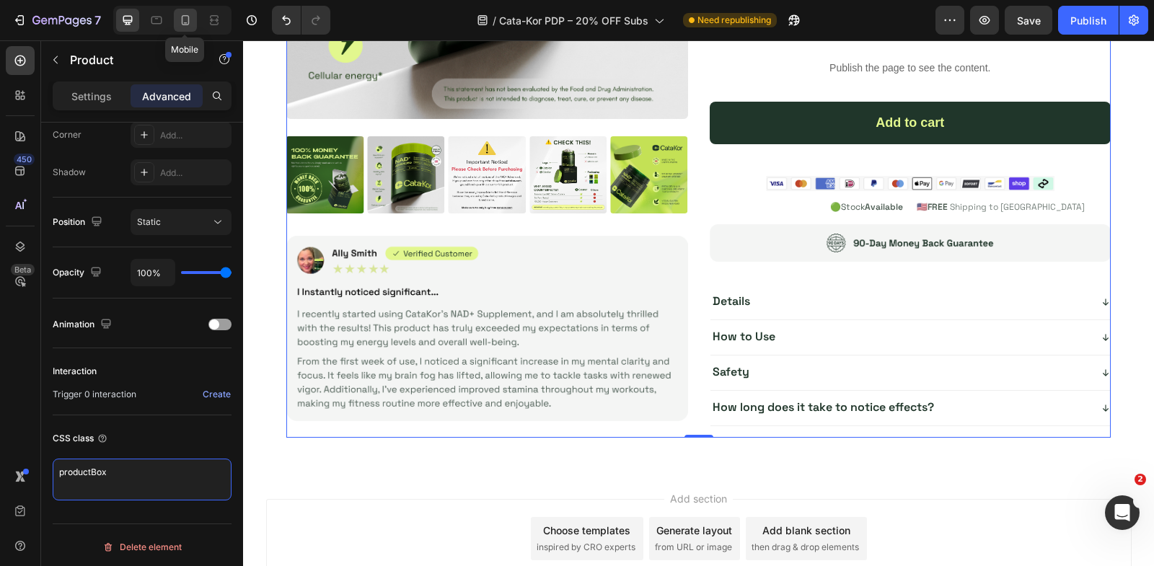
type textarea "productBox"
click at [175, 24] on div at bounding box center [185, 20] width 23 height 23
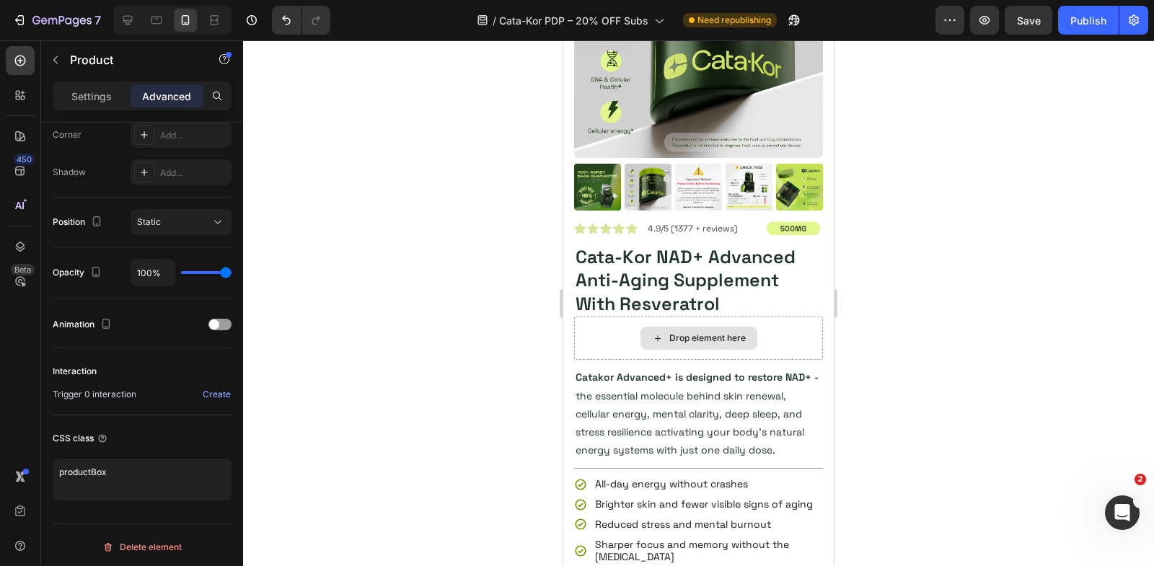
scroll to position [5317, 0]
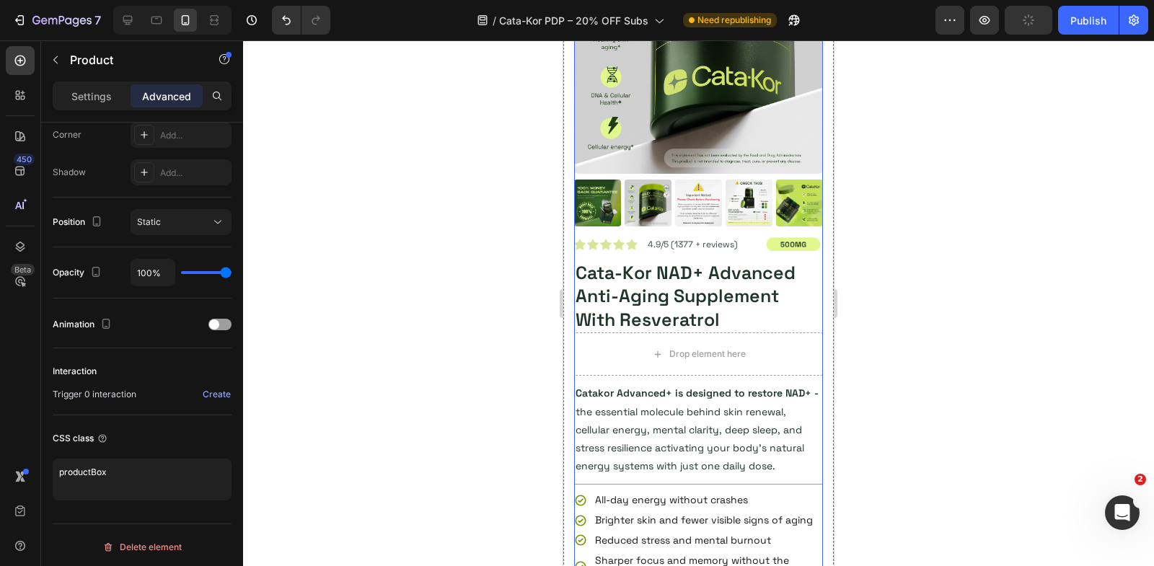
click at [649, 231] on div "Product Images" at bounding box center [698, 81] width 249 height 312
click at [189, 454] on div "CSS class" at bounding box center [142, 463] width 179 height 97
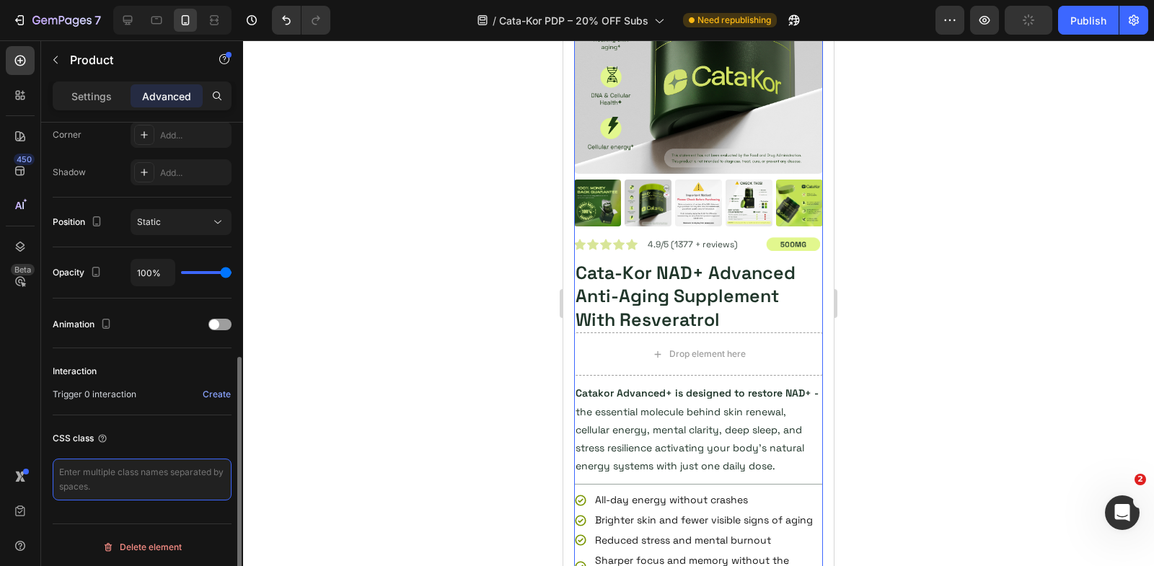
click at [189, 463] on textarea at bounding box center [142, 480] width 179 height 42
paste textarea "productBox"
type textarea "productBox"
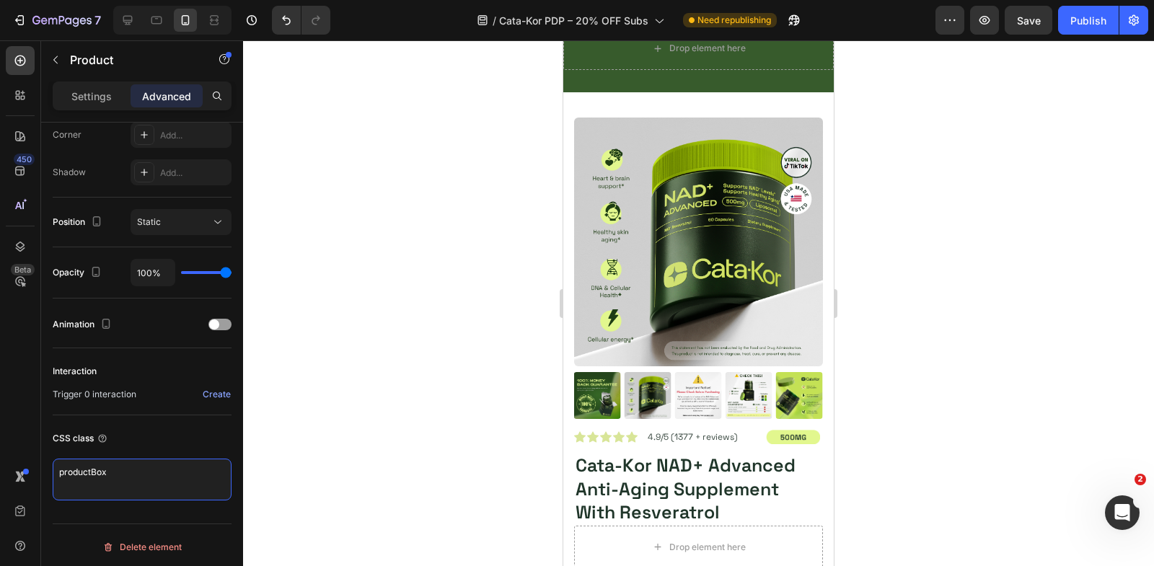
scroll to position [209, 0]
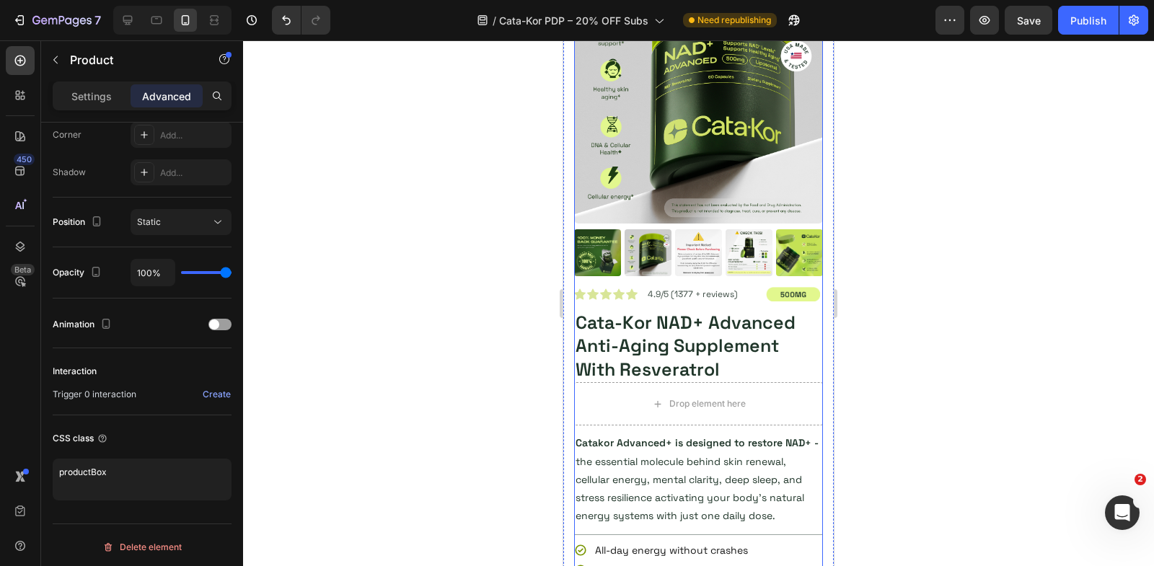
click at [649, 285] on div "Product Images" at bounding box center [698, 131] width 249 height 312
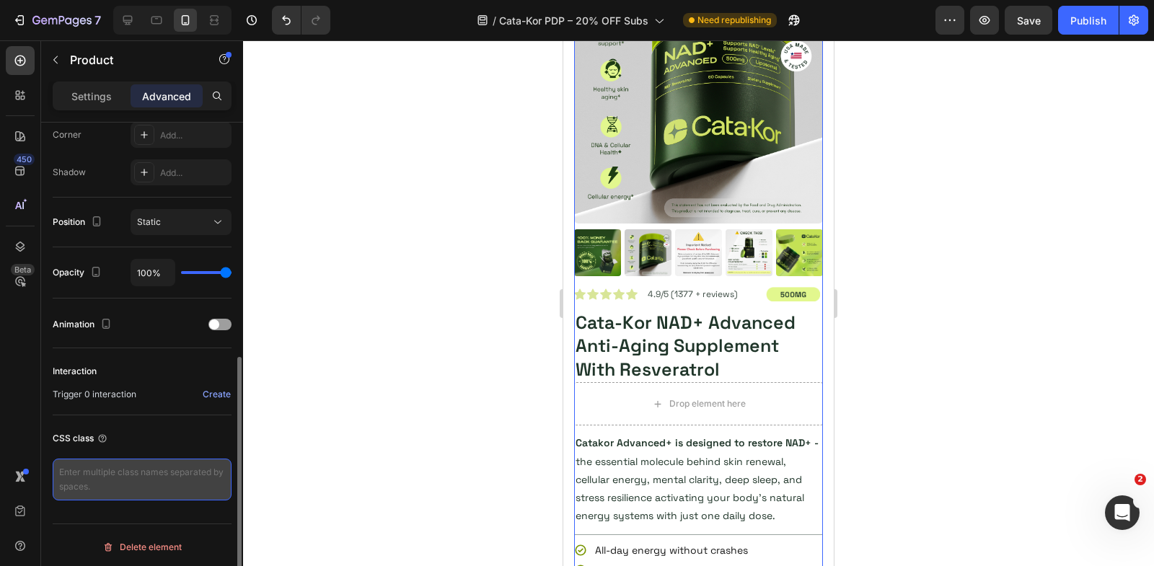
click at [145, 481] on textarea at bounding box center [142, 480] width 179 height 42
paste textarea "productBox"
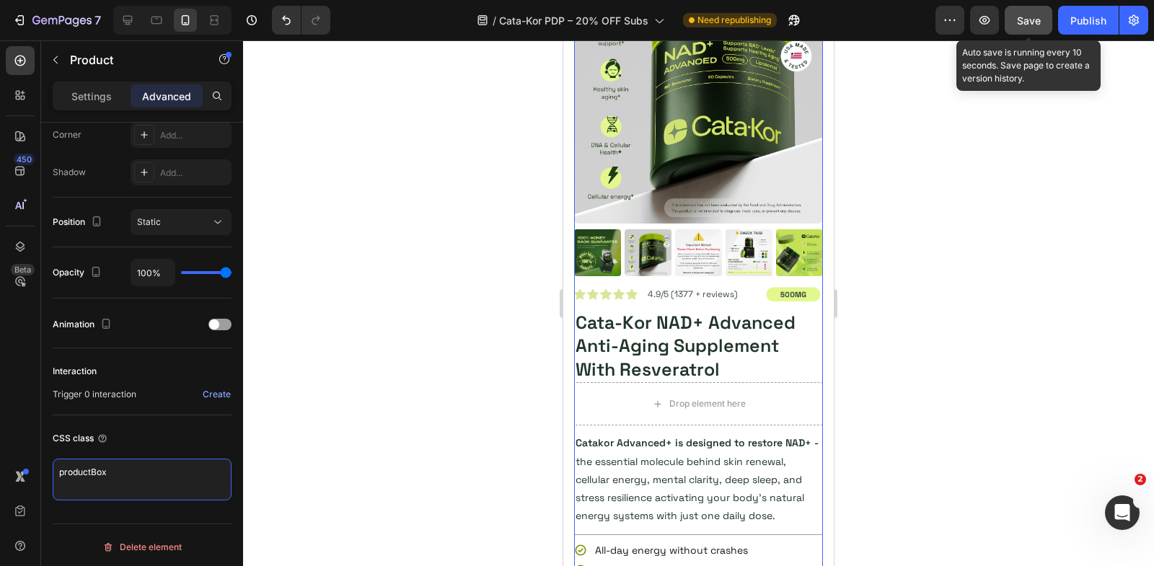
type textarea "productBox"
click at [1024, 19] on span "Save" at bounding box center [1029, 20] width 24 height 12
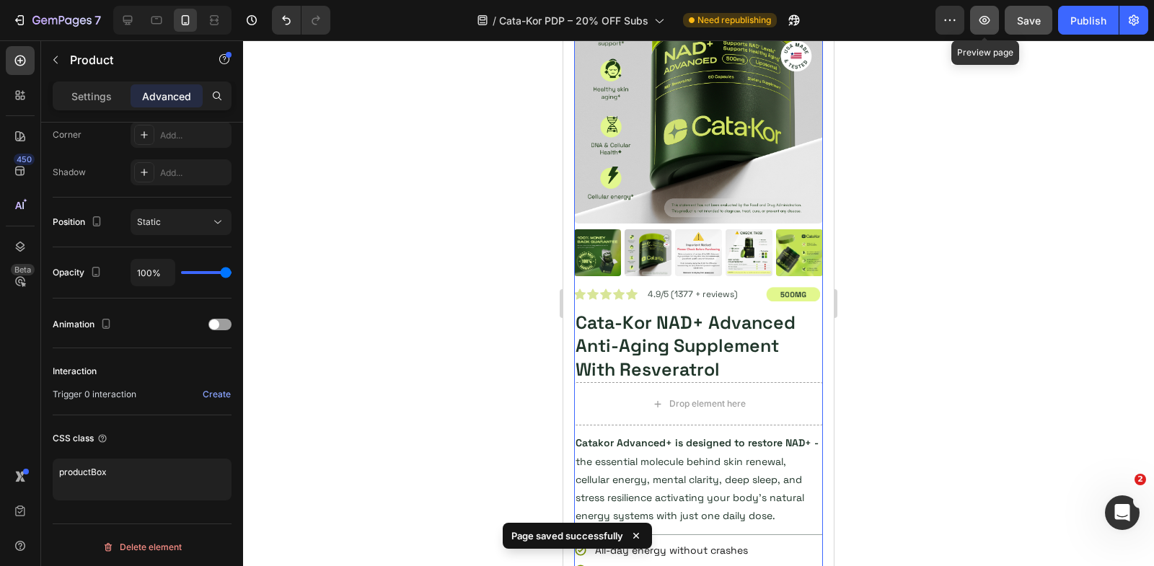
click at [988, 15] on icon "button" at bounding box center [984, 20] width 14 height 14
